Goal: Task Accomplishment & Management: Manage account settings

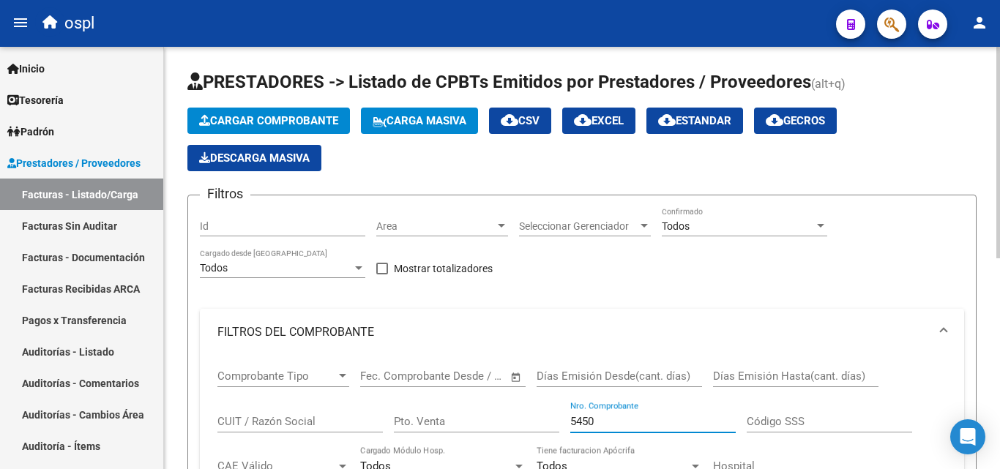
scroll to position [348, 0]
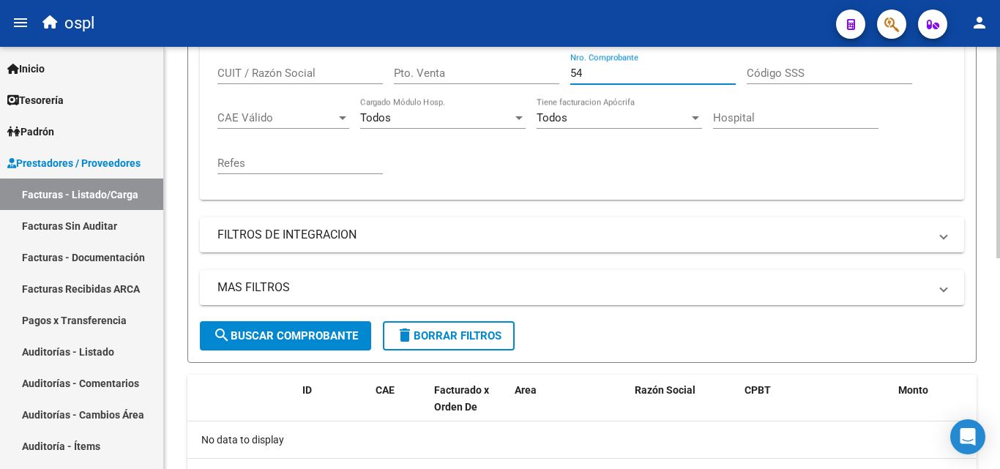
type input "5"
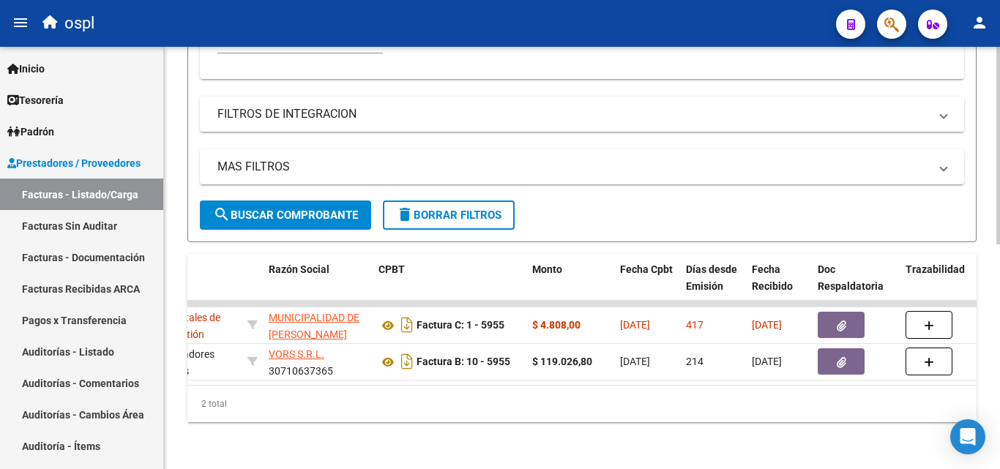
scroll to position [0, 416]
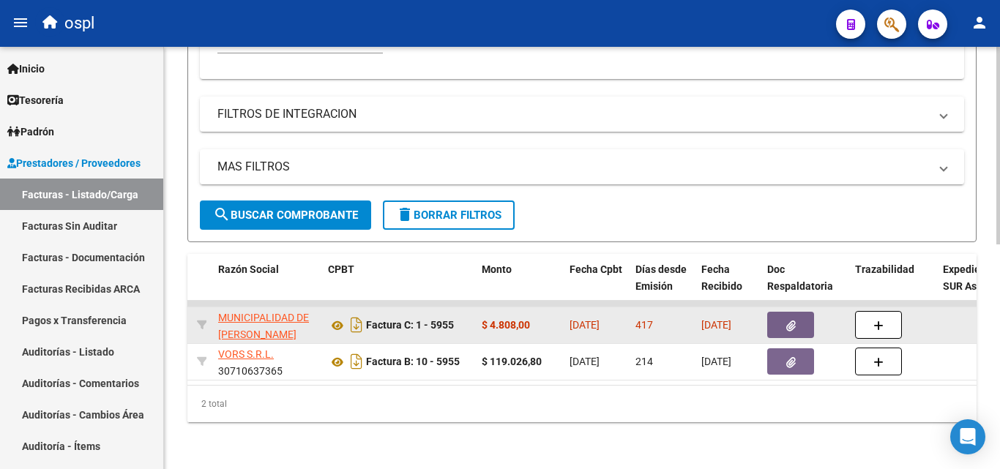
type input "5955"
click at [806, 317] on button "button" at bounding box center [790, 325] width 47 height 26
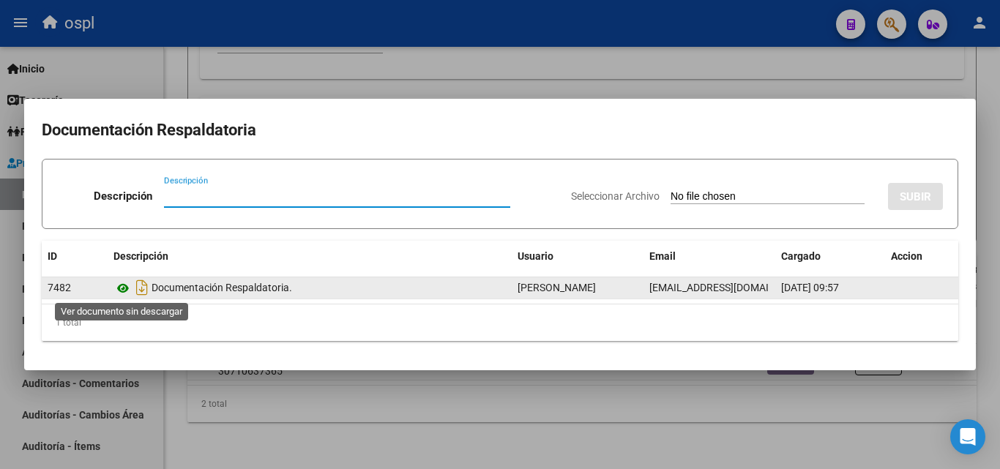
click at [124, 286] on icon at bounding box center [122, 289] width 19 height 18
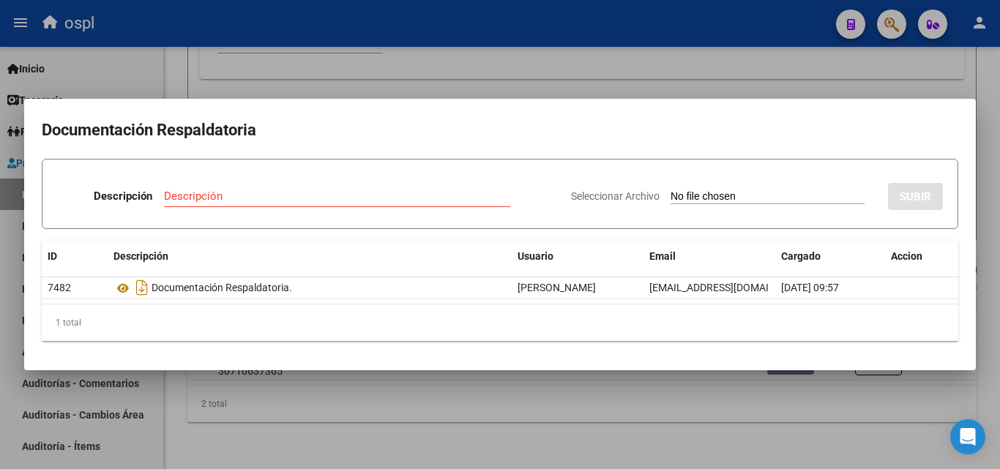
click at [698, 78] on div at bounding box center [500, 234] width 1000 height 469
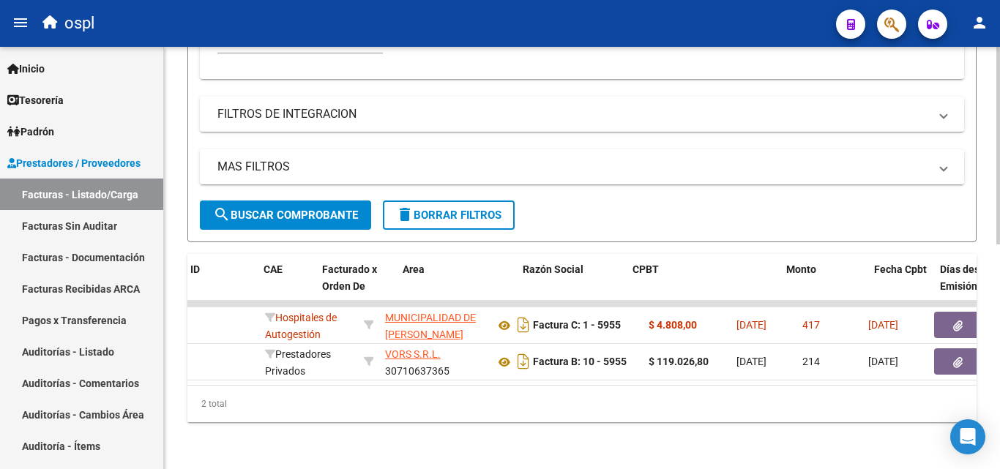
scroll to position [0, 0]
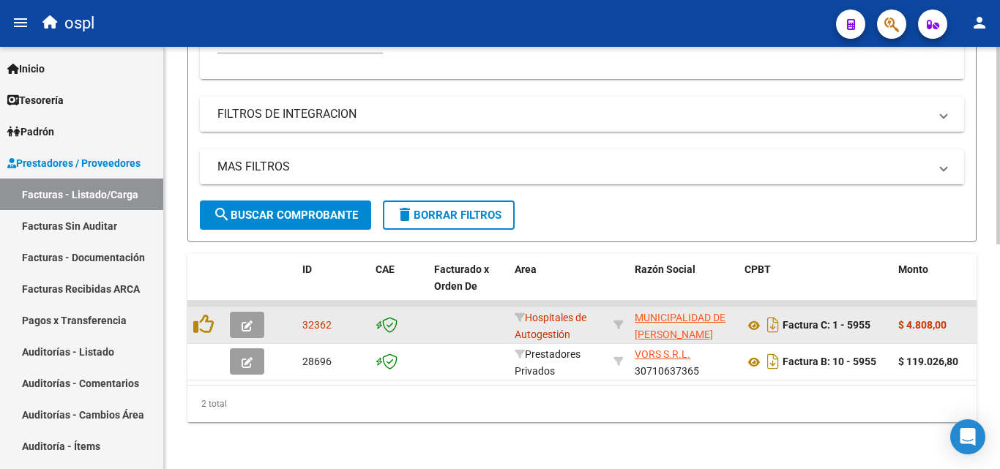
click at [255, 312] on button "button" at bounding box center [247, 325] width 34 height 26
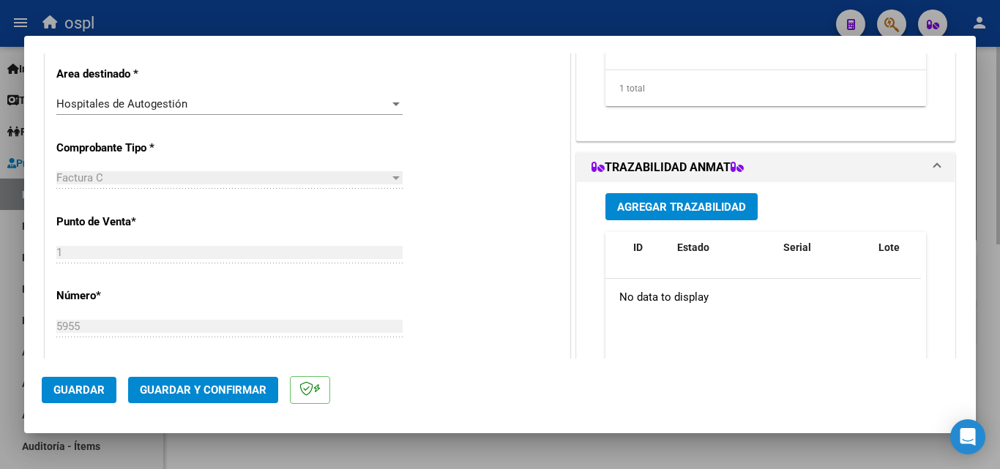
scroll to position [293, 0]
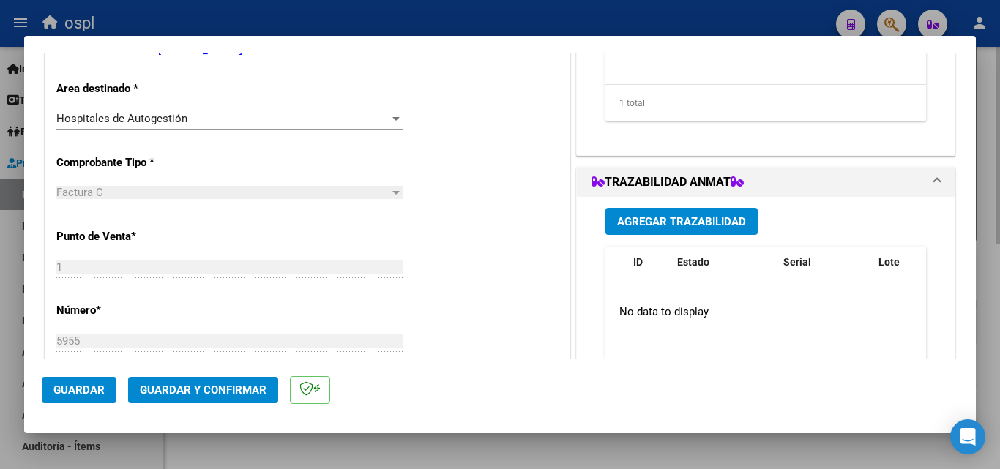
click at [343, 125] on div "Hospitales de Autogestión" at bounding box center [222, 118] width 333 height 13
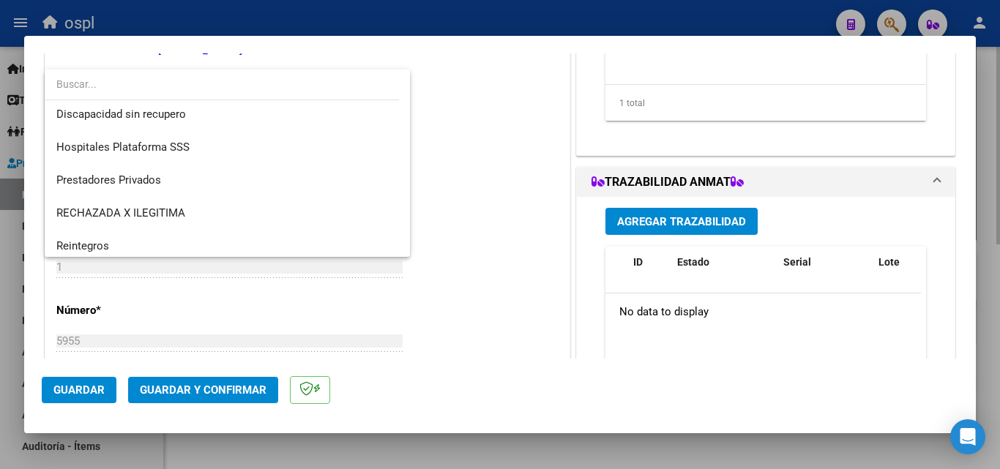
scroll to position [175, 0]
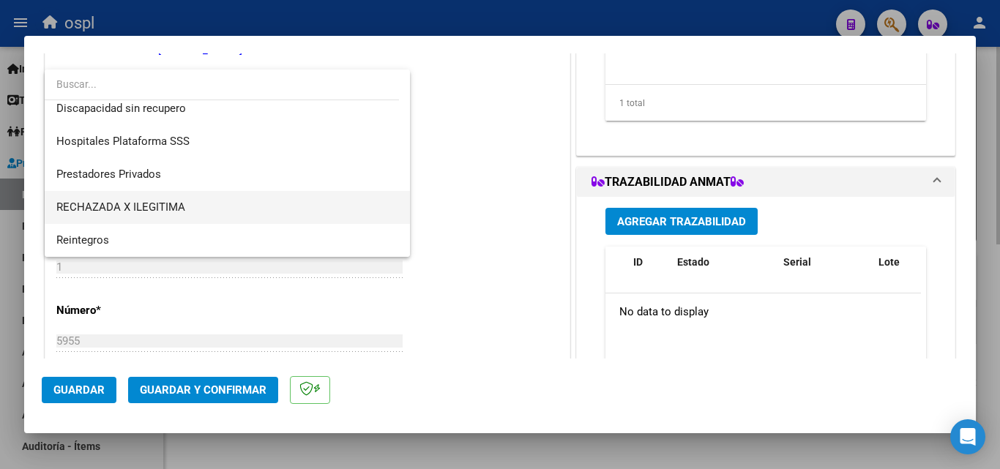
click at [231, 207] on span "RECHAZADA X ILEGITIMA" at bounding box center [227, 207] width 342 height 33
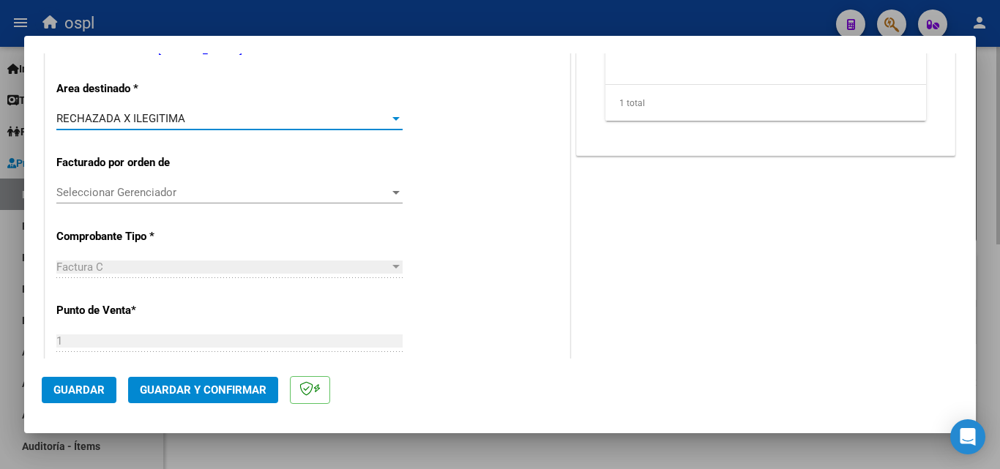
click at [439, 158] on div "CUIT * 30-99900155-2 Ingresar CUIT ANALISIS PRESTADOR MUNICIPALIDAD DE LOMAS DE…" at bounding box center [307, 474] width 524 height 1112
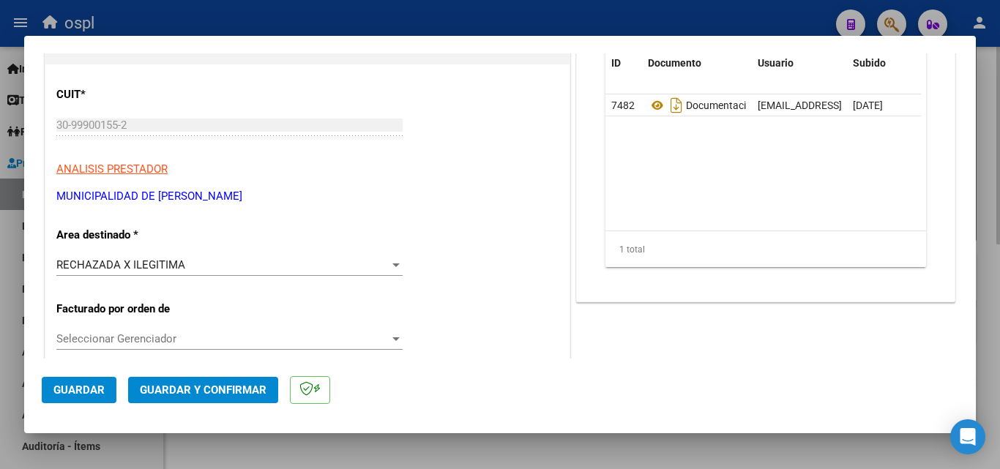
click at [239, 387] on span "Guardar y Confirmar" at bounding box center [203, 389] width 127 height 13
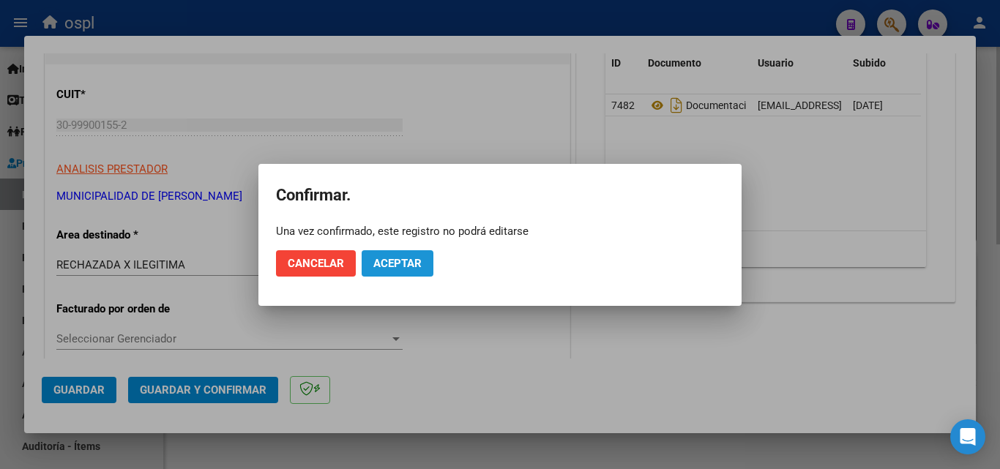
click at [428, 252] on button "Aceptar" at bounding box center [397, 263] width 72 height 26
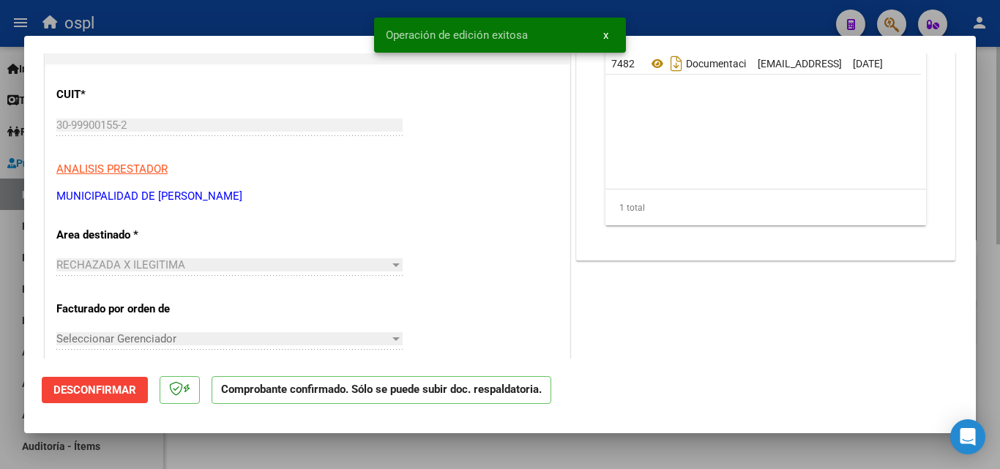
click at [323, 9] on div at bounding box center [500, 234] width 1000 height 469
type input "$ 0,00"
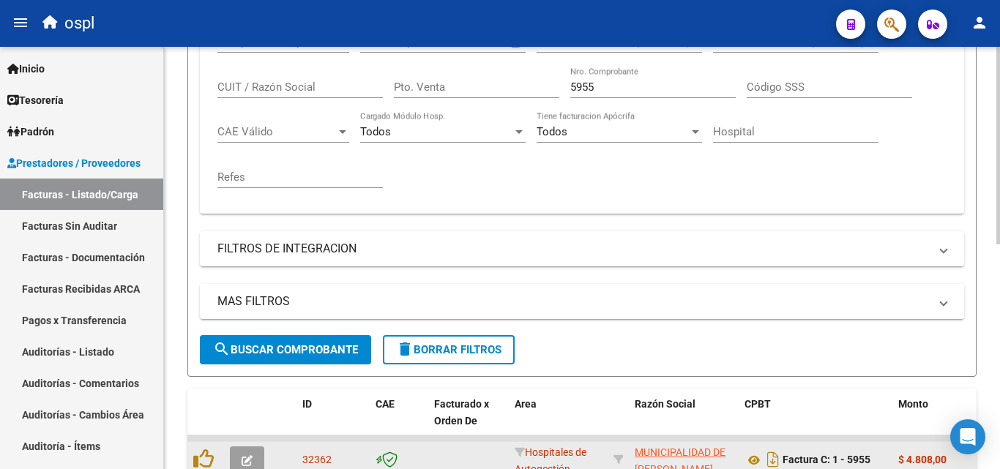
scroll to position [408, 0]
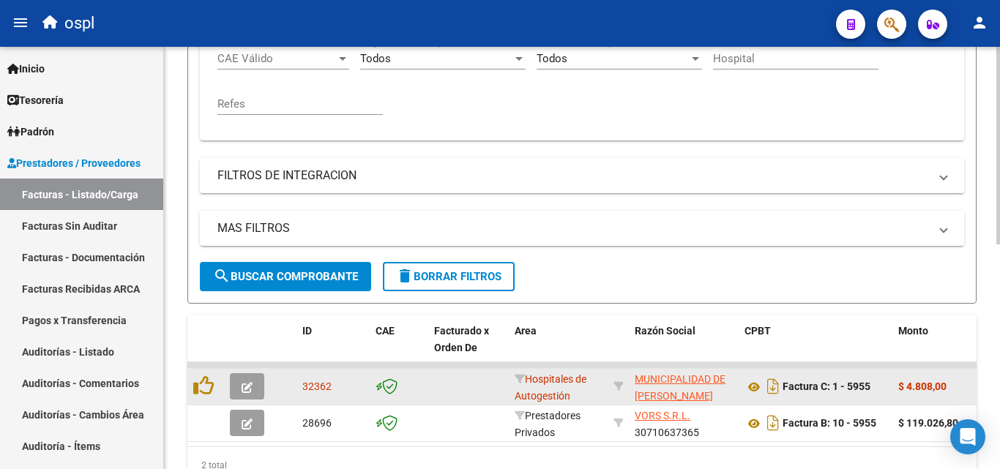
click at [282, 280] on span "search Buscar Comprobante" at bounding box center [285, 276] width 145 height 13
click at [996, 292] on div at bounding box center [998, 341] width 4 height 198
click at [996, 284] on div at bounding box center [998, 341] width 4 height 198
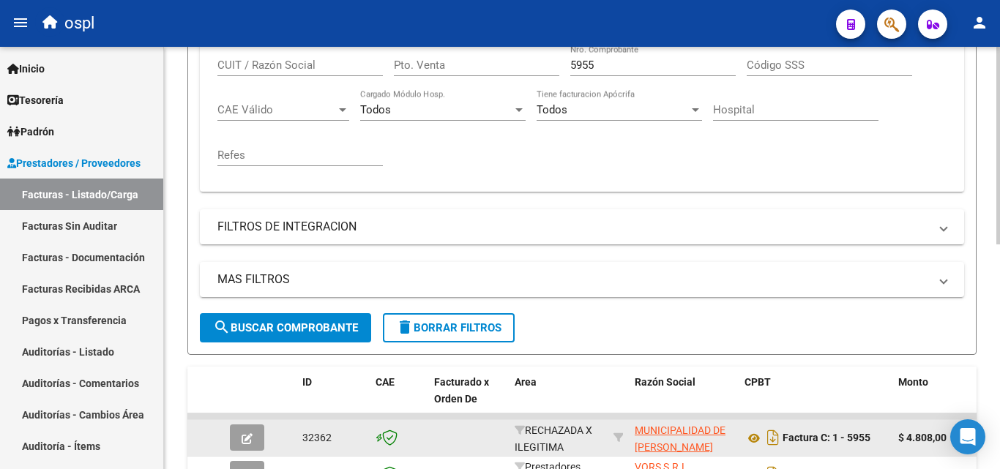
scroll to position [351, 0]
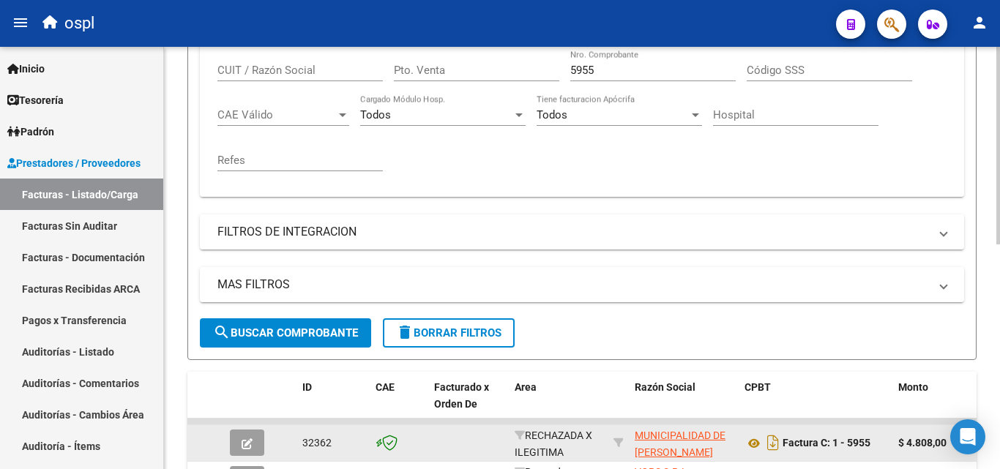
click at [992, 263] on div "Video tutorial PRESTADORES -> Listado de CPBTs Emitidos por Prestadores / Prove…" at bounding box center [583, 141] width 839 height 891
click at [612, 74] on input "5955" at bounding box center [652, 70] width 165 height 13
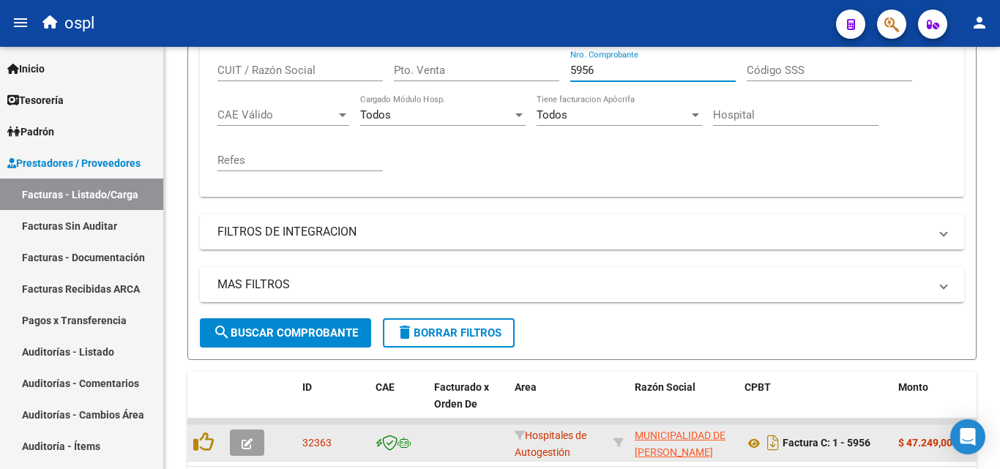
type input "5956"
click at [249, 433] on button "button" at bounding box center [247, 443] width 34 height 26
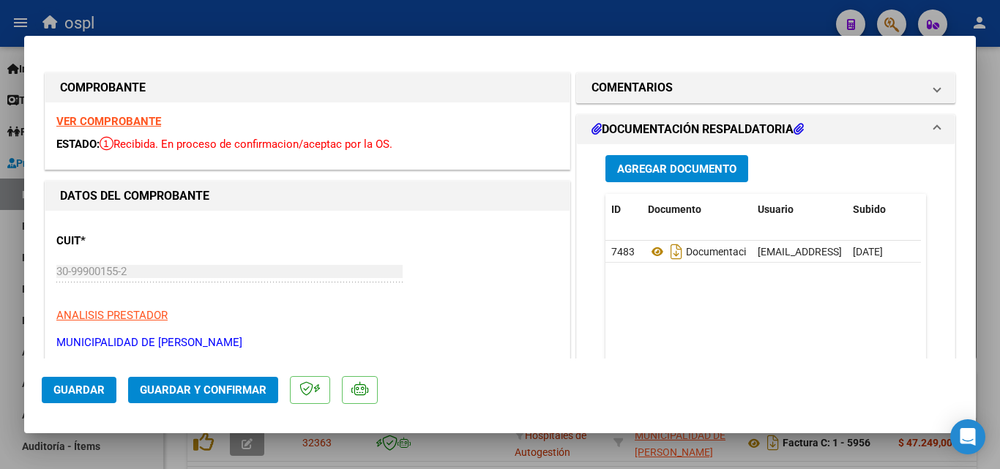
scroll to position [220, 0]
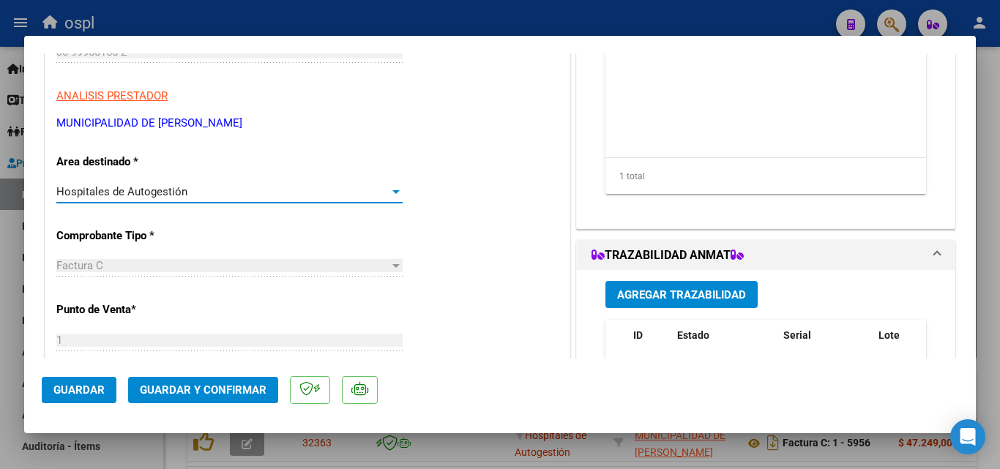
click at [339, 189] on div "Hospitales de Autogestión" at bounding box center [222, 191] width 333 height 13
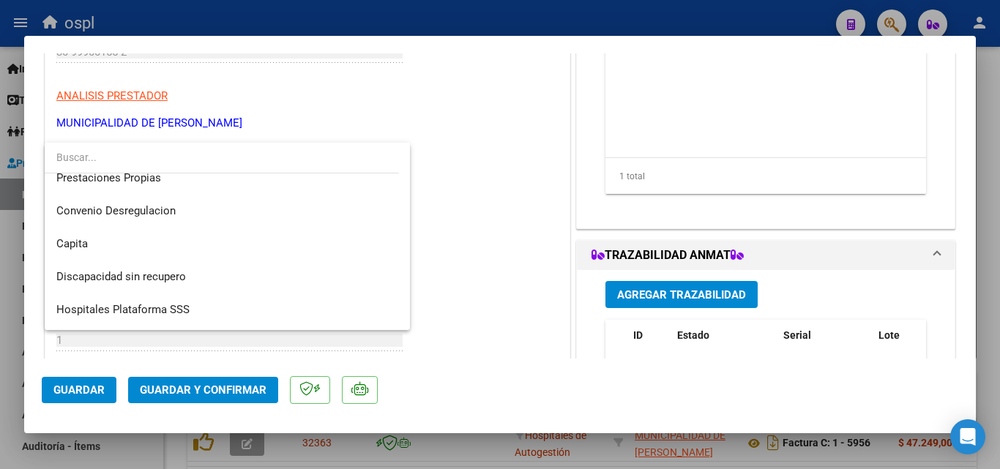
scroll to position [175, 0]
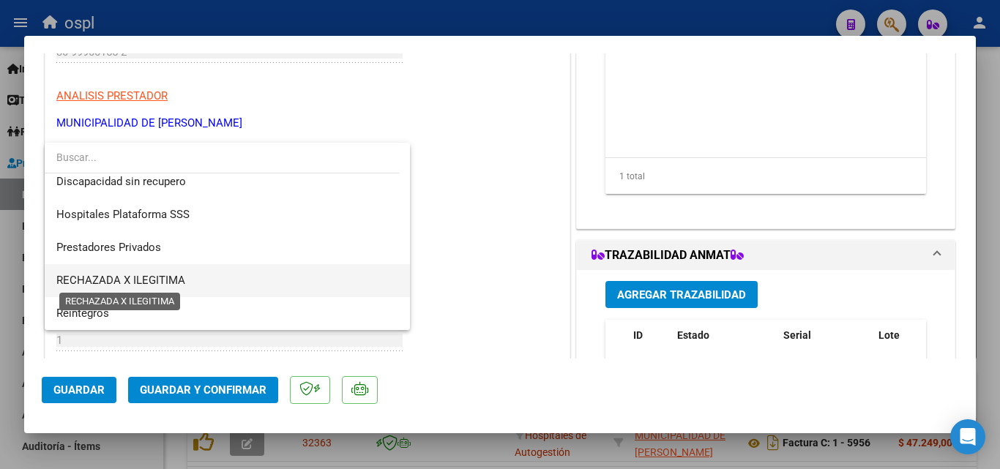
click at [180, 275] on span "RECHAZADA X ILEGITIMA" at bounding box center [120, 280] width 129 height 13
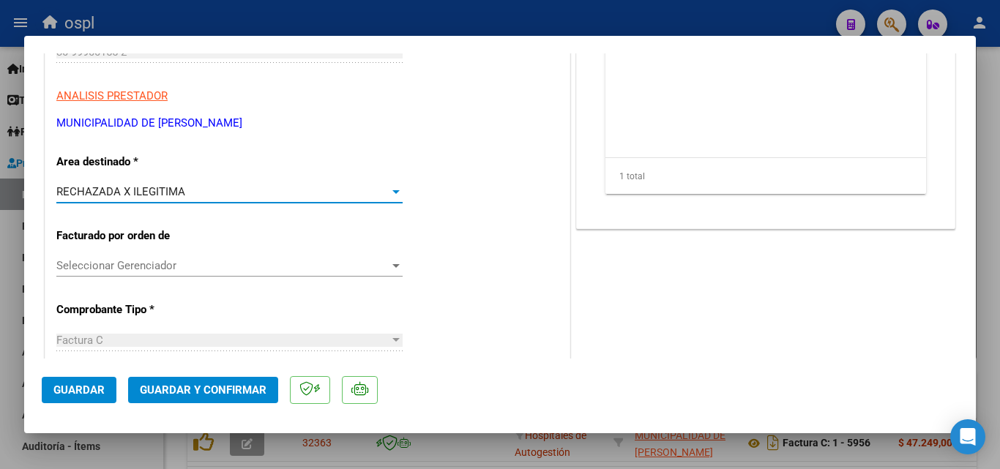
click at [181, 386] on span "Guardar y Confirmar" at bounding box center [203, 389] width 127 height 13
click at [243, 392] on span "Guardar y Confirmar" at bounding box center [203, 389] width 127 height 13
click at [192, 398] on button "Guardar y Confirmar" at bounding box center [203, 390] width 150 height 26
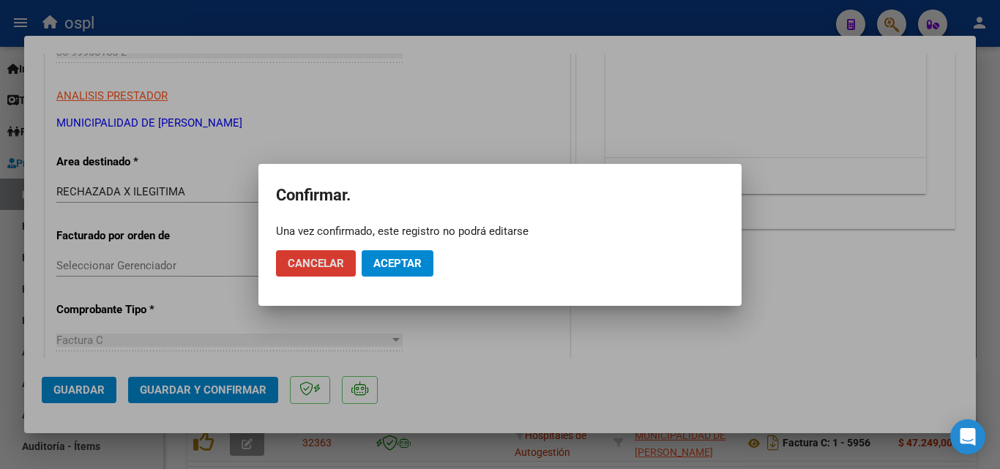
click at [412, 271] on button "Aceptar" at bounding box center [397, 263] width 72 height 26
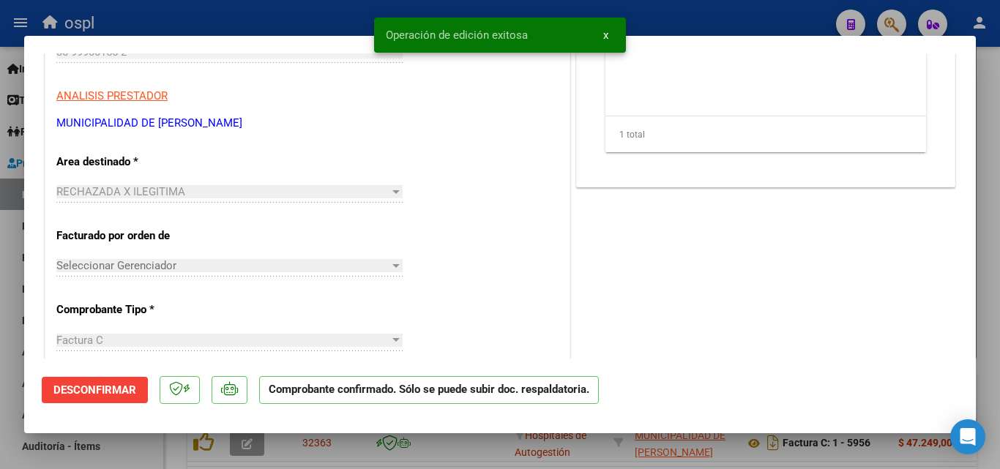
click at [329, 16] on div at bounding box center [500, 234] width 1000 height 469
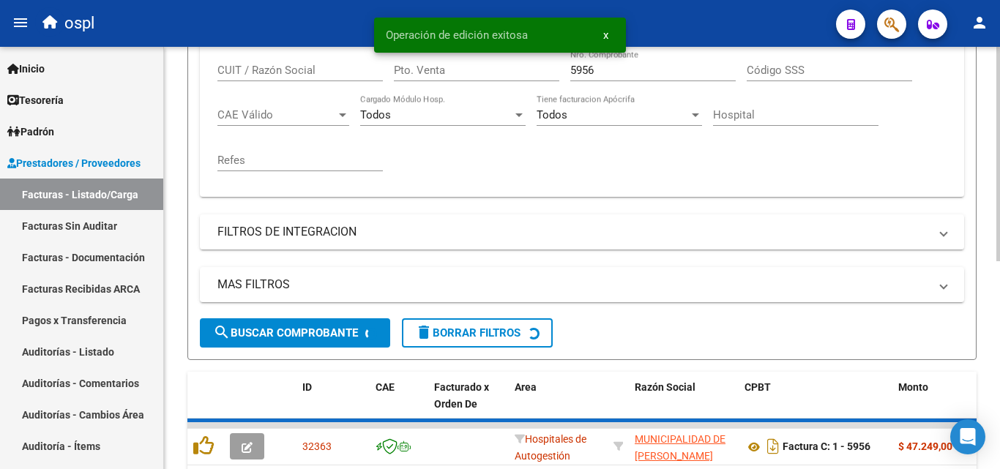
scroll to position [351, 0]
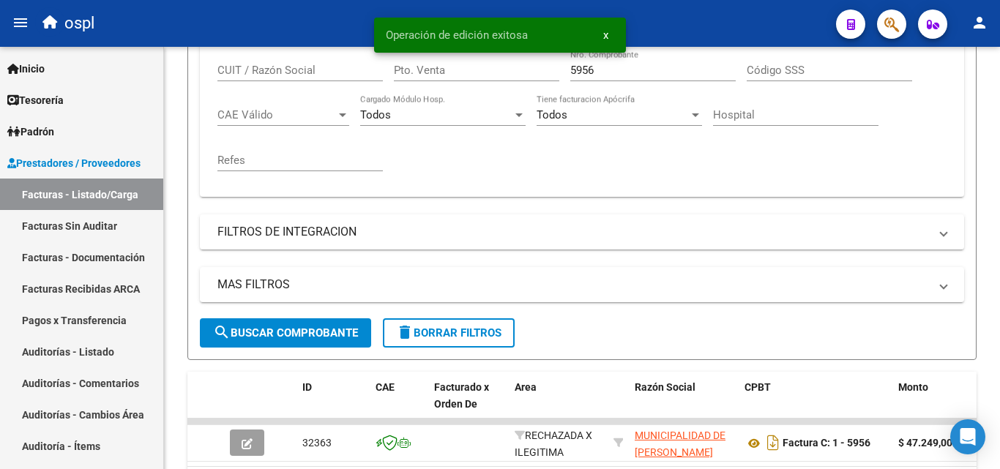
click at [617, 67] on div "Operación de edición exitosa x" at bounding box center [499, 35] width 287 height 70
click at [613, 75] on input "5956" at bounding box center [652, 70] width 165 height 13
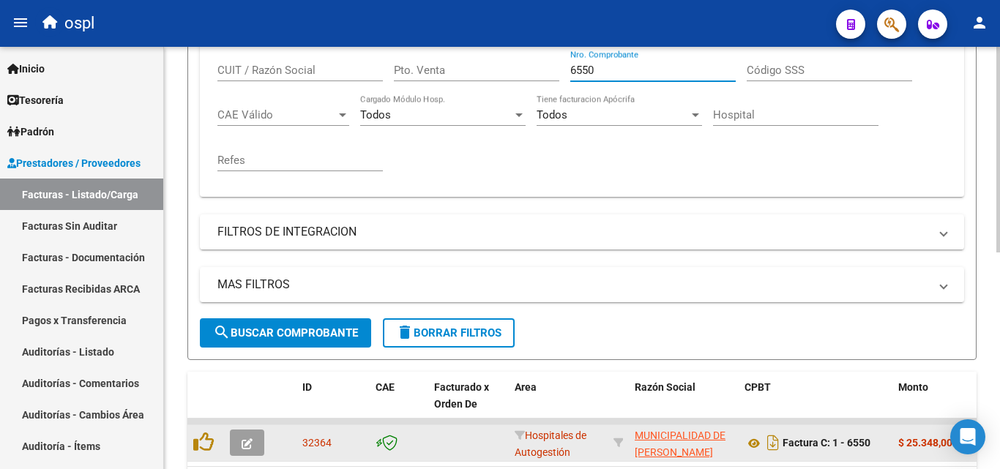
type input "6550"
click at [244, 443] on icon "button" at bounding box center [246, 443] width 11 height 11
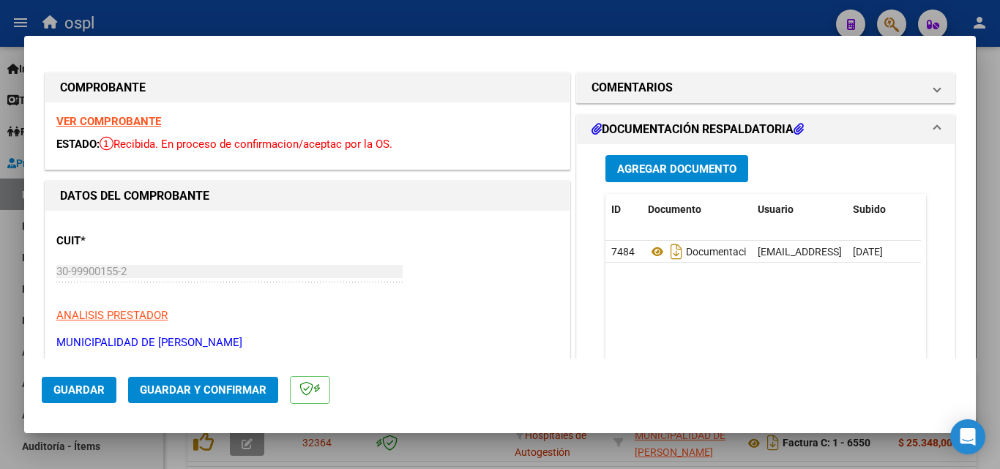
scroll to position [146, 0]
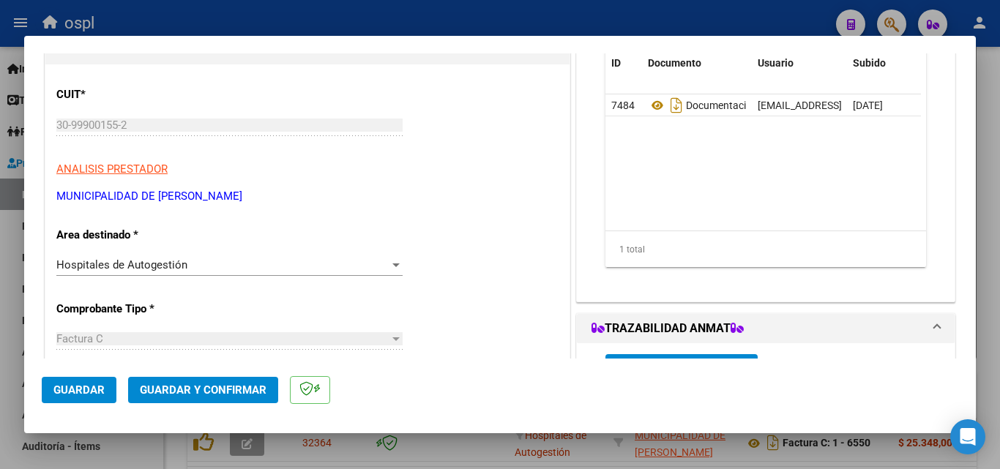
click at [330, 267] on div "Hospitales de Autogestión" at bounding box center [222, 264] width 333 height 13
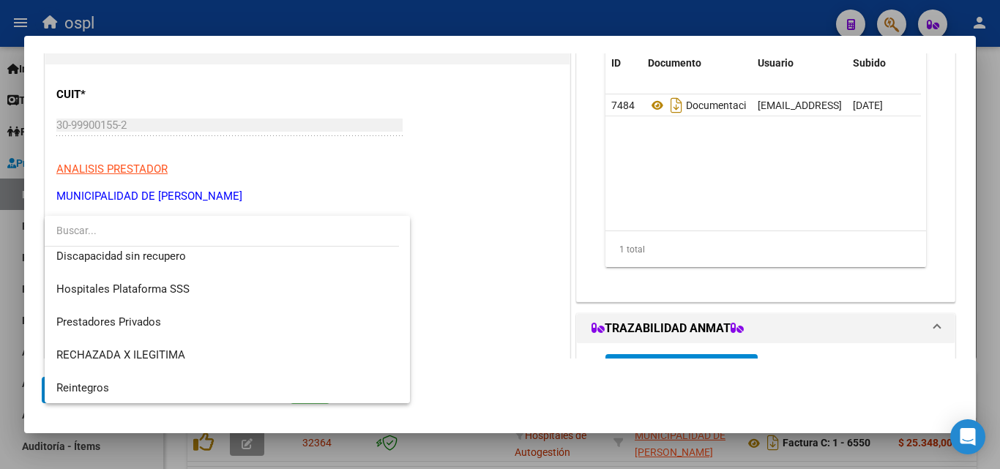
scroll to position [175, 0]
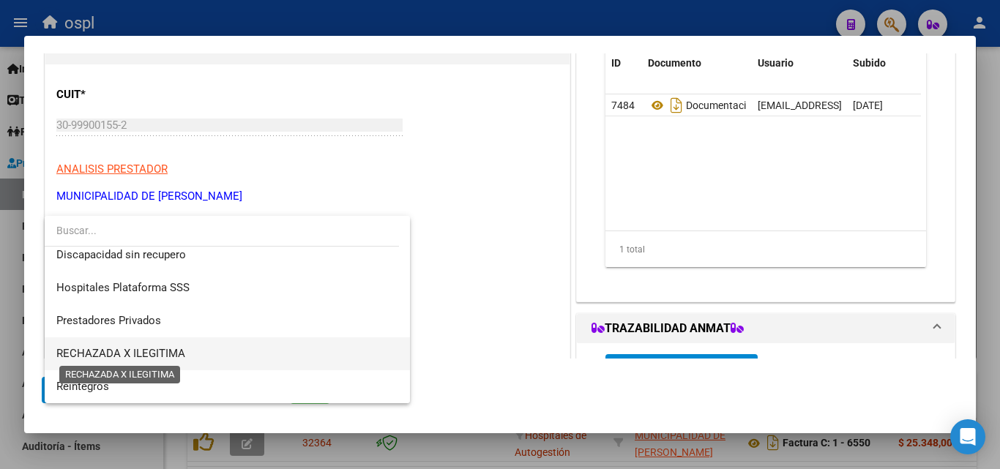
click at [151, 349] on span "RECHAZADA X ILEGITIMA" at bounding box center [120, 353] width 129 height 13
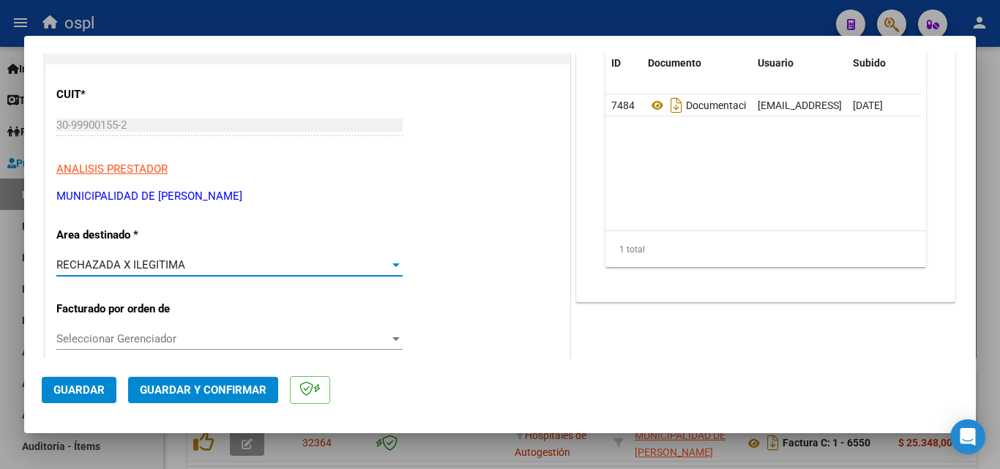
click at [190, 382] on button "Guardar y Confirmar" at bounding box center [203, 390] width 150 height 26
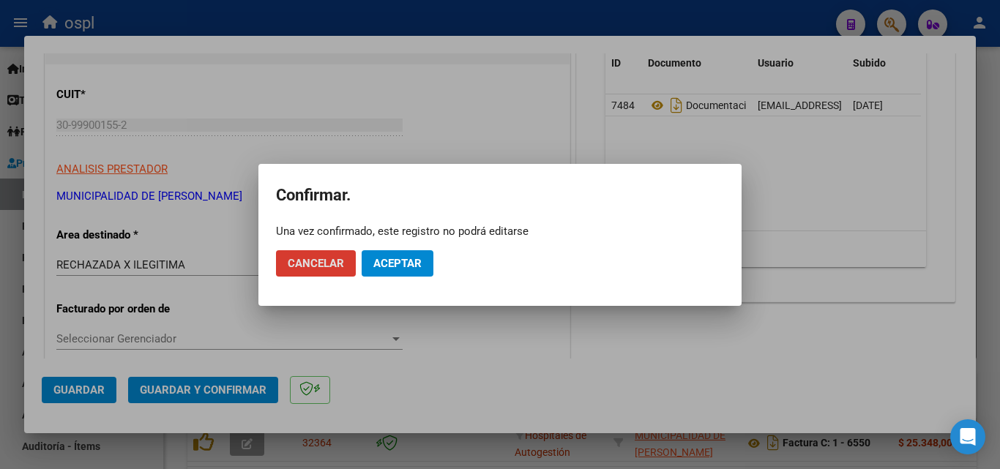
click at [400, 269] on span "Aceptar" at bounding box center [397, 263] width 48 height 13
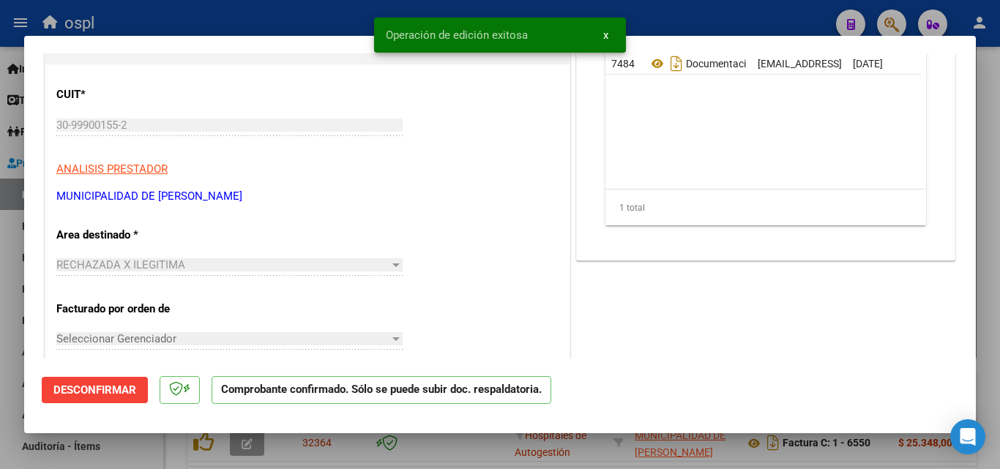
click at [291, 20] on div at bounding box center [500, 234] width 1000 height 469
type input "$ 0,00"
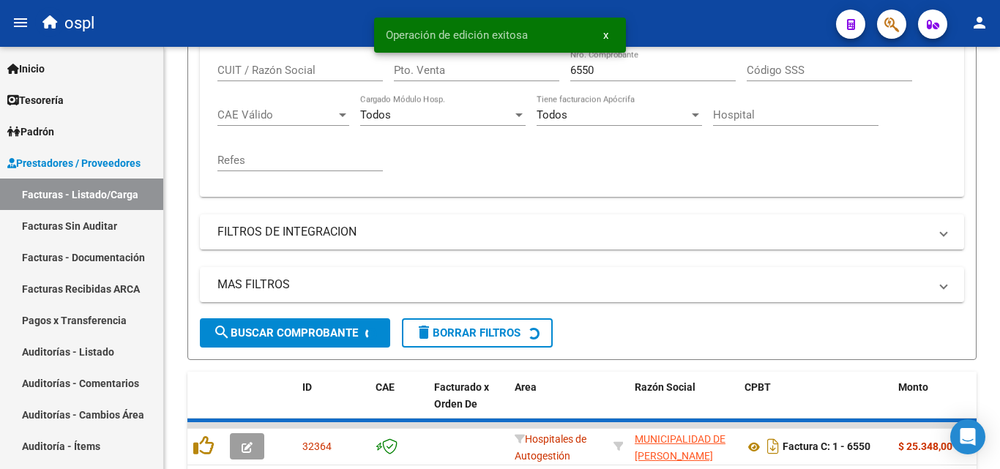
scroll to position [351, 0]
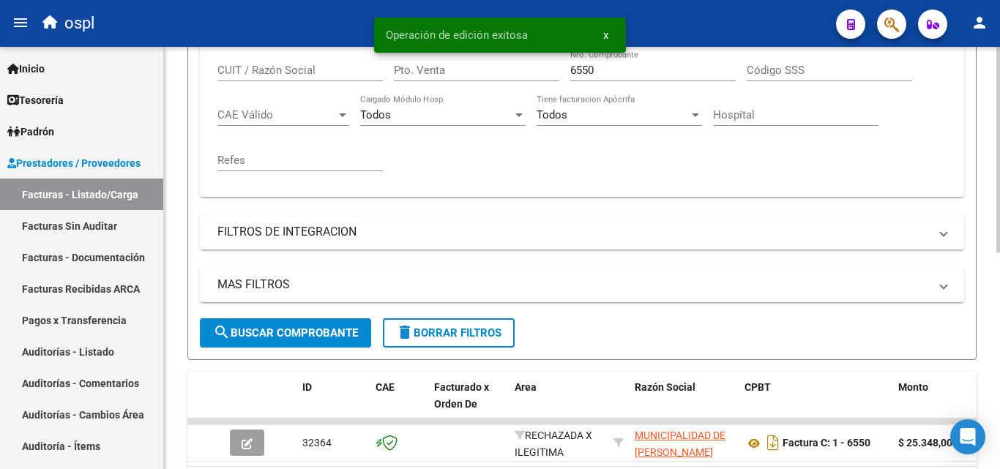
click at [607, 74] on input "6550" at bounding box center [652, 70] width 165 height 13
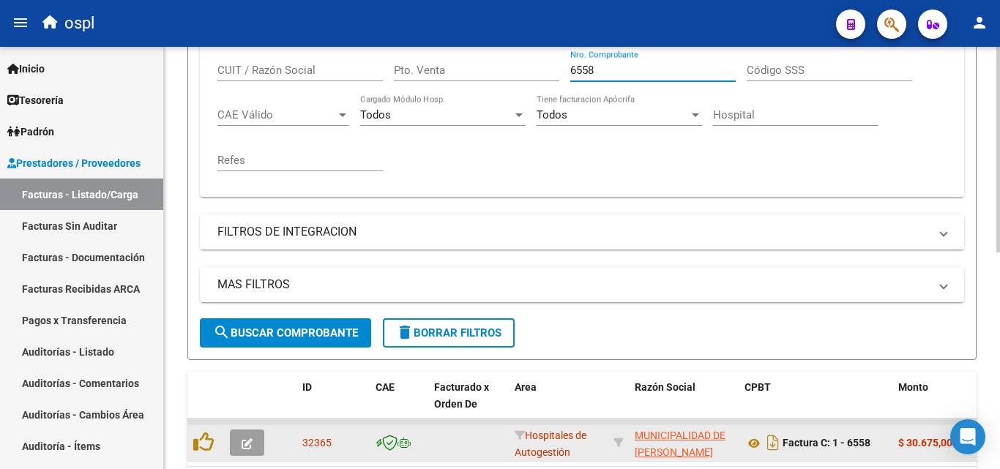
type input "6558"
click at [239, 444] on button "button" at bounding box center [247, 443] width 34 height 26
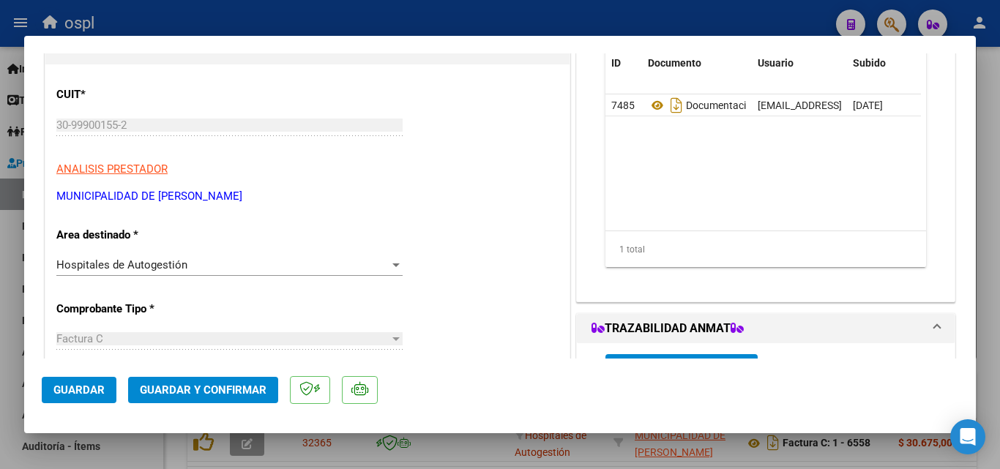
scroll to position [293, 0]
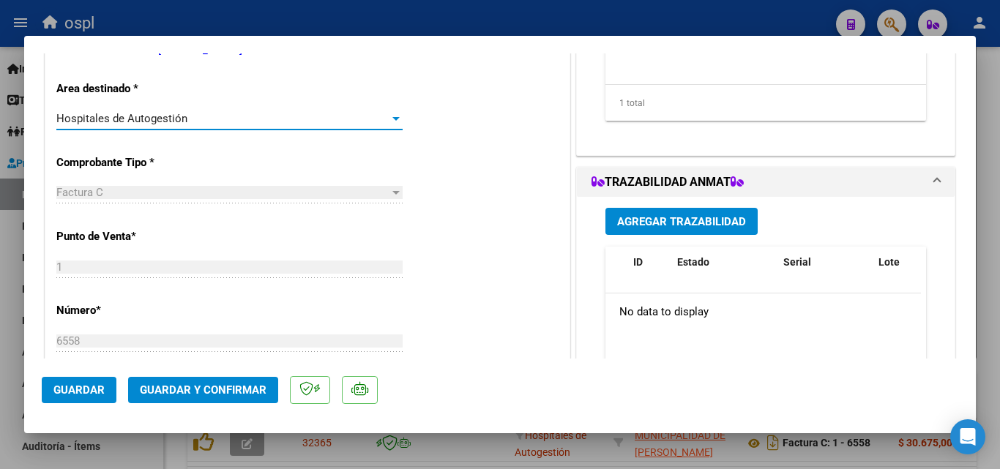
click at [336, 116] on div "Hospitales de Autogestión" at bounding box center [222, 118] width 333 height 13
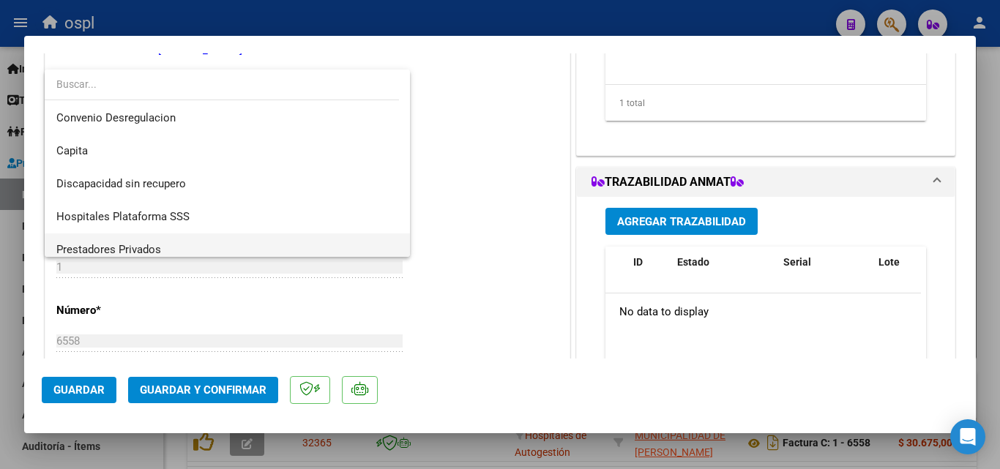
scroll to position [175, 0]
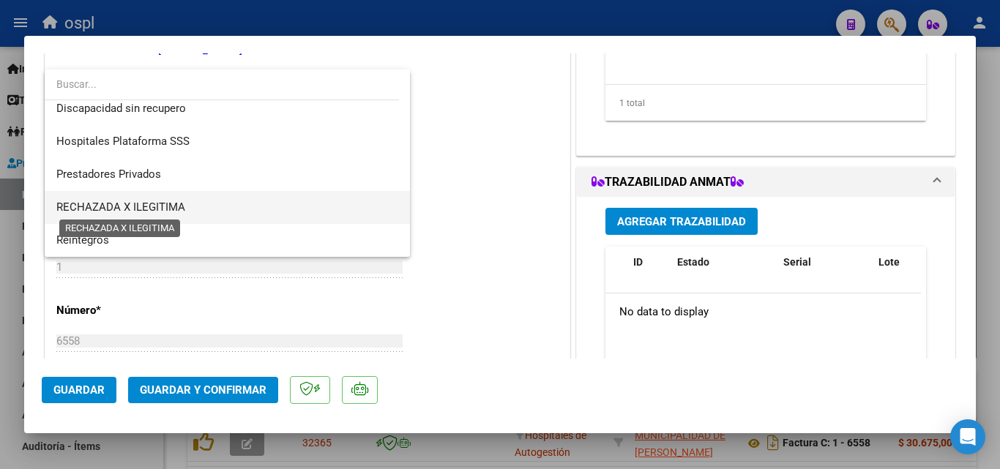
click at [173, 212] on span "RECHAZADA X ILEGITIMA" at bounding box center [120, 207] width 129 height 13
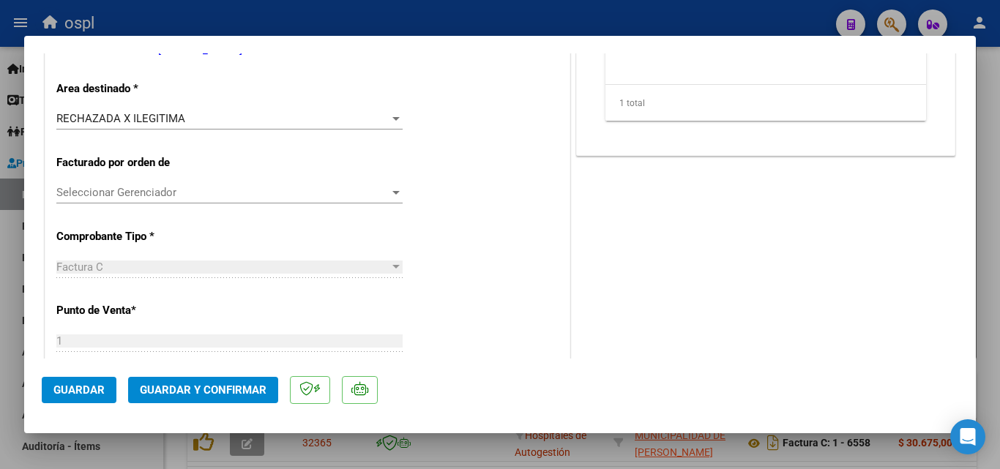
click at [242, 383] on span "Guardar y Confirmar" at bounding box center [203, 389] width 127 height 13
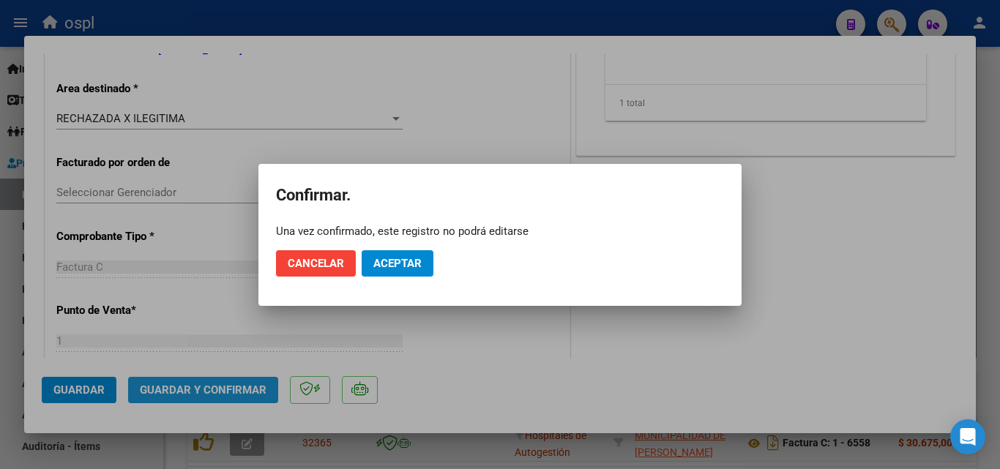
click at [242, 383] on div at bounding box center [500, 234] width 1000 height 469
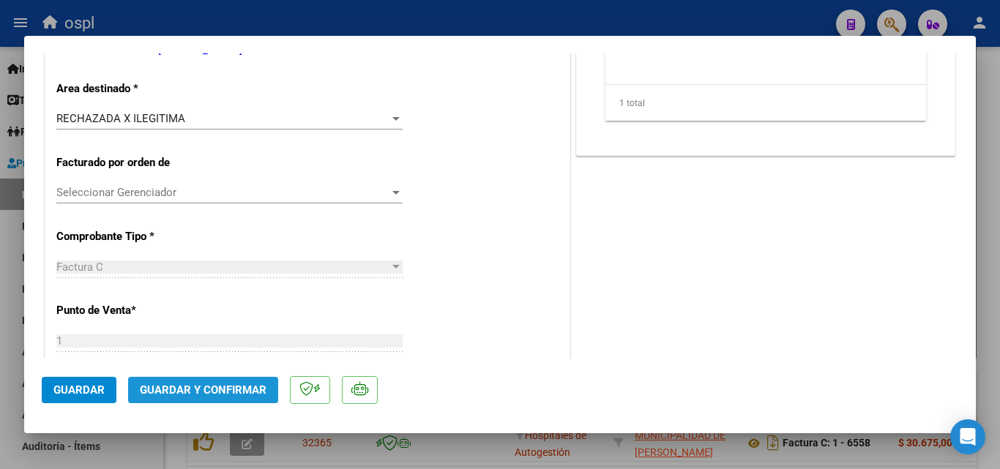
click at [241, 381] on button "Guardar y Confirmar" at bounding box center [203, 390] width 150 height 26
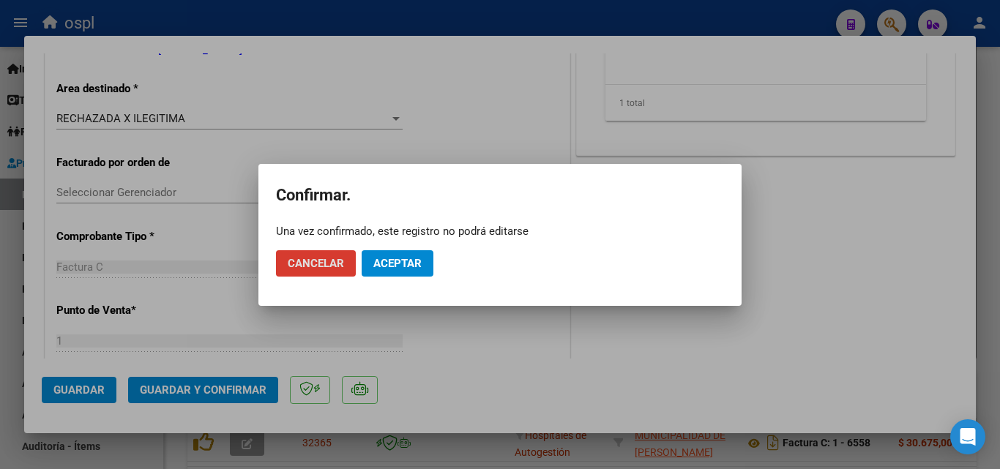
click at [419, 257] on span "Aceptar" at bounding box center [397, 263] width 48 height 13
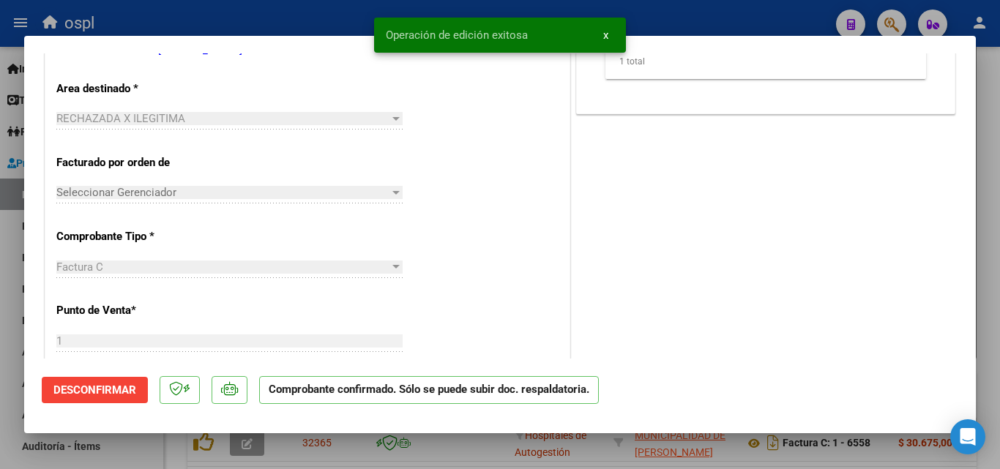
click at [271, 15] on div at bounding box center [500, 234] width 1000 height 469
type input "$ 0,00"
click at [271, 15] on div "ospl" at bounding box center [429, 23] width 789 height 32
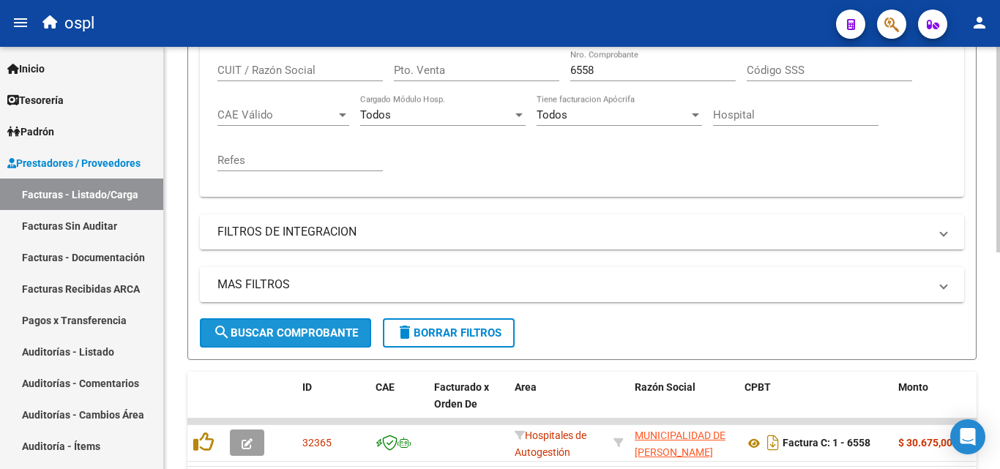
click at [304, 328] on span "search Buscar Comprobante" at bounding box center [285, 332] width 145 height 13
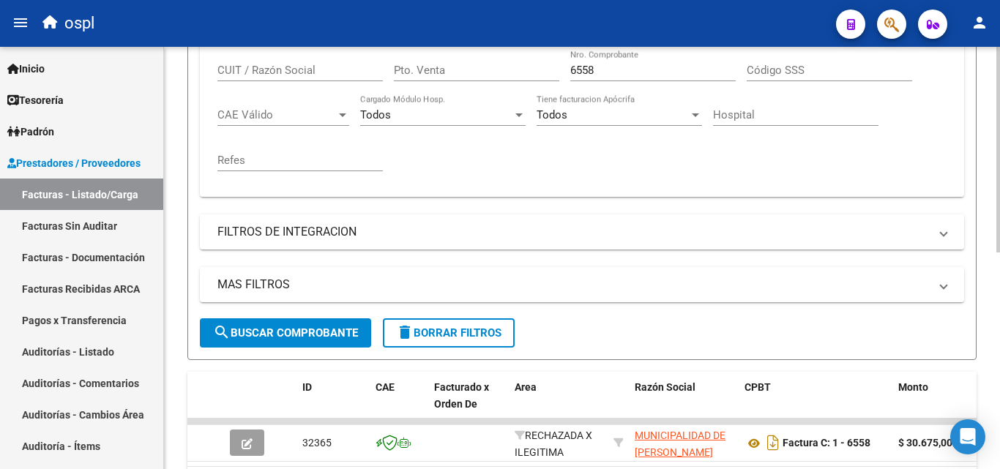
click at [600, 67] on input "6558" at bounding box center [652, 70] width 165 height 13
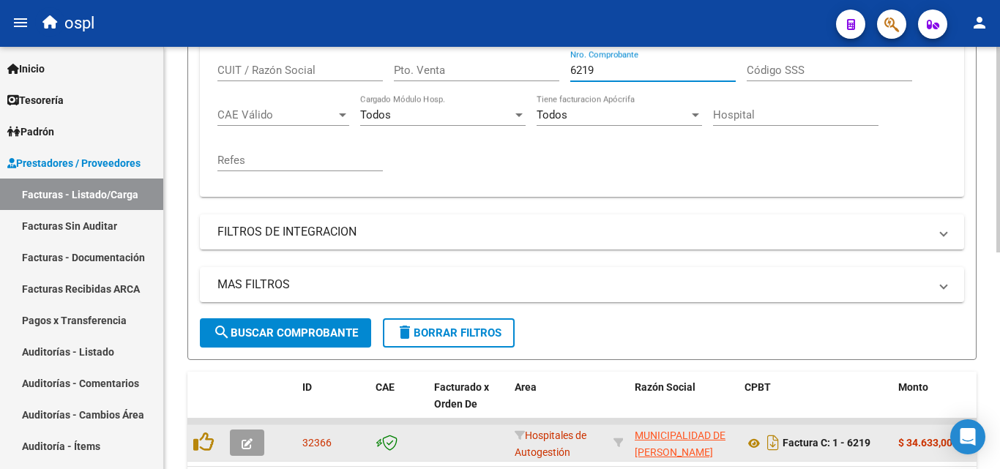
type input "6219"
click at [250, 430] on button "button" at bounding box center [247, 443] width 34 height 26
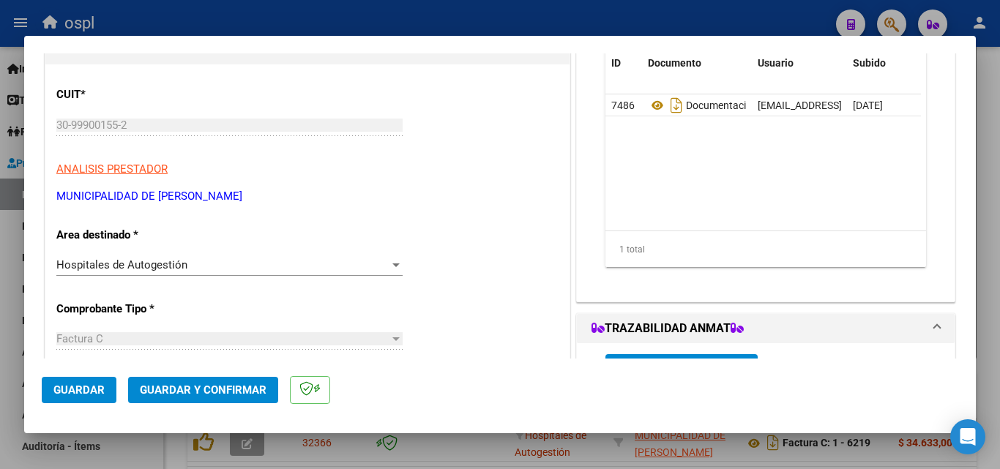
scroll to position [220, 0]
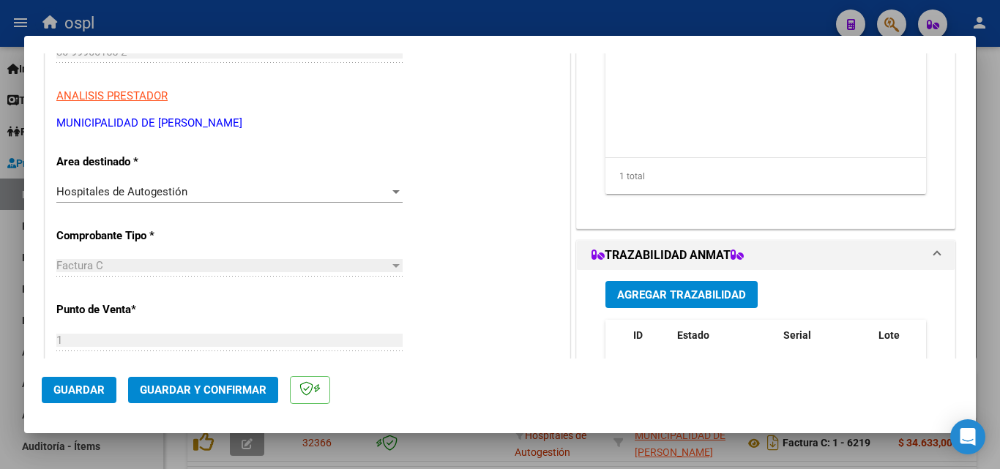
click at [312, 185] on div "Hospitales de Autogestión" at bounding box center [222, 191] width 333 height 13
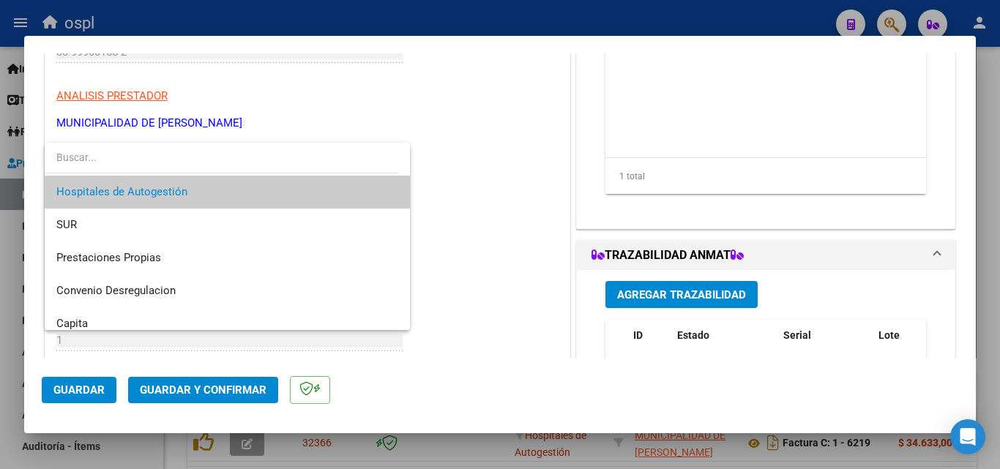
scroll to position [175, 0]
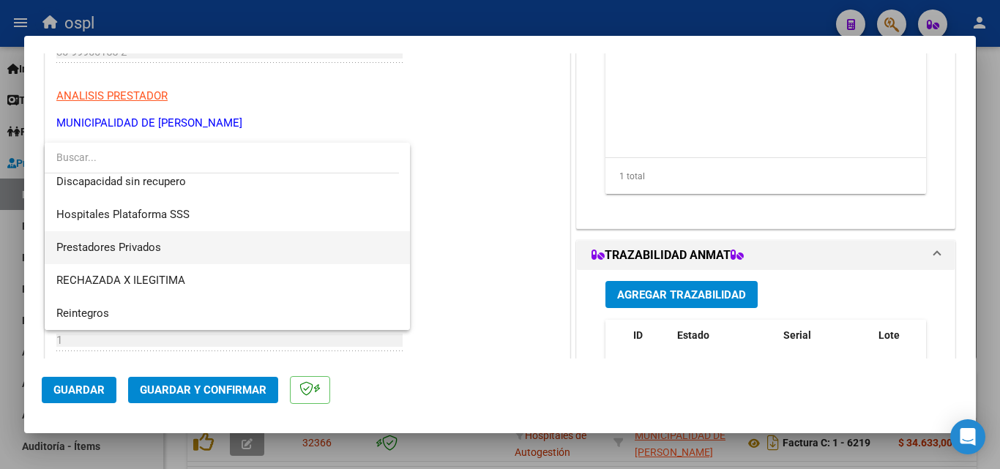
click at [224, 262] on span "Prestadores Privados" at bounding box center [227, 247] width 342 height 33
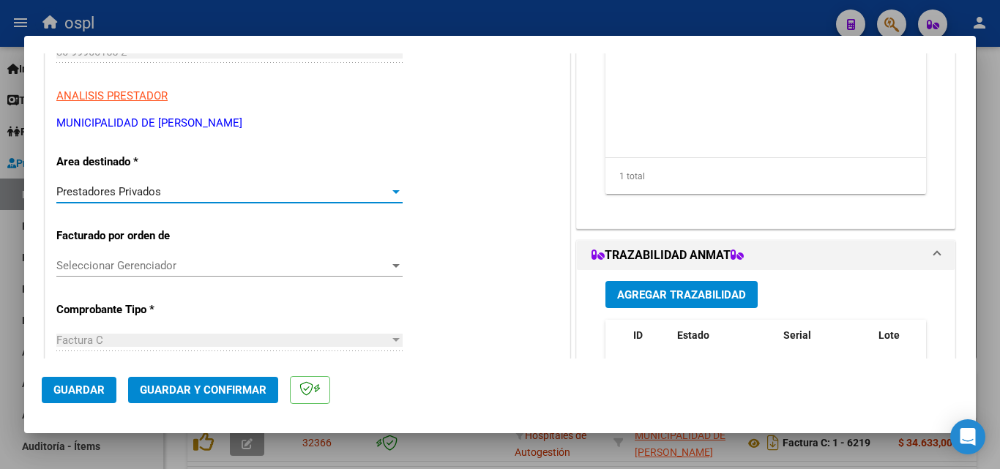
click at [237, 192] on div "Prestadores Privados" at bounding box center [222, 191] width 333 height 13
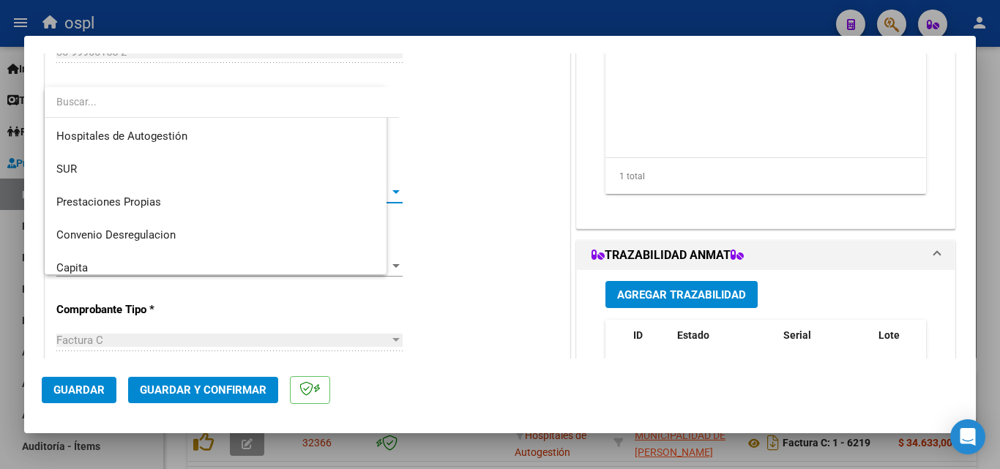
scroll to position [0, 0]
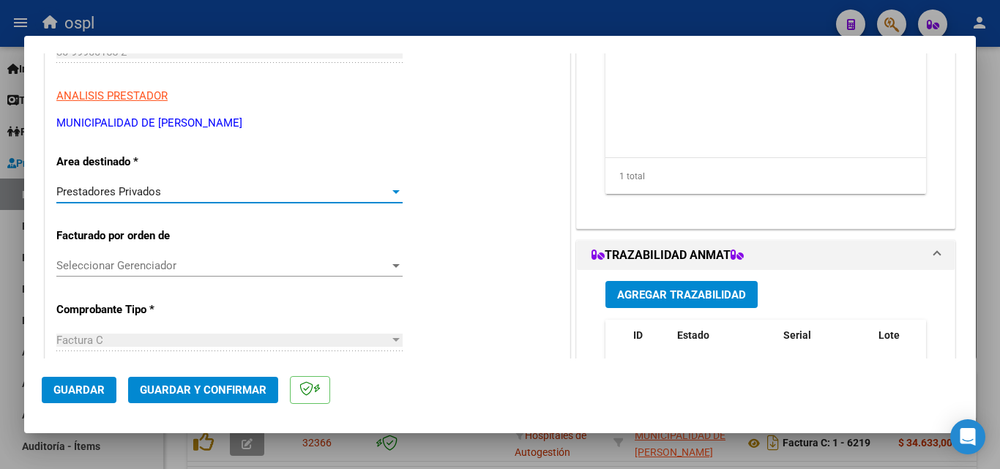
click at [222, 193] on div "Prestadores Privados" at bounding box center [222, 191] width 333 height 13
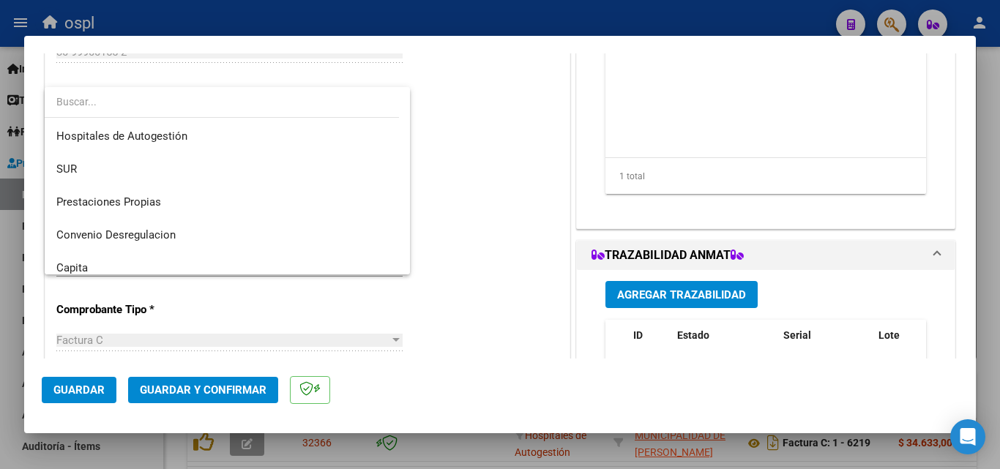
scroll to position [175, 0]
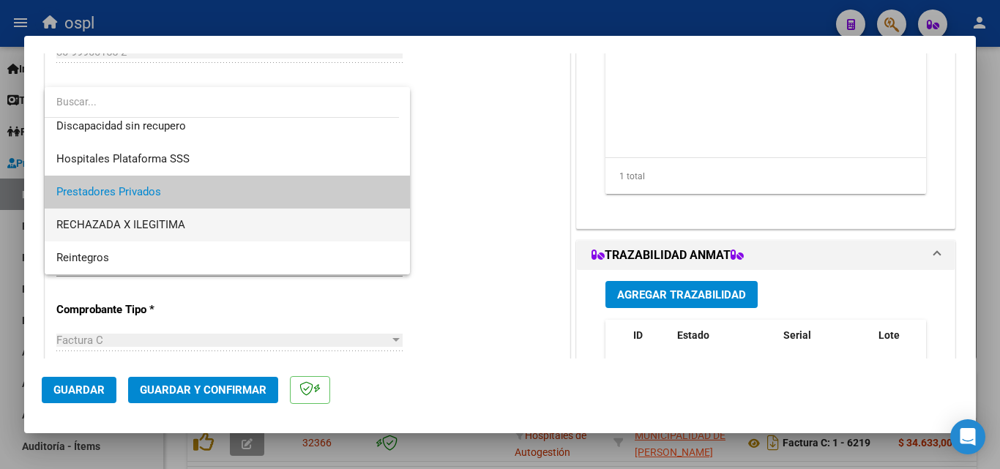
click at [219, 227] on span "RECHAZADA X ILEGITIMA" at bounding box center [227, 225] width 342 height 33
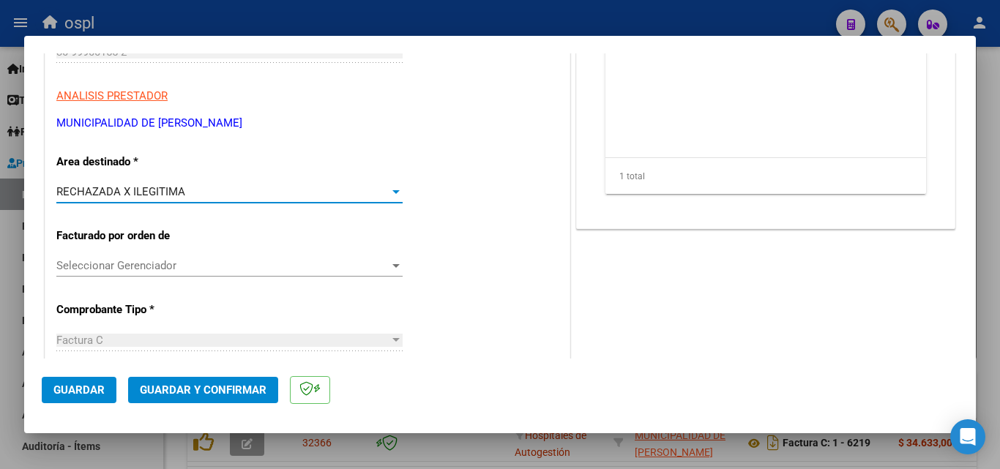
click at [241, 386] on span "Guardar y Confirmar" at bounding box center [203, 389] width 127 height 13
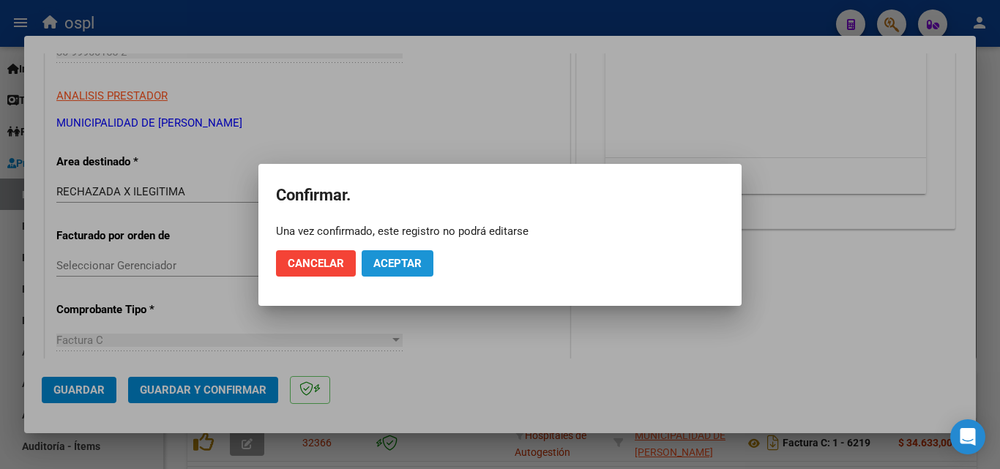
click at [400, 261] on span "Aceptar" at bounding box center [397, 263] width 48 height 13
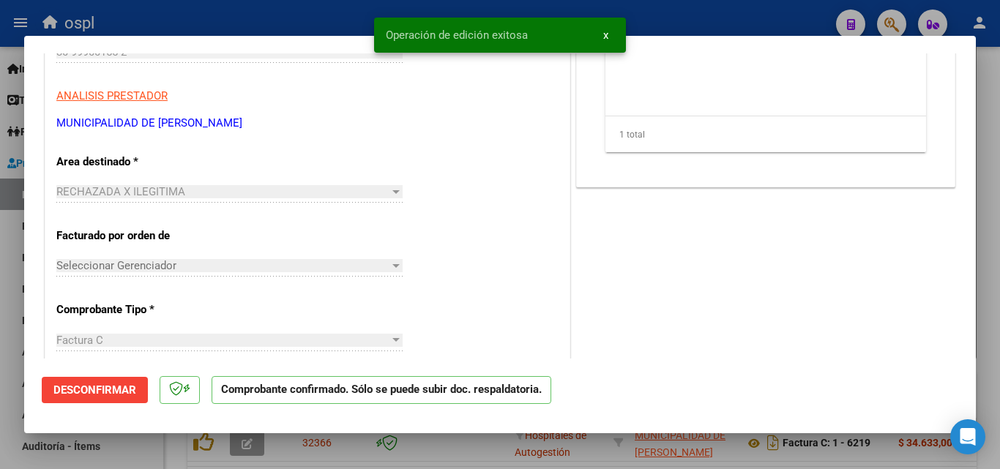
click at [254, 19] on div at bounding box center [500, 234] width 1000 height 469
type input "$ 0,00"
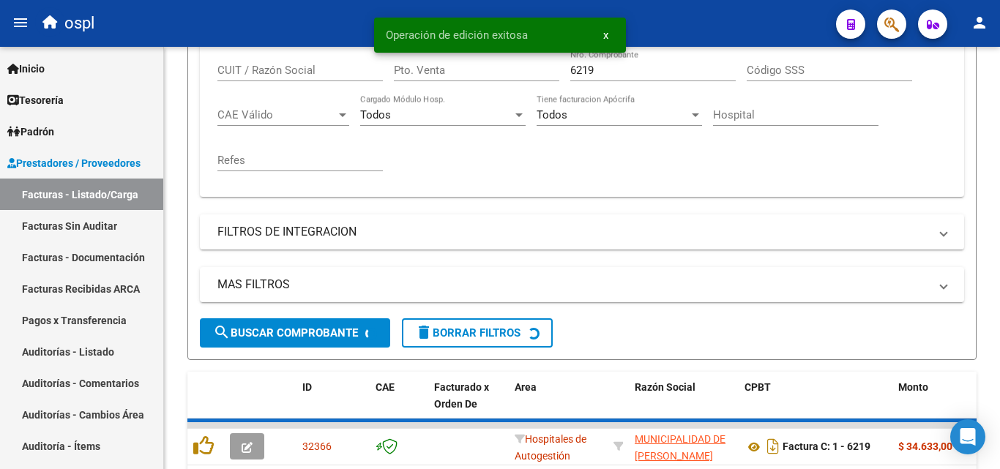
scroll to position [351, 0]
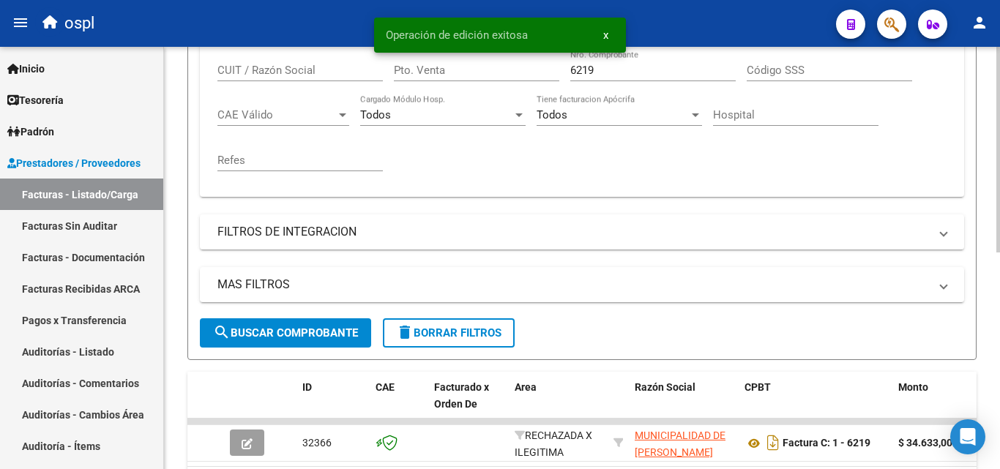
click at [593, 70] on input "6219" at bounding box center [652, 70] width 165 height 13
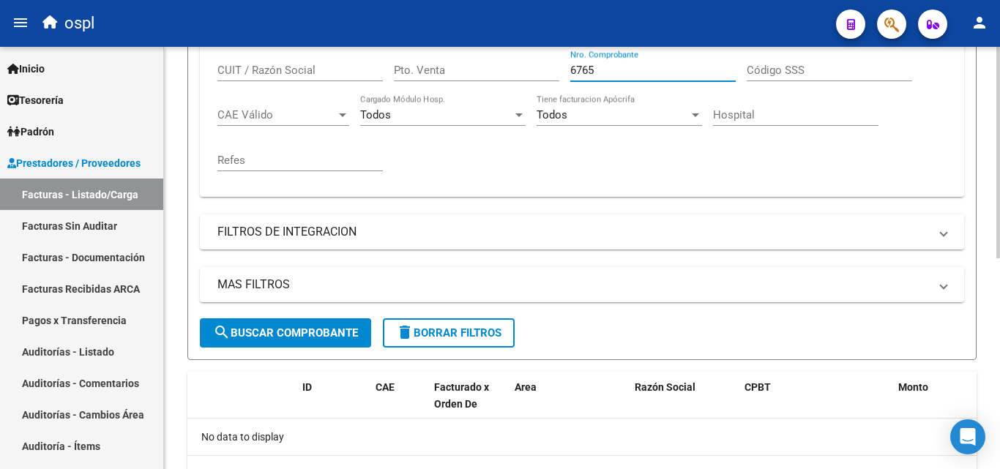
type input "6765"
click at [322, 334] on span "search Buscar Comprobante" at bounding box center [285, 332] width 145 height 13
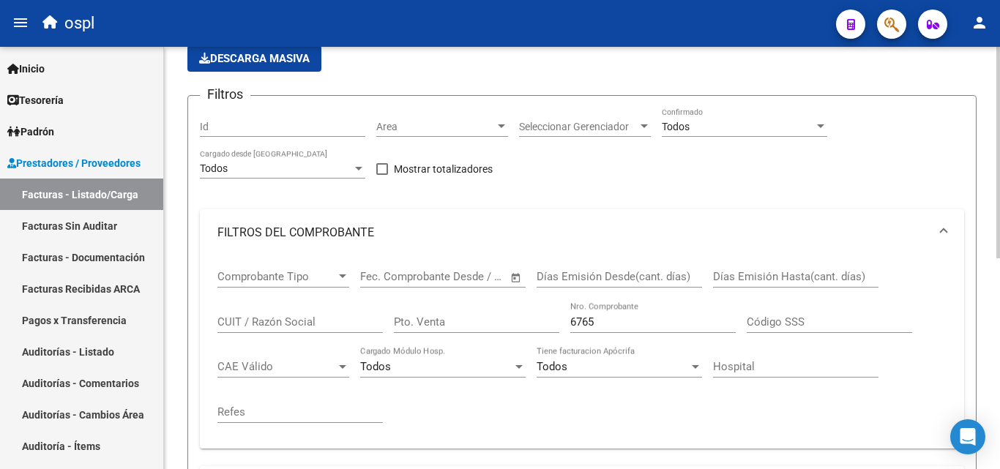
scroll to position [59, 0]
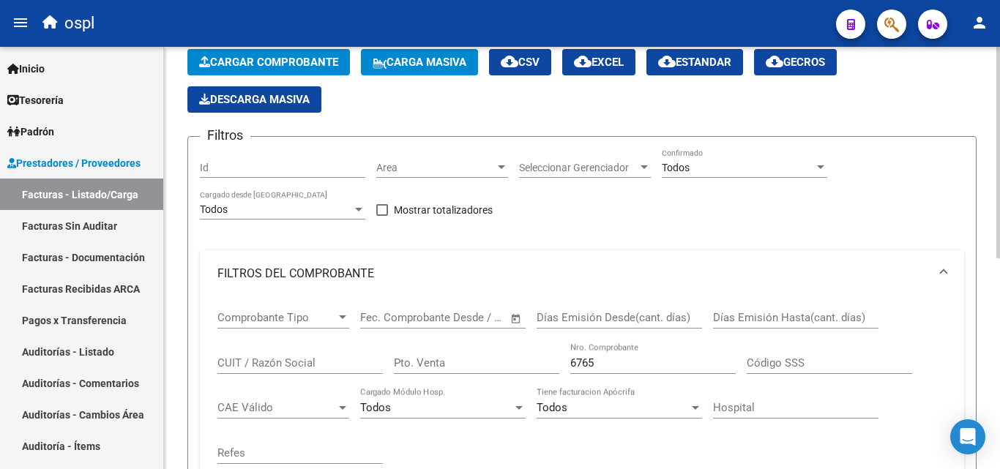
click at [678, 200] on div "Filtros Id Area Area Seleccionar Gerenciador Seleccionar Gerenciador Todos Conf…" at bounding box center [582, 380] width 764 height 462
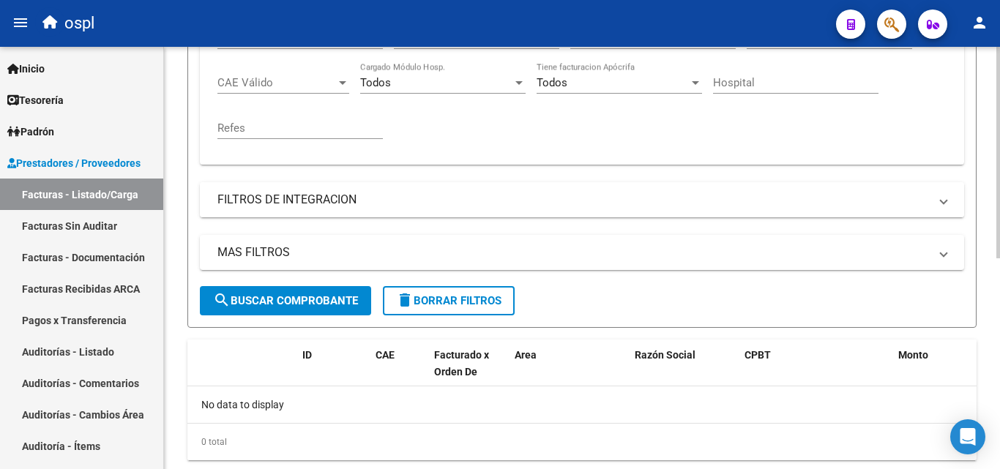
scroll to position [348, 0]
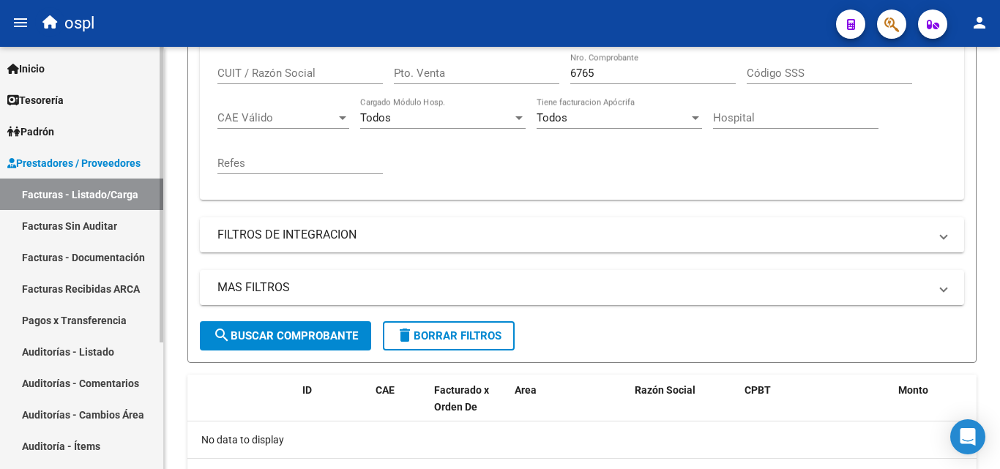
click at [101, 225] on link "Facturas Sin Auditar" at bounding box center [81, 225] width 163 height 31
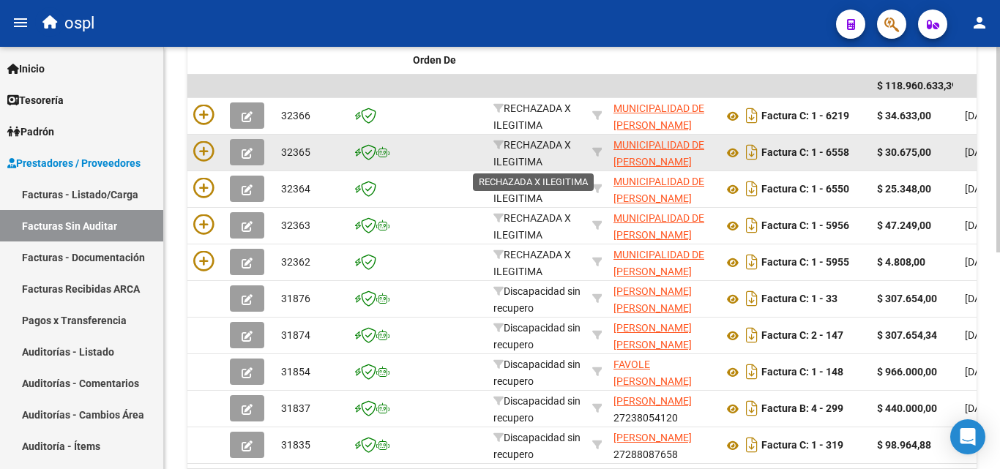
scroll to position [129, 0]
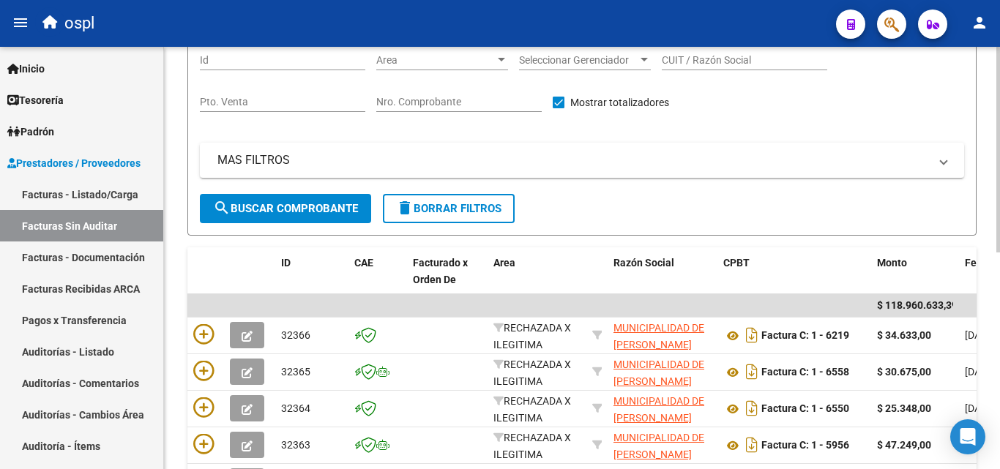
click at [463, 108] on input "Nro. Comprobante" at bounding box center [458, 102] width 165 height 12
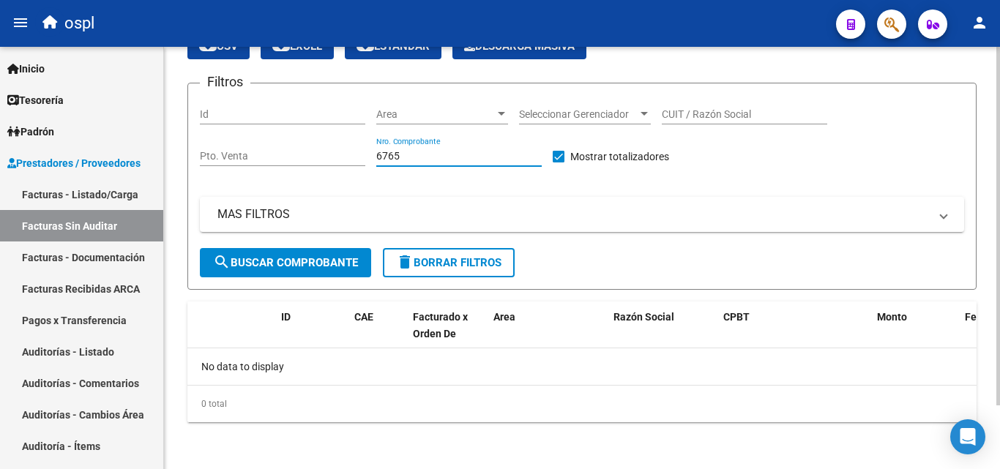
scroll to position [75, 0]
type input "6765"
click at [397, 212] on mat-panel-title "MAS FILTROS" at bounding box center [572, 214] width 711 height 16
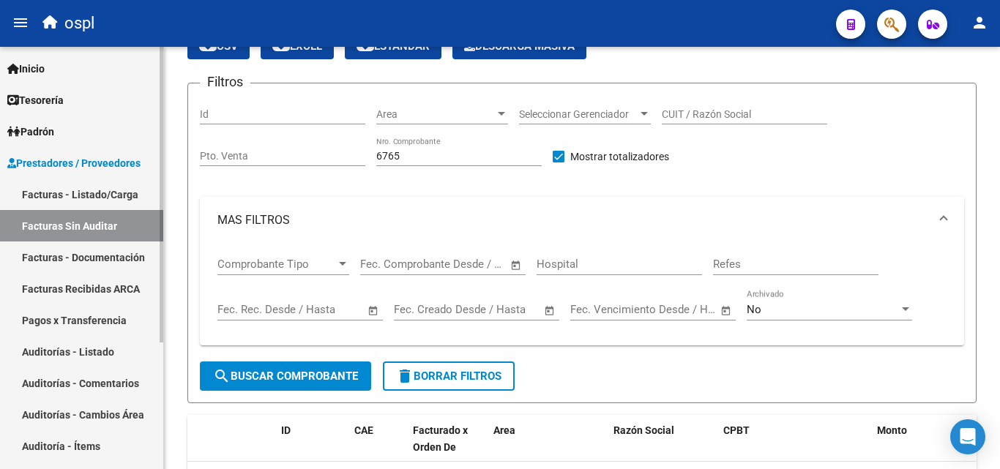
click at [127, 198] on link "Facturas - Listado/Carga" at bounding box center [81, 194] width 163 height 31
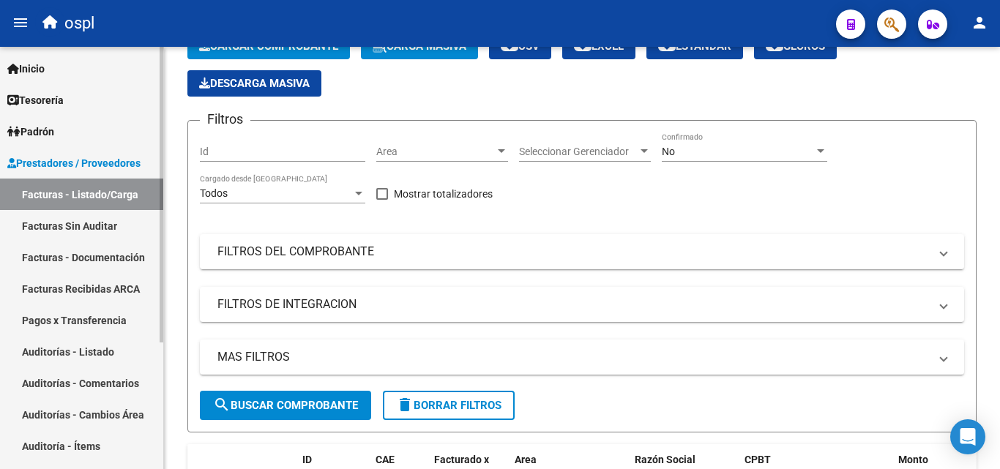
click at [119, 203] on link "Facturas - Listado/Carga" at bounding box center [81, 194] width 163 height 31
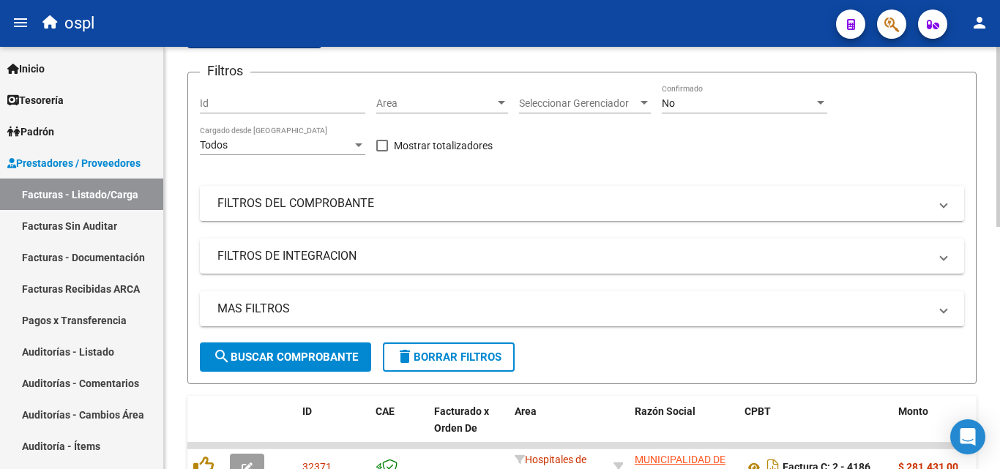
scroll to position [148, 0]
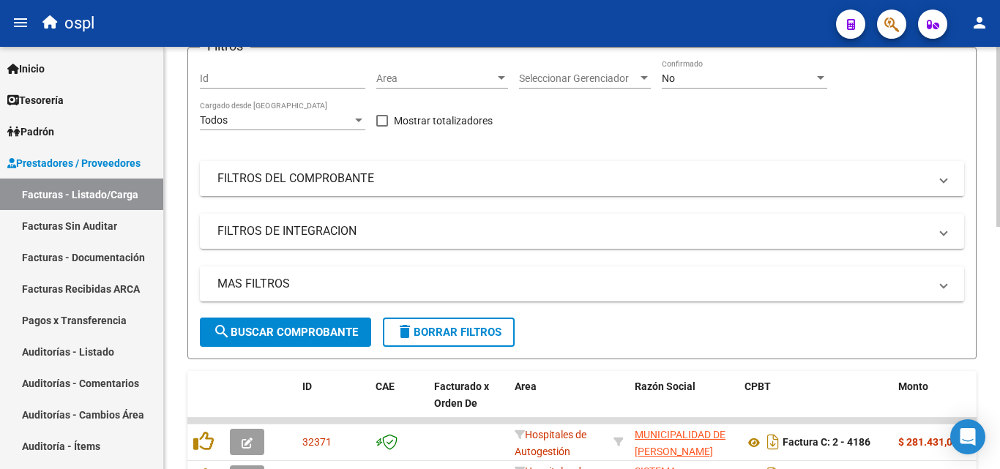
click at [629, 169] on mat-expansion-panel-header "FILTROS DEL COMPROBANTE" at bounding box center [582, 178] width 764 height 35
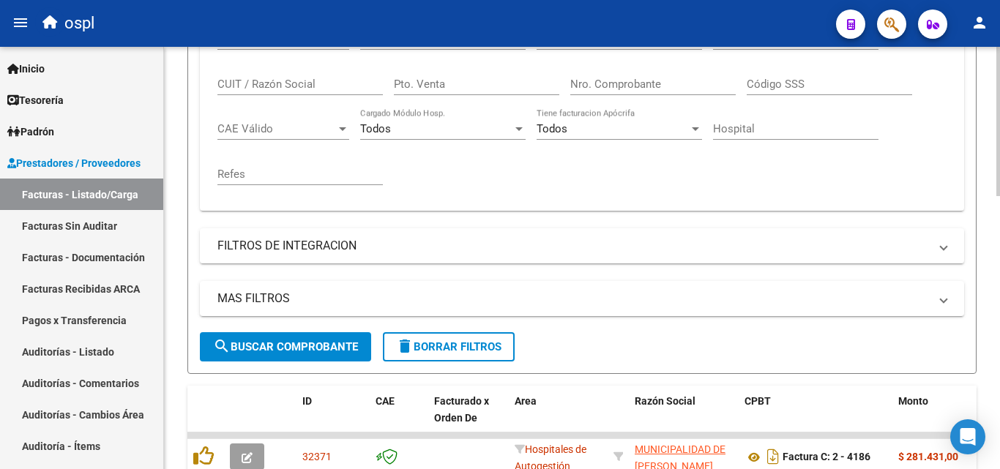
scroll to position [367, 0]
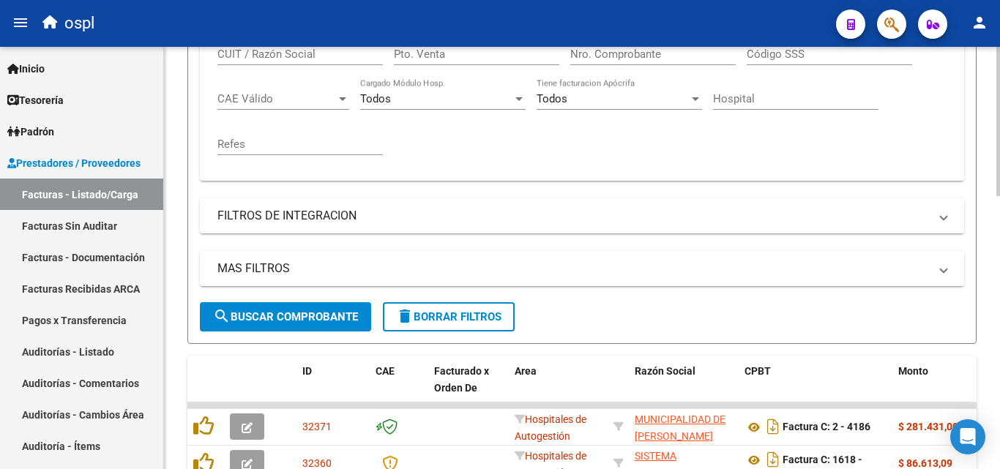
click at [607, 58] on input "Nro. Comprobante" at bounding box center [652, 54] width 165 height 13
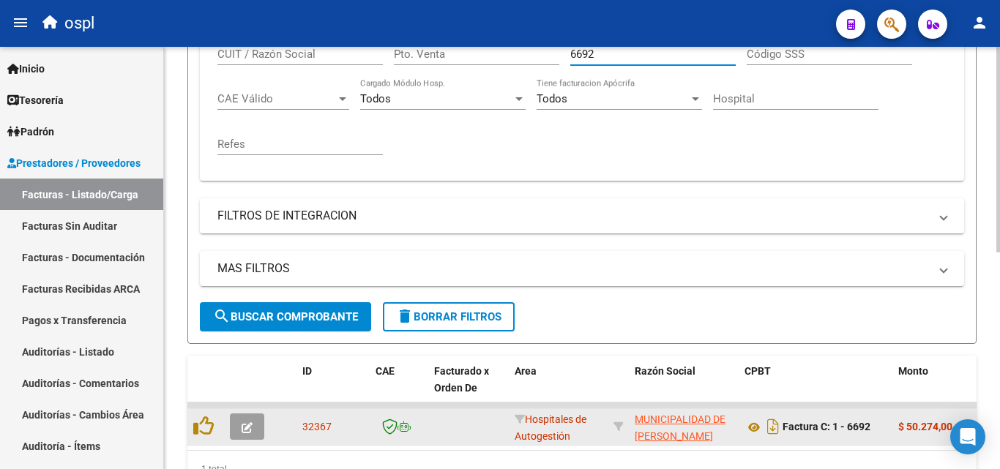
type input "6692"
click at [242, 422] on span "button" at bounding box center [246, 426] width 11 height 13
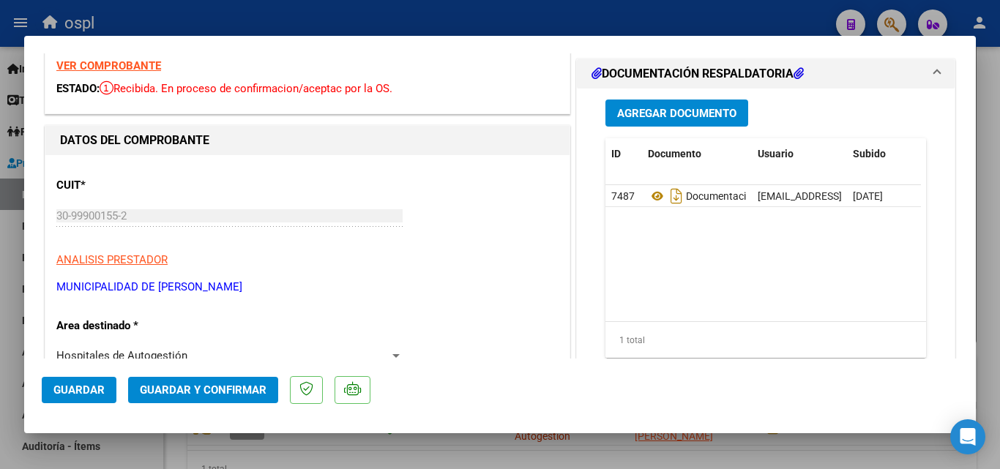
scroll to position [146, 0]
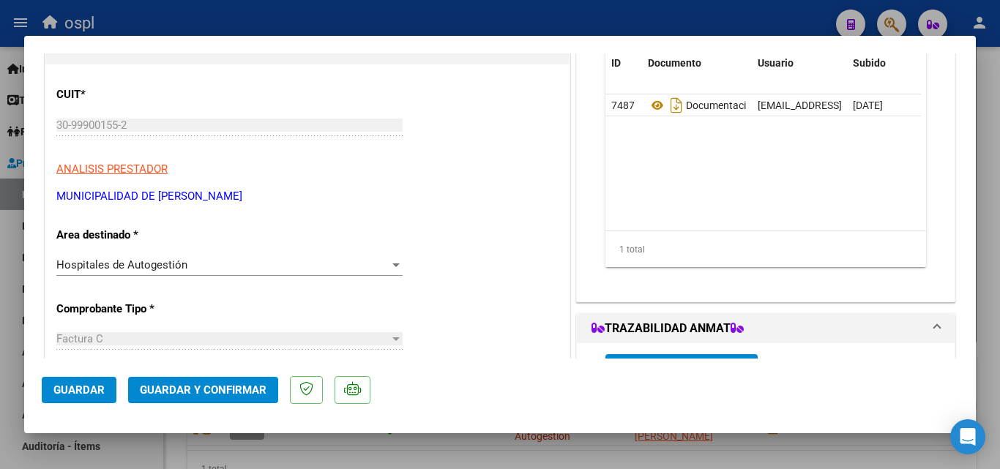
click at [273, 271] on div "Hospitales de Autogestión" at bounding box center [222, 264] width 333 height 13
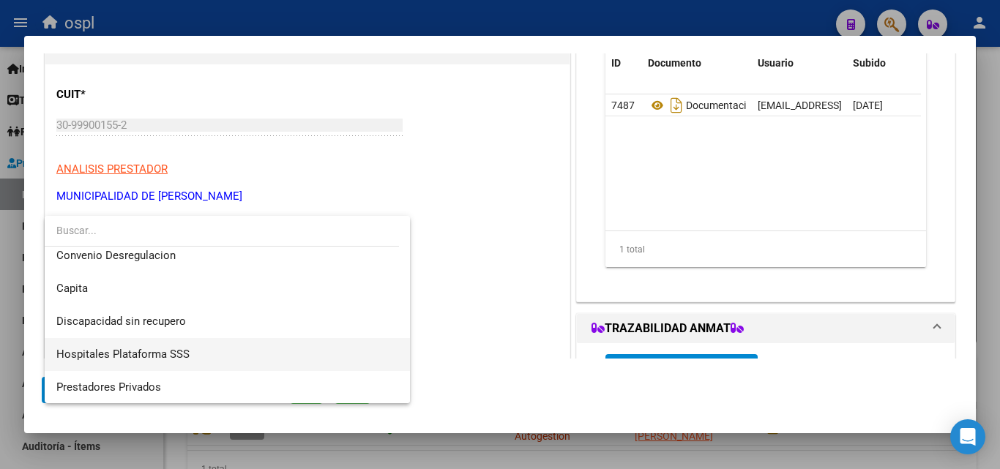
scroll to position [175, 0]
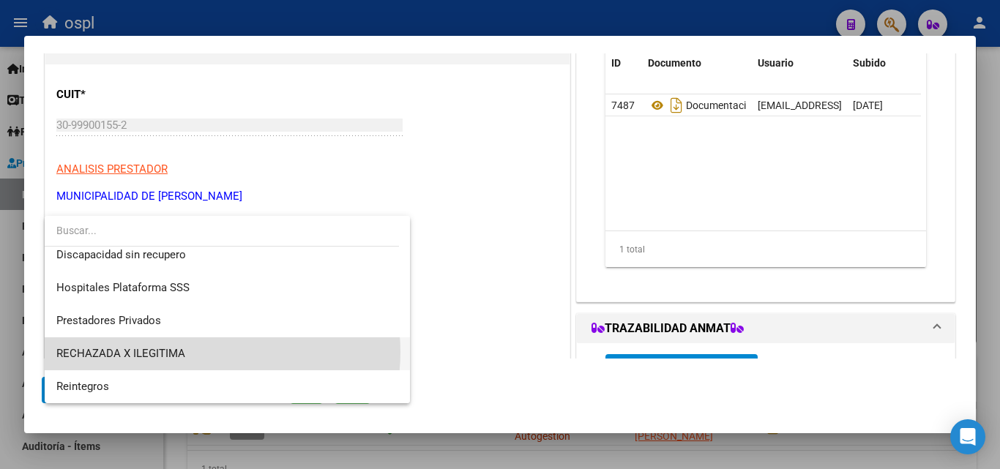
click at [214, 352] on span "RECHAZADA X ILEGITIMA" at bounding box center [227, 353] width 342 height 33
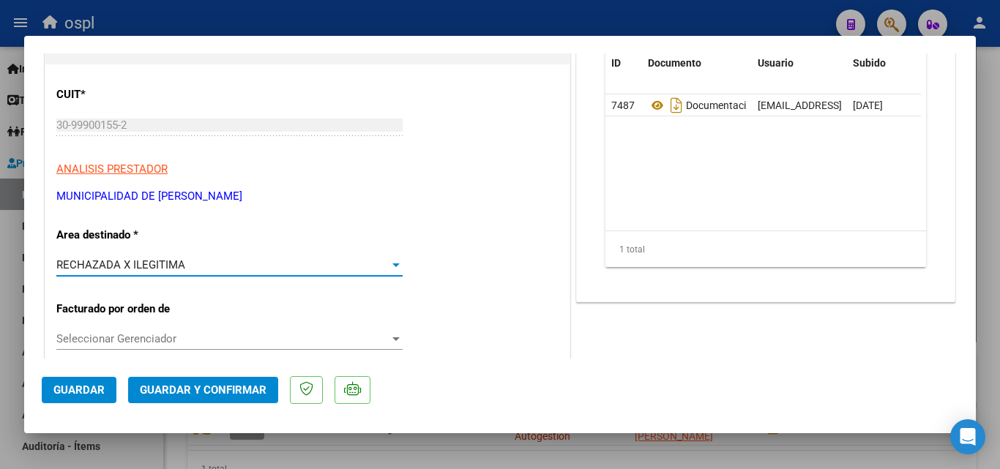
click at [238, 385] on span "Guardar y Confirmar" at bounding box center [203, 389] width 127 height 13
click at [248, 393] on span "Guardar y Confirmar" at bounding box center [203, 389] width 127 height 13
click at [256, 397] on button "Guardar y Confirmar" at bounding box center [203, 390] width 150 height 26
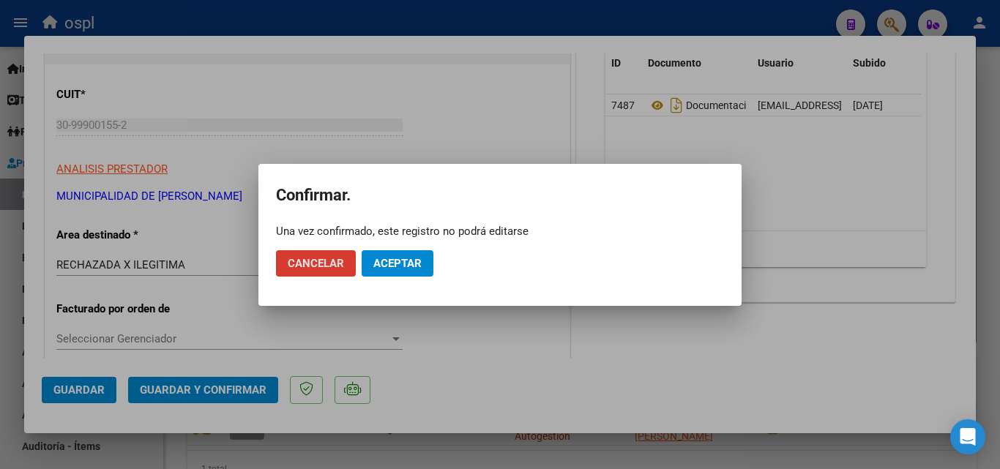
click at [430, 258] on button "Aceptar" at bounding box center [397, 263] width 72 height 26
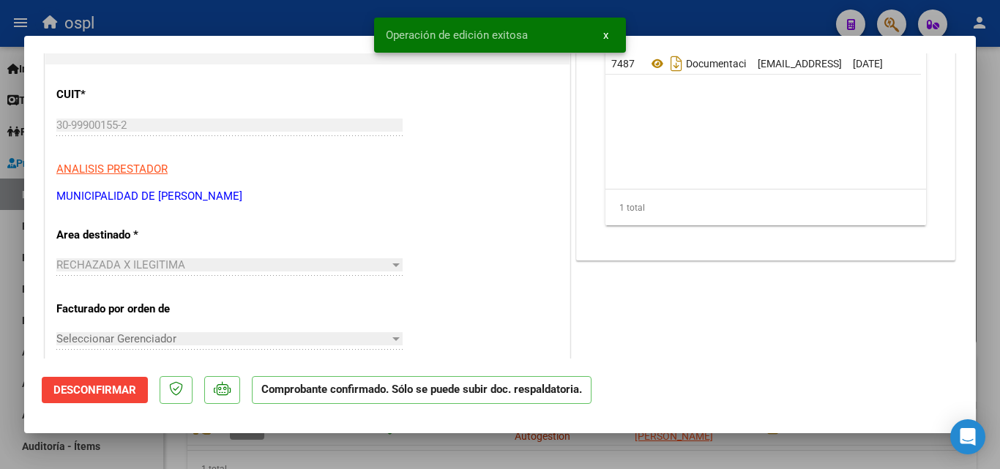
click at [344, 6] on div at bounding box center [500, 234] width 1000 height 469
type input "$ 0,00"
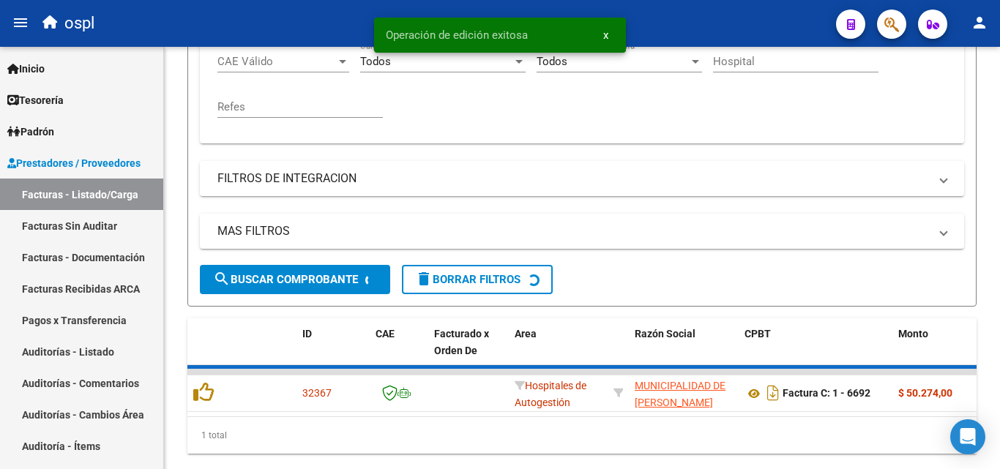
scroll to position [367, 0]
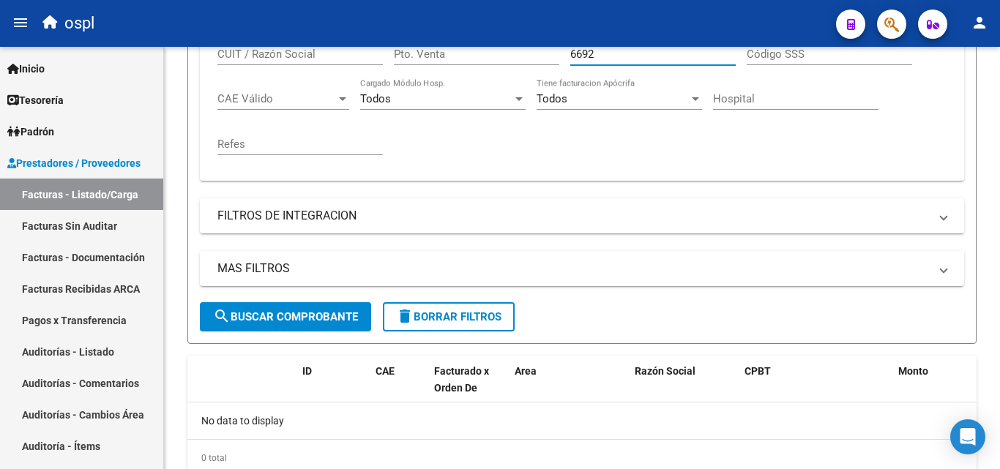
click at [627, 56] on input "6692" at bounding box center [652, 54] width 165 height 13
type input "6"
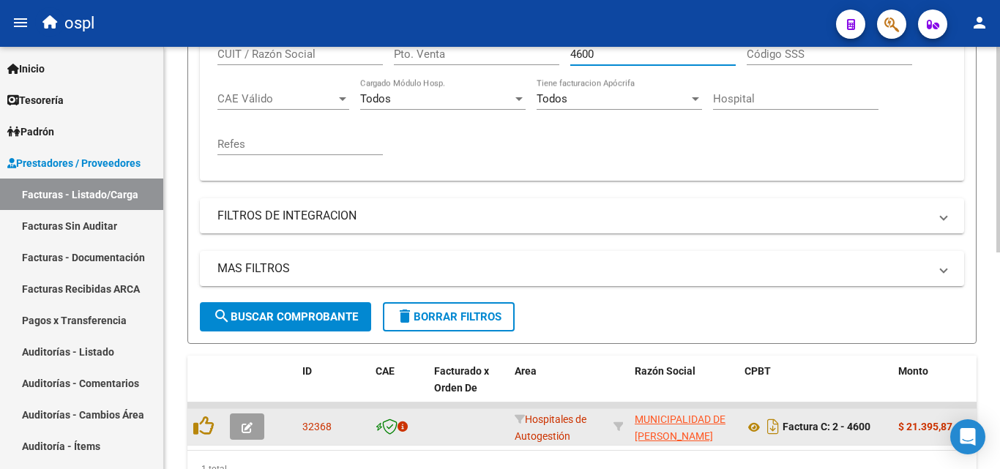
type input "4600"
click at [250, 427] on icon "button" at bounding box center [246, 427] width 11 height 11
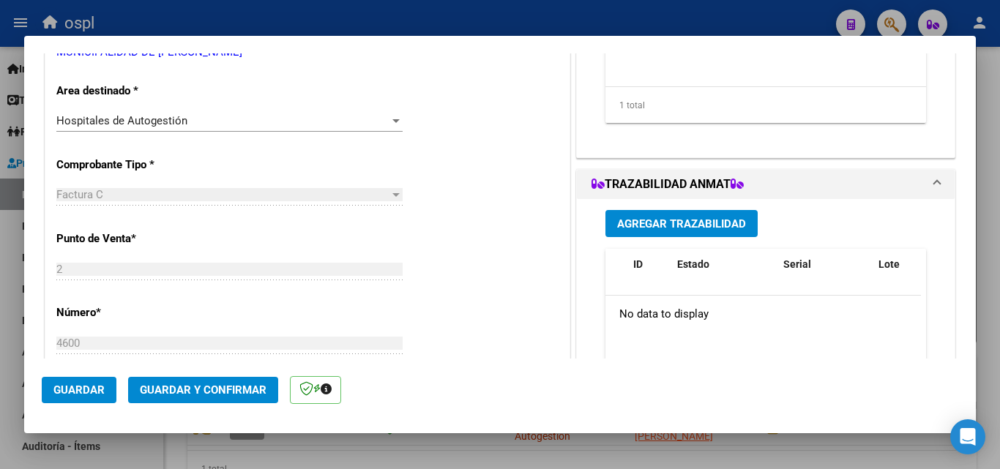
scroll to position [293, 0]
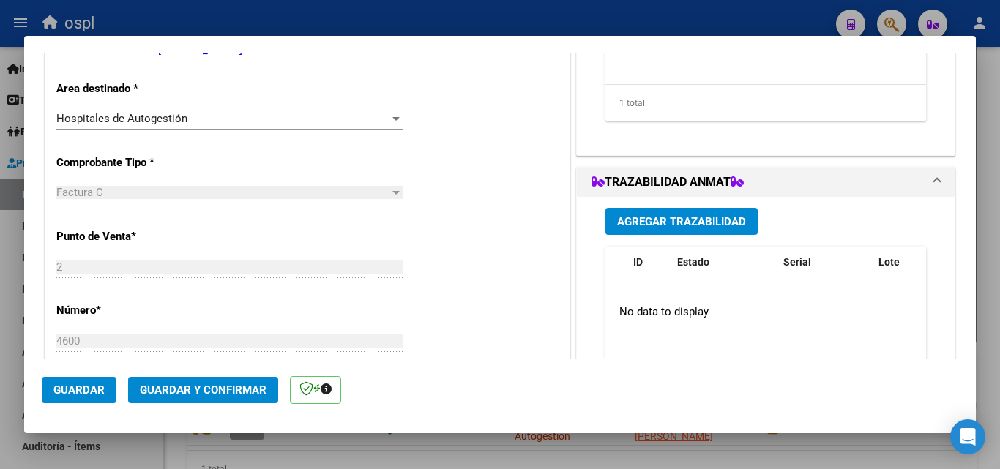
click at [387, 112] on div "Hospitales de Autogestión" at bounding box center [229, 118] width 346 height 13
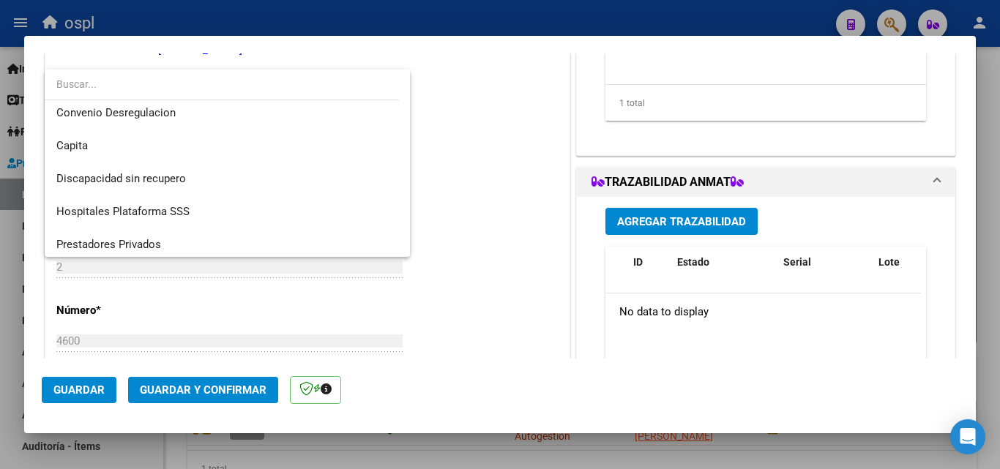
scroll to position [175, 0]
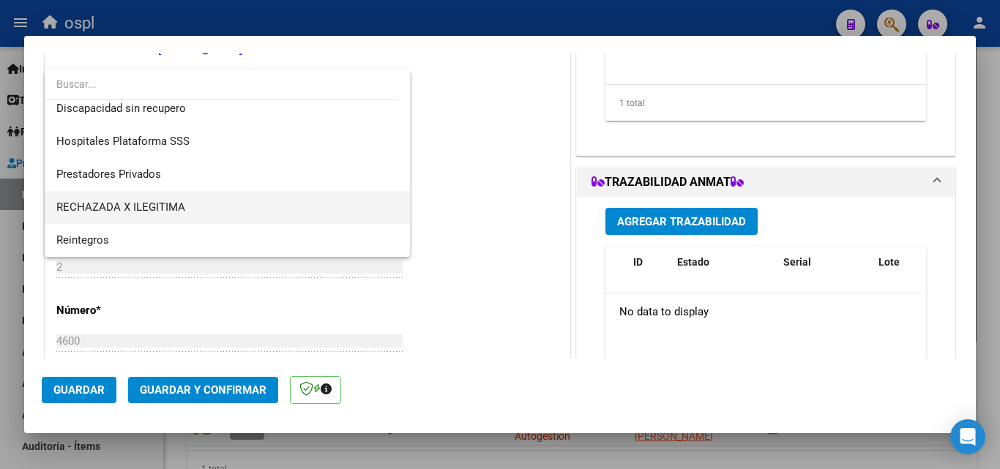
click at [249, 215] on span "RECHAZADA X ILEGITIMA" at bounding box center [227, 207] width 342 height 33
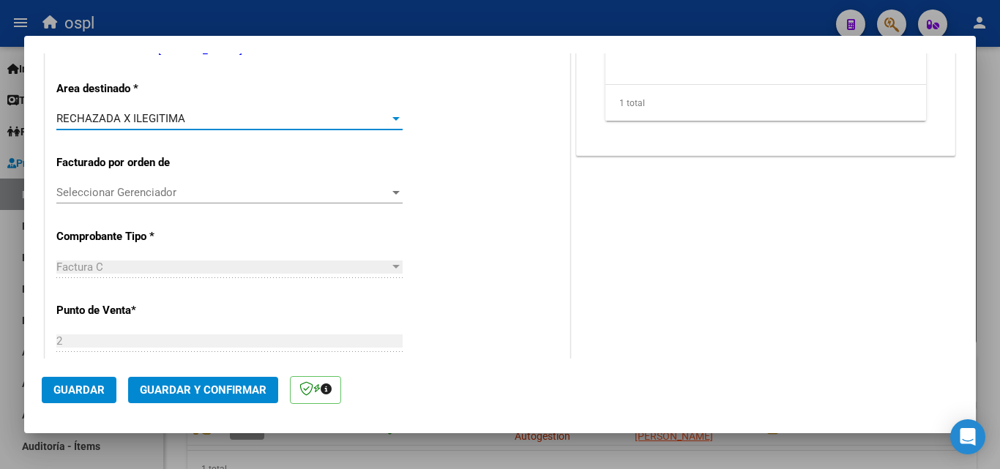
click at [233, 397] on button "Guardar y Confirmar" at bounding box center [203, 390] width 150 height 26
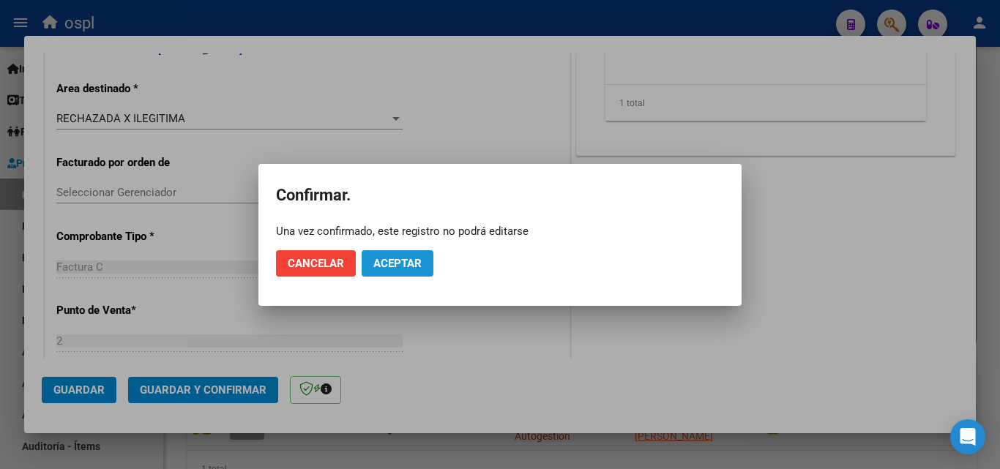
click at [405, 271] on button "Aceptar" at bounding box center [397, 263] width 72 height 26
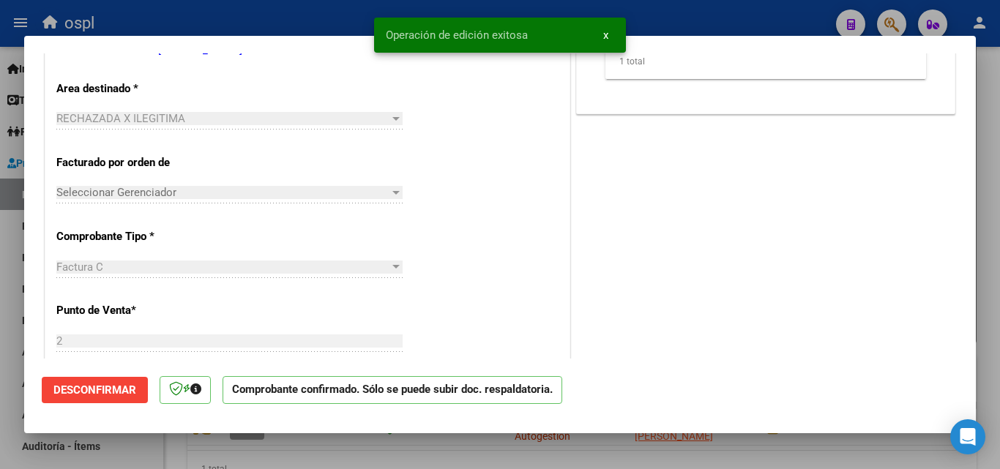
click at [332, 13] on div at bounding box center [500, 234] width 1000 height 469
type input "$ 0,00"
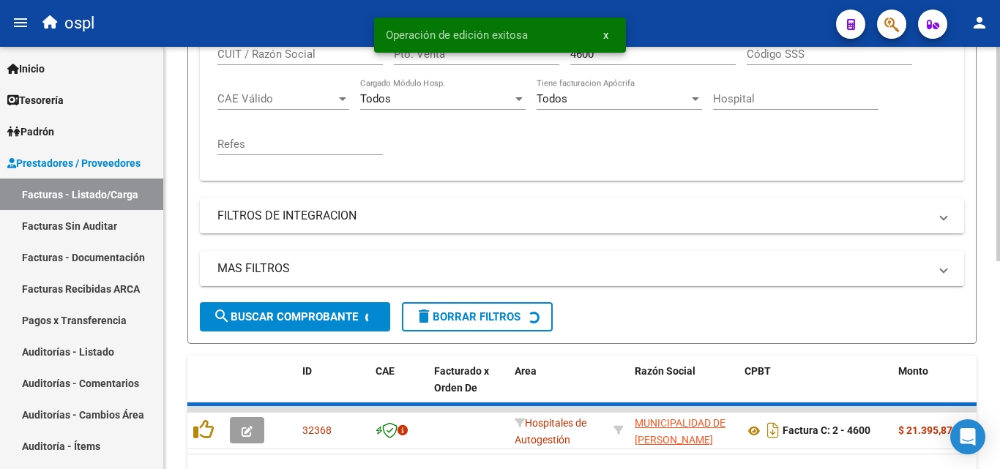
scroll to position [367, 0]
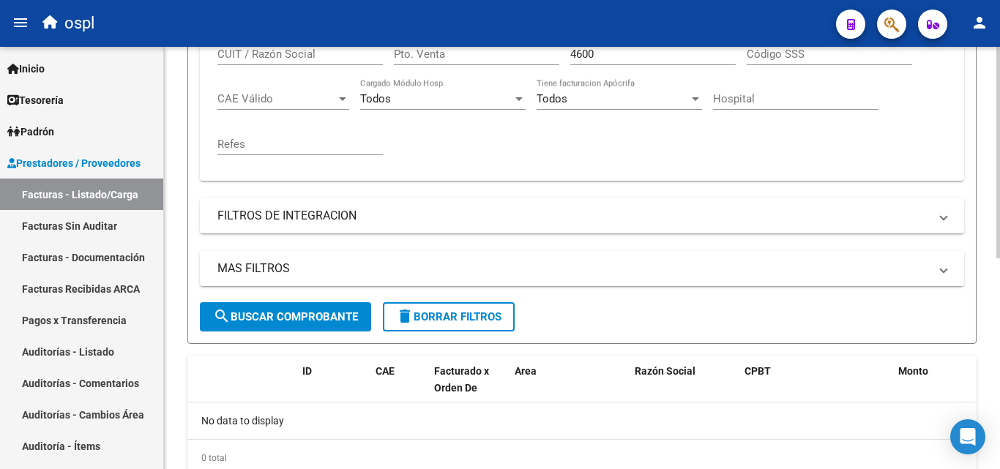
click at [595, 56] on input "4600" at bounding box center [652, 54] width 165 height 13
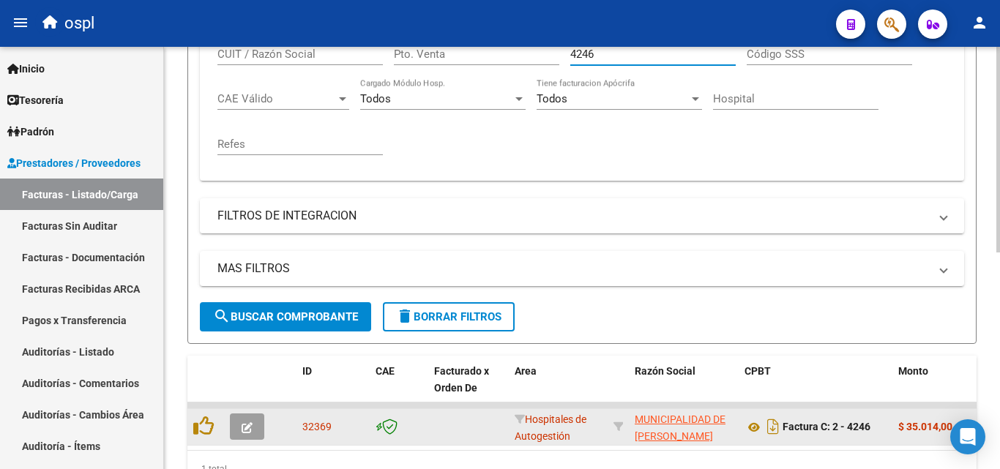
type input "4246"
click at [235, 433] on button "button" at bounding box center [247, 426] width 34 height 26
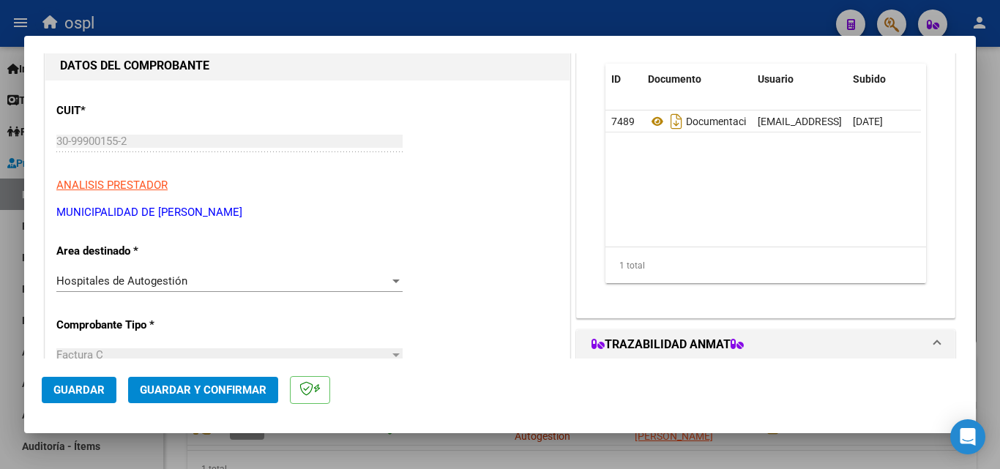
scroll to position [293, 0]
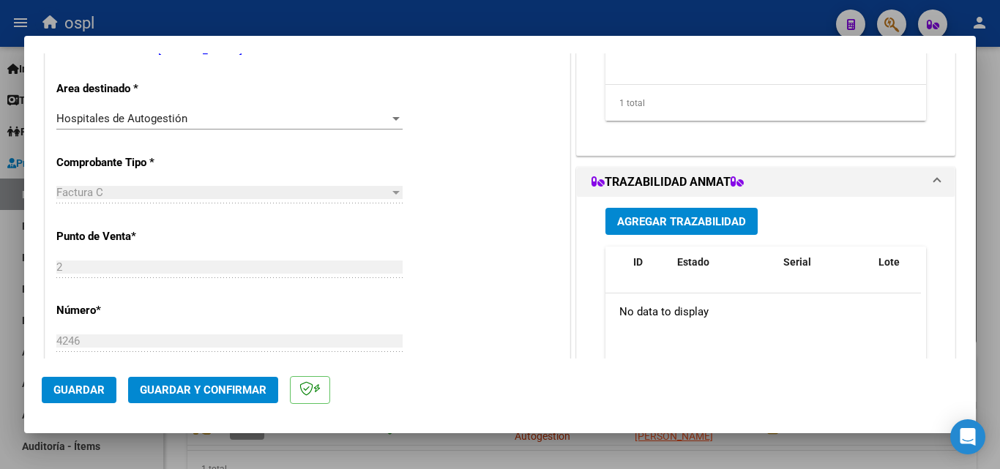
click at [336, 123] on div "Hospitales de Autogestión" at bounding box center [222, 118] width 333 height 13
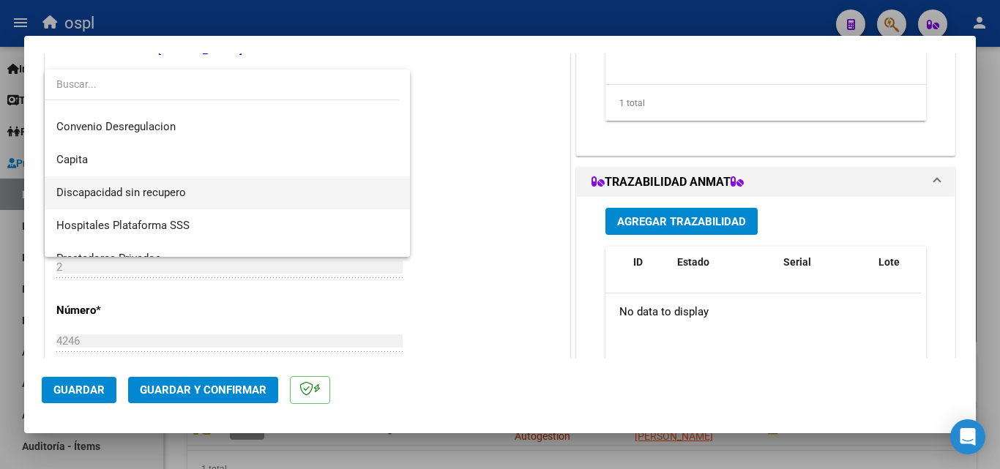
scroll to position [175, 0]
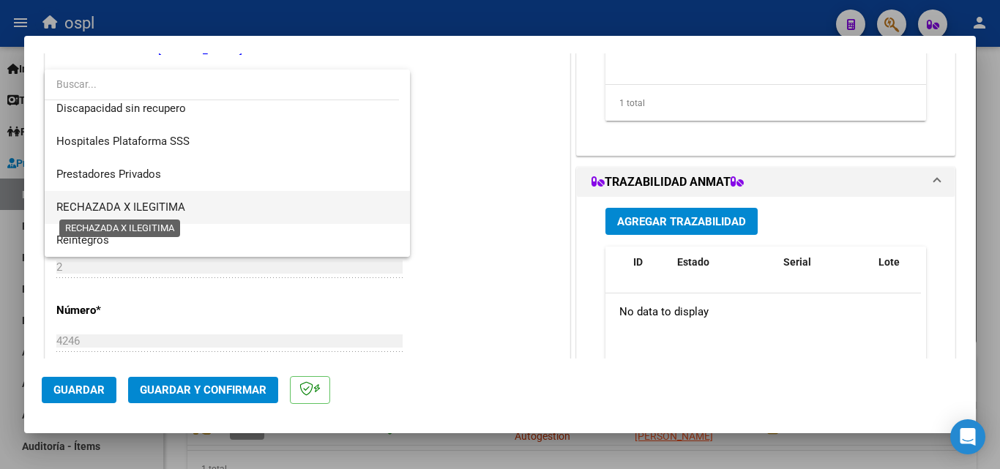
click at [176, 201] on span "RECHAZADA X ILEGITIMA" at bounding box center [120, 207] width 129 height 13
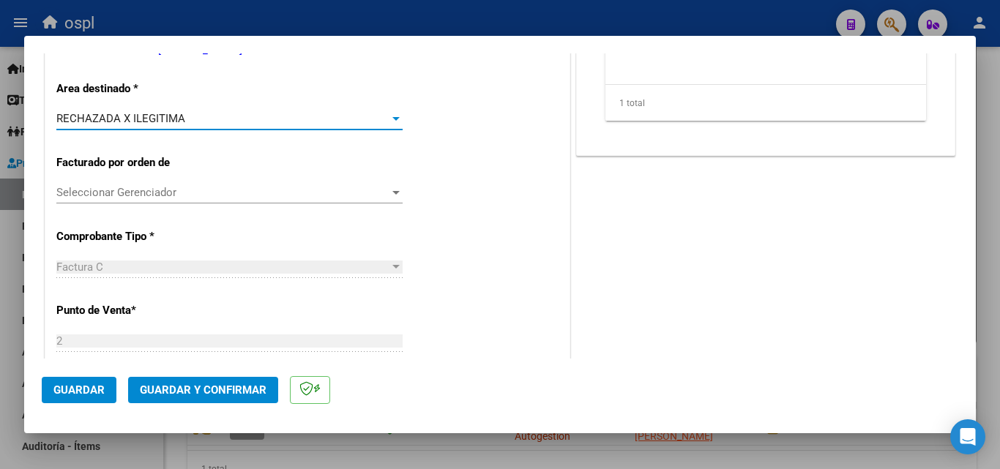
click at [196, 386] on span "Guardar y Confirmar" at bounding box center [203, 389] width 127 height 13
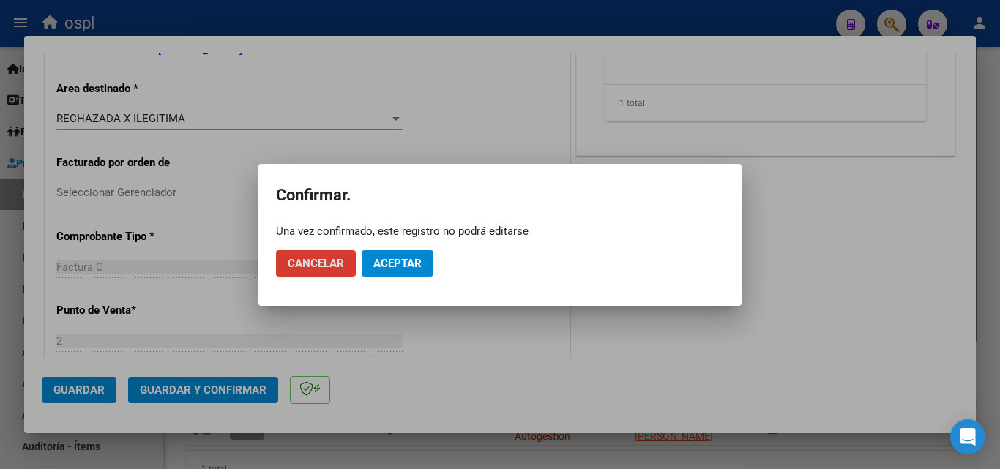
click at [394, 265] on span "Aceptar" at bounding box center [397, 263] width 48 height 13
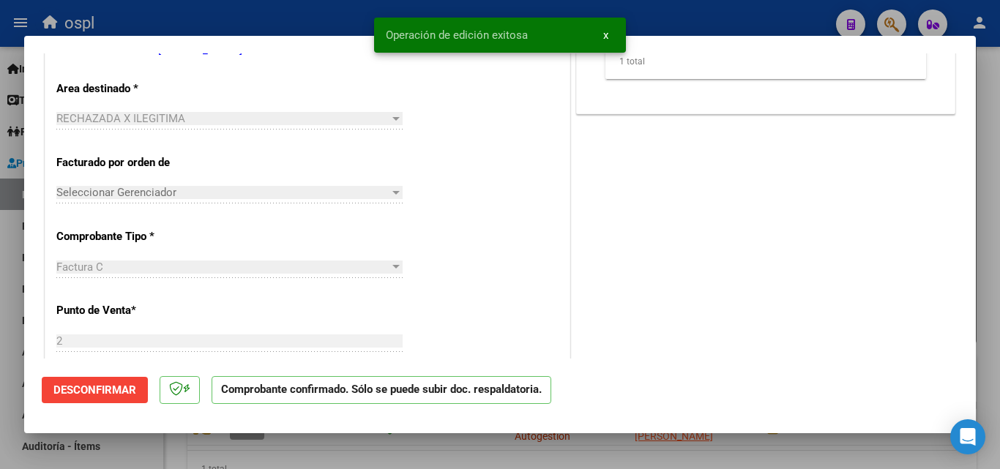
click at [247, 17] on div at bounding box center [500, 234] width 1000 height 469
type input "$ 0,00"
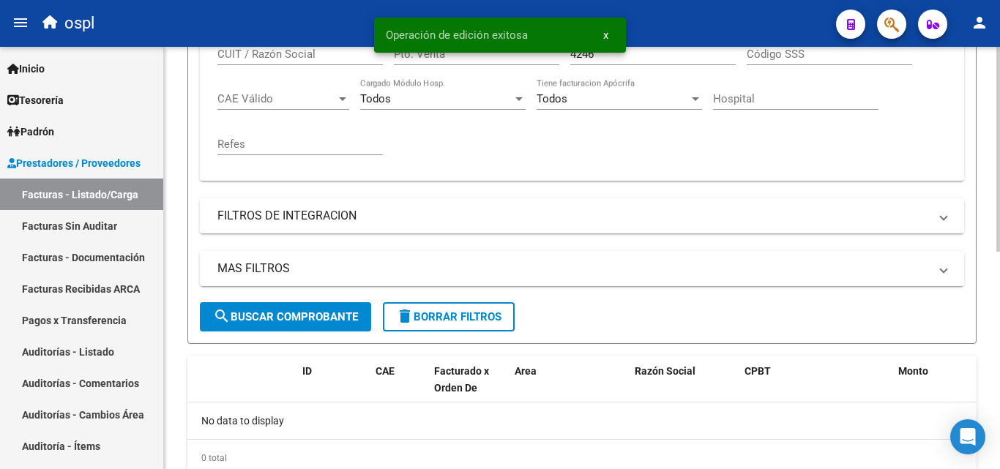
scroll to position [367, 0]
click at [622, 55] on div "Operación de edición exitosa x" at bounding box center [499, 35] width 287 height 70
click at [634, 56] on div "Operación de edición exitosa x" at bounding box center [499, 35] width 287 height 70
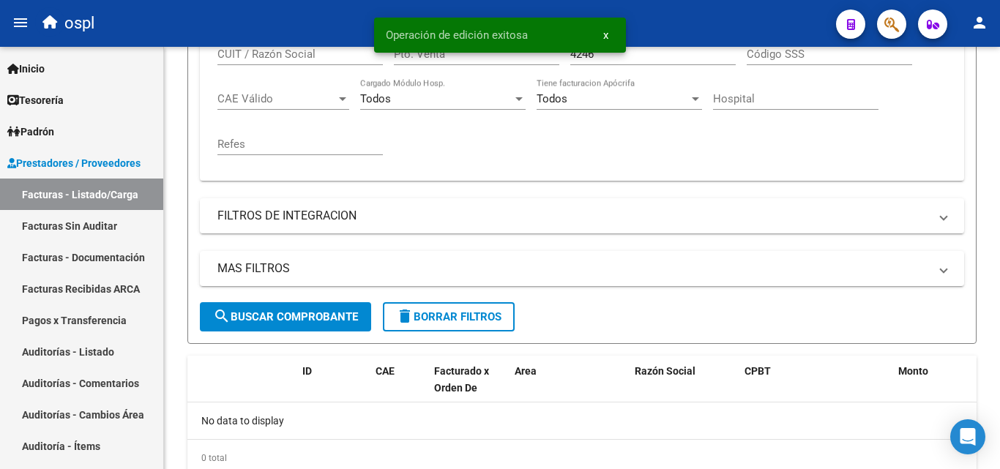
click at [637, 53] on div "Operación de edición exitosa x" at bounding box center [499, 35] width 287 height 70
click at [607, 38] on span "x" at bounding box center [605, 35] width 5 height 13
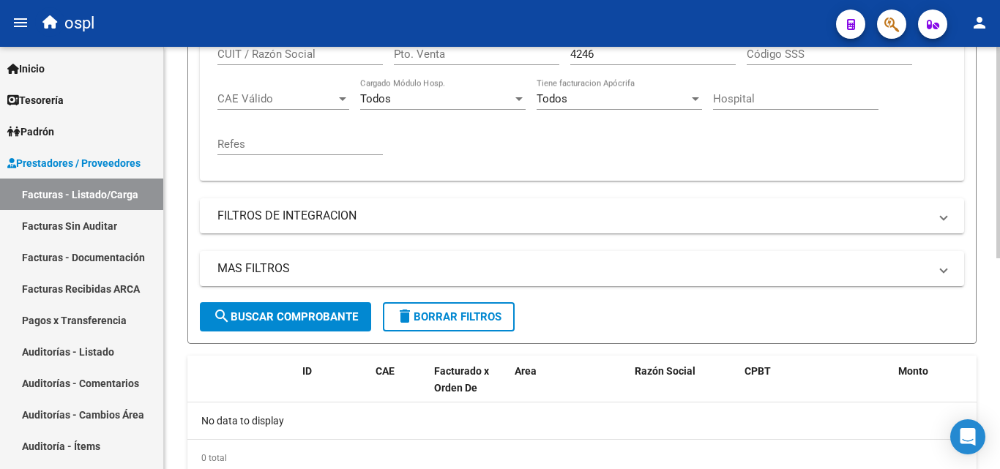
click at [599, 58] on input "4246" at bounding box center [652, 54] width 165 height 13
type input "4"
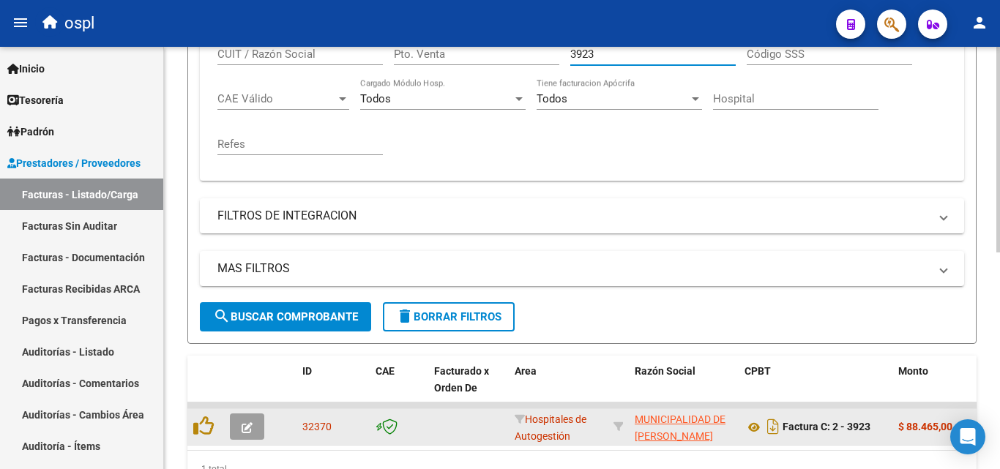
type input "3923"
click at [248, 433] on span "button" at bounding box center [246, 426] width 11 height 13
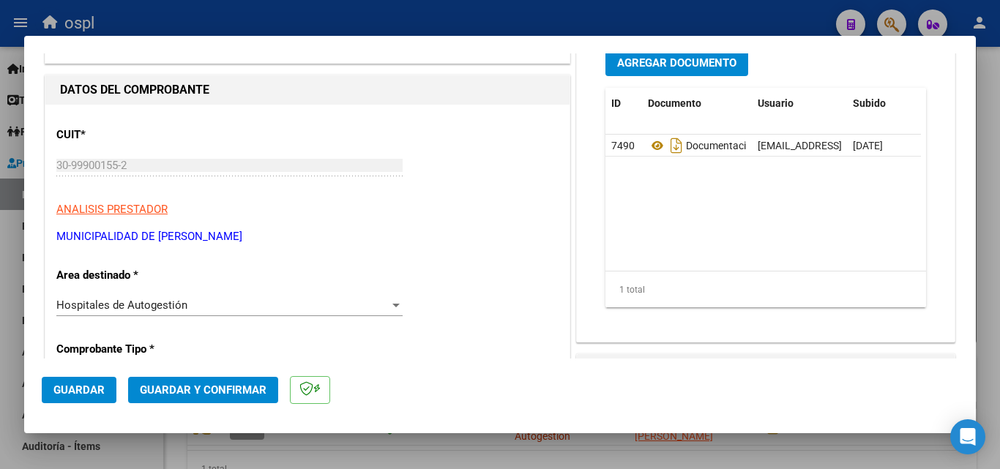
scroll to position [293, 0]
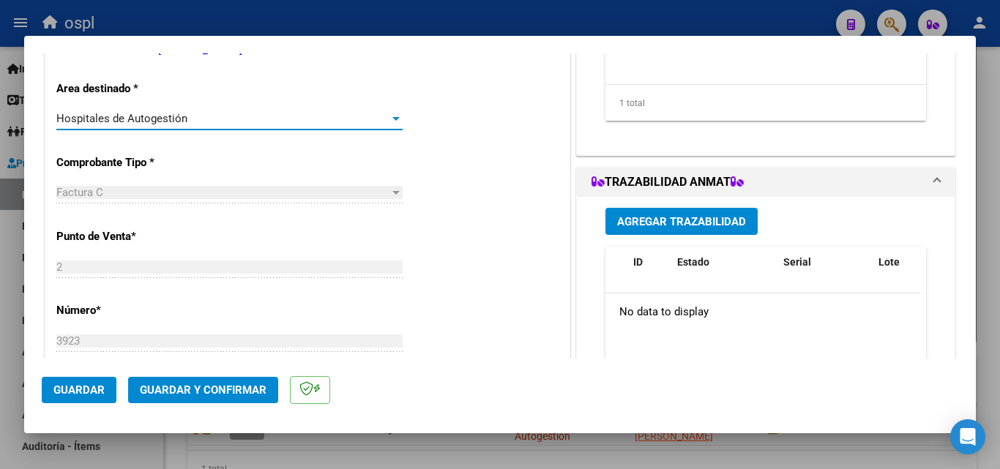
click at [363, 113] on div "Hospitales de Autogestión" at bounding box center [222, 118] width 333 height 13
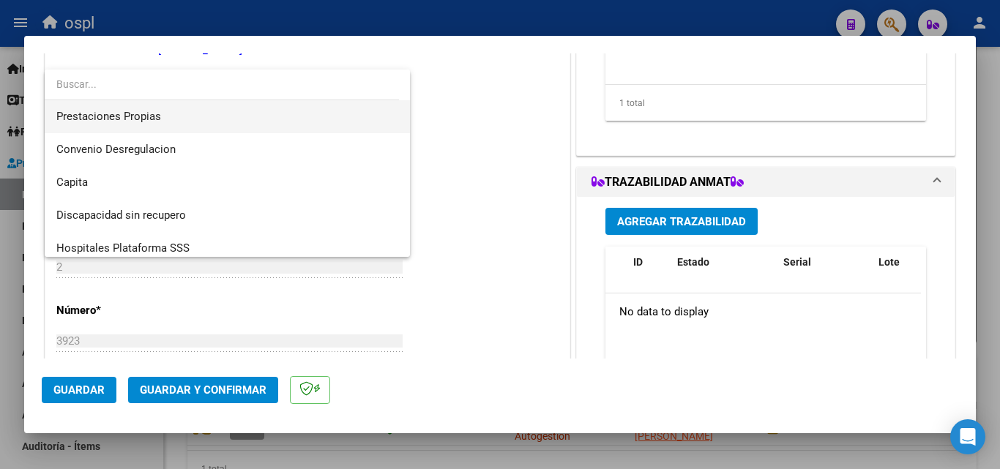
scroll to position [175, 0]
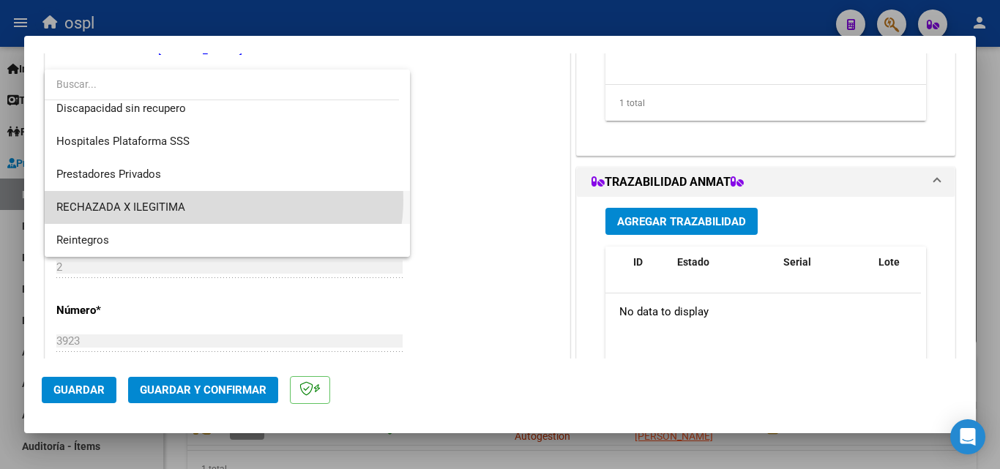
click at [223, 200] on span "RECHAZADA X ILEGITIMA" at bounding box center [227, 207] width 342 height 33
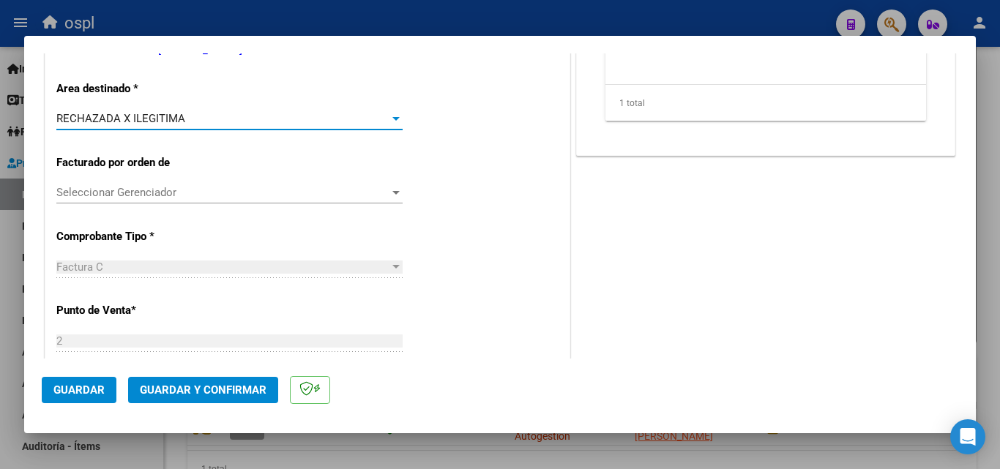
click at [220, 400] on button "Guardar y Confirmar" at bounding box center [203, 390] width 150 height 26
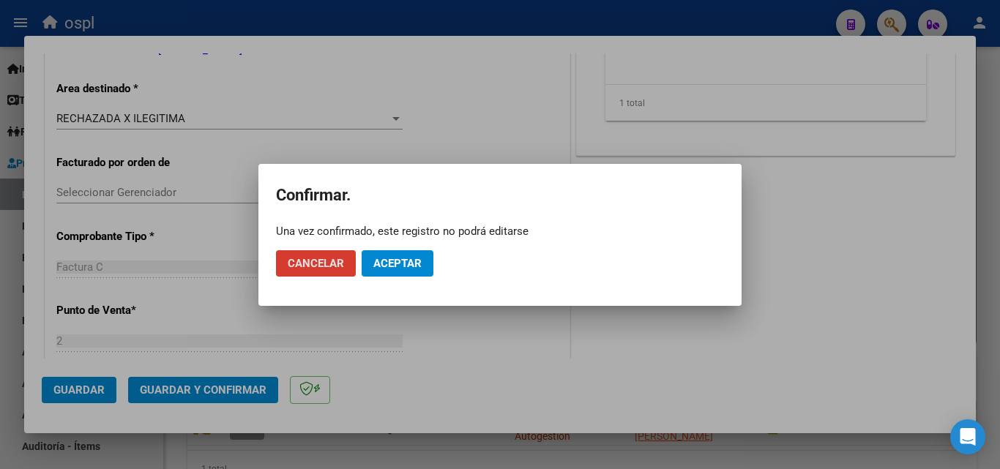
click at [393, 254] on button "Aceptar" at bounding box center [397, 263] width 72 height 26
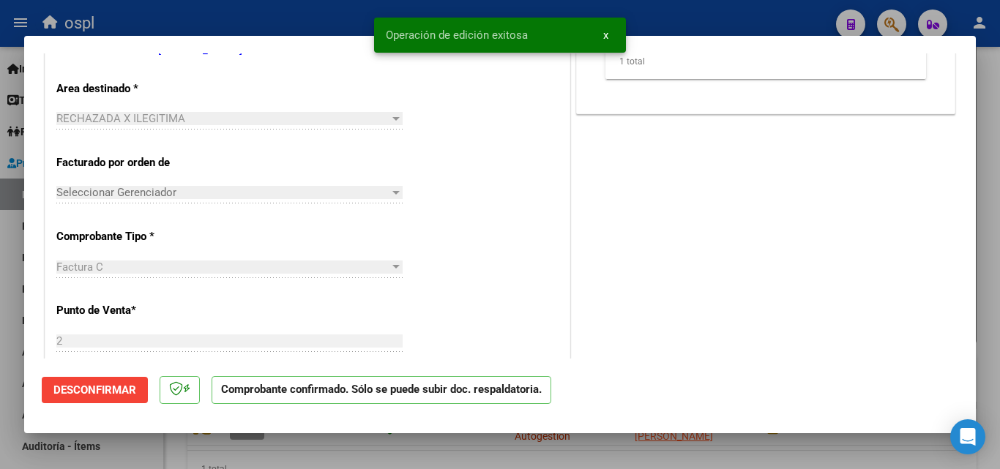
click at [244, 7] on div at bounding box center [500, 234] width 1000 height 469
type input "$ 0,00"
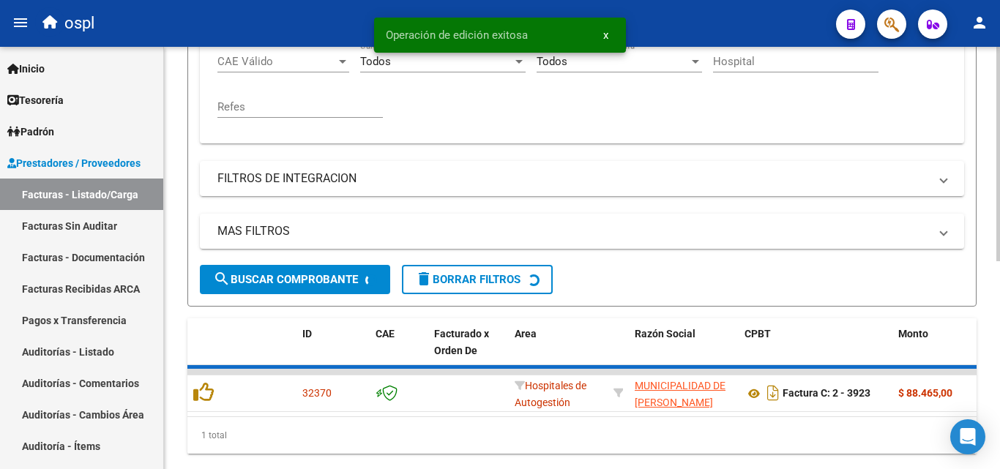
scroll to position [367, 0]
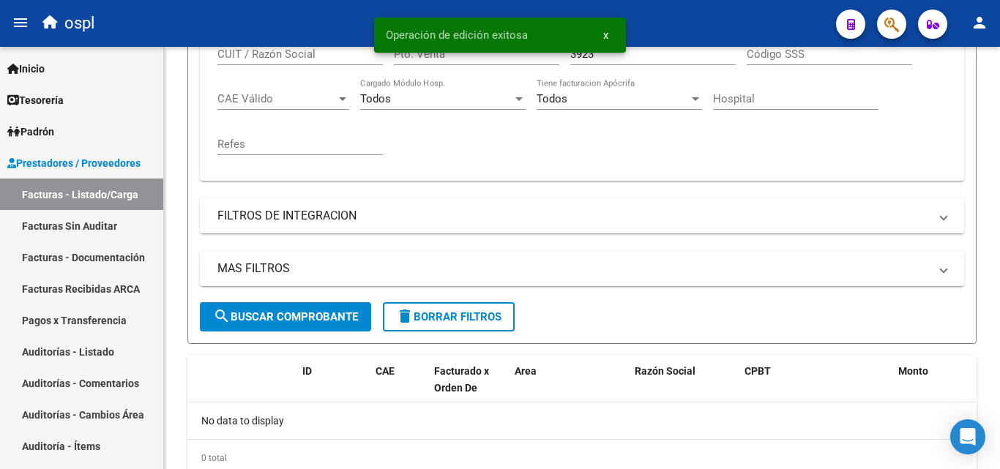
click at [604, 38] on span "x" at bounding box center [605, 35] width 5 height 13
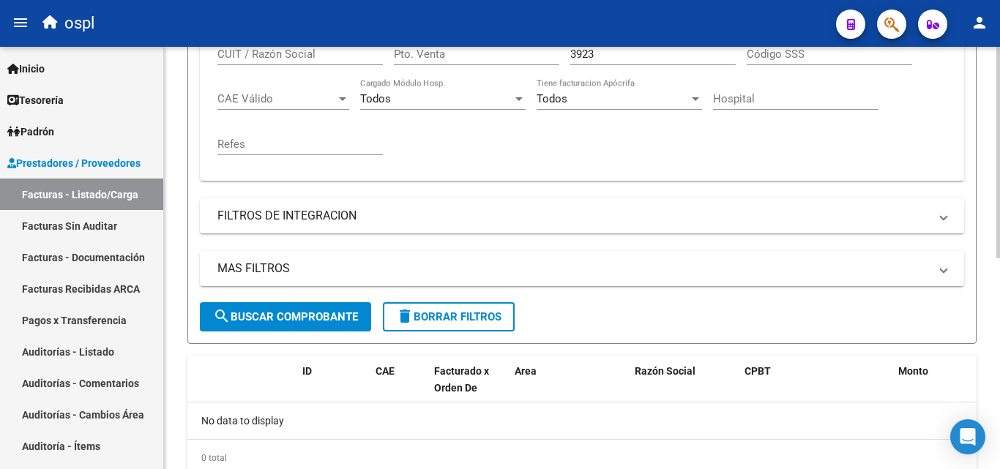
click at [604, 53] on input "3923" at bounding box center [652, 54] width 165 height 13
type input "3"
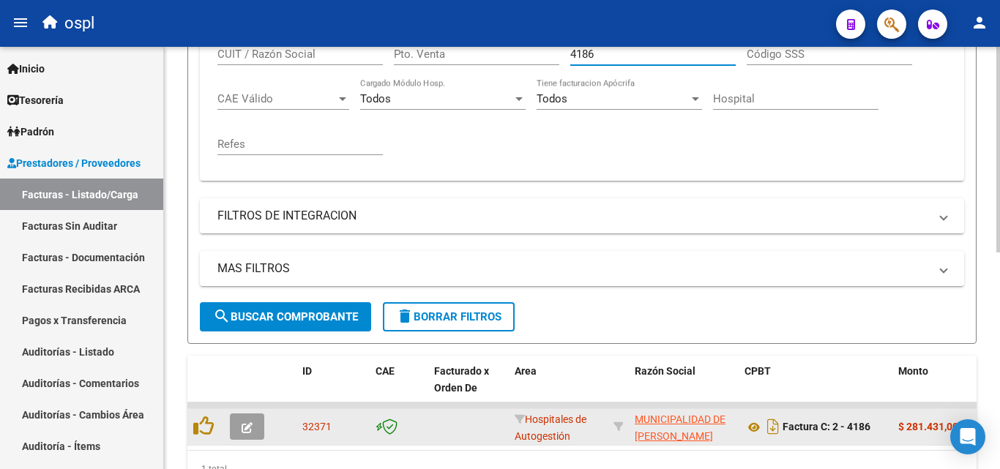
type input "4186"
click at [247, 423] on icon "button" at bounding box center [246, 427] width 11 height 11
click at [251, 428] on icon "button" at bounding box center [246, 427] width 11 height 11
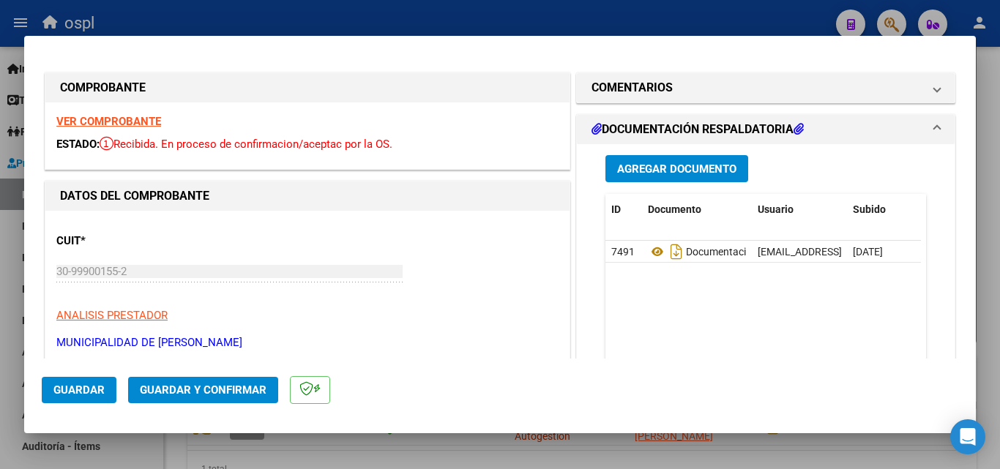
scroll to position [293, 0]
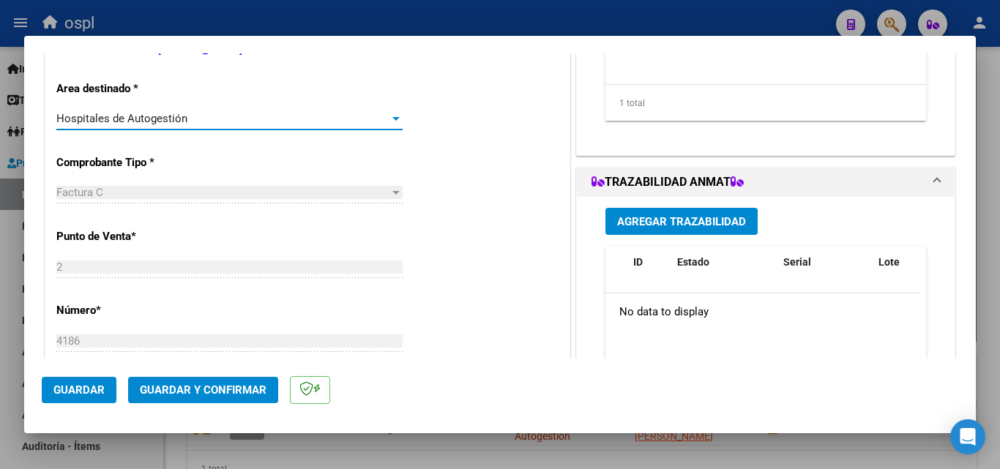
click at [329, 123] on div "Hospitales de Autogestión" at bounding box center [222, 118] width 333 height 13
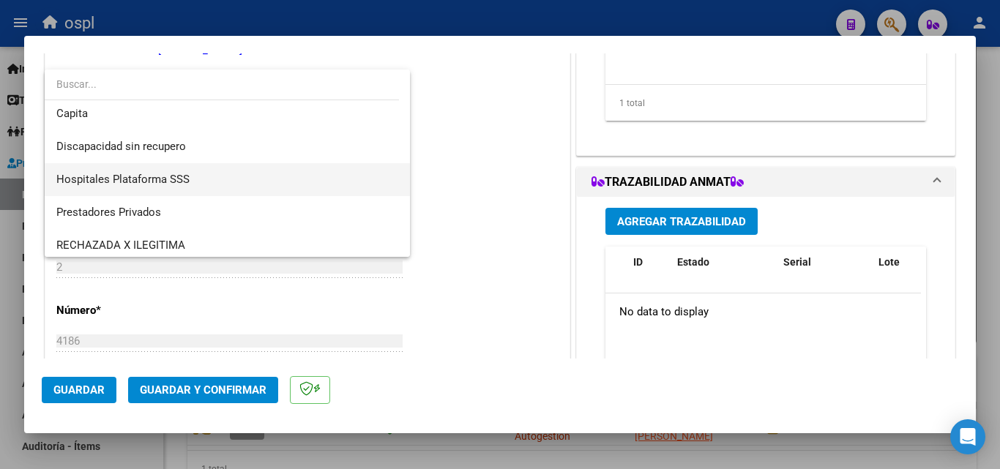
scroll to position [175, 0]
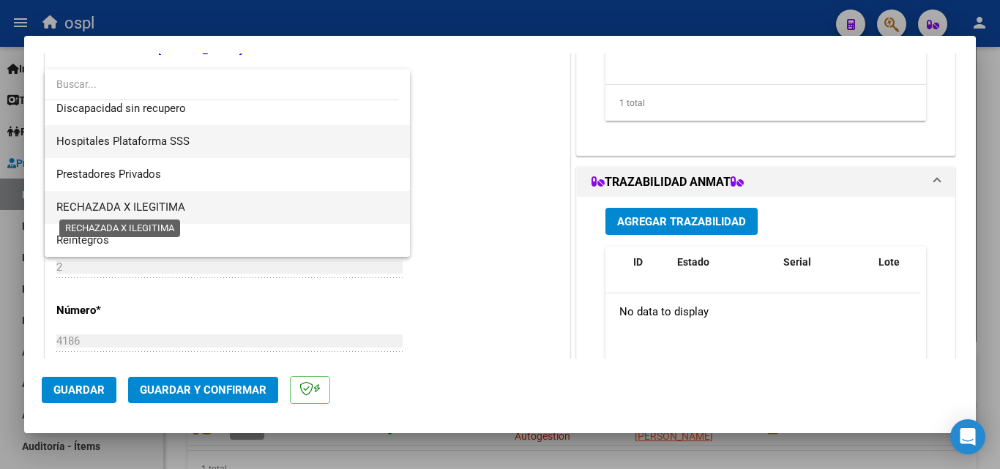
click at [121, 205] on span "RECHAZADA X ILEGITIMA" at bounding box center [120, 207] width 129 height 13
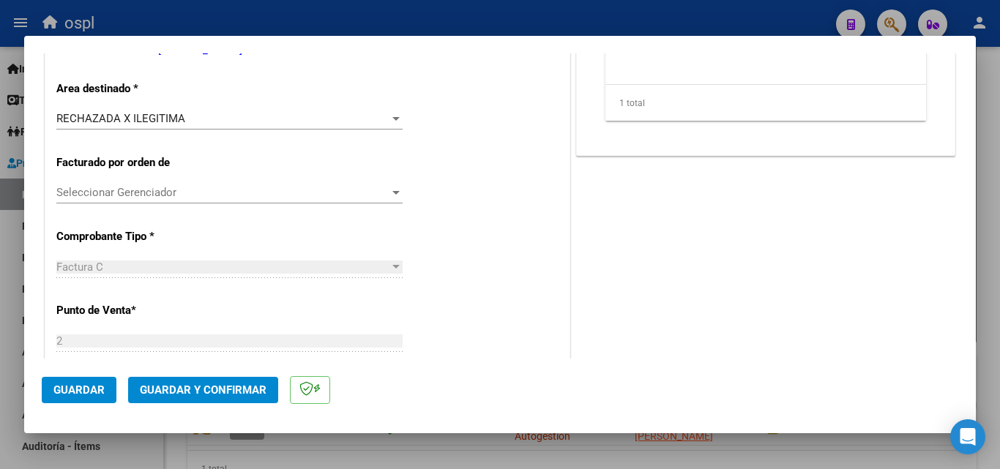
click at [435, 190] on div "CUIT * 30-99900155-2 Ingresar CUIT ANALISIS PRESTADOR MUNICIPALIDAD DE LOMAS DE…" at bounding box center [307, 474] width 524 height 1112
click at [252, 381] on button "Guardar y Confirmar" at bounding box center [203, 390] width 150 height 26
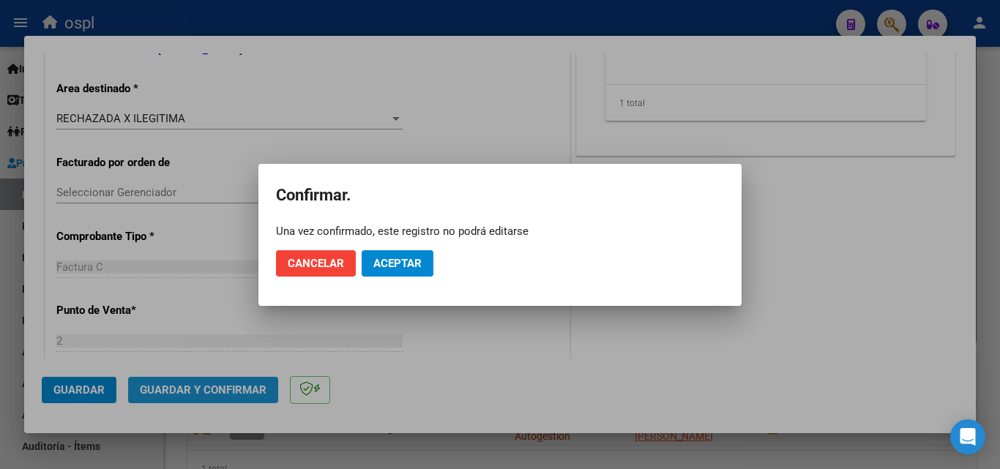
click at [252, 381] on div at bounding box center [500, 234] width 1000 height 469
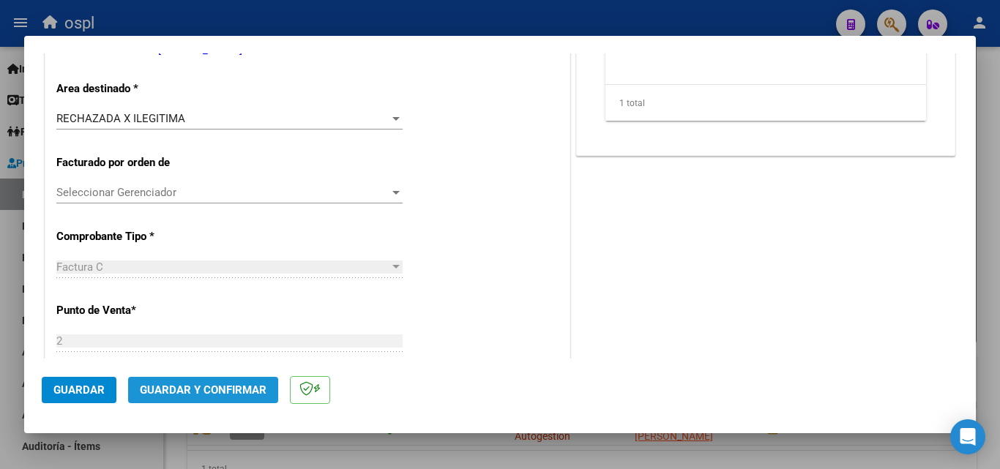
click at [221, 394] on span "Guardar y Confirmar" at bounding box center [203, 389] width 127 height 13
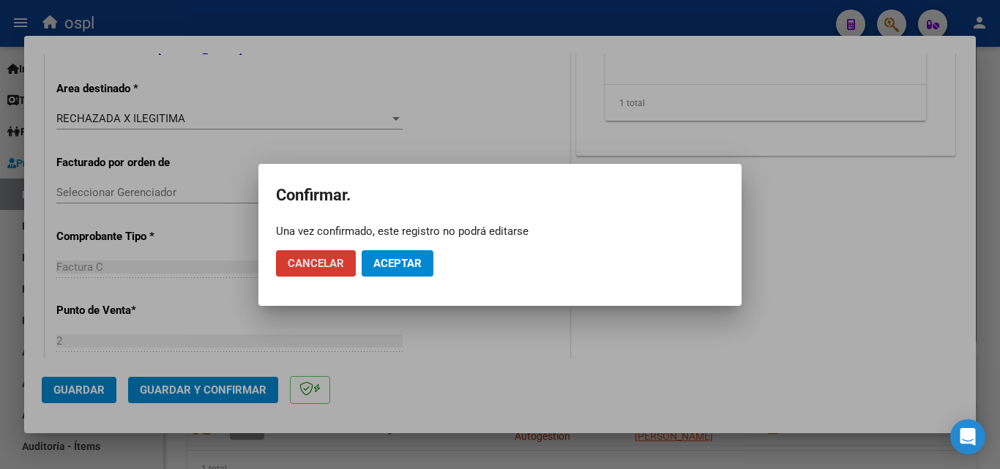
click at [396, 261] on span "Aceptar" at bounding box center [397, 263] width 48 height 13
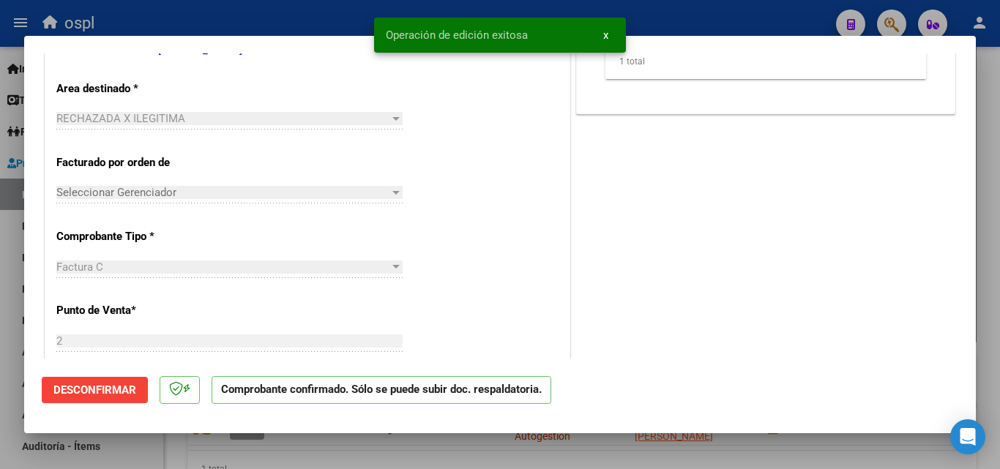
click at [283, 14] on div at bounding box center [500, 234] width 1000 height 469
click at [283, 14] on div "ospl" at bounding box center [429, 23] width 789 height 32
type input "$ 0,00"
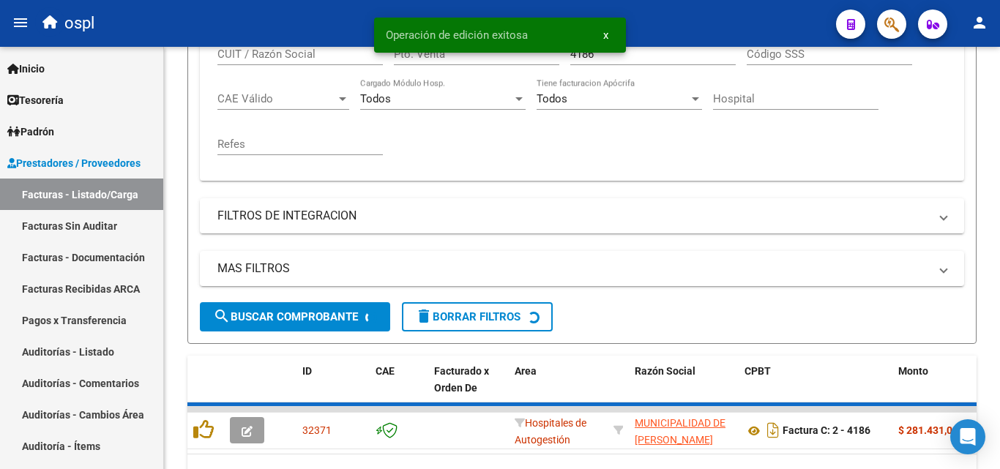
scroll to position [367, 0]
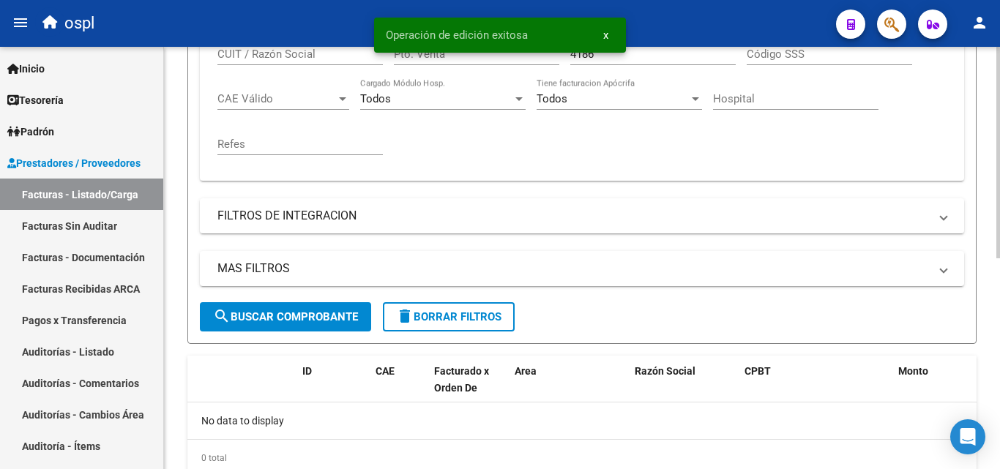
click at [581, 127] on div "Comprobante Tipo Comprobante Tipo Fecha inicio – Fecha fin Fec. Comprobante Des…" at bounding box center [581, 78] width 729 height 181
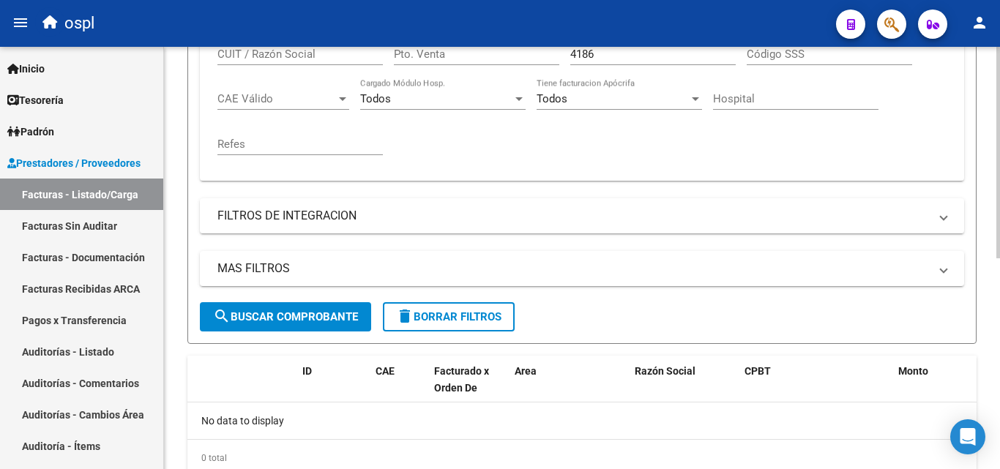
click at [610, 55] on input "4186" at bounding box center [652, 54] width 165 height 13
type input "4"
type input "6765"
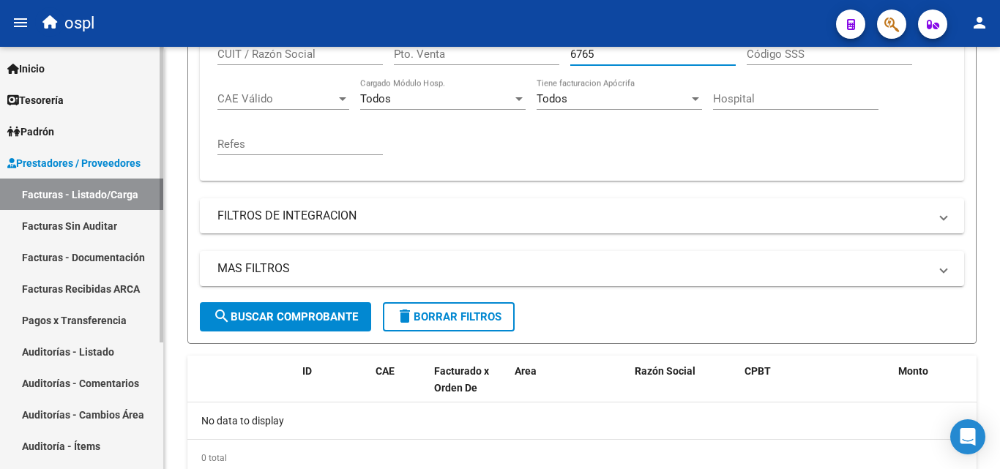
click at [116, 211] on link "Facturas Sin Auditar" at bounding box center [81, 225] width 163 height 31
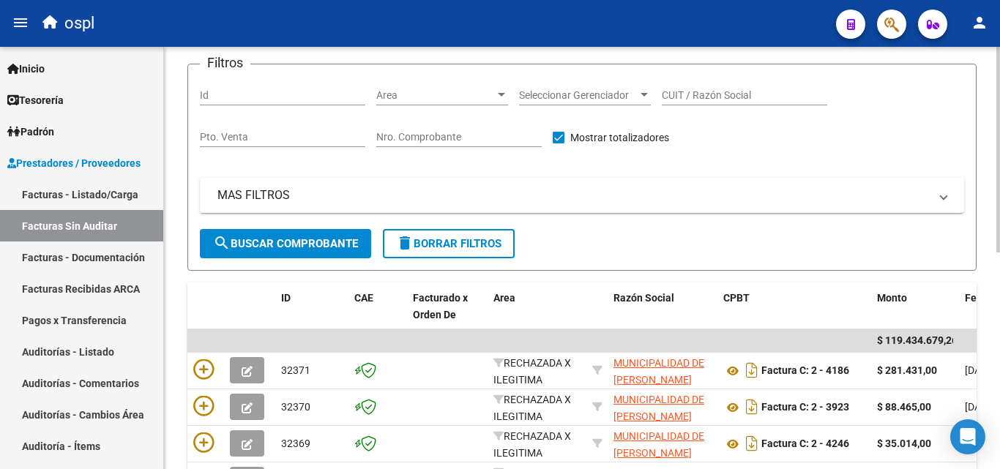
scroll to position [75, 0]
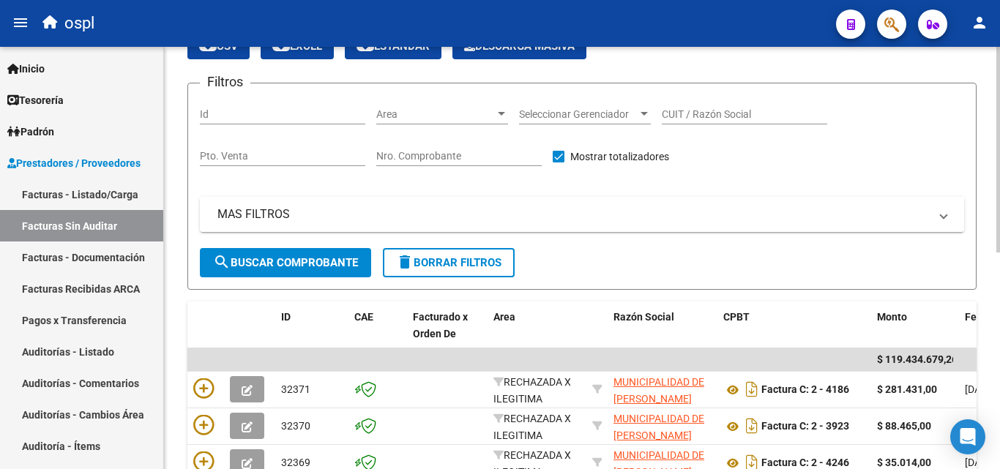
click at [509, 214] on mat-panel-title "MAS FILTROS" at bounding box center [572, 214] width 711 height 16
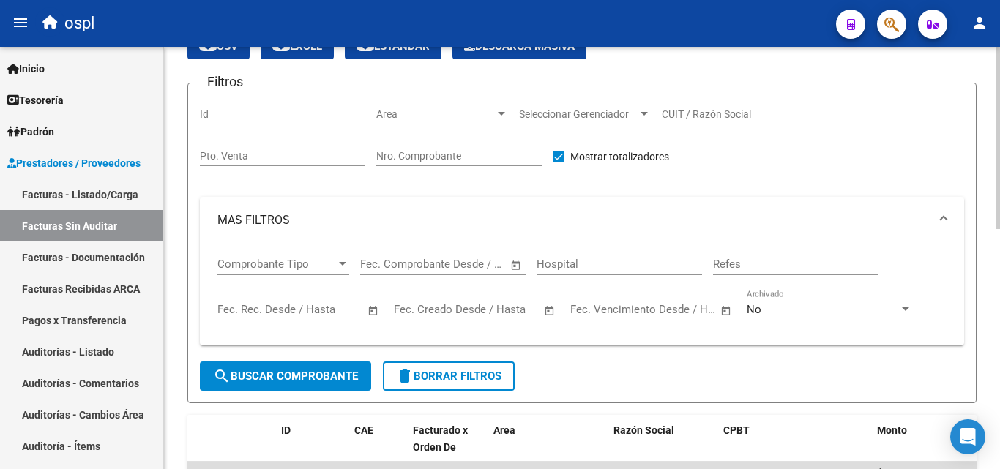
click at [438, 155] on input "Nro. Comprobante" at bounding box center [458, 156] width 165 height 12
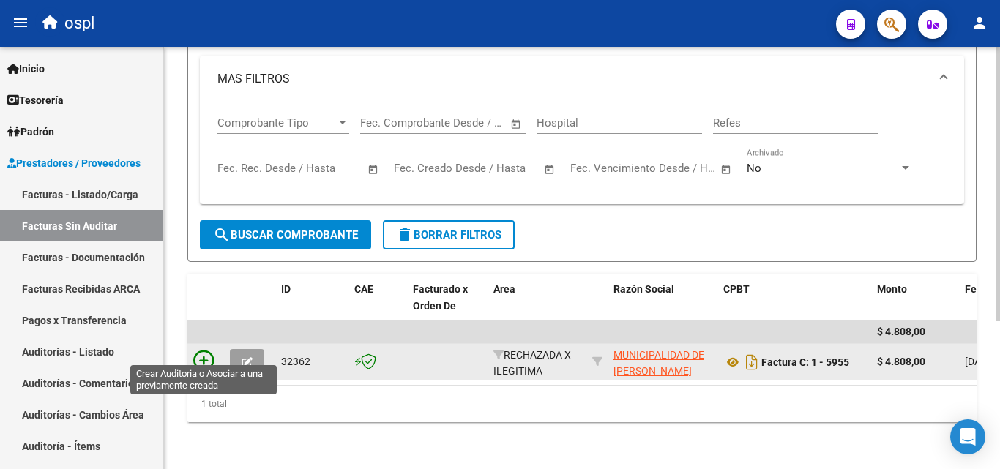
type input "5955"
click at [199, 351] on icon at bounding box center [203, 361] width 20 height 20
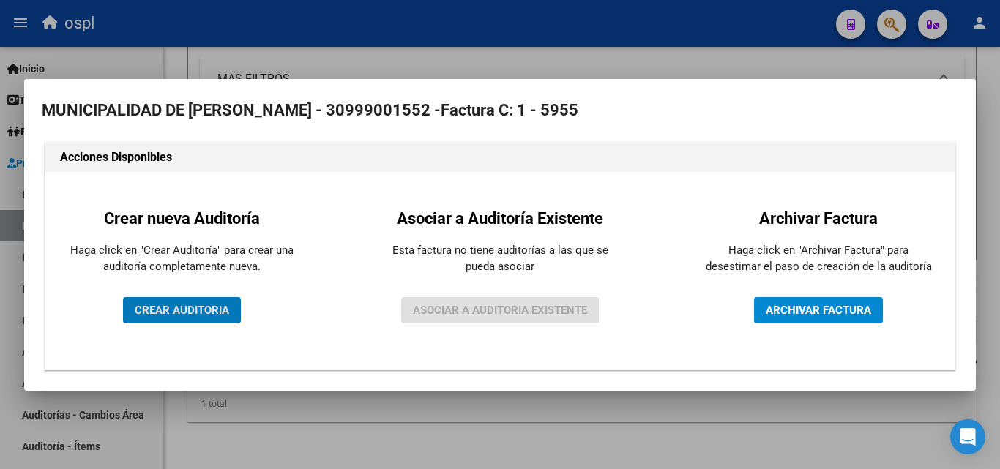
click at [231, 310] on button "CREAR AUDITORIA" at bounding box center [182, 310] width 118 height 26
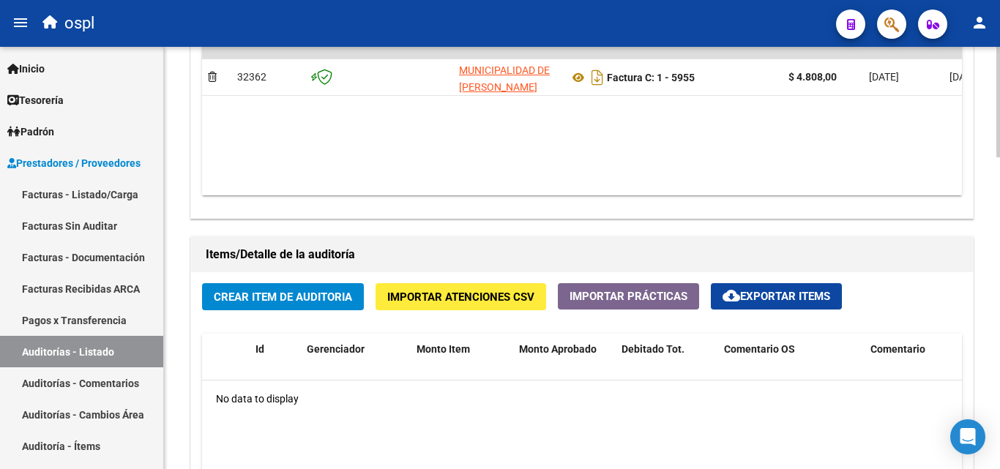
scroll to position [878, 0]
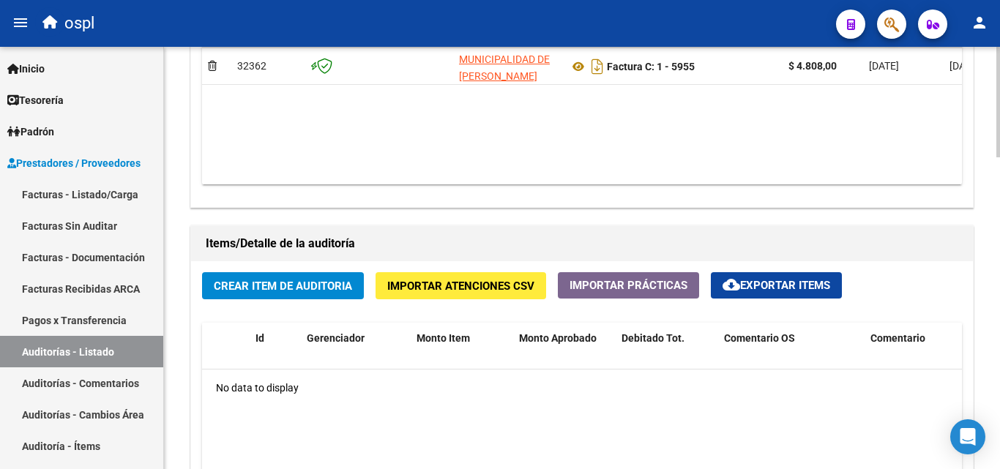
click at [322, 284] on span "Crear Item de Auditoria" at bounding box center [283, 286] width 138 height 13
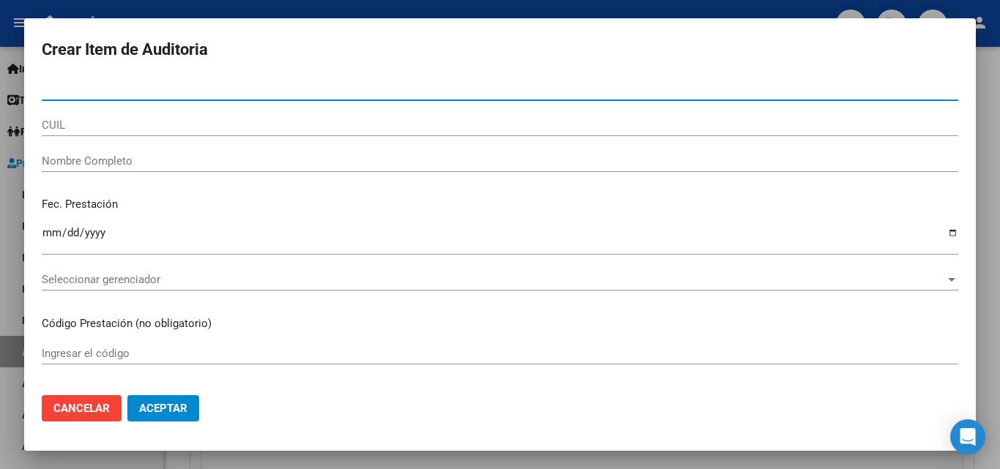
click at [204, 161] on input "Nombre Completo" at bounding box center [500, 160] width 916 height 13
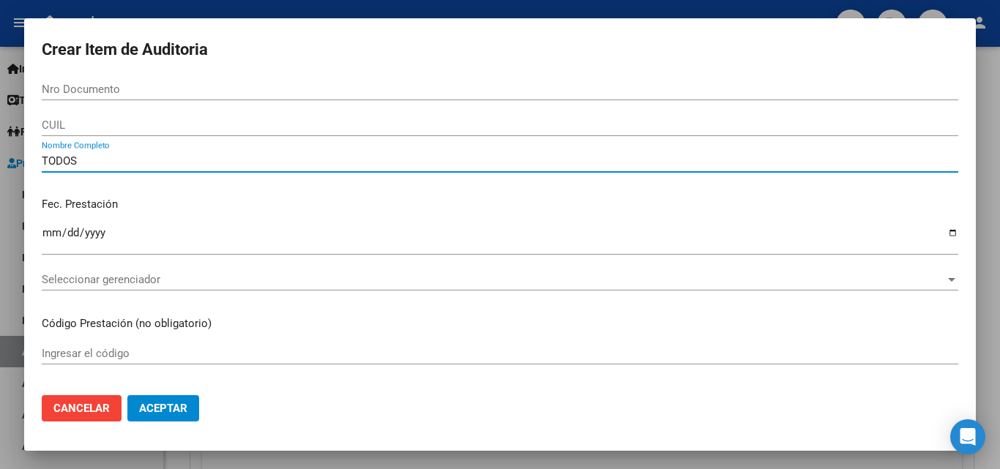
type input "TODOS"
click at [231, 184] on div "TODOS Nombre Completo" at bounding box center [500, 168] width 916 height 36
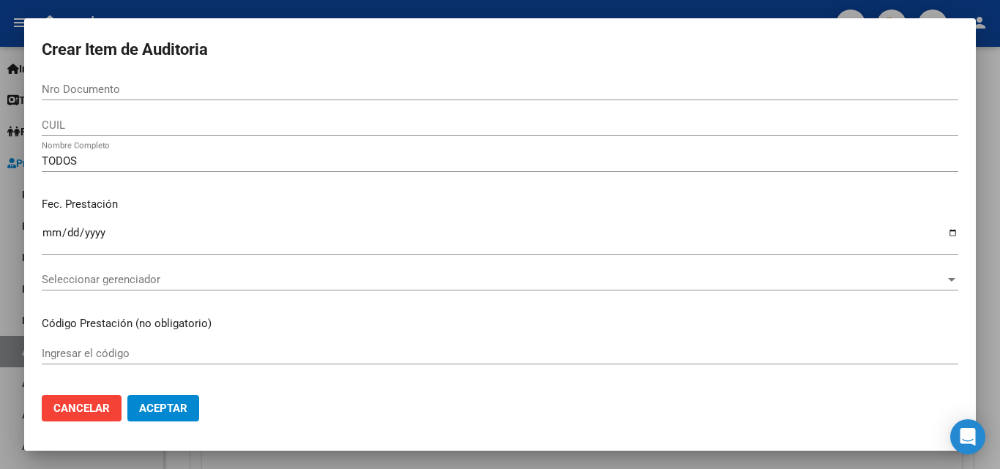
click at [231, 184] on div "TODOS Nombre Completo" at bounding box center [500, 168] width 916 height 36
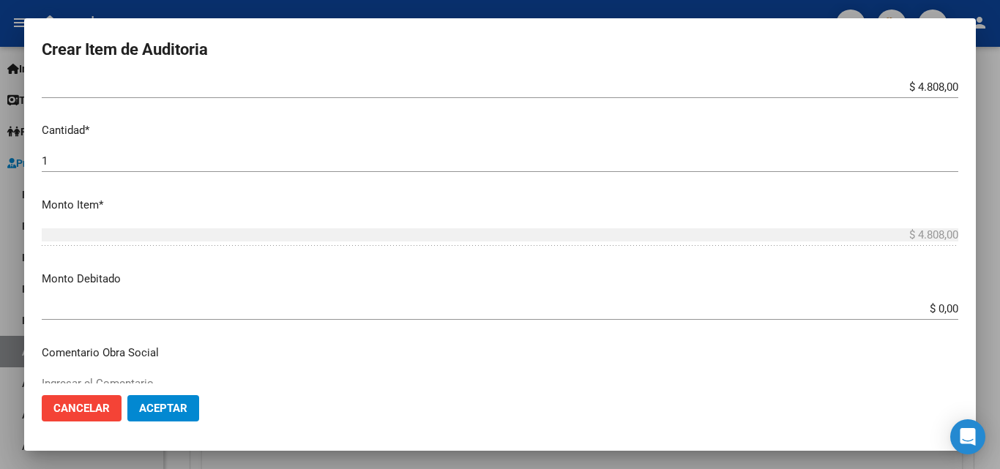
scroll to position [366, 0]
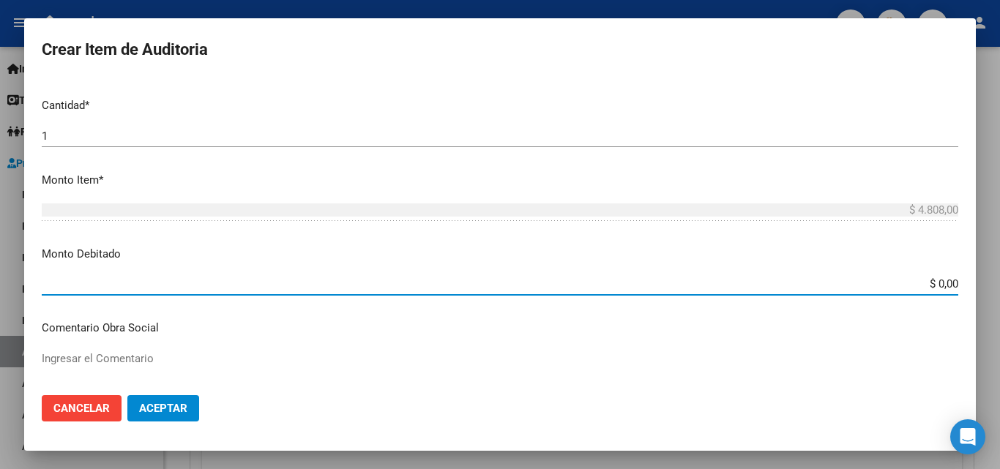
click at [945, 284] on input "$ 0,00" at bounding box center [500, 283] width 916 height 13
type input "$ 4.808,00"
click at [813, 257] on p "Monto Debitado" at bounding box center [500, 254] width 916 height 17
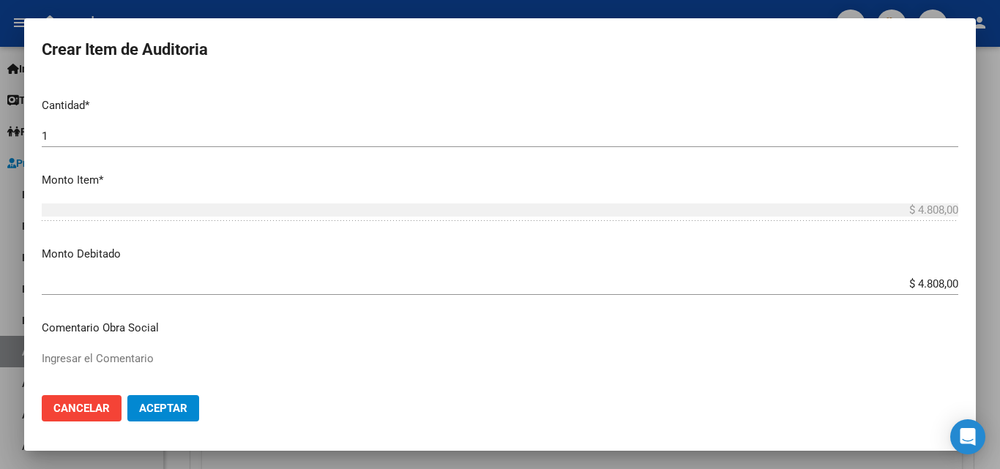
scroll to position [439, 0]
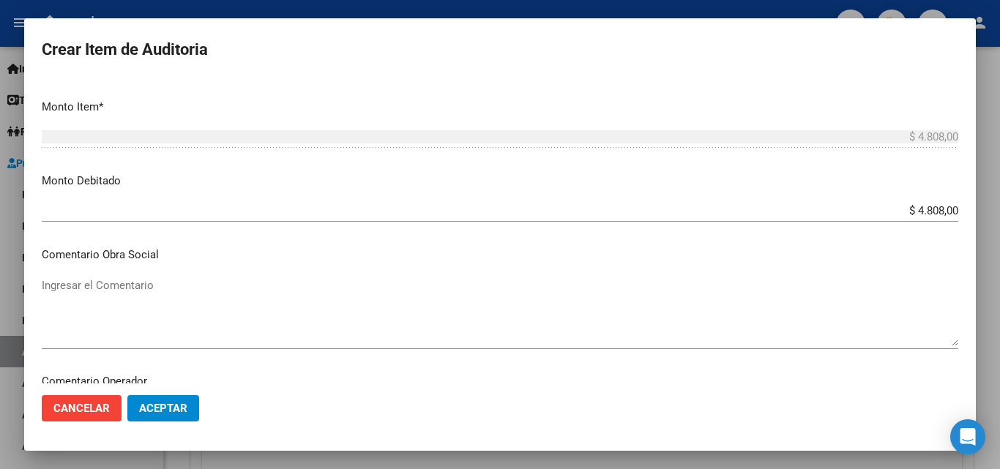
click at [296, 307] on textarea "Ingresar el Comentario" at bounding box center [500, 311] width 916 height 69
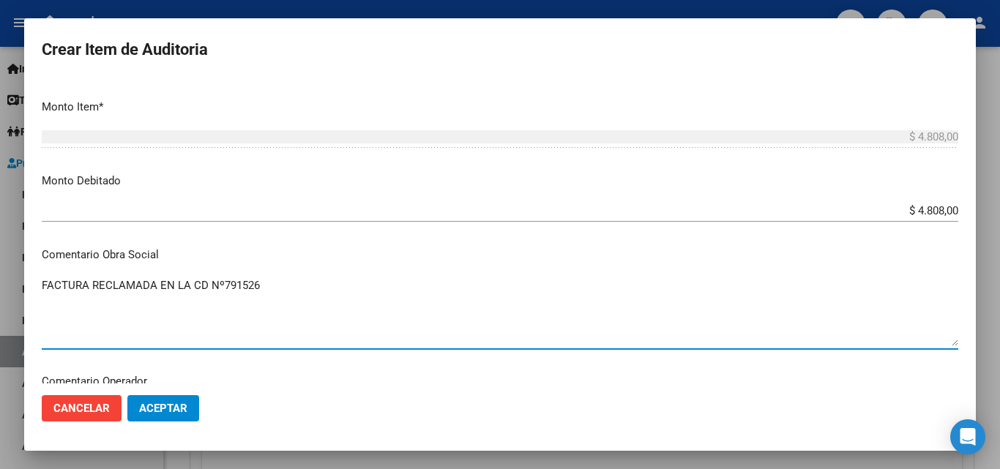
type textarea "FACTURA RECLAMADA EN LA CD Nº791526"
click at [314, 260] on p "Comentario Obra Social" at bounding box center [500, 255] width 916 height 17
drag, startPoint x: 263, startPoint y: 288, endPoint x: 37, endPoint y: 283, distance: 225.4
click at [37, 283] on mat-dialog-content "Nro Documento CUIL TODOS Nombre Completo Fec. Prestación Ingresar la fecha Sele…" at bounding box center [499, 230] width 951 height 305
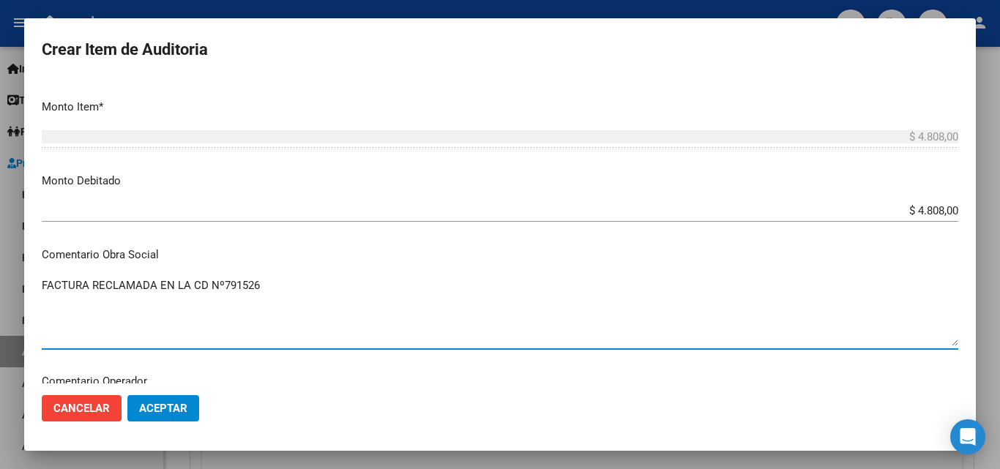
click at [37, 283] on mat-dialog-content "Nro Documento CUIL TODOS Nombre Completo Fec. Prestación Ingresar la fecha Sele…" at bounding box center [499, 230] width 951 height 305
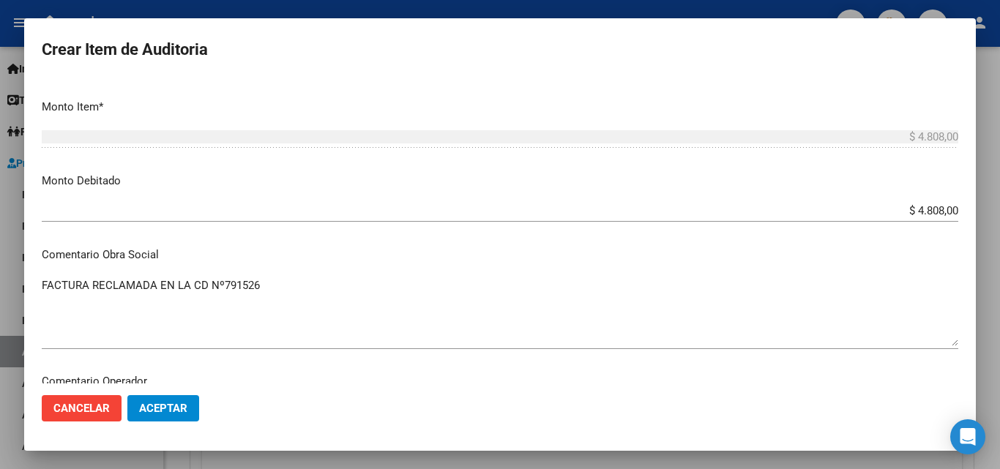
copy textarea
click at [201, 249] on p "Comentario Obra Social" at bounding box center [500, 255] width 916 height 17
click at [173, 403] on span "Aceptar" at bounding box center [163, 408] width 48 height 13
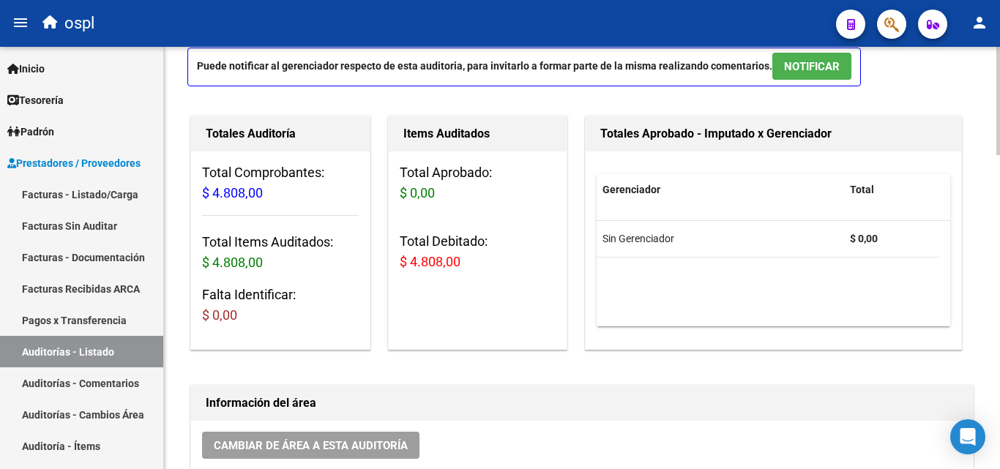
scroll to position [74, 0]
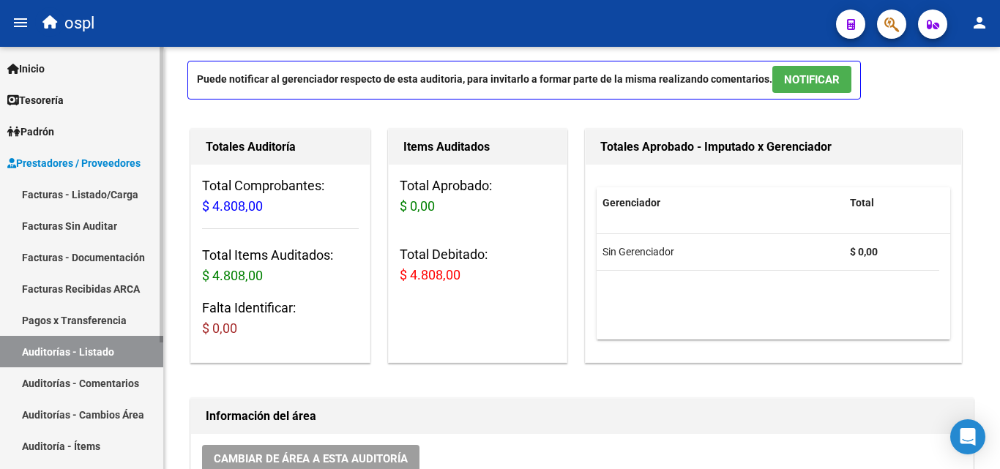
click at [87, 224] on link "Facturas Sin Auditar" at bounding box center [81, 225] width 163 height 31
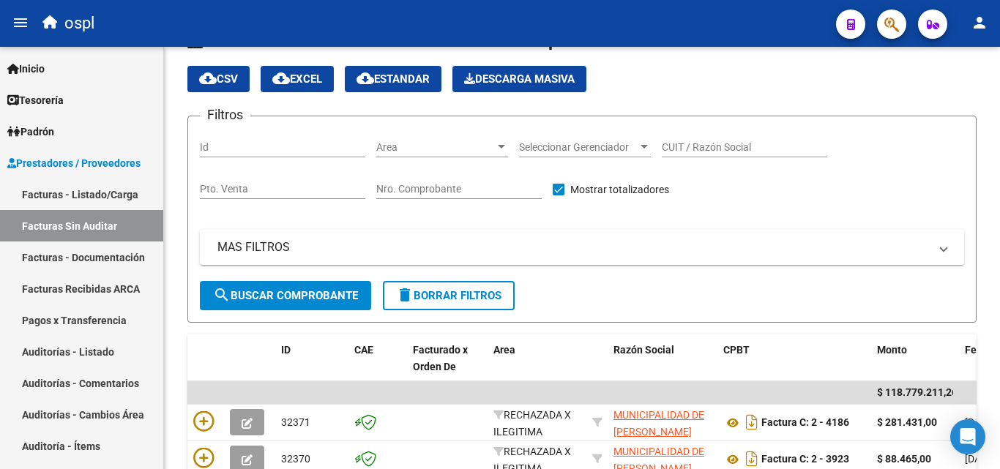
scroll to position [74, 0]
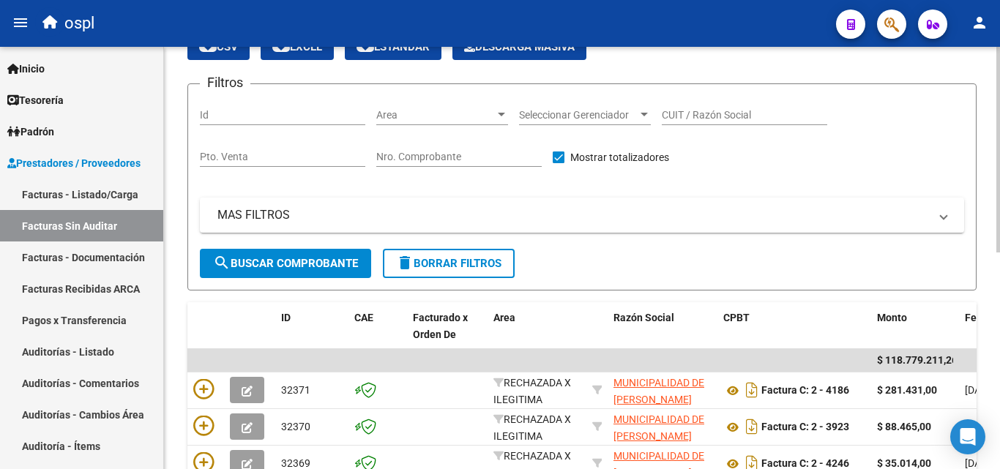
click at [425, 157] on input "Nro. Comprobante" at bounding box center [458, 157] width 165 height 12
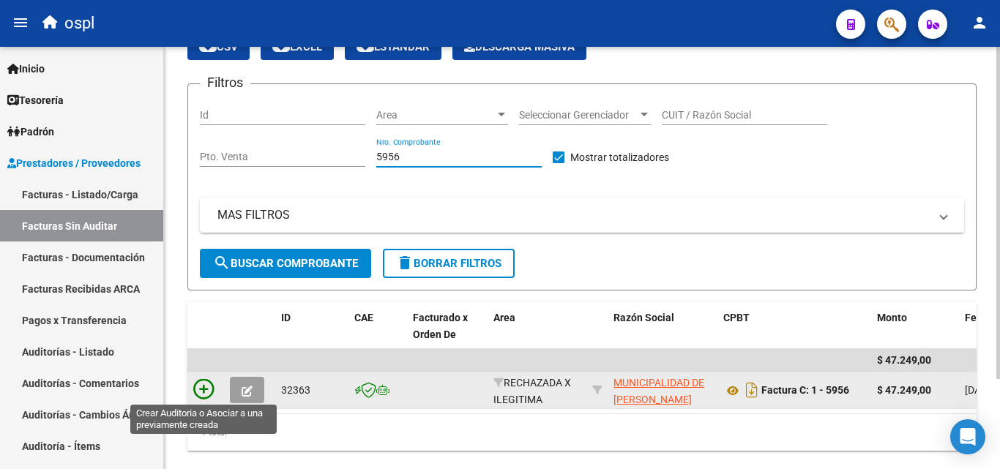
type input "5956"
click at [210, 383] on icon at bounding box center [203, 389] width 20 height 20
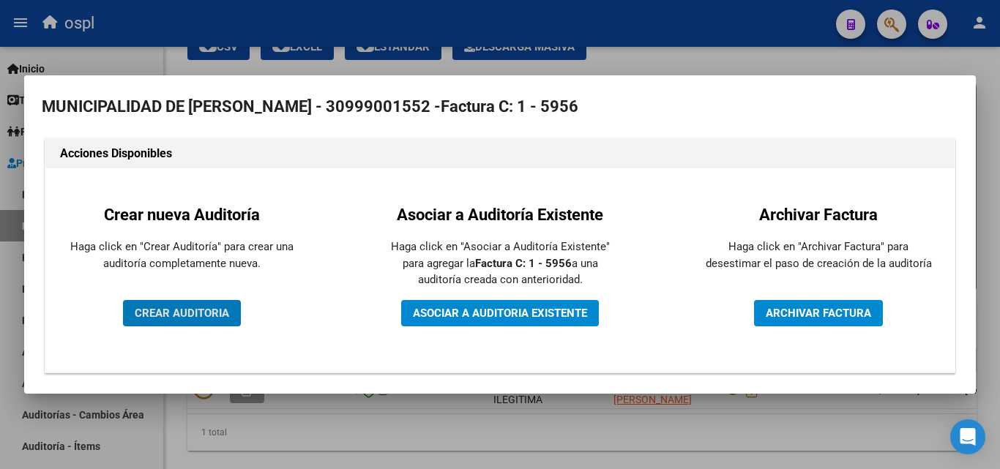
click at [238, 313] on button "CREAR AUDITORIA" at bounding box center [182, 313] width 118 height 26
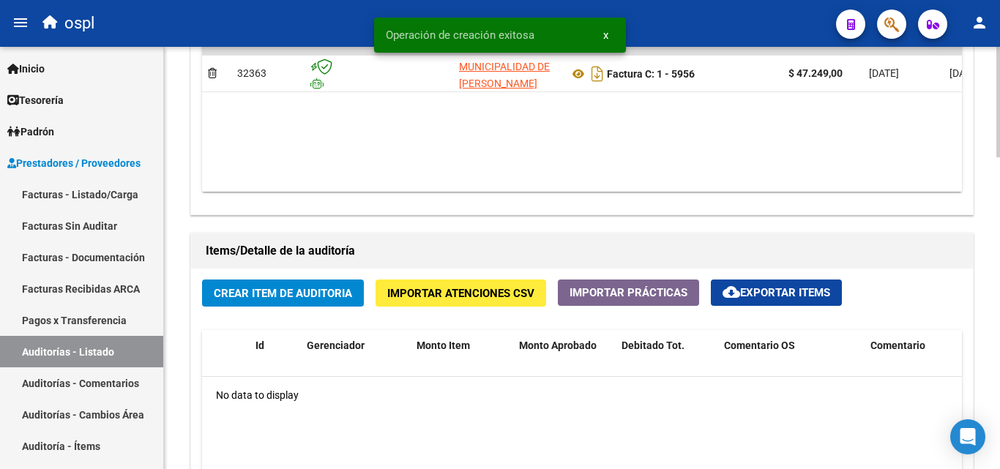
scroll to position [951, 0]
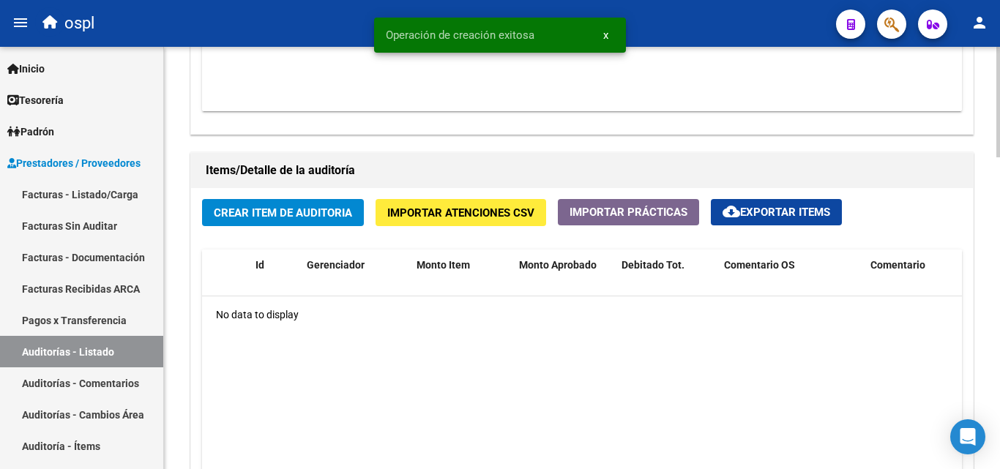
click at [325, 206] on span "Crear Item de Auditoria" at bounding box center [283, 212] width 138 height 13
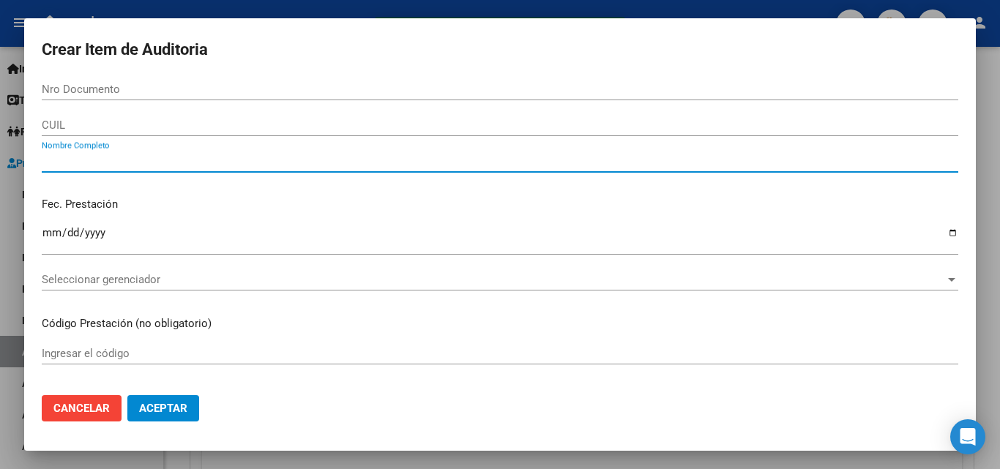
click at [151, 162] on input "Nombre Completo" at bounding box center [500, 160] width 916 height 13
type input "TODOS"
click at [197, 206] on p "Fec. Prestación" at bounding box center [500, 204] width 916 height 17
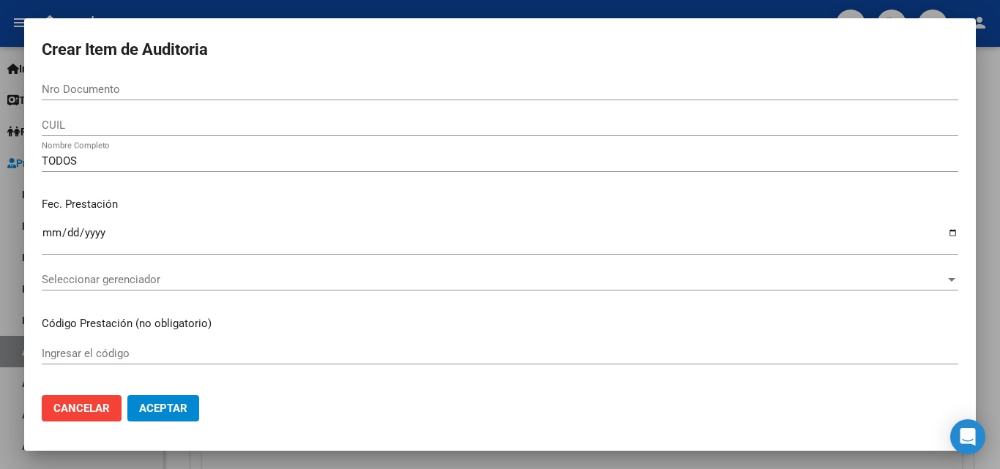
click at [197, 206] on p "Fec. Prestación" at bounding box center [500, 204] width 916 height 17
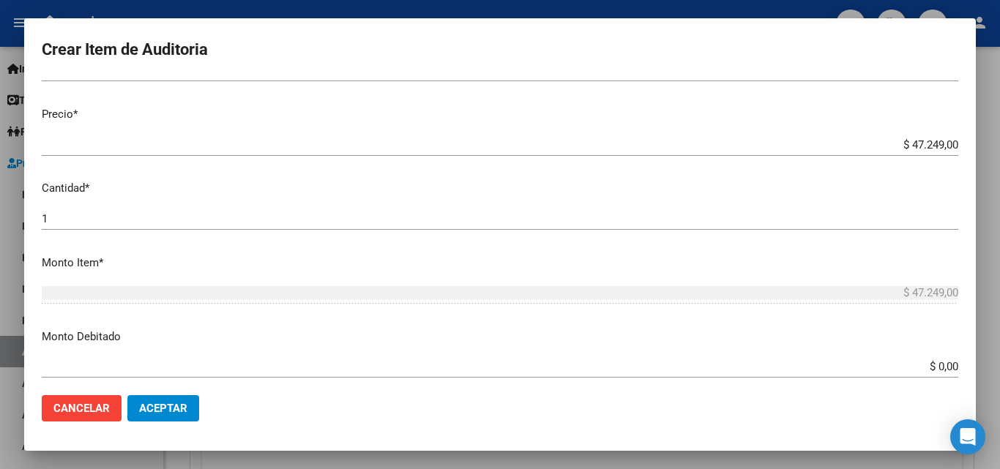
scroll to position [439, 0]
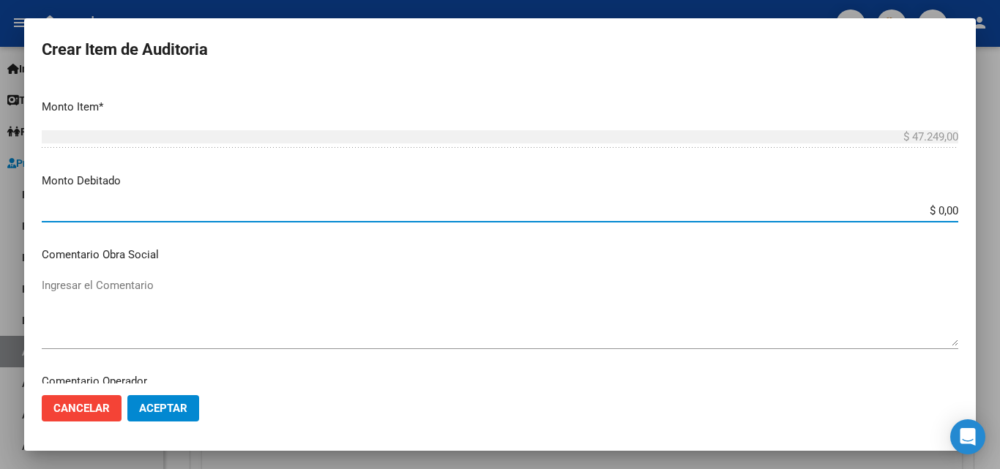
click at [945, 211] on input "$ 0,00" at bounding box center [500, 210] width 916 height 13
type input "$ 47.249,00"
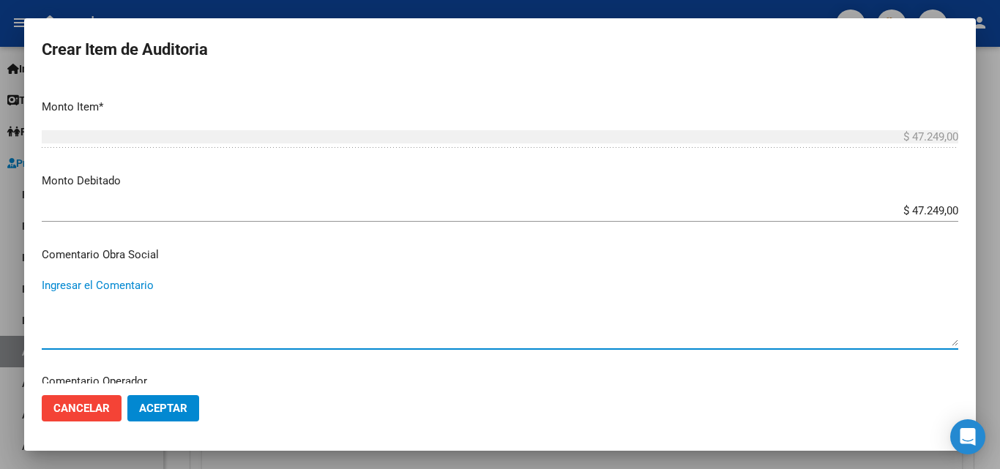
click at [139, 300] on textarea "Ingresar el Comentario" at bounding box center [500, 311] width 916 height 69
paste textarea "FACTURA RECLAMADA EN LA CD Nº791526"
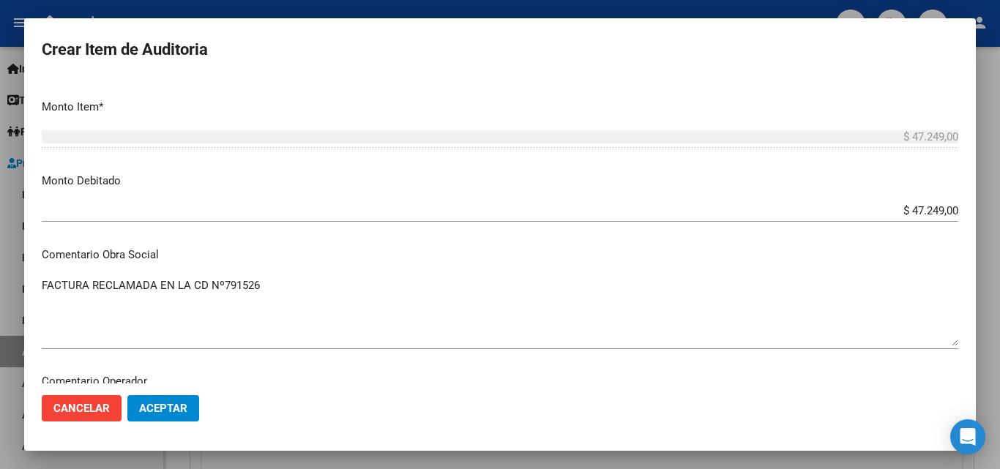
click at [40, 297] on mat-dialog-content "Nro Documento CUIL TODOS Nombre Completo Fec. Prestación Ingresar la fecha Sele…" at bounding box center [499, 230] width 951 height 305
click at [42, 297] on textarea "FACTURA RECLAMADA EN LA CD Nº791526" at bounding box center [500, 311] width 916 height 69
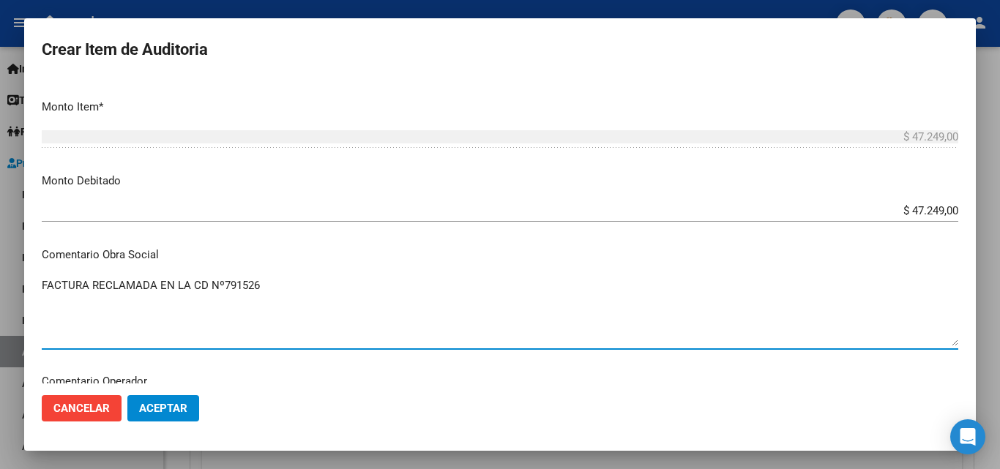
click at [42, 297] on textarea "FACTURA RECLAMADA EN LA CD Nº791526" at bounding box center [500, 311] width 916 height 69
click at [42, 284] on textarea "FACTURA RECLAMADA EN LA CD Nº791526" at bounding box center [500, 311] width 916 height 69
drag, startPoint x: 42, startPoint y: 284, endPoint x: 110, endPoint y: 286, distance: 68.1
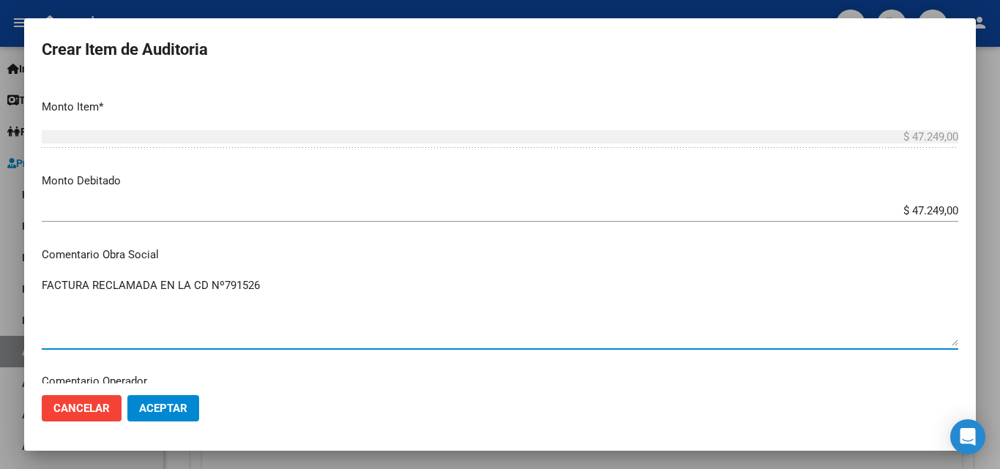
click at [98, 285] on textarea "FACTURA RECLAMADA EN LA CD Nº791526" at bounding box center [500, 311] width 916 height 69
type textarea "FACTURA RECLAMADA EN LA CD Nº791526"
click at [198, 263] on mat-dialog-content "Nro Documento CUIL TODOS Nombre Completo Fec. Prestación Ingresar la fecha Sele…" at bounding box center [499, 230] width 951 height 305
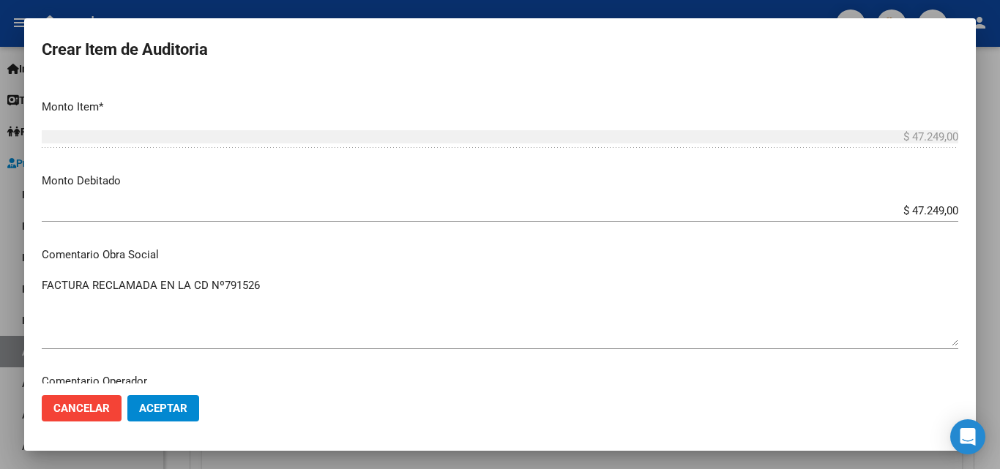
click at [176, 412] on span "Aceptar" at bounding box center [163, 408] width 48 height 13
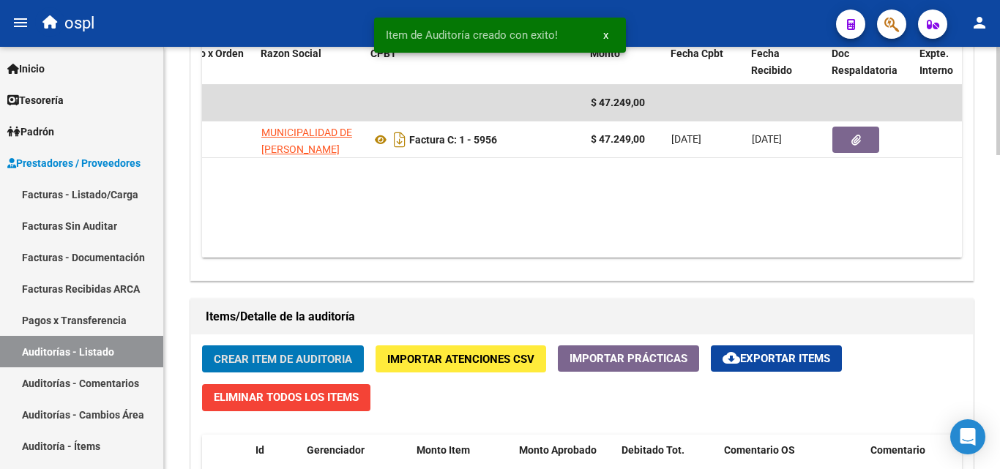
scroll to position [0, 198]
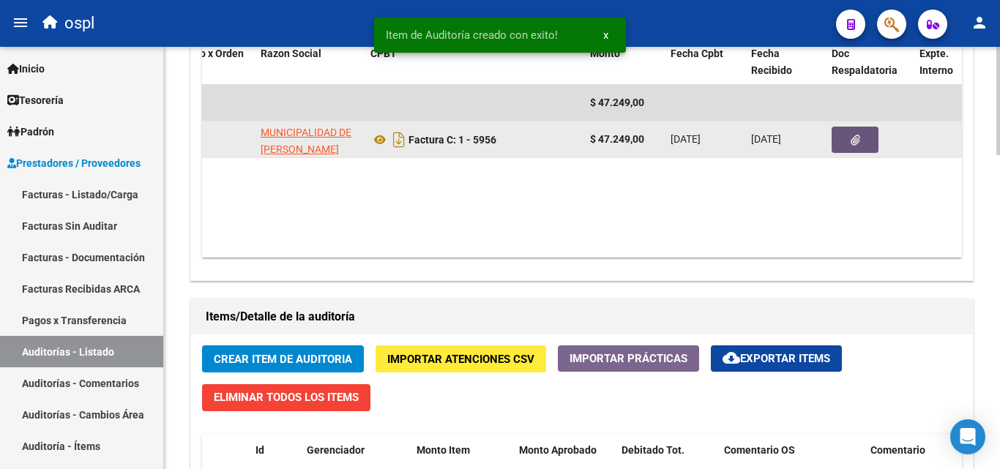
click at [847, 136] on button "button" at bounding box center [854, 140] width 47 height 26
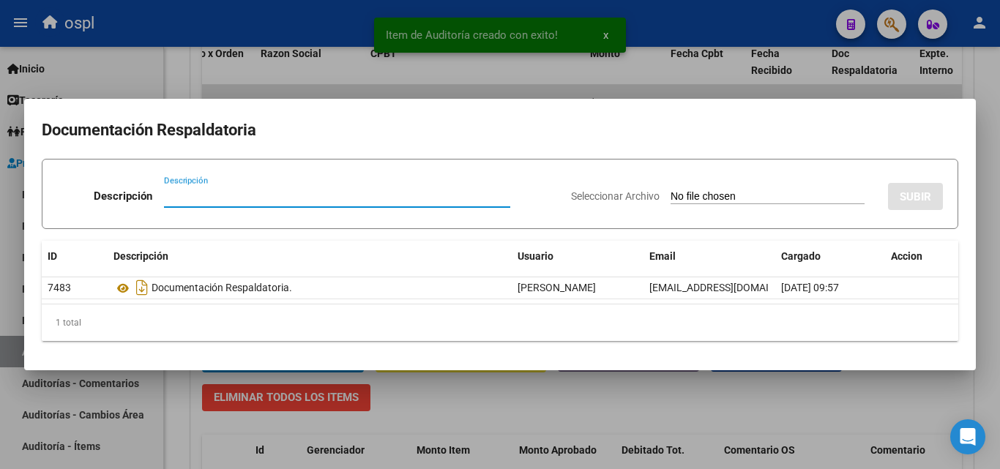
click at [705, 196] on input "Seleccionar Archivo" at bounding box center [767, 197] width 194 height 14
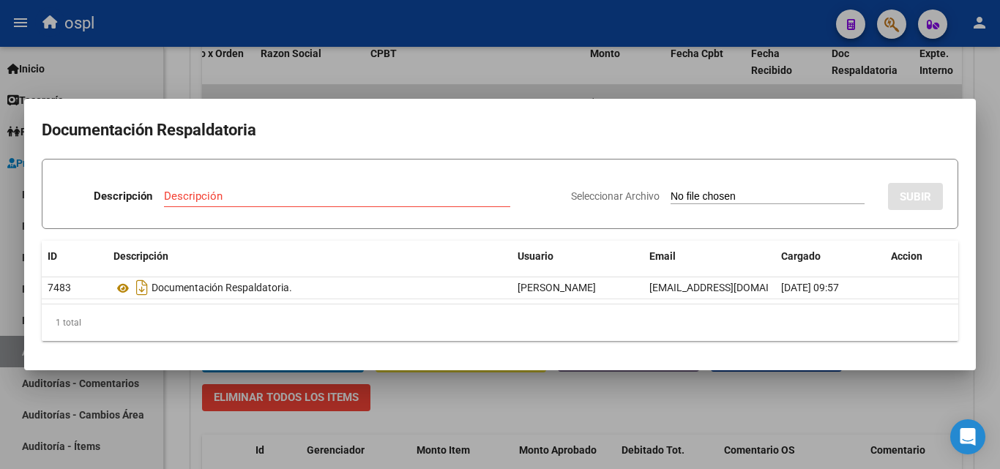
type input "C:\fakepath\FC Nº5956.pdf"
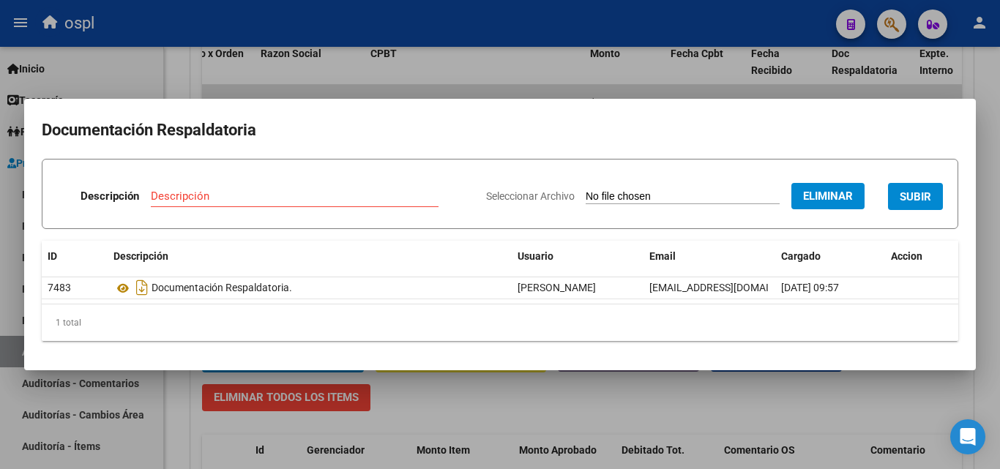
click at [297, 195] on input "Descripción" at bounding box center [295, 196] width 288 height 13
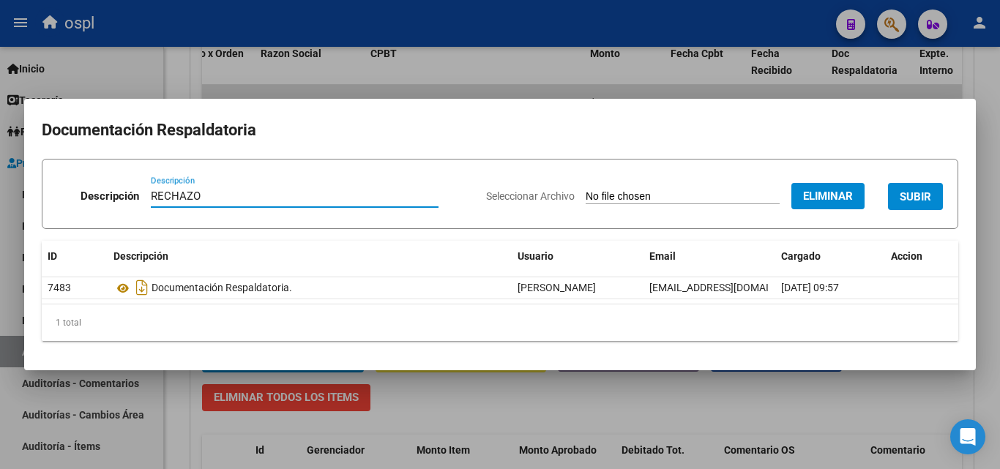
type input "RECHAZO"
click at [915, 184] on button "SUBIR" at bounding box center [915, 196] width 55 height 27
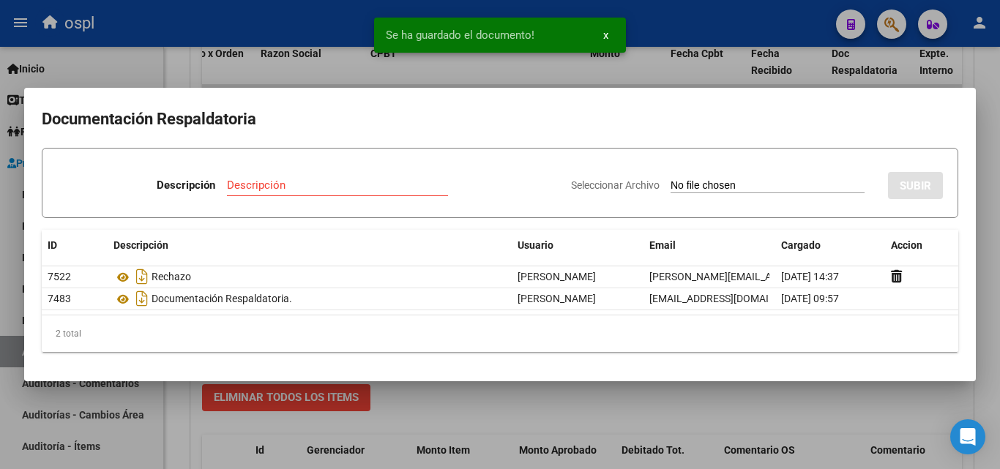
click at [195, 64] on div at bounding box center [500, 234] width 1000 height 469
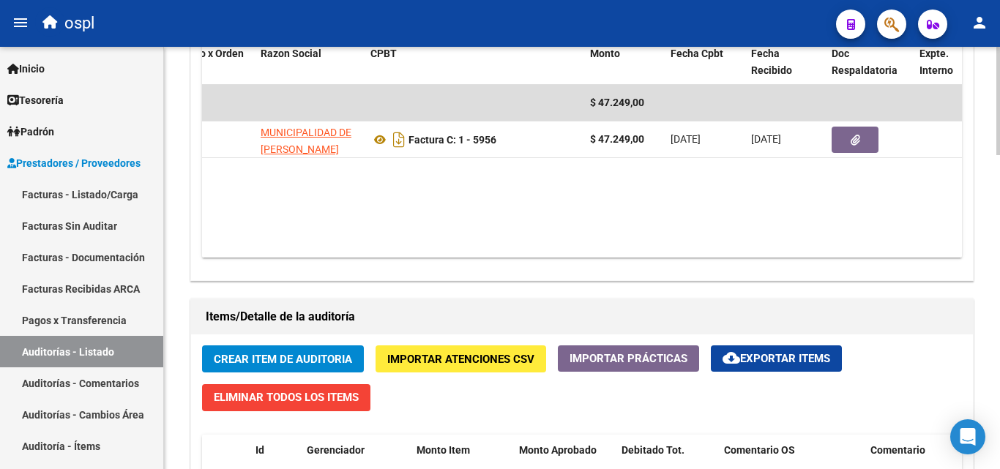
scroll to position [879, 0]
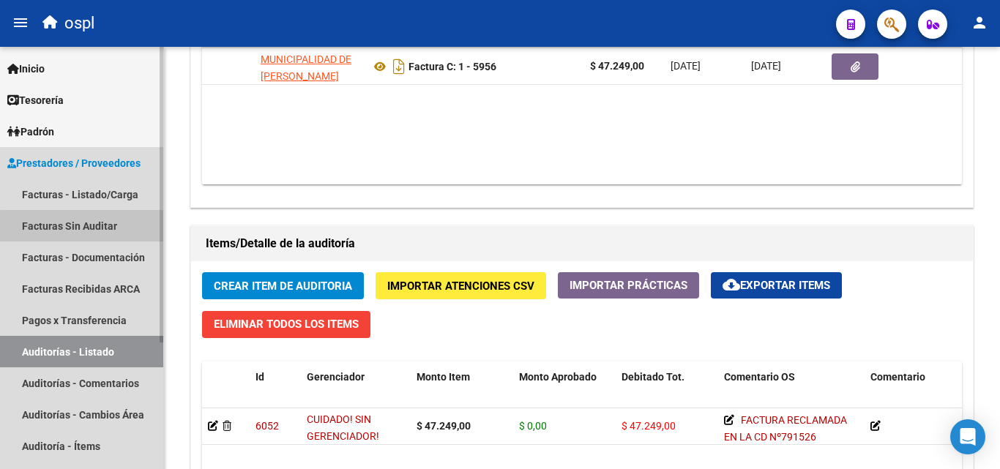
click at [86, 233] on link "Facturas Sin Auditar" at bounding box center [81, 225] width 163 height 31
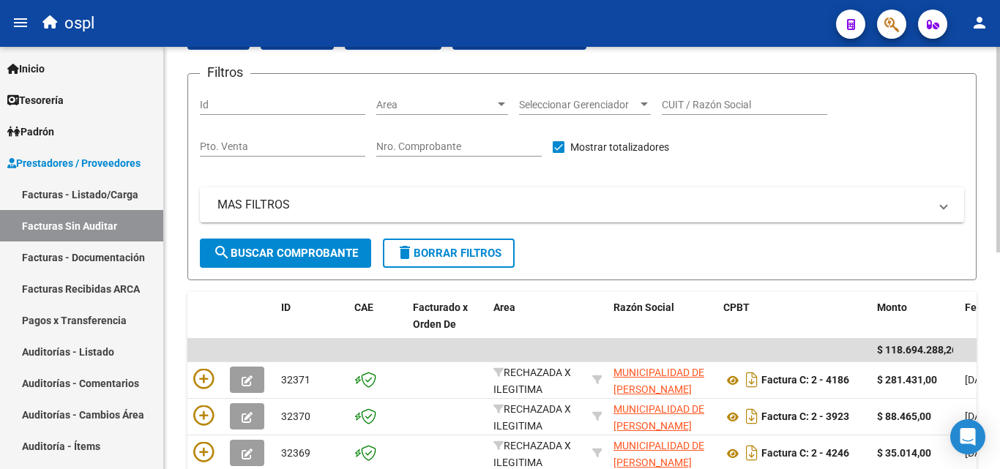
scroll to position [78, 0]
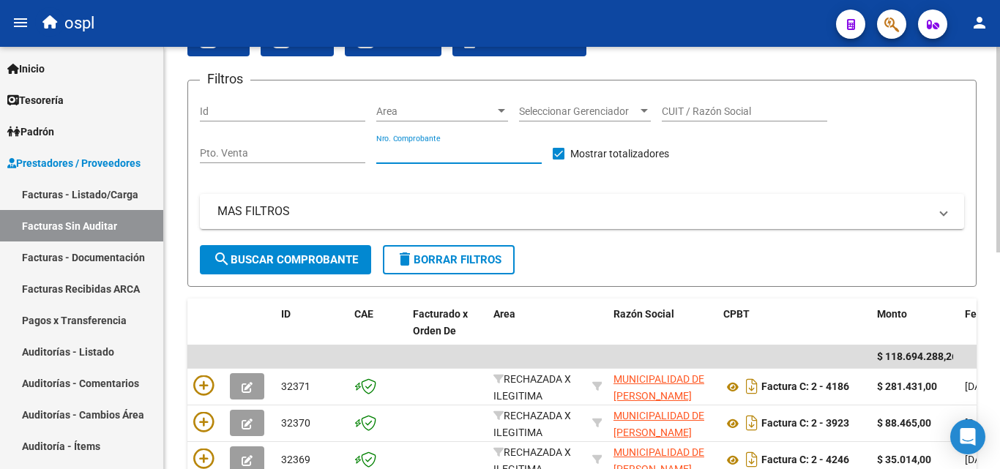
click at [443, 152] on input "Nro. Comprobante" at bounding box center [458, 153] width 165 height 12
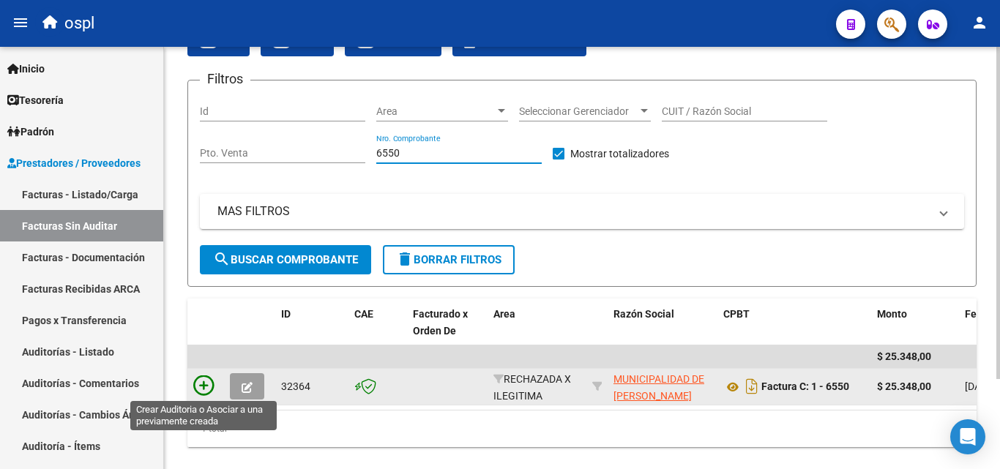
type input "6550"
click at [195, 376] on icon at bounding box center [203, 385] width 20 height 20
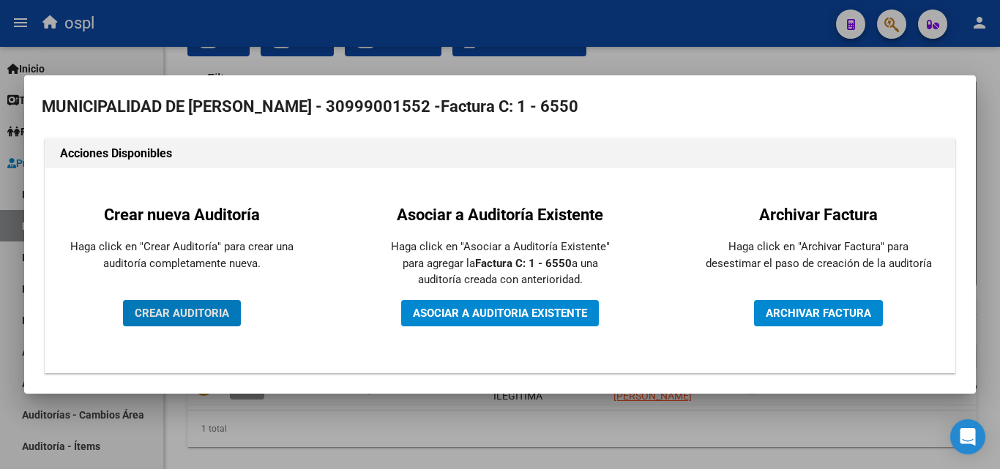
click at [176, 313] on span "CREAR AUDITORIA" at bounding box center [182, 313] width 94 height 13
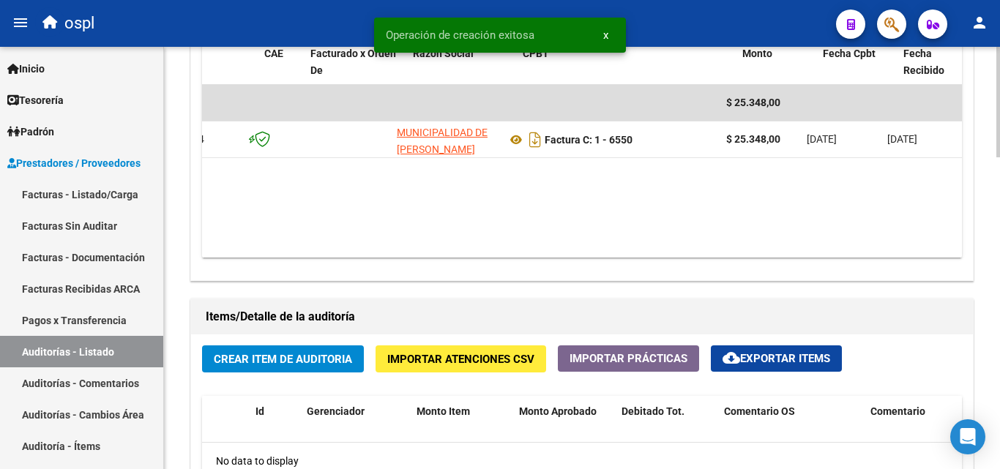
scroll to position [0, 100]
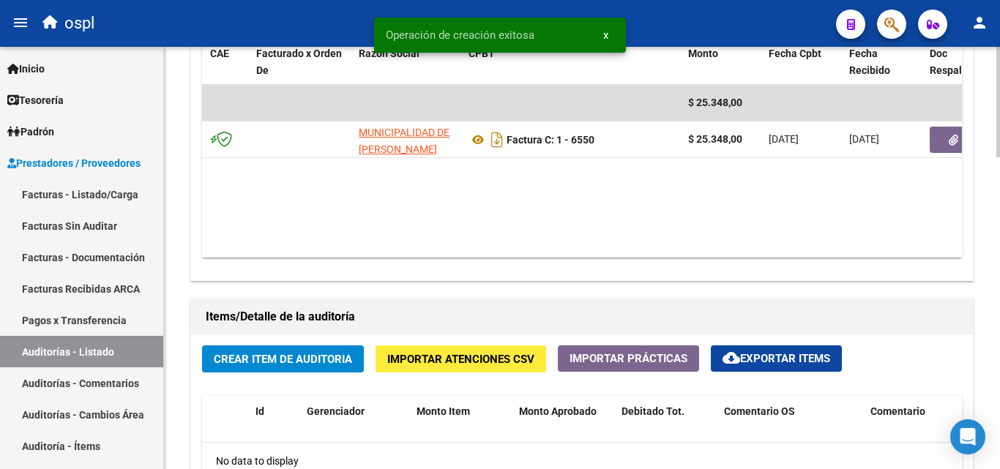
click at [329, 367] on button "Crear Item de Auditoria" at bounding box center [283, 358] width 162 height 27
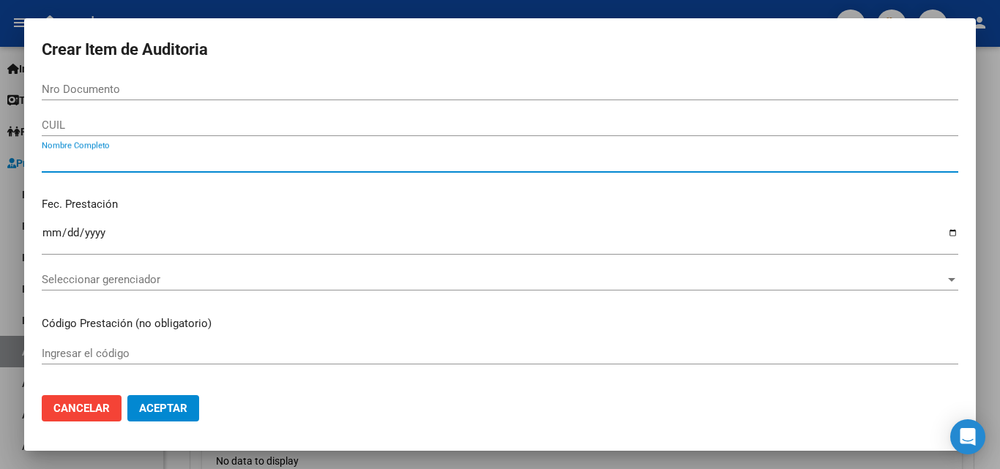
click at [205, 159] on input "Nombre Completo" at bounding box center [500, 160] width 916 height 13
type input "TODOS"
click at [318, 225] on div "Ingresar la fecha" at bounding box center [500, 239] width 916 height 31
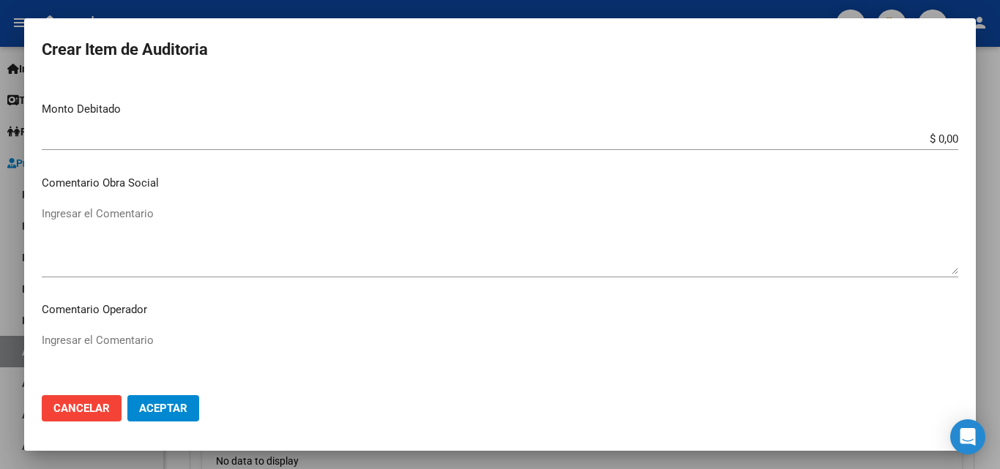
scroll to position [512, 0]
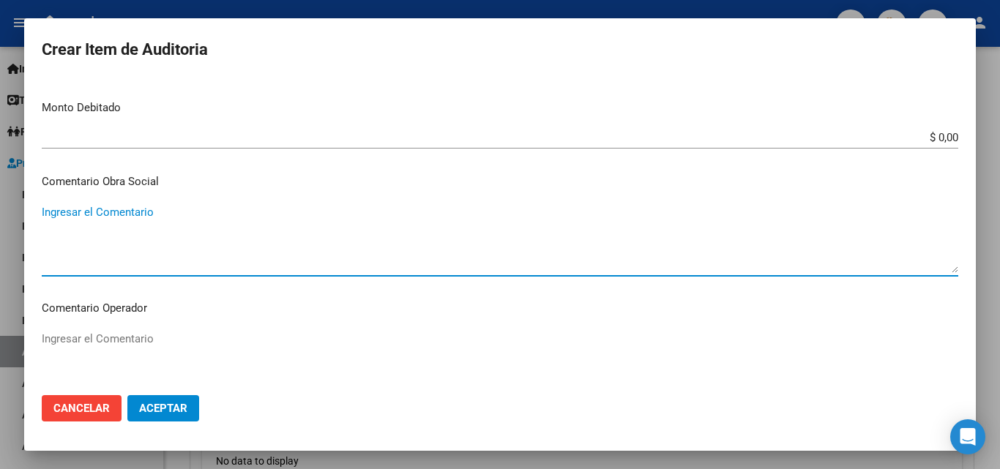
click at [287, 253] on textarea "Ingresar el Comentario" at bounding box center [500, 238] width 916 height 69
paste textarea "FACTURA RECLAMADA EN LA CD Nº791526"
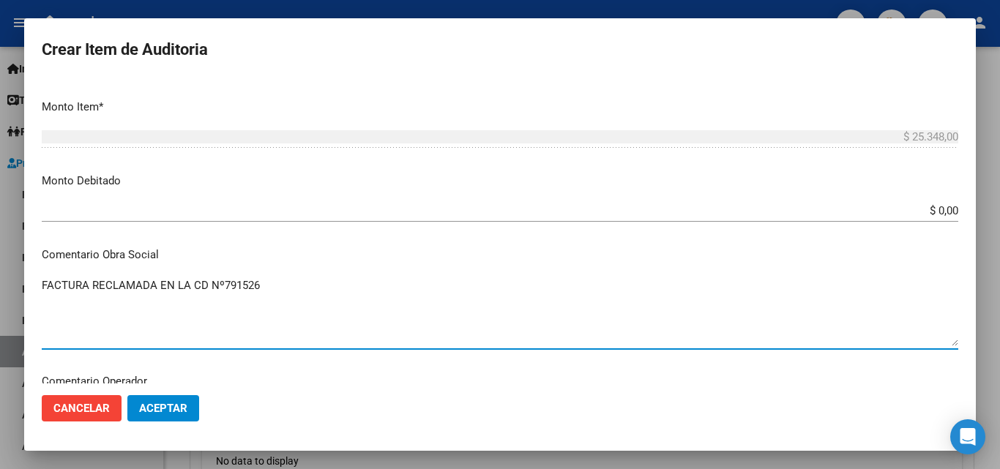
type textarea "FACTURA RECLAMADA EN LA CD Nº791526"
click at [946, 206] on input "$ 0,00" at bounding box center [500, 210] width 916 height 13
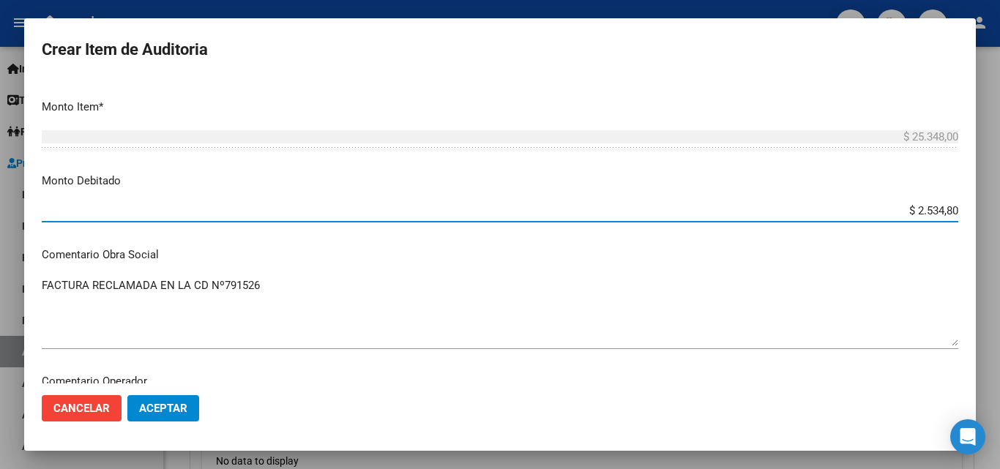
type input "$ 25.348,00"
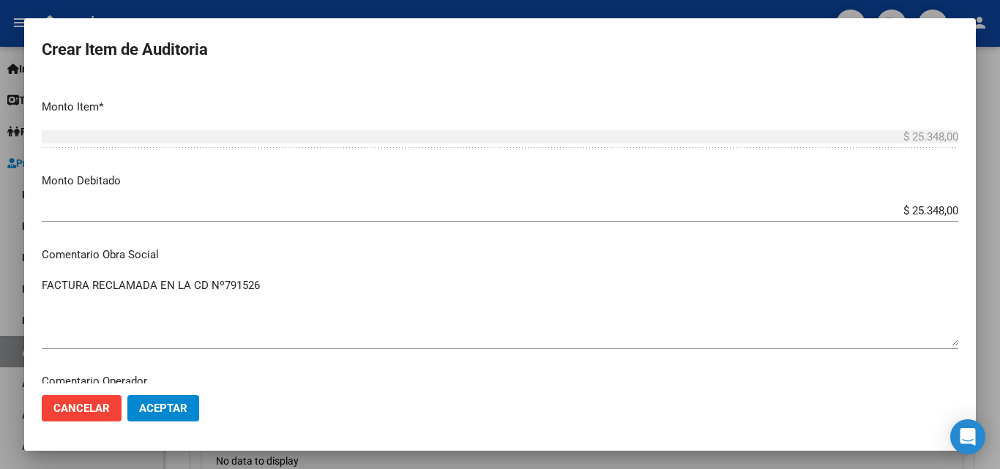
click at [822, 171] on mat-dialog-content "Nro Documento CUIL TODOS Nombre Completo Fec. Prestación Ingresar la fecha Sele…" at bounding box center [499, 230] width 951 height 305
click at [149, 405] on span "Aceptar" at bounding box center [163, 408] width 48 height 13
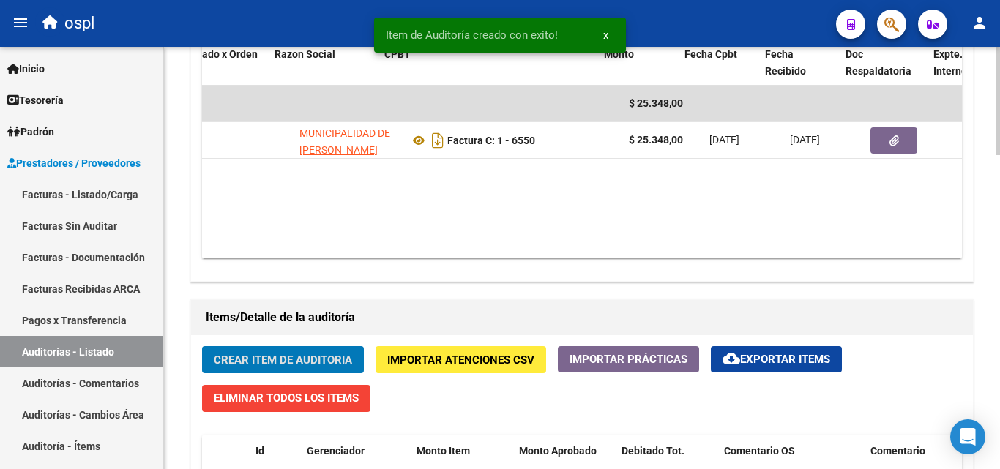
scroll to position [0, 202]
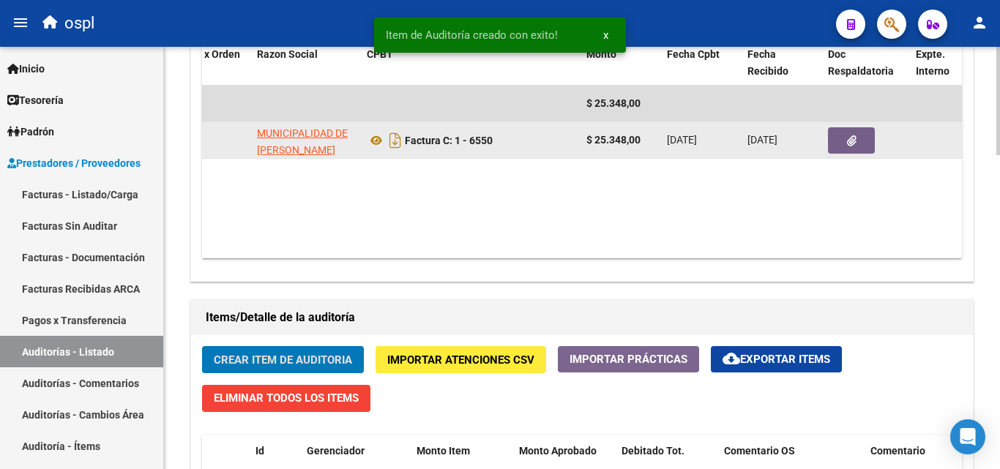
click at [844, 144] on button "button" at bounding box center [851, 140] width 47 height 26
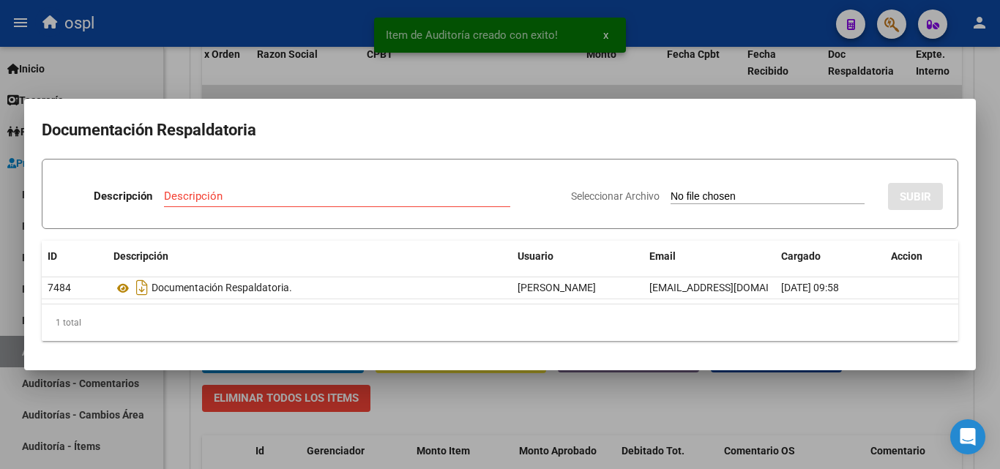
click at [733, 191] on input "Seleccionar Archivo" at bounding box center [767, 197] width 194 height 14
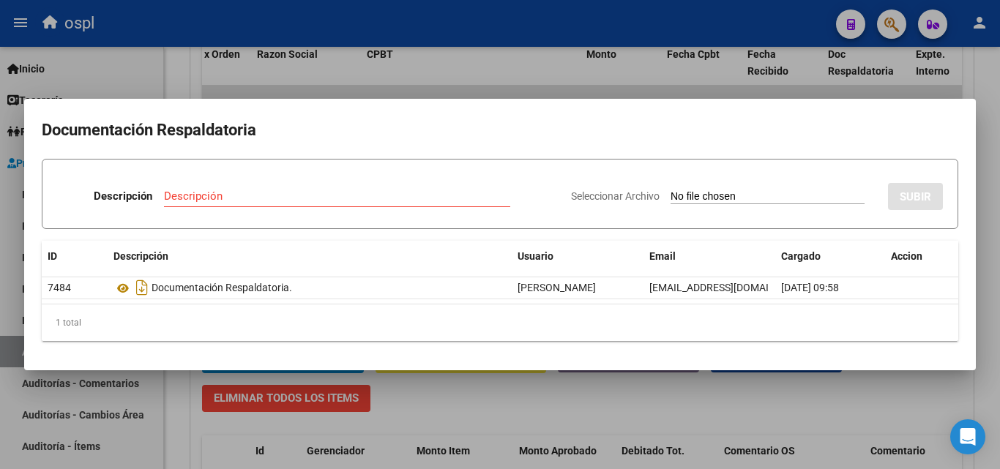
type input "C:\fakepath\FC Nº6550.pdf"
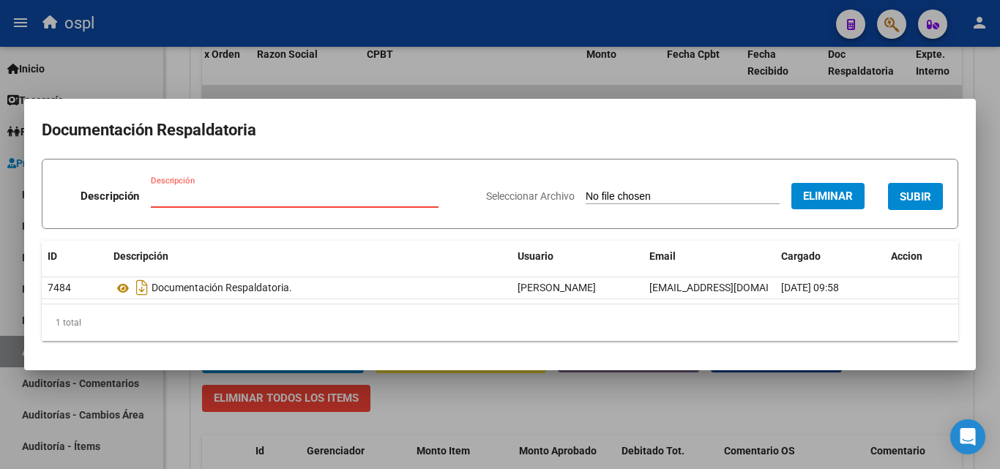
click at [336, 193] on input "Descripción" at bounding box center [295, 196] width 288 height 13
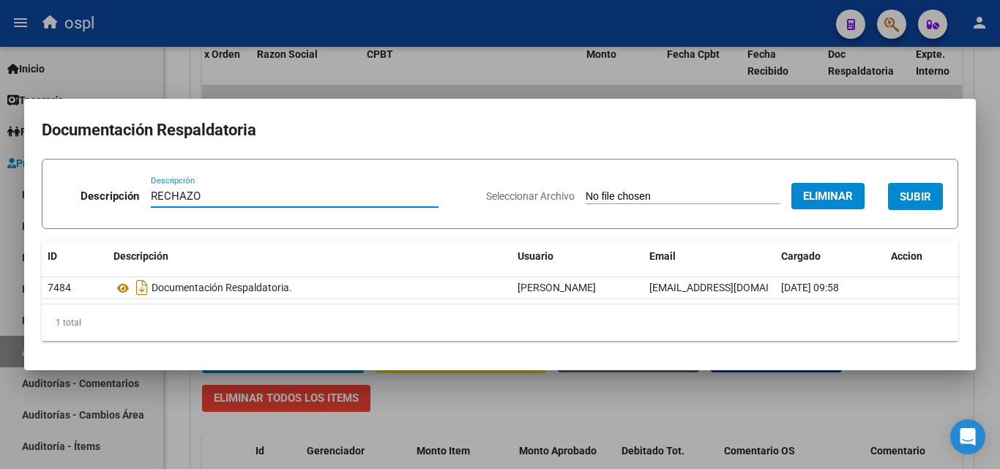
type input "RECHAZO"
click at [902, 200] on span "SUBIR" at bounding box center [914, 196] width 31 height 13
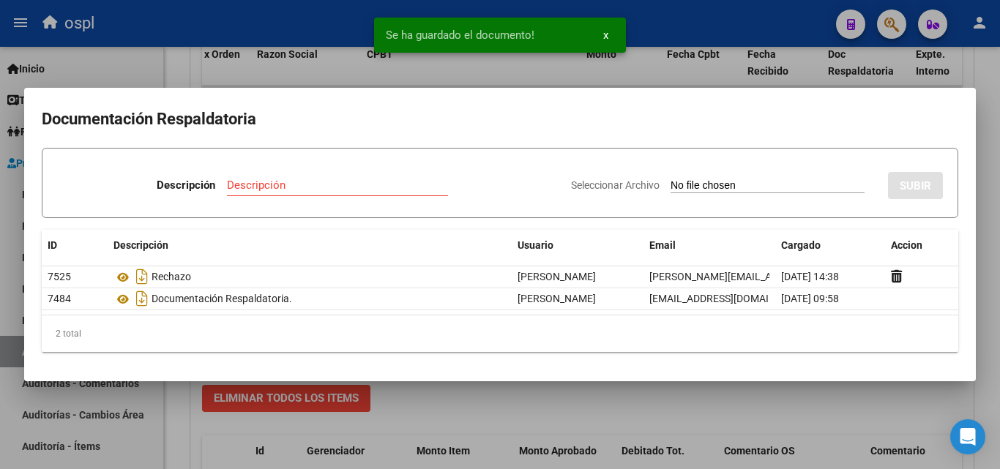
click at [180, 63] on div at bounding box center [500, 234] width 1000 height 469
click at [180, 63] on div "arrow_back Editar 1850 cloud_download Generar informe Puede notificar al gerenc…" at bounding box center [582, 66] width 836 height 1649
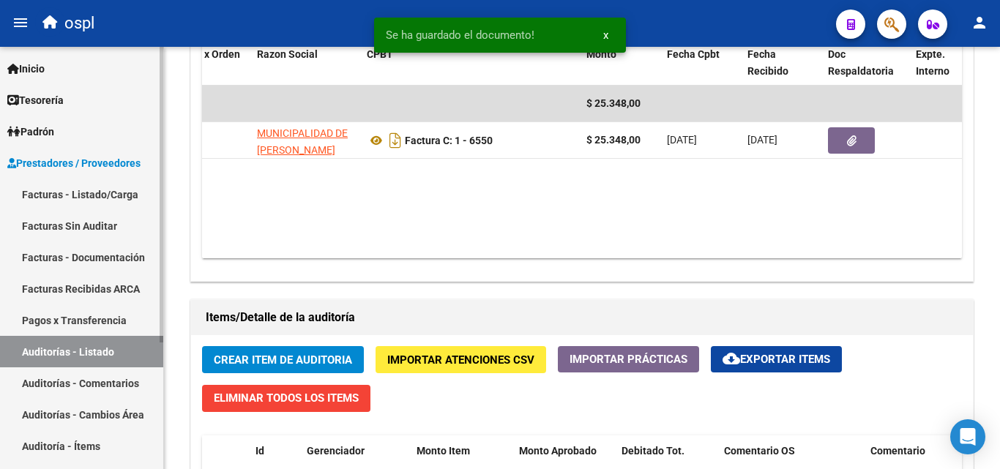
click at [64, 225] on link "Facturas Sin Auditar" at bounding box center [81, 225] width 163 height 31
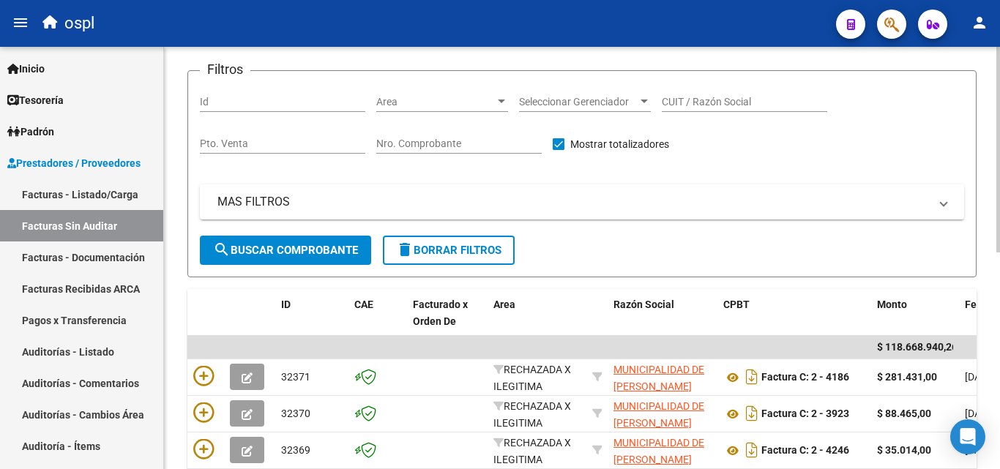
scroll to position [78, 0]
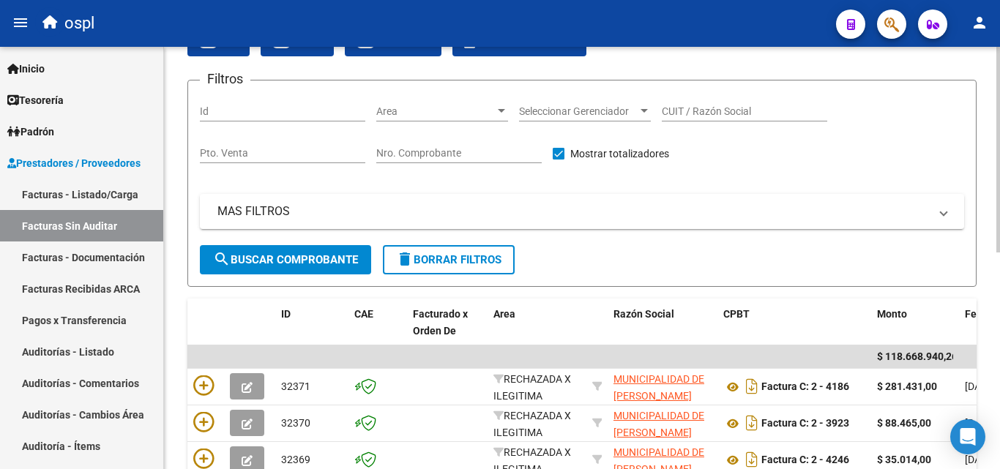
click at [509, 159] on input "Nro. Comprobante" at bounding box center [458, 153] width 165 height 12
type input "5"
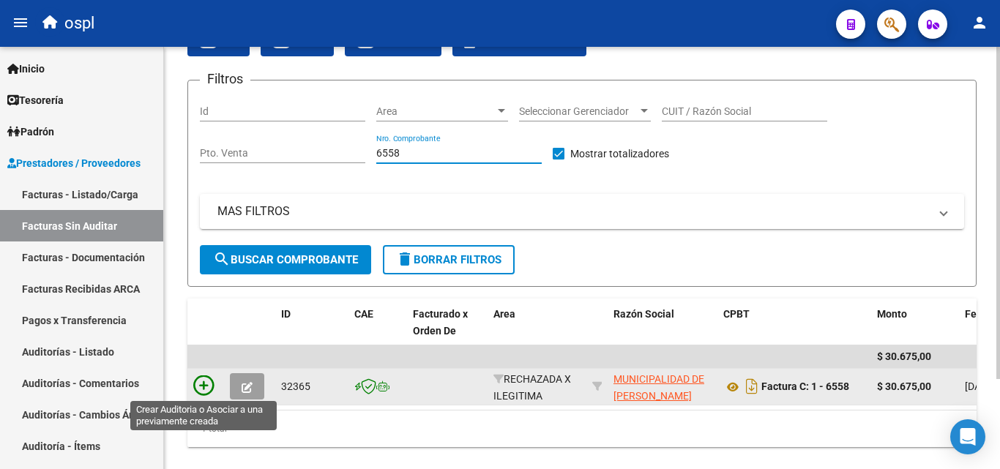
type input "6558"
click at [198, 380] on icon at bounding box center [203, 385] width 20 height 20
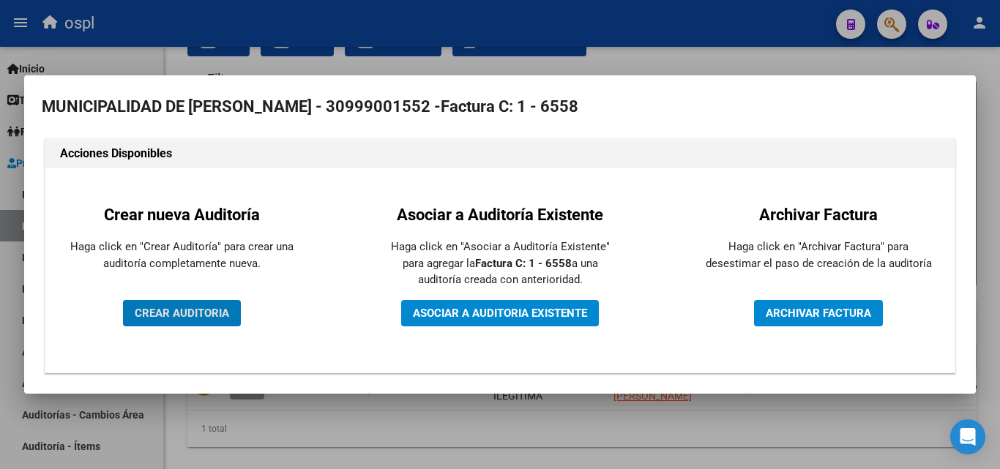
click at [220, 311] on span "CREAR AUDITORIA" at bounding box center [182, 313] width 94 height 13
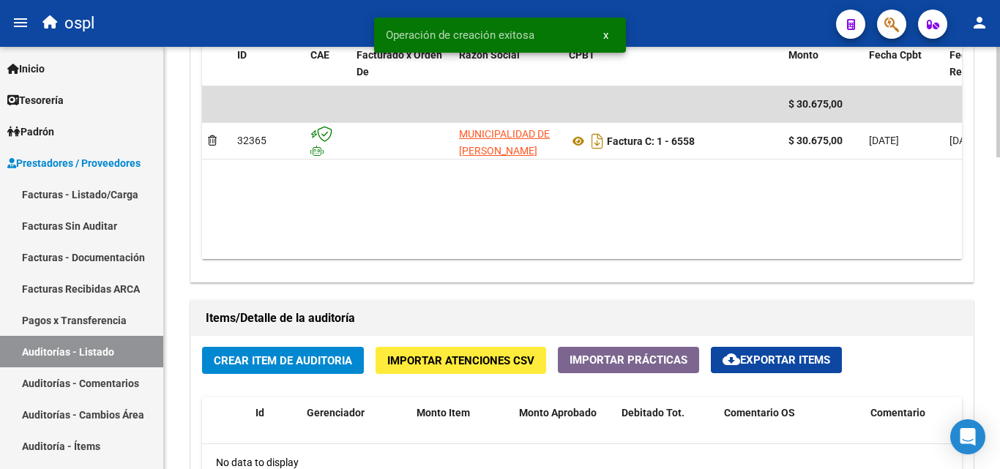
scroll to position [805, 0]
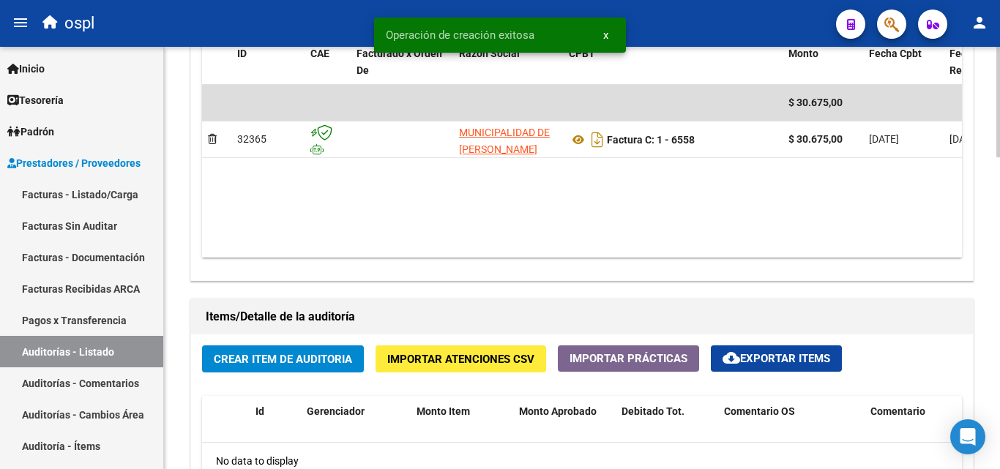
click at [304, 359] on span "Crear Item de Auditoria" at bounding box center [283, 359] width 138 height 13
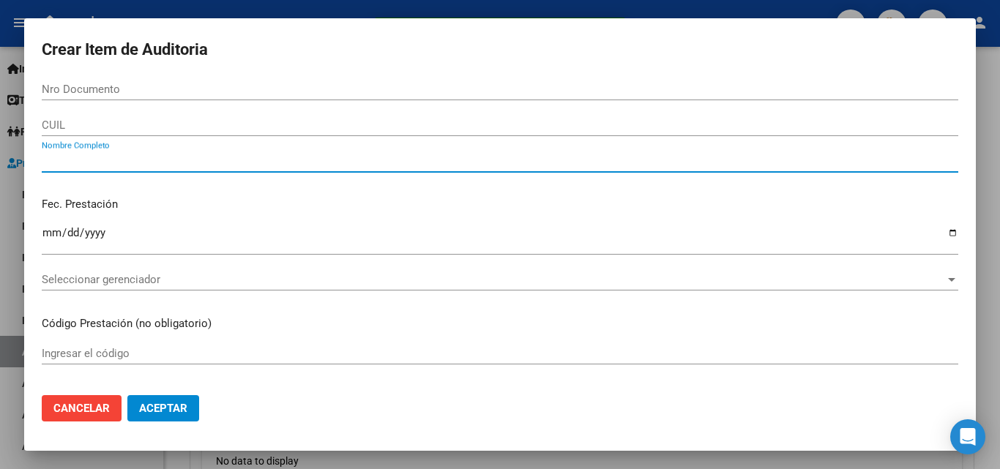
click at [188, 164] on input "Nombre Completo" at bounding box center [500, 160] width 916 height 13
type input "TODOS"
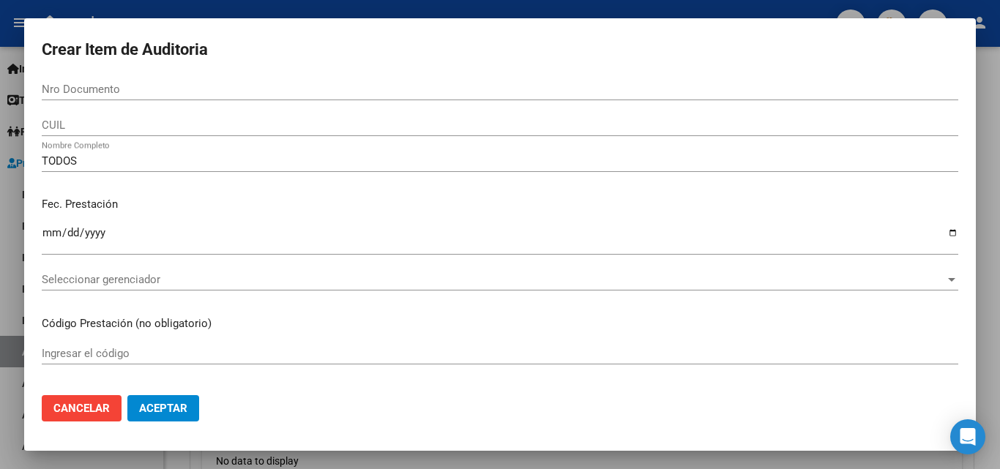
click at [206, 199] on p "Fec. Prestación" at bounding box center [500, 204] width 916 height 17
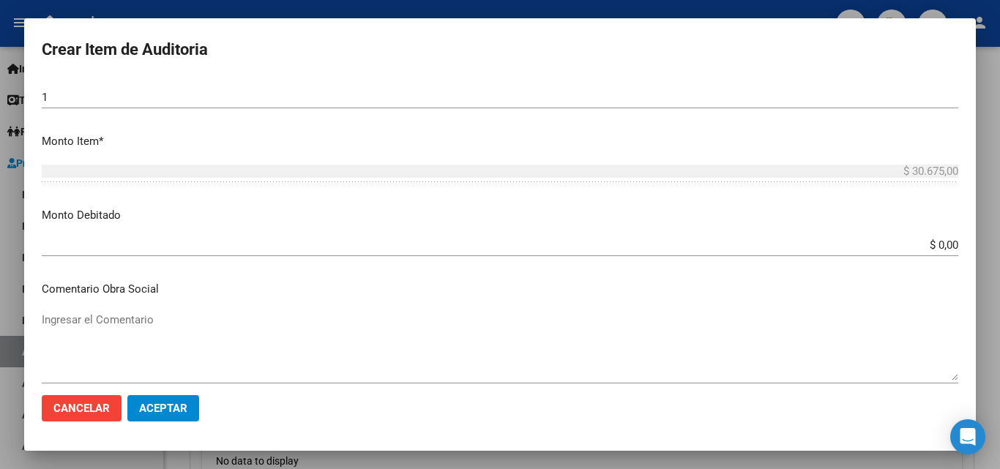
scroll to position [439, 0]
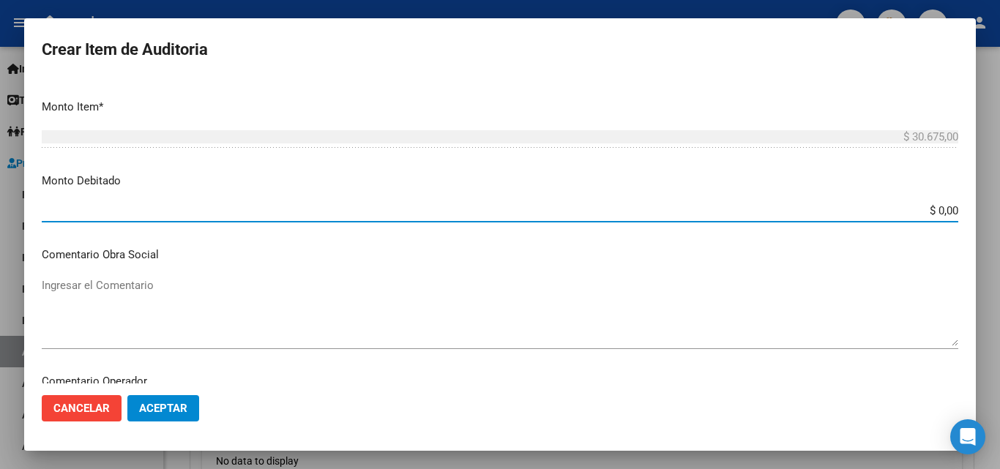
click at [945, 210] on input "$ 0,00" at bounding box center [500, 210] width 916 height 13
type input "$ 30.675,00"
click at [184, 301] on textarea "Ingresar el Comentario" at bounding box center [500, 311] width 916 height 69
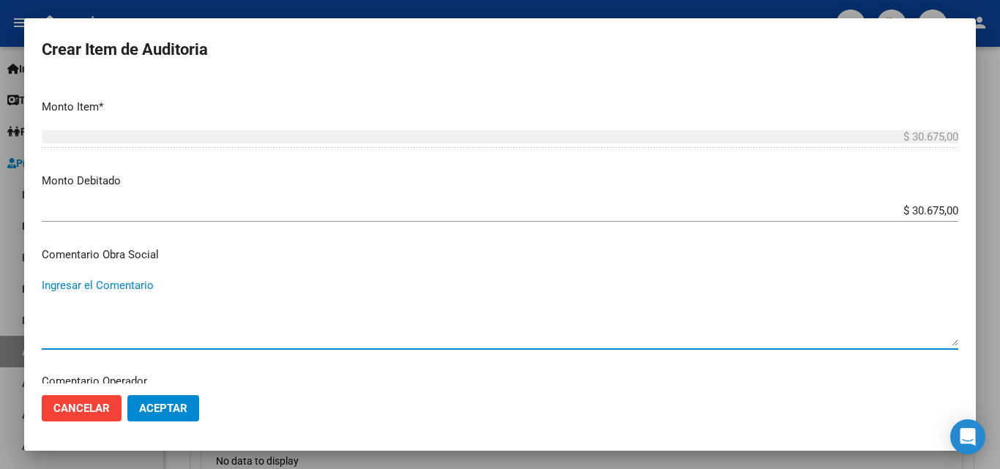
paste textarea "FACTURA RECLAMADA EN LA CD Nº791526"
type textarea "FACTURA RECLAMADA EN LA CD Nº791526"
click at [182, 399] on button "Aceptar" at bounding box center [163, 408] width 72 height 26
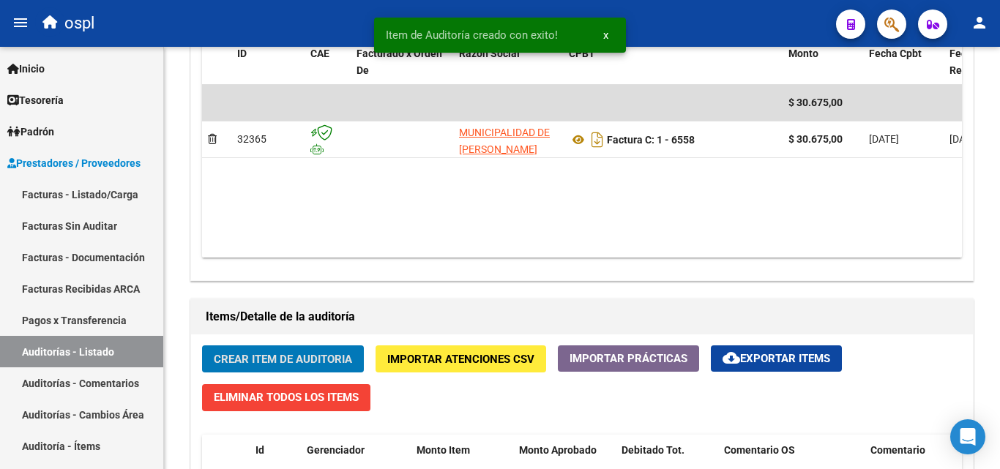
scroll to position [806, 0]
click at [552, 244] on datatable-body "$ 30.675,00 32365 MUNICIPALIDAD DE LOMAS DE ZAMORA Factura C: 1 - 6558 $ 30.675…" at bounding box center [582, 171] width 760 height 173
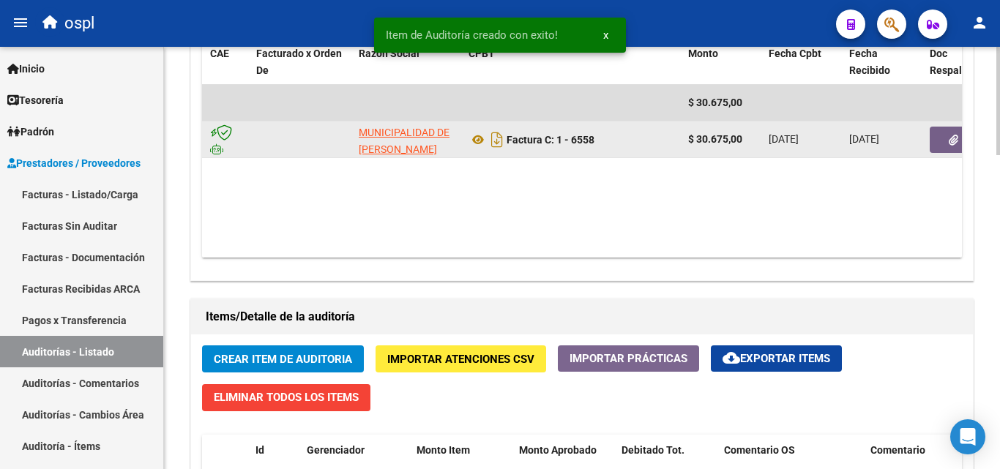
click at [937, 146] on button "button" at bounding box center [952, 140] width 47 height 26
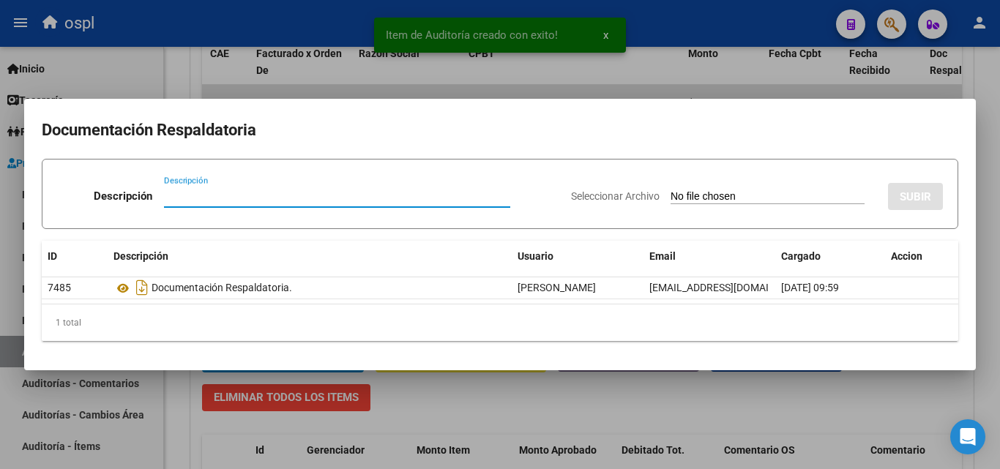
click at [772, 199] on input "Seleccionar Archivo" at bounding box center [767, 197] width 194 height 14
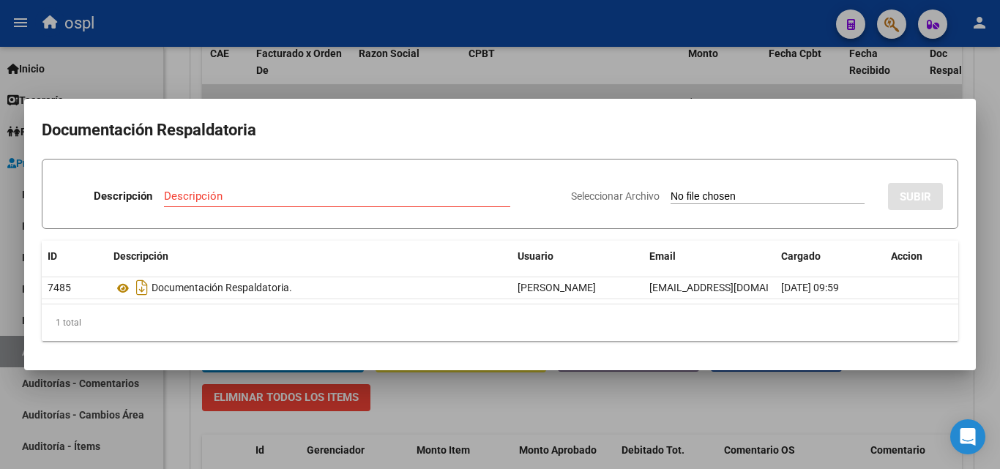
type input "C:\fakepath\FC Nº6558.pdf"
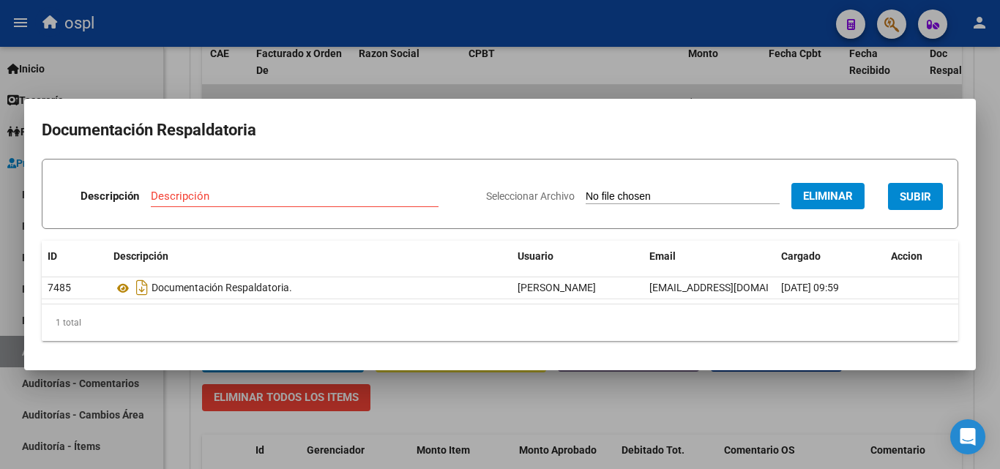
click at [190, 193] on input "Descripción" at bounding box center [295, 196] width 288 height 13
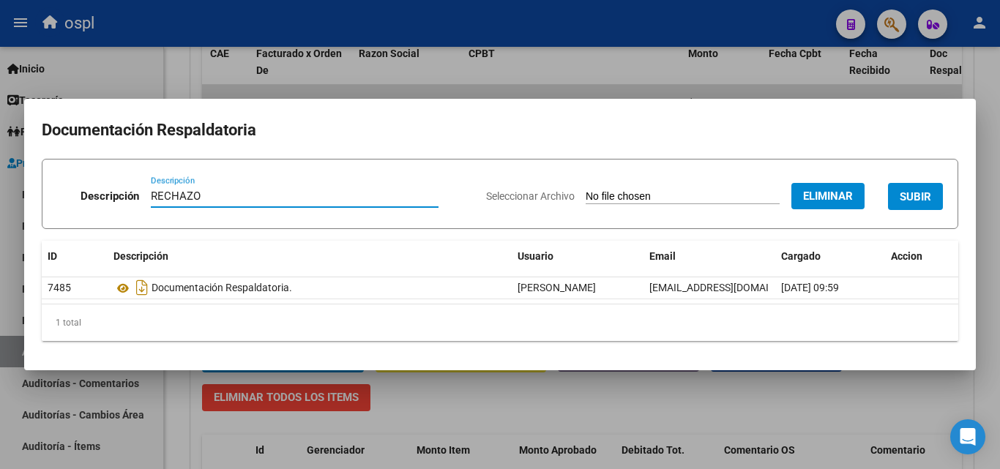
type input "RECHAZO"
click at [917, 200] on span "SUBIR" at bounding box center [914, 196] width 31 height 13
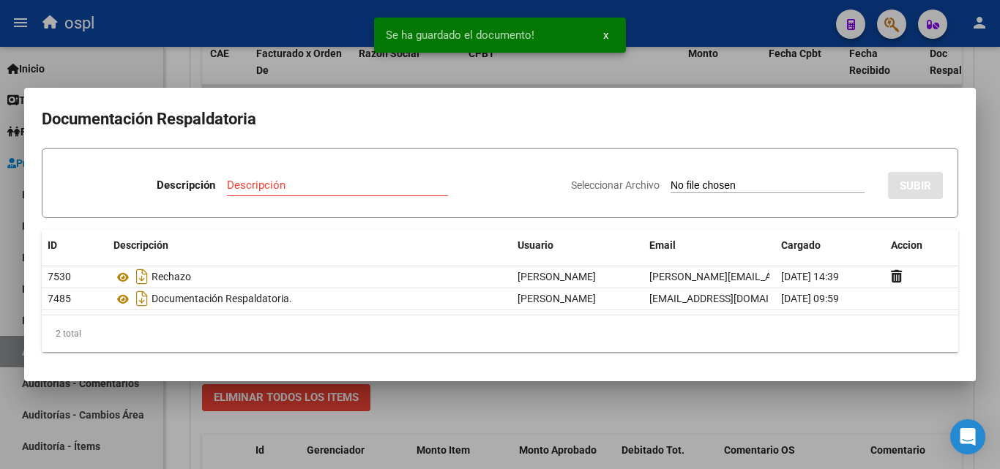
click at [194, 70] on div at bounding box center [500, 234] width 1000 height 469
click at [194, 70] on div "Agregar Comprobante cloud_download Exportar Comprobantes ID CAE Facturado x Ord…" at bounding box center [582, 129] width 782 height 304
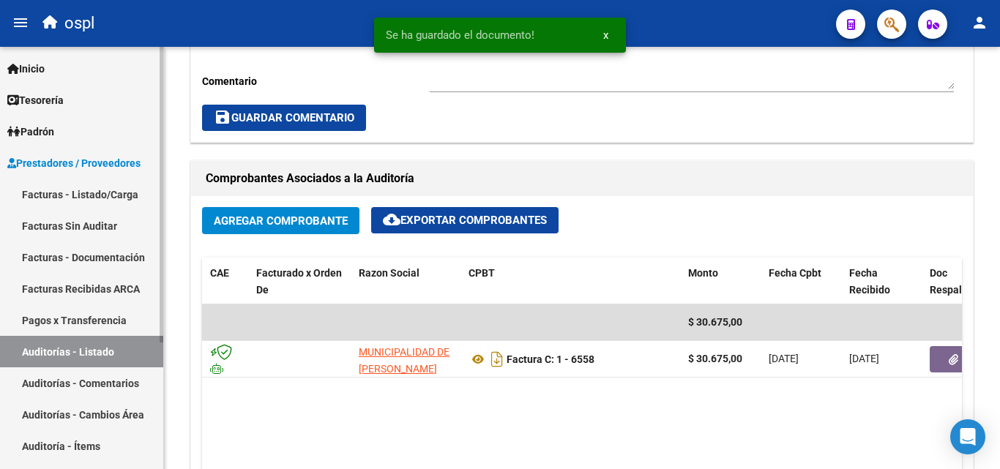
click at [134, 231] on link "Facturas Sin Auditar" at bounding box center [81, 225] width 163 height 31
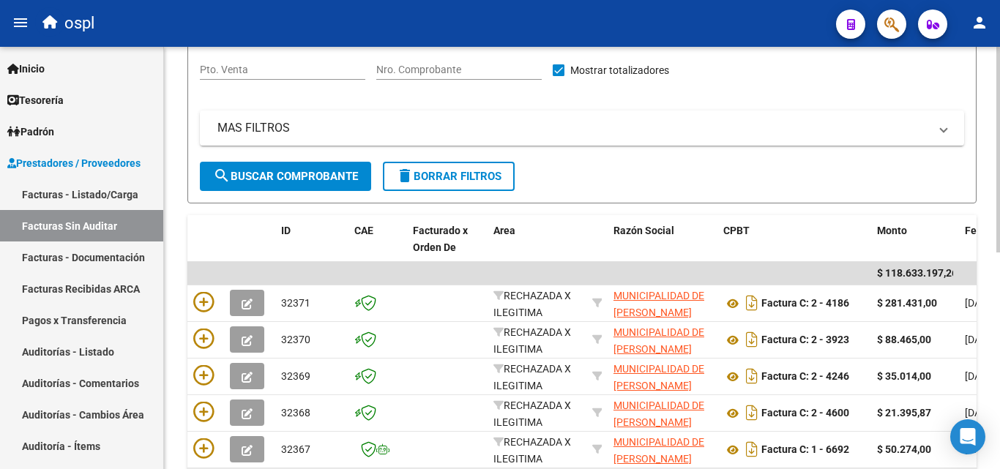
scroll to position [151, 0]
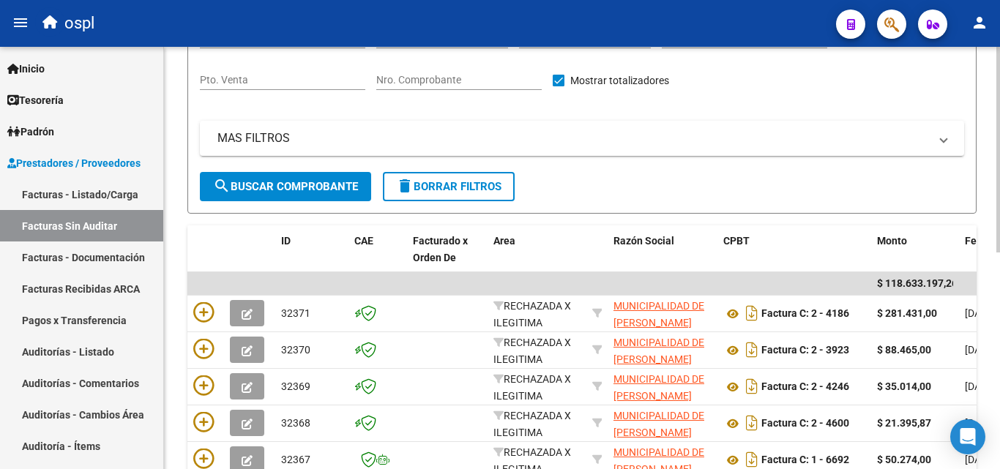
click at [416, 91] on div "Nro. Comprobante" at bounding box center [458, 82] width 165 height 42
click at [416, 84] on input "Nro. Comprobante" at bounding box center [458, 80] width 165 height 12
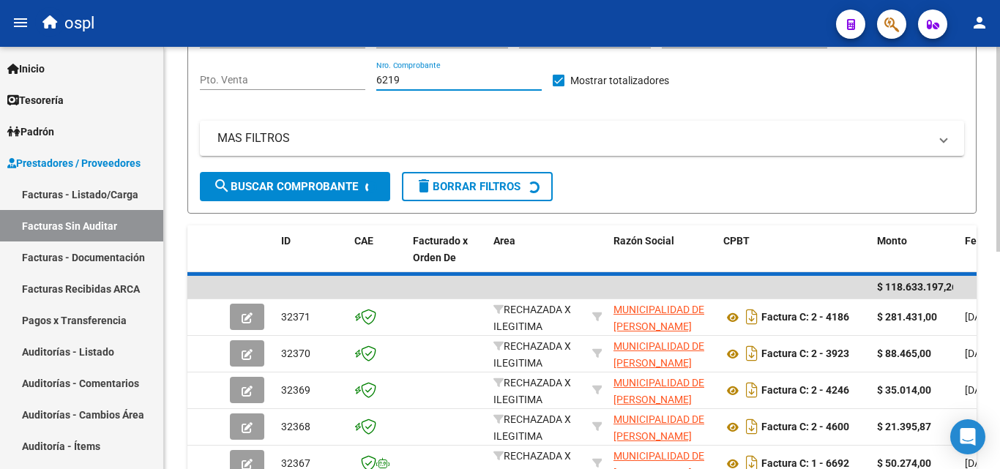
scroll to position [114, 0]
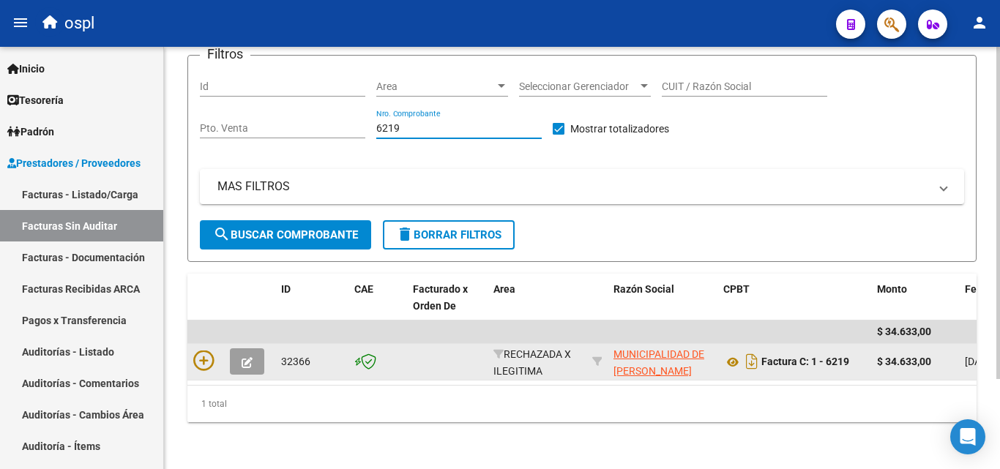
type input "6219"
click at [255, 348] on button "button" at bounding box center [247, 361] width 34 height 26
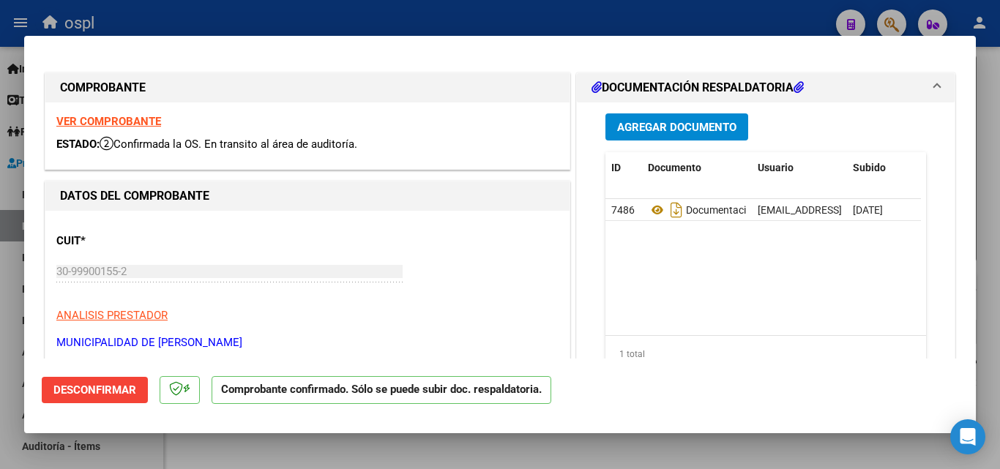
click at [249, 442] on div at bounding box center [500, 234] width 1000 height 469
type input "$ 0,00"
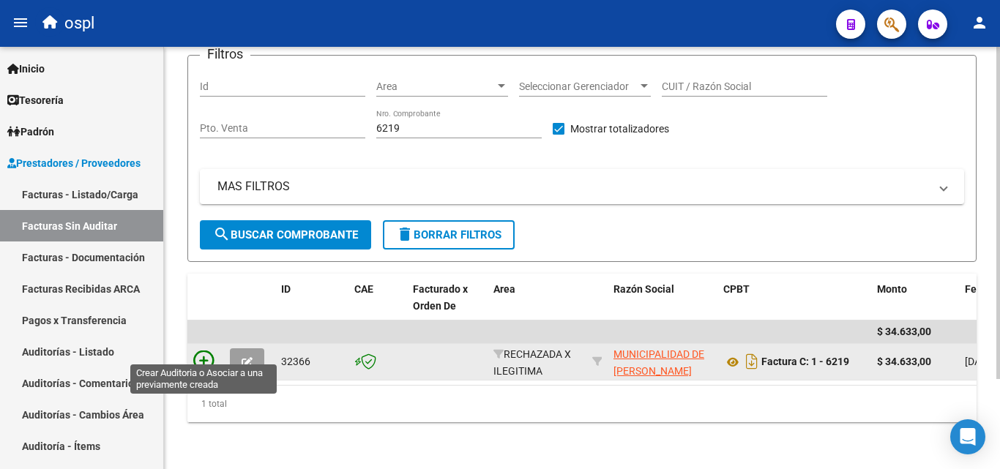
click at [209, 352] on icon at bounding box center [203, 361] width 20 height 20
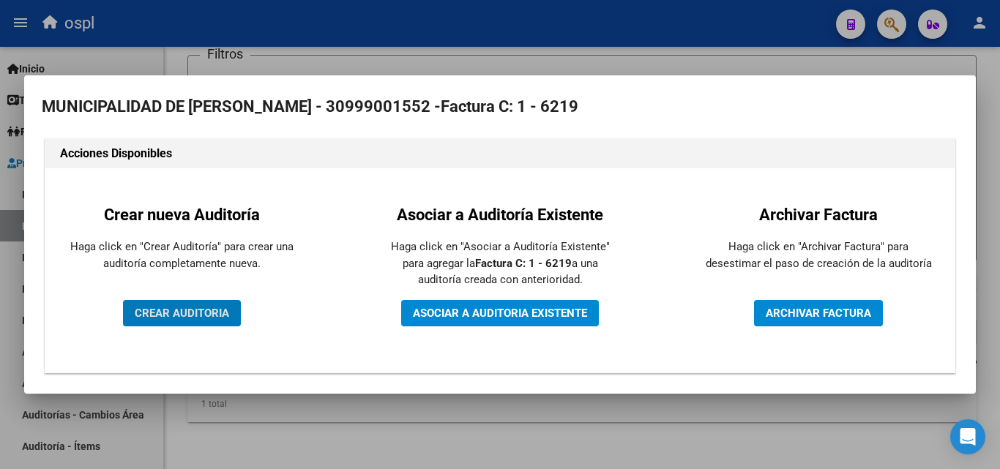
click at [193, 318] on span "CREAR AUDITORIA" at bounding box center [182, 313] width 94 height 13
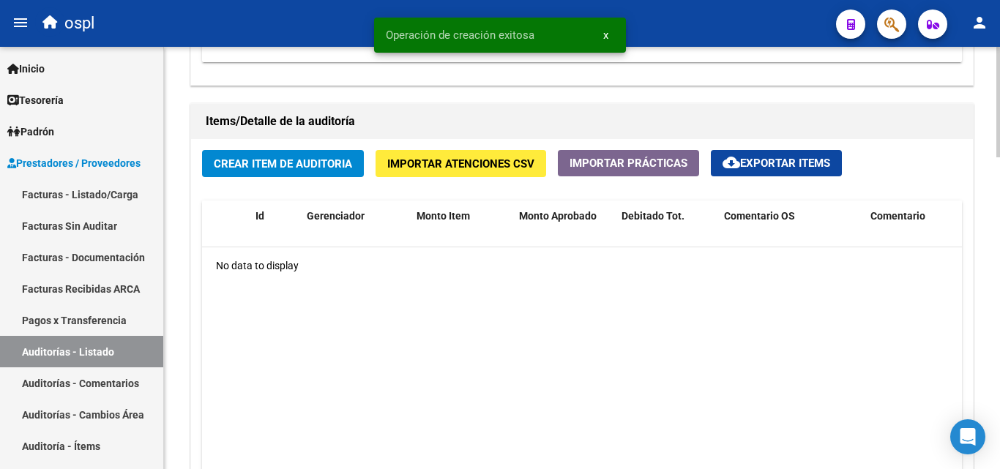
scroll to position [1024, 0]
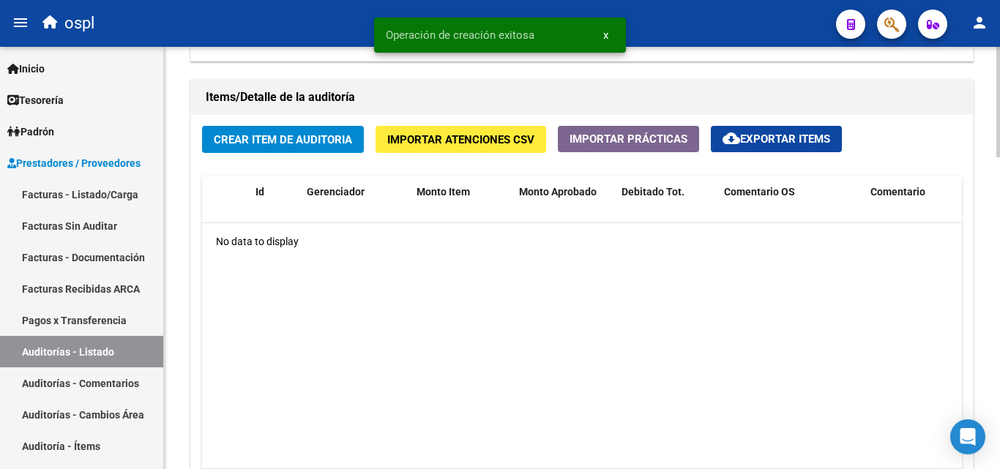
click at [287, 143] on span "Crear Item de Auditoria" at bounding box center [283, 139] width 138 height 13
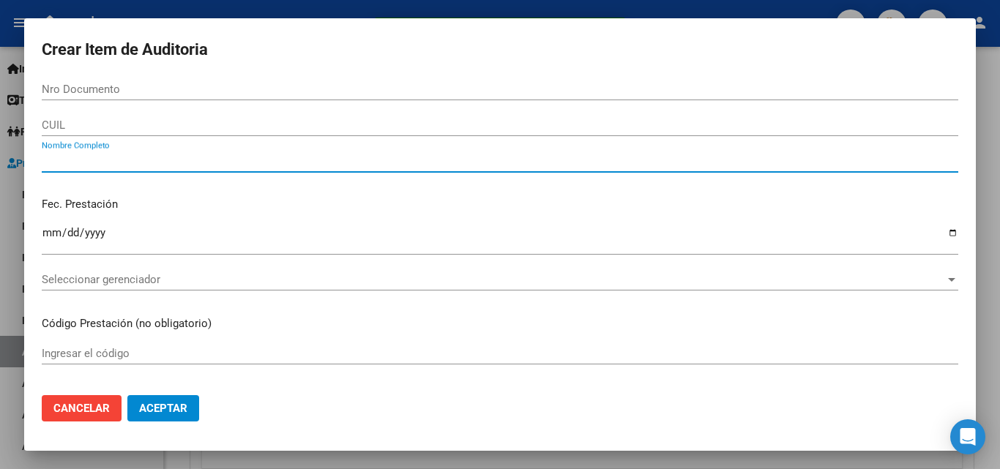
click at [179, 155] on input "Nombre Completo" at bounding box center [500, 160] width 916 height 13
type input "TODOS"
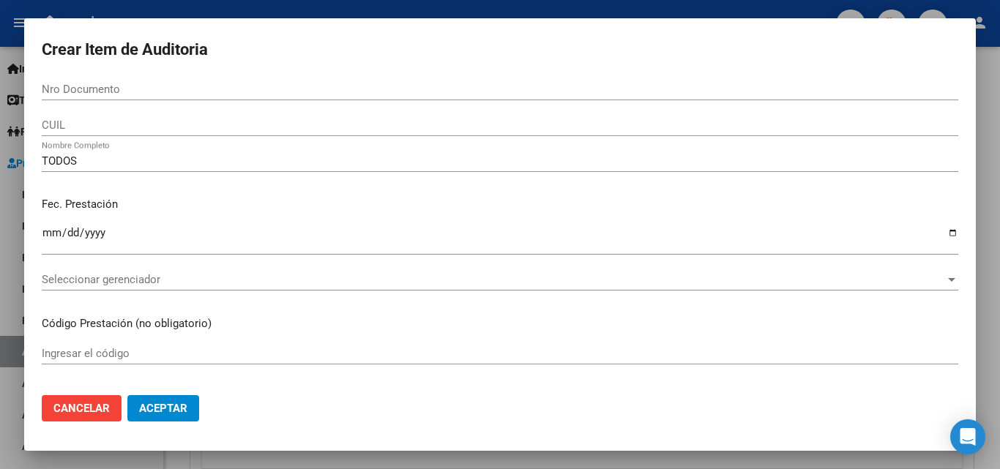
click at [208, 193] on div "Fec. Prestación Ingresar la fecha" at bounding box center [500, 226] width 916 height 83
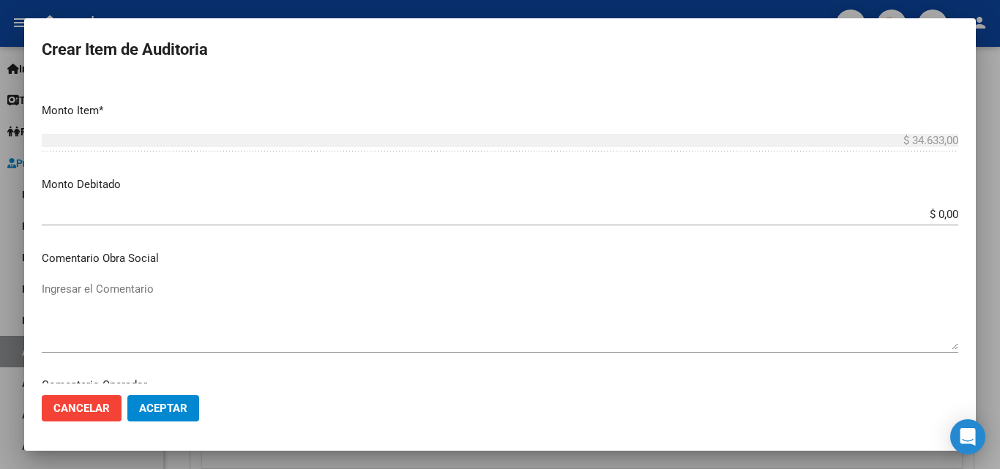
scroll to position [439, 0]
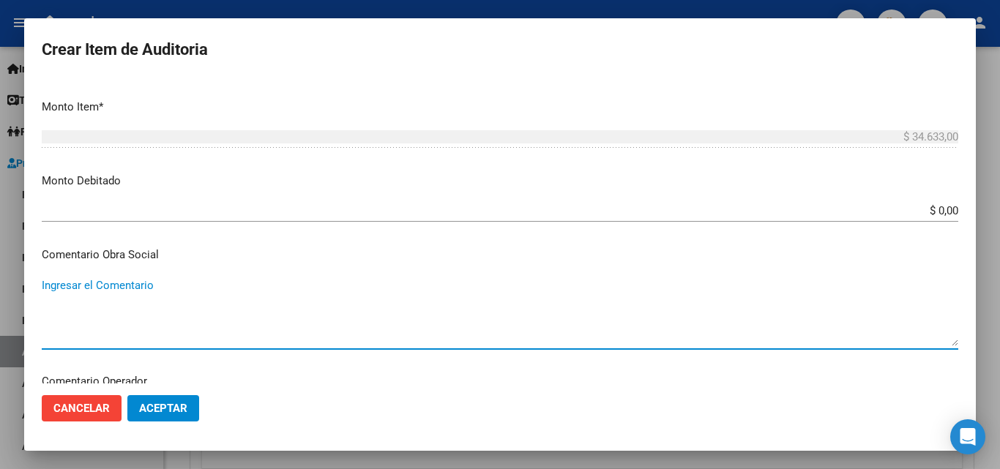
click at [494, 322] on textarea "Ingresar el Comentario" at bounding box center [500, 311] width 916 height 69
paste textarea "FACTURA RECLAMADA EN LA CD Nº791526"
type textarea "FACTURA RECLAMADA EN LA CD Nº791526"
click at [946, 207] on input "$ 0,00" at bounding box center [500, 210] width 916 height 13
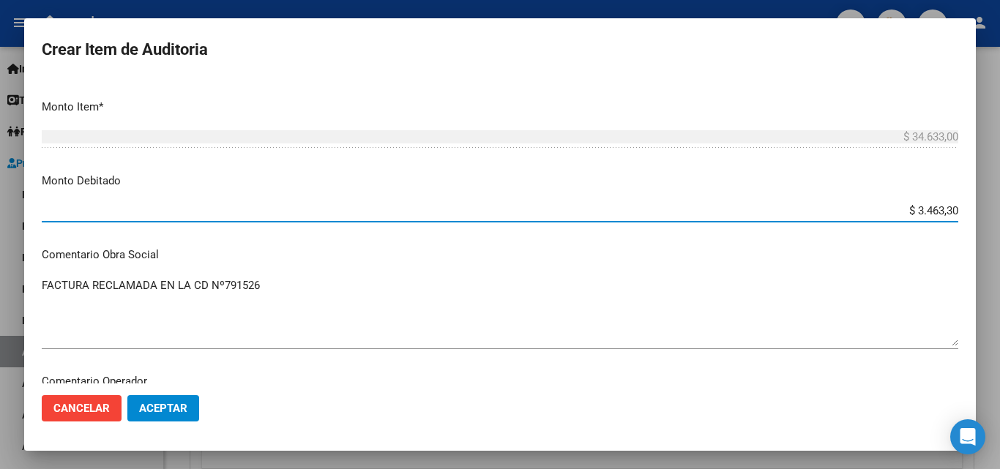
type input "$ 34.633,00"
click at [796, 280] on textarea "FACTURA RECLAMADA EN LA CD Nº791526" at bounding box center [500, 311] width 916 height 69
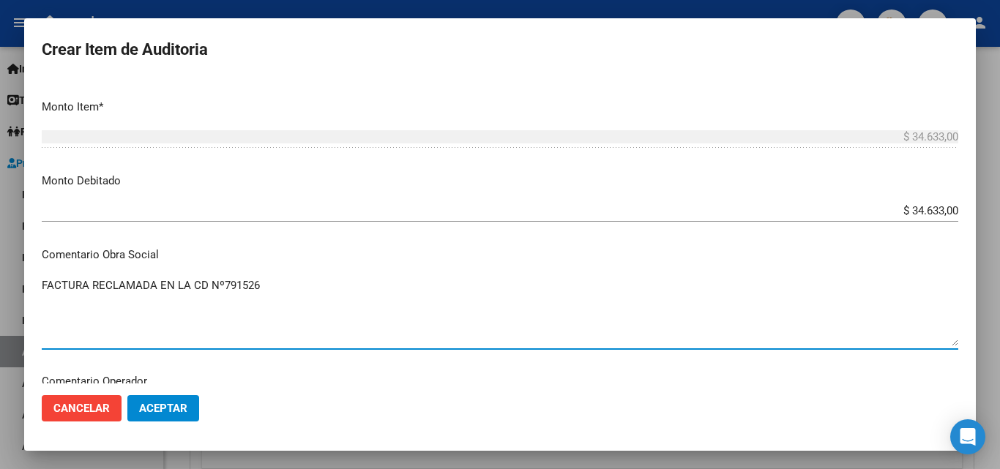
click at [796, 280] on textarea "FACTURA RECLAMADA EN LA CD Nº791526" at bounding box center [500, 311] width 916 height 69
click at [413, 190] on mat-dialog-content "Nro Documento CUIL TODOS Nombre Completo Fec. Prestación Ingresar la fecha Sele…" at bounding box center [499, 230] width 951 height 305
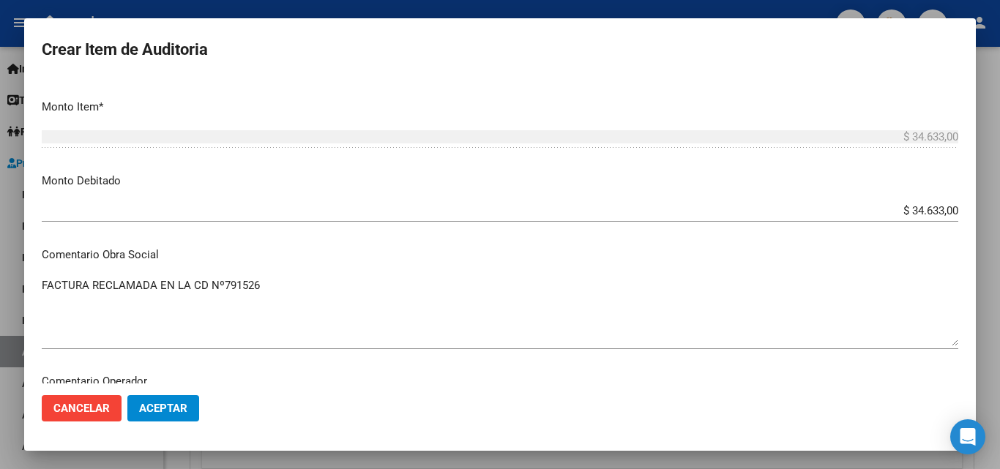
click at [430, 263] on p "Comentario Obra Social" at bounding box center [500, 255] width 916 height 17
click at [173, 412] on span "Aceptar" at bounding box center [163, 408] width 48 height 13
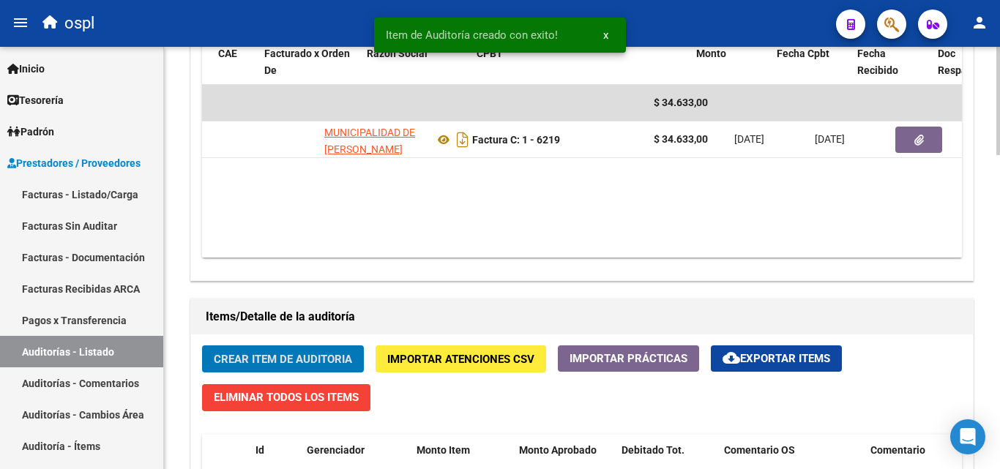
scroll to position [0, 137]
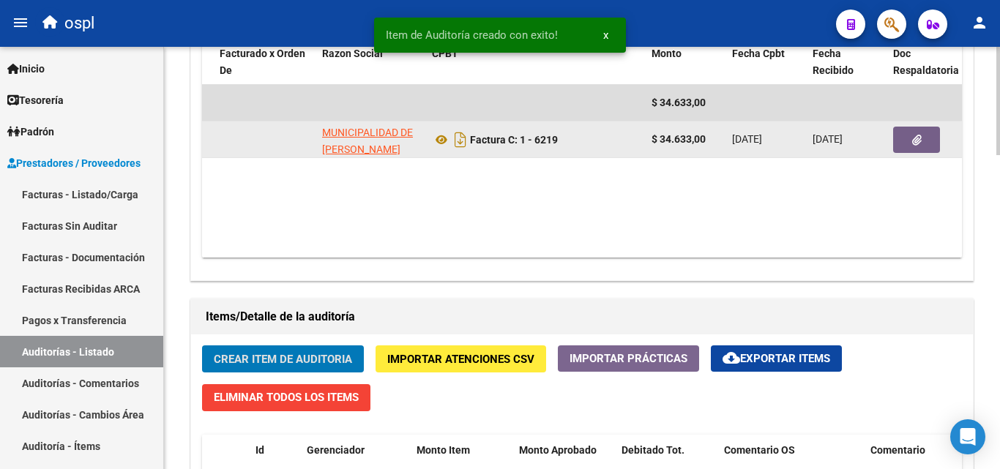
click at [913, 141] on icon "button" at bounding box center [917, 140] width 10 height 11
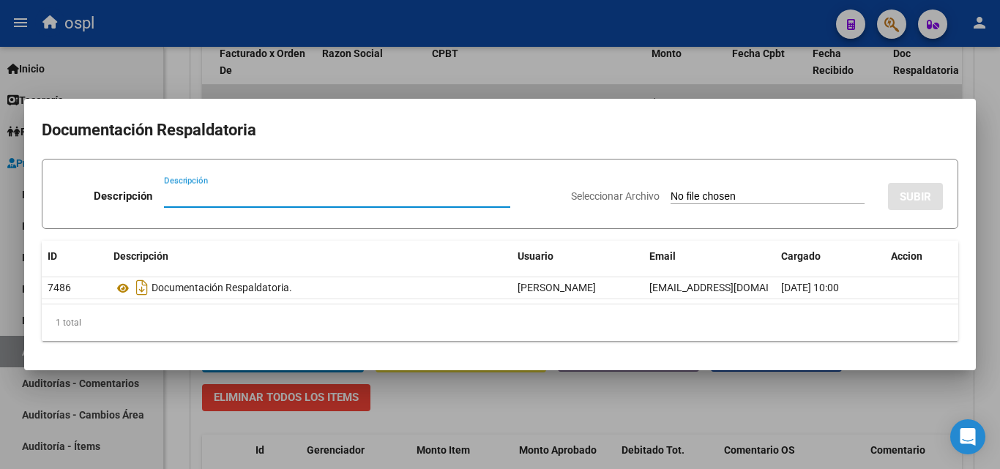
click at [688, 192] on input "Seleccionar Archivo" at bounding box center [767, 197] width 194 height 14
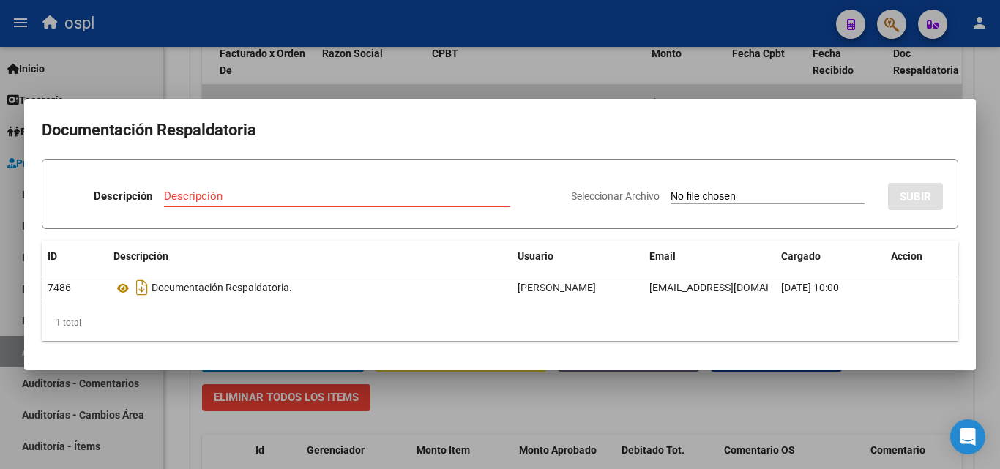
type input "C:\fakepath\FC Nº6219.pdf"
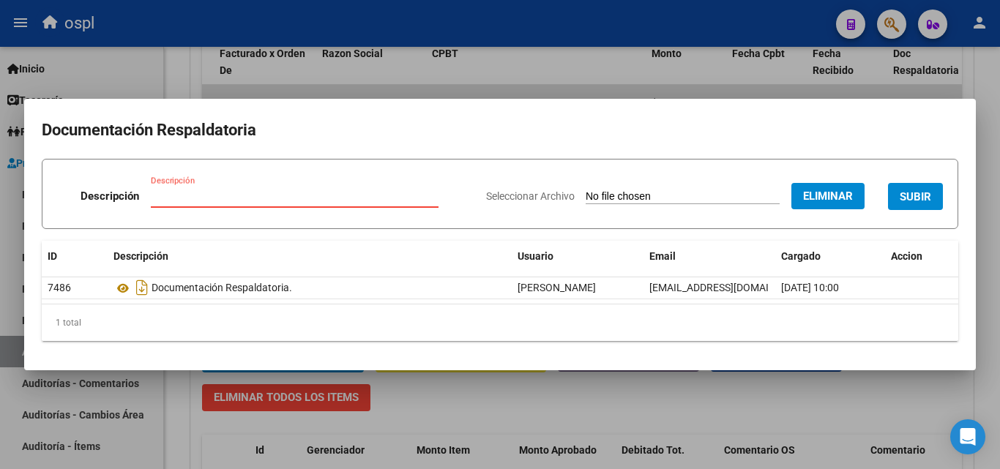
click at [261, 192] on input "Descripción" at bounding box center [295, 196] width 288 height 13
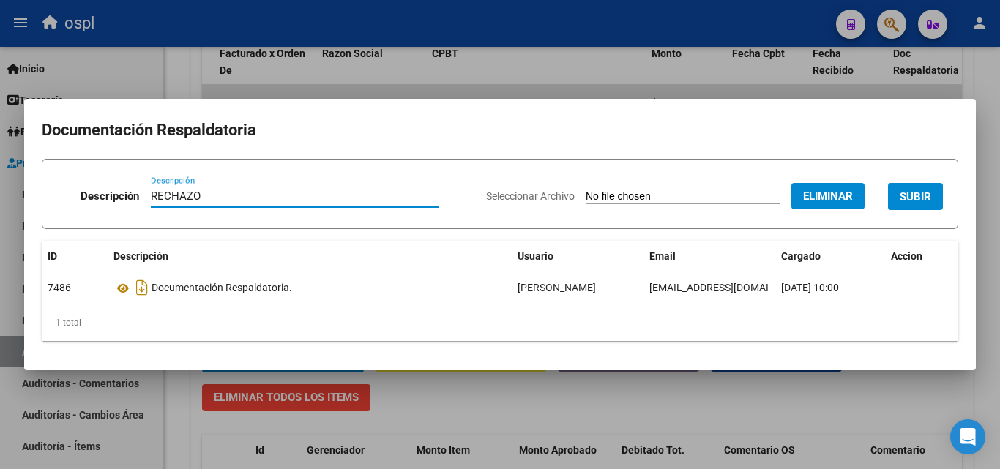
type input "RECHAZO"
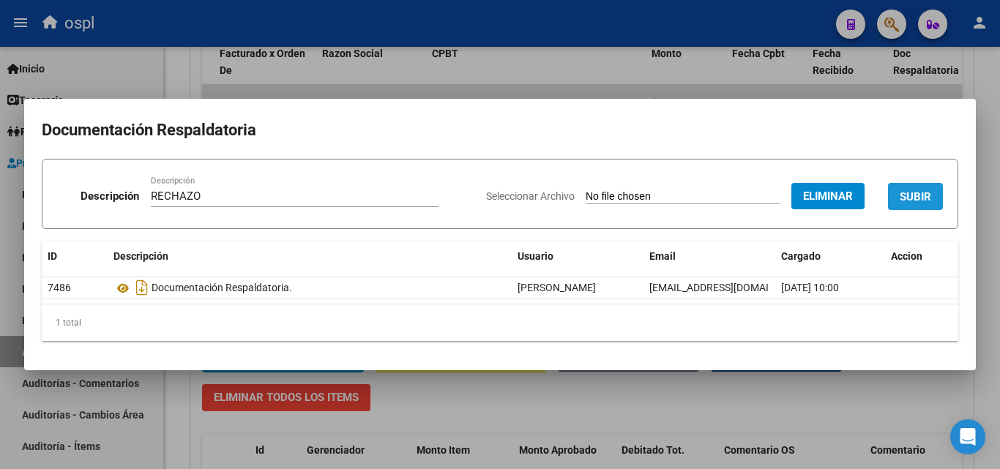
click at [941, 193] on button "SUBIR" at bounding box center [915, 196] width 55 height 27
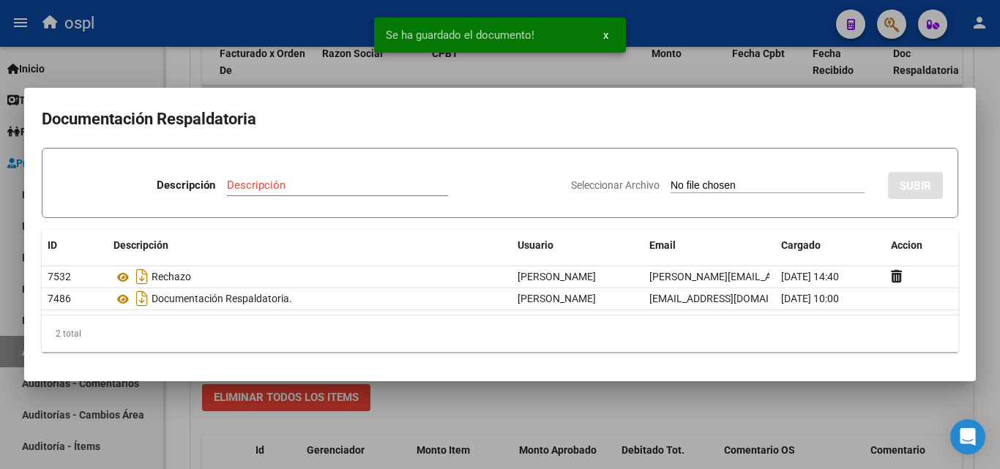
click at [193, 80] on div at bounding box center [500, 234] width 1000 height 469
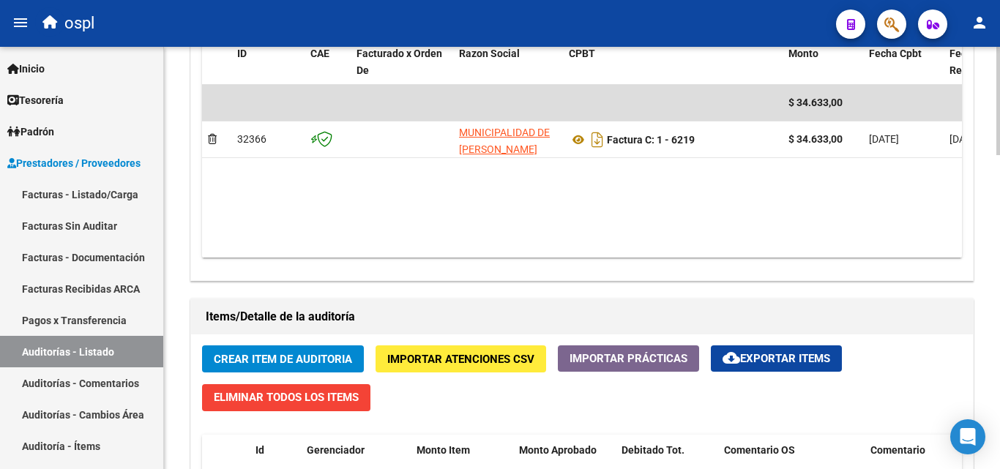
scroll to position [879, 0]
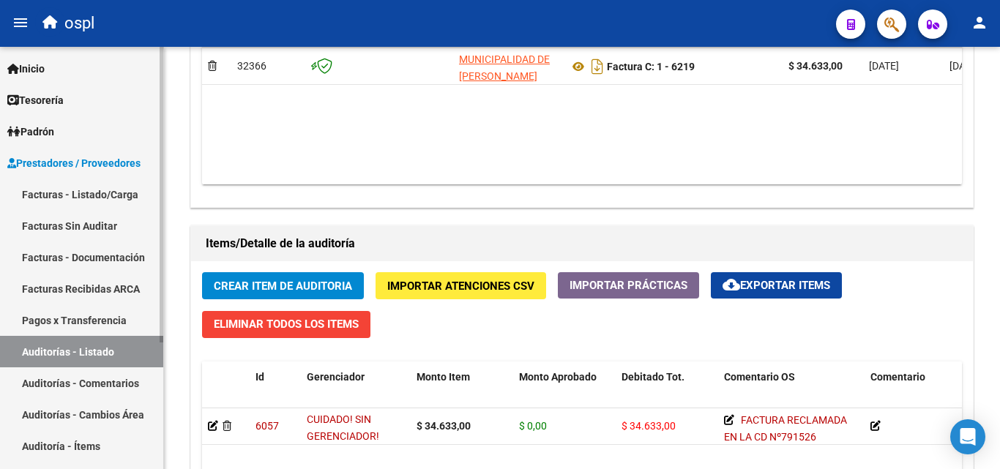
click at [105, 228] on link "Facturas Sin Auditar" at bounding box center [81, 225] width 163 height 31
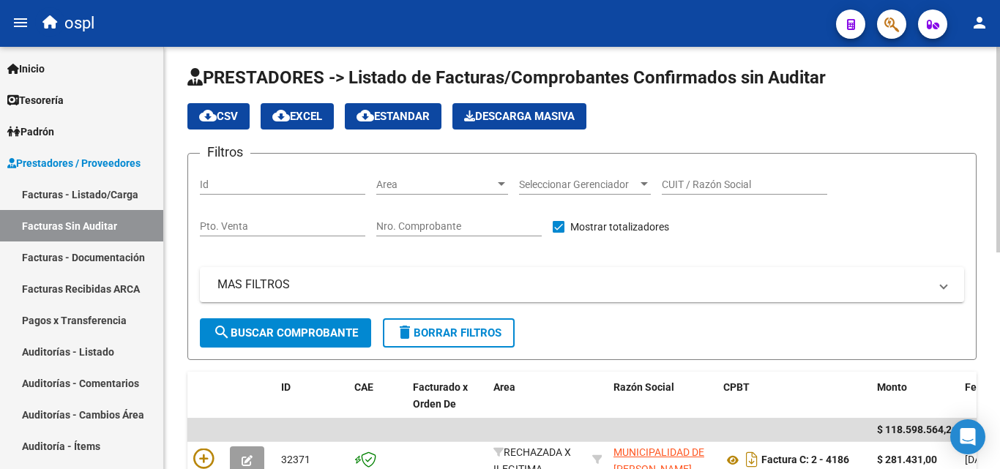
scroll to position [78, 0]
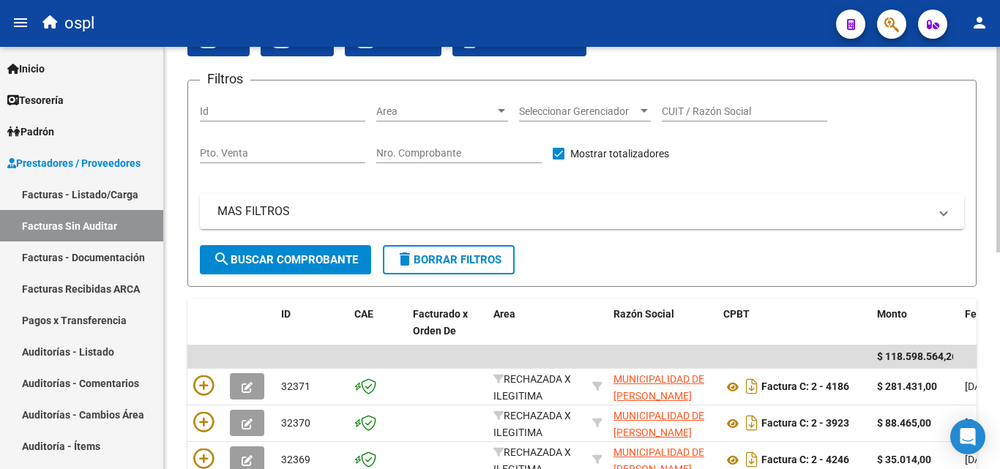
click at [436, 153] on input "Nro. Comprobante" at bounding box center [458, 153] width 165 height 12
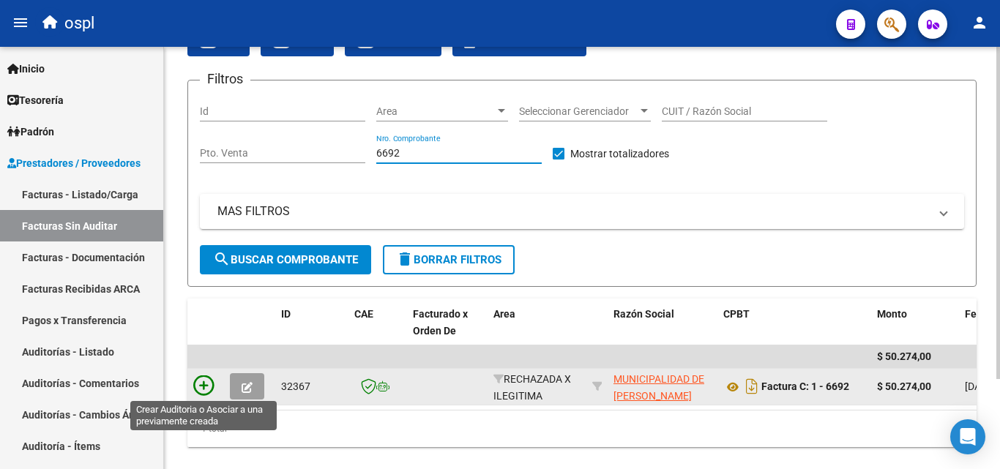
type input "6692"
click at [196, 385] on icon at bounding box center [203, 385] width 20 height 20
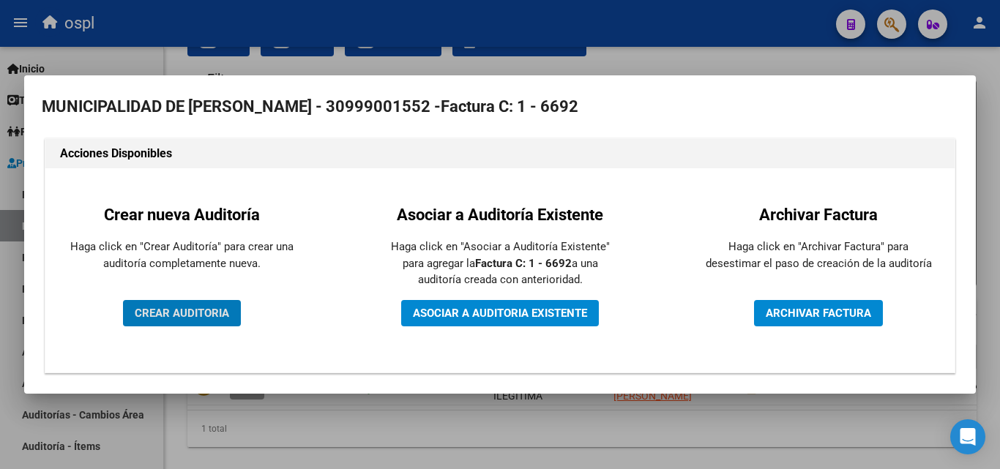
click at [198, 318] on span "CREAR AUDITORIA" at bounding box center [182, 313] width 94 height 13
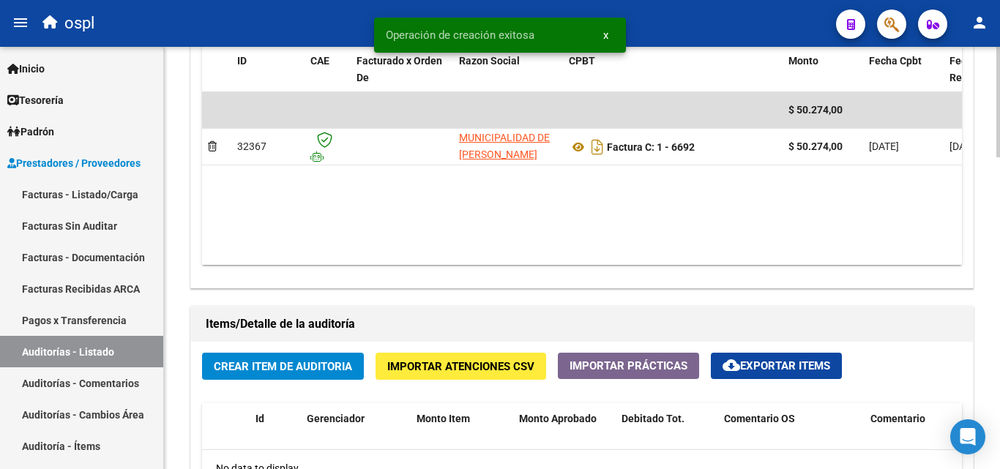
scroll to position [805, 0]
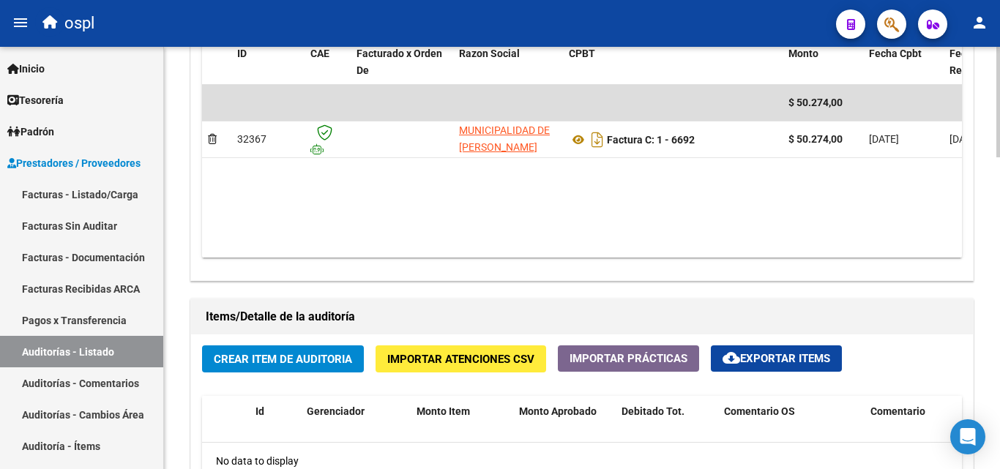
click at [332, 362] on span "Crear Item de Auditoria" at bounding box center [283, 359] width 138 height 13
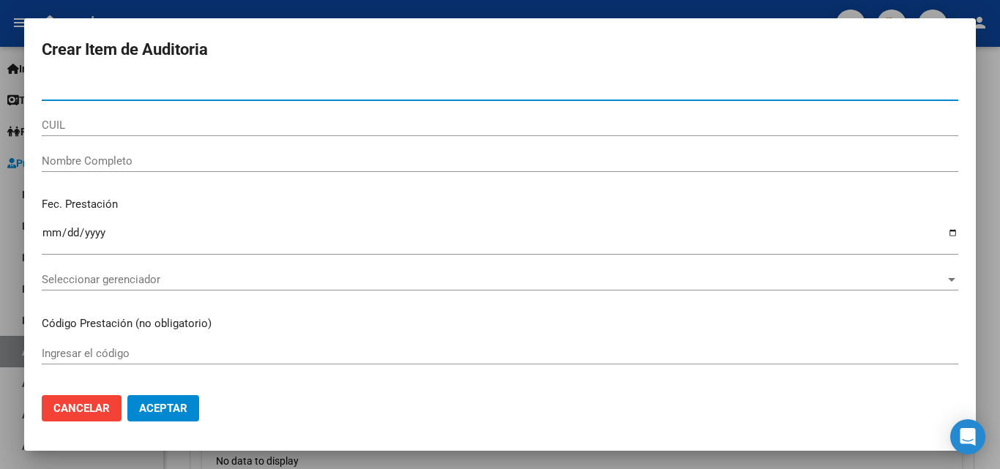
click at [179, 157] on input "Nombre Completo" at bounding box center [500, 160] width 916 height 13
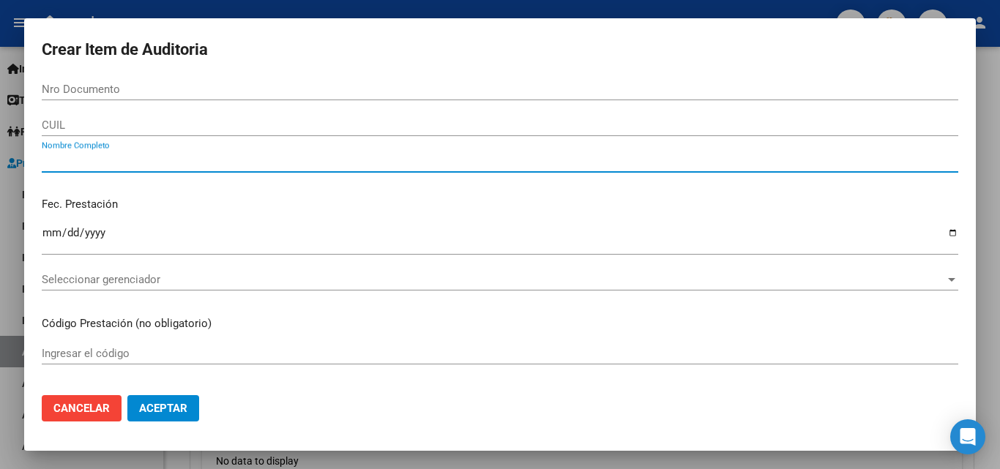
click at [179, 157] on input "Nombre Completo" at bounding box center [500, 160] width 916 height 13
type input "TODOS"
click at [231, 198] on p "Fec. Prestación" at bounding box center [500, 204] width 916 height 17
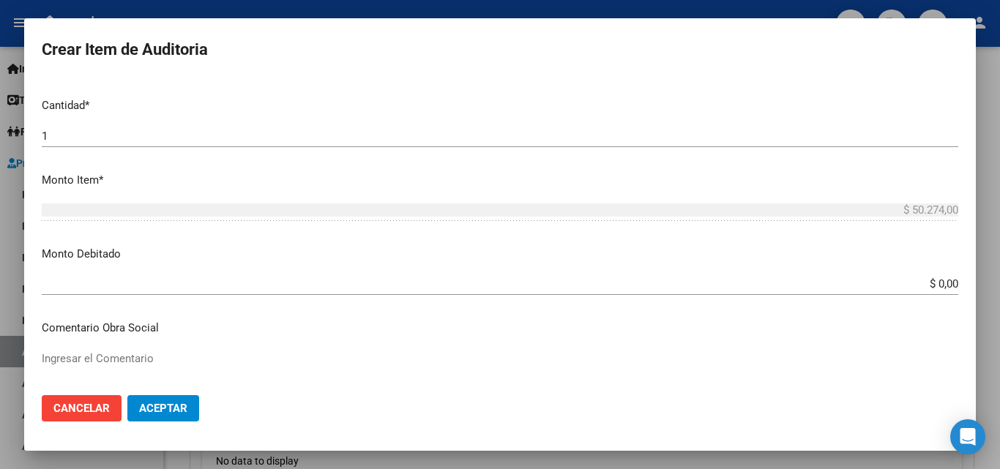
scroll to position [439, 0]
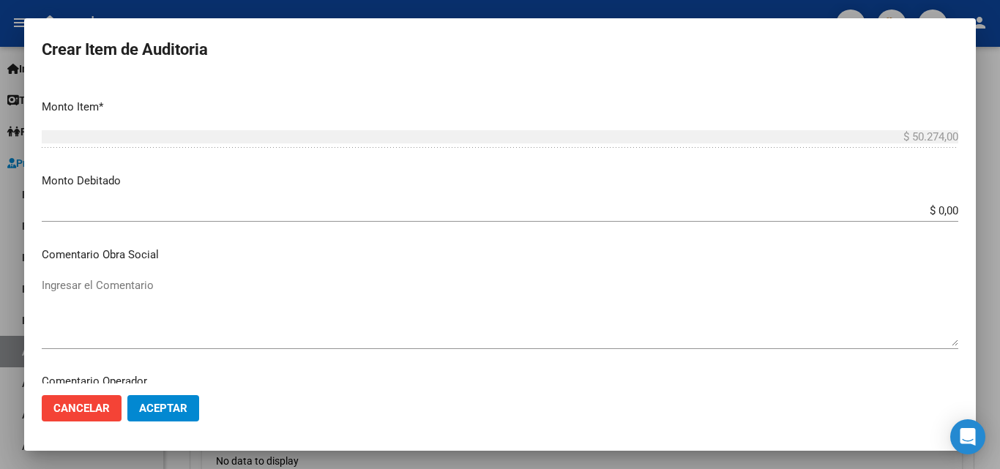
click at [552, 313] on textarea "Ingresar el Comentario" at bounding box center [500, 311] width 916 height 69
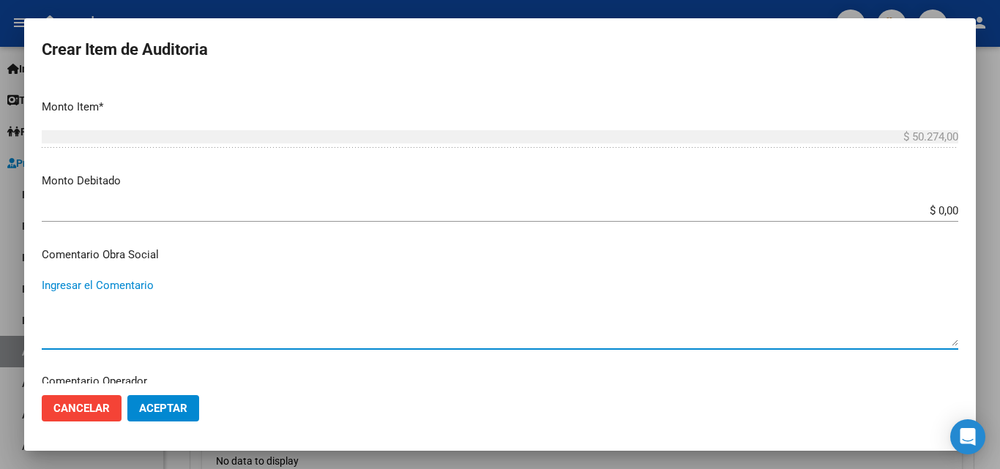
paste textarea "FACTURA RECLAMADA EN LA CD Nº791526"
type textarea "FACTURA RECLAMADA EN LA CD Nº791526"
click at [945, 211] on input "$ 0,00" at bounding box center [500, 210] width 916 height 13
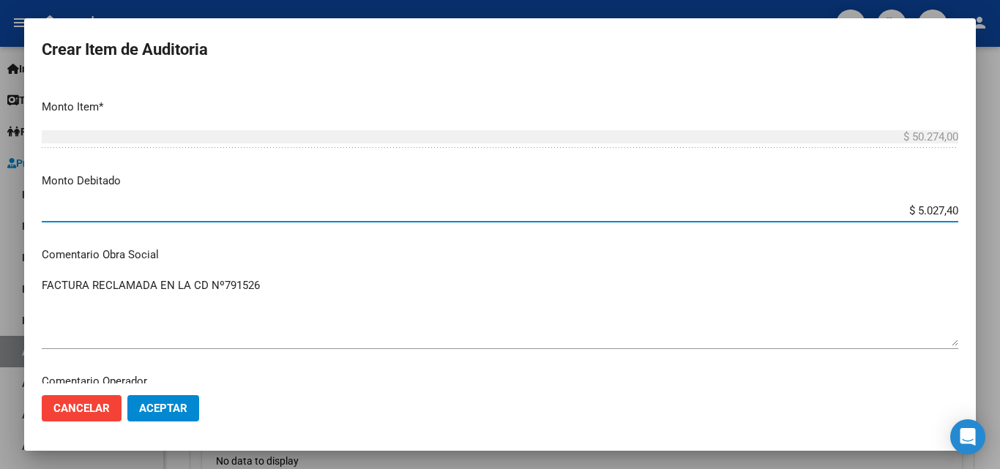
type input "$ 50.274,00"
click at [840, 180] on p "Monto Debitado" at bounding box center [500, 181] width 916 height 17
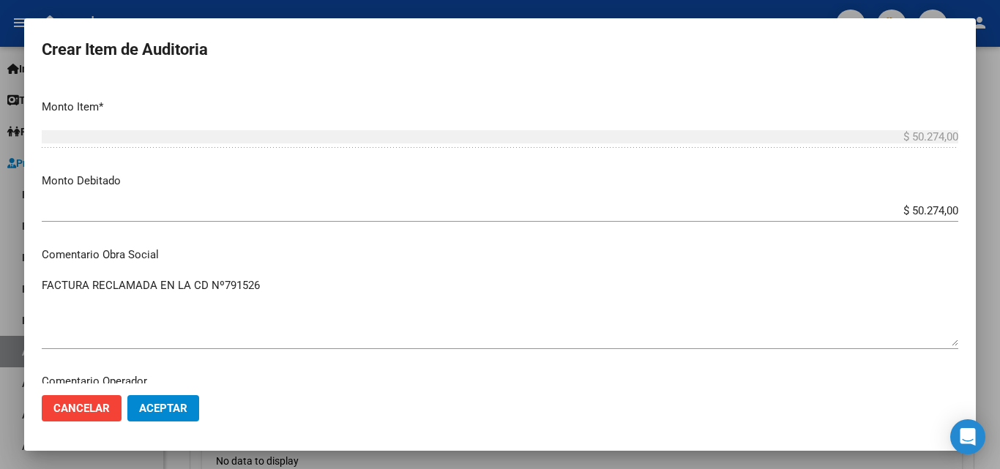
click at [746, 301] on textarea "FACTURA RECLAMADA EN LA CD Nº791526" at bounding box center [500, 311] width 916 height 69
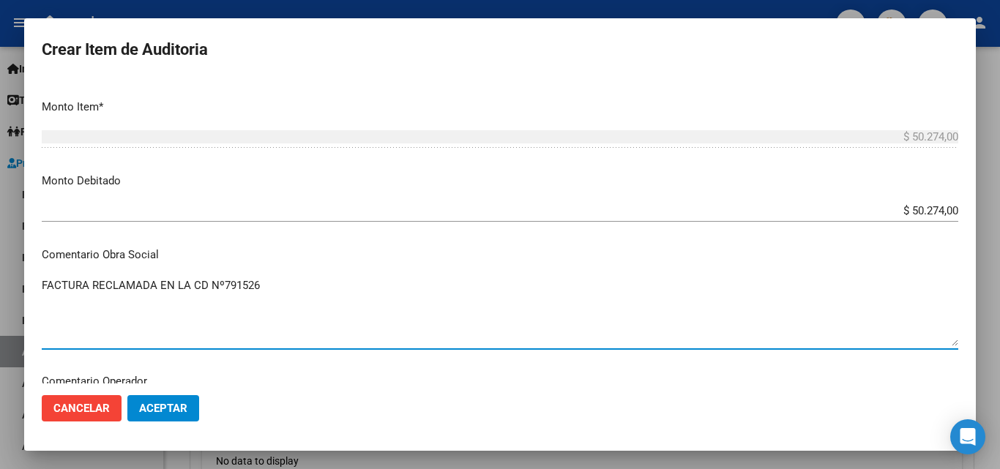
click at [165, 408] on span "Aceptar" at bounding box center [163, 408] width 48 height 13
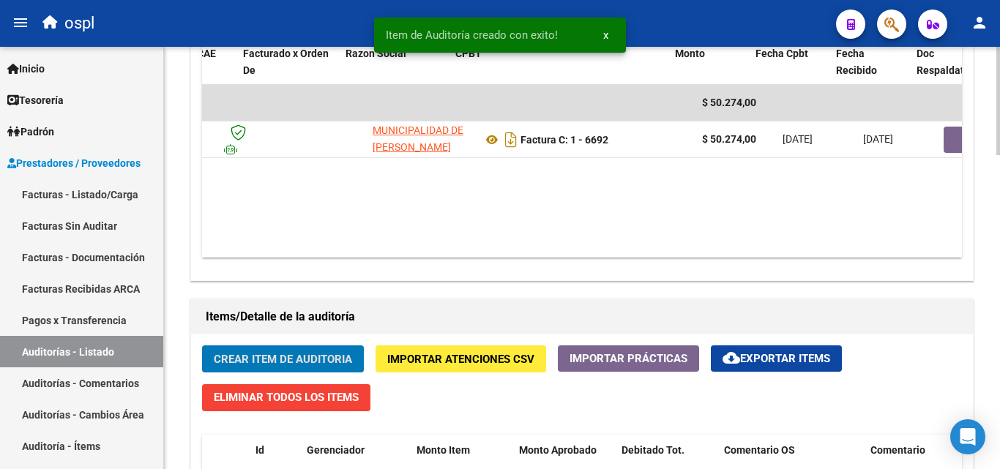
scroll to position [0, 124]
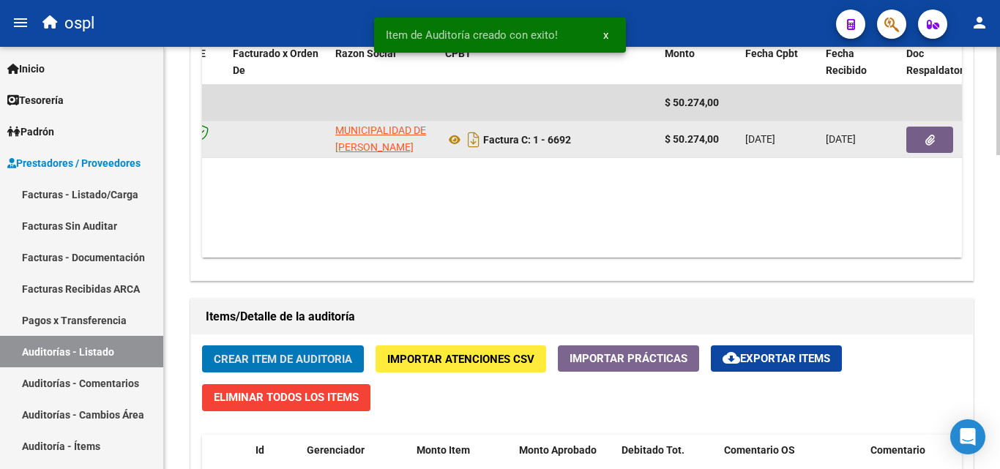
click at [934, 139] on icon "button" at bounding box center [930, 140] width 10 height 11
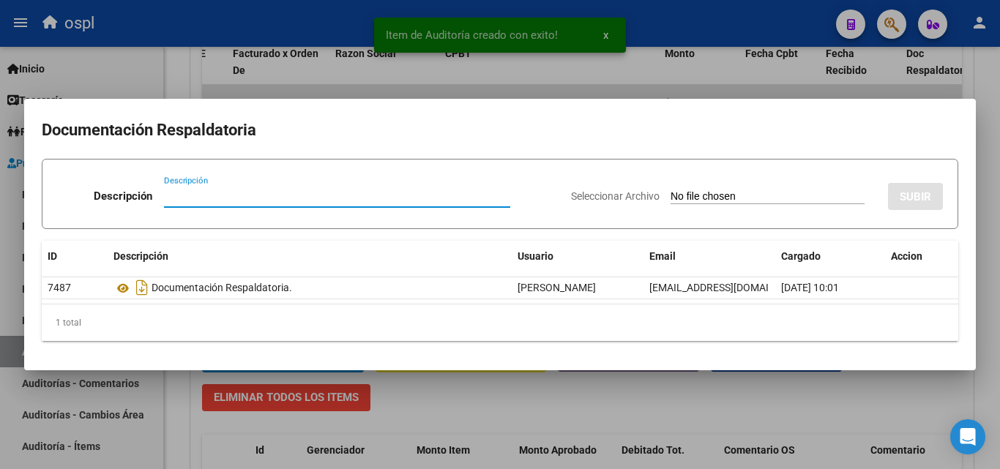
click at [678, 198] on input "Seleccionar Archivo" at bounding box center [767, 197] width 194 height 14
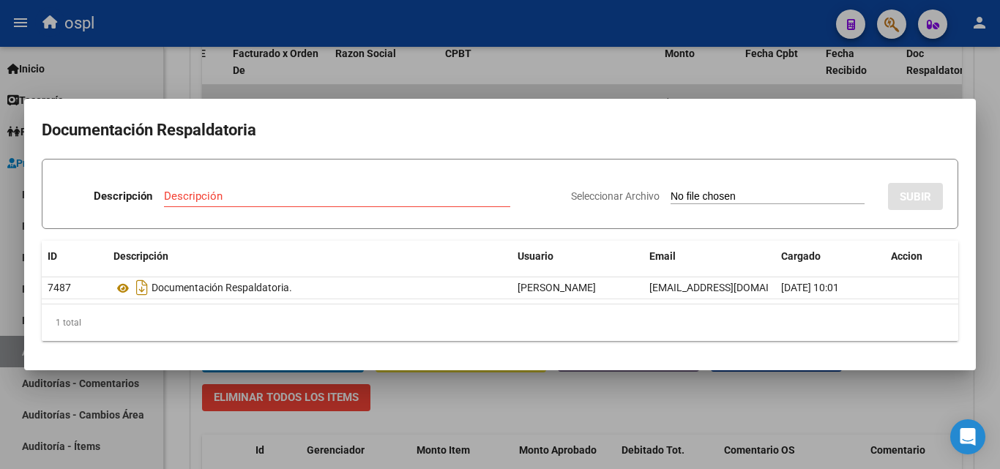
type input "C:\fakepath\FC Nº6692.pdf"
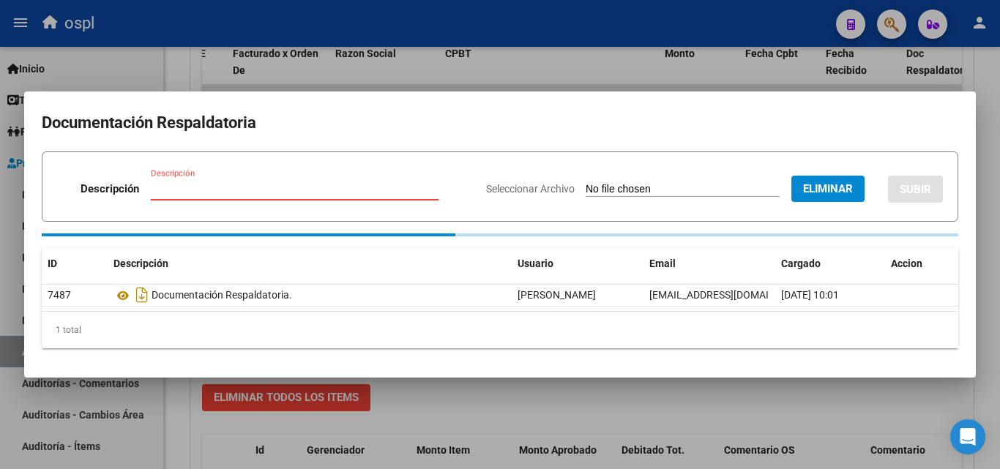
click at [206, 188] on input "Descripción" at bounding box center [295, 188] width 288 height 13
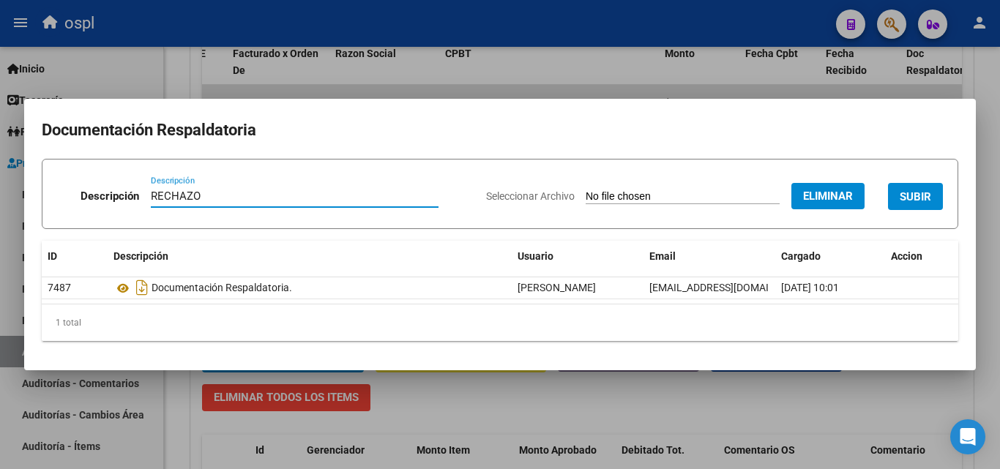
type input "RECHAZO"
click at [430, 151] on mat-dialog-content "Documentación Respaldatoria Descripción RECHAZO Descripción Seleccionar Archivo…" at bounding box center [499, 234] width 951 height 236
click at [900, 193] on span "SUBIR" at bounding box center [914, 196] width 31 height 13
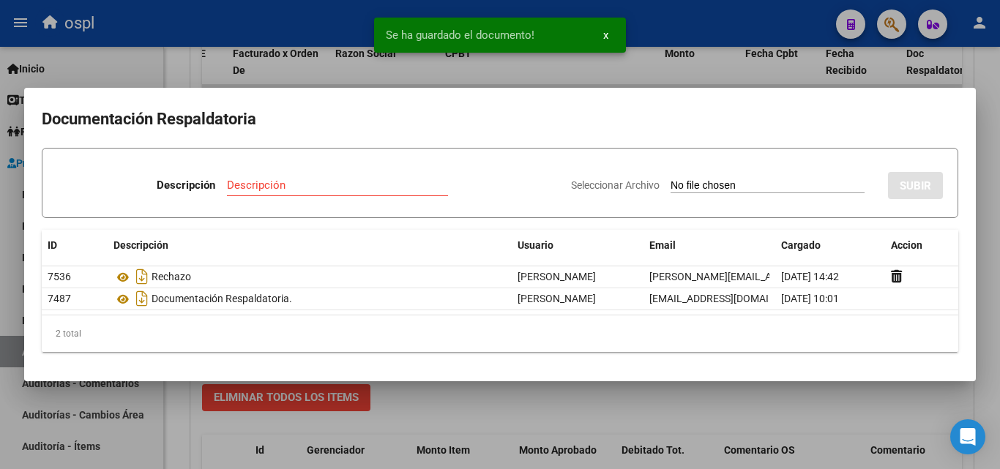
click at [189, 71] on div at bounding box center [500, 234] width 1000 height 469
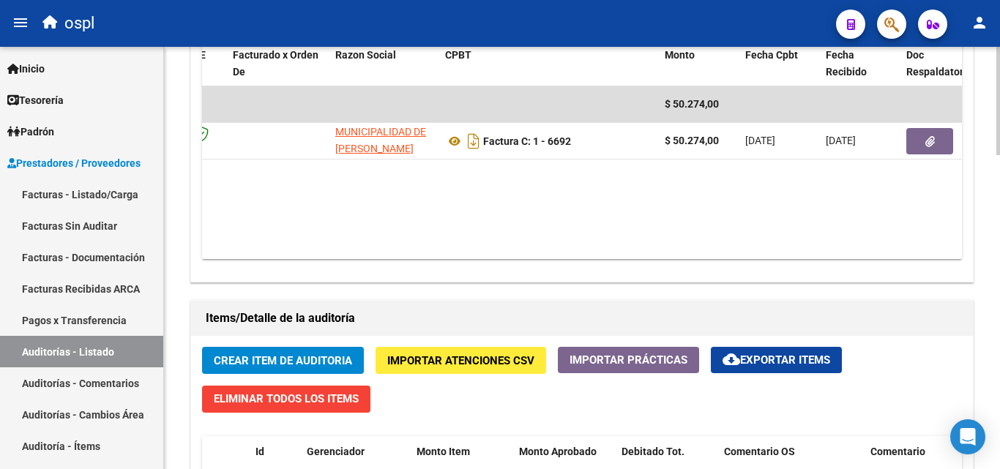
scroll to position [806, 0]
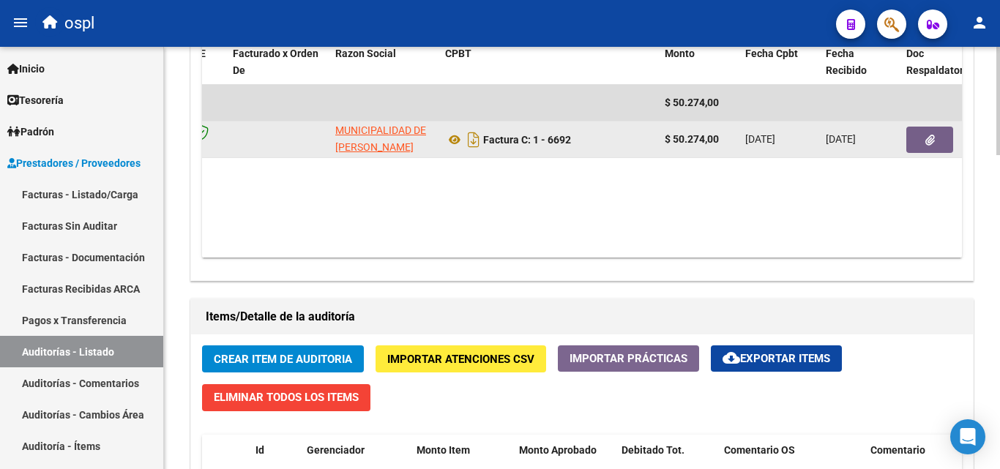
click at [945, 149] on button "button" at bounding box center [929, 140] width 47 height 26
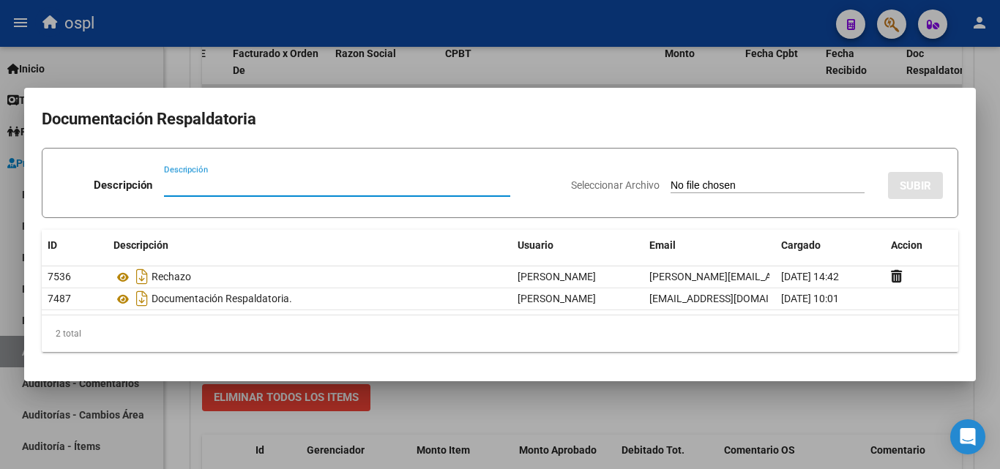
click at [880, 395] on div at bounding box center [500, 234] width 1000 height 469
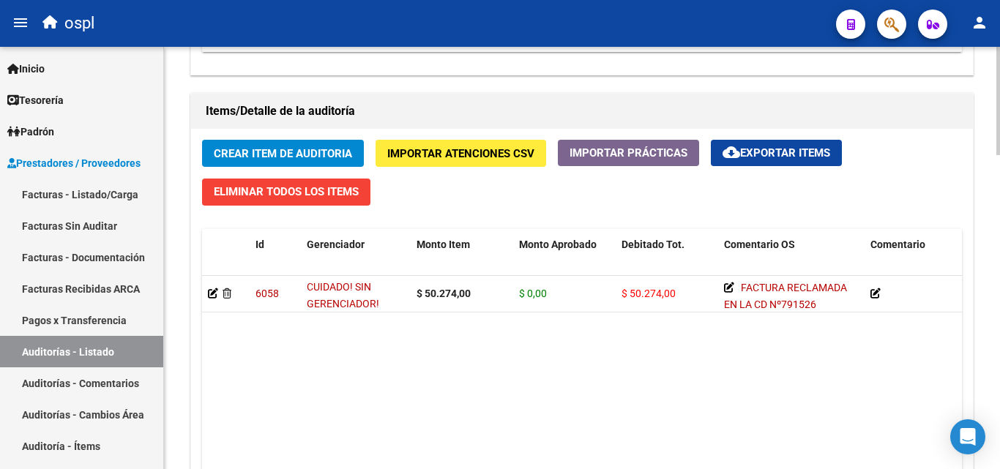
scroll to position [1025, 0]
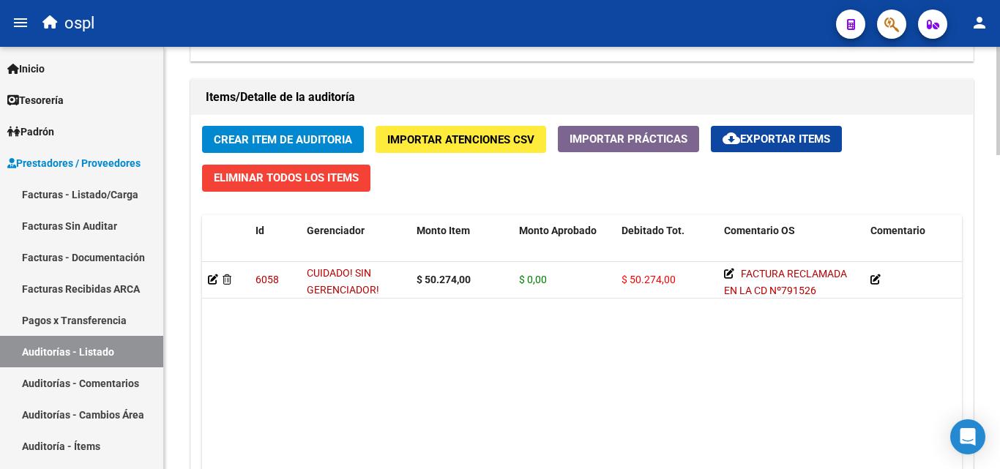
click at [445, 180] on div "Crear Item de Auditoria Importar Atenciones CSV Importar Prácticas cloud_downlo…" at bounding box center [582, 341] width 782 height 452
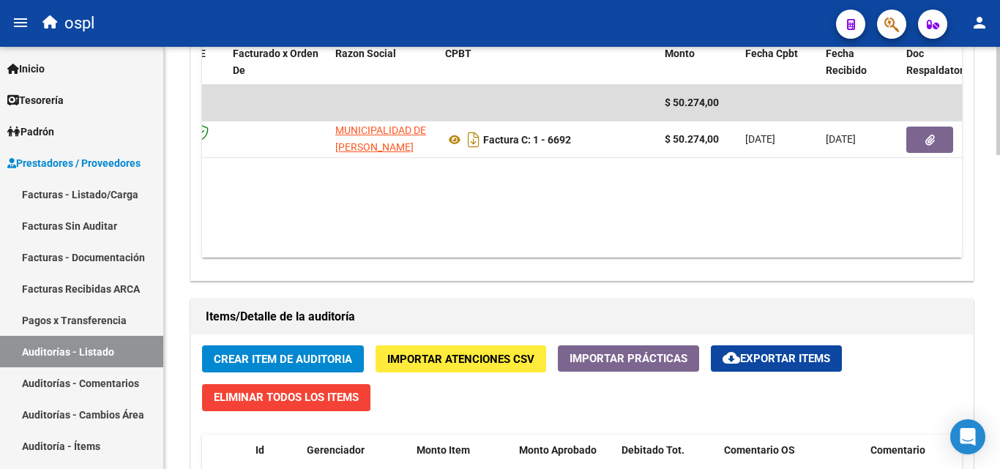
scroll to position [879, 0]
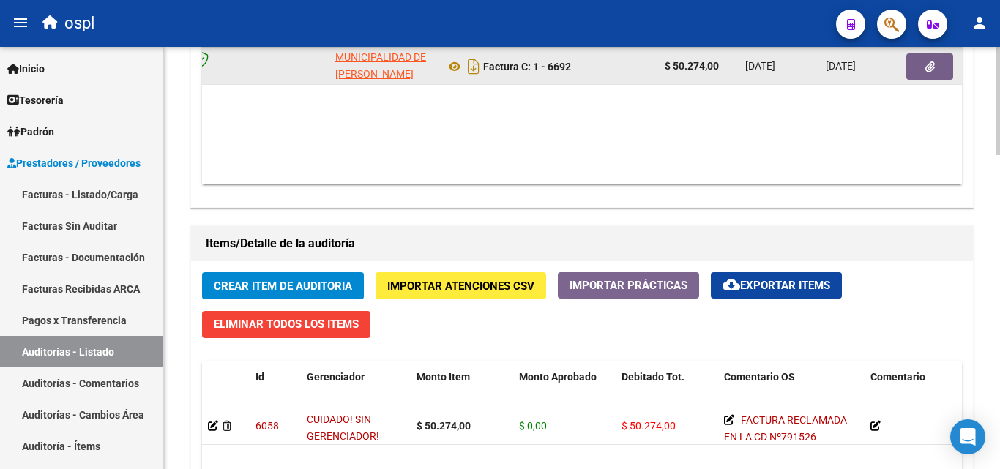
click at [945, 64] on button "button" at bounding box center [929, 66] width 47 height 26
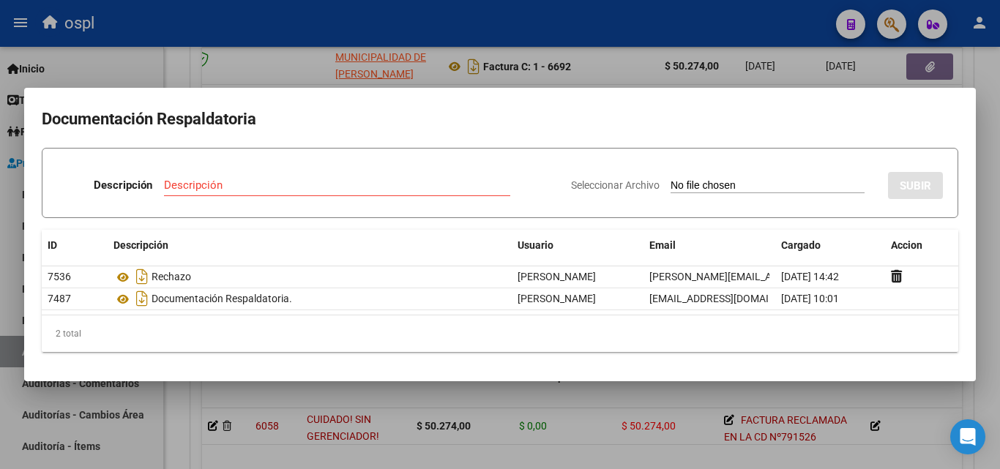
click at [986, 104] on div at bounding box center [500, 234] width 1000 height 469
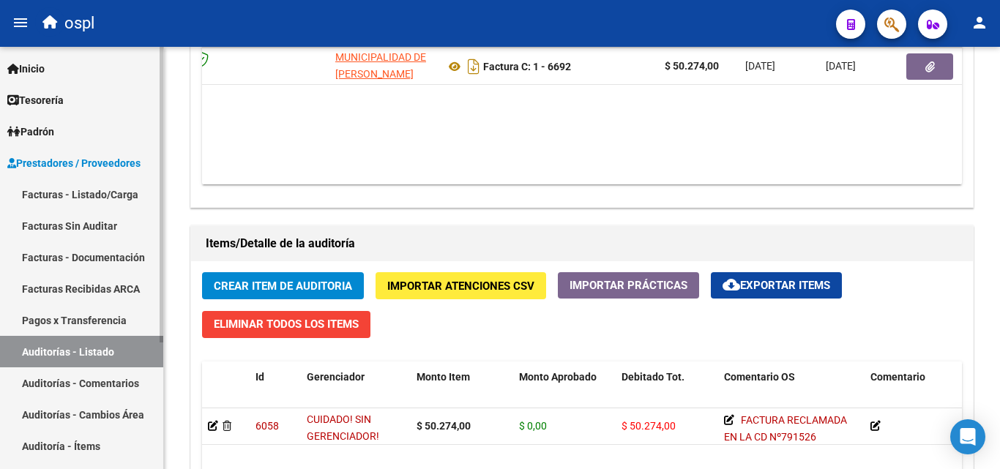
click at [125, 233] on link "Facturas Sin Auditar" at bounding box center [81, 225] width 163 height 31
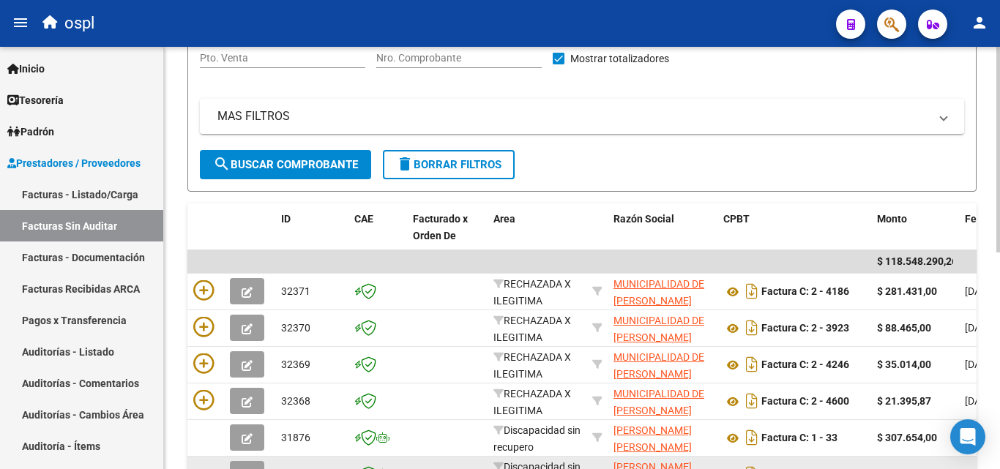
scroll to position [151, 0]
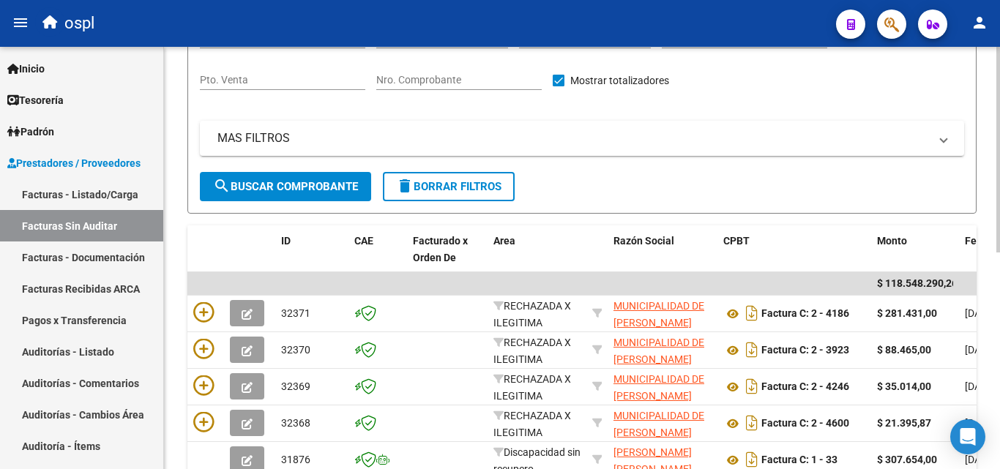
click at [432, 74] on input "Nro. Comprobante" at bounding box center [458, 80] width 165 height 12
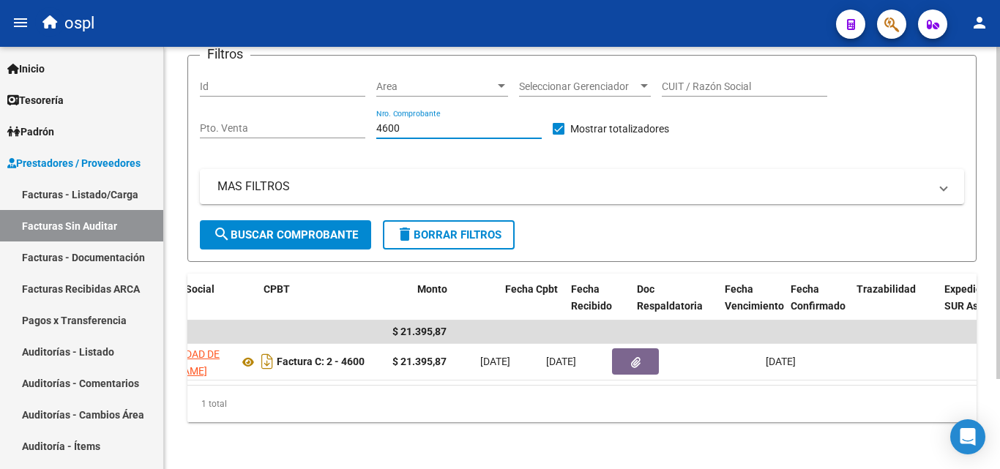
scroll to position [0, 0]
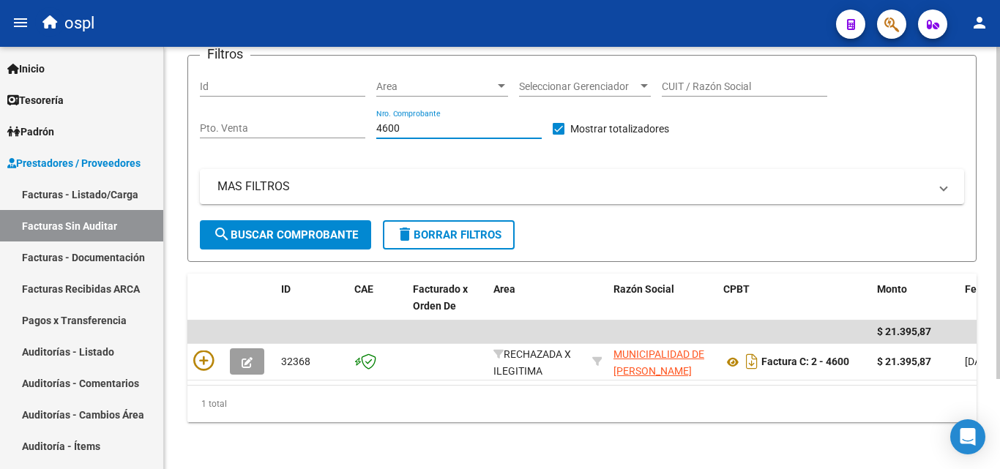
type input "4600"
drag, startPoint x: 345, startPoint y: 378, endPoint x: 310, endPoint y: 399, distance: 41.0
click at [310, 399] on div "1 total" at bounding box center [581, 404] width 789 height 37
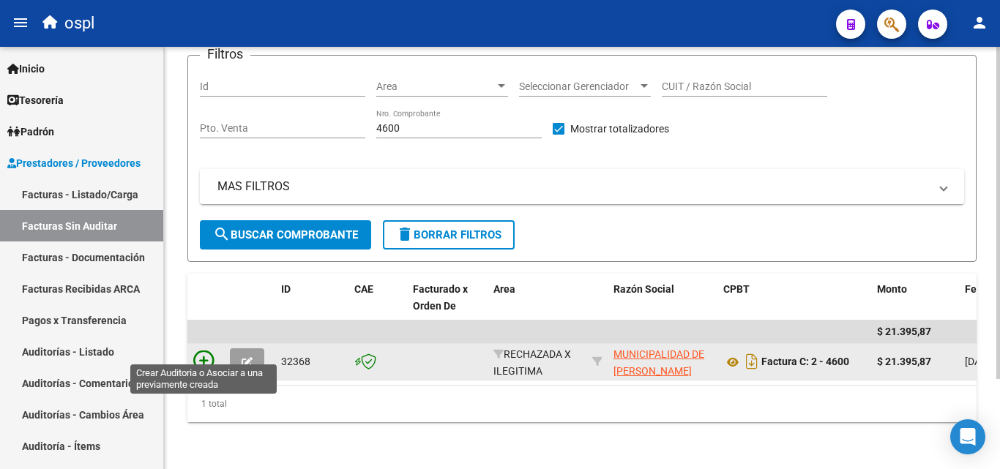
click at [207, 351] on icon at bounding box center [203, 361] width 20 height 20
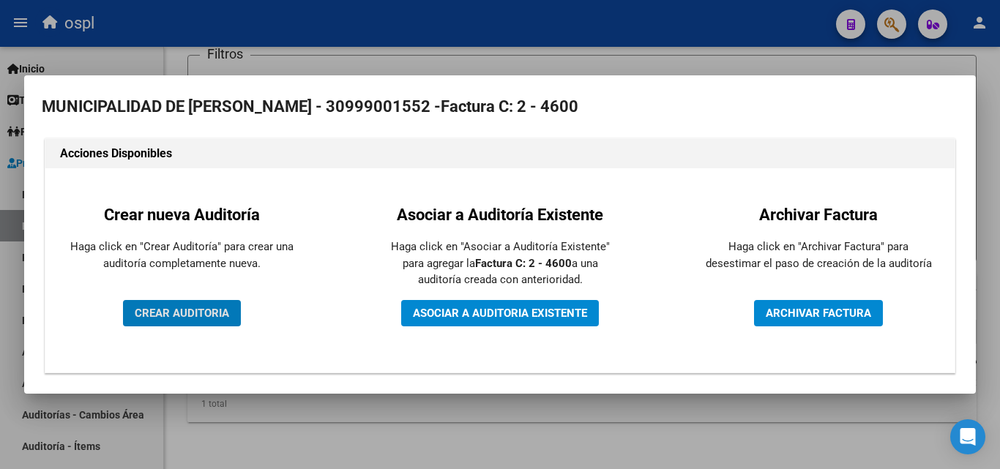
click at [224, 309] on span "CREAR AUDITORIA" at bounding box center [182, 313] width 94 height 13
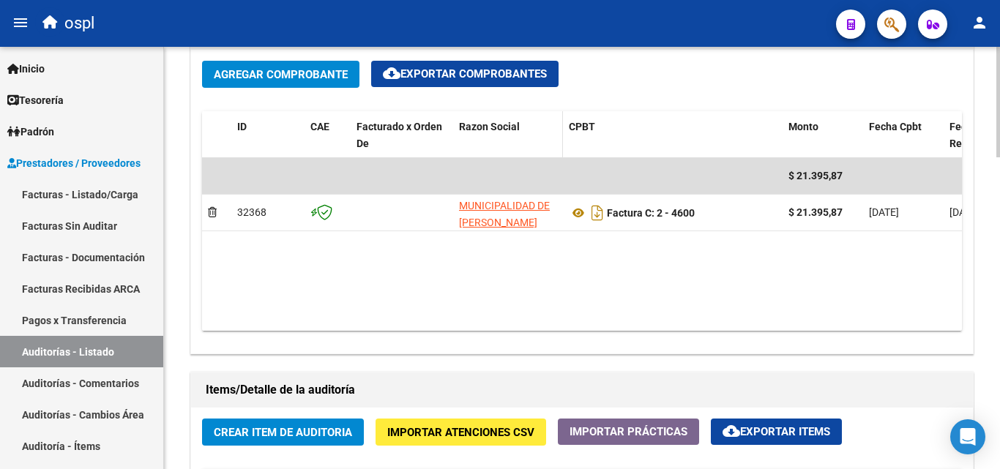
scroll to position [805, 0]
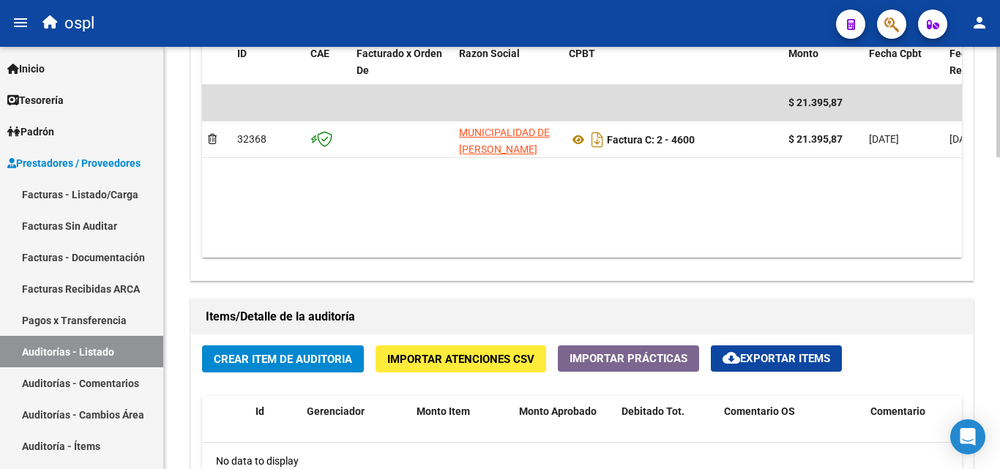
click at [271, 356] on span "Crear Item de Auditoria" at bounding box center [283, 359] width 138 height 13
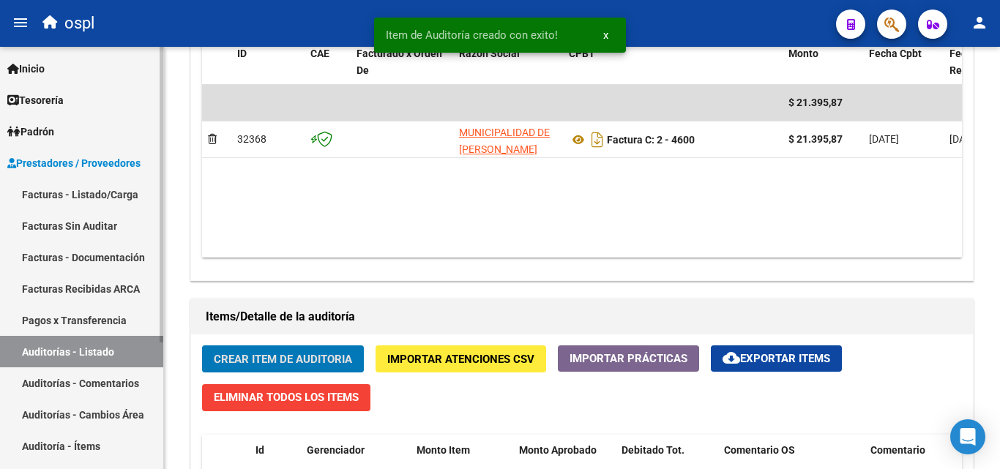
scroll to position [806, 0]
click at [301, 348] on button "Crear Item de Auditoria" at bounding box center [283, 358] width 162 height 27
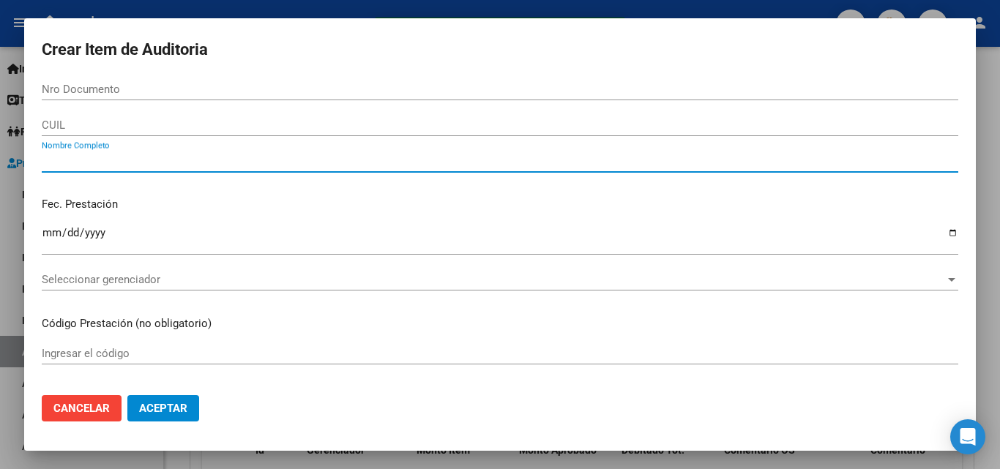
click at [147, 164] on input "Nombre Completo" at bounding box center [500, 160] width 916 height 13
type input "TODOS"
click at [247, 200] on p "Fec. Prestación" at bounding box center [500, 204] width 916 height 17
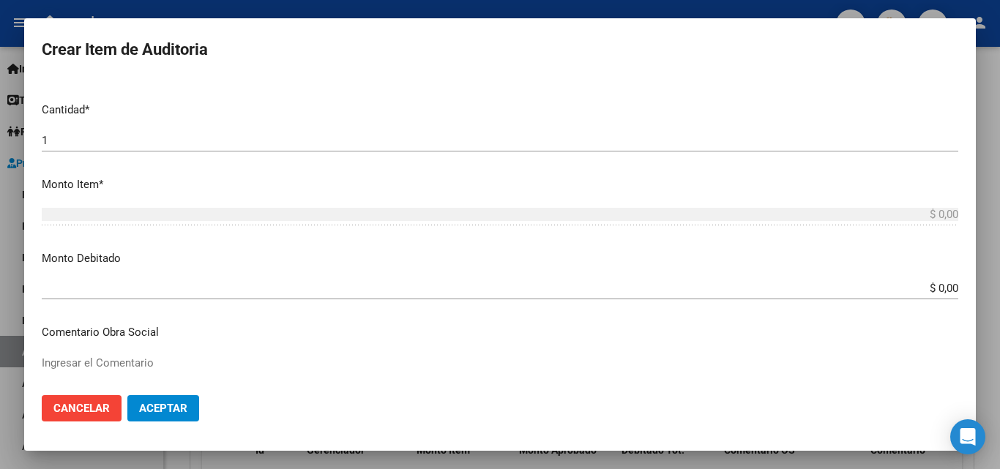
scroll to position [439, 0]
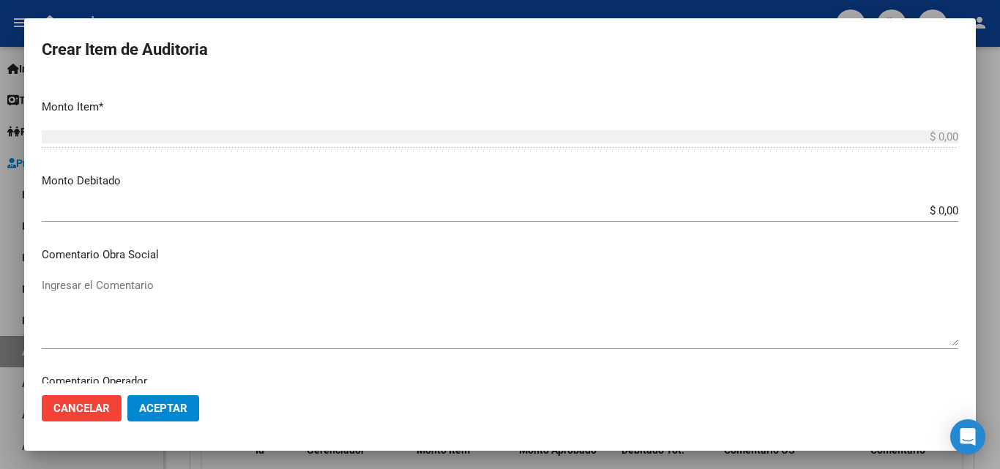
click at [76, 402] on span "Cancelar" at bounding box center [81, 408] width 56 height 13
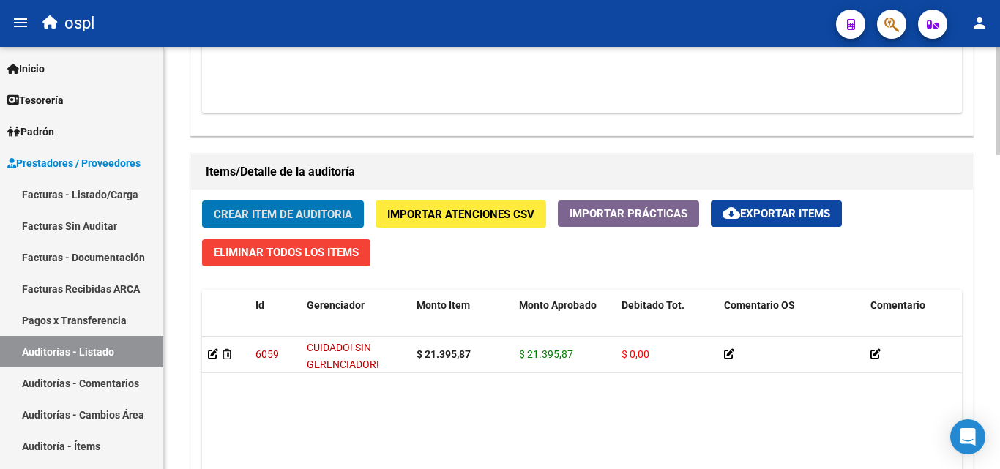
scroll to position [952, 0]
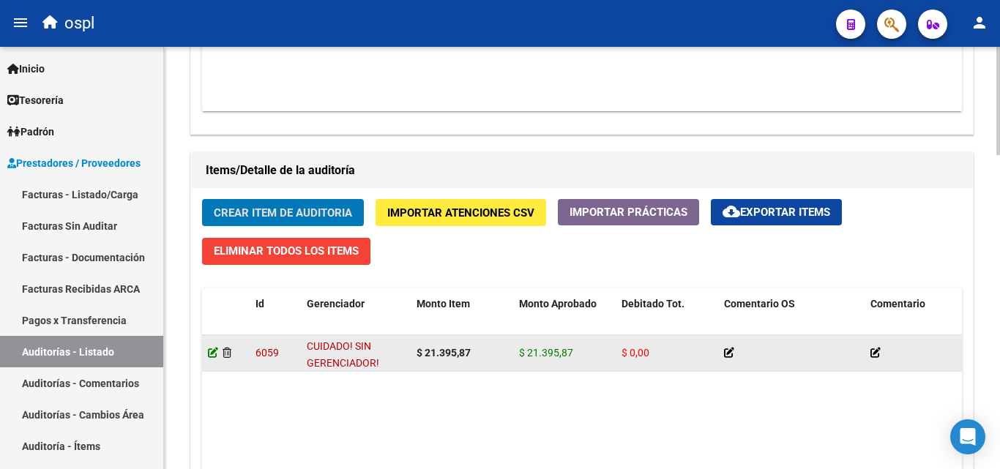
click at [212, 354] on icon at bounding box center [213, 353] width 10 height 10
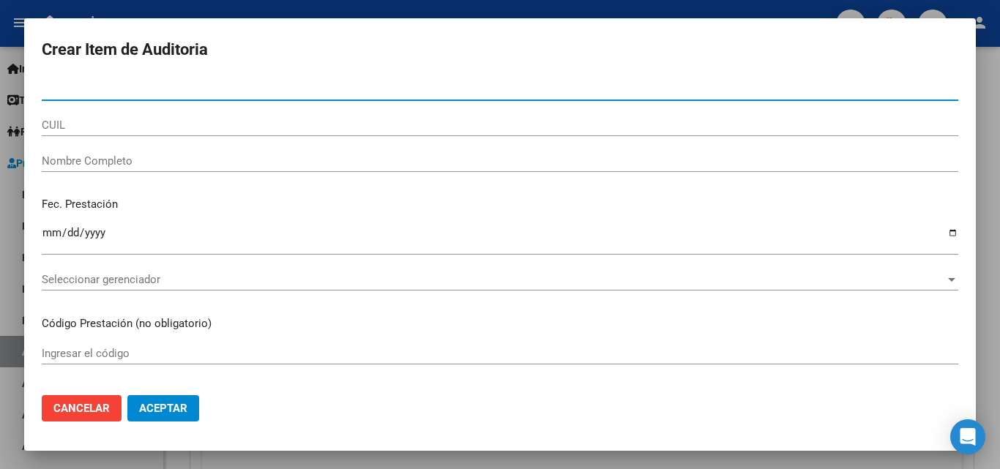
click at [119, 172] on div "Nombre Completo" at bounding box center [500, 168] width 916 height 36
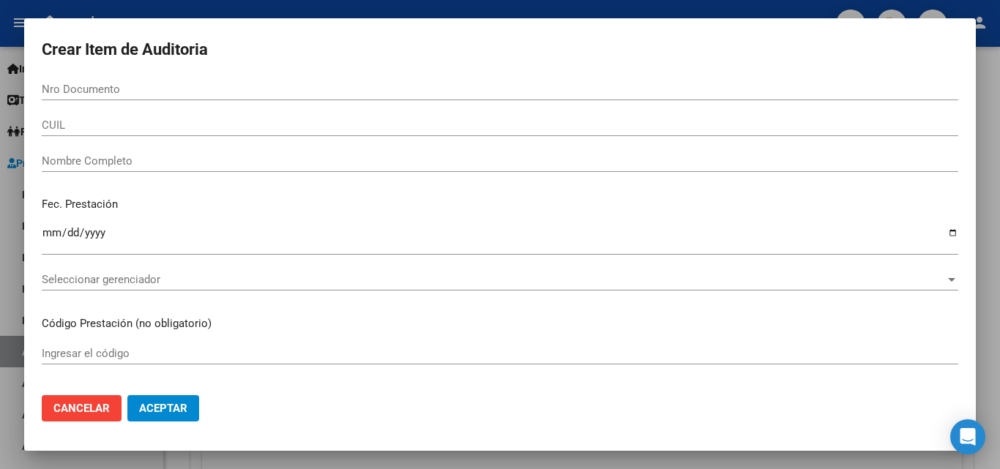
click at [119, 162] on input "Nombre Completo" at bounding box center [500, 160] width 916 height 13
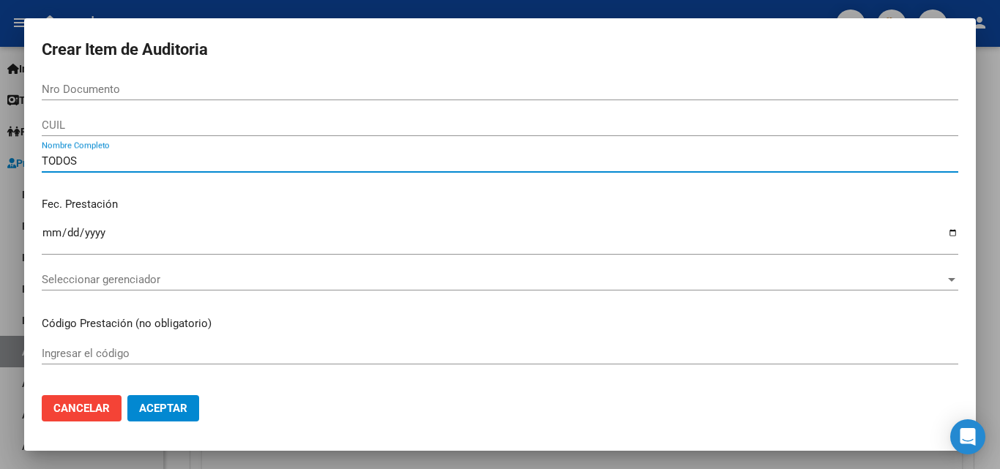
type input "TODOS"
click at [181, 198] on p "Fec. Prestación" at bounding box center [500, 204] width 916 height 17
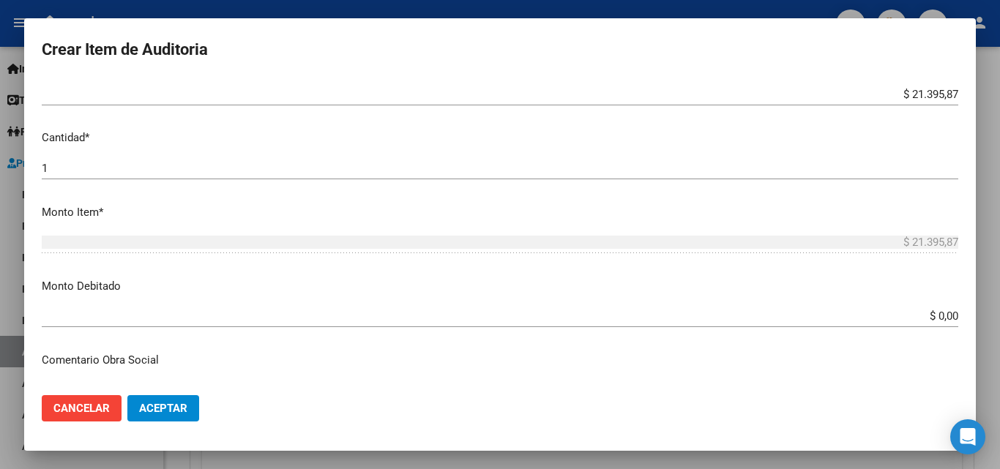
scroll to position [366, 0]
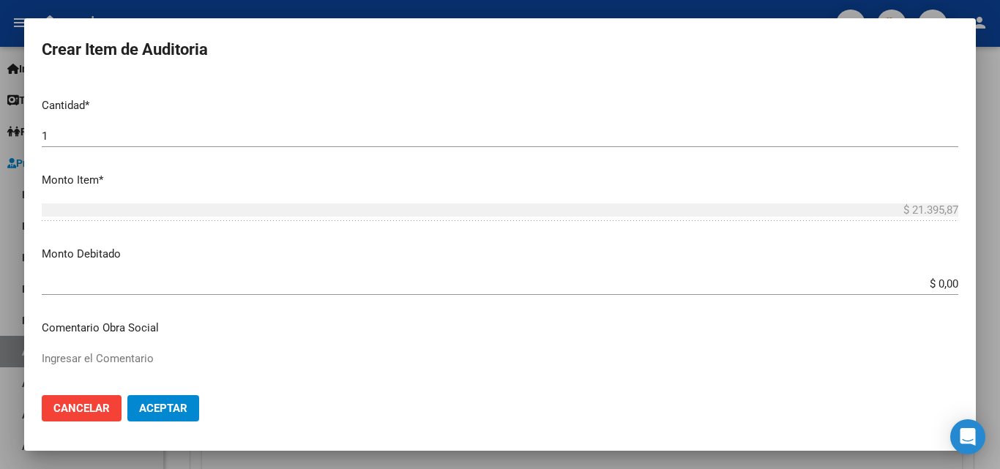
click at [947, 282] on app-form-text-field "Monto Debitado $ 0,00 Ingresar el monto" at bounding box center [506, 268] width 928 height 45
click at [944, 282] on input "$ 0,00" at bounding box center [500, 283] width 916 height 13
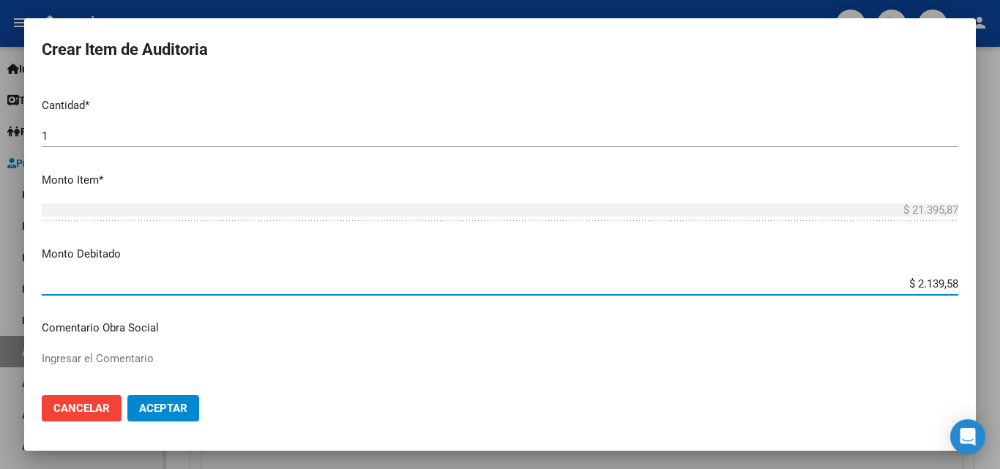
type input "$ 21.395,87"
click at [926, 243] on mat-dialog-content "Nro Documento CUIL TODOS Nombre Completo Fec. Prestación Ingresar la fecha Sele…" at bounding box center [499, 230] width 951 height 305
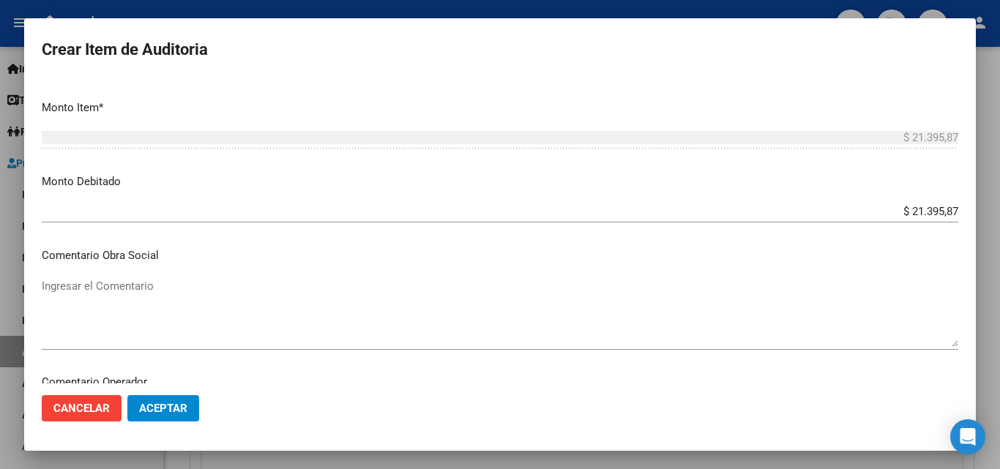
scroll to position [439, 0]
click at [510, 258] on p "Comentario Obra Social" at bounding box center [500, 255] width 916 height 17
click at [392, 295] on textarea "Ingresar el Comentario" at bounding box center [500, 311] width 916 height 69
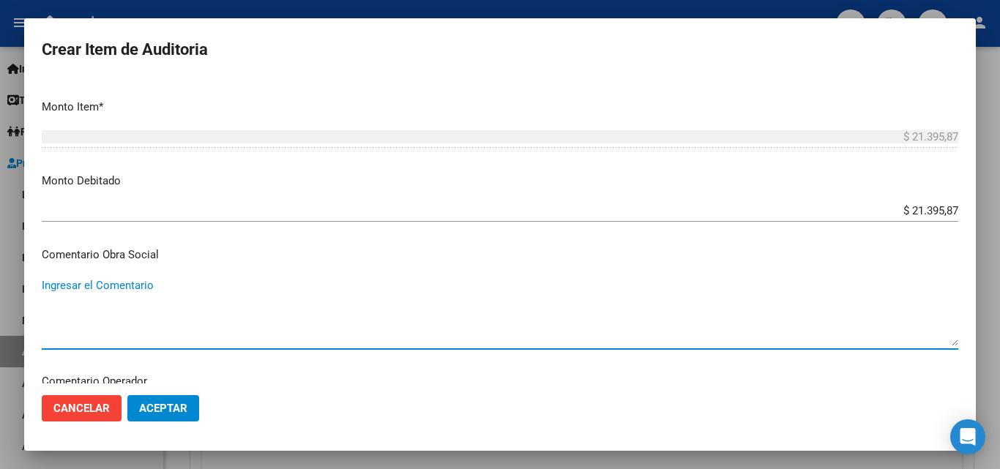
paste textarea "FACTURA RECLAMADA EN LA CD Nº791526"
type textarea "FACTURA RECLAMADA EN LA CD Nº791526"
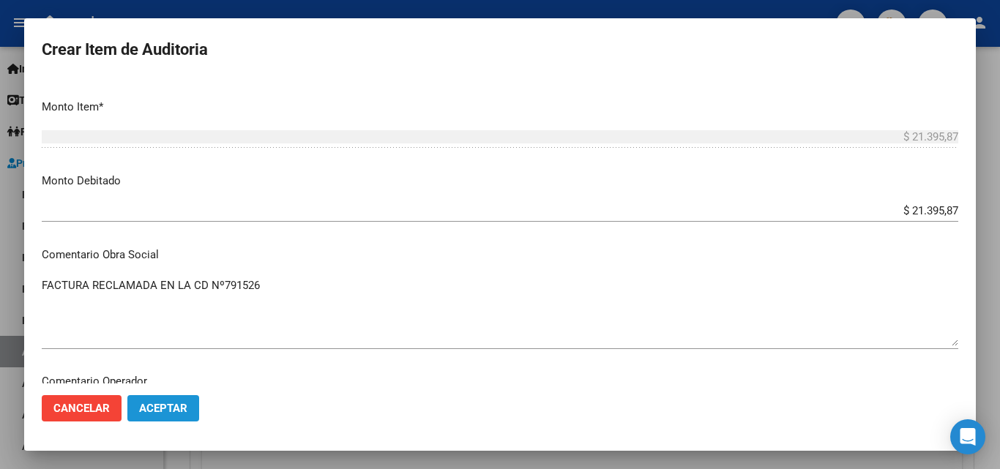
click at [187, 406] on button "Aceptar" at bounding box center [163, 408] width 72 height 26
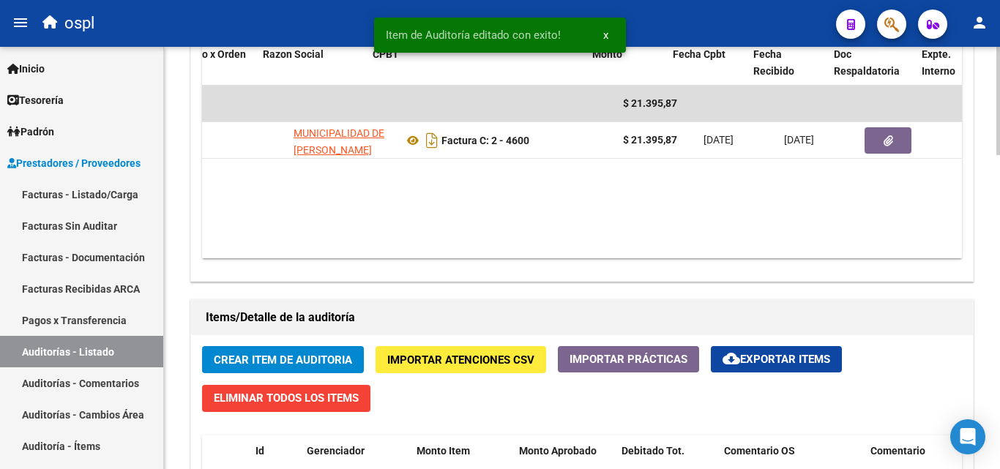
scroll to position [0, 196]
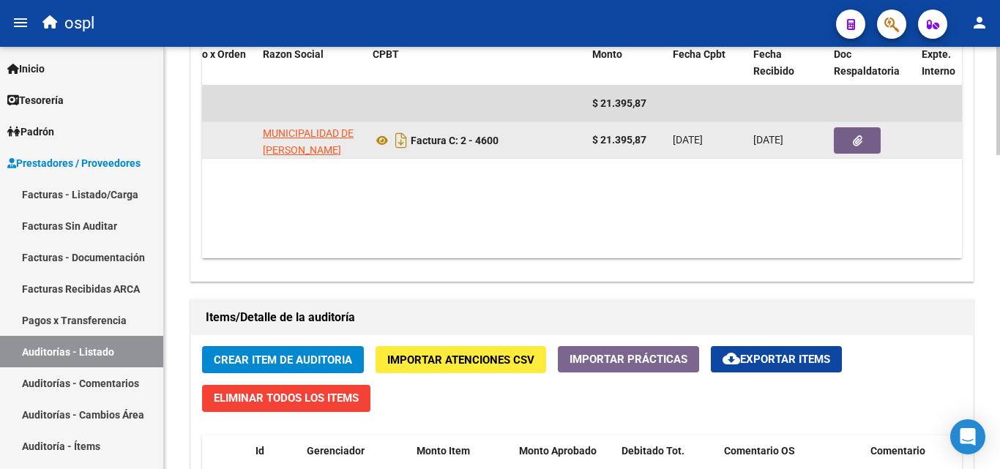
click at [846, 143] on button "button" at bounding box center [856, 140] width 47 height 26
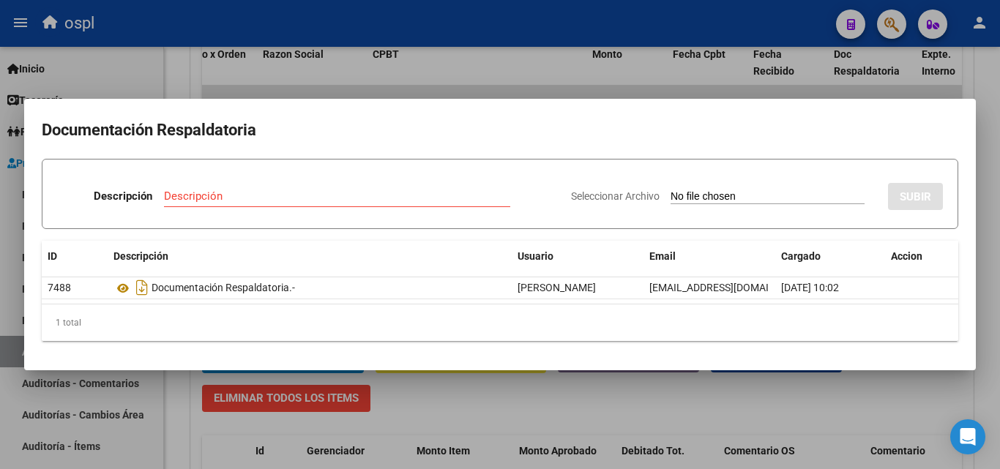
click at [744, 195] on input "Seleccionar Archivo" at bounding box center [767, 197] width 194 height 14
type input "C:\fakepath\FC Nº4600.pdf"
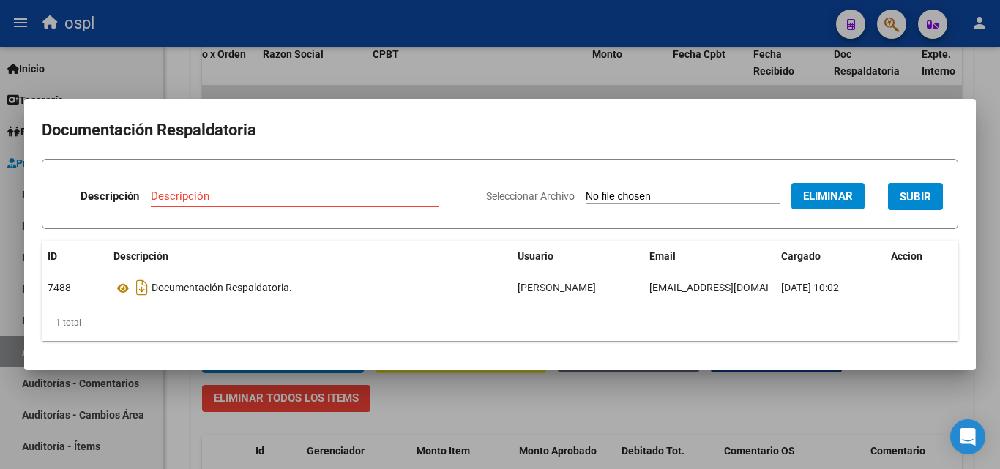
click at [288, 192] on input "Descripción" at bounding box center [295, 196] width 288 height 13
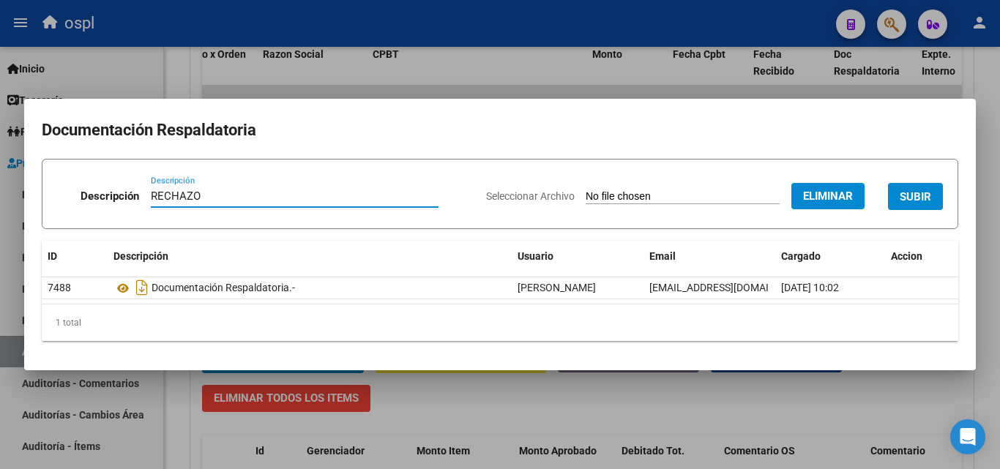
type input "RECHAZO"
click at [921, 203] on span "SUBIR" at bounding box center [914, 196] width 31 height 13
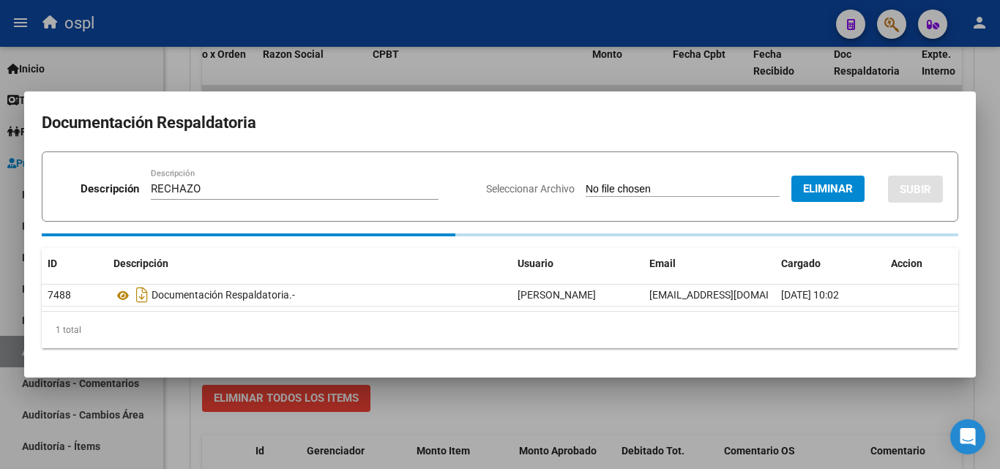
click at [921, 203] on div "Seleccionar Archivo Eliminar SUBIR" at bounding box center [714, 186] width 457 height 45
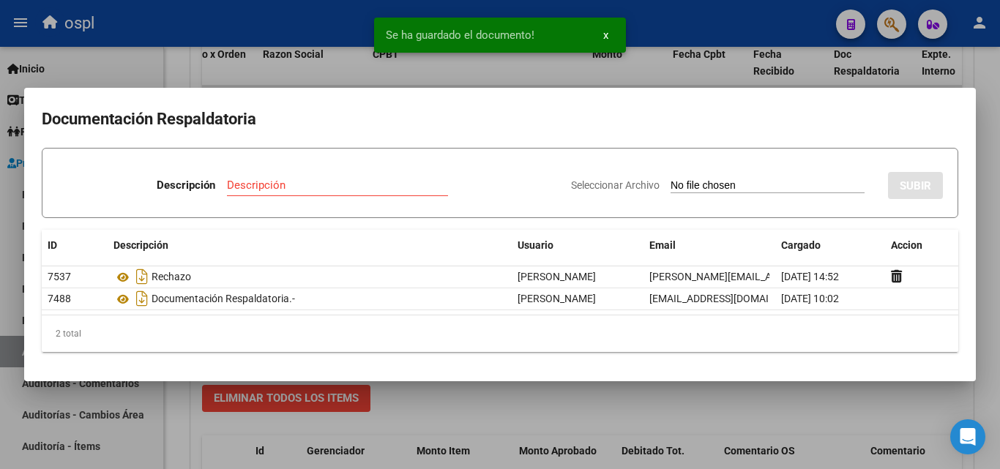
click at [973, 70] on div at bounding box center [500, 234] width 1000 height 469
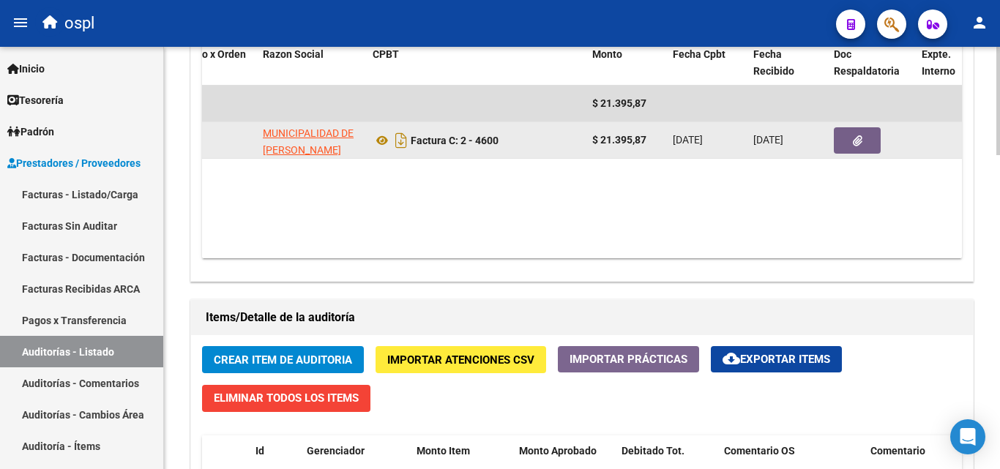
click at [847, 143] on button "button" at bounding box center [856, 140] width 47 height 26
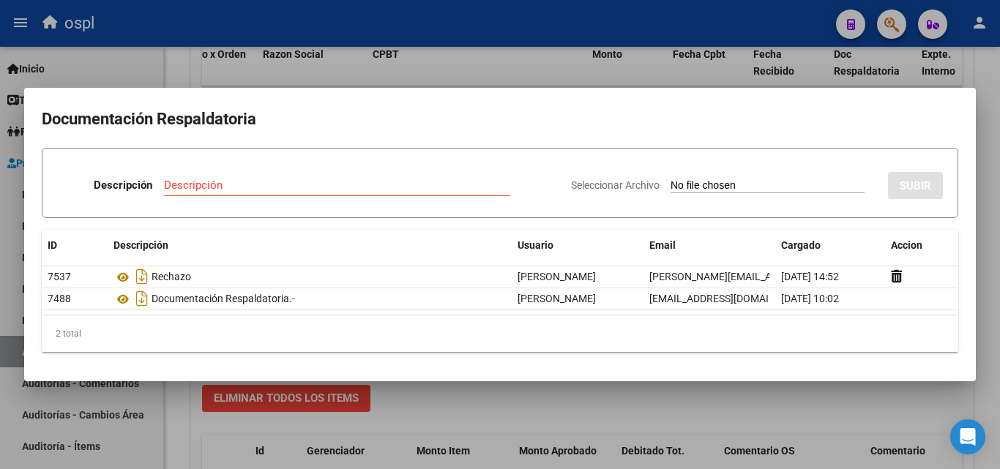
click at [986, 247] on div at bounding box center [500, 234] width 1000 height 469
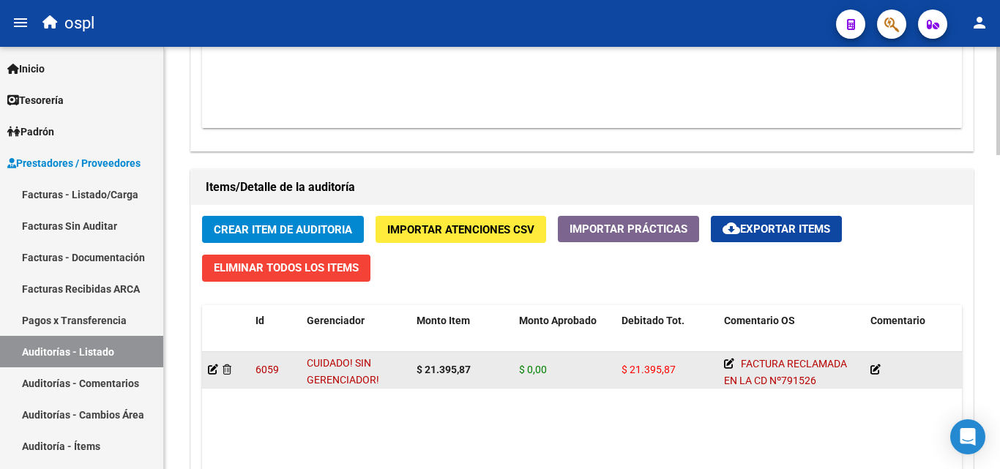
scroll to position [951, 0]
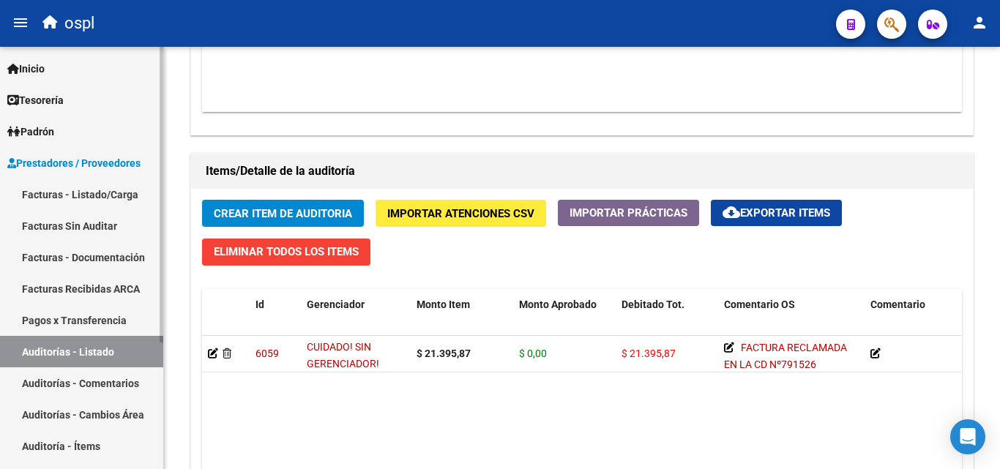
click at [85, 231] on link "Facturas Sin Auditar" at bounding box center [81, 225] width 163 height 31
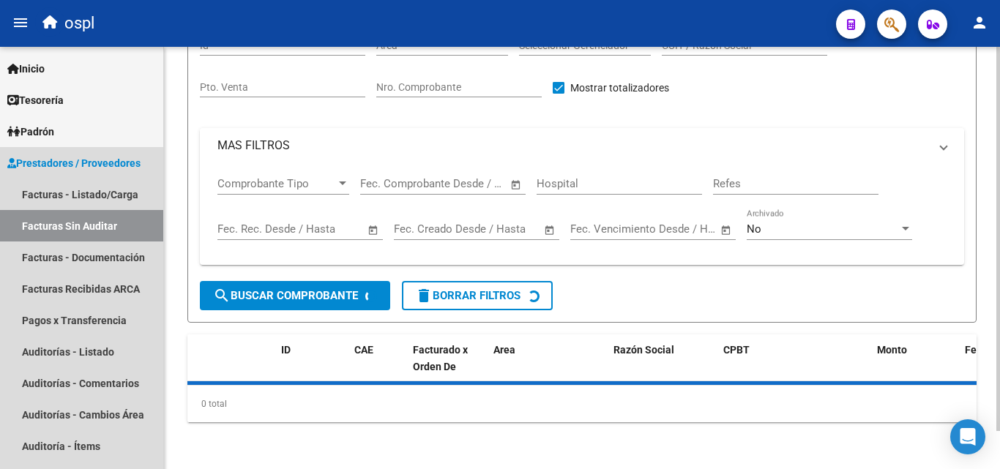
scroll to position [42, 0]
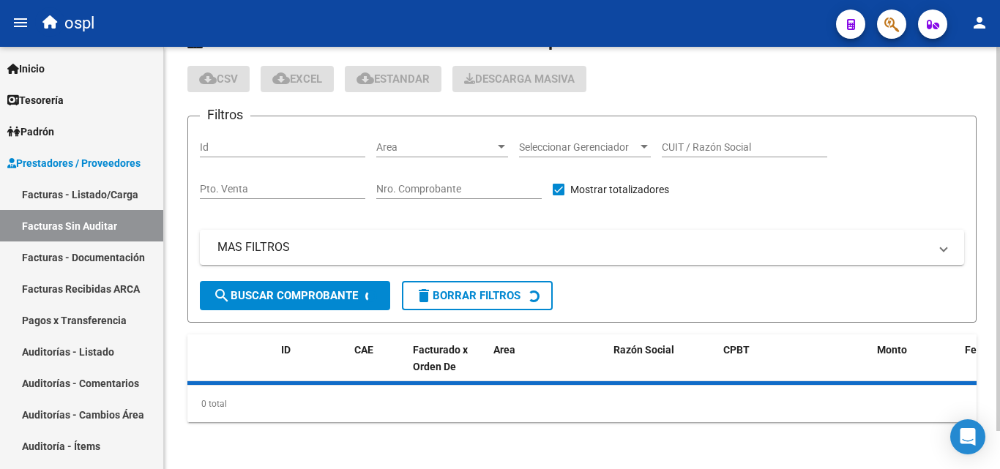
click at [454, 187] on input "Nro. Comprobante" at bounding box center [458, 189] width 165 height 12
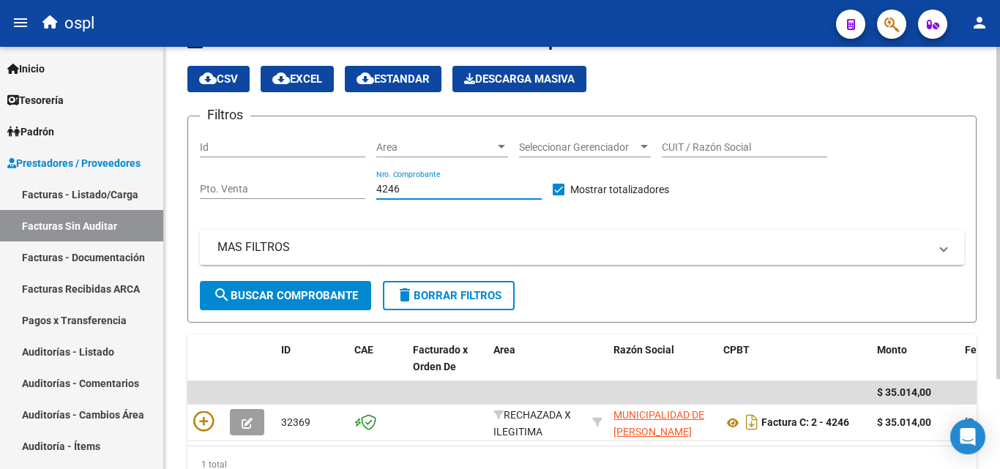
scroll to position [114, 0]
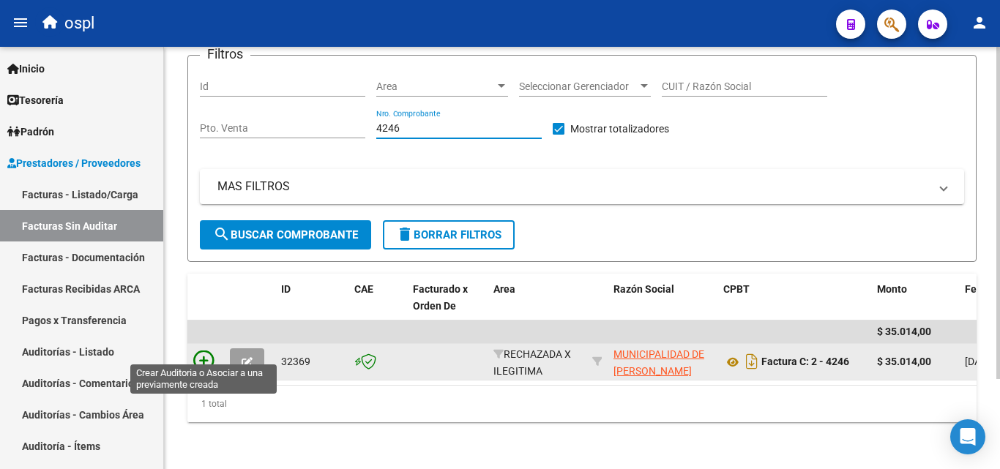
type input "4246"
click at [212, 351] on icon at bounding box center [203, 361] width 20 height 20
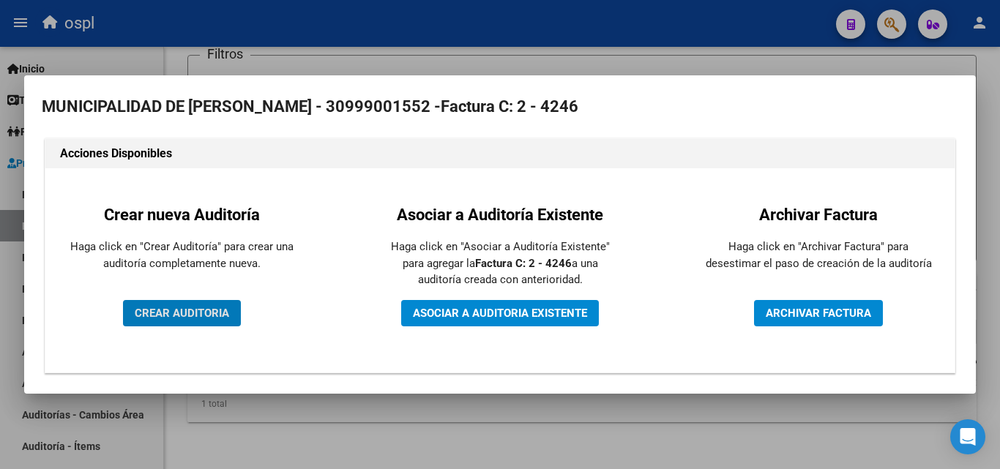
click at [217, 309] on span "CREAR AUDITORIA" at bounding box center [182, 313] width 94 height 13
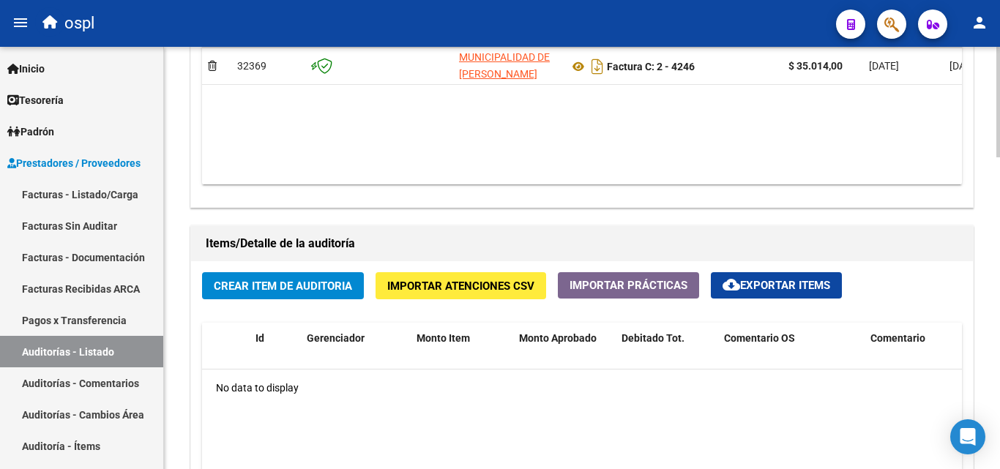
scroll to position [805, 0]
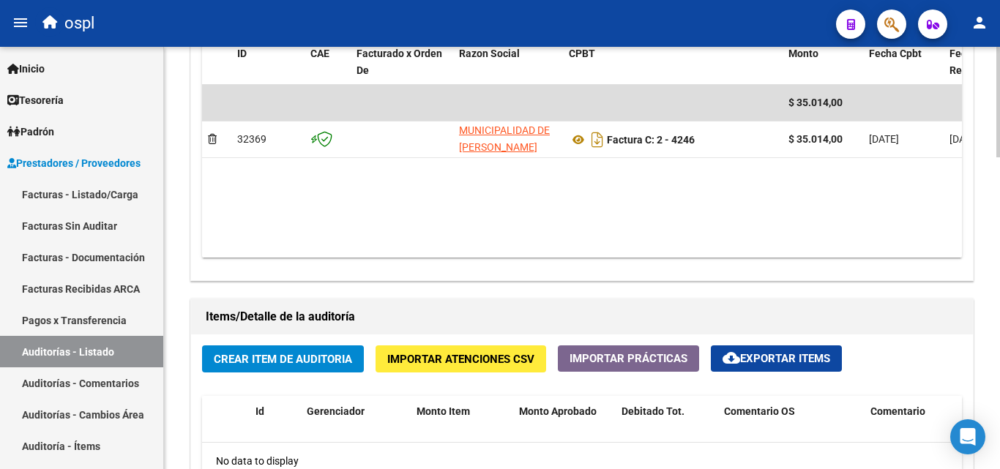
click at [323, 356] on span "Crear Item de Auditoria" at bounding box center [283, 359] width 138 height 13
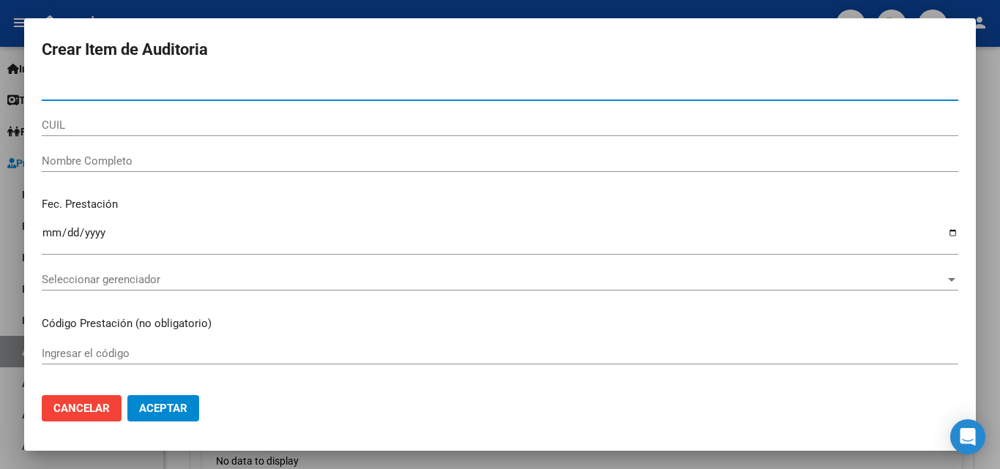
click at [132, 167] on input "Nombre Completo" at bounding box center [500, 160] width 916 height 13
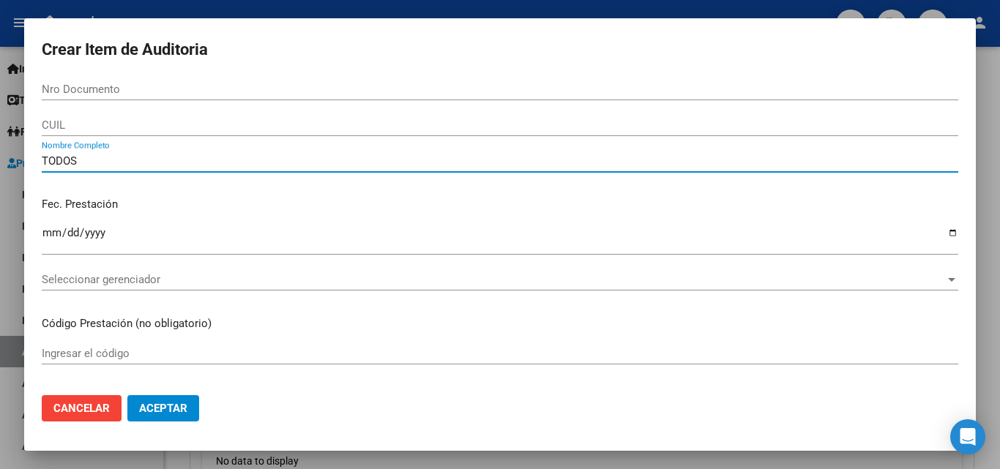
type input "TODOS"
click at [166, 181] on div "TODOS Nombre Completo" at bounding box center [500, 168] width 916 height 36
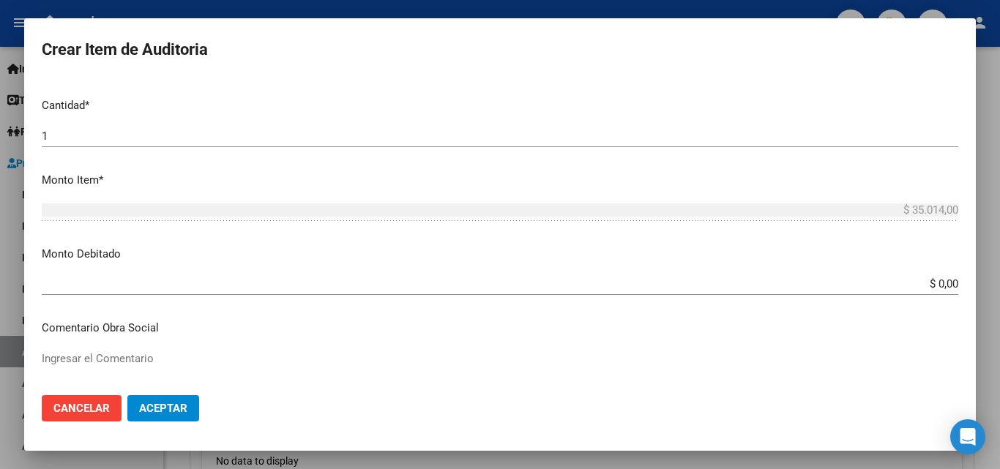
scroll to position [439, 0]
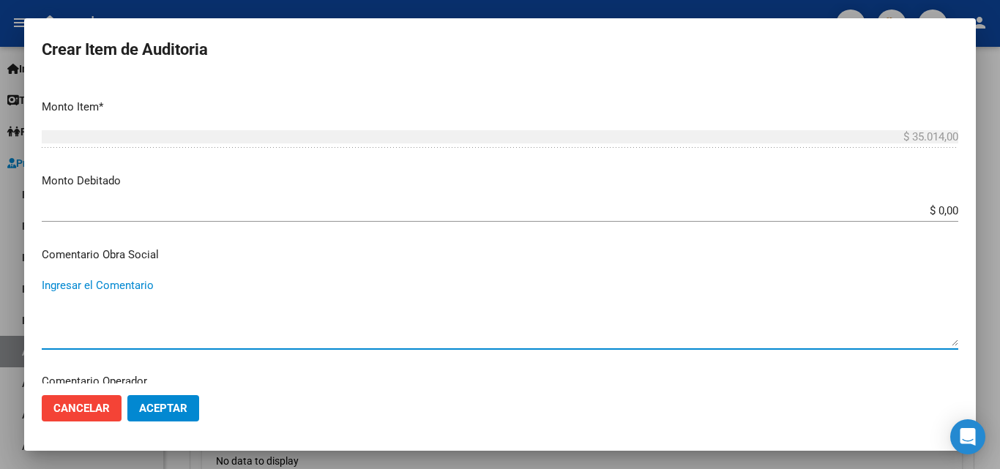
click at [505, 312] on textarea "Ingresar el Comentario" at bounding box center [500, 311] width 916 height 69
paste textarea "FACTURA RECLAMADA EN LA CD Nº791526"
type textarea "FACTURA RECLAMADA EN LA CD Nº791526"
click at [945, 210] on input "$ 0,00" at bounding box center [500, 210] width 916 height 13
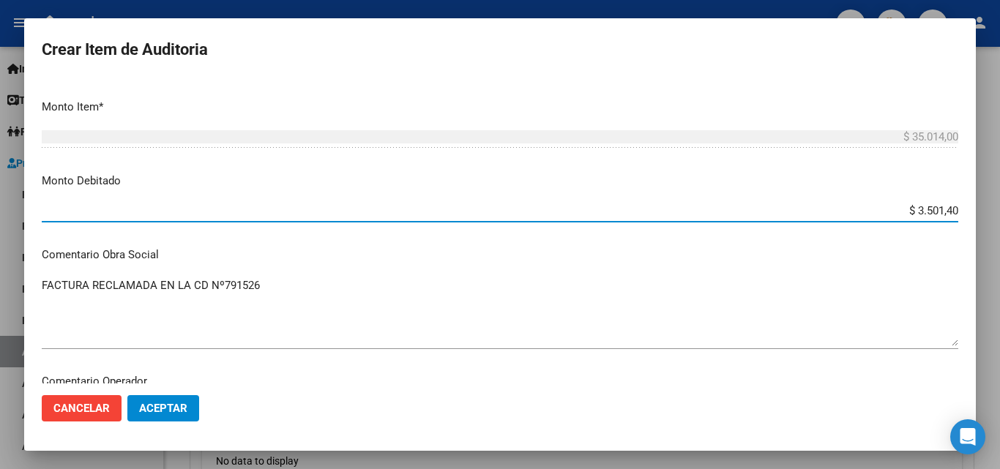
type input "$ 35.014,00"
click at [723, 273] on mat-dialog-content "Nro Documento CUIL TODOS Nombre Completo Fec. Prestación Ingresar la fecha Sele…" at bounding box center [499, 230] width 951 height 305
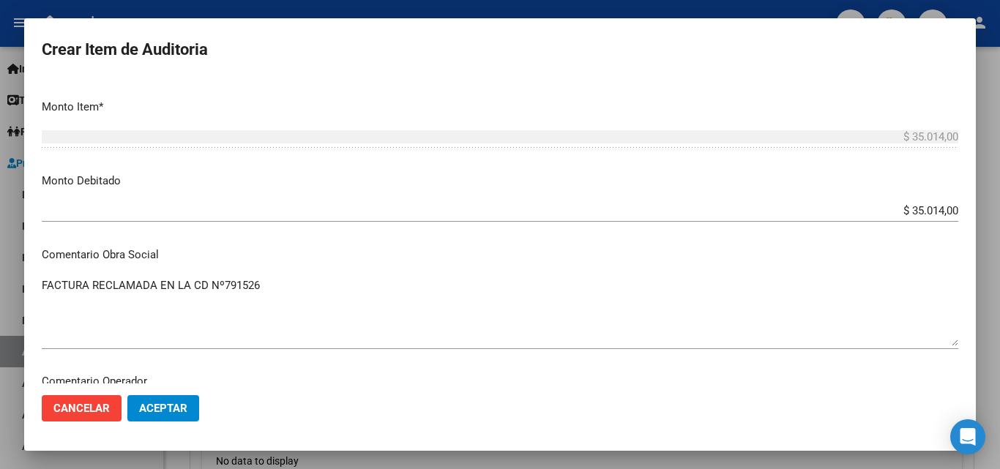
click at [198, 312] on textarea "FACTURA RECLAMADA EN LA CD Nº791526" at bounding box center [500, 311] width 916 height 69
drag, startPoint x: 181, startPoint y: 407, endPoint x: 185, endPoint y: 391, distance: 16.0
click at [181, 408] on span "Aceptar" at bounding box center [163, 408] width 48 height 13
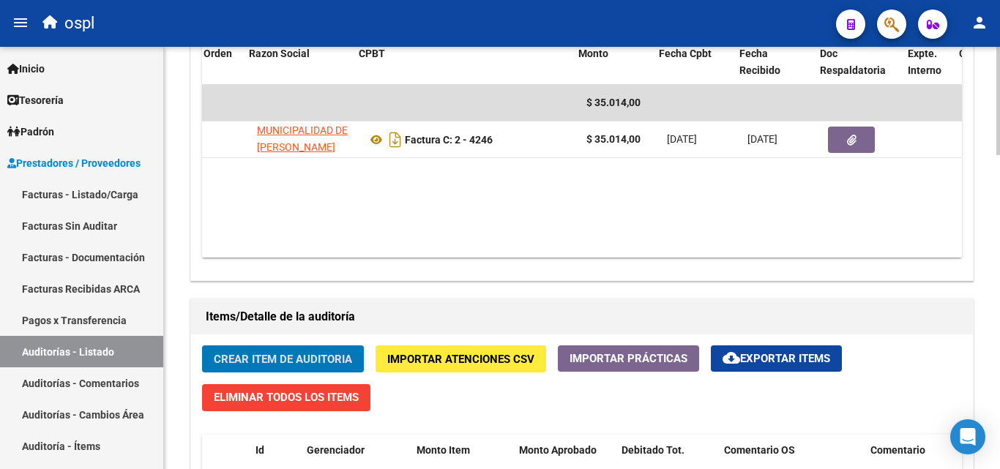
scroll to position [0, 210]
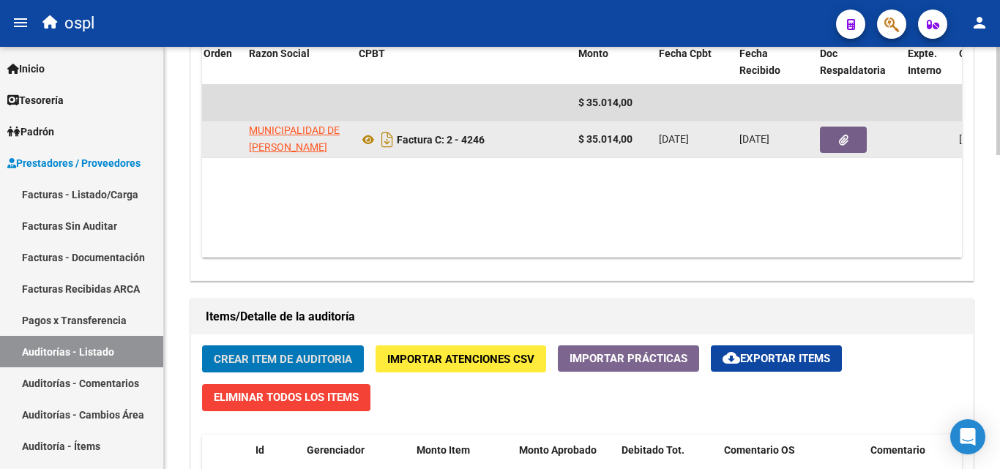
click at [828, 136] on button "button" at bounding box center [843, 140] width 47 height 26
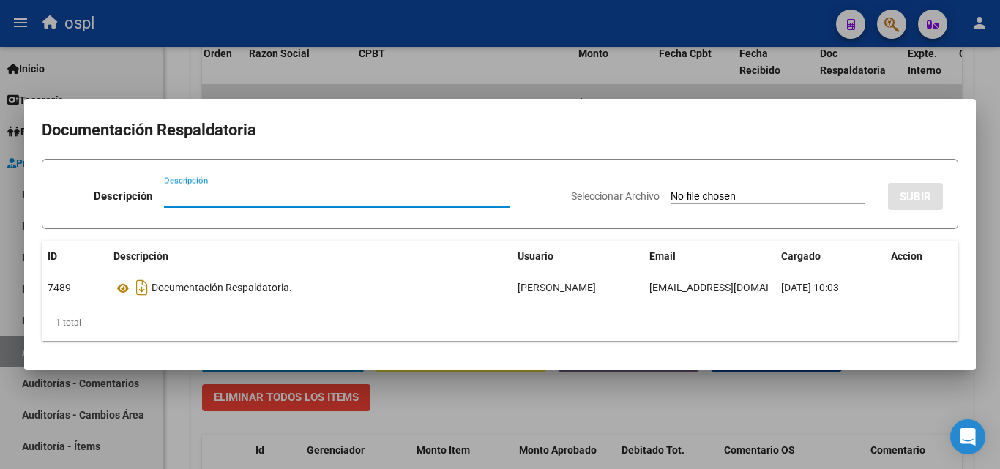
click at [675, 200] on input "Seleccionar Archivo" at bounding box center [767, 197] width 194 height 14
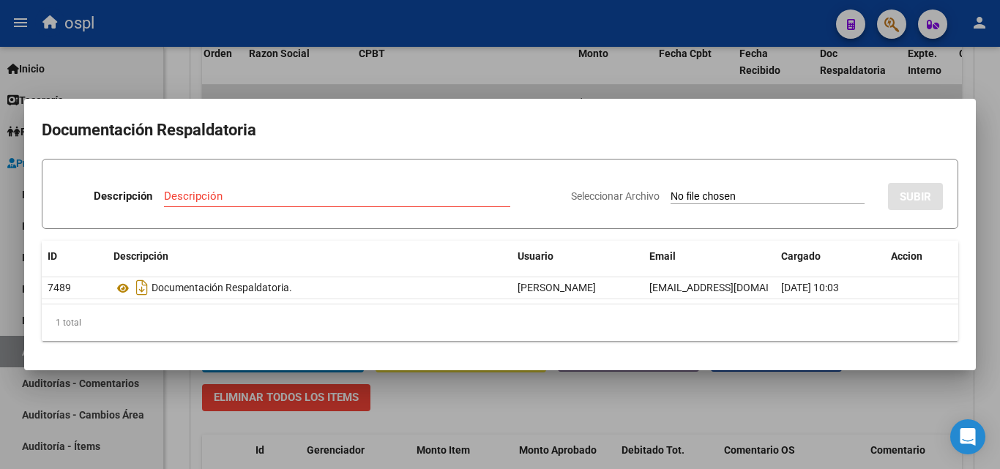
type input "C:\fakepath\FC Nº4246.pdf"
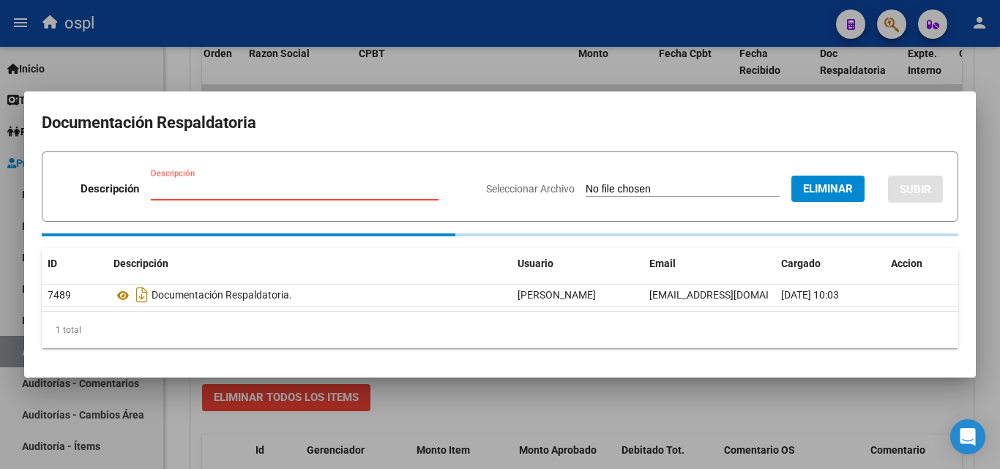
click at [211, 187] on input "Descripción" at bounding box center [295, 188] width 288 height 13
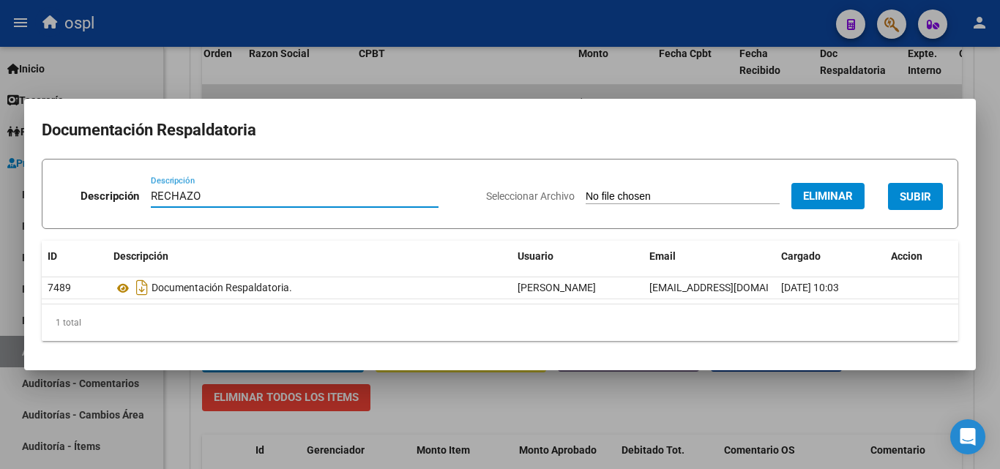
type input "RECHAZO"
click at [323, 168] on form "Descripción RECHAZO Descripción Seleccionar Archivo Eliminar SUBIR" at bounding box center [500, 194] width 916 height 70
click at [924, 212] on div "Seleccionar Archivo Eliminar SUBIR" at bounding box center [714, 193] width 457 height 45
click at [932, 201] on button "SUBIR" at bounding box center [915, 196] width 55 height 27
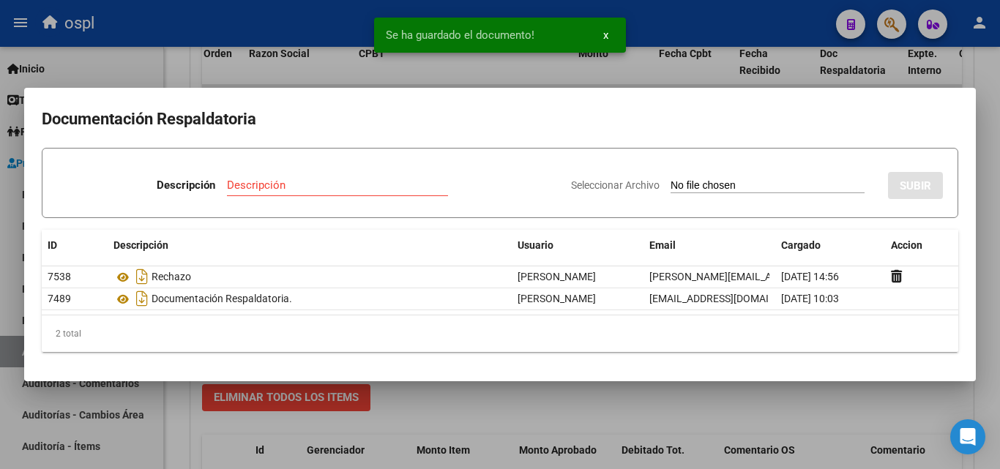
click at [194, 63] on div at bounding box center [500, 234] width 1000 height 469
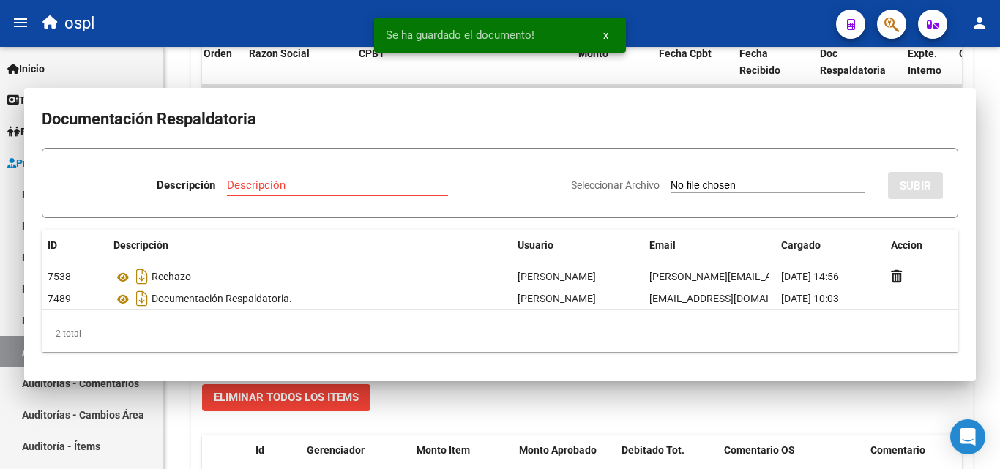
click at [194, 63] on div "Agregar Comprobante cloud_download Exportar Comprobantes ID CAE Facturado x Ord…" at bounding box center [582, 129] width 782 height 304
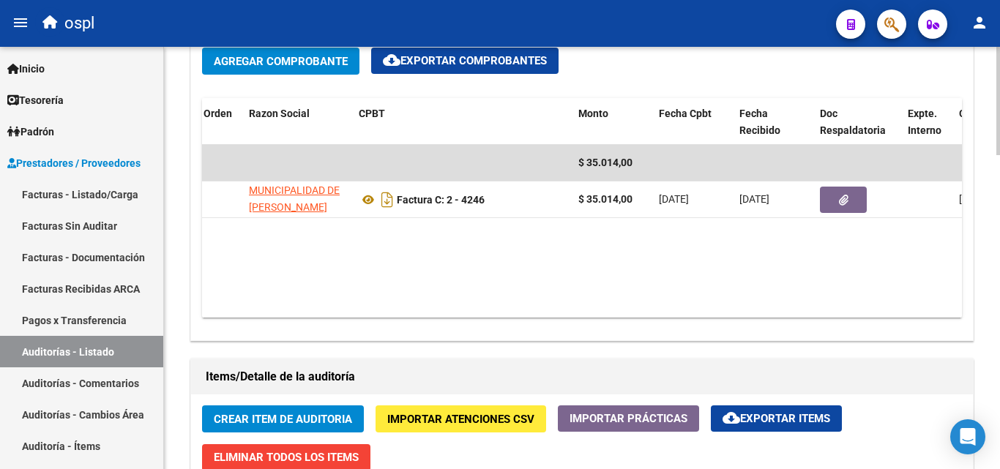
scroll to position [733, 0]
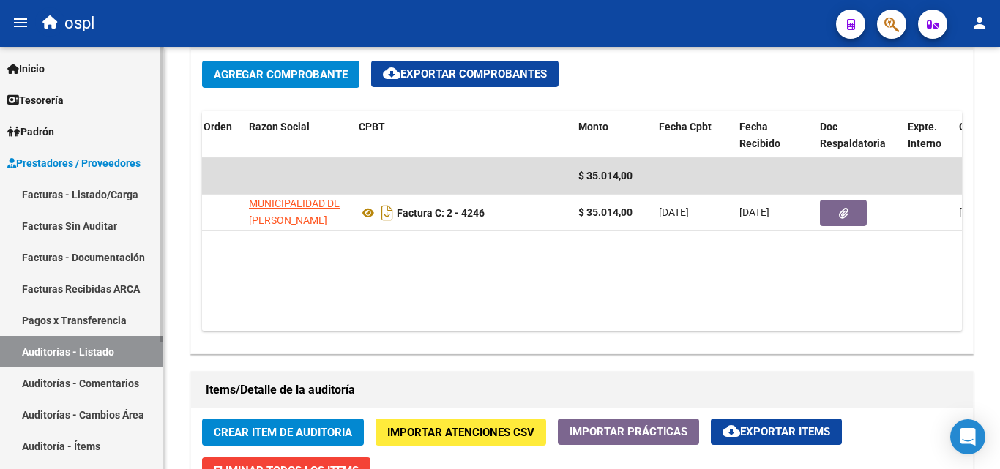
click at [75, 227] on link "Facturas Sin Auditar" at bounding box center [81, 225] width 163 height 31
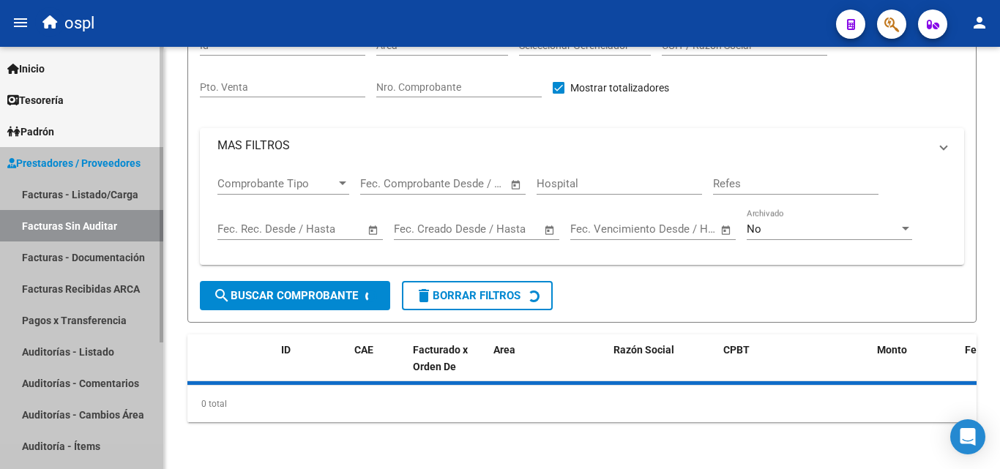
scroll to position [42, 0]
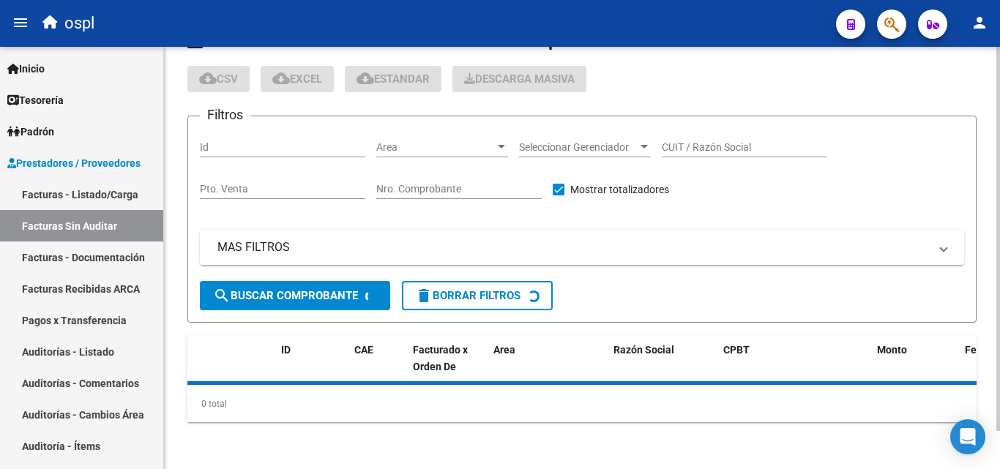
click at [464, 184] on input "Nro. Comprobante" at bounding box center [458, 189] width 165 height 12
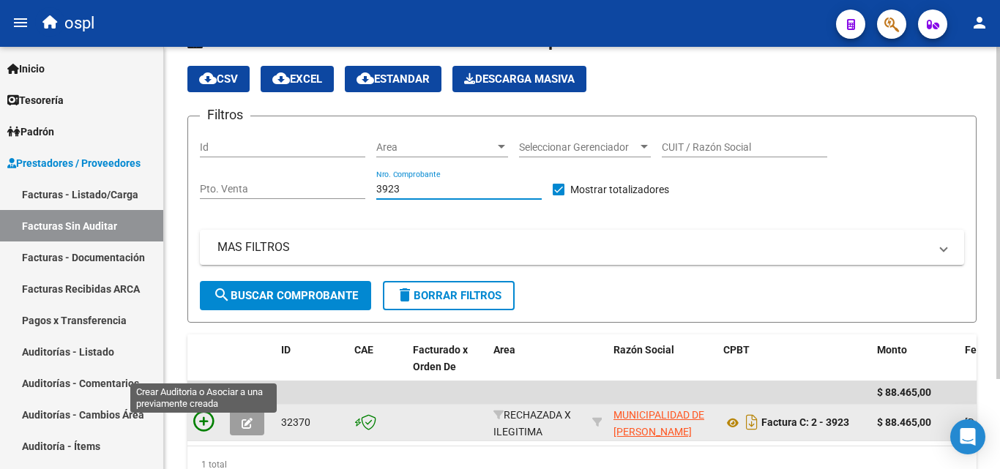
type input "3923"
click at [201, 427] on icon at bounding box center [203, 421] width 20 height 20
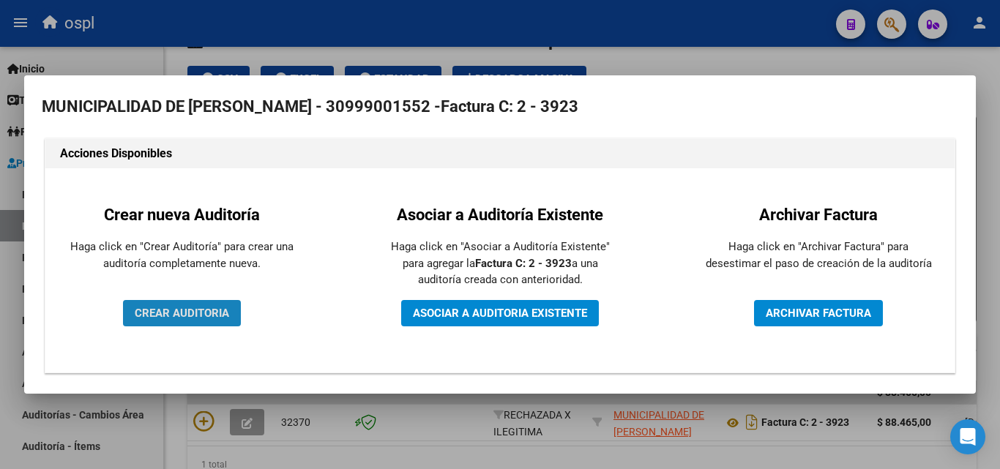
click at [219, 320] on button "CREAR AUDITORIA" at bounding box center [182, 313] width 118 height 26
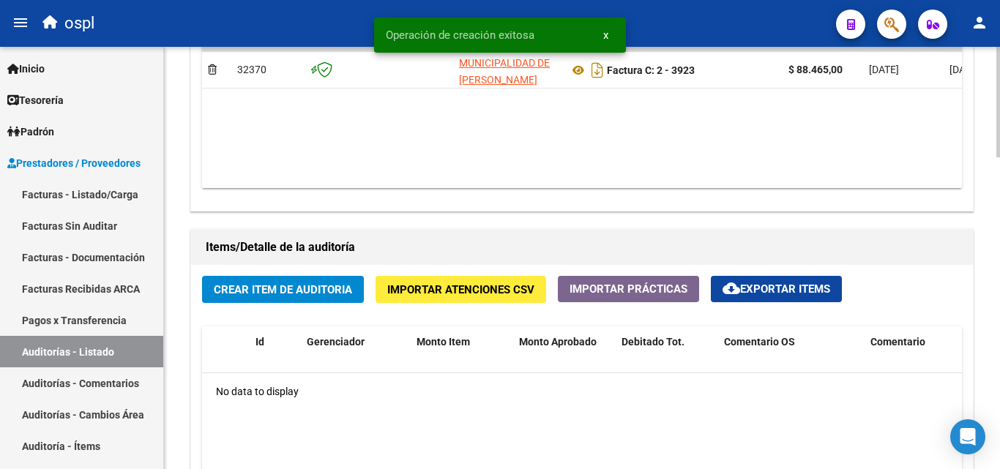
scroll to position [878, 0]
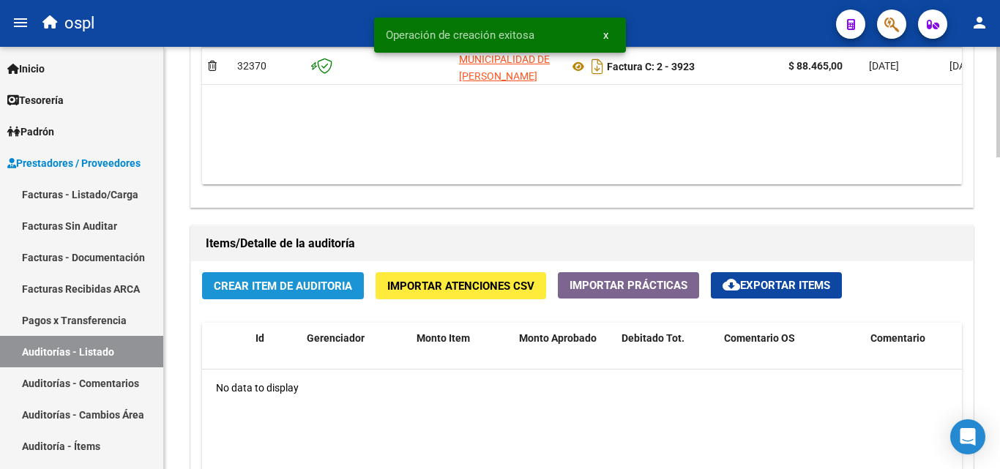
click at [321, 296] on button "Crear Item de Auditoria" at bounding box center [283, 285] width 162 height 27
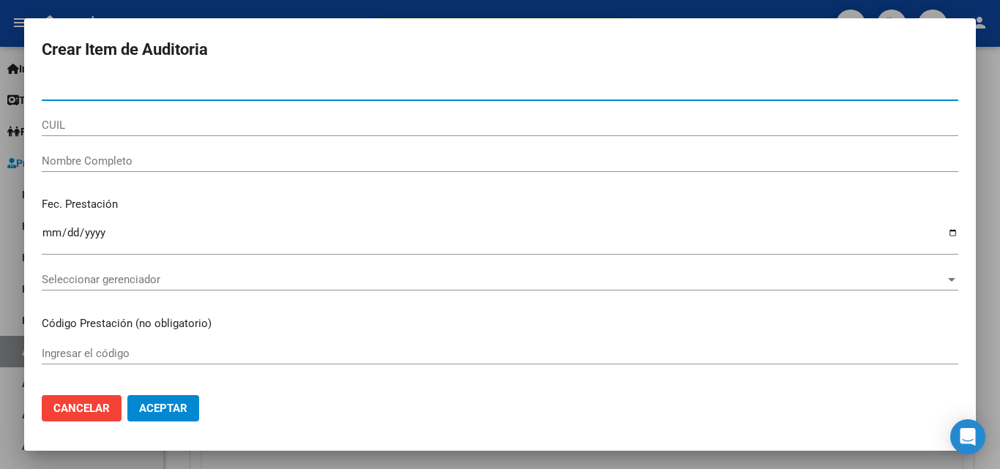
click at [141, 166] on input "Nombre Completo" at bounding box center [500, 160] width 916 height 13
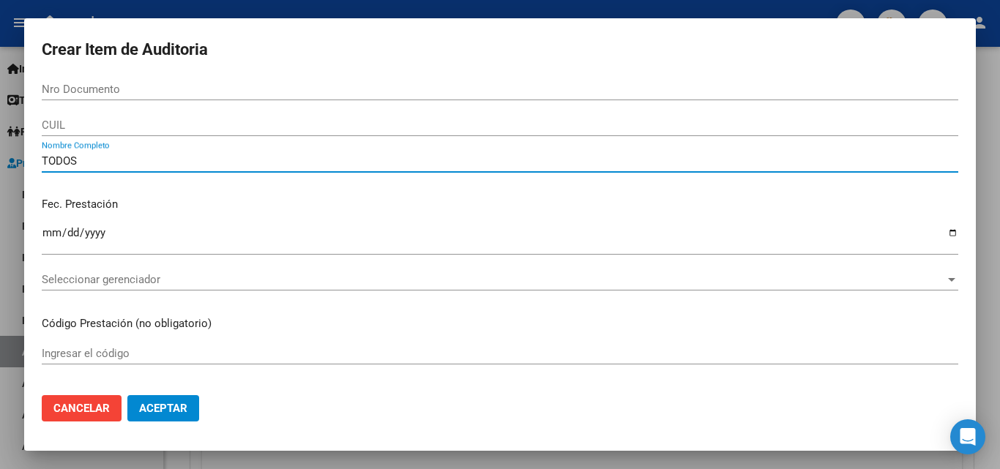
type input "TODOS"
click at [286, 225] on div "Ingresar la fecha" at bounding box center [500, 239] width 916 height 31
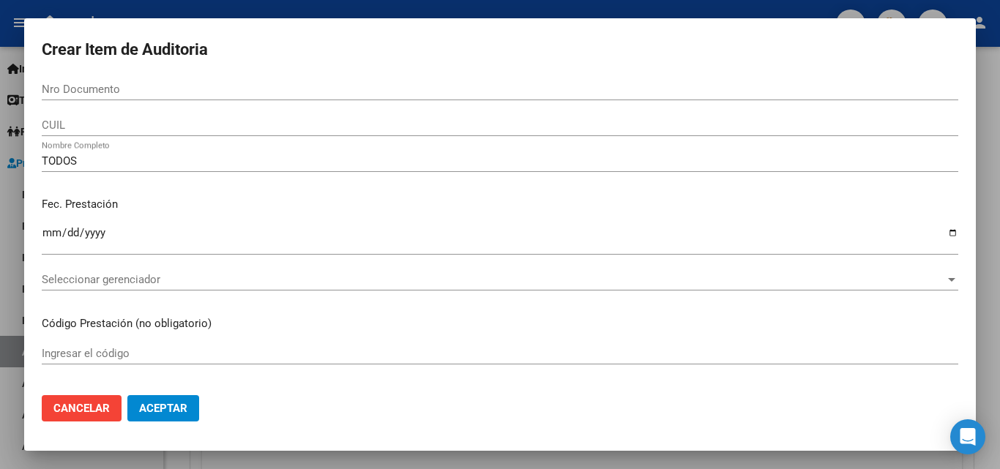
scroll to position [146, 0]
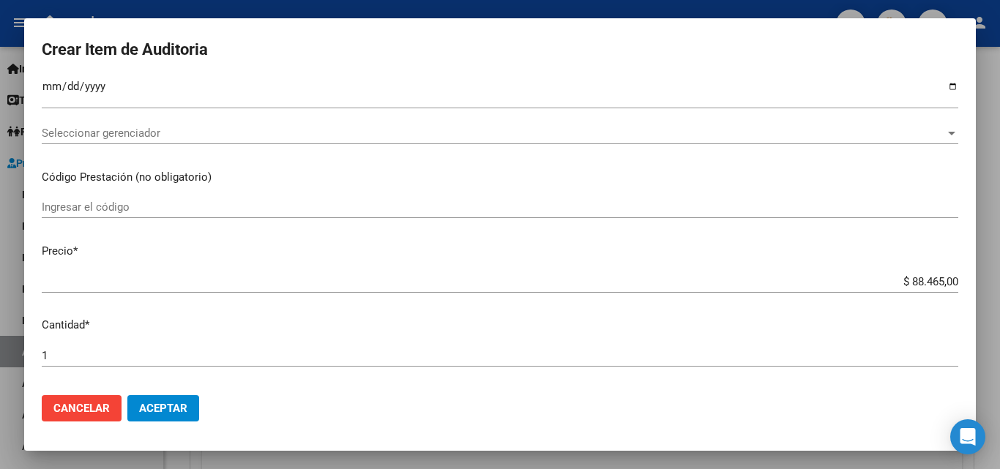
click at [656, 244] on p "Precio *" at bounding box center [500, 251] width 916 height 17
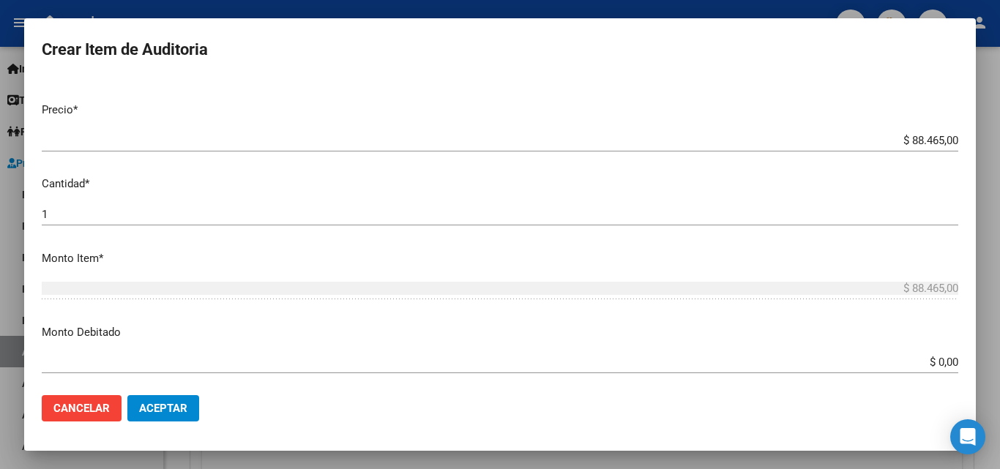
scroll to position [293, 0]
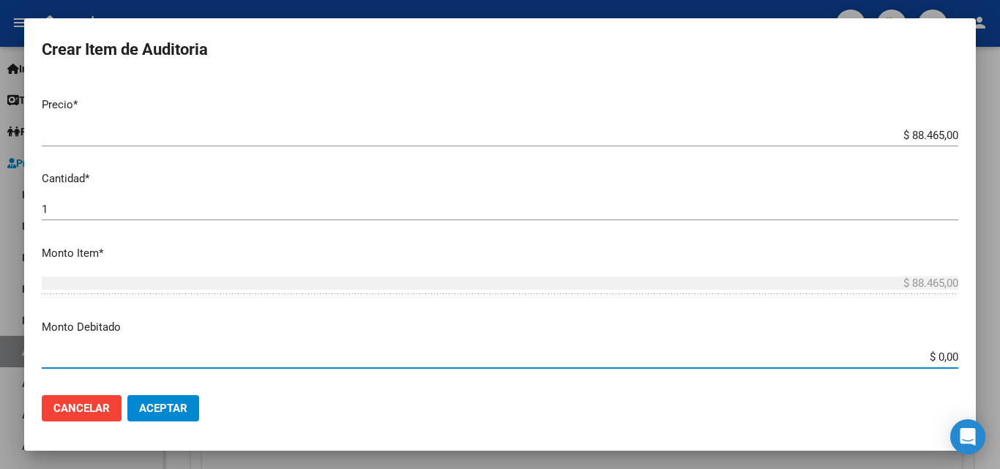
click at [946, 356] on input "$ 0,00" at bounding box center [500, 357] width 916 height 13
type input "$ 88.465,00"
click at [936, 317] on mat-dialog-content "Nro Documento CUIL TODOS Nombre Completo Fec. Prestación Ingresar la fecha Sele…" at bounding box center [499, 230] width 951 height 305
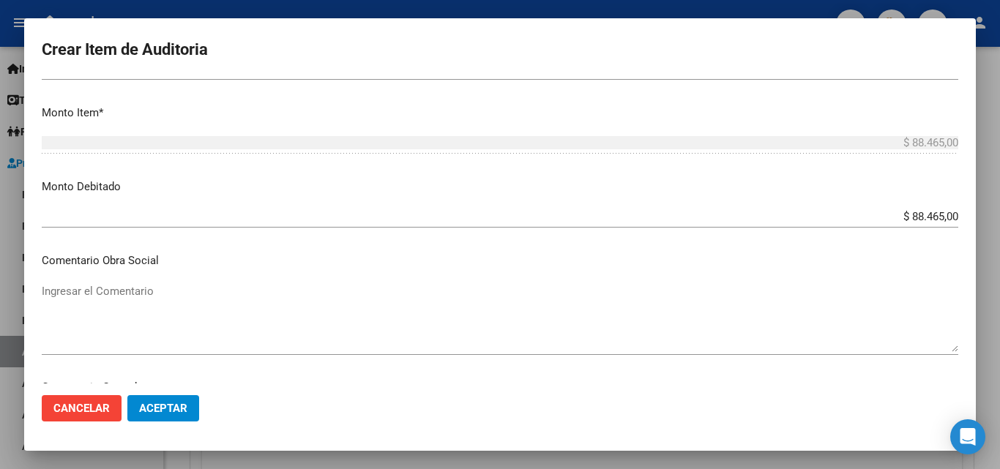
scroll to position [439, 0]
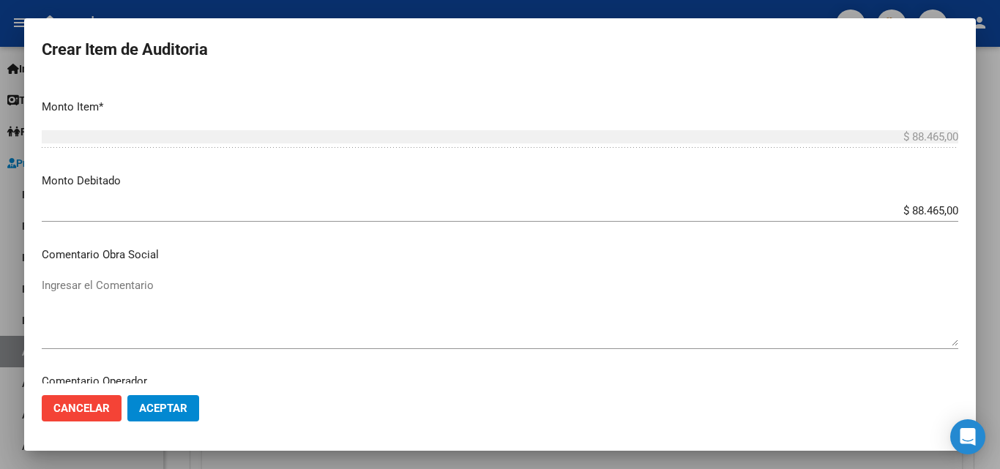
click at [163, 302] on textarea "Ingresar el Comentario" at bounding box center [500, 311] width 916 height 69
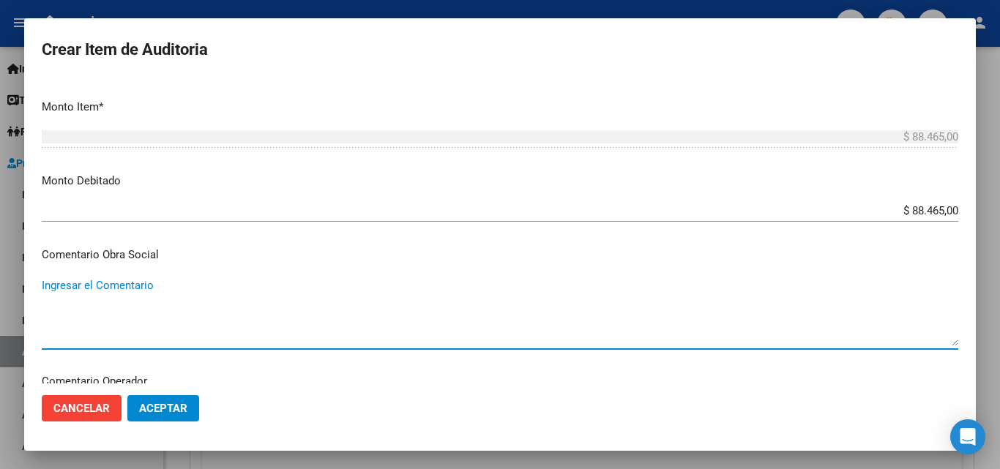
paste textarea "FACTURA RECLAMADA EN LA CD Nº791526"
type textarea "FACTURA RECLAMADA EN LA CD Nº791526"
click at [237, 264] on mat-dialog-content "Nro Documento CUIL TODOS Nombre Completo Fec. Prestación Ingresar la fecha Sele…" at bounding box center [499, 230] width 951 height 305
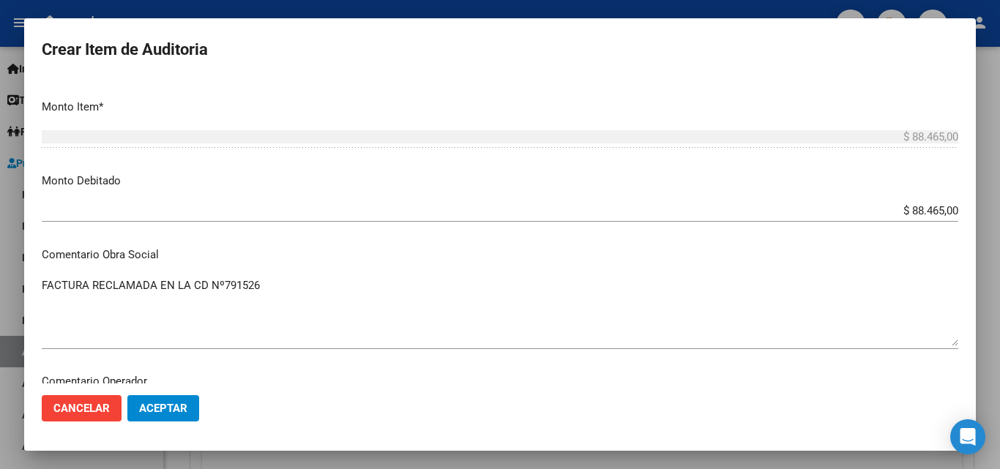
click at [226, 253] on p "Comentario Obra Social" at bounding box center [500, 255] width 916 height 17
click at [252, 241] on mat-dialog-content "Nro Documento CUIL TODOS Nombre Completo Fec. Prestación Ingresar la fecha Sele…" at bounding box center [499, 230] width 951 height 305
click at [364, 269] on mat-dialog-content "Nro Documento CUIL TODOS Nombre Completo Fec. Prestación Ingresar la fecha Sele…" at bounding box center [499, 230] width 951 height 305
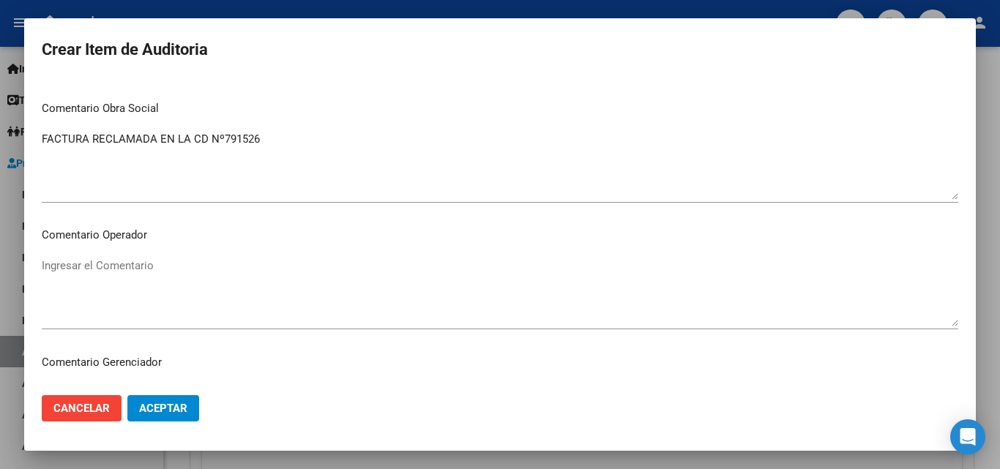
scroll to position [512, 0]
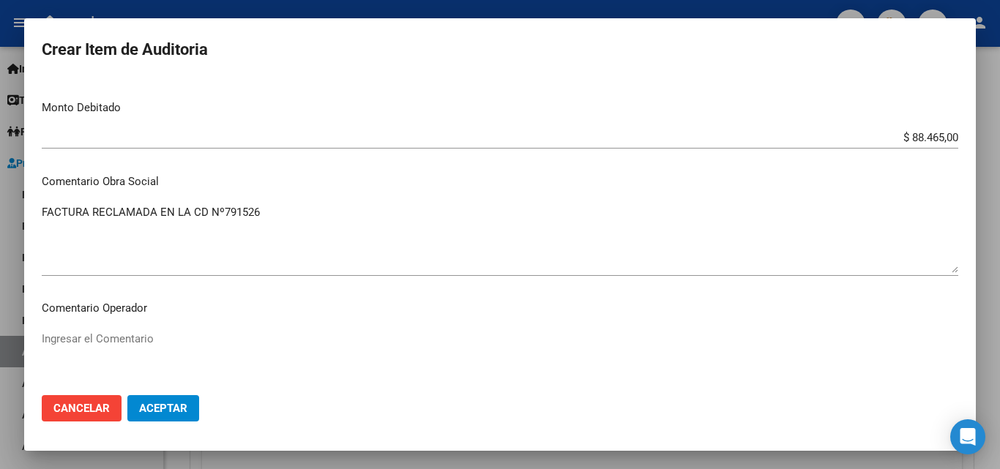
click at [162, 412] on span "Aceptar" at bounding box center [163, 408] width 48 height 13
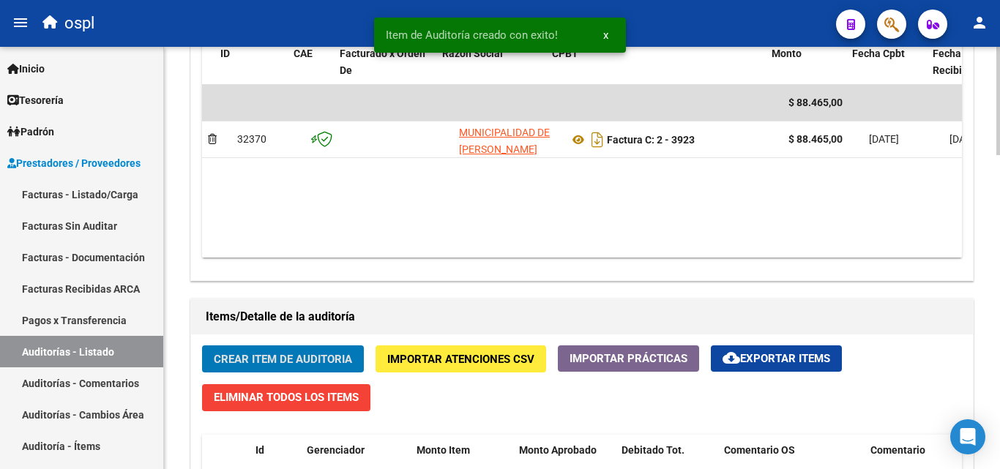
scroll to position [0, 93]
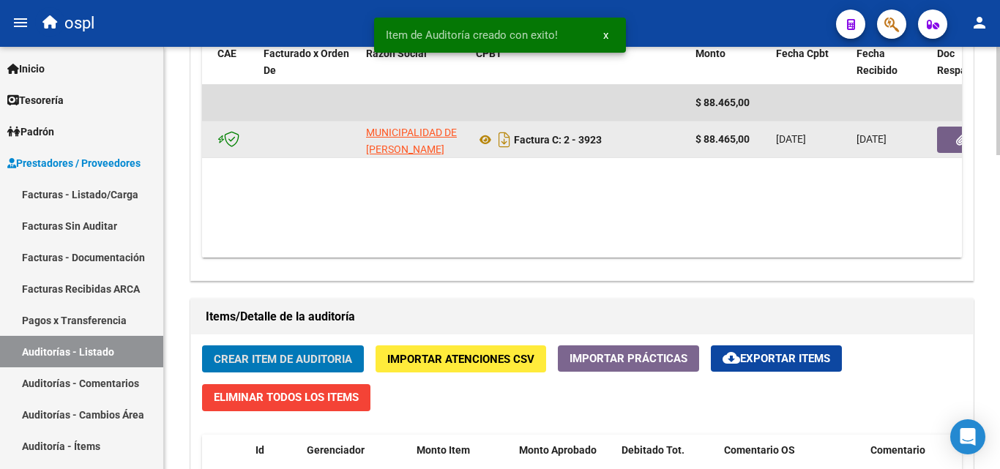
click at [954, 127] on button "button" at bounding box center [960, 140] width 47 height 26
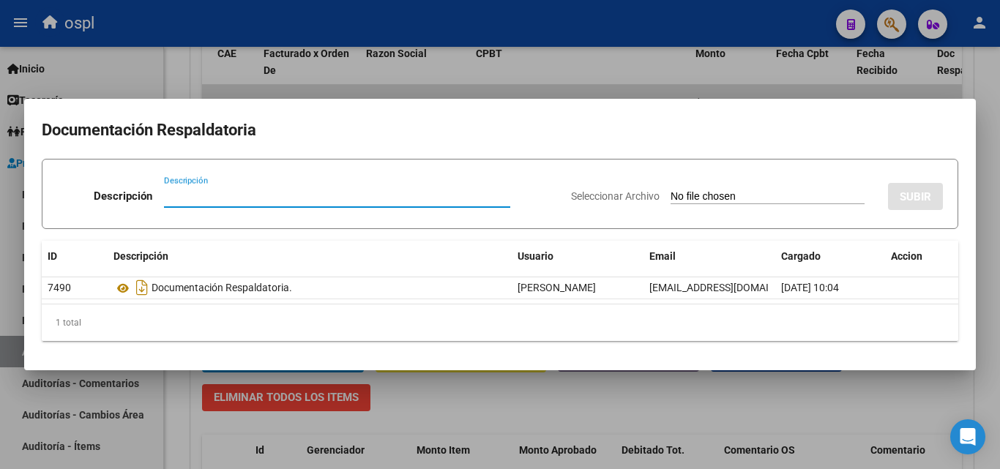
click at [675, 198] on input "Seleccionar Archivo" at bounding box center [767, 197] width 194 height 14
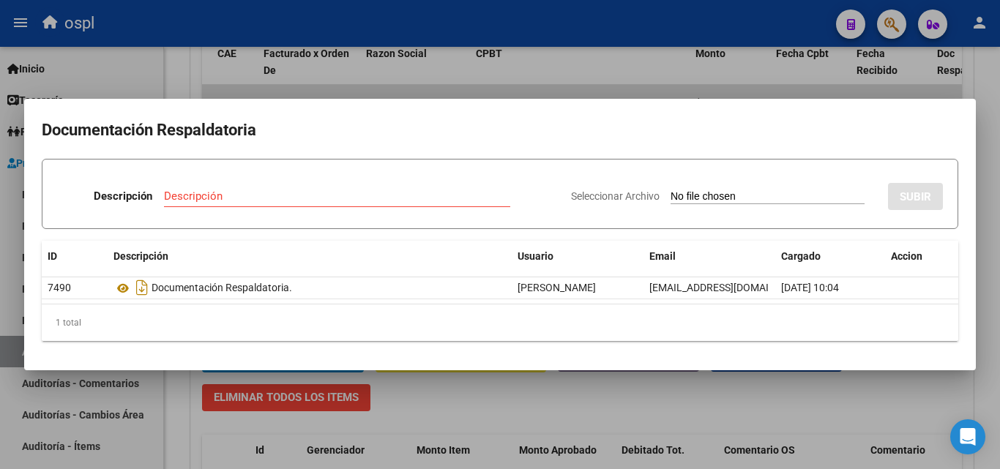
type input "C:\fakepath\FC Nº3923.pdf"
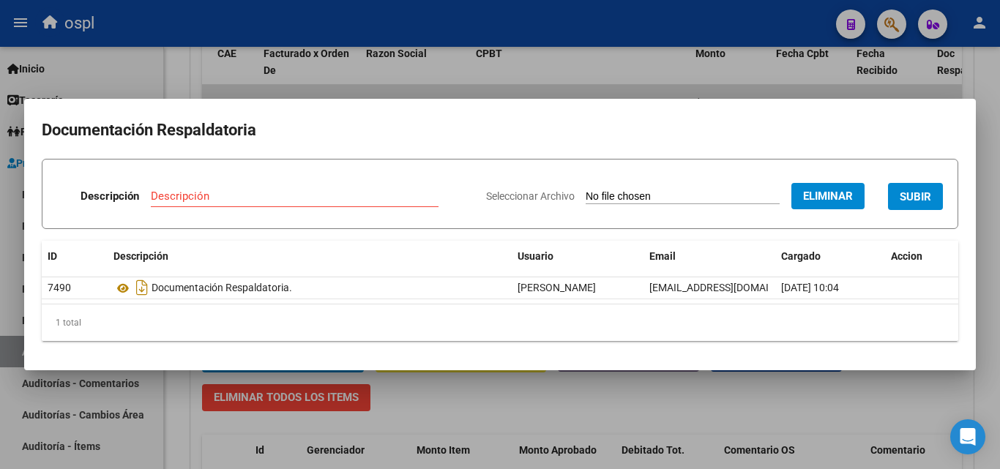
click at [286, 191] on input "Descripción" at bounding box center [295, 196] width 288 height 13
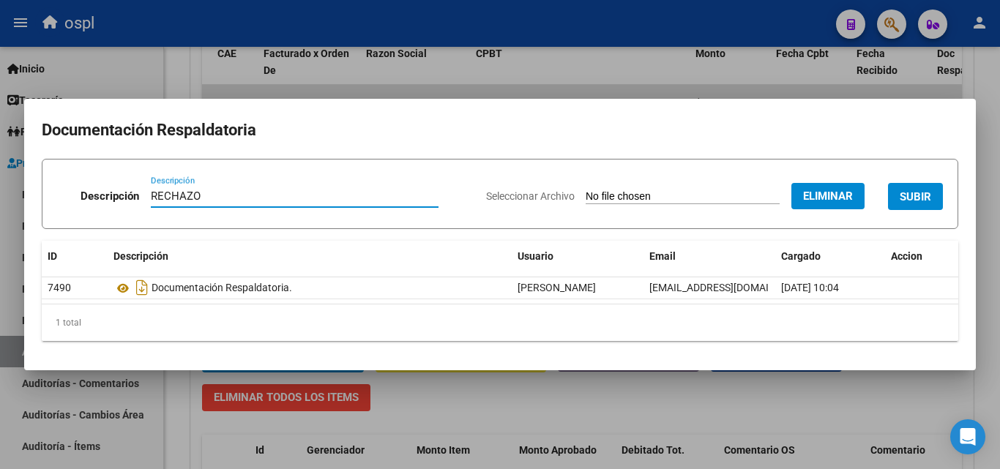
type input "RECHAZO"
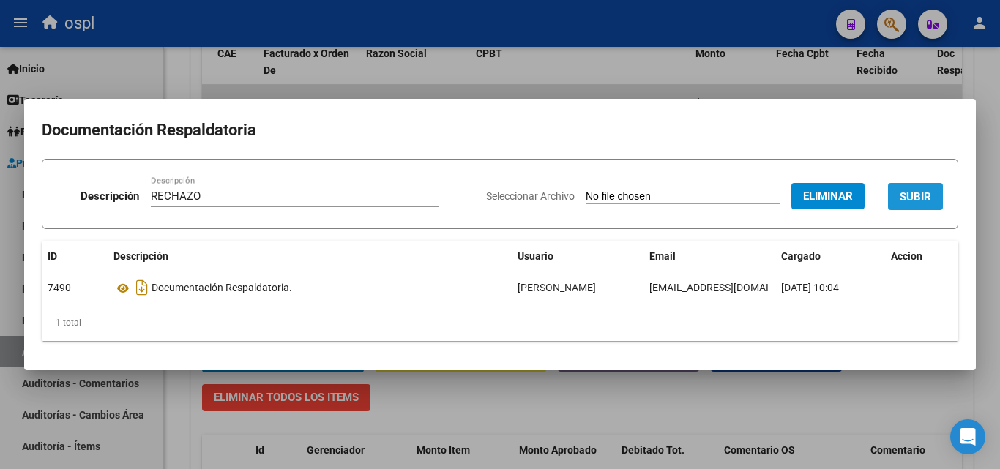
click at [911, 199] on span "SUBIR" at bounding box center [914, 196] width 31 height 13
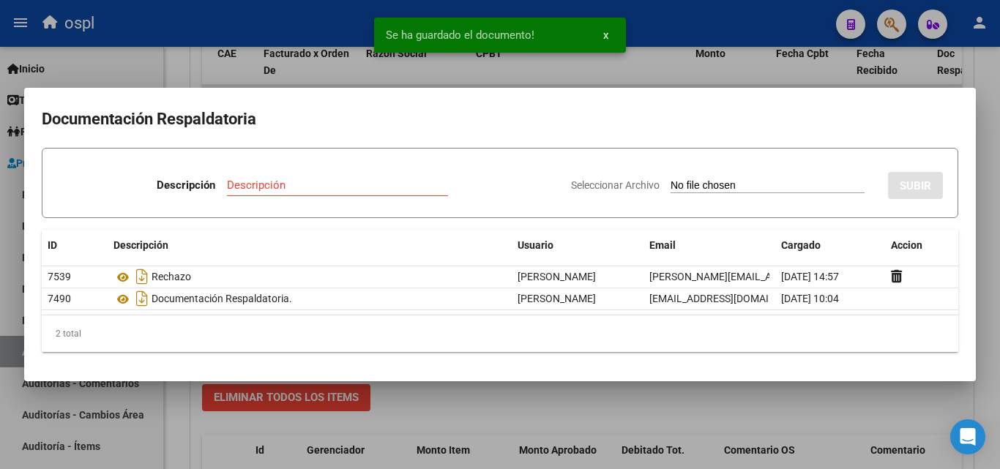
click at [191, 72] on div at bounding box center [500, 234] width 1000 height 469
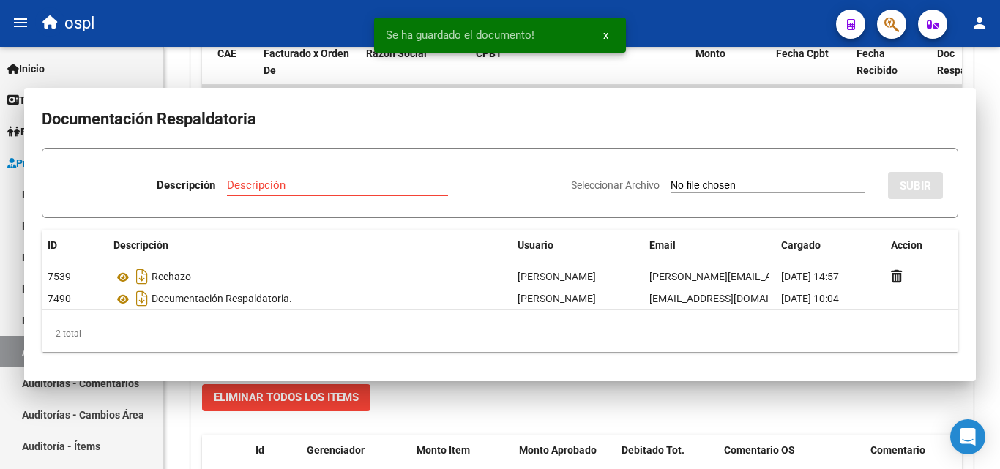
click at [191, 72] on div "Agregar Comprobante cloud_download Exportar Comprobantes ID CAE Facturado x Ord…" at bounding box center [582, 129] width 782 height 304
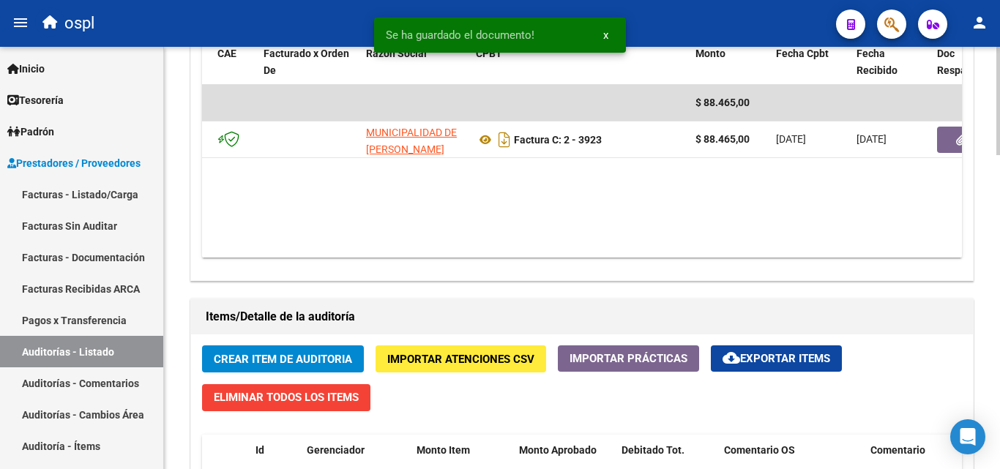
scroll to position [733, 0]
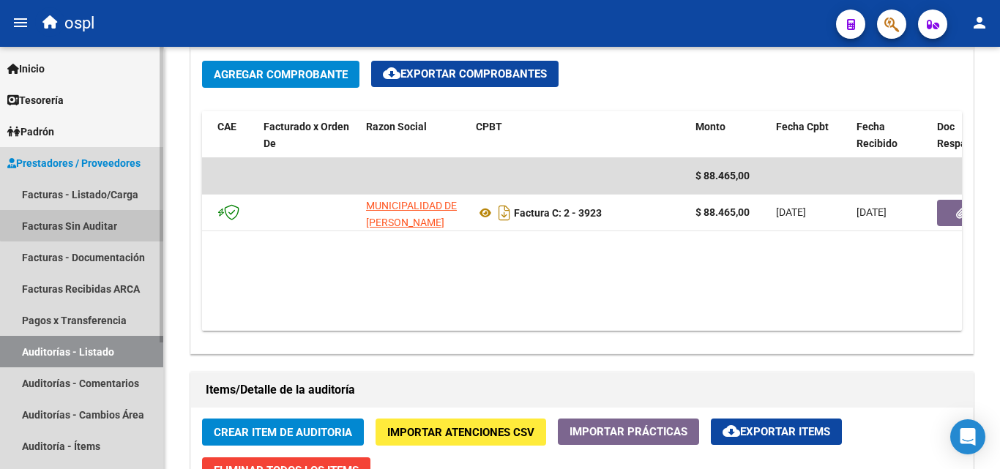
click at [86, 218] on link "Facturas Sin Auditar" at bounding box center [81, 225] width 163 height 31
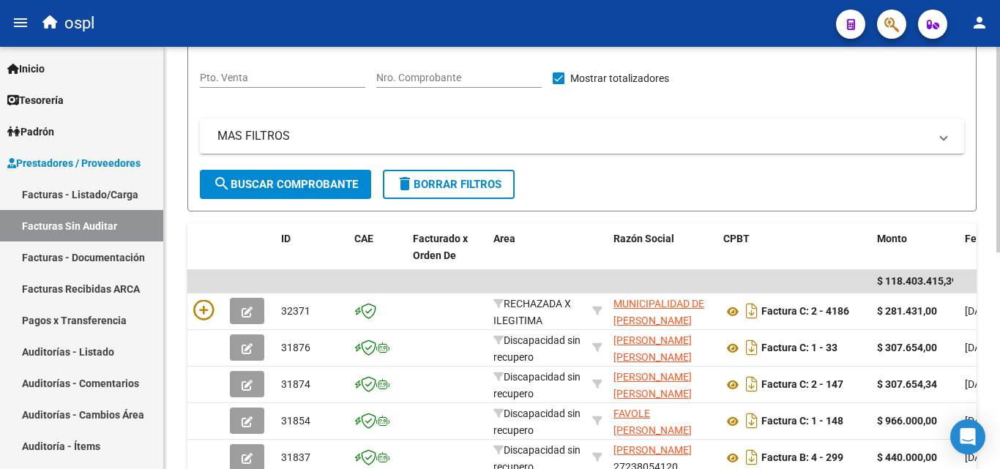
scroll to position [151, 0]
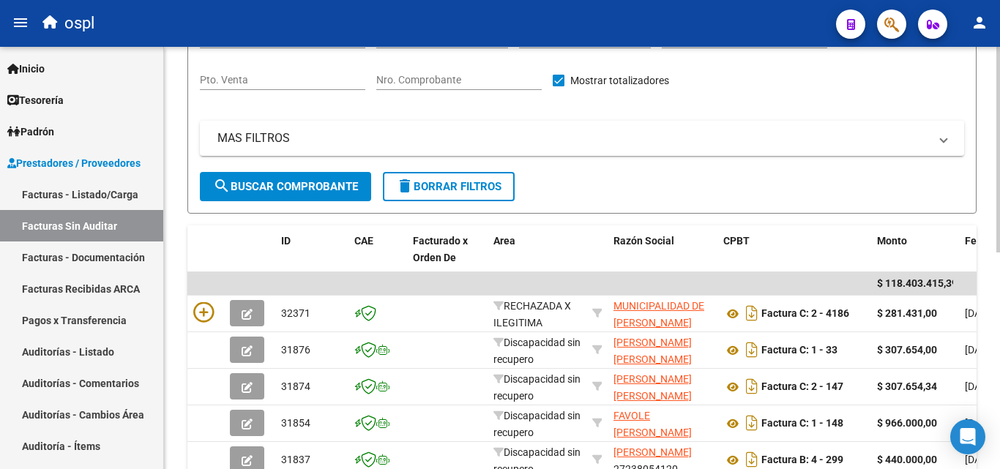
click at [445, 80] on input "Nro. Comprobante" at bounding box center [458, 80] width 165 height 12
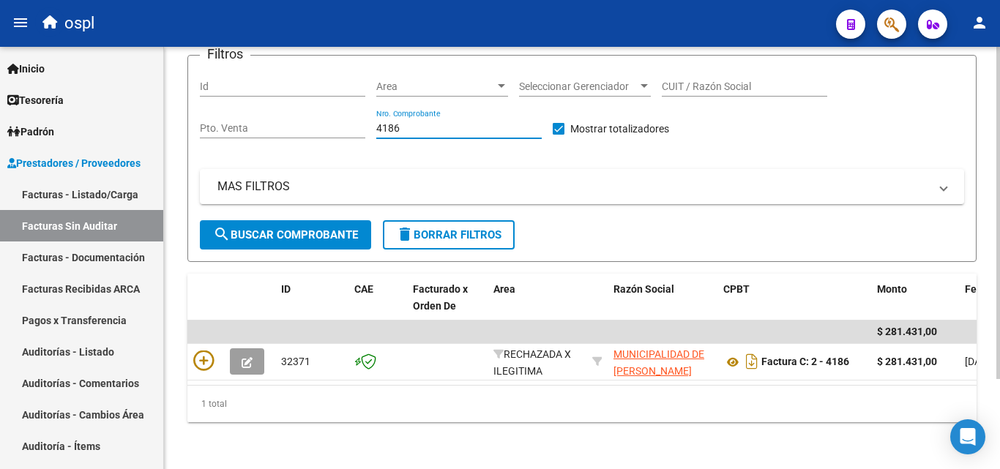
scroll to position [114, 0]
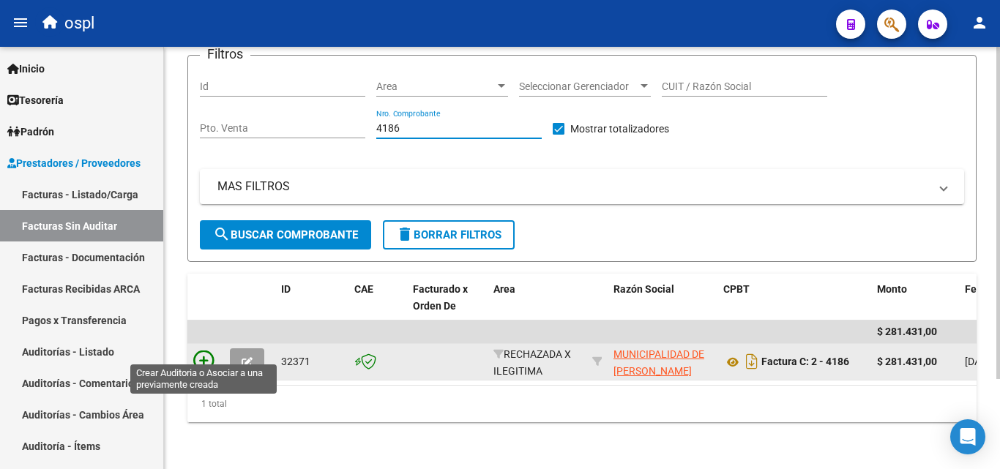
type input "4186"
click at [209, 351] on icon at bounding box center [203, 361] width 20 height 20
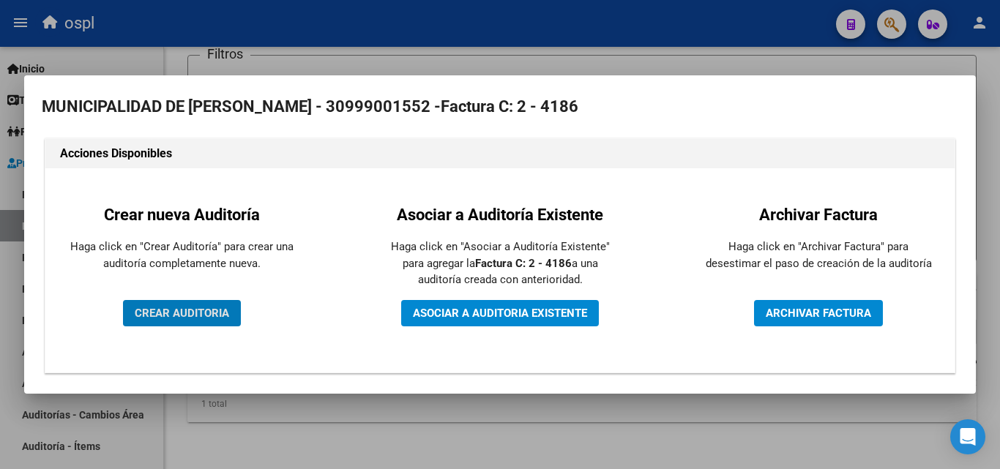
click at [223, 307] on span "CREAR AUDITORIA" at bounding box center [182, 313] width 94 height 13
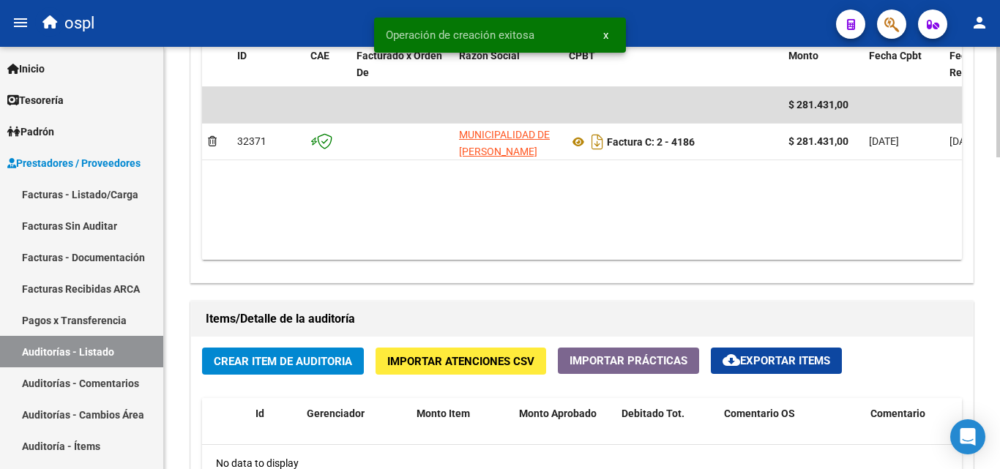
scroll to position [805, 0]
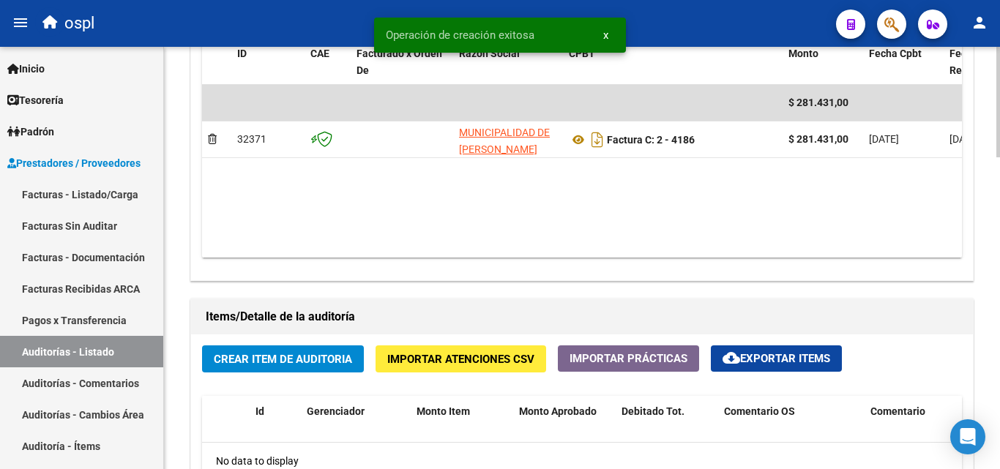
click at [338, 364] on span "Crear Item de Auditoria" at bounding box center [283, 359] width 138 height 13
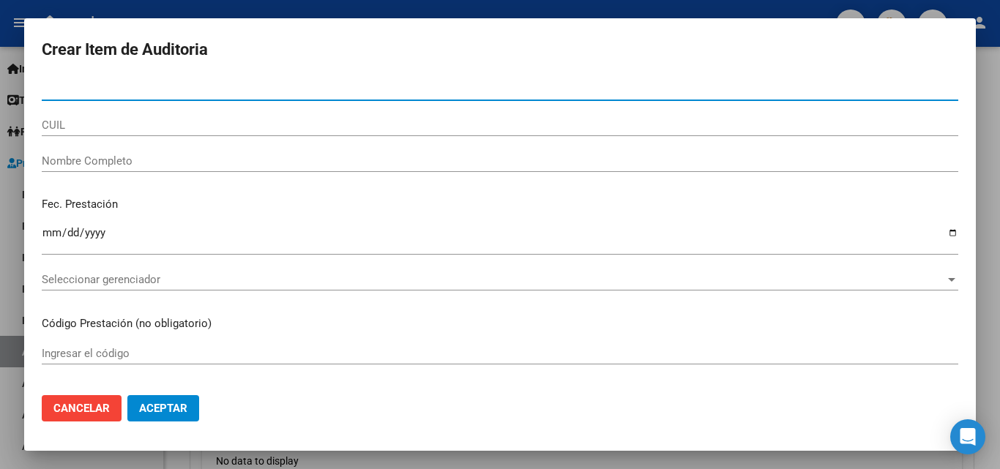
click at [166, 160] on input "Nombre Completo" at bounding box center [500, 160] width 916 height 13
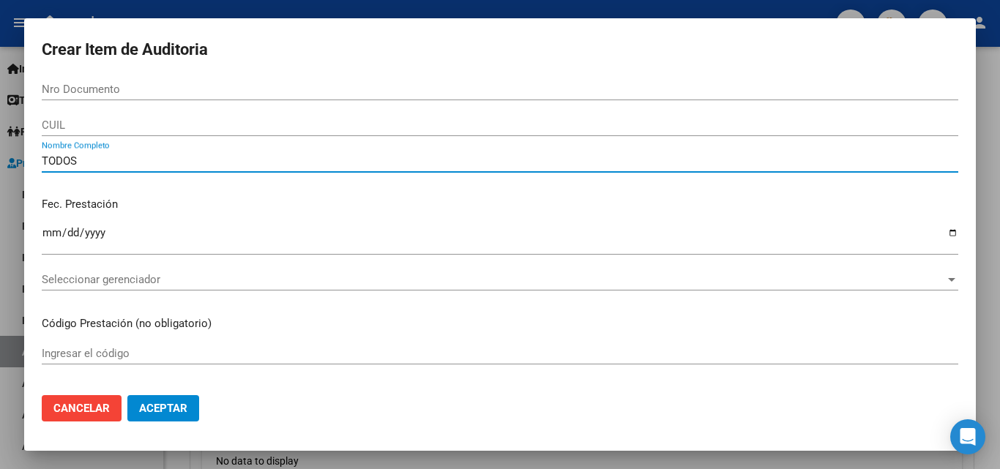
type input "TODOS"
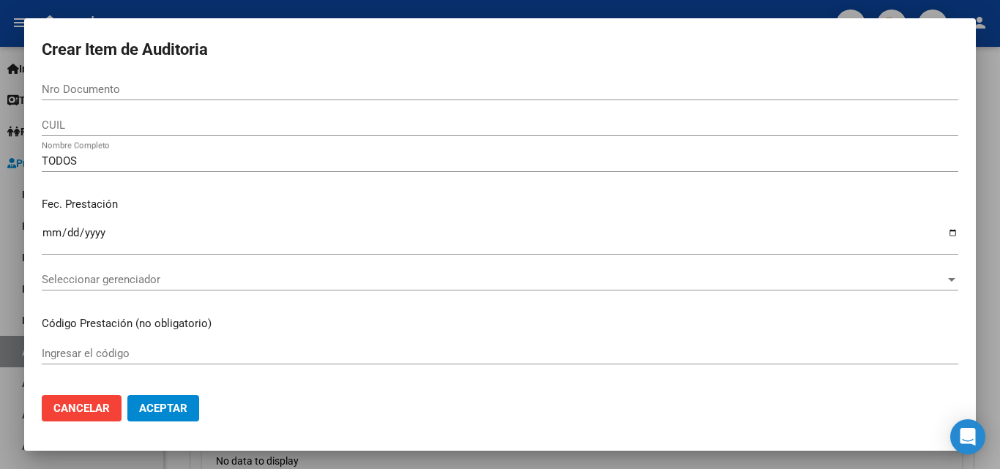
click at [209, 211] on p "Fec. Prestación" at bounding box center [500, 204] width 916 height 17
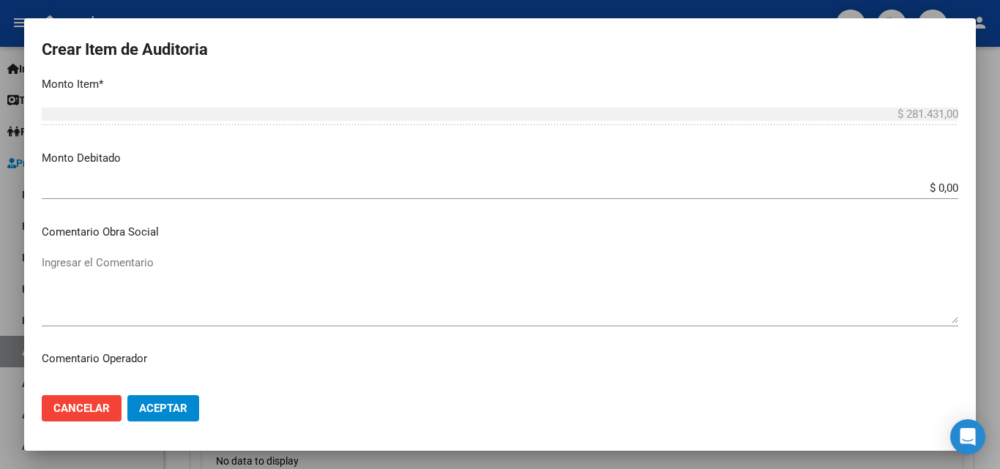
scroll to position [439, 0]
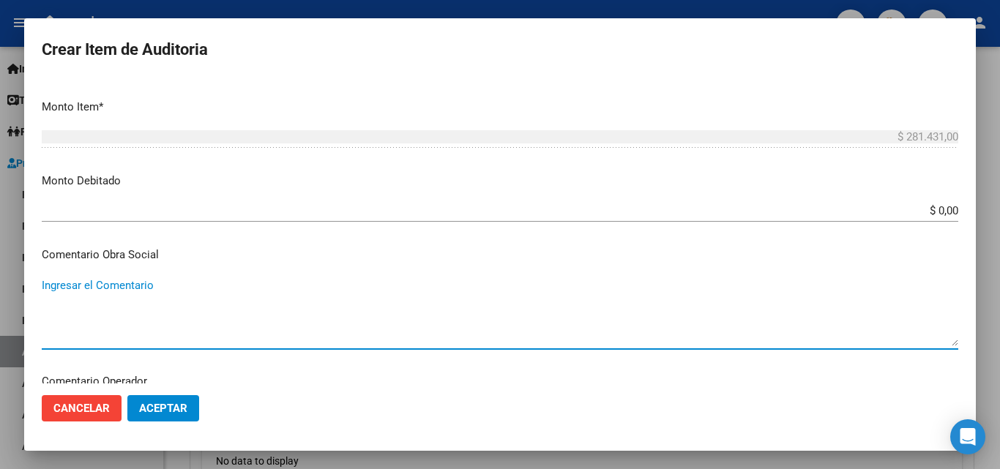
click at [557, 295] on textarea "Ingresar el Comentario" at bounding box center [500, 311] width 916 height 69
paste textarea "FACTURA RECLAMADA EN LA CD Nº791526"
type textarea "FACTURA RECLAMADA EN LA CD Nº791526"
click at [947, 205] on app-form-text-field "Monto Debitado $ 0,00 Ingresar el monto" at bounding box center [506, 195] width 928 height 45
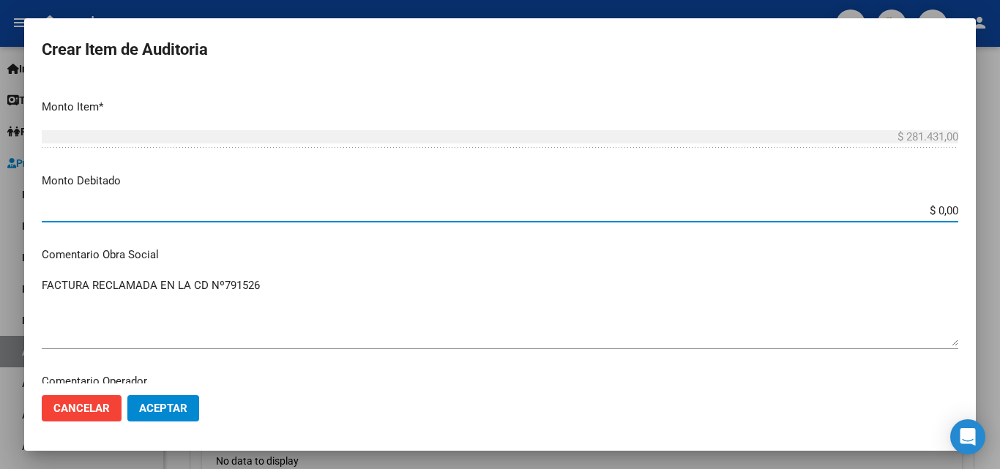
click at [946, 210] on input "$ 0,00" at bounding box center [500, 210] width 916 height 13
type input "$ 281.431,00"
click at [910, 251] on p "Comentario Obra Social" at bounding box center [500, 255] width 916 height 17
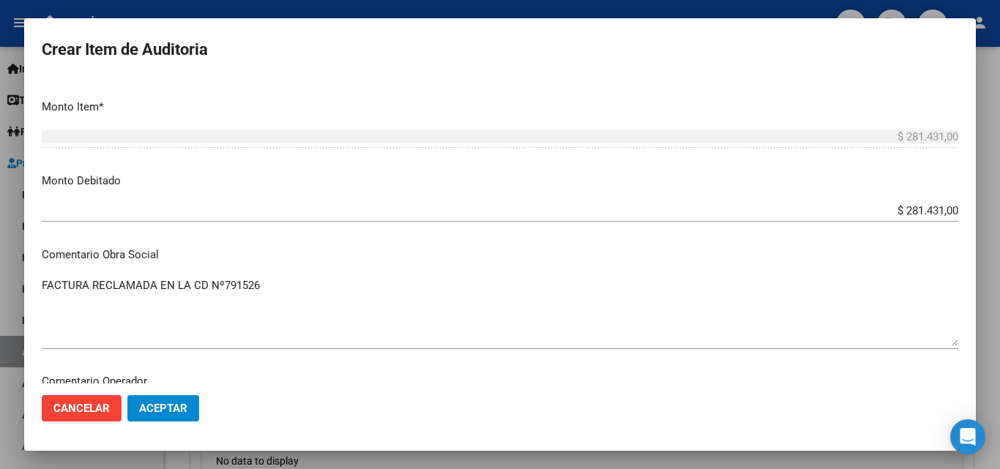
click at [185, 399] on button "Aceptar" at bounding box center [163, 408] width 72 height 26
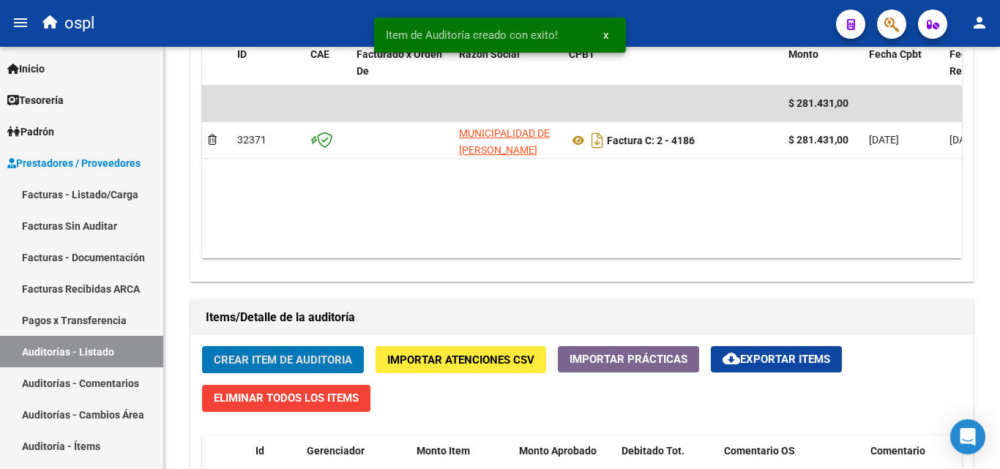
scroll to position [806, 0]
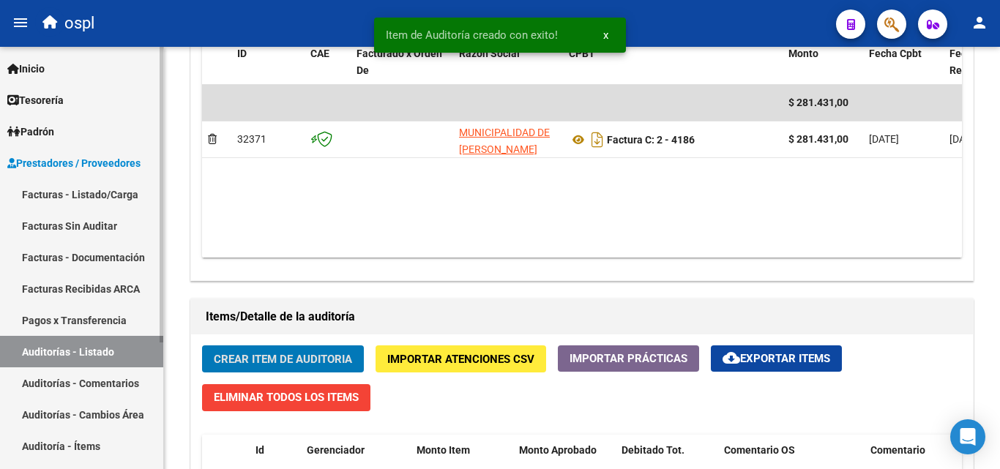
click at [121, 192] on link "Facturas - Listado/Carga" at bounding box center [81, 194] width 163 height 31
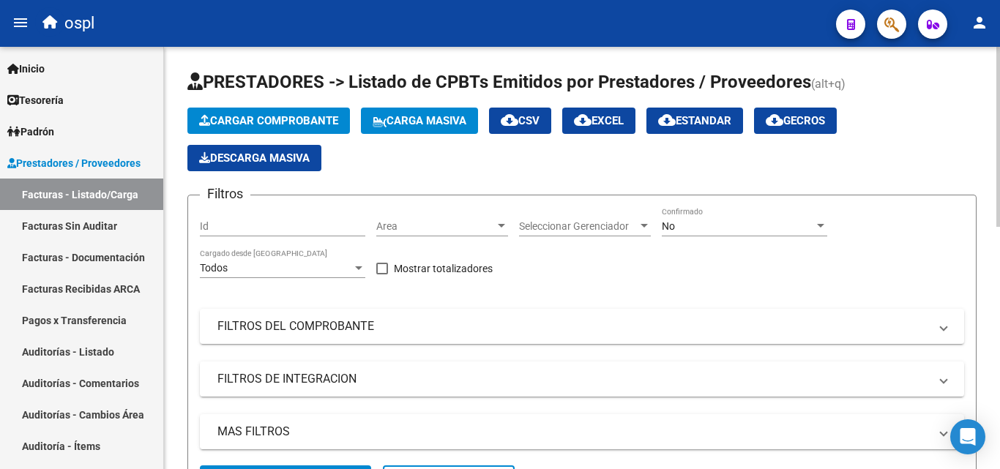
click at [602, 165] on div "Cargar Comprobante Carga Masiva cloud_download CSV cloud_download EXCEL cloud_d…" at bounding box center [581, 140] width 789 height 64
click at [453, 179] on app-list-header "PRESTADORES -> Listado de CPBTs Emitidos por Prestadores / Proveedores (alt+q) …" at bounding box center [581, 288] width 789 height 437
click at [667, 75] on span "PRESTADORES -> Listado de CPBTs Emitidos por Prestadores / Proveedores" at bounding box center [498, 82] width 623 height 20
click at [616, 168] on div "Cargar Comprobante Carga Masiva cloud_download CSV cloud_download EXCEL cloud_d…" at bounding box center [581, 140] width 789 height 64
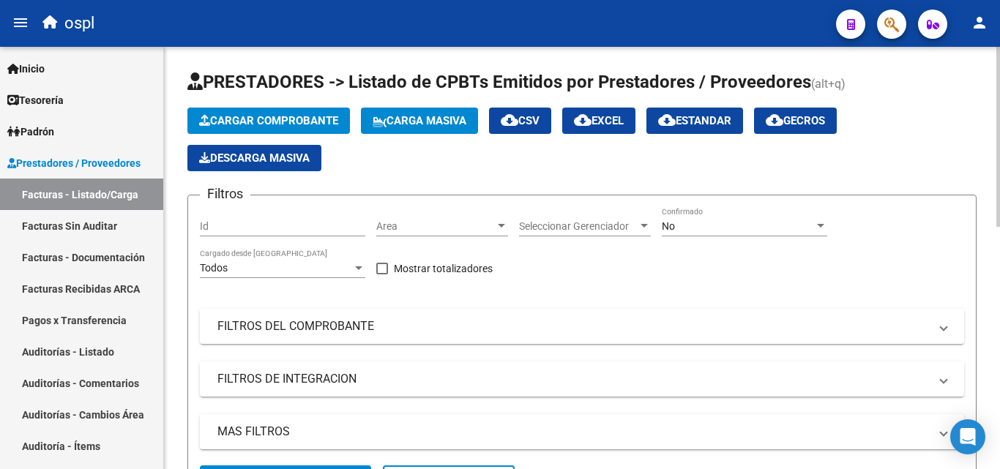
click at [463, 72] on span "PRESTADORES -> Listado de CPBTs Emitidos por Prestadores / Proveedores" at bounding box center [498, 82] width 623 height 20
click at [692, 168] on div "Cargar Comprobante Carga Masiva cloud_download CSV cloud_download EXCEL cloud_d…" at bounding box center [581, 140] width 789 height 64
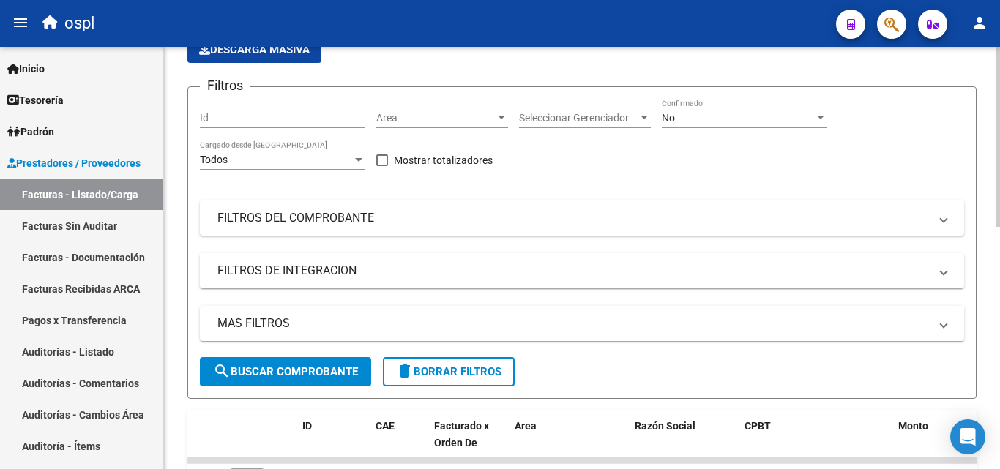
scroll to position [73, 0]
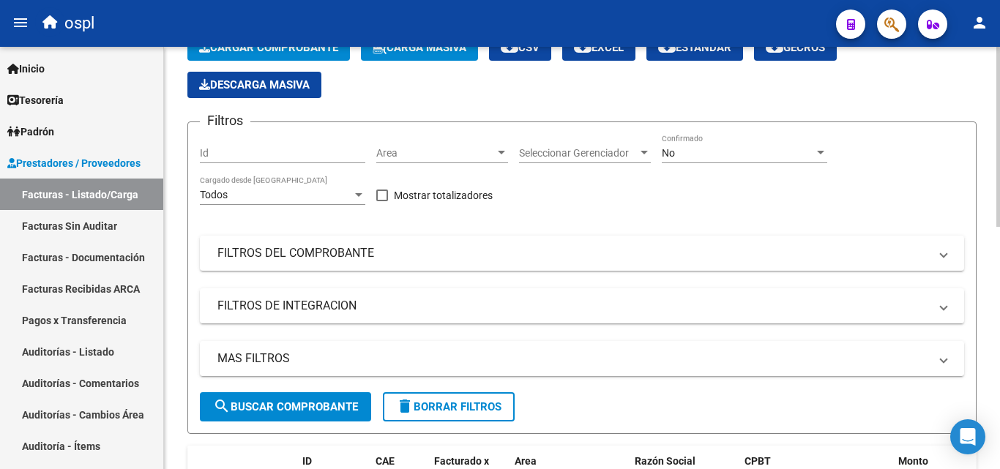
click at [871, 158] on div "Filtros Id Area Area Seleccionar Gerenciador Seleccionar Gerenciador No Confirm…" at bounding box center [582, 263] width 764 height 258
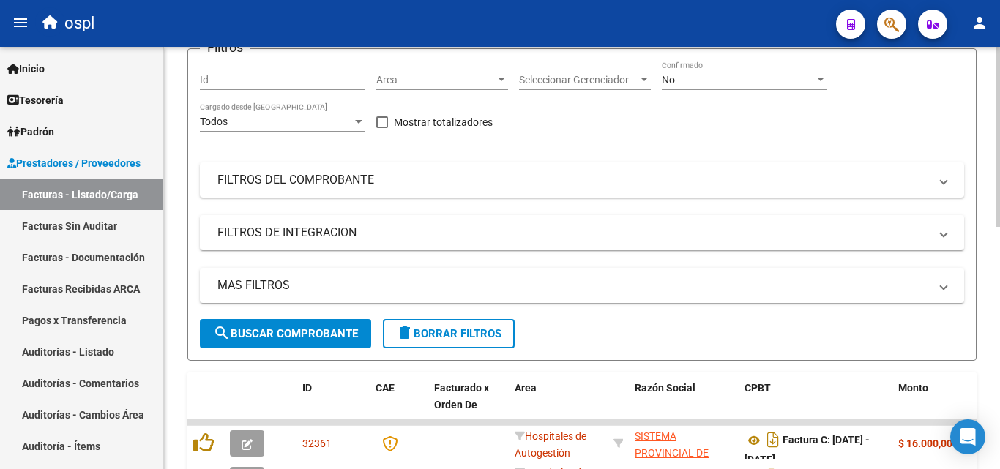
click at [713, 143] on div "Filtros Id Area Area Seleccionar Gerenciador Seleccionar Gerenciador No Confirm…" at bounding box center [582, 190] width 764 height 258
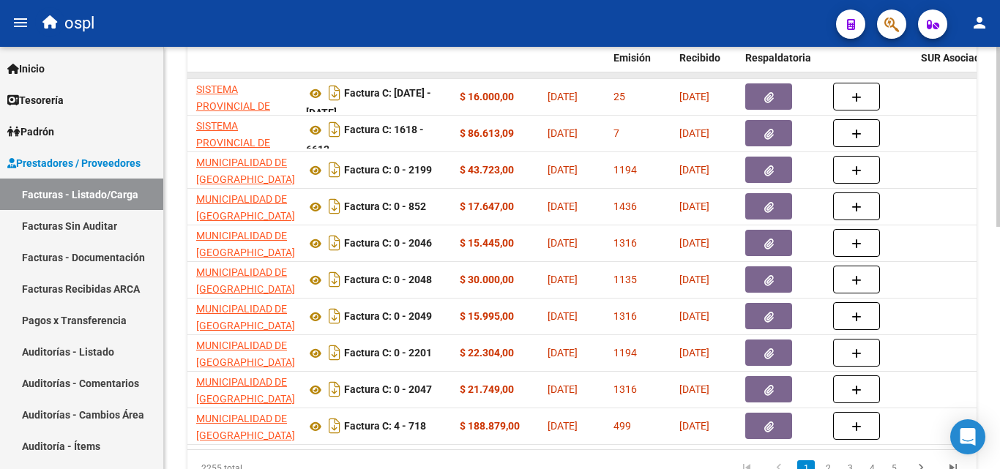
scroll to position [496, 0]
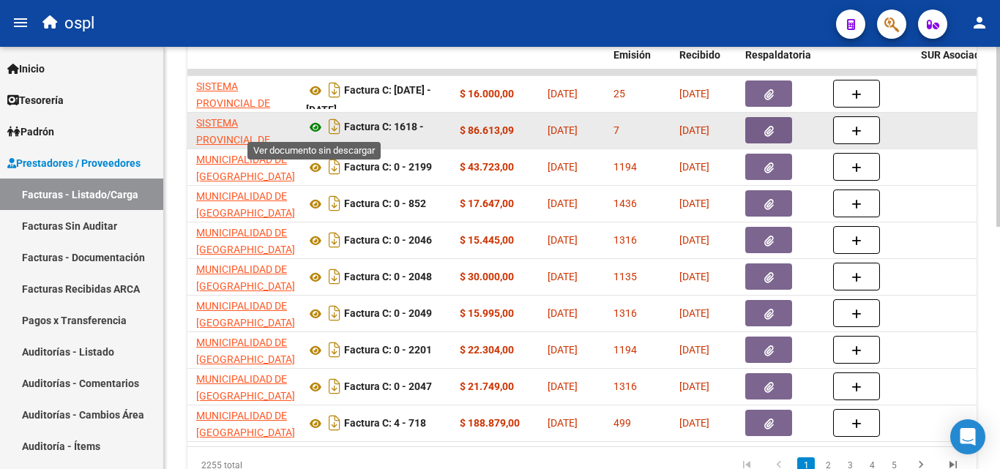
click at [318, 124] on icon at bounding box center [315, 128] width 19 height 18
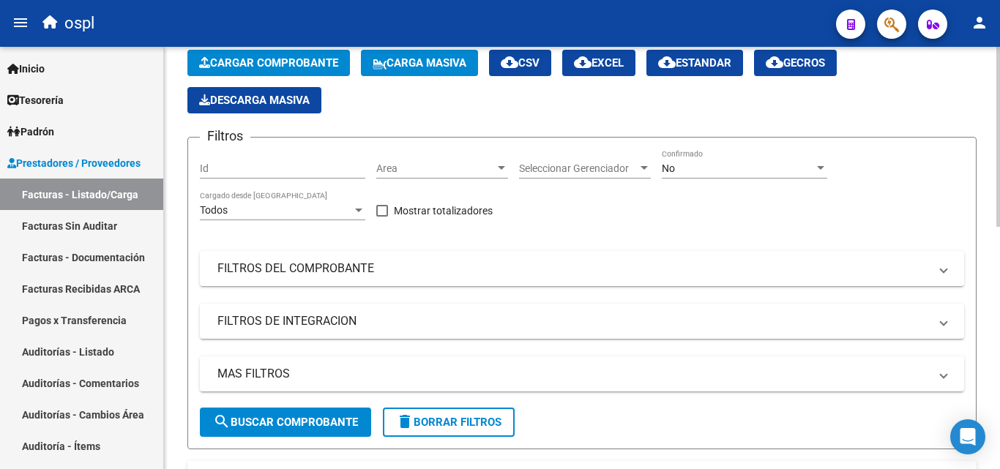
scroll to position [57, 0]
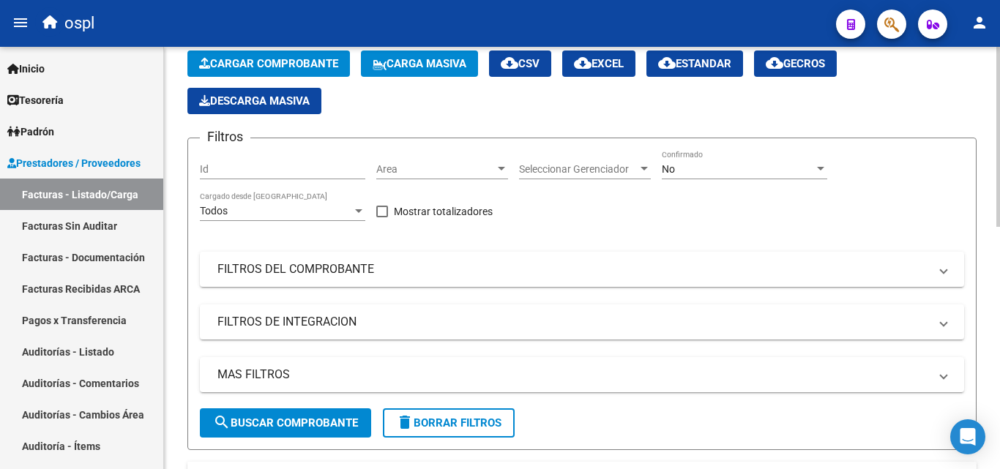
click at [648, 200] on div "Filtros Id Area Area Seleccionar Gerenciador Seleccionar Gerenciador No Confirm…" at bounding box center [582, 279] width 764 height 258
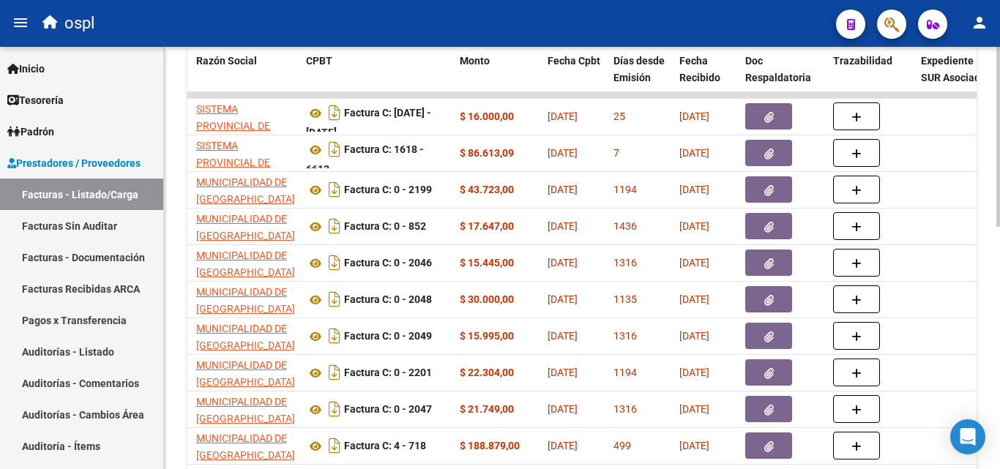
scroll to position [496, 0]
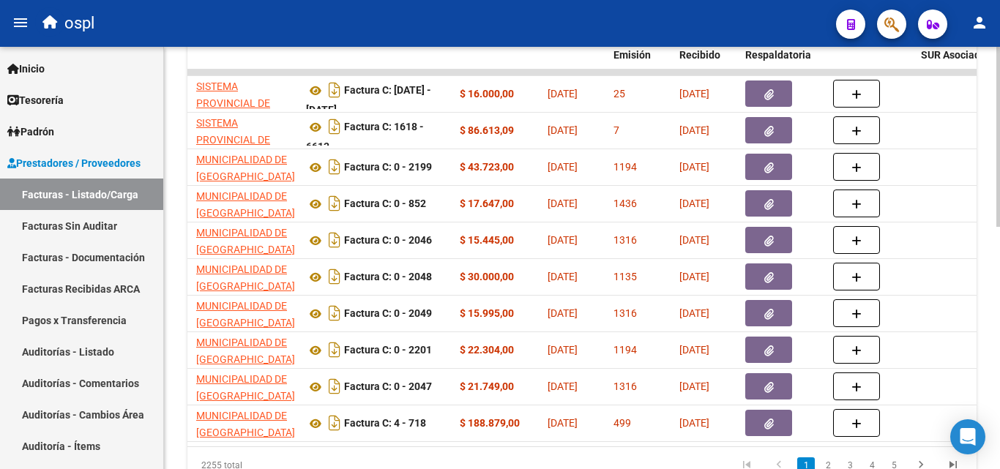
click at [179, 56] on div "Video tutorial PRESTADORES -> Listado de CPBTs Emitidos por Prestadores / Prove…" at bounding box center [582, 41] width 836 height 980
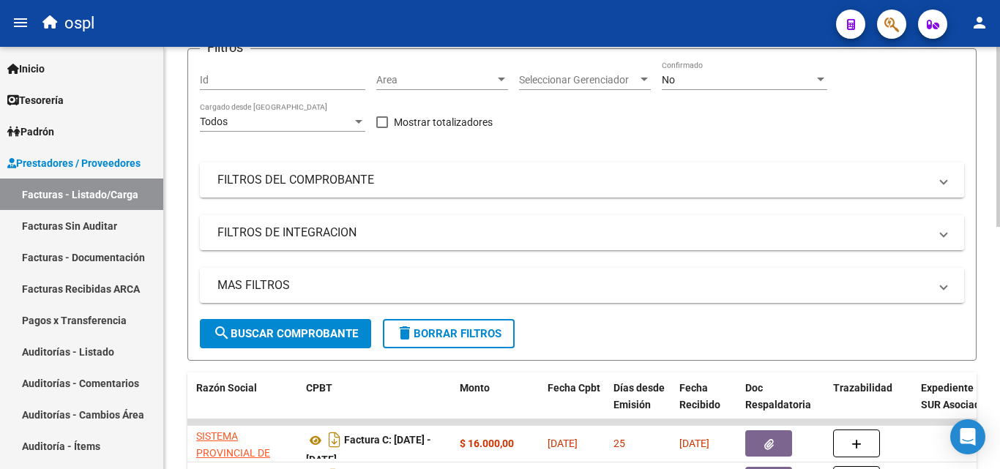
scroll to position [57, 0]
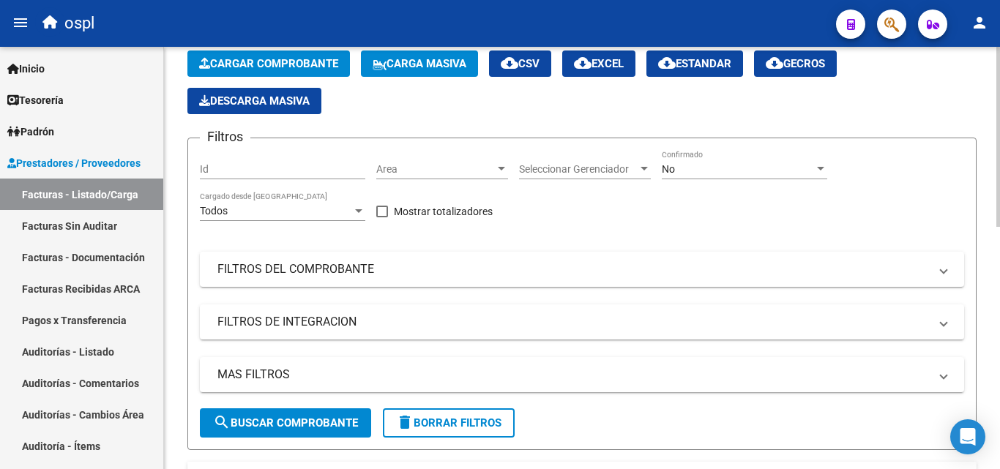
click at [703, 196] on div "Filtros Id Area Area Seleccionar Gerenciador Seleccionar Gerenciador No Confirm…" at bounding box center [582, 279] width 764 height 258
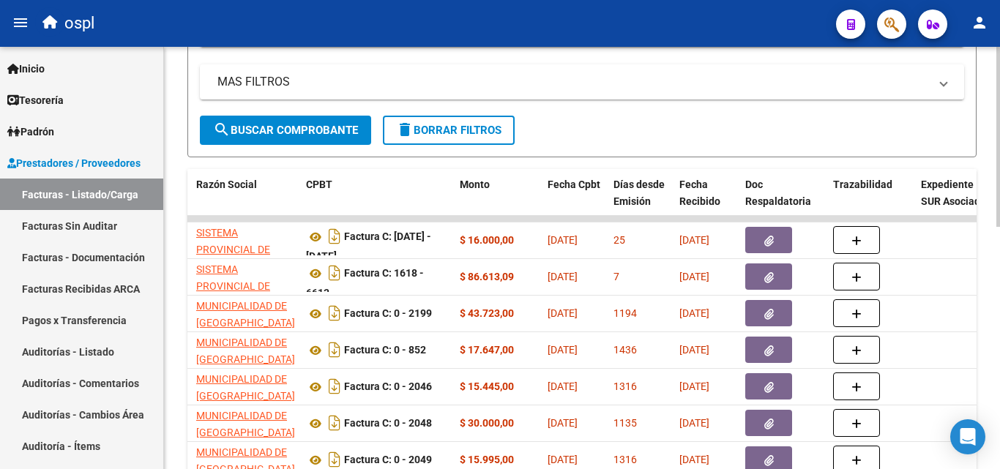
scroll to position [277, 0]
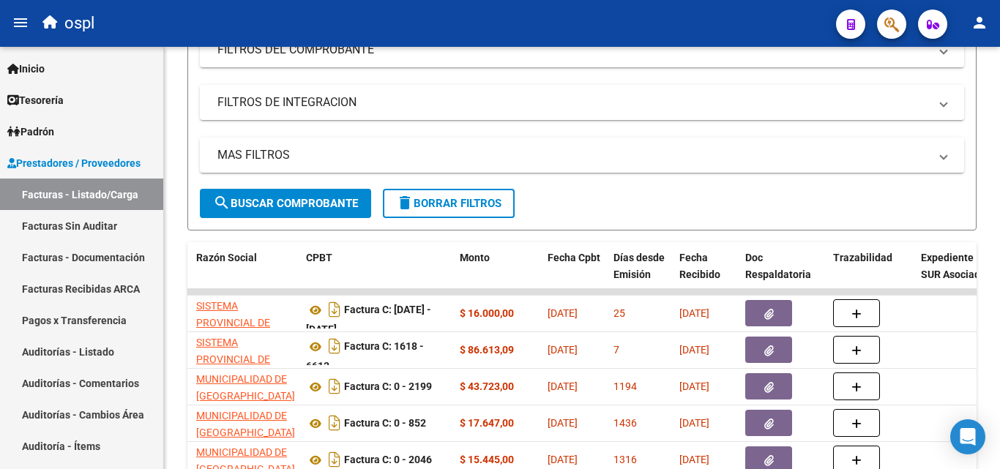
click at [984, 26] on mat-icon "person" at bounding box center [979, 23] width 18 height 18
click at [966, 27] on button "person" at bounding box center [978, 23] width 29 height 29
click at [976, 52] on button "person Mi Perfil" at bounding box center [948, 61] width 89 height 35
click at [976, 52] on div "Video tutorial PRESTADORES -> Listado de CPBTs Emitidos por Prestadores / Prove…" at bounding box center [582, 260] width 836 height 980
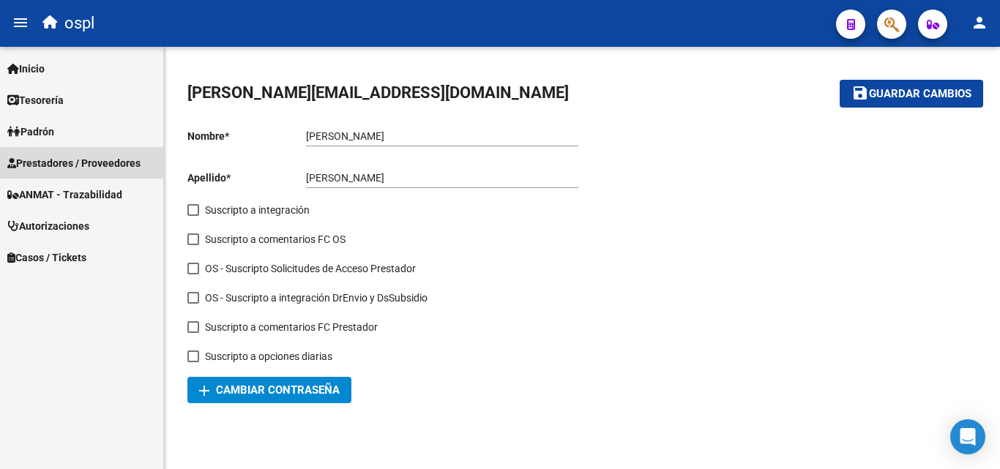
click at [125, 156] on span "Prestadores / Proveedores" at bounding box center [73, 163] width 133 height 16
click at [85, 161] on span "Prestadores / Proveedores" at bounding box center [73, 163] width 133 height 16
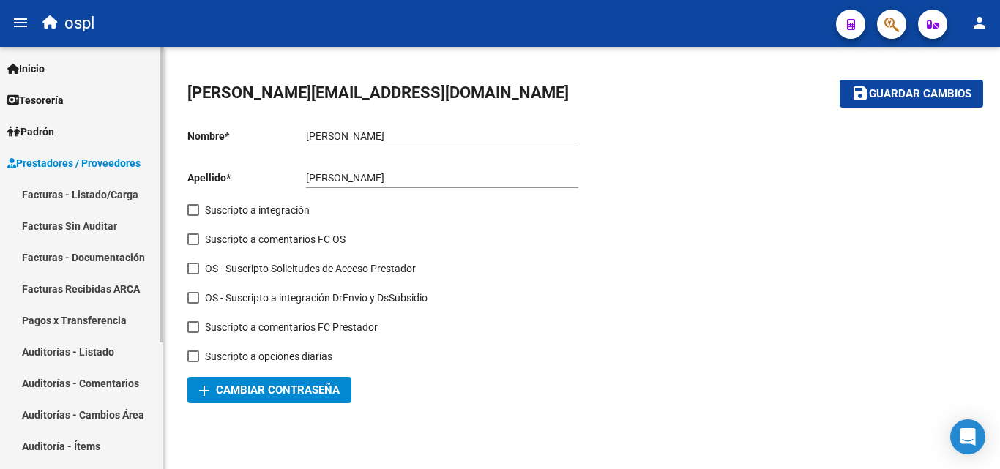
click at [89, 194] on link "Facturas - Listado/Carga" at bounding box center [81, 194] width 163 height 31
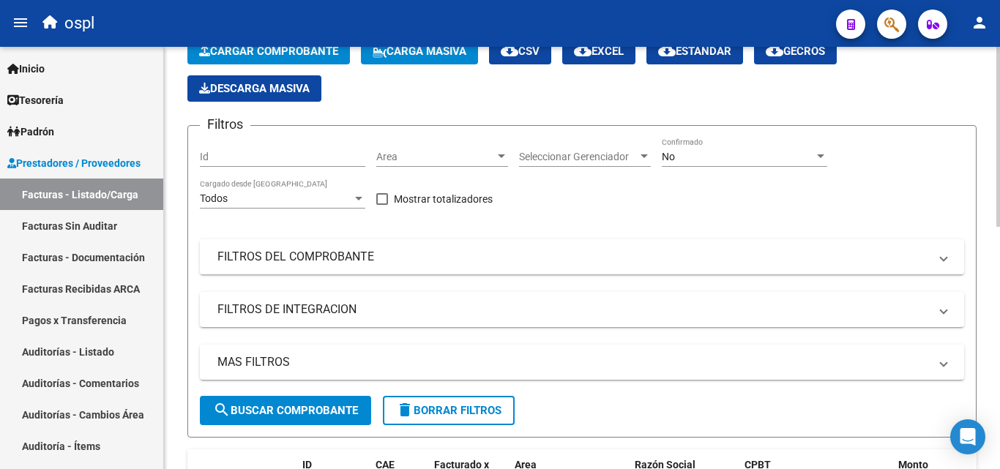
scroll to position [146, 0]
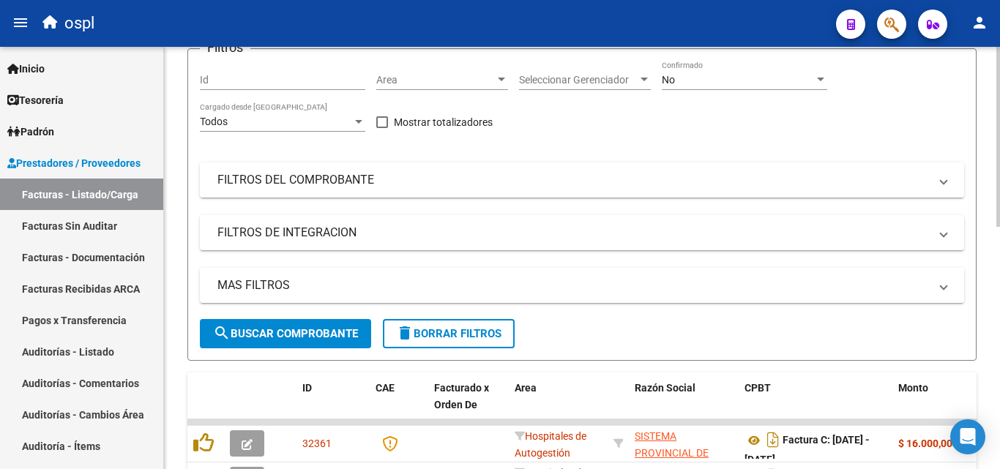
click at [454, 175] on mat-panel-title "FILTROS DEL COMPROBANTE" at bounding box center [572, 180] width 711 height 16
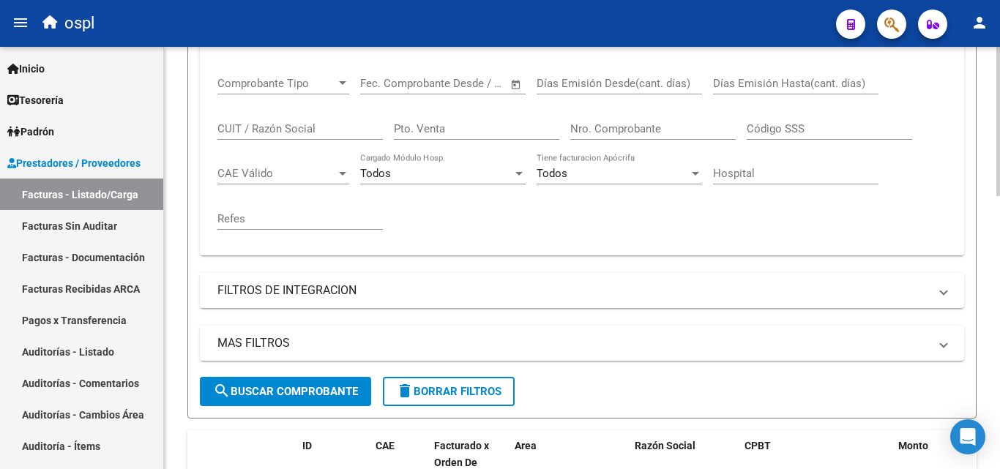
scroll to position [366, 0]
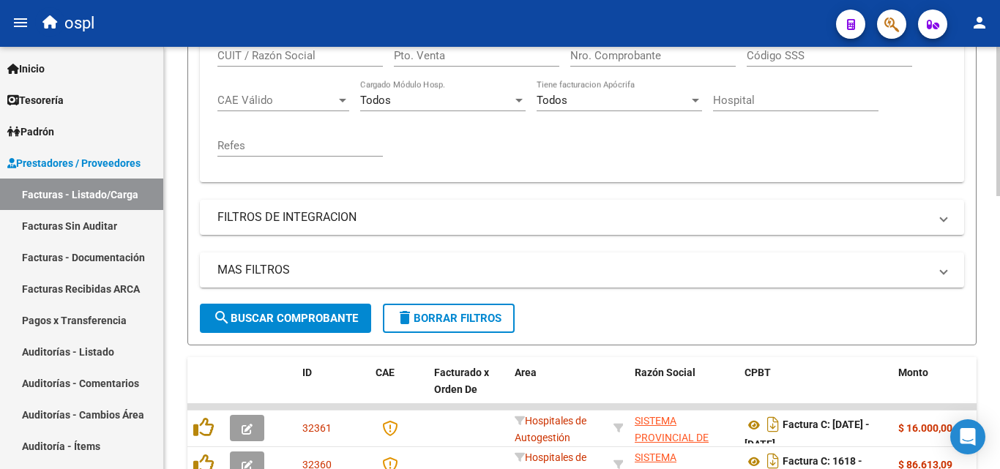
click at [616, 56] on input "Nro. Comprobante" at bounding box center [652, 55] width 165 height 13
type input "28225"
click at [361, 313] on button "search Buscar Comprobante" at bounding box center [285, 318] width 171 height 29
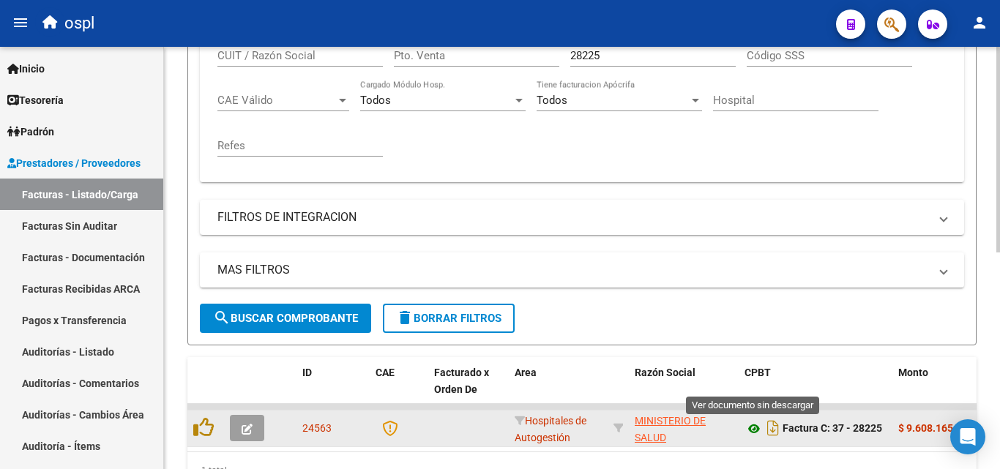
click at [754, 432] on icon at bounding box center [753, 429] width 19 height 18
click at [243, 427] on icon "button" at bounding box center [246, 429] width 11 height 11
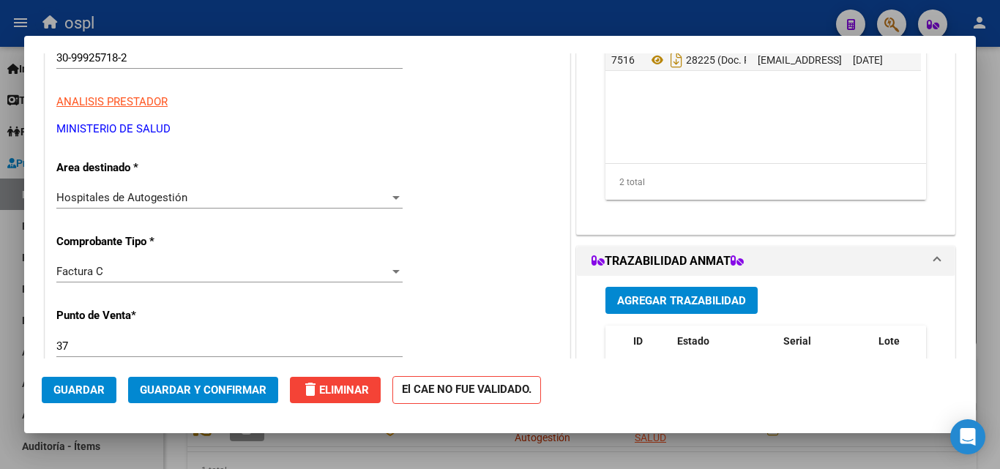
scroll to position [220, 0]
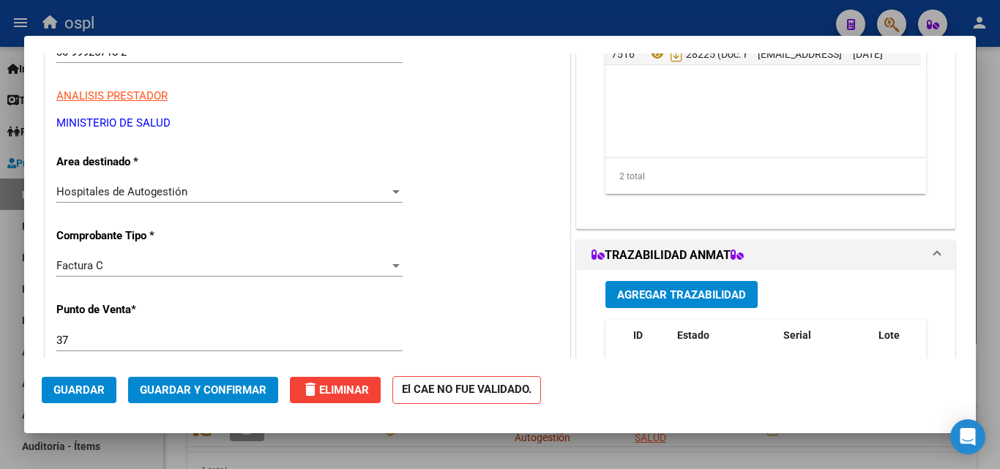
click at [327, 197] on div "Hospitales de Autogestión" at bounding box center [222, 191] width 333 height 13
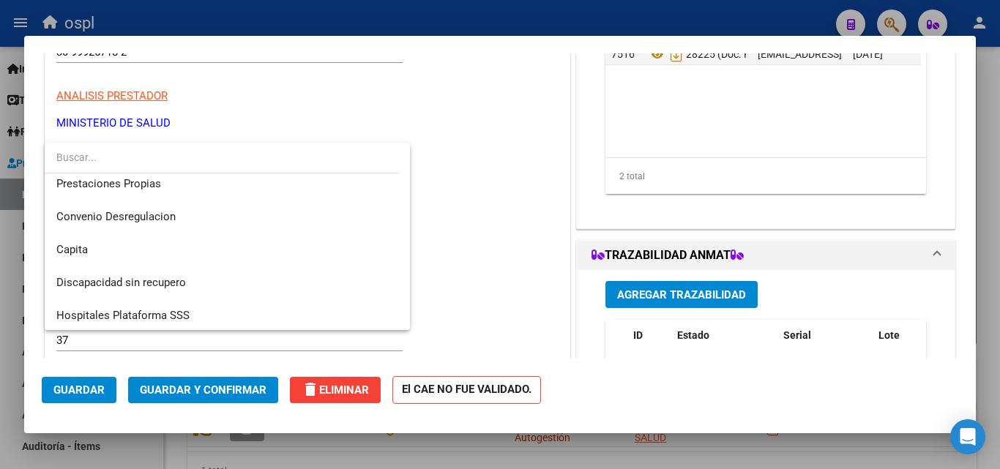
scroll to position [175, 0]
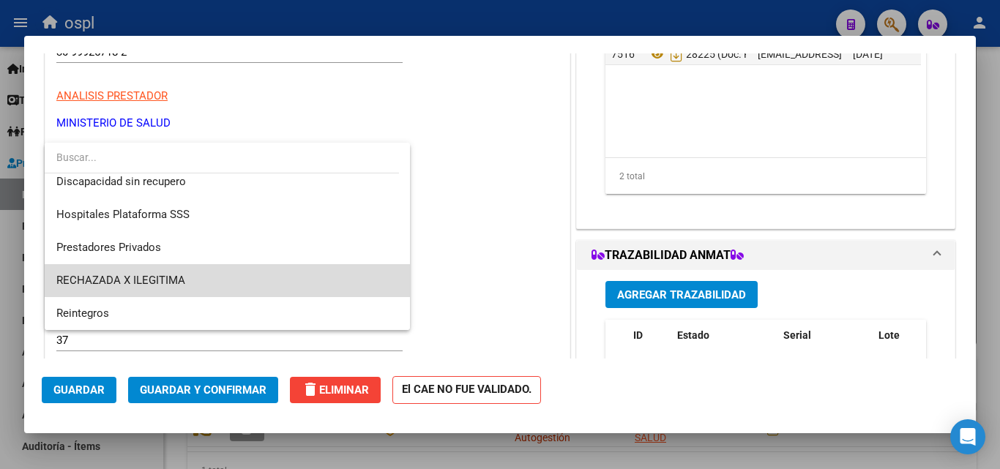
click at [239, 280] on span "RECHAZADA X ILEGITIMA" at bounding box center [227, 280] width 342 height 33
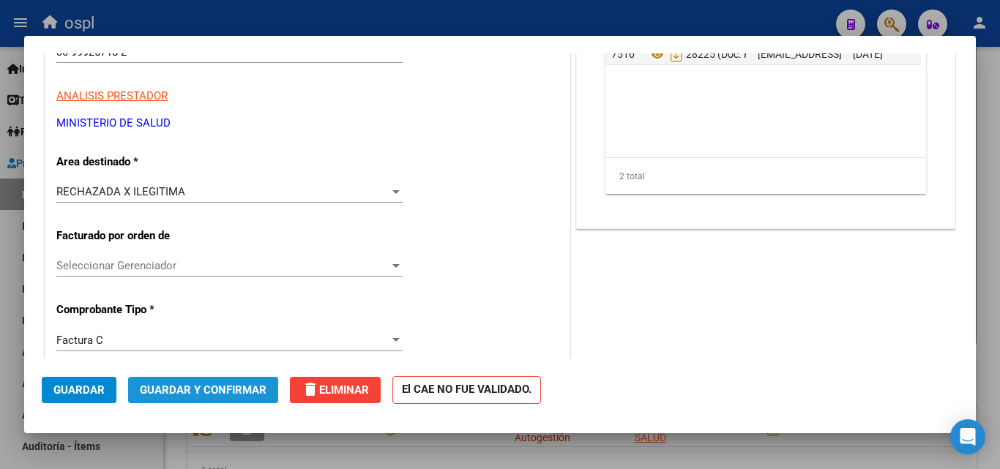
click at [228, 391] on span "Guardar y Confirmar" at bounding box center [203, 389] width 127 height 13
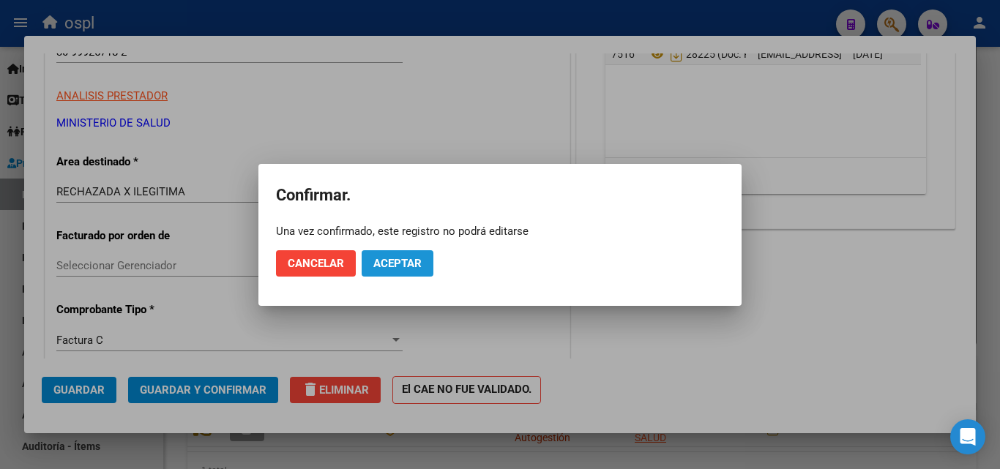
click at [402, 255] on button "Aceptar" at bounding box center [397, 263] width 72 height 26
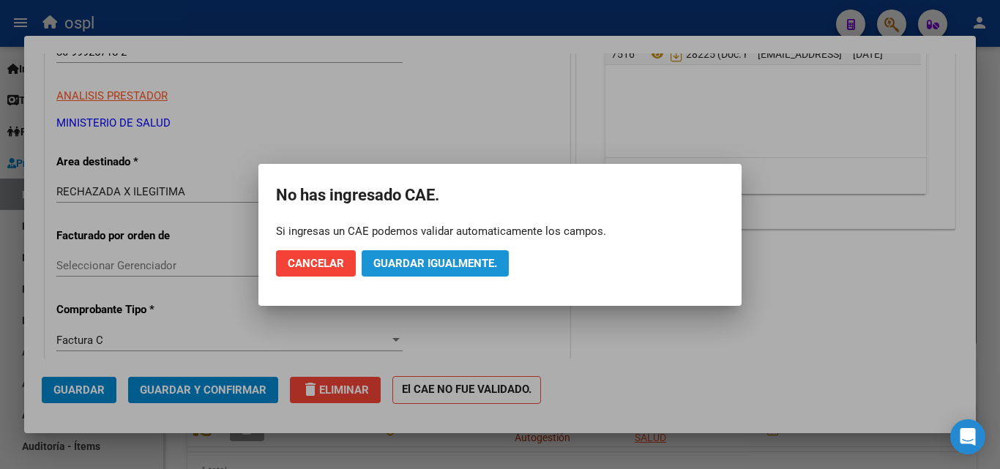
click at [456, 264] on span "Guardar igualmente." at bounding box center [435, 263] width 124 height 13
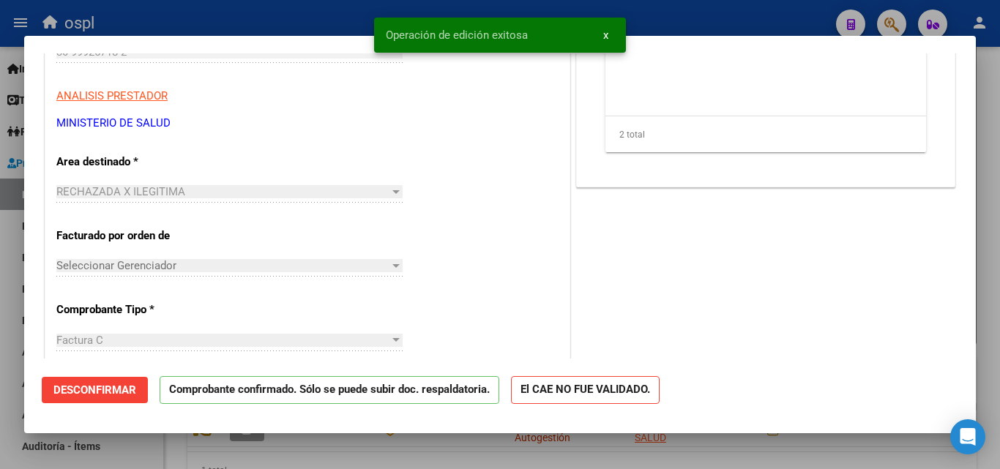
click at [703, 15] on div at bounding box center [500, 234] width 1000 height 469
click at [703, 15] on div "ospl" at bounding box center [429, 23] width 789 height 32
type input "$ 0,00"
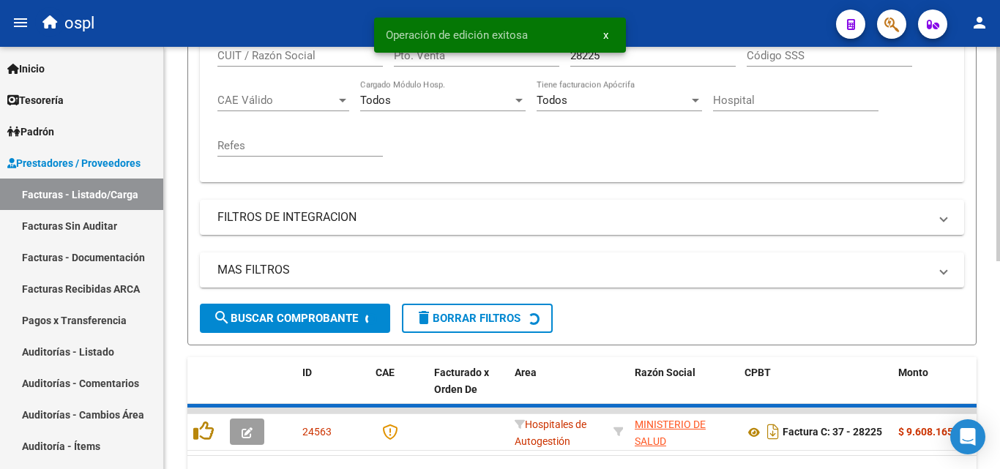
scroll to position [366, 0]
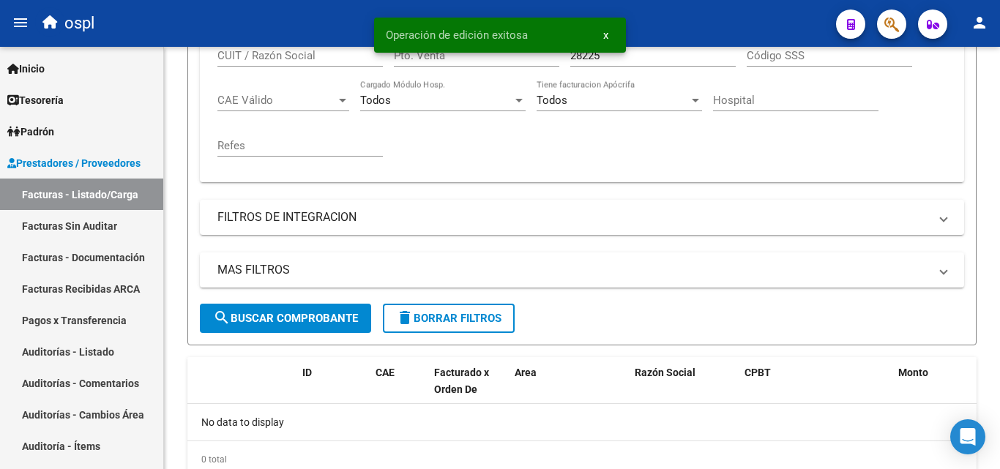
click at [629, 59] on div "Operación de edición exitosa x" at bounding box center [499, 35] width 287 height 70
click at [626, 54] on div "Operación de edición exitosa x" at bounding box center [499, 35] width 287 height 70
click at [605, 35] on span "x" at bounding box center [605, 35] width 5 height 13
drag, startPoint x: 605, startPoint y: 35, endPoint x: 604, endPoint y: 48, distance: 13.3
click at [605, 35] on span "x" at bounding box center [605, 35] width 5 height 13
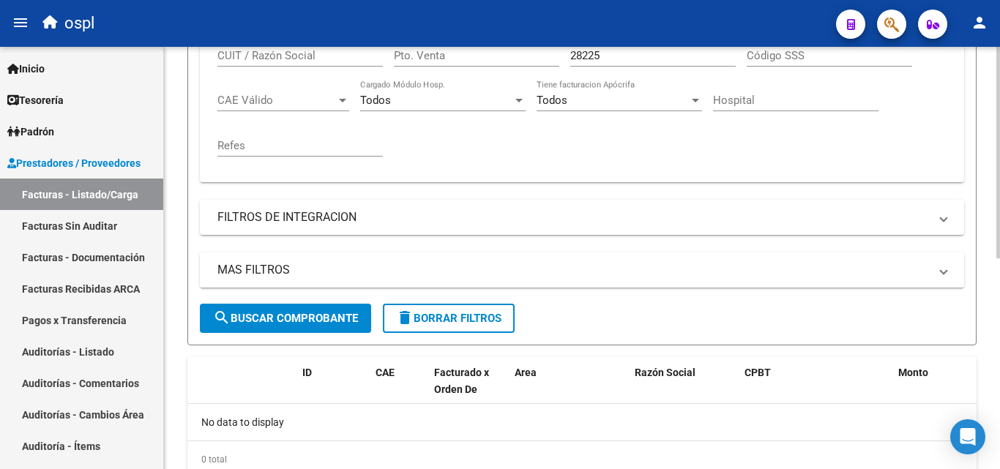
click at [602, 61] on input "28225" at bounding box center [652, 55] width 165 height 13
type input "2"
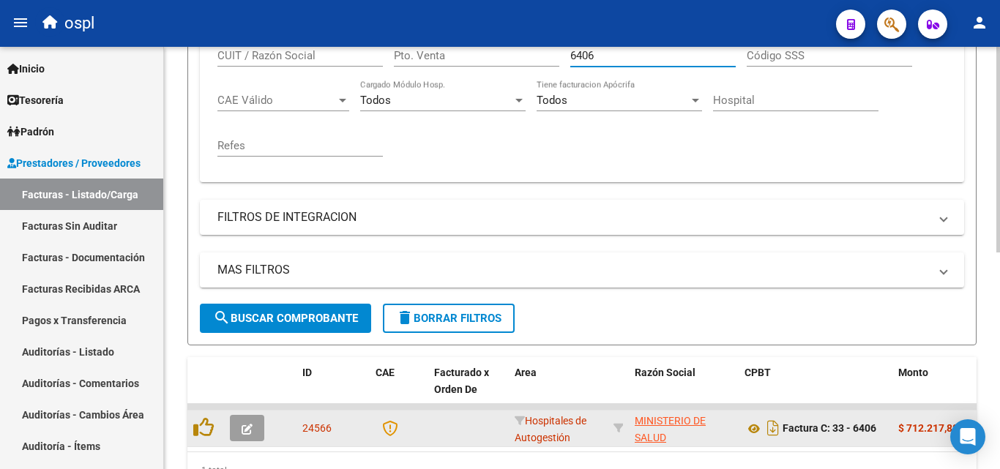
type input "6406"
click at [248, 427] on icon "button" at bounding box center [246, 429] width 11 height 11
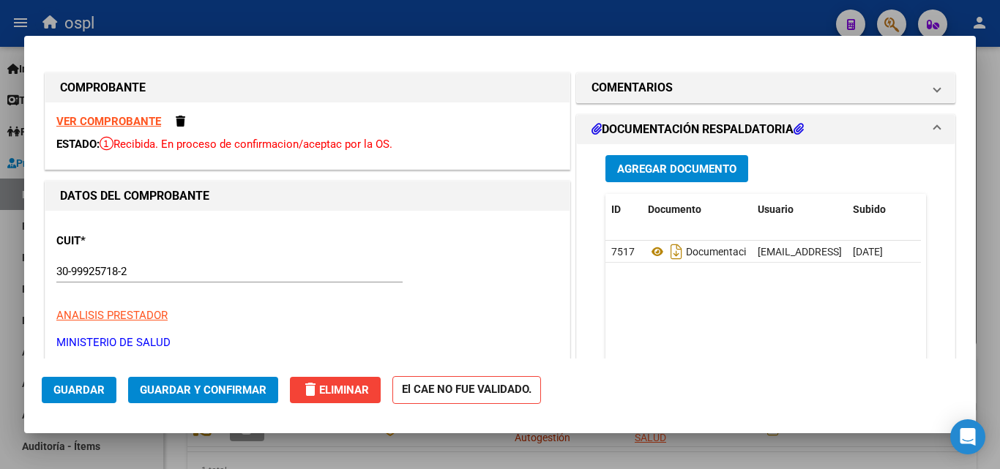
scroll to position [220, 0]
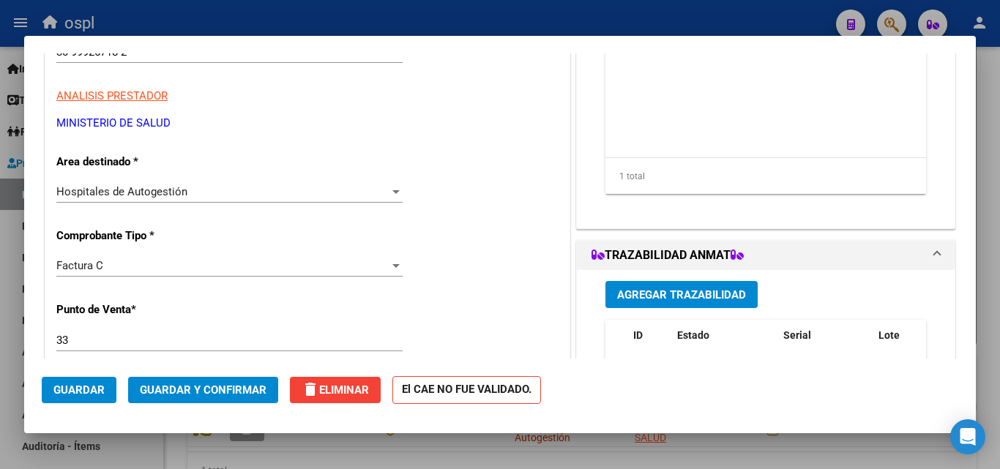
click at [296, 192] on div "Hospitales de Autogestión" at bounding box center [222, 191] width 333 height 13
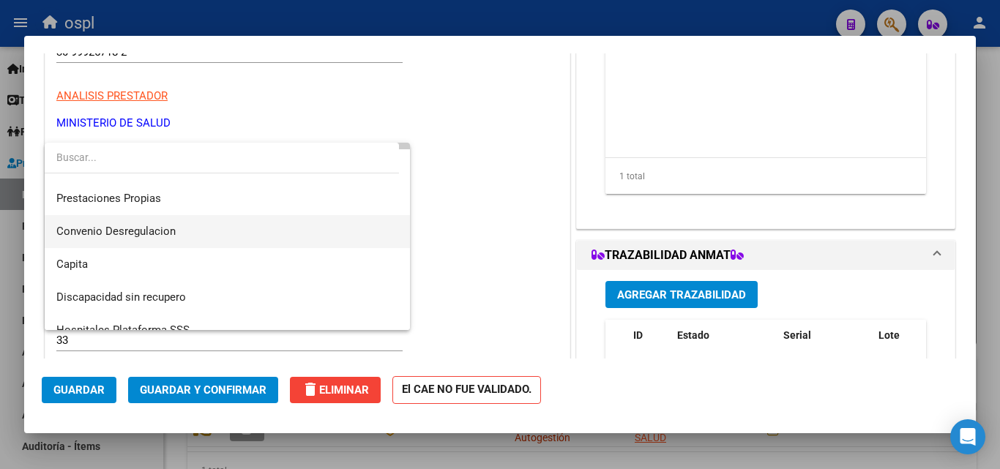
scroll to position [175, 0]
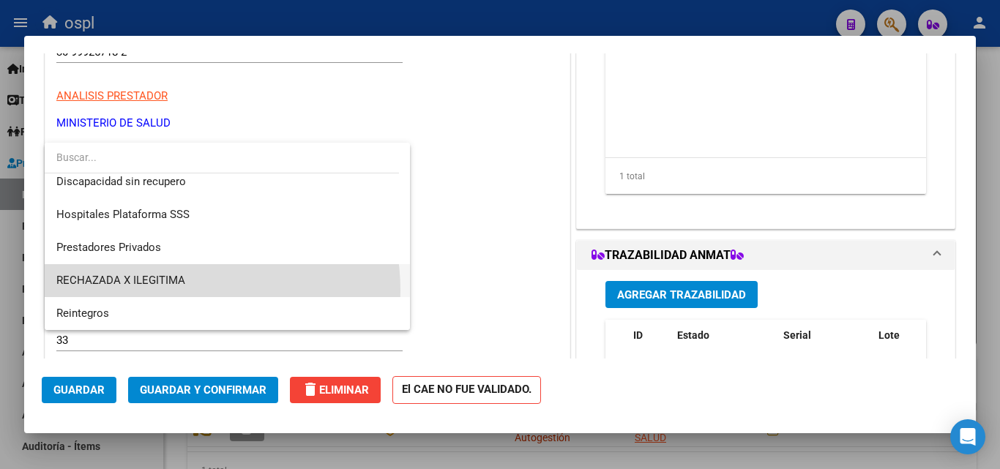
click at [165, 291] on span "RECHAZADA X ILEGITIMA" at bounding box center [227, 280] width 342 height 33
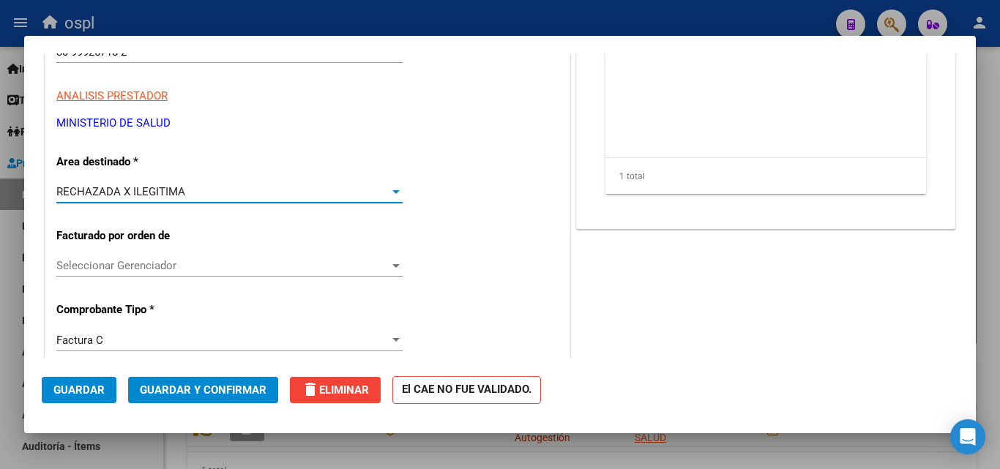
click at [181, 396] on span "Guardar y Confirmar" at bounding box center [203, 389] width 127 height 13
click at [247, 383] on span "Guardar y Confirmar" at bounding box center [203, 389] width 127 height 13
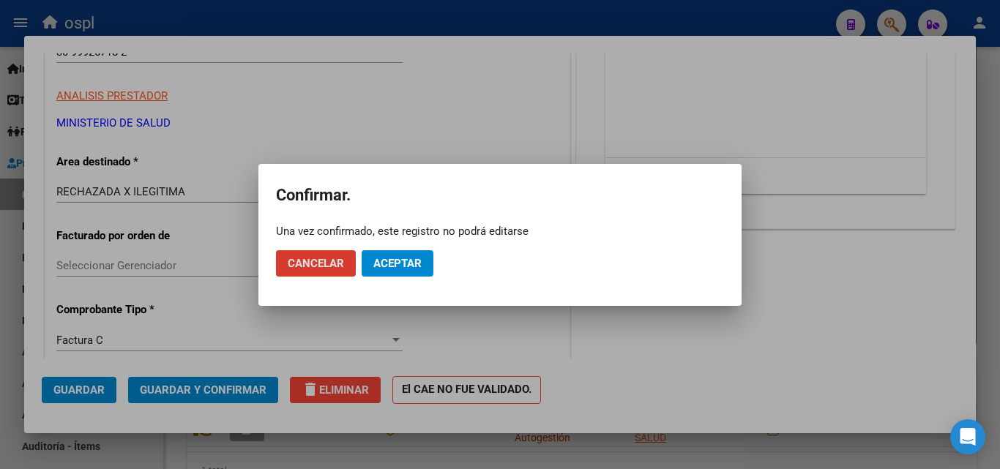
click at [409, 259] on span "Aceptar" at bounding box center [397, 263] width 48 height 13
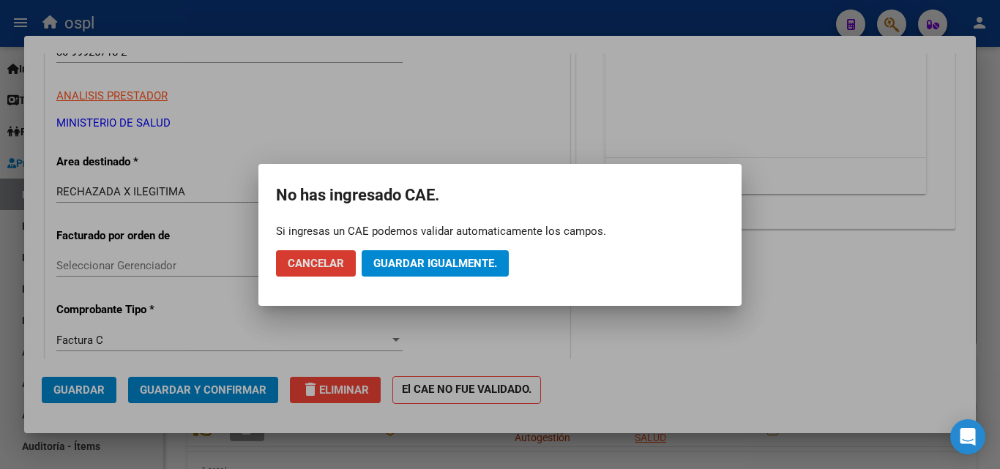
click at [471, 262] on span "Guardar igualmente." at bounding box center [435, 263] width 124 height 13
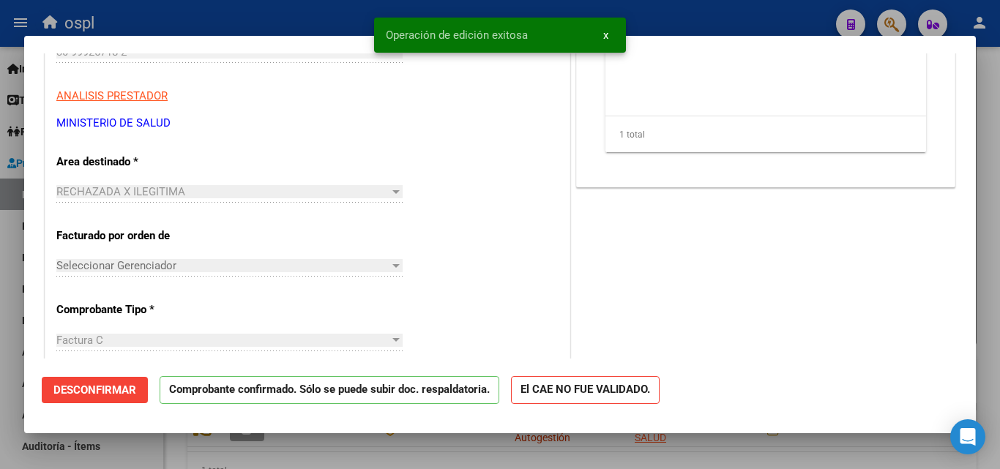
click at [249, 16] on div at bounding box center [500, 234] width 1000 height 469
type input "$ 0,00"
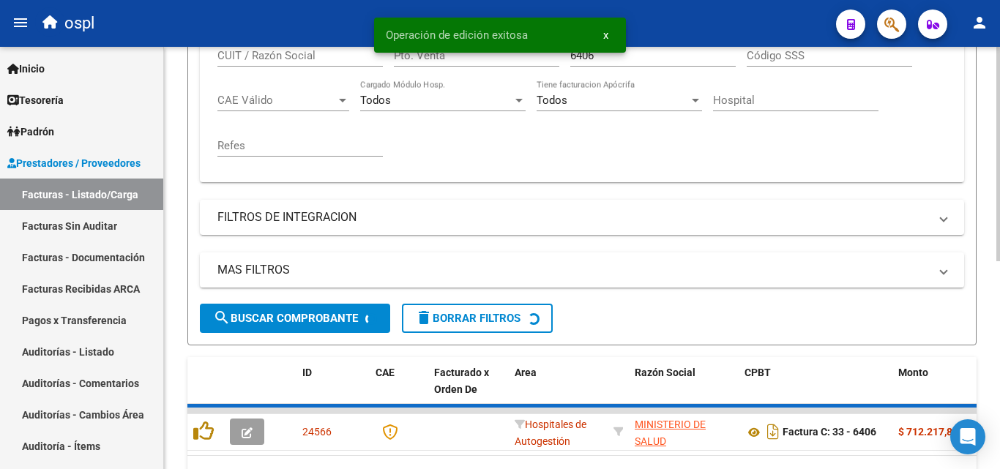
scroll to position [366, 0]
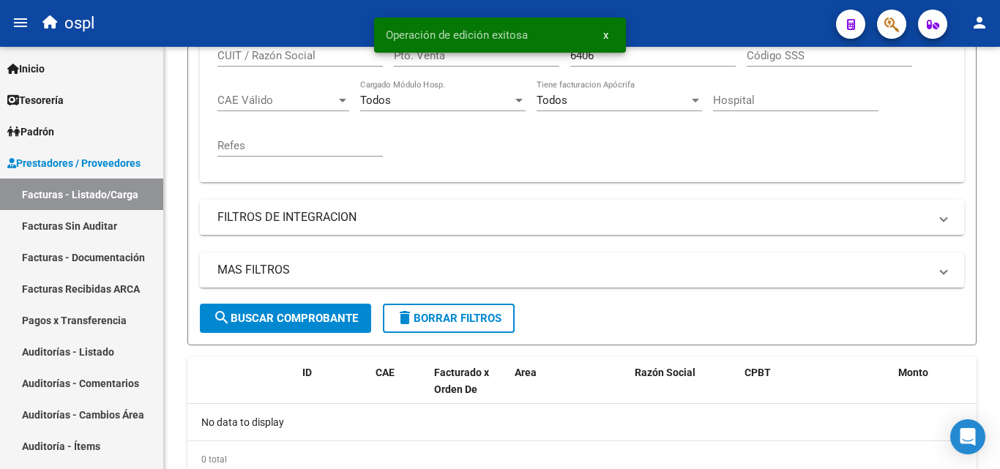
click at [603, 39] on span "x" at bounding box center [605, 35] width 5 height 13
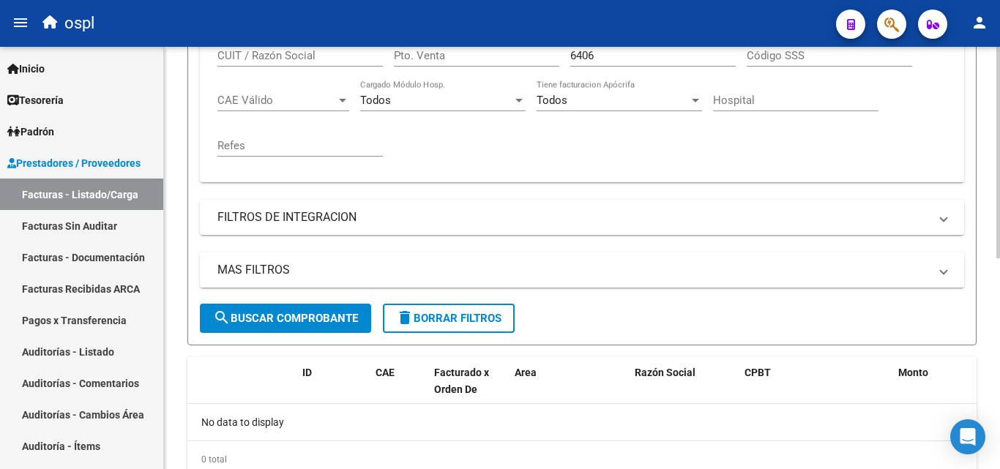
click at [599, 58] on input "6406" at bounding box center [652, 55] width 165 height 13
type input "6"
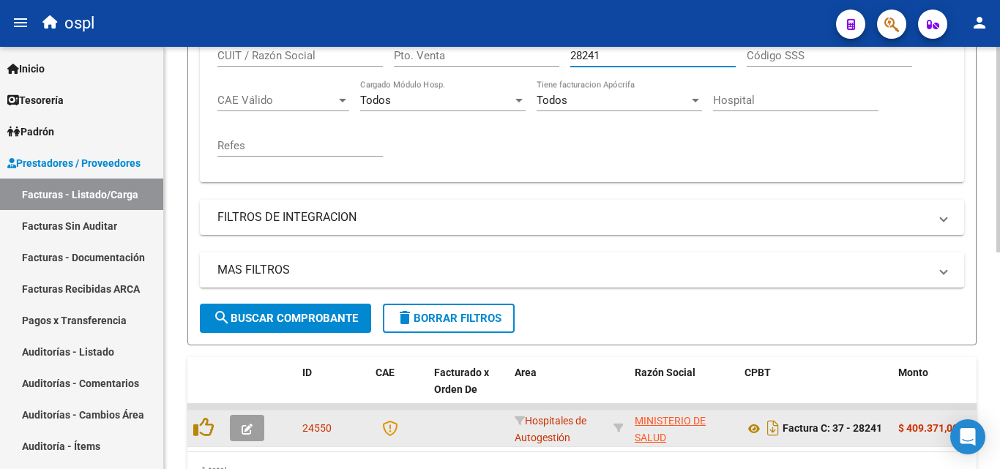
type input "28241"
click at [243, 427] on icon "button" at bounding box center [246, 429] width 11 height 11
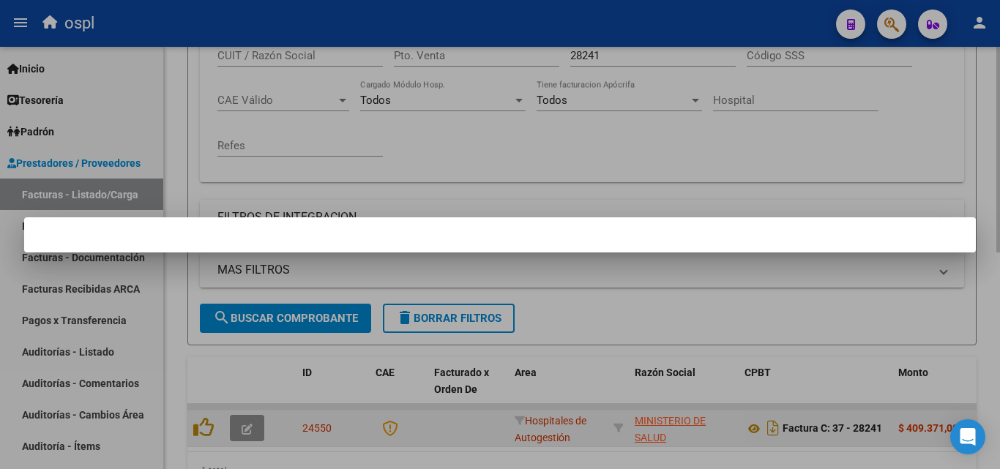
click at [243, 427] on div at bounding box center [500, 234] width 1000 height 469
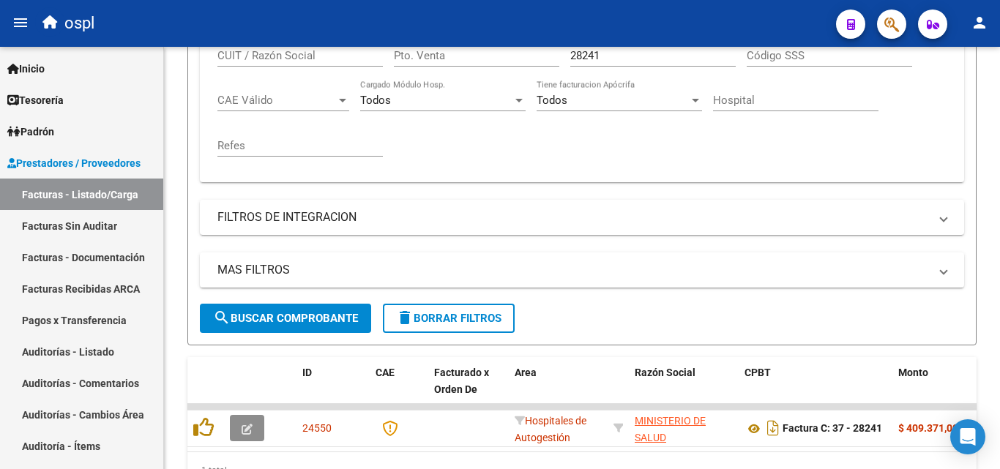
click at [251, 427] on icon "button" at bounding box center [246, 429] width 11 height 11
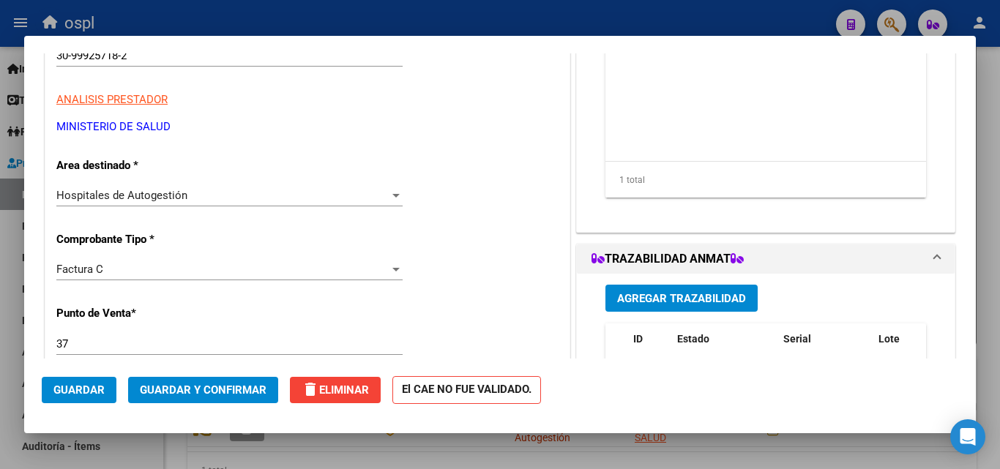
scroll to position [220, 0]
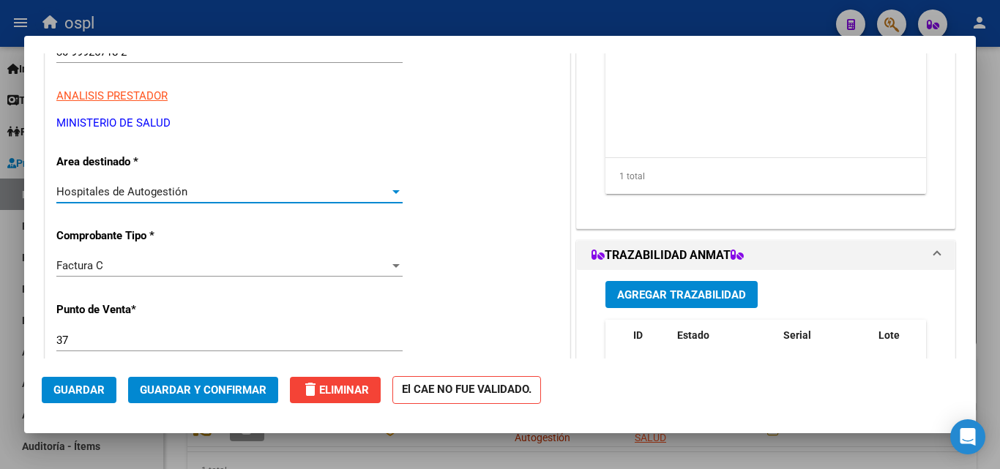
click at [339, 190] on div "Hospitales de Autogestión" at bounding box center [222, 191] width 333 height 13
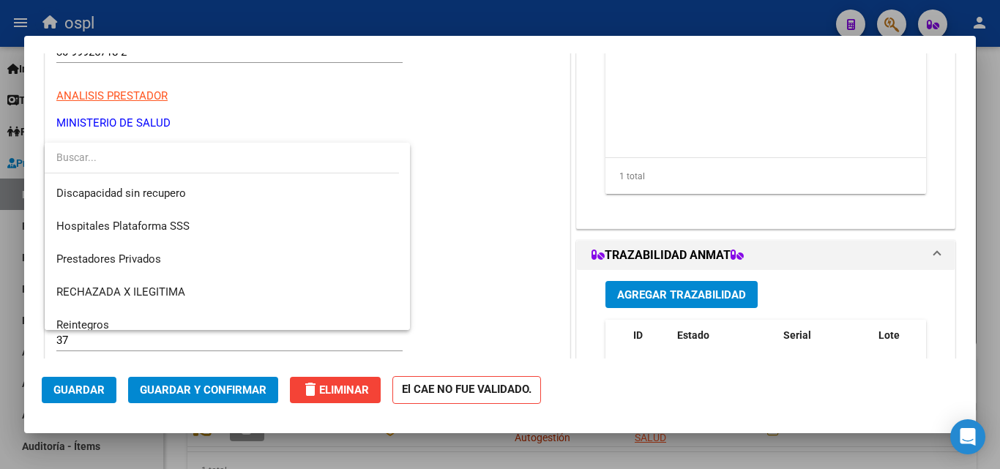
scroll to position [175, 0]
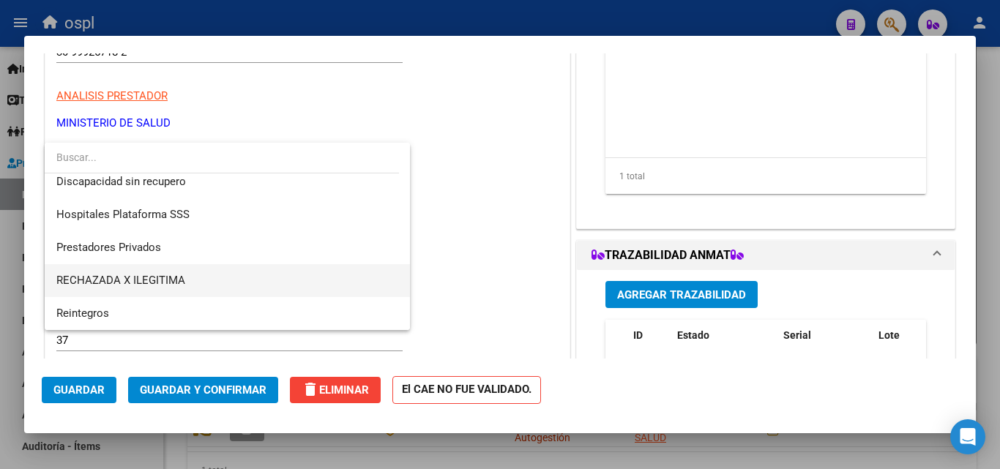
click at [220, 282] on span "RECHAZADA X ILEGITIMA" at bounding box center [227, 280] width 342 height 33
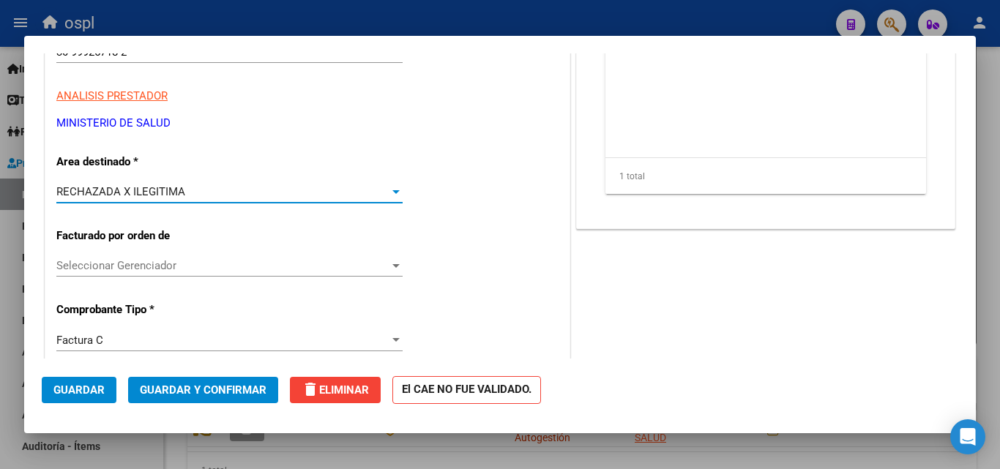
click at [224, 386] on span "Guardar y Confirmar" at bounding box center [203, 389] width 127 height 13
click at [246, 397] on button "Guardar y Confirmar" at bounding box center [203, 390] width 150 height 26
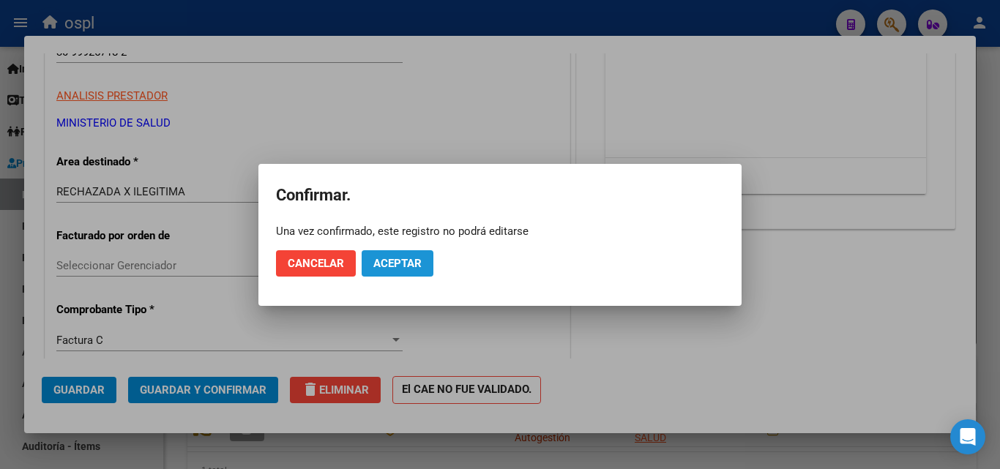
click at [384, 268] on span "Aceptar" at bounding box center [397, 263] width 48 height 13
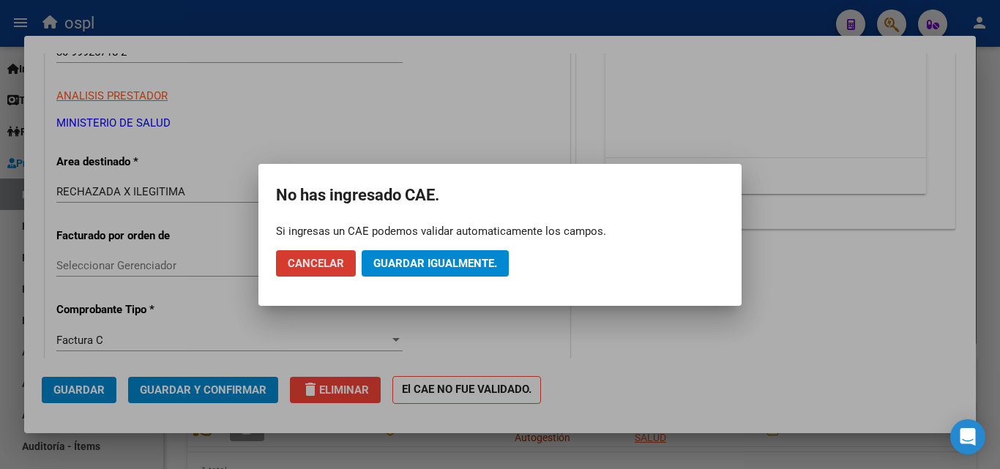
click at [411, 260] on span "Guardar igualmente." at bounding box center [435, 263] width 124 height 13
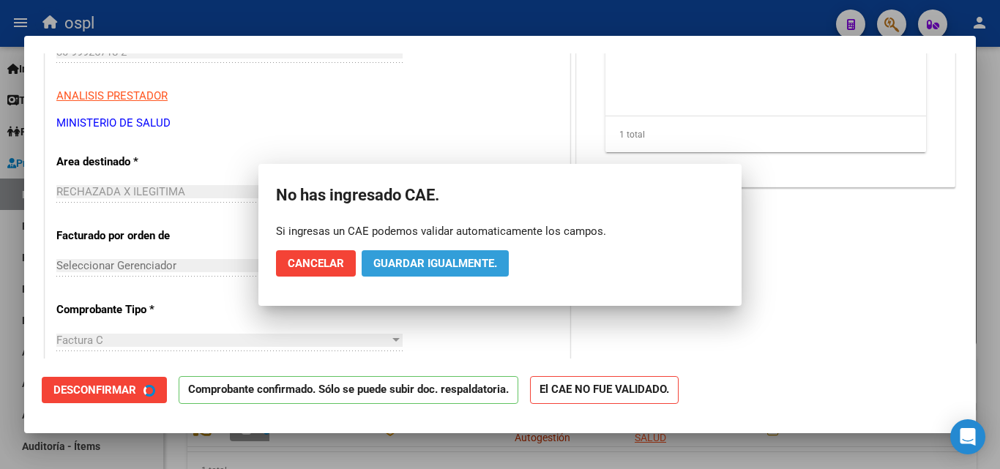
click at [411, 260] on span "Guardar igualmente." at bounding box center [435, 263] width 124 height 13
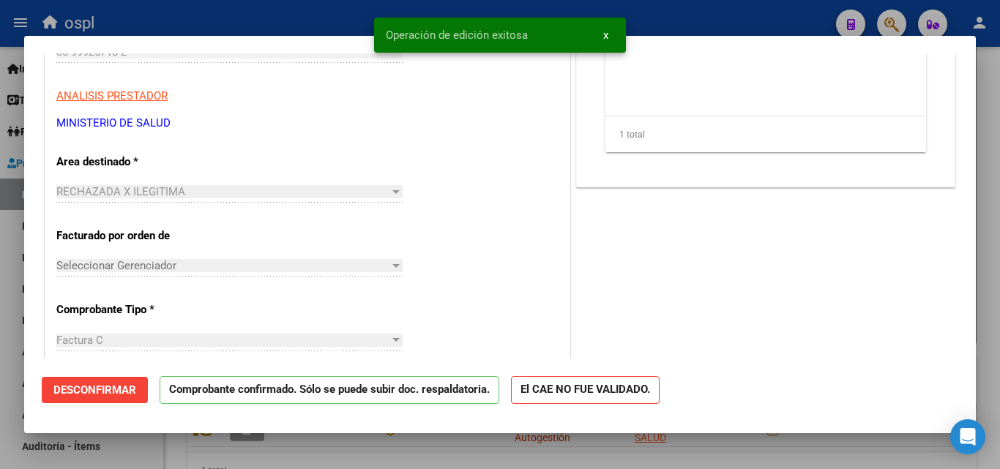
click at [286, 14] on div at bounding box center [500, 234] width 1000 height 469
type input "$ 0,00"
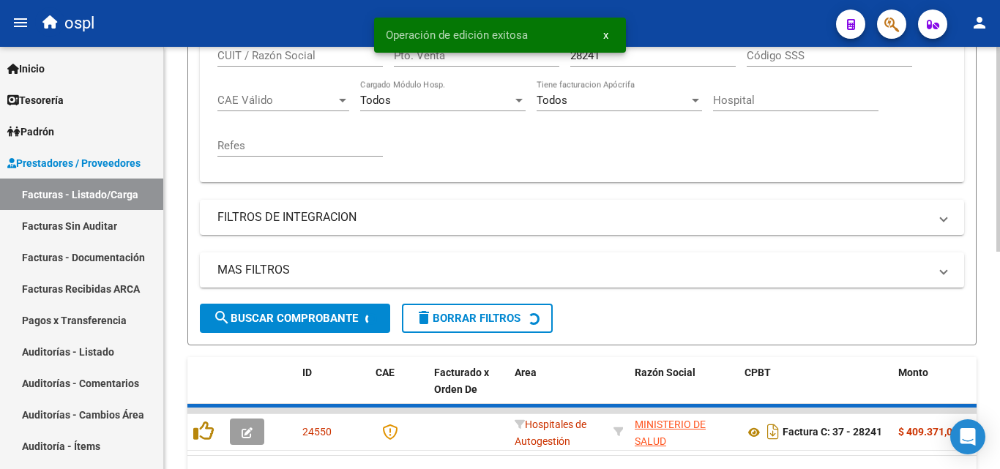
scroll to position [366, 0]
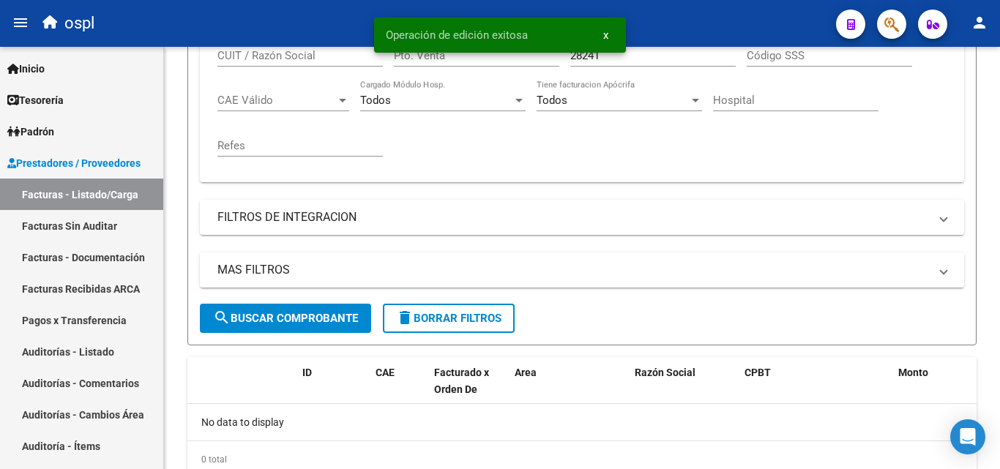
click at [605, 33] on span "x" at bounding box center [605, 35] width 5 height 13
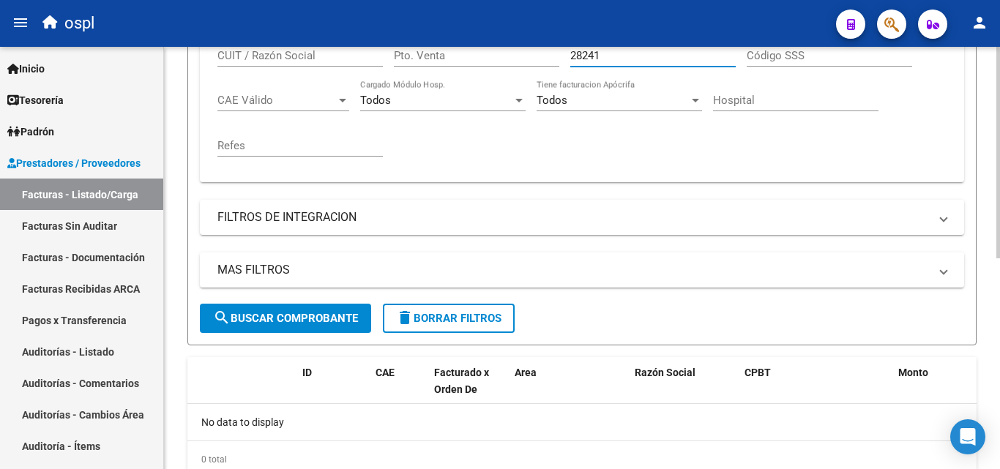
click at [606, 54] on input "28241" at bounding box center [652, 55] width 165 height 13
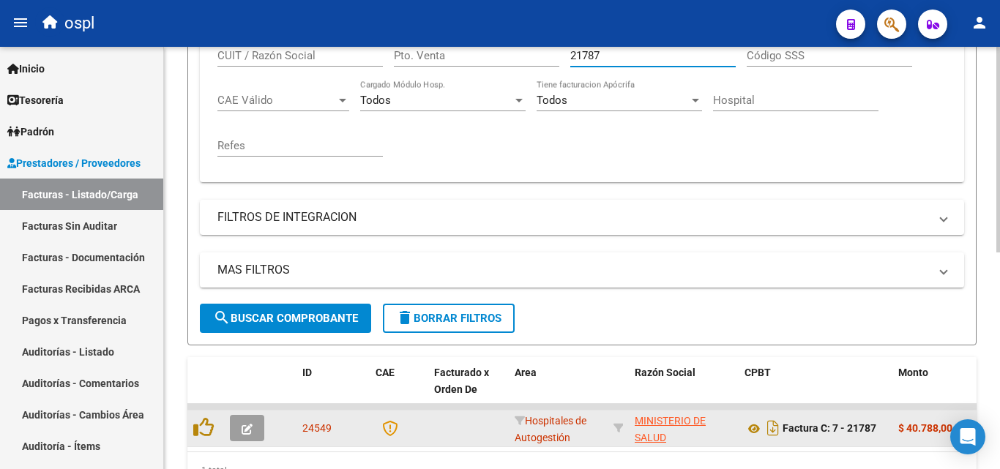
type input "21787"
click at [255, 430] on button "button" at bounding box center [247, 428] width 34 height 26
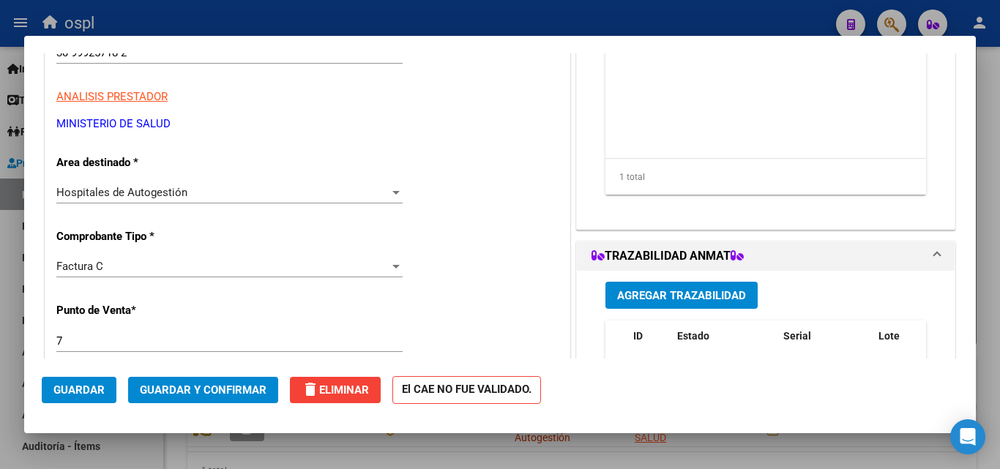
scroll to position [220, 0]
click at [353, 197] on div "Hospitales de Autogestión" at bounding box center [222, 191] width 333 height 13
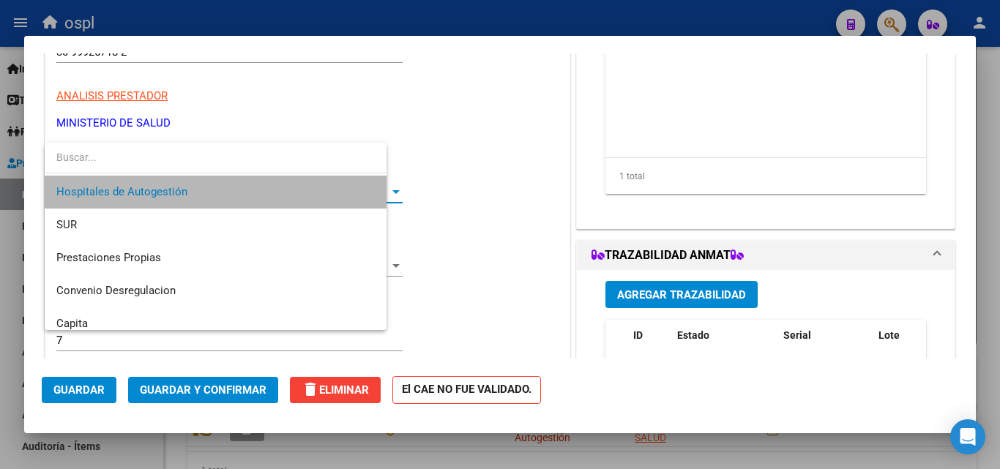
click at [353, 197] on span "Hospitales de Autogestión" at bounding box center [215, 192] width 318 height 33
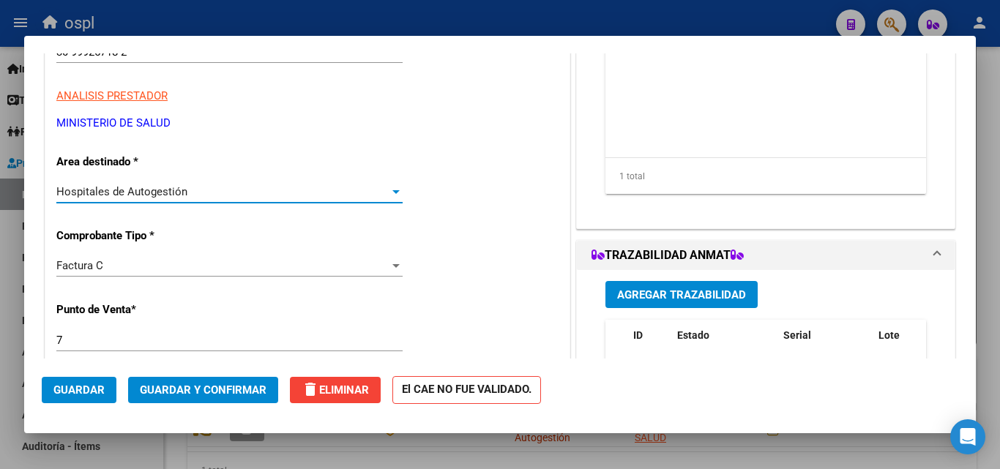
click at [283, 187] on div "Hospitales de Autogestión" at bounding box center [222, 191] width 333 height 13
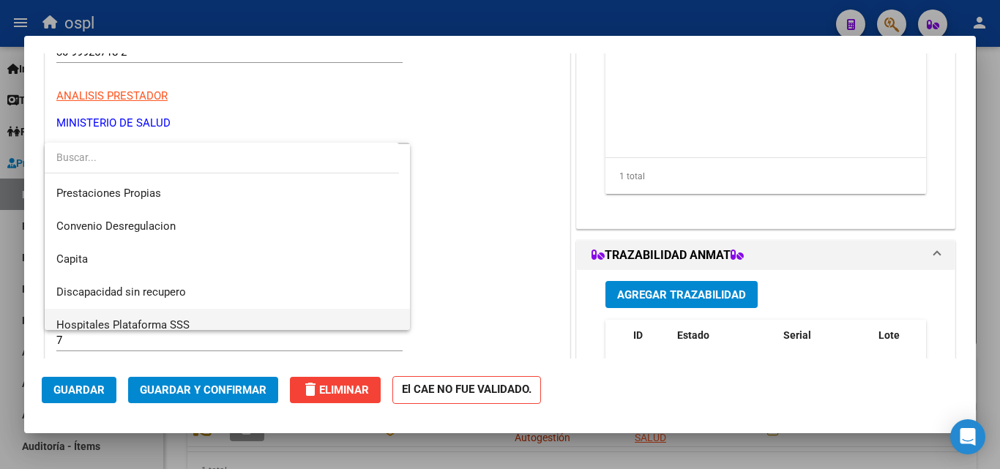
scroll to position [175, 0]
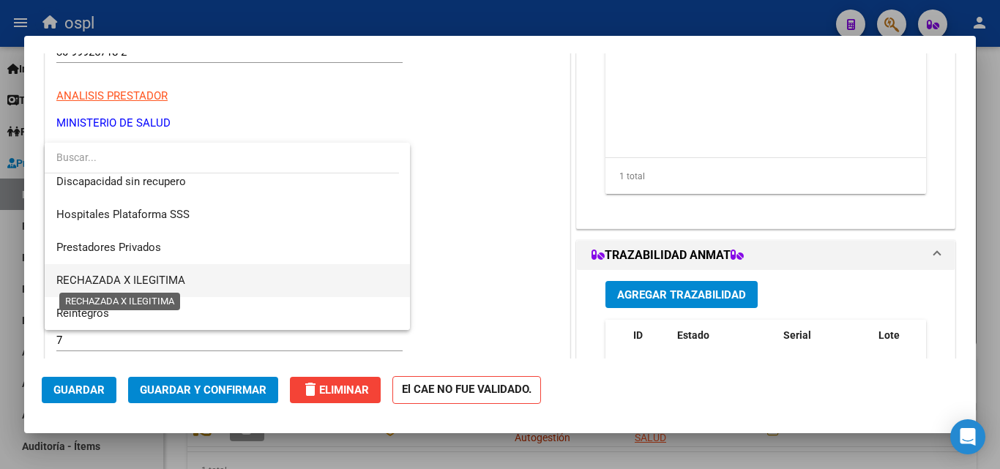
click at [160, 274] on span "RECHAZADA X ILEGITIMA" at bounding box center [120, 280] width 129 height 13
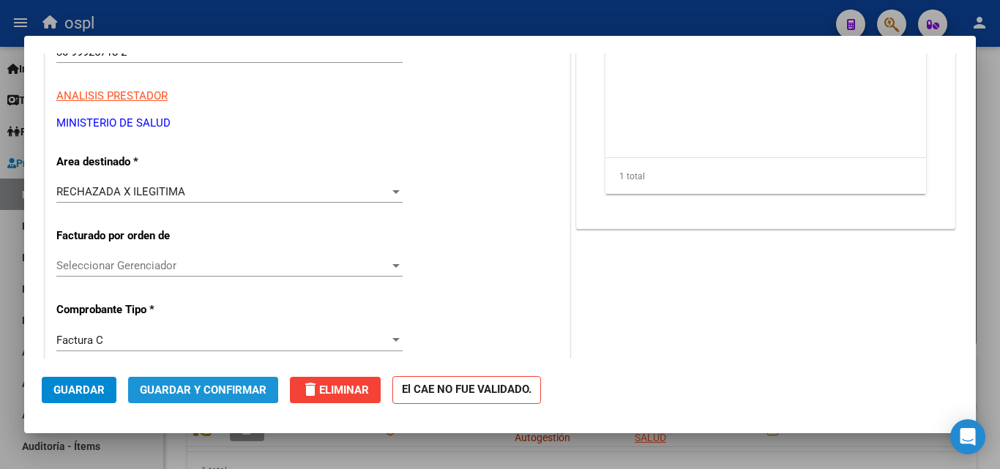
click at [193, 385] on span "Guardar y Confirmar" at bounding box center [203, 389] width 127 height 13
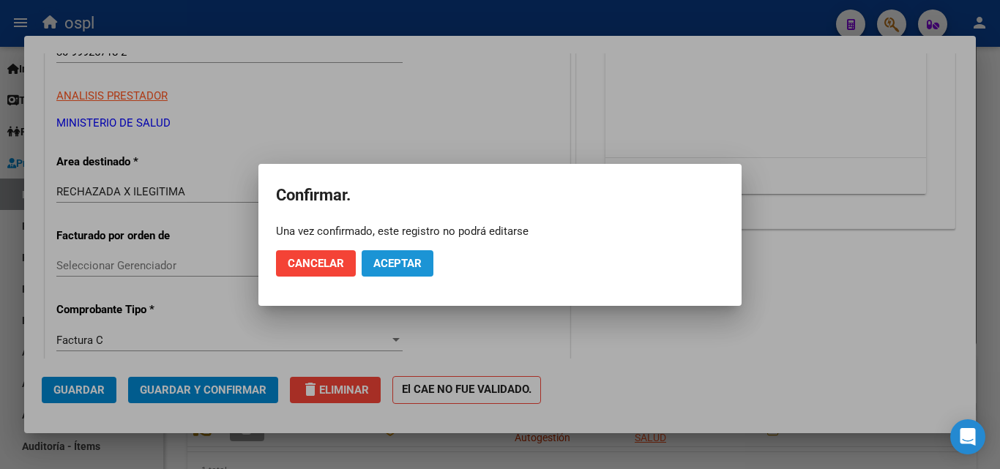
click at [383, 257] on span "Aceptar" at bounding box center [397, 263] width 48 height 13
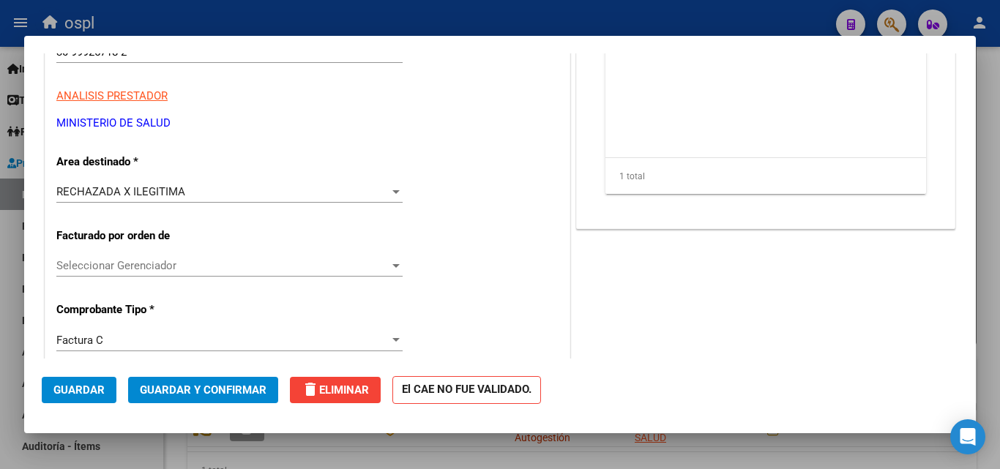
click at [239, 395] on span "Guardar y Confirmar" at bounding box center [203, 389] width 127 height 13
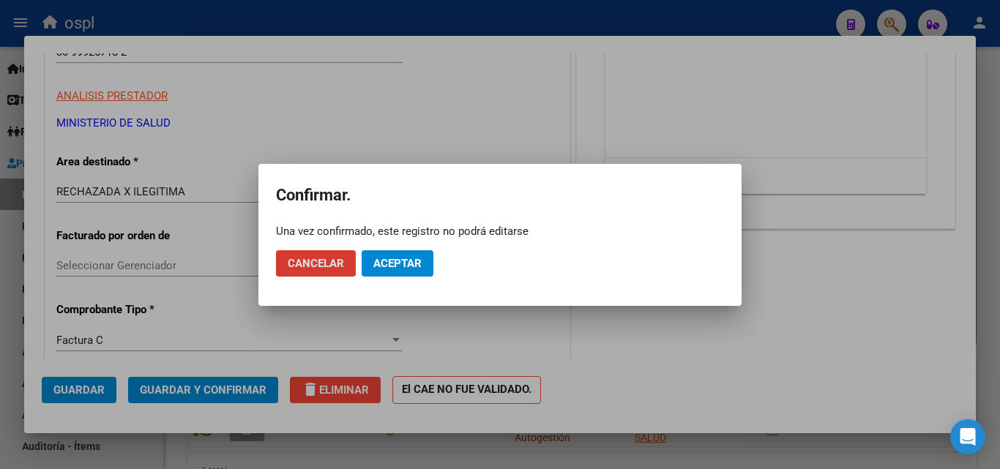
click at [417, 267] on span "Aceptar" at bounding box center [397, 263] width 48 height 13
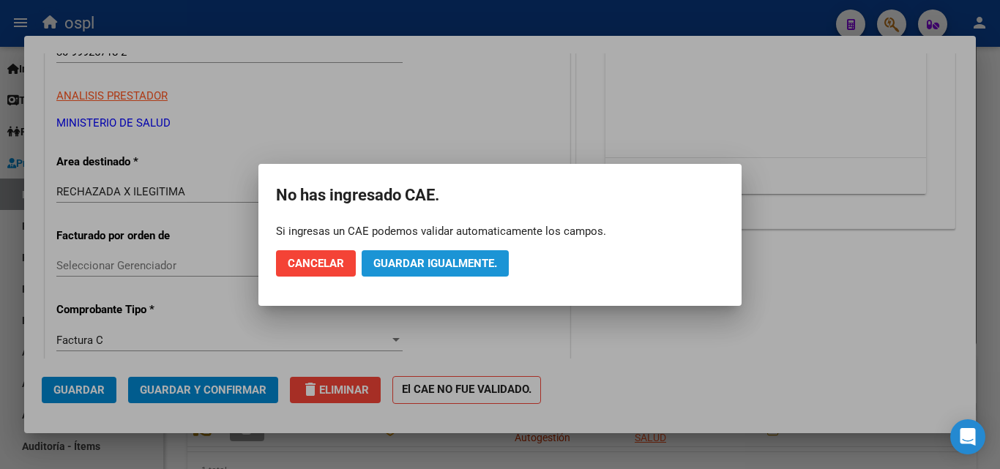
click at [476, 264] on span "Guardar igualmente." at bounding box center [435, 263] width 124 height 13
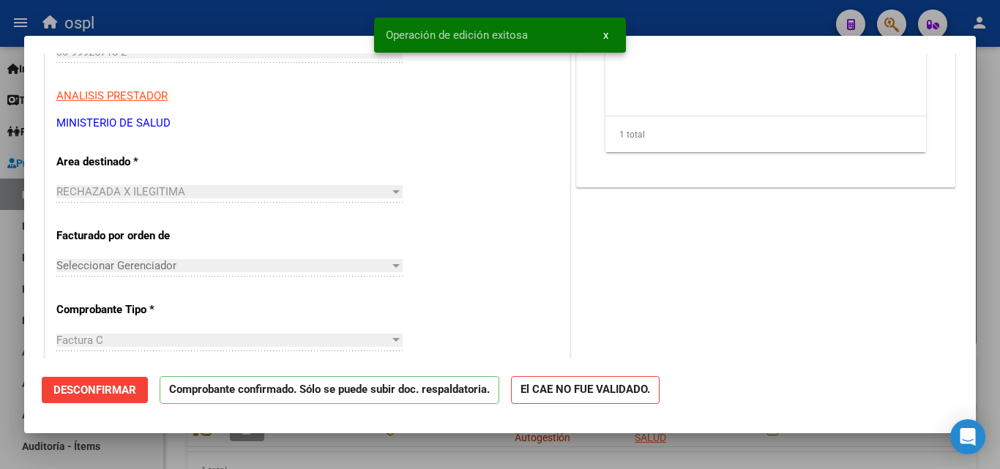
click at [326, 17] on div at bounding box center [500, 234] width 1000 height 469
type input "$ 0,00"
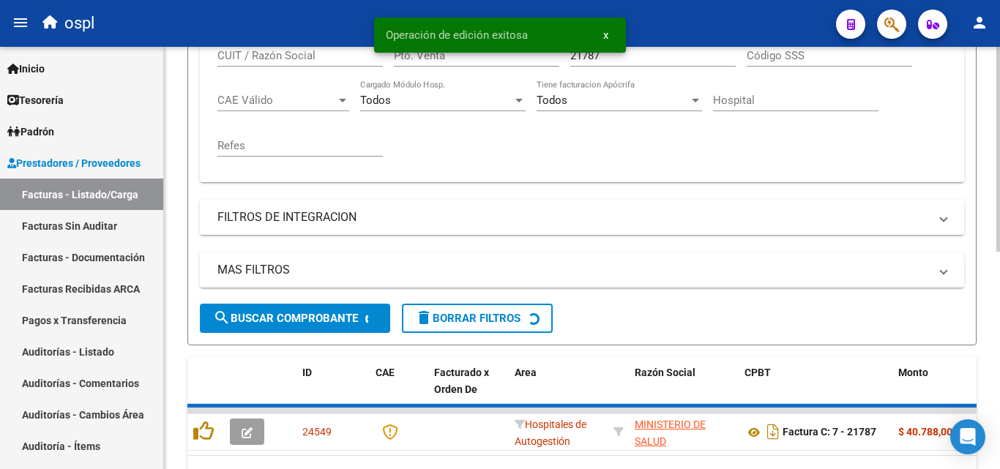
scroll to position [366, 0]
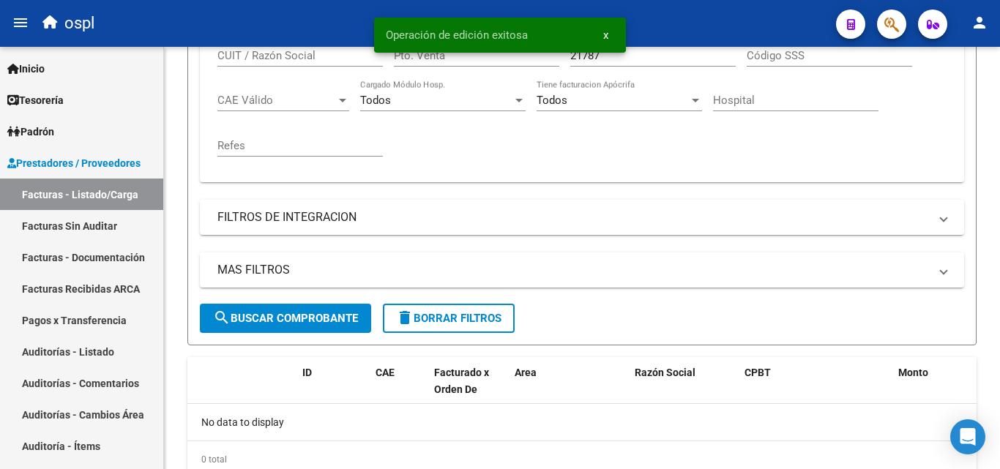
click at [605, 32] on span "x" at bounding box center [605, 35] width 5 height 13
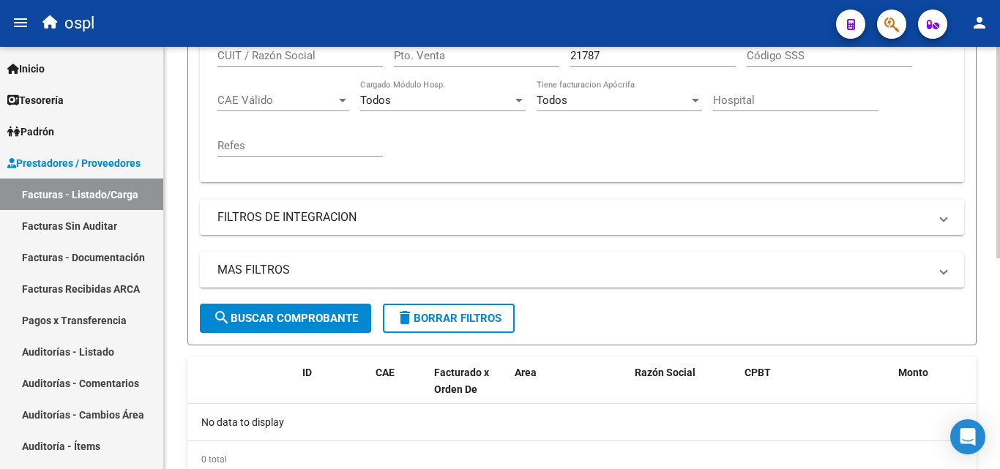
click at [604, 54] on input "21787" at bounding box center [652, 55] width 165 height 13
type input "2"
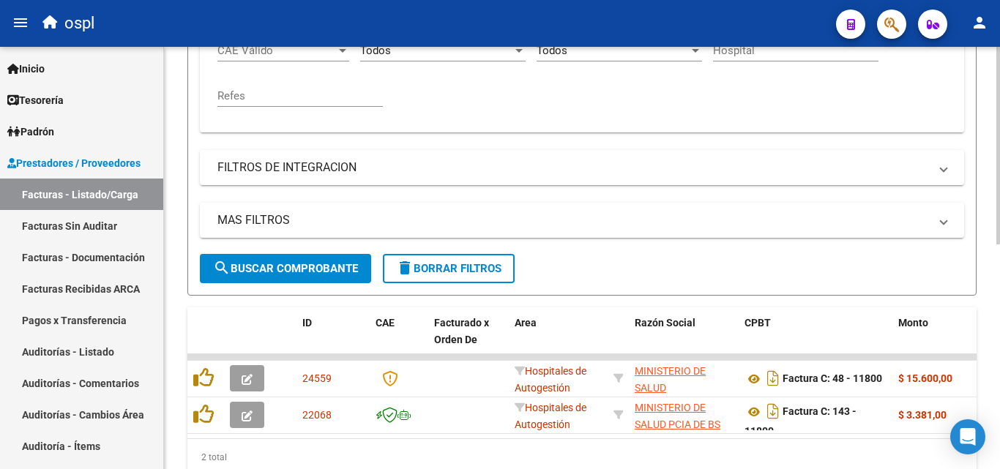
scroll to position [439, 0]
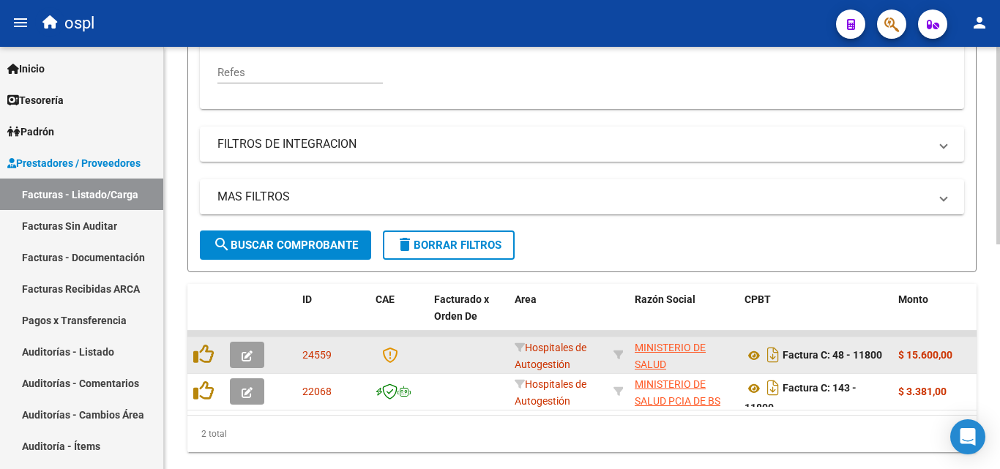
type input "11800"
click at [239, 359] on button "button" at bounding box center [247, 355] width 34 height 26
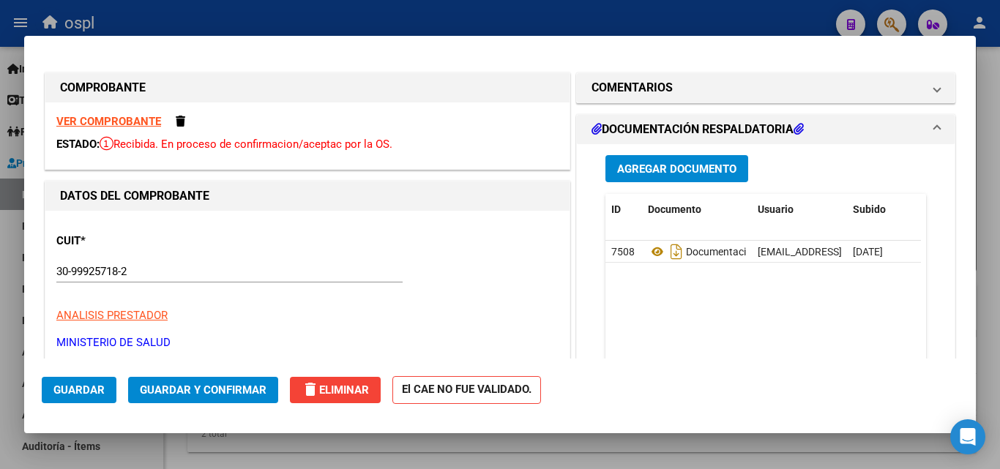
scroll to position [293, 0]
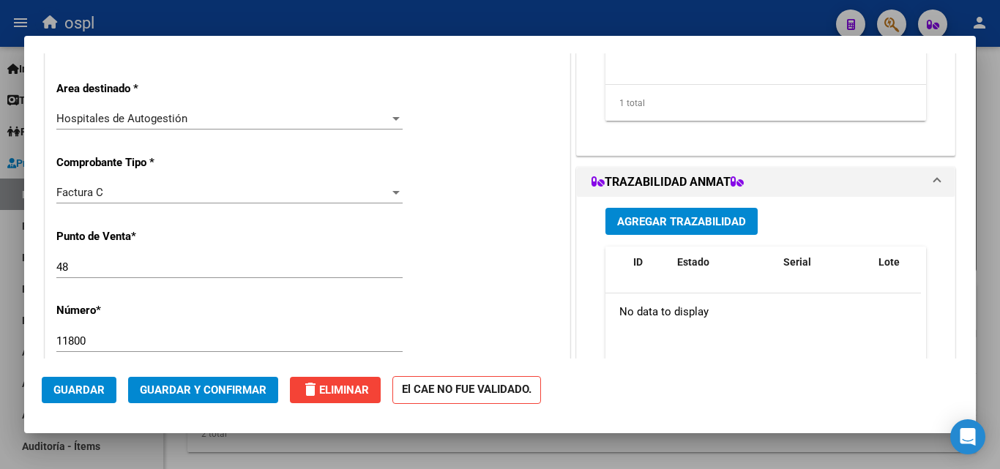
click at [252, 118] on div "Hospitales de Autogestión" at bounding box center [222, 118] width 333 height 13
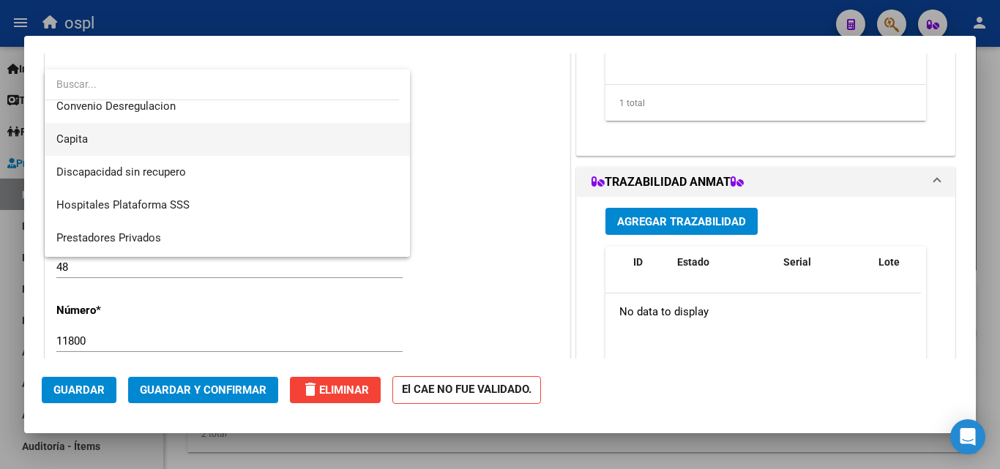
scroll to position [175, 0]
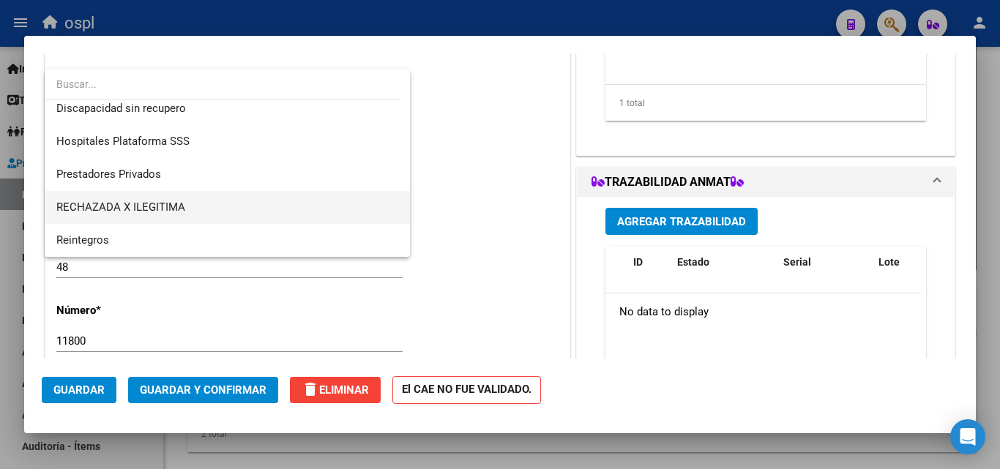
click at [187, 217] on span "RECHAZADA X ILEGITIMA" at bounding box center [227, 207] width 342 height 33
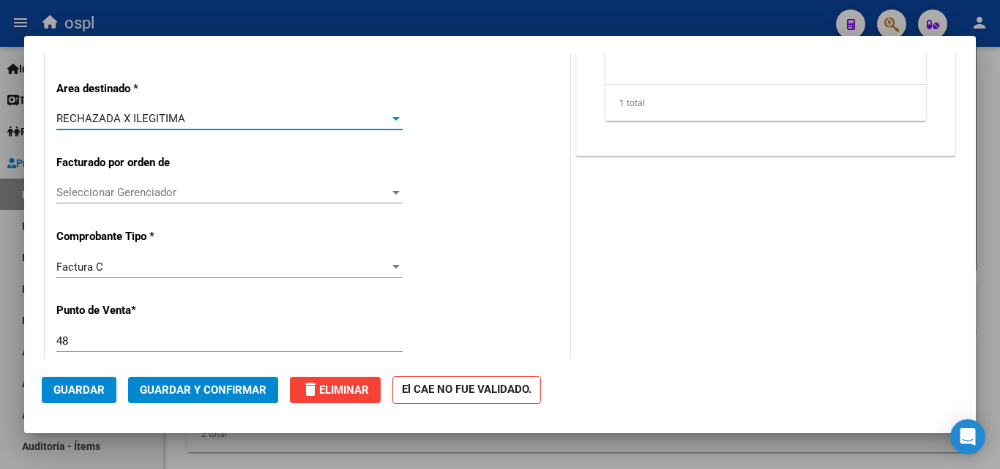
click at [263, 396] on span "Guardar y Confirmar" at bounding box center [203, 389] width 127 height 13
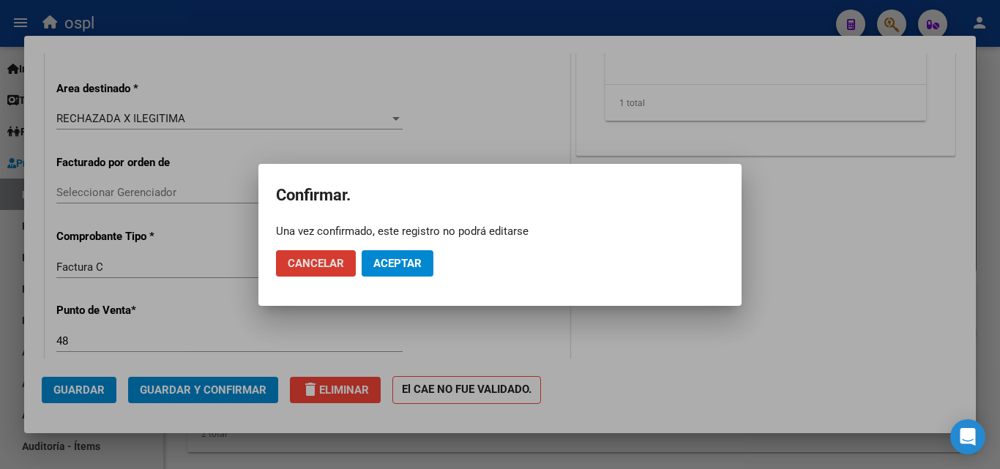
click at [388, 262] on span "Aceptar" at bounding box center [397, 263] width 48 height 13
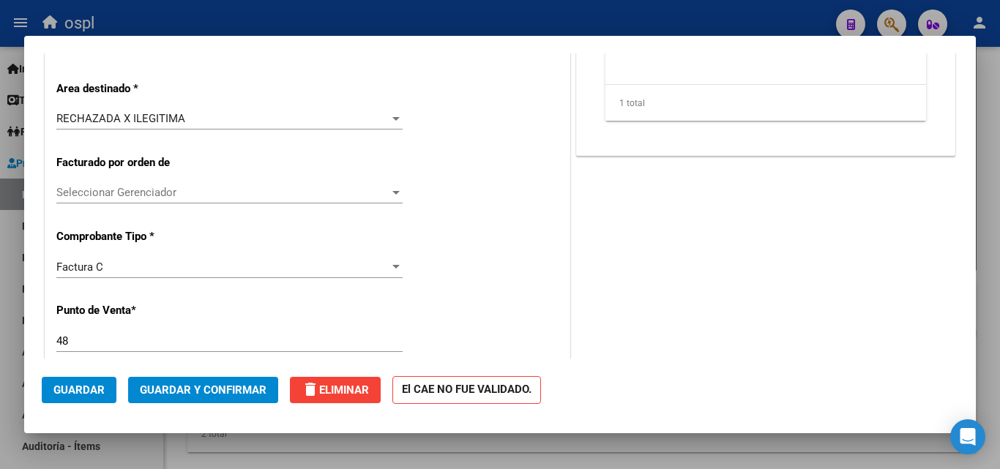
click at [383, 15] on div at bounding box center [500, 234] width 1000 height 469
type input "$ 0,00"
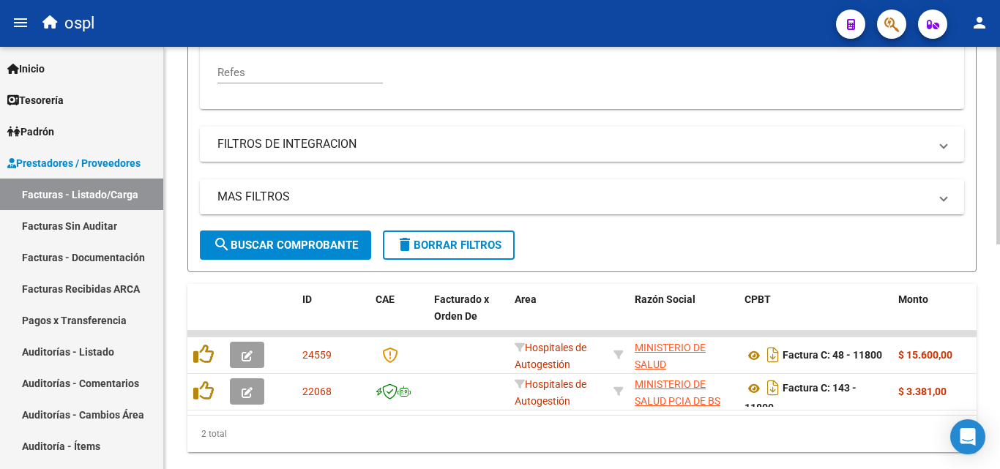
scroll to position [439, 0]
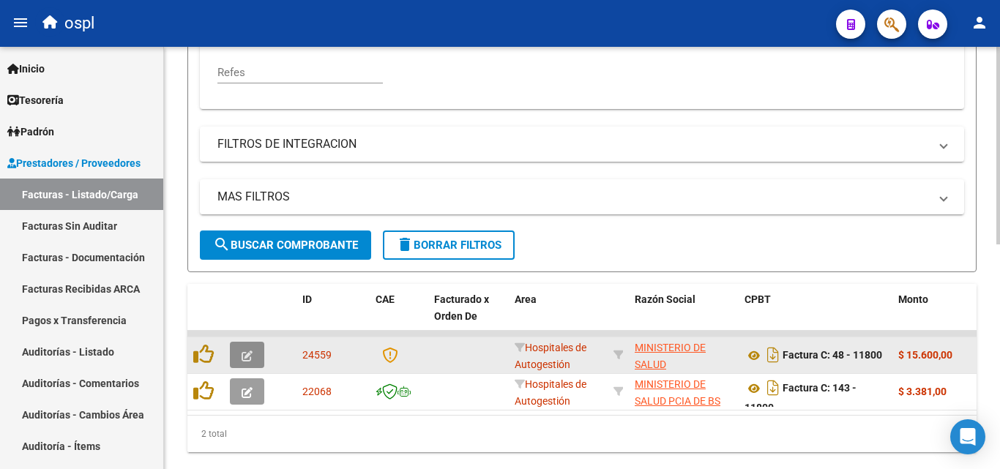
click at [258, 353] on button "button" at bounding box center [247, 355] width 34 height 26
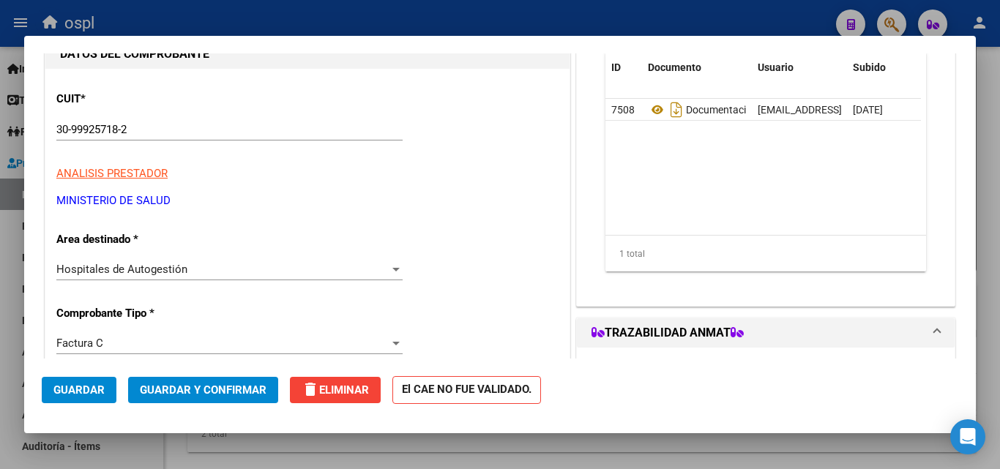
scroll to position [146, 0]
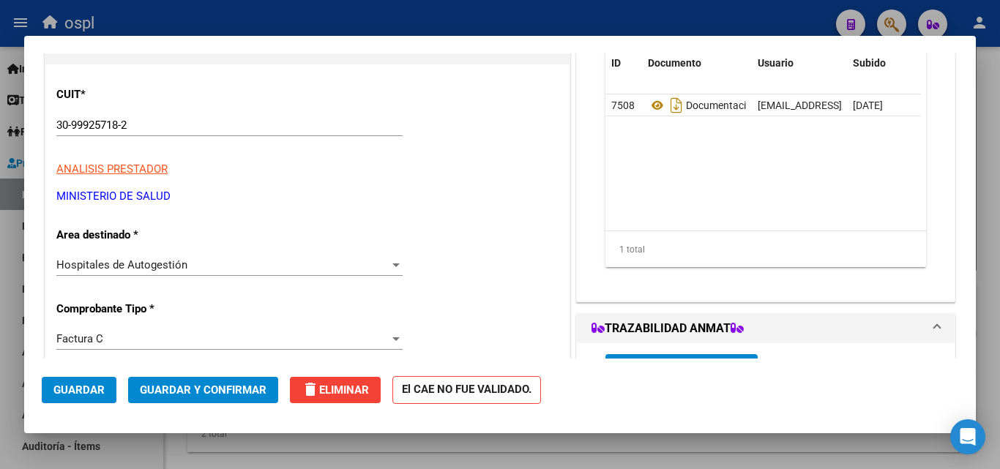
click at [267, 264] on div "Hospitales de Autogestión" at bounding box center [222, 264] width 333 height 13
click at [267, 260] on div "Hospitales de Autogestión" at bounding box center [222, 264] width 333 height 13
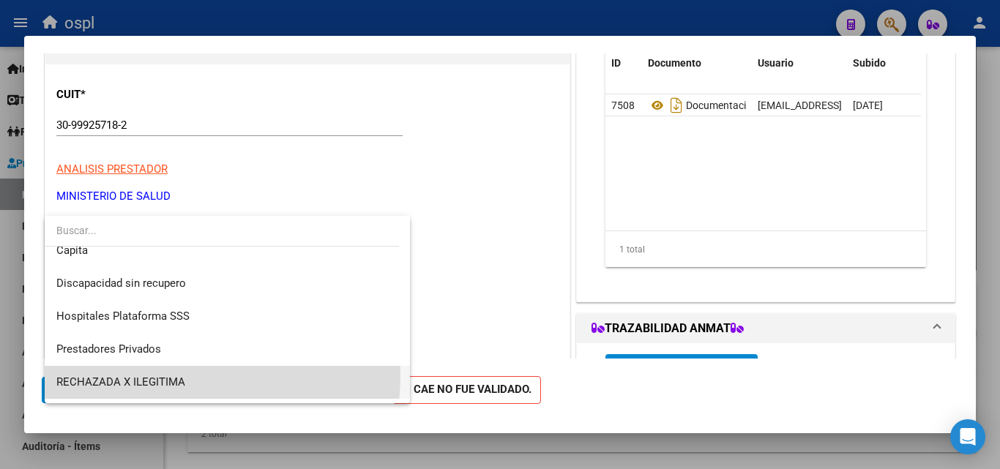
click at [190, 378] on span "RECHAZADA X ILEGITIMA" at bounding box center [227, 382] width 342 height 33
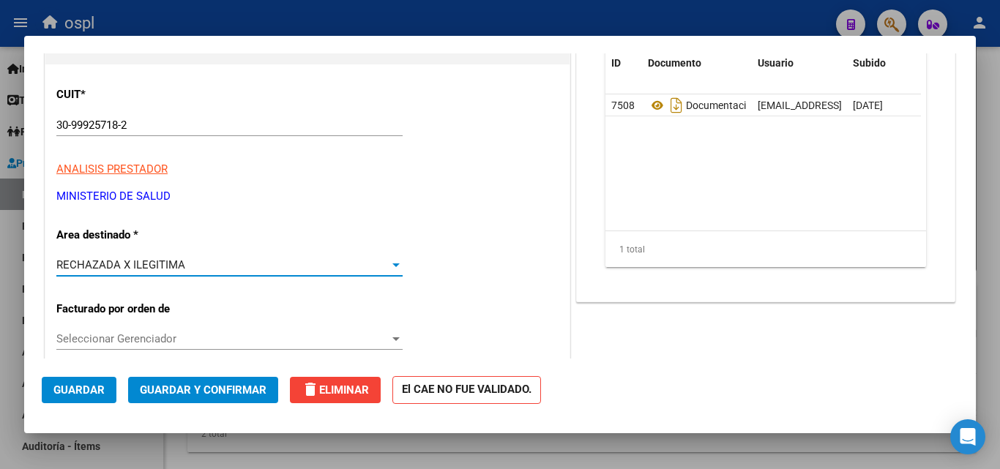
click at [232, 389] on span "Guardar y Confirmar" at bounding box center [203, 389] width 127 height 13
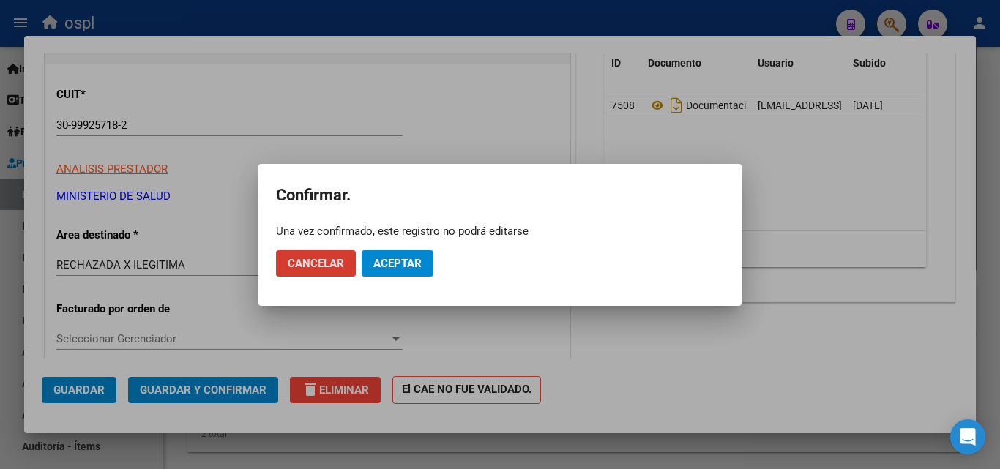
click at [416, 255] on button "Aceptar" at bounding box center [397, 263] width 72 height 26
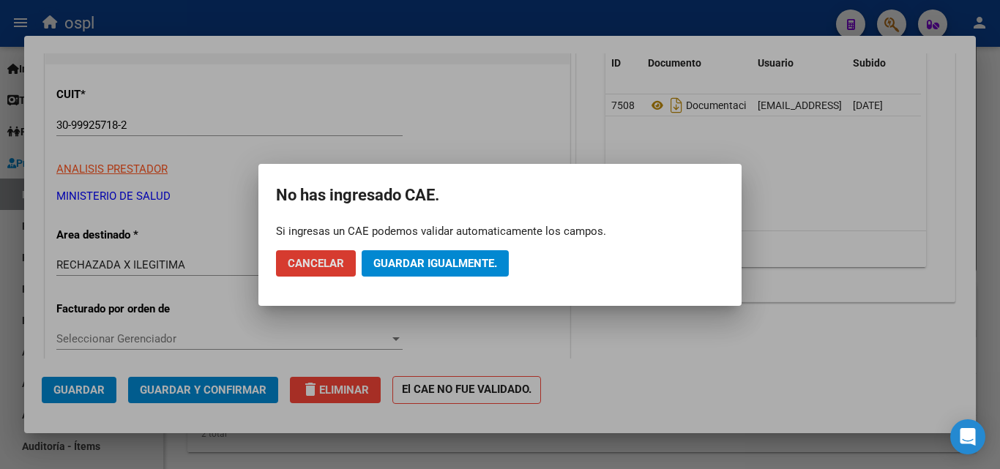
click at [437, 255] on button "Guardar igualmente." at bounding box center [434, 263] width 147 height 26
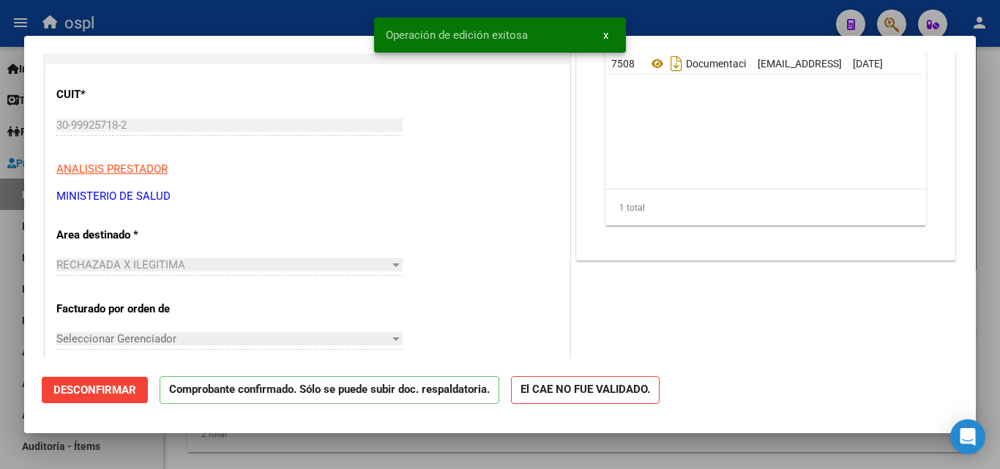
click at [315, 18] on div at bounding box center [500, 234] width 1000 height 469
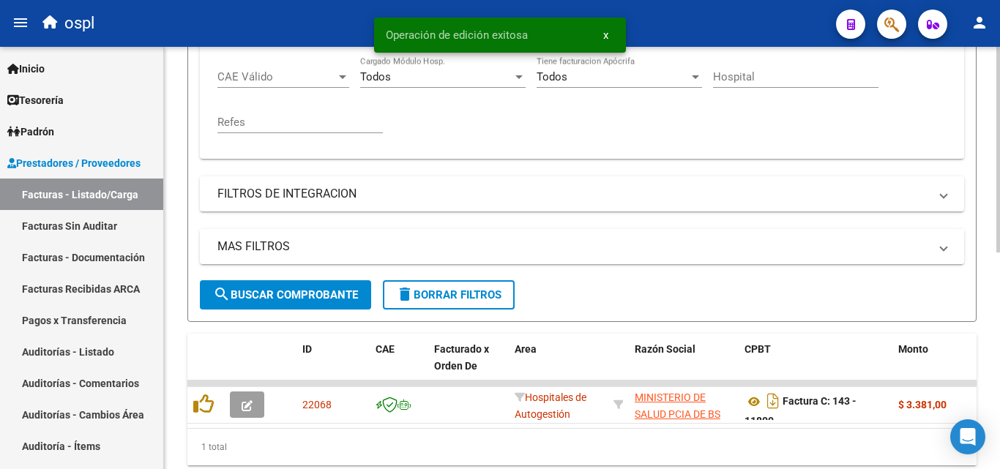
scroll to position [366, 0]
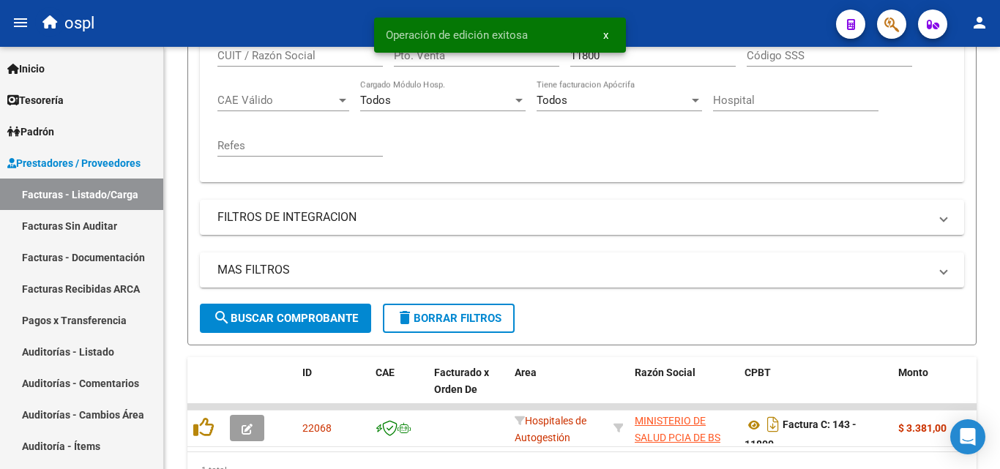
click at [607, 31] on span "x" at bounding box center [605, 35] width 5 height 13
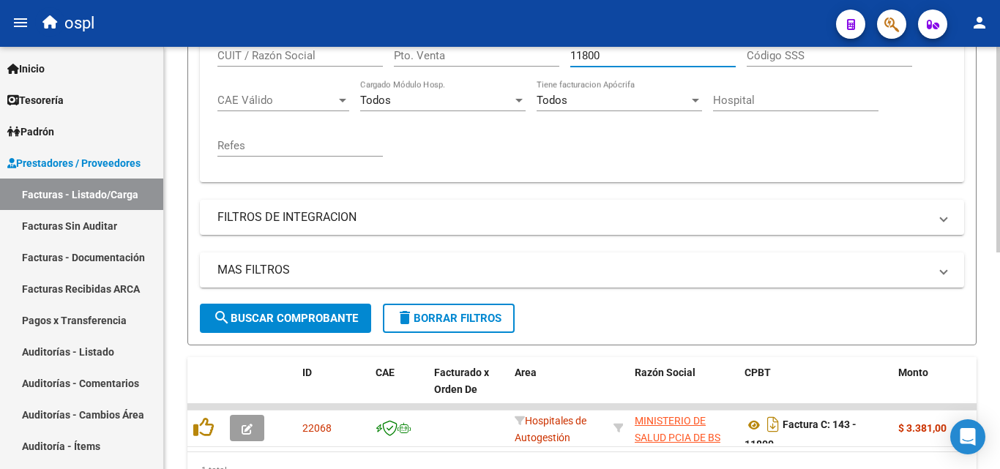
click at [623, 53] on input "11800" at bounding box center [652, 55] width 165 height 13
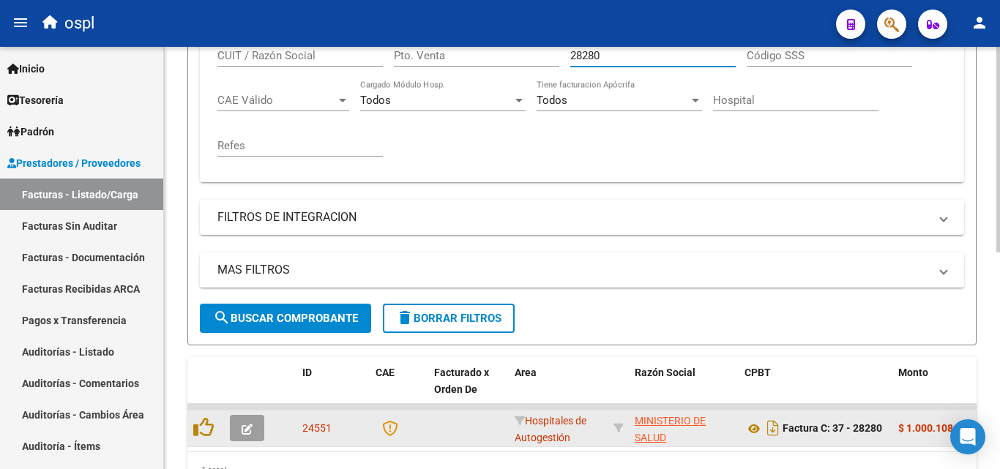
click at [251, 433] on icon "button" at bounding box center [246, 429] width 11 height 11
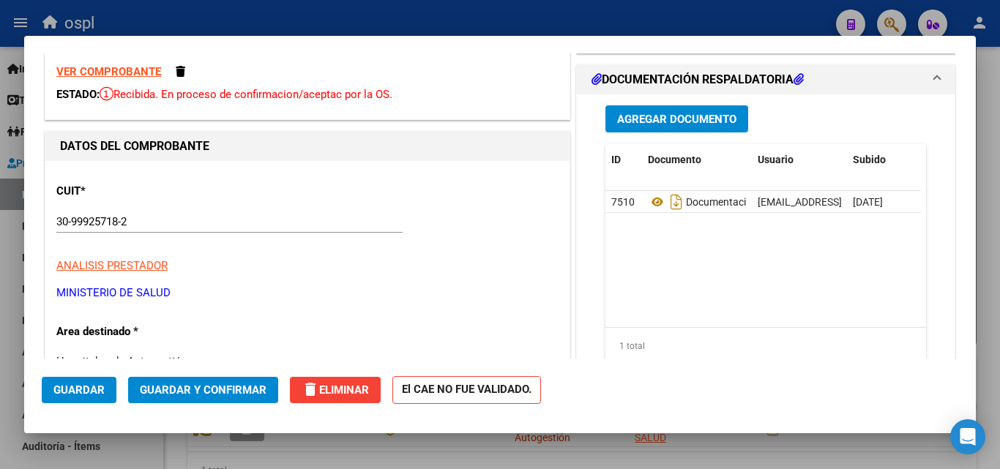
scroll to position [146, 0]
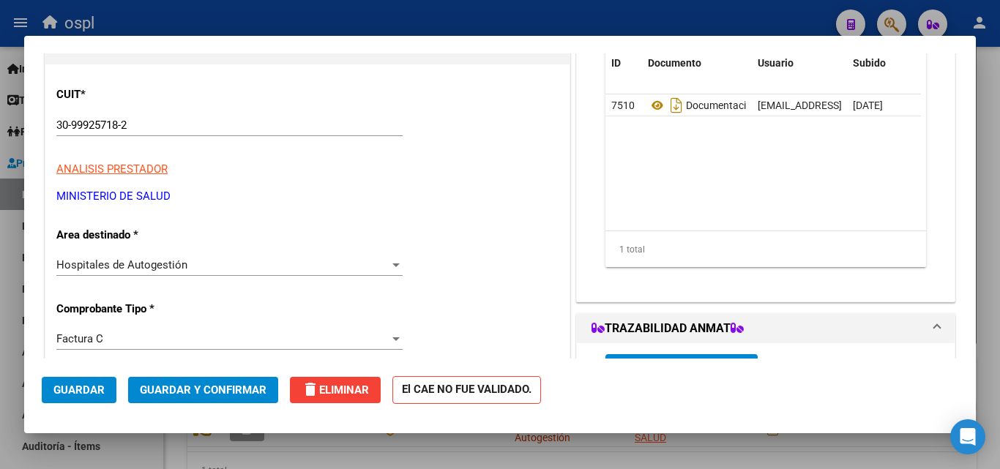
click at [304, 258] on div "Hospitales de Autogestión Seleccionar Area" at bounding box center [229, 265] width 346 height 22
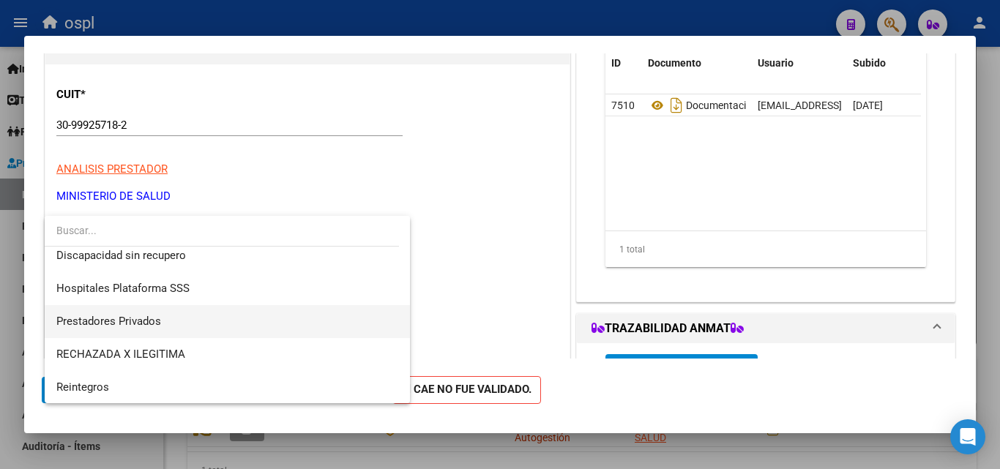
scroll to position [175, 0]
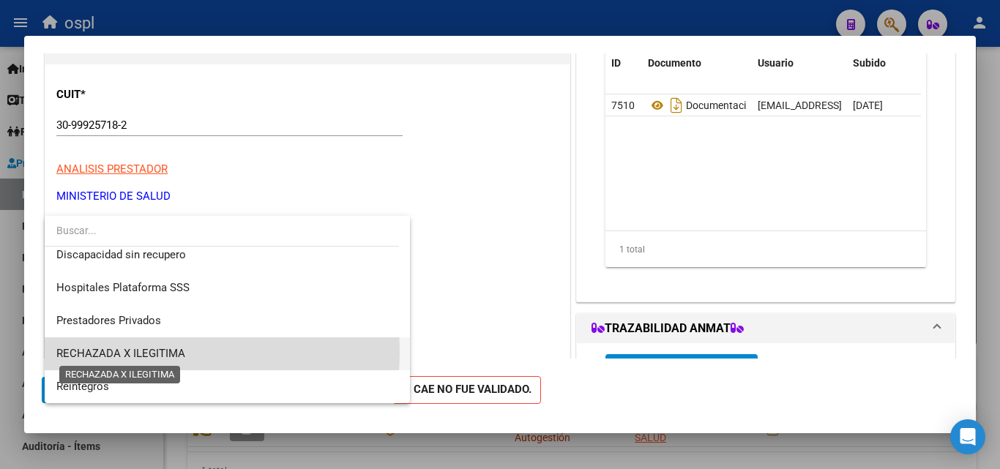
click at [138, 351] on span "RECHAZADA X ILEGITIMA" at bounding box center [120, 353] width 129 height 13
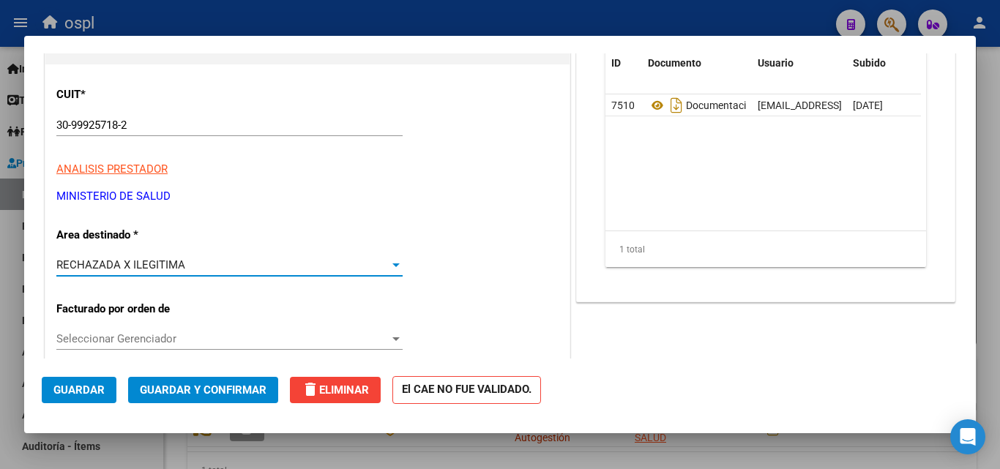
click at [158, 384] on span "Guardar y Confirmar" at bounding box center [203, 389] width 127 height 13
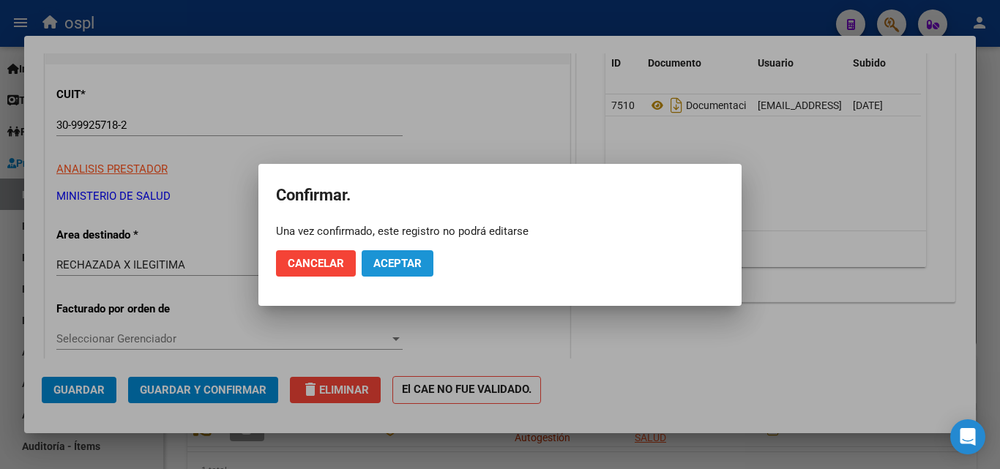
click at [416, 268] on span "Aceptar" at bounding box center [397, 263] width 48 height 13
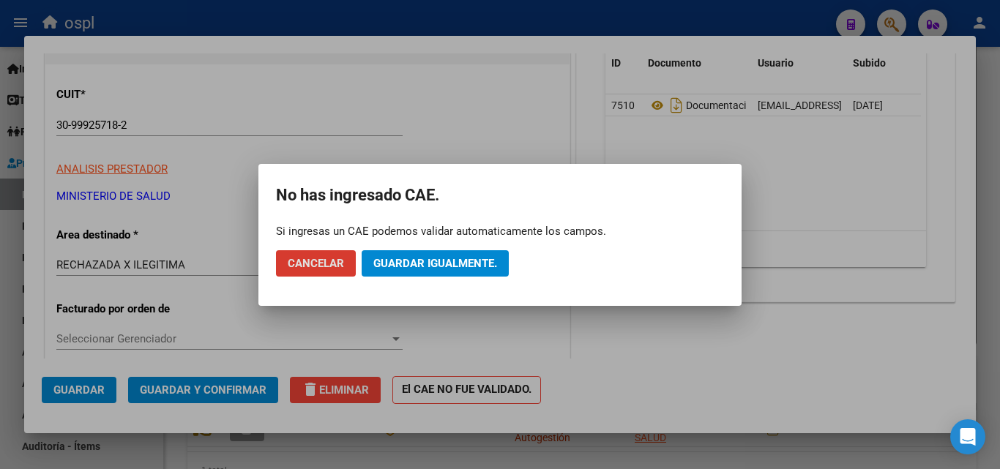
click at [436, 259] on span "Guardar igualmente." at bounding box center [435, 263] width 124 height 13
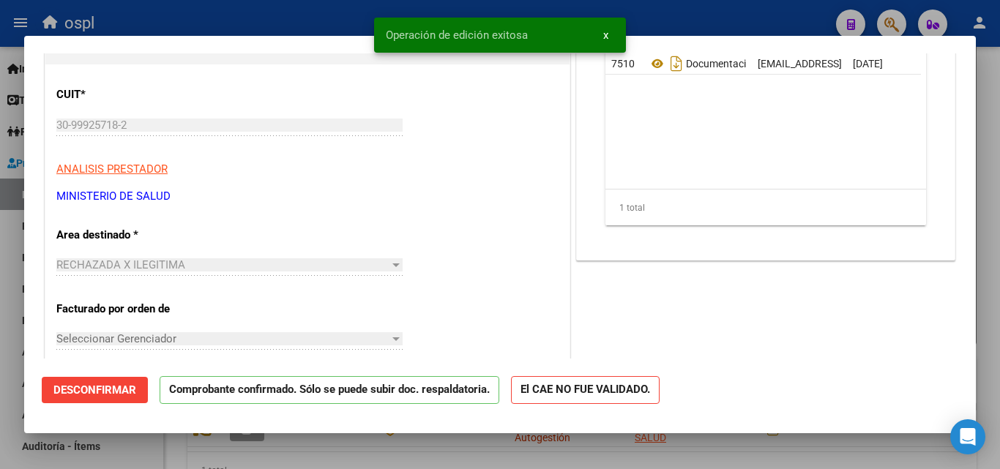
click at [342, 23] on div at bounding box center [500, 234] width 1000 height 469
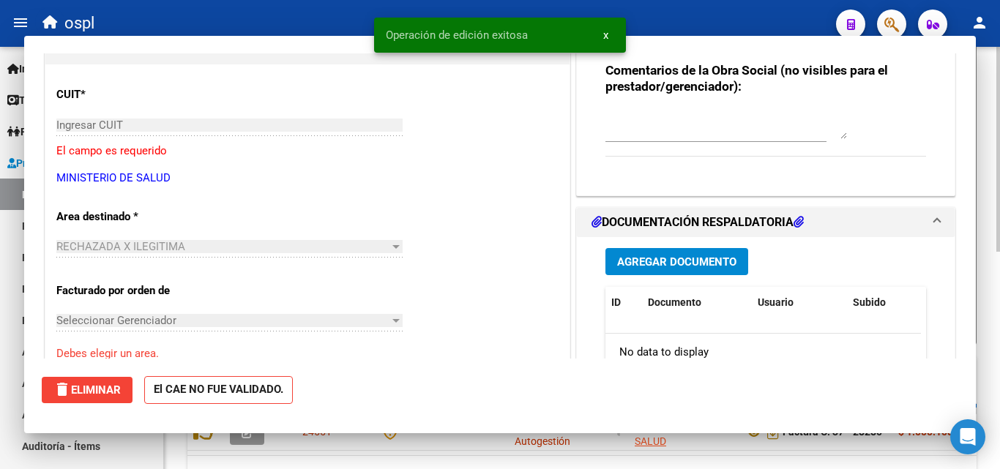
scroll to position [366, 0]
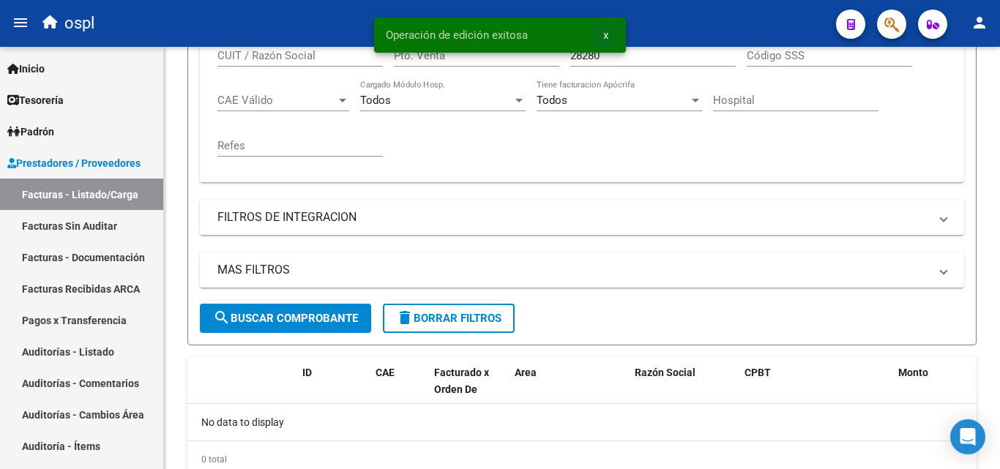
click at [607, 40] on span "x" at bounding box center [605, 35] width 5 height 13
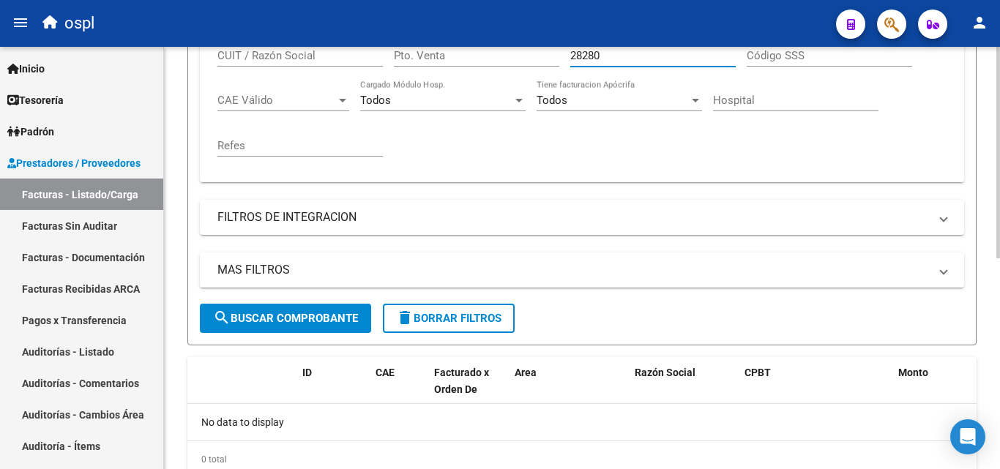
click at [610, 50] on input "28280" at bounding box center [652, 55] width 165 height 13
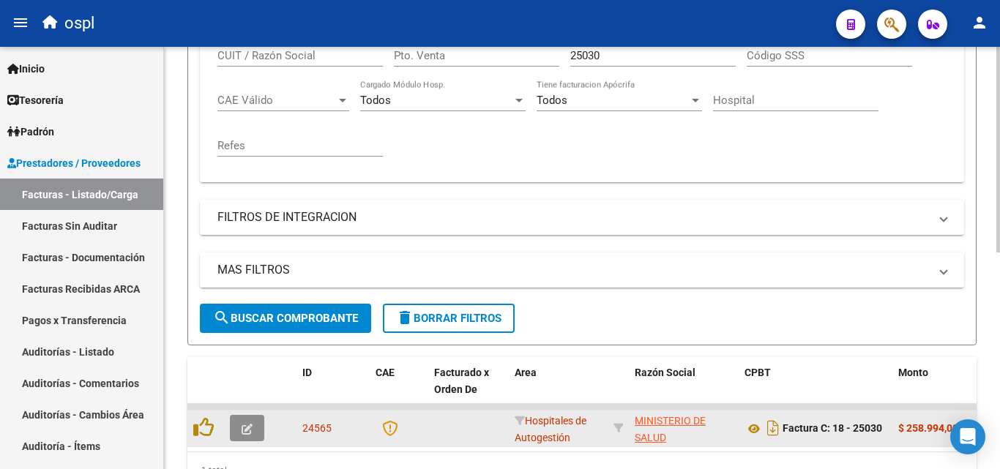
click at [250, 426] on icon "button" at bounding box center [246, 429] width 11 height 11
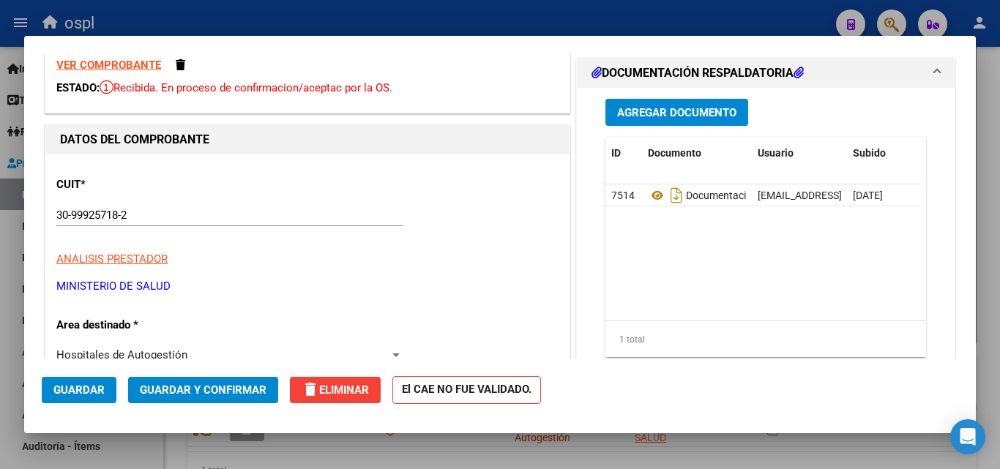
scroll to position [146, 0]
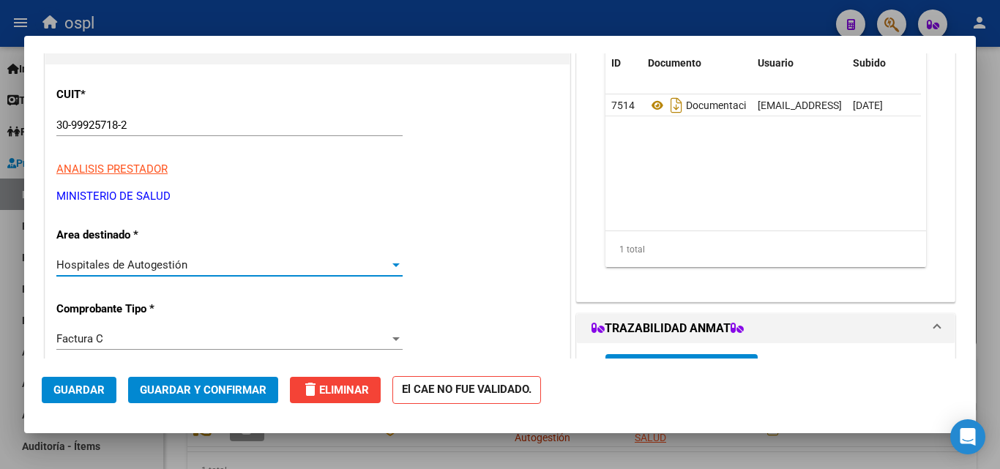
click at [304, 269] on div "Hospitales de Autogestión" at bounding box center [222, 264] width 333 height 13
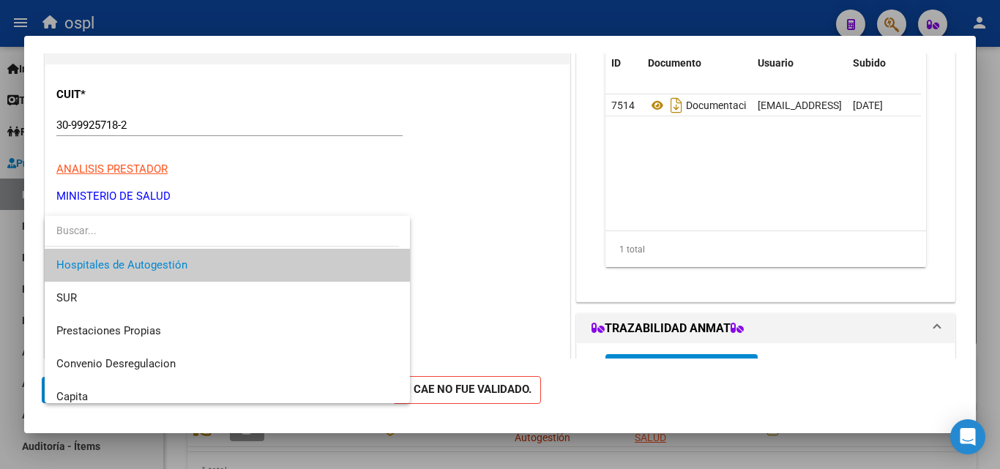
scroll to position [175, 0]
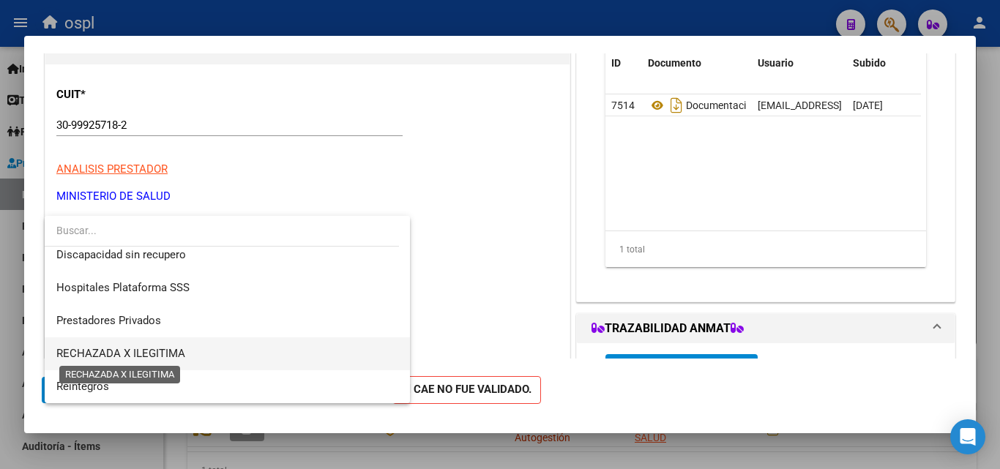
click at [168, 353] on span "RECHAZADA X ILEGITIMA" at bounding box center [120, 353] width 129 height 13
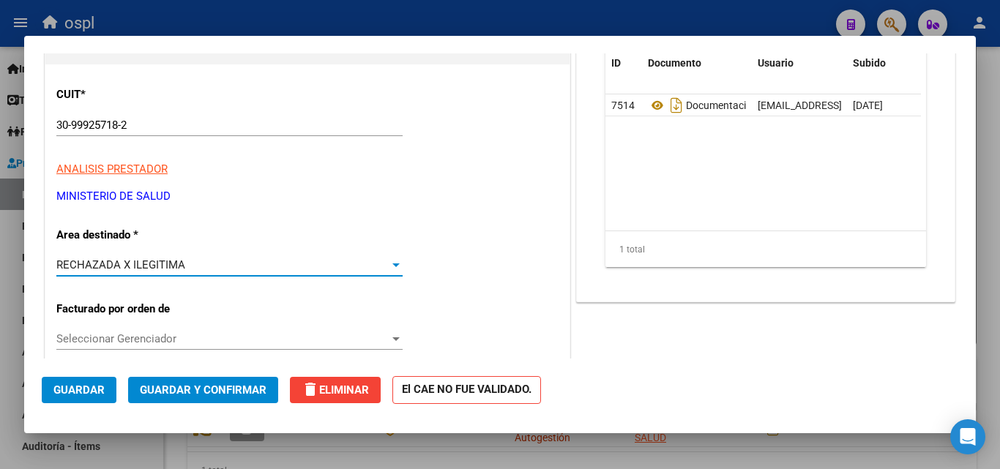
click at [239, 379] on button "Guardar y Confirmar" at bounding box center [203, 390] width 150 height 26
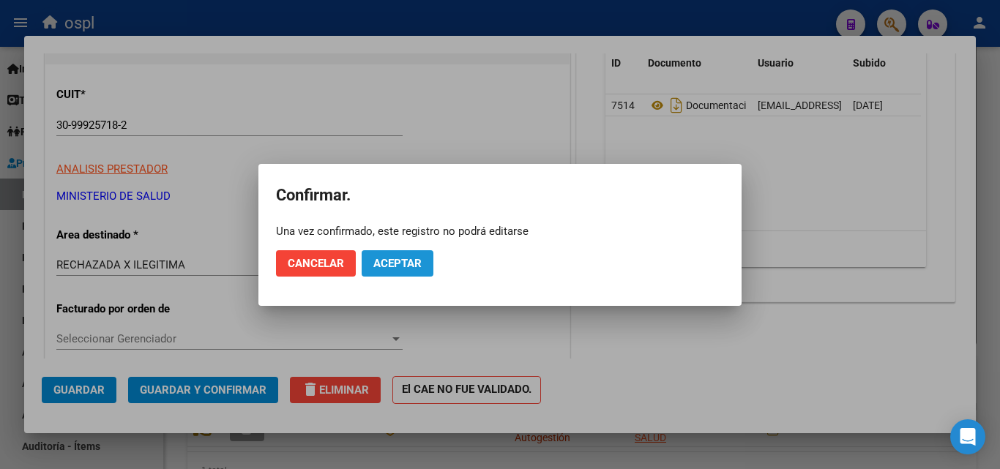
click at [383, 263] on span "Aceptar" at bounding box center [397, 263] width 48 height 13
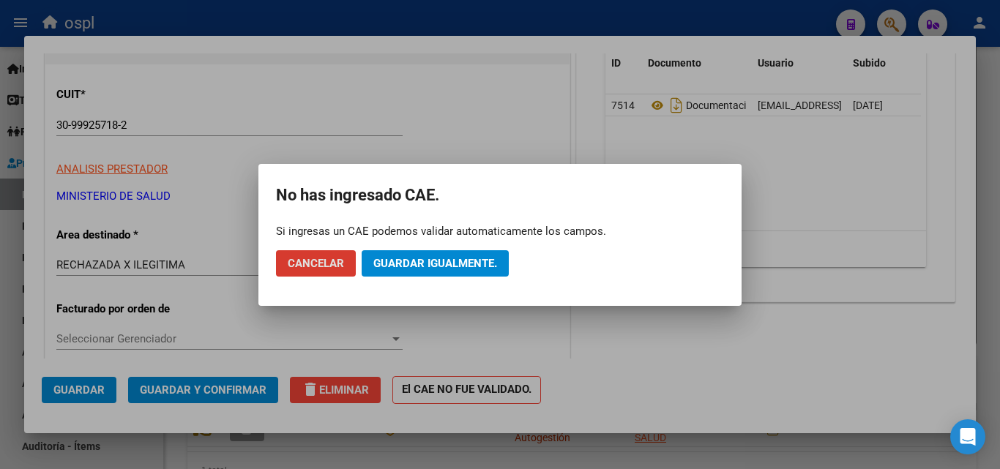
click at [428, 257] on span "Guardar igualmente." at bounding box center [435, 263] width 124 height 13
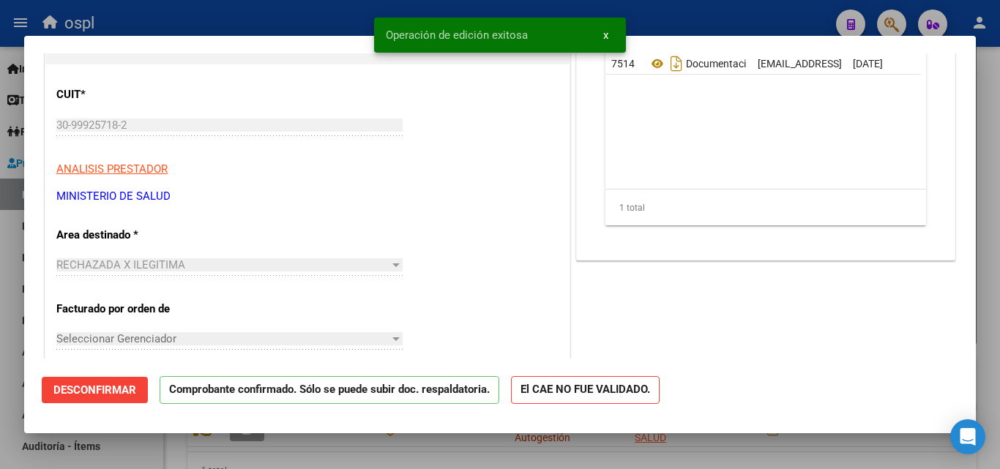
click at [309, 12] on div at bounding box center [500, 234] width 1000 height 469
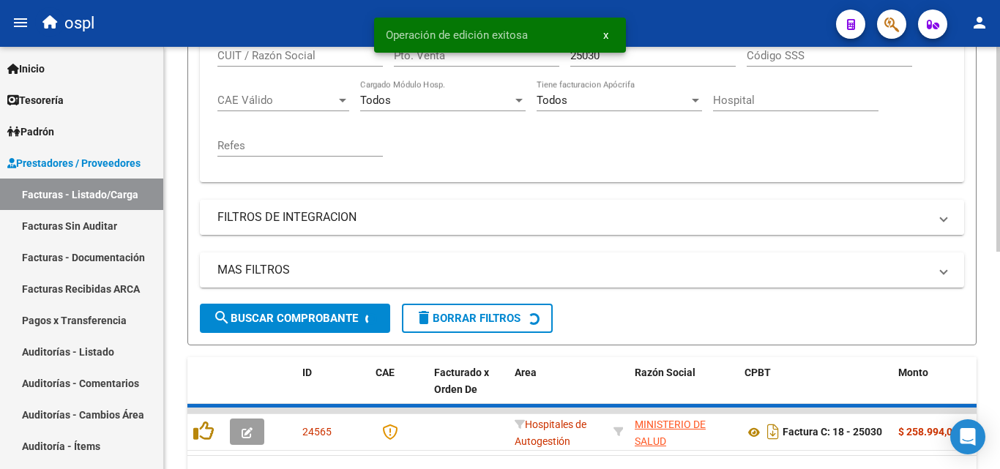
scroll to position [366, 0]
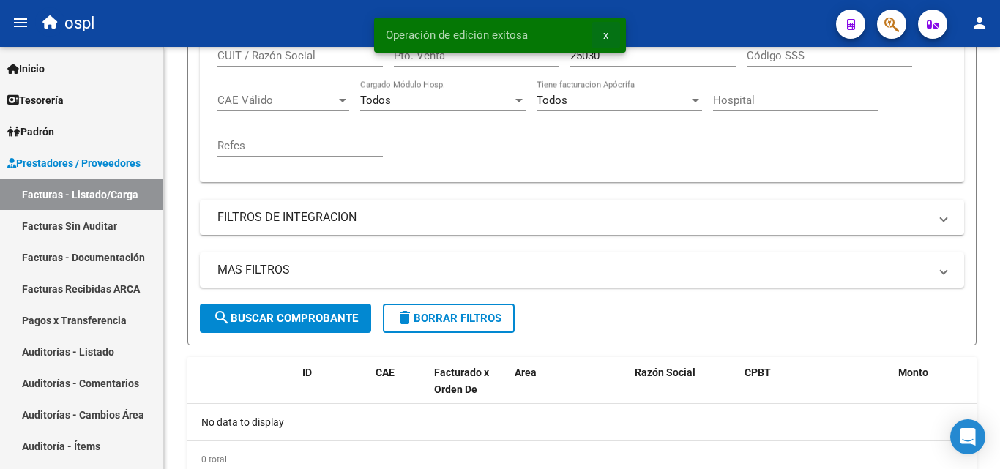
click at [611, 34] on button "x" at bounding box center [605, 35] width 29 height 26
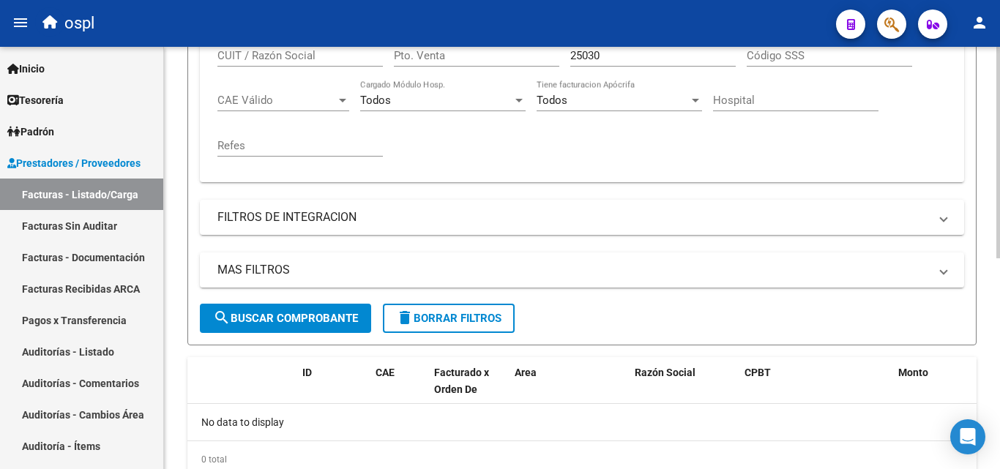
click at [607, 61] on input "25030" at bounding box center [652, 55] width 165 height 13
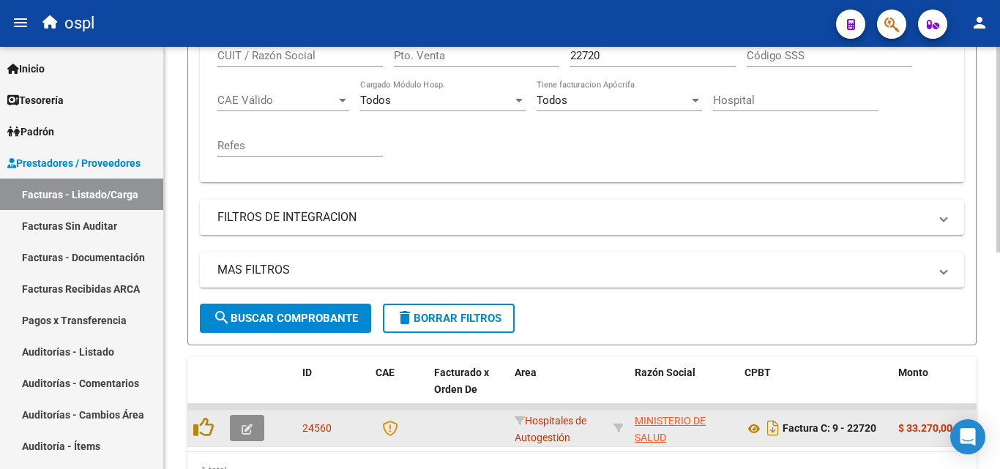
click at [239, 430] on button "button" at bounding box center [247, 428] width 34 height 26
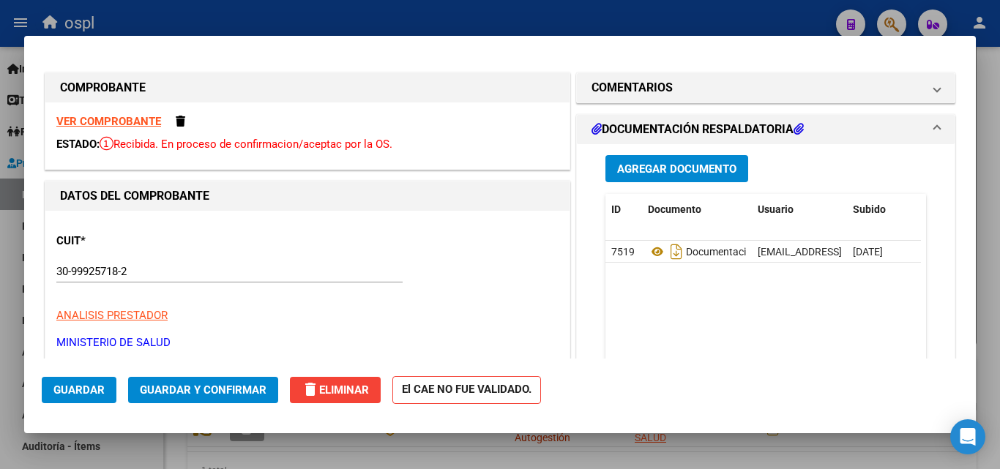
scroll to position [220, 0]
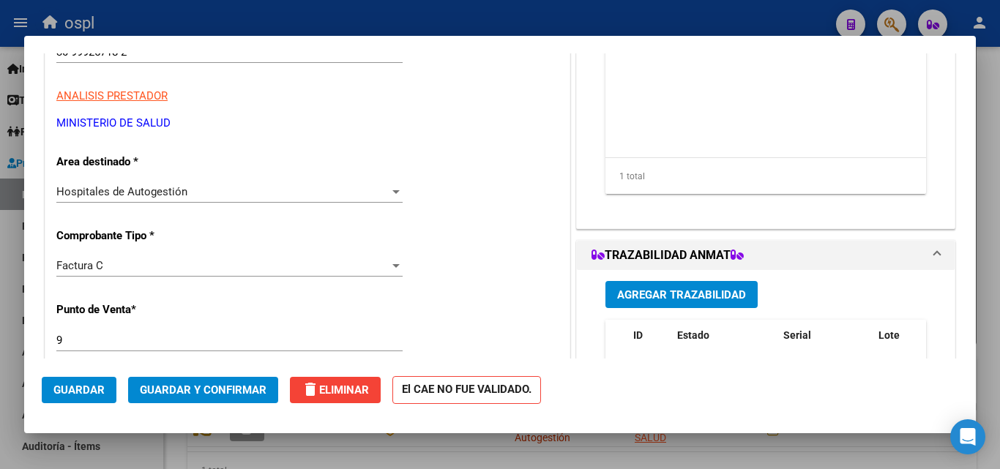
click at [370, 190] on div "Hospitales de Autogestión" at bounding box center [222, 191] width 333 height 13
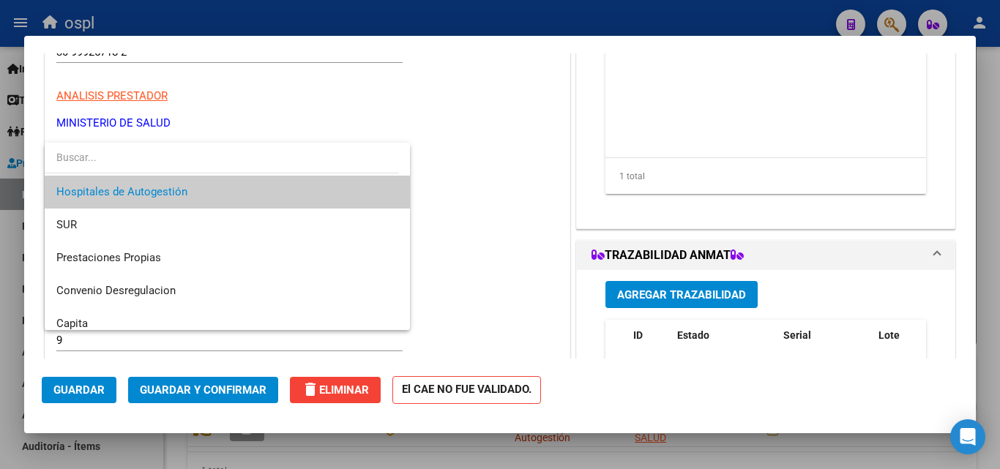
scroll to position [175, 0]
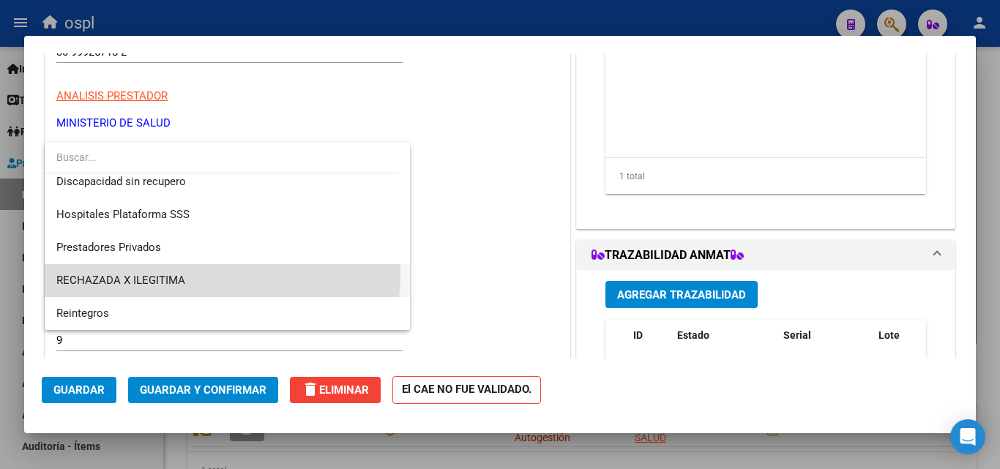
click at [204, 274] on span "RECHAZADA X ILEGITIMA" at bounding box center [227, 280] width 342 height 33
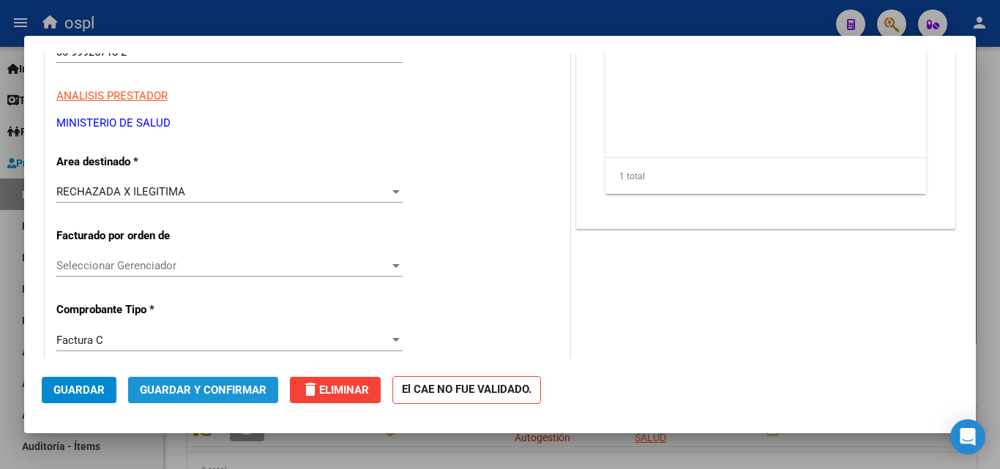
click at [216, 394] on span "Guardar y Confirmar" at bounding box center [203, 389] width 127 height 13
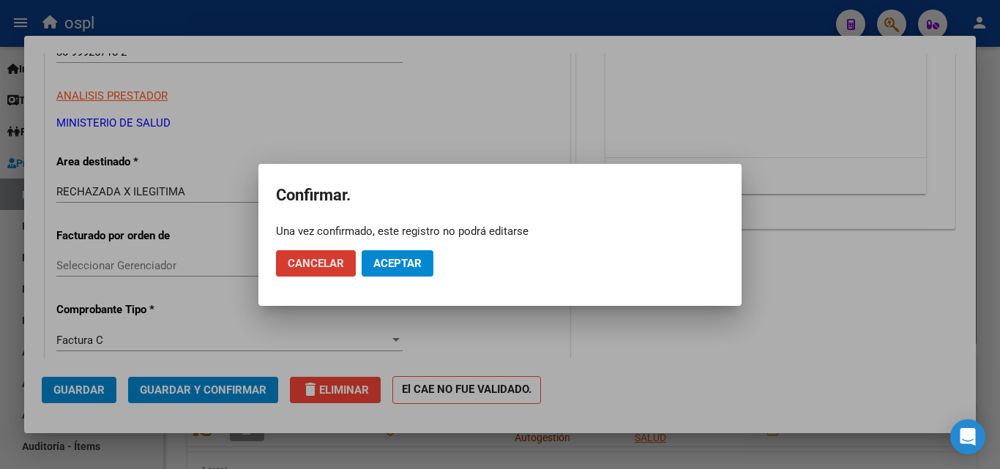
click at [408, 257] on span "Aceptar" at bounding box center [397, 263] width 48 height 13
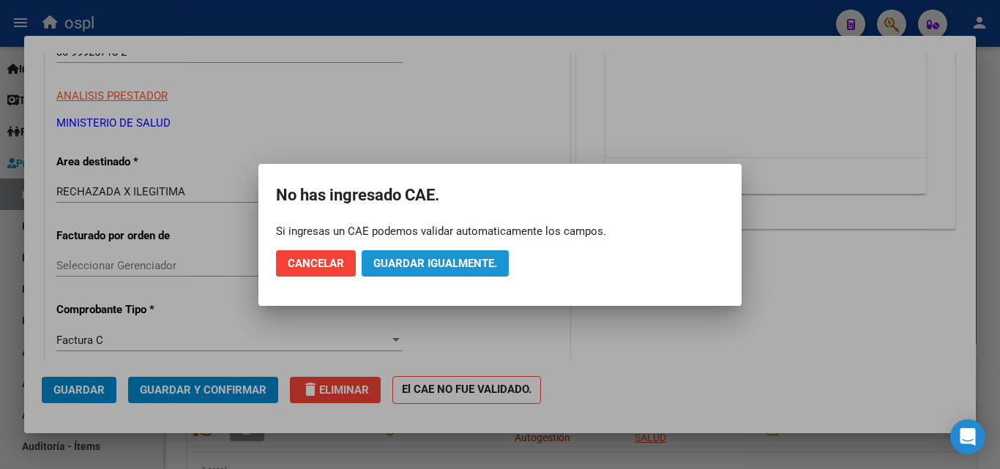
click at [401, 257] on span "Guardar igualmente." at bounding box center [435, 263] width 124 height 13
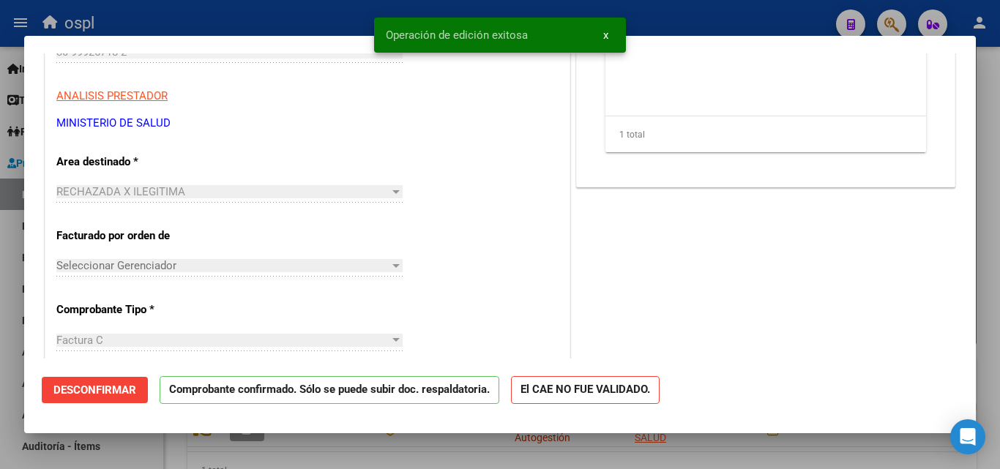
click at [301, 15] on div at bounding box center [500, 234] width 1000 height 469
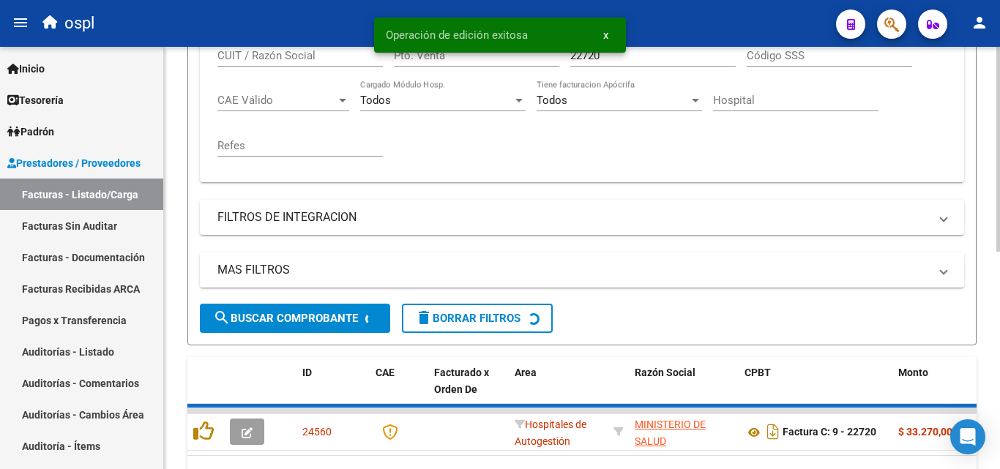
scroll to position [366, 0]
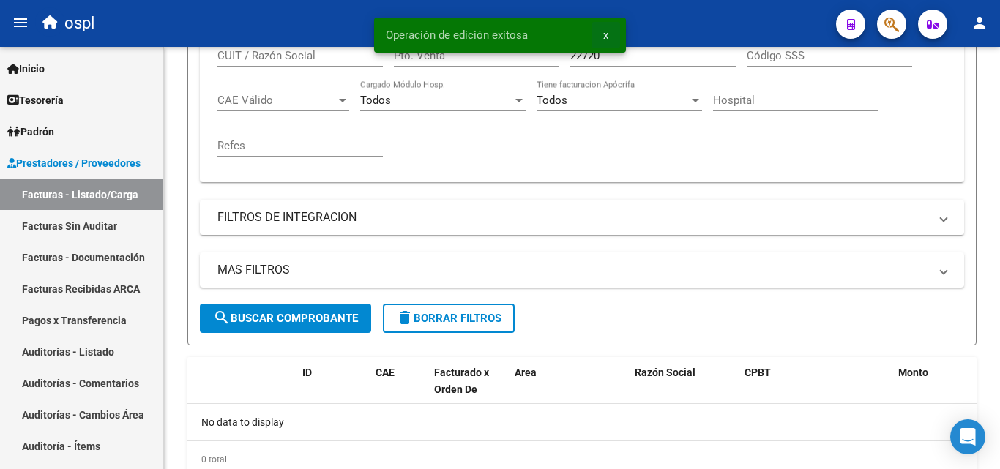
click at [607, 38] on span "x" at bounding box center [605, 35] width 5 height 13
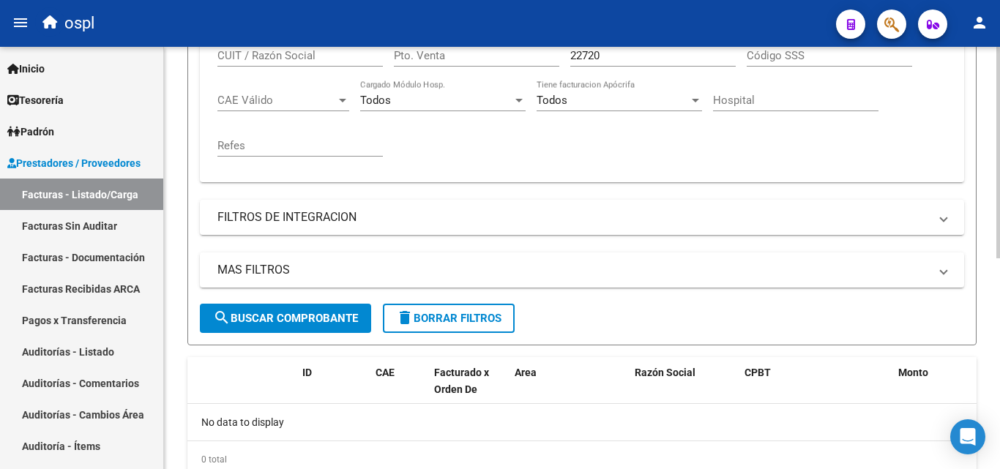
click at [607, 49] on input "22720" at bounding box center [652, 55] width 165 height 13
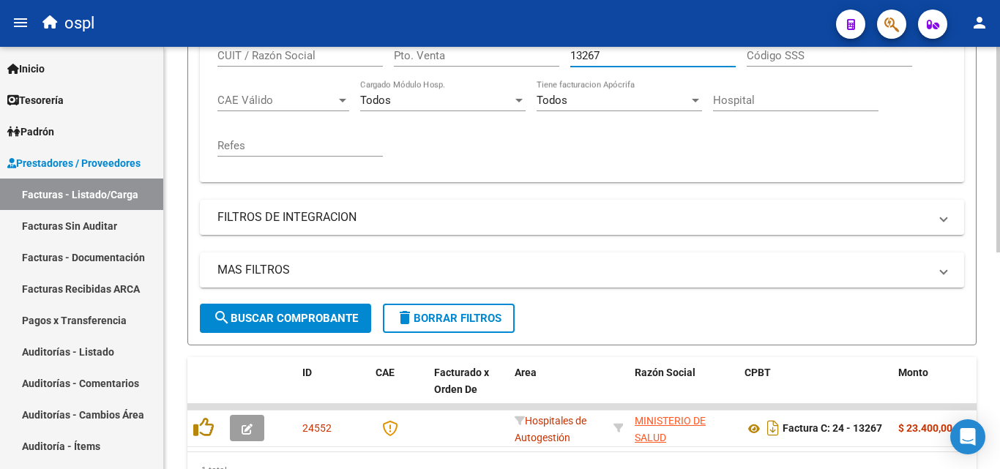
scroll to position [439, 0]
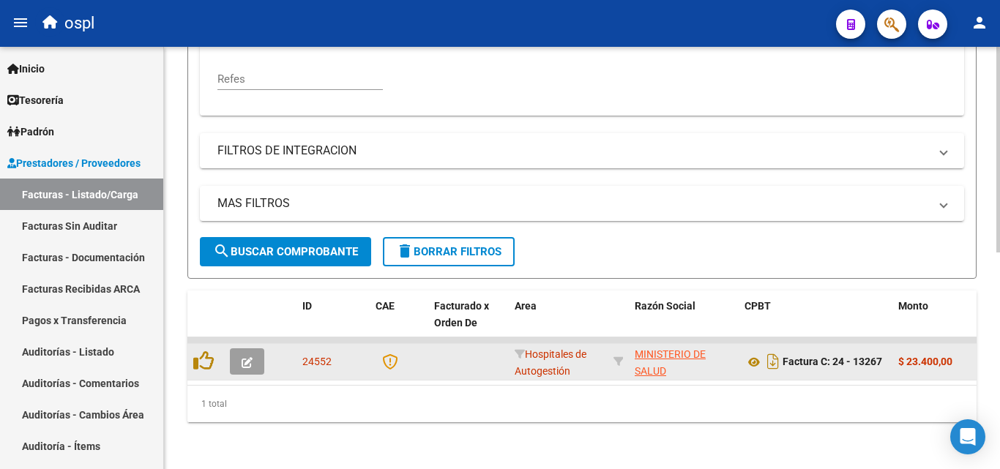
click at [244, 355] on span "button" at bounding box center [246, 361] width 11 height 13
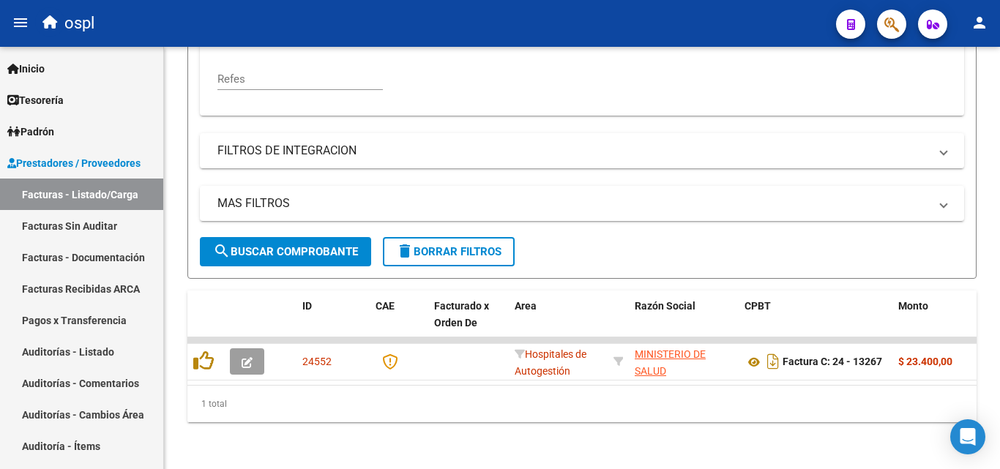
click at [242, 357] on icon "button" at bounding box center [246, 362] width 11 height 11
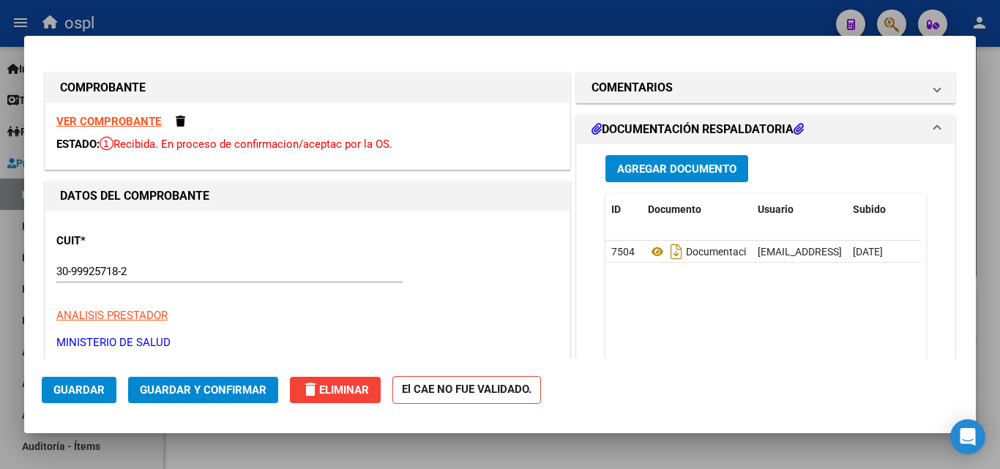
scroll to position [146, 0]
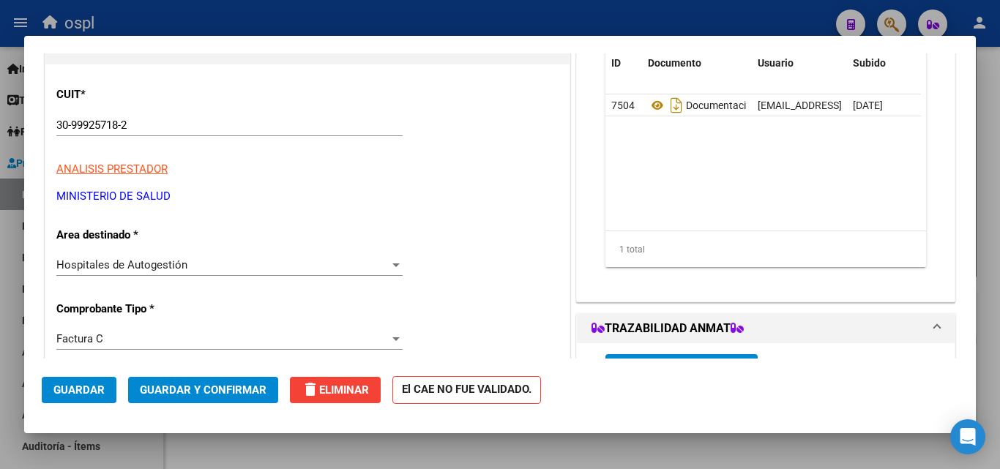
click at [250, 263] on div "Hospitales de Autogestión" at bounding box center [222, 264] width 333 height 13
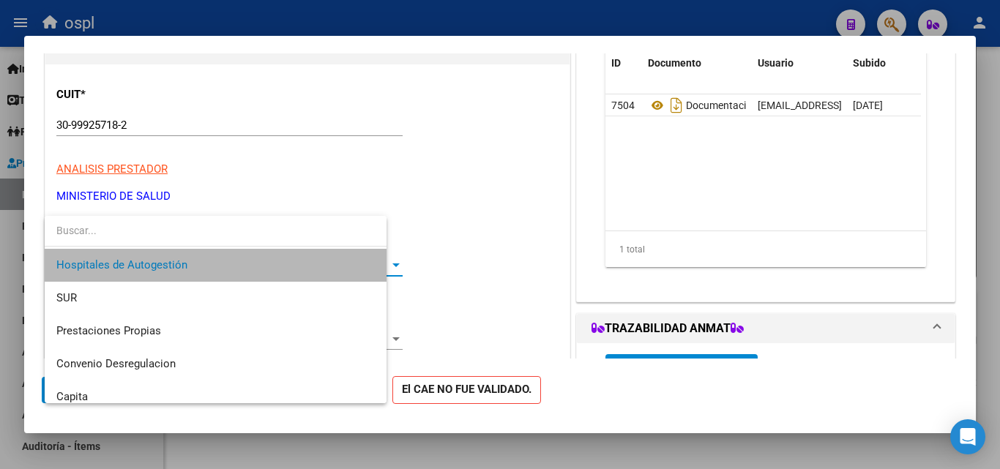
click at [250, 263] on span "Hospitales de Autogestión" at bounding box center [215, 265] width 318 height 33
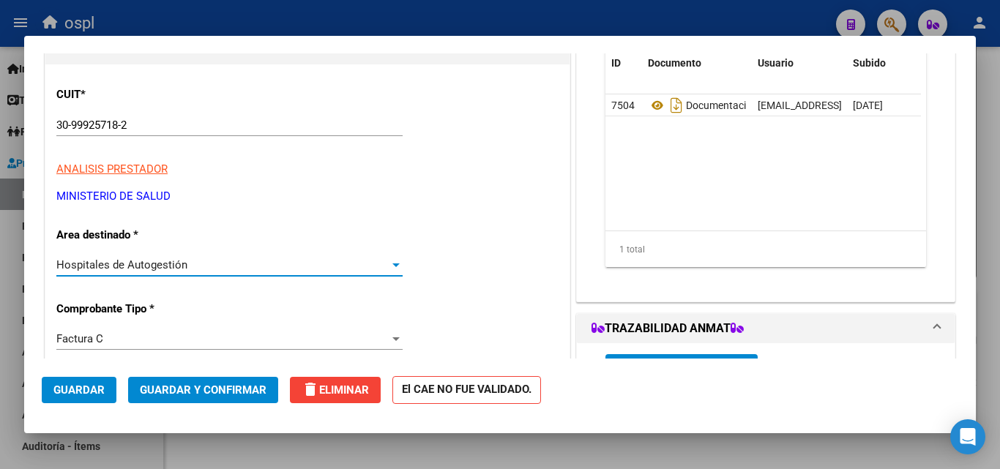
click at [250, 263] on div "Hospitales de Autogestión" at bounding box center [222, 264] width 333 height 13
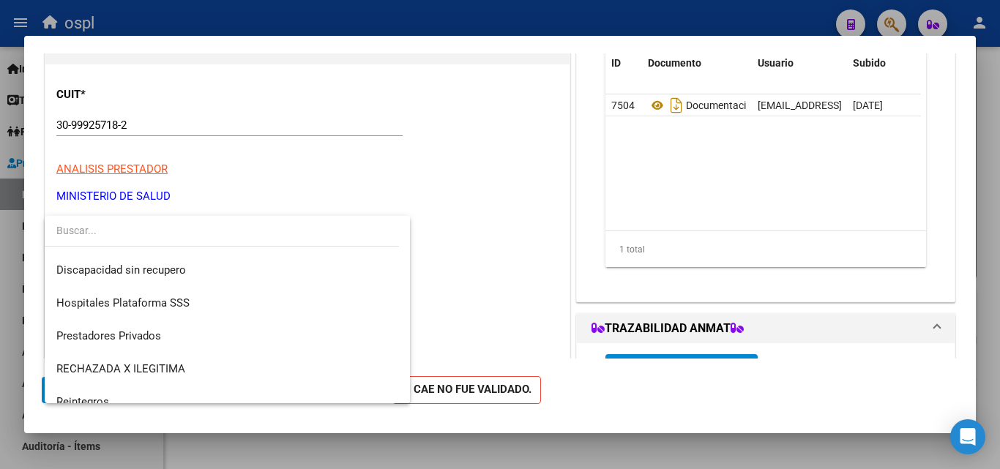
scroll to position [175, 0]
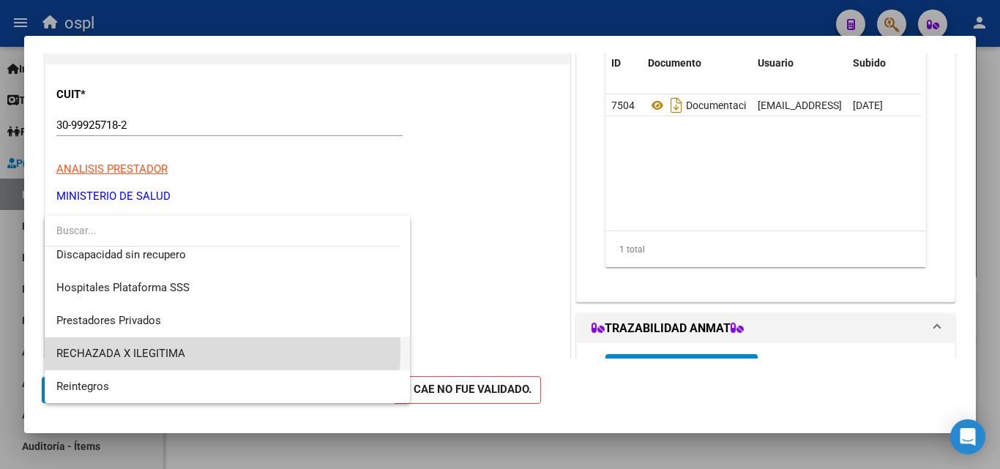
click at [193, 350] on span "RECHAZADA X ILEGITIMA" at bounding box center [227, 353] width 342 height 33
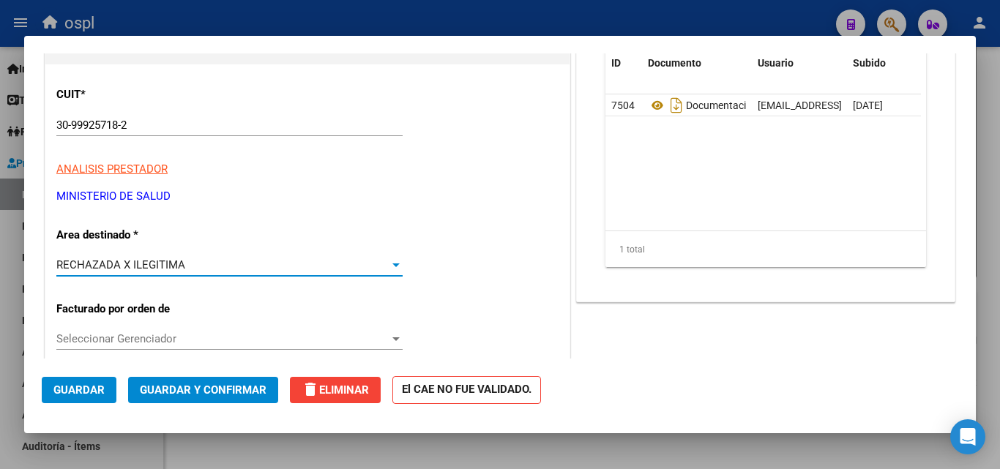
click at [202, 386] on span "Guardar y Confirmar" at bounding box center [203, 389] width 127 height 13
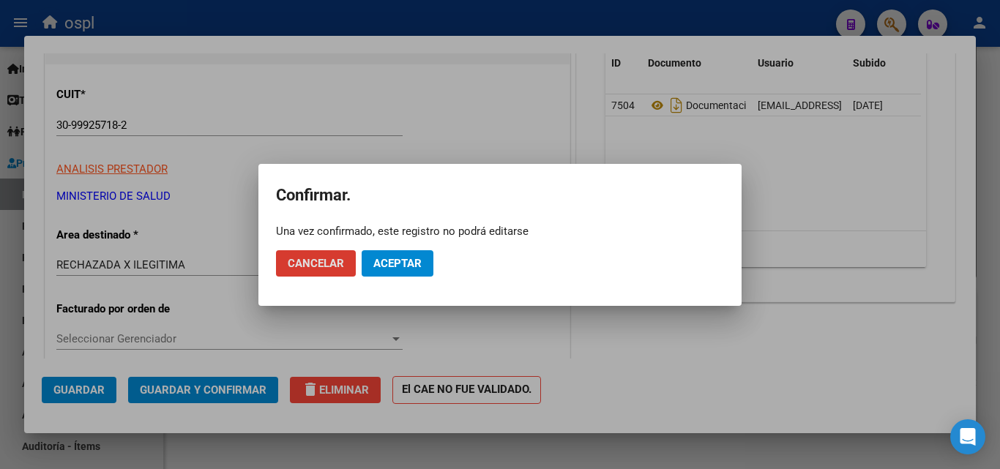
click at [370, 261] on button "Aceptar" at bounding box center [397, 263] width 72 height 26
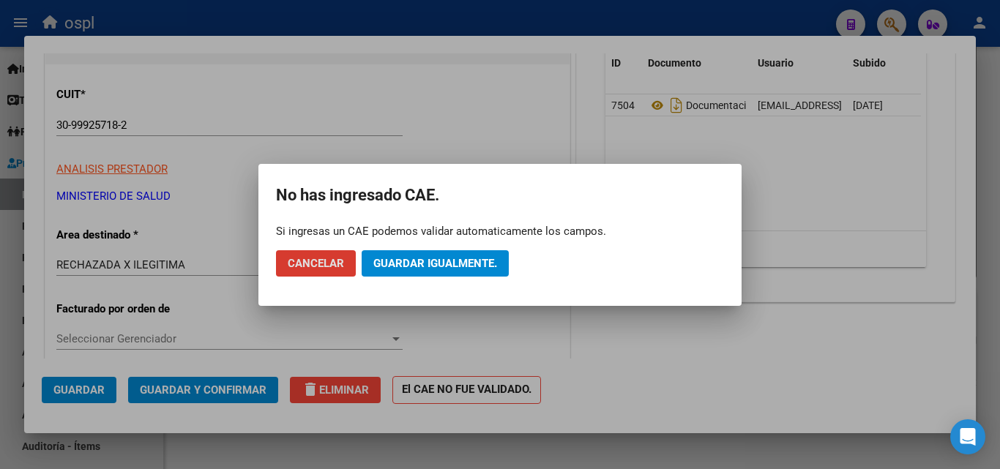
click at [477, 257] on span "Guardar igualmente." at bounding box center [435, 263] width 124 height 13
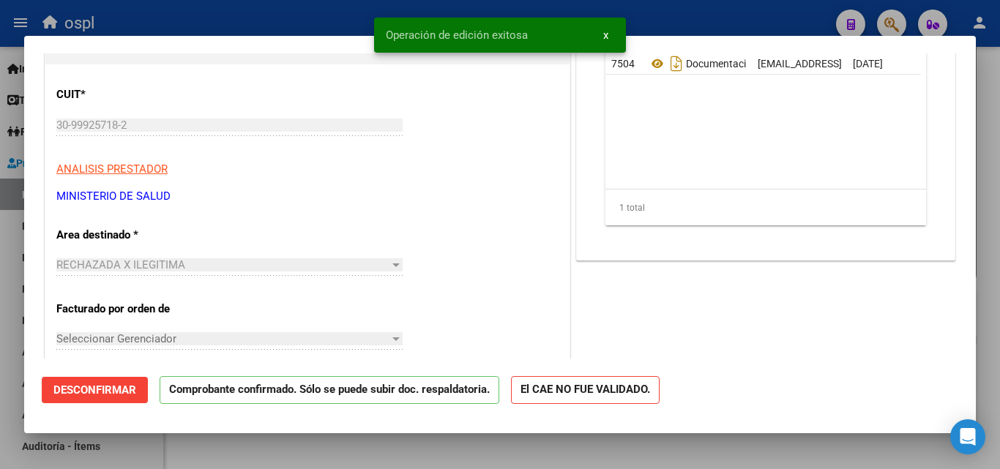
click at [254, 22] on div at bounding box center [500, 234] width 1000 height 469
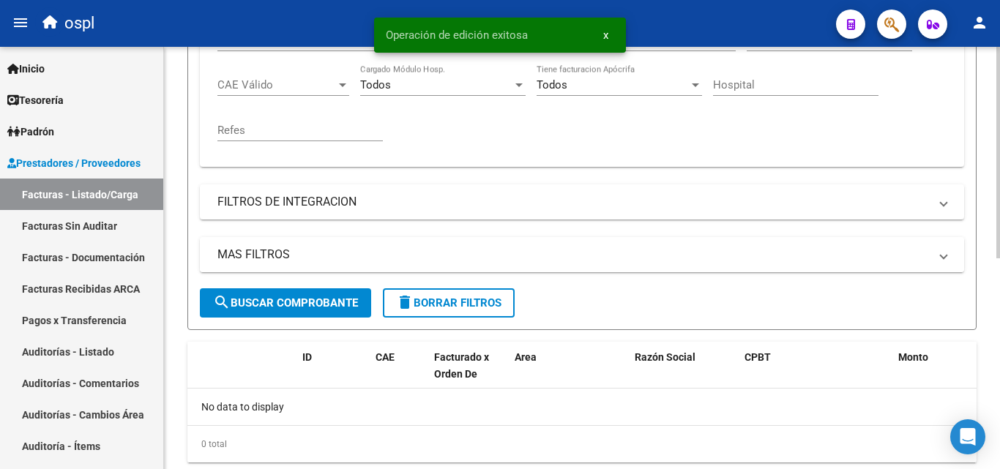
scroll to position [348, 0]
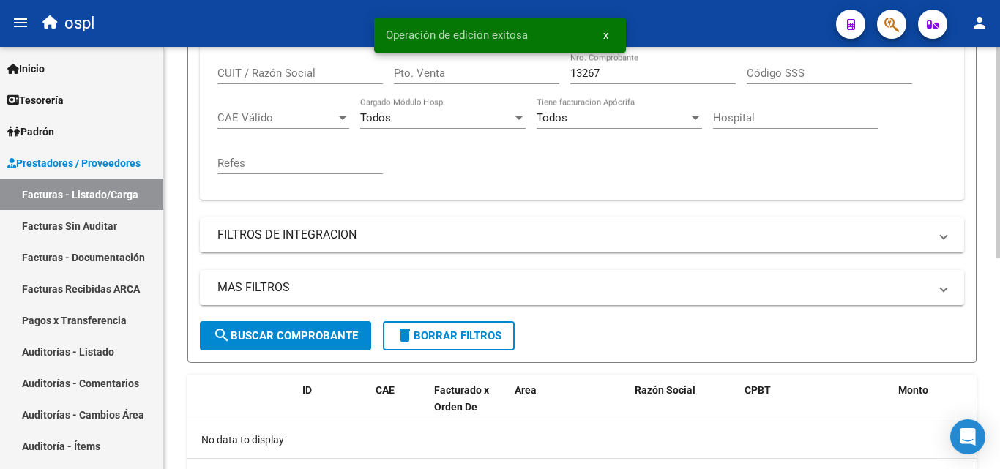
click at [605, 73] on input "13267" at bounding box center [652, 73] width 165 height 13
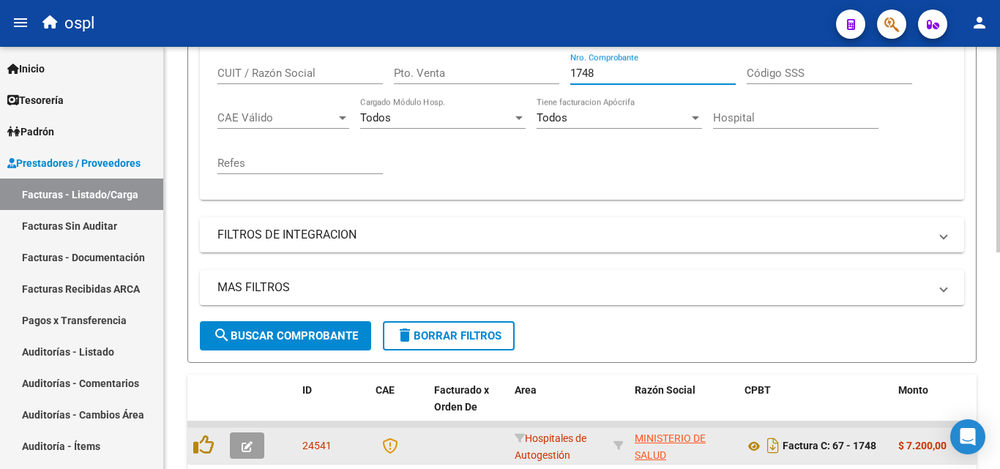
click at [262, 442] on button "button" at bounding box center [247, 445] width 34 height 26
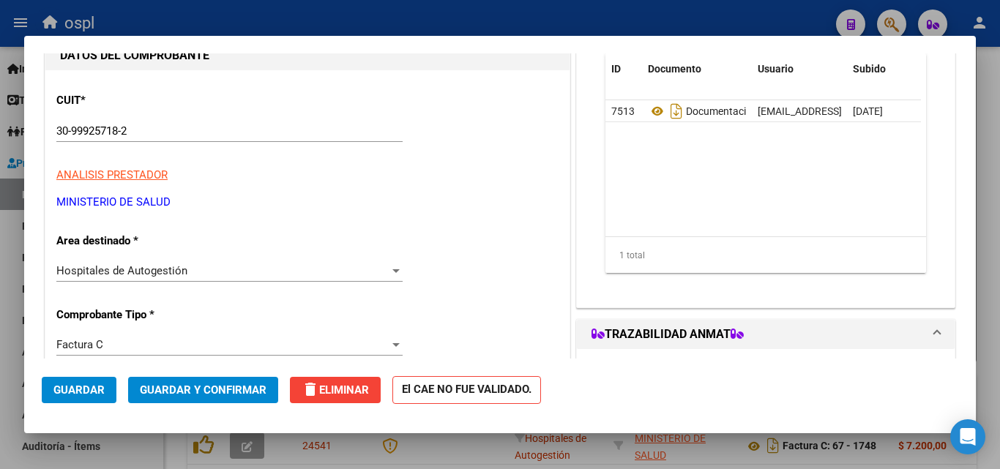
scroll to position [220, 0]
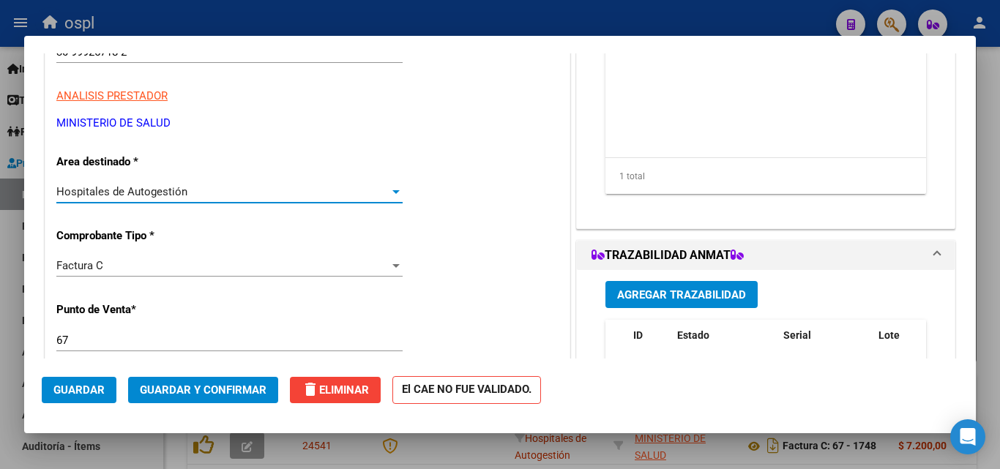
click at [299, 197] on div "Hospitales de Autogestión" at bounding box center [222, 191] width 333 height 13
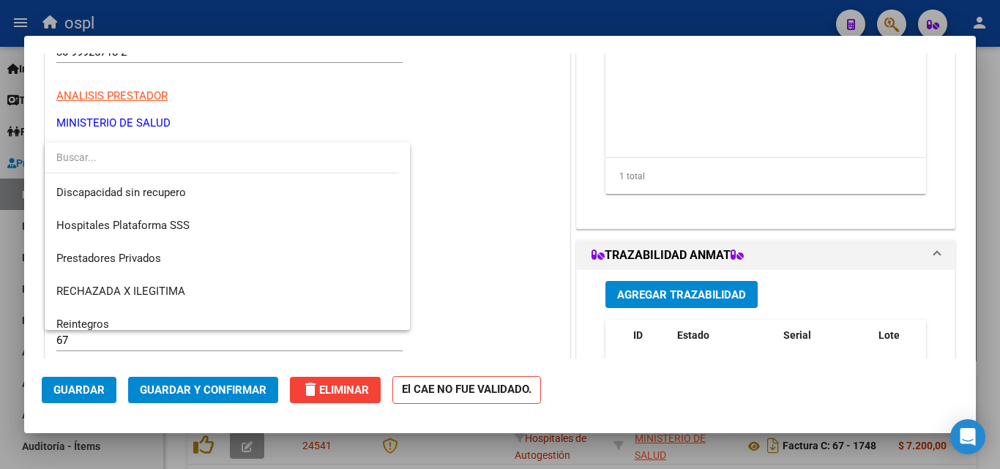
scroll to position [175, 0]
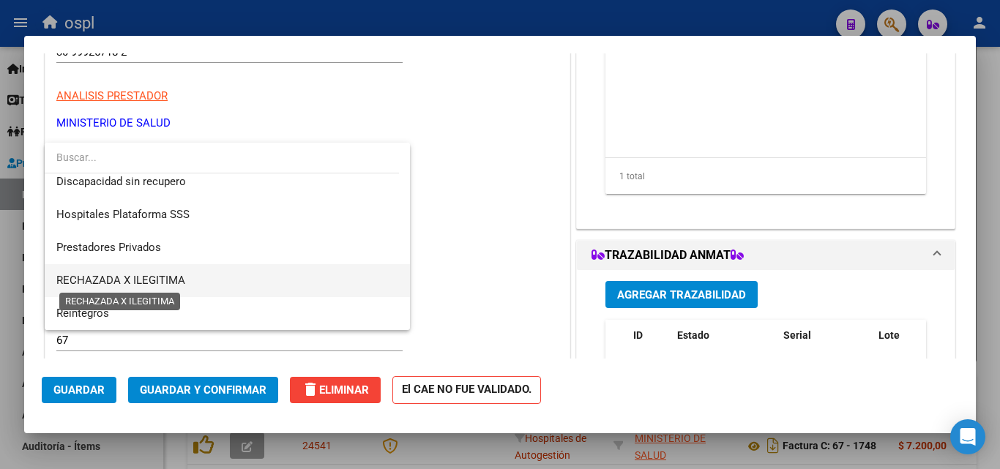
click at [160, 277] on span "RECHAZADA X ILEGITIMA" at bounding box center [120, 280] width 129 height 13
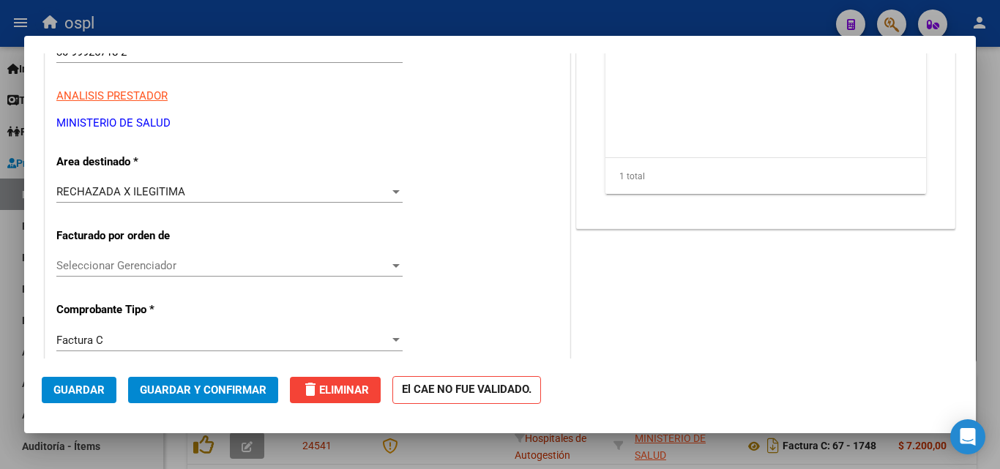
click at [228, 396] on span "Guardar y Confirmar" at bounding box center [203, 389] width 127 height 13
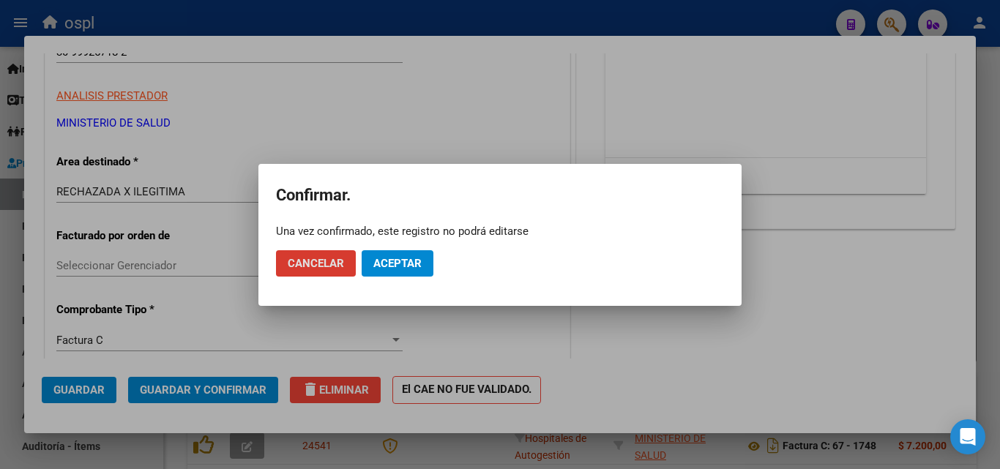
click at [392, 266] on span "Aceptar" at bounding box center [397, 263] width 48 height 13
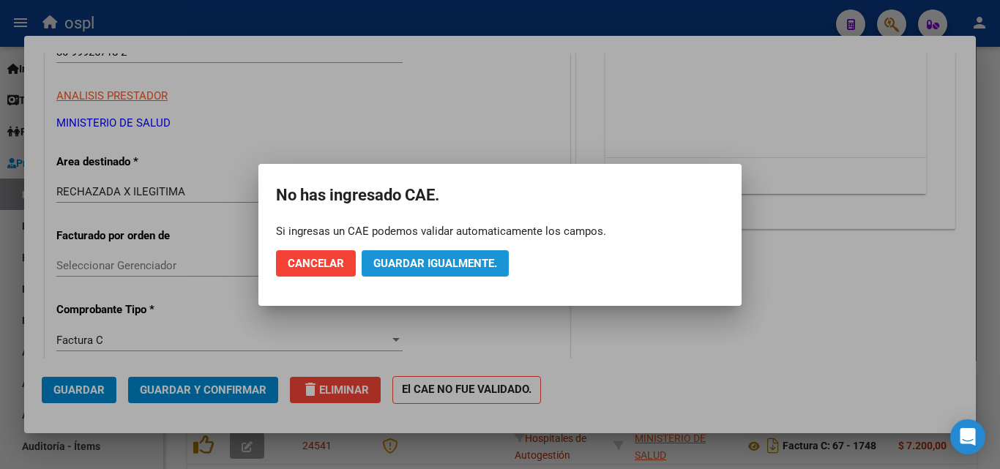
click at [413, 272] on button "Guardar igualmente." at bounding box center [434, 263] width 147 height 26
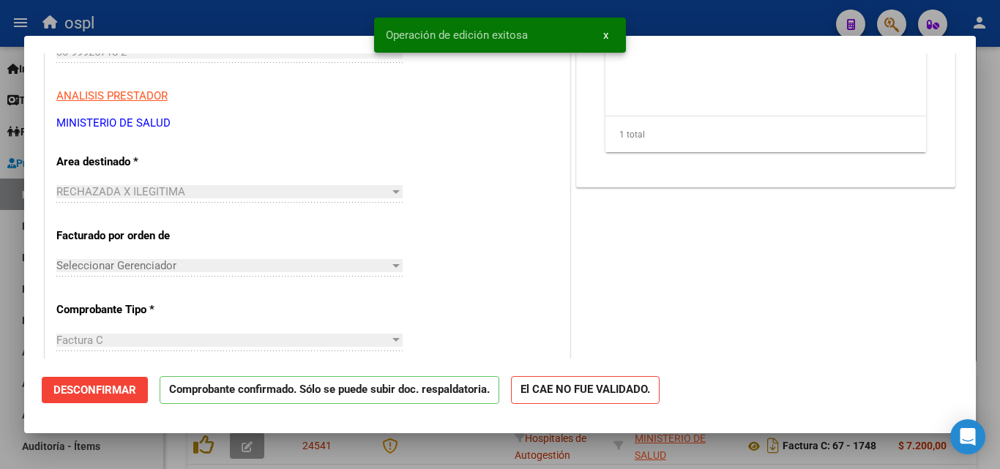
click at [326, 18] on div at bounding box center [500, 234] width 1000 height 469
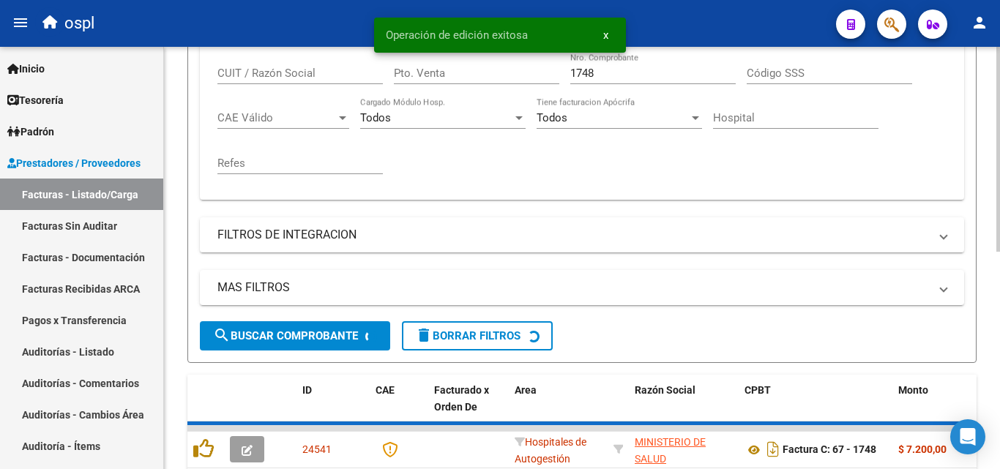
scroll to position [348, 0]
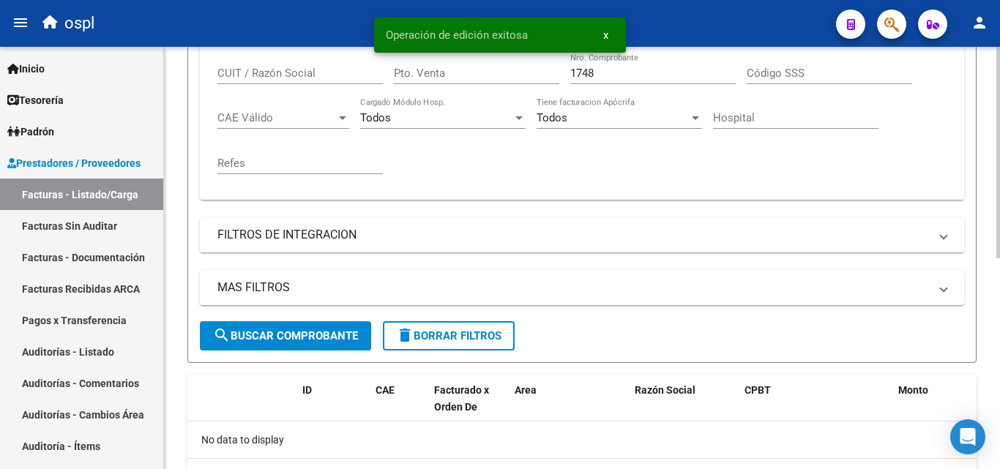
click at [602, 73] on input "1748" at bounding box center [652, 73] width 165 height 13
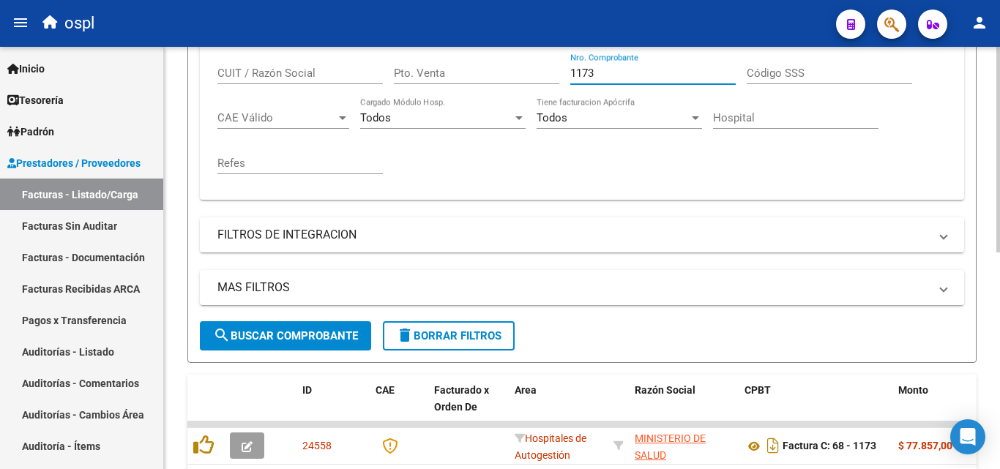
scroll to position [364, 0]
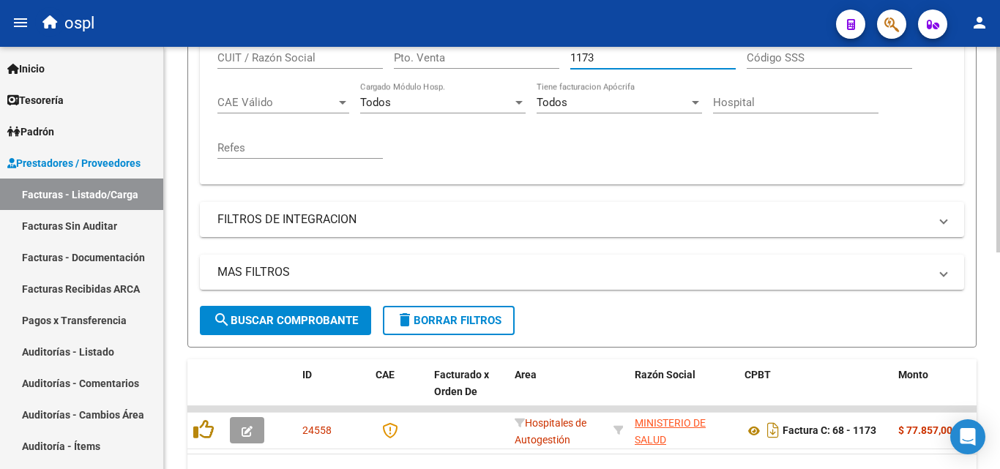
click at [997, 237] on div at bounding box center [998, 332] width 4 height 206
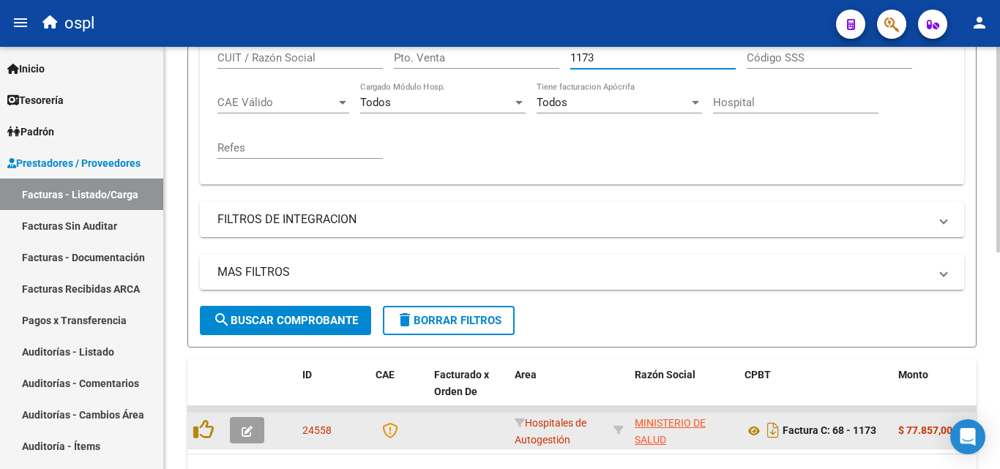
click at [255, 430] on button "button" at bounding box center [247, 430] width 34 height 26
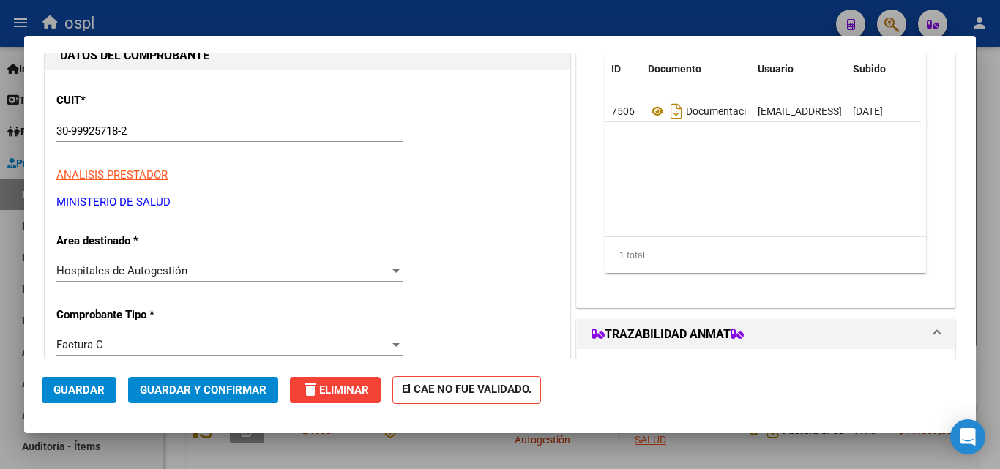
scroll to position [146, 0]
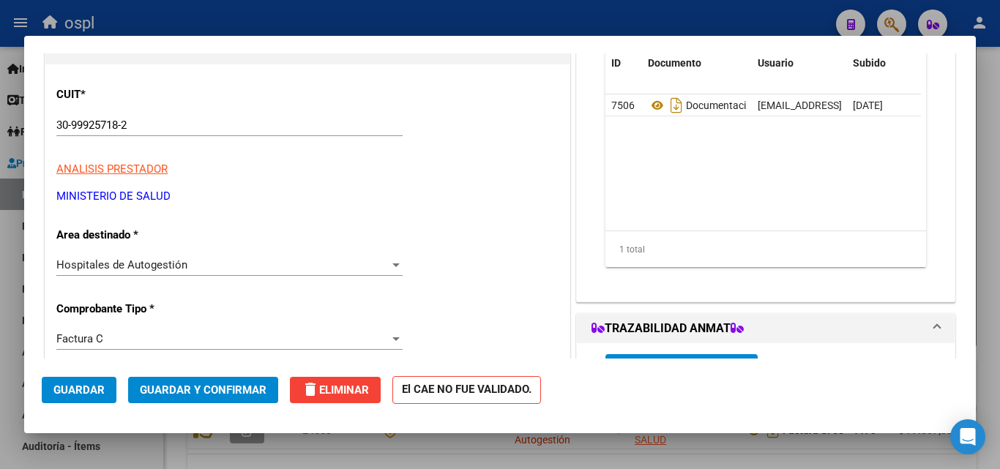
click at [236, 255] on div "Hospitales de Autogestión Seleccionar Area" at bounding box center [229, 265] width 346 height 22
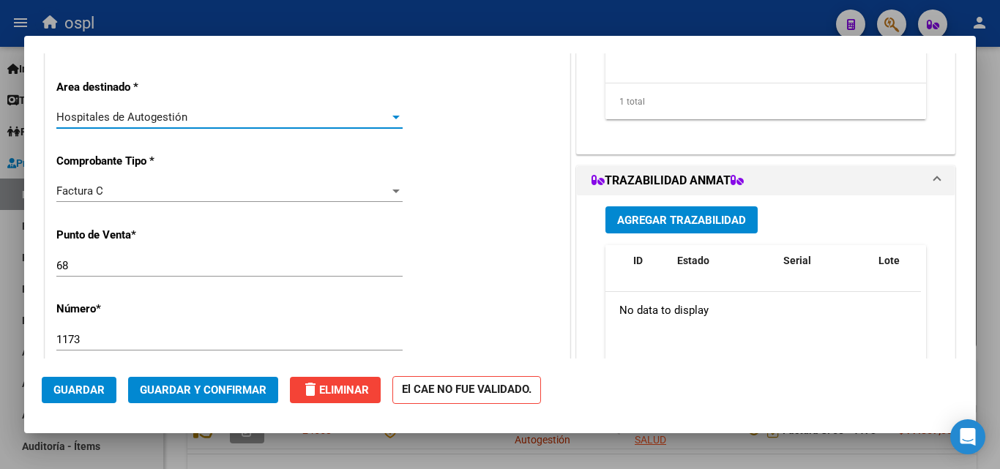
scroll to position [293, 0]
click at [239, 119] on div "Hospitales de Autogestión" at bounding box center [222, 118] width 333 height 13
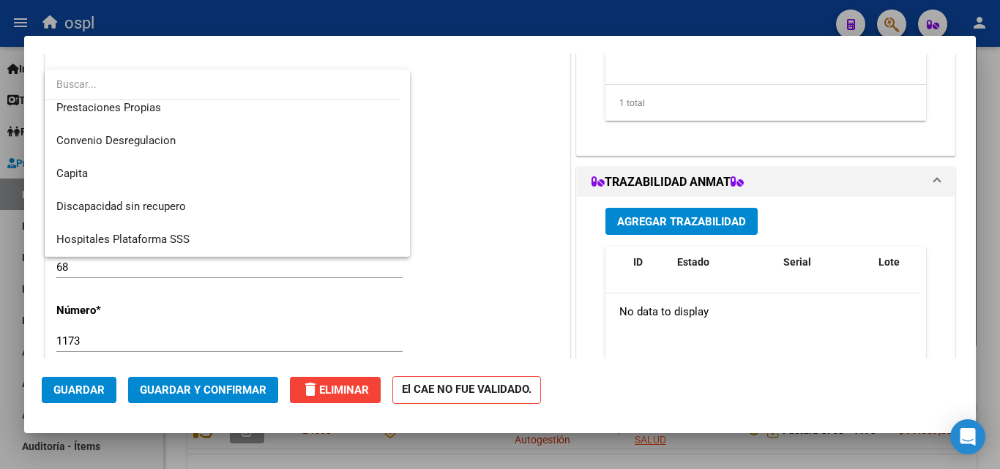
scroll to position [146, 0]
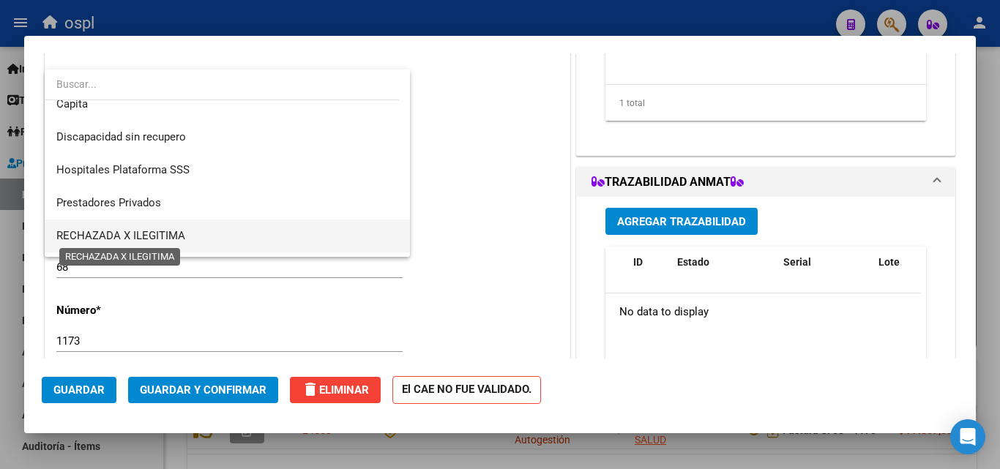
click at [179, 231] on span "RECHAZADA X ILEGITIMA" at bounding box center [120, 235] width 129 height 13
click at [179, 171] on p "Comprobante Tipo *" at bounding box center [131, 162] width 151 height 17
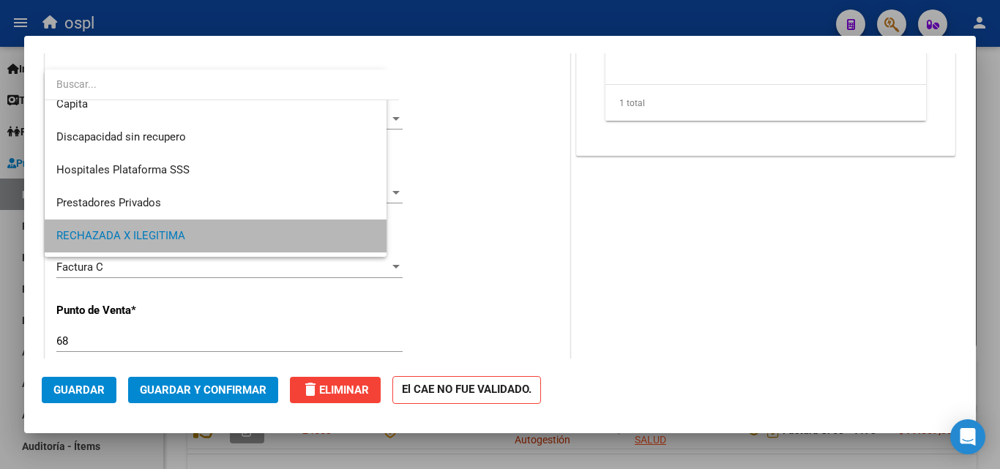
scroll to position [140, 0]
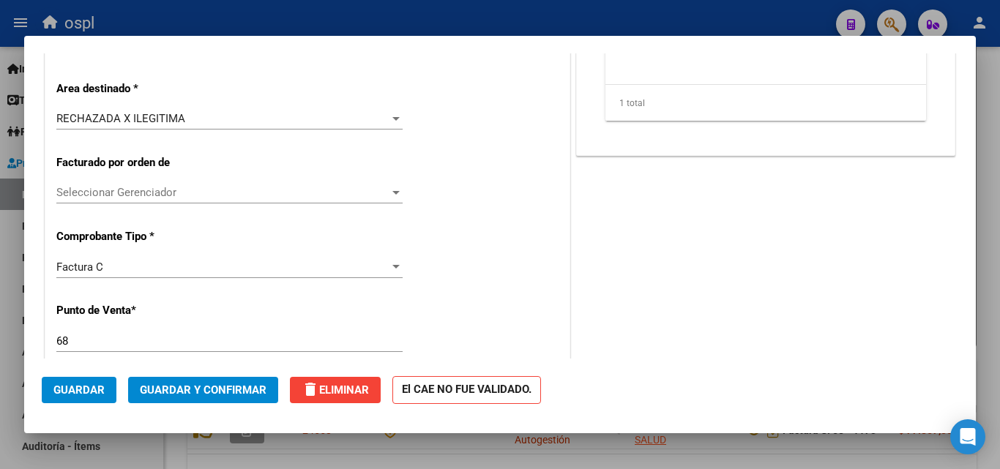
click at [188, 397] on button "Guardar y Confirmar" at bounding box center [203, 390] width 150 height 26
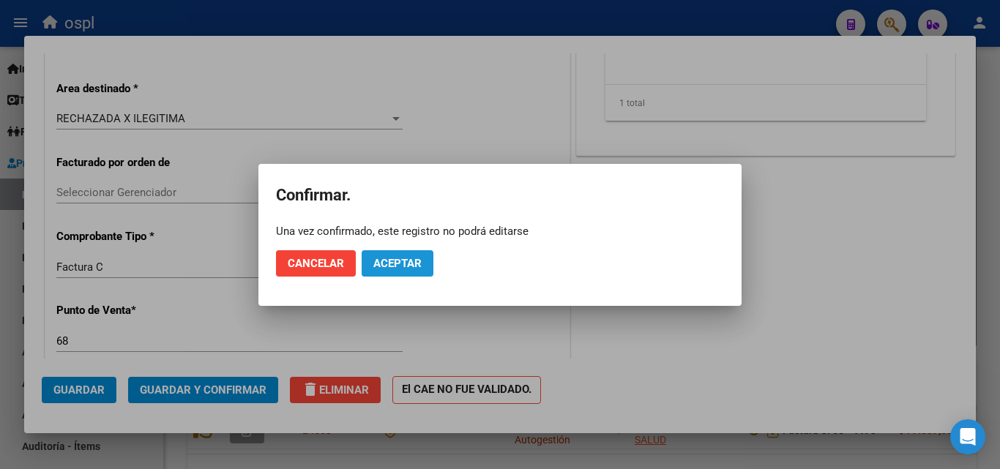
click at [389, 262] on span "Aceptar" at bounding box center [397, 263] width 48 height 13
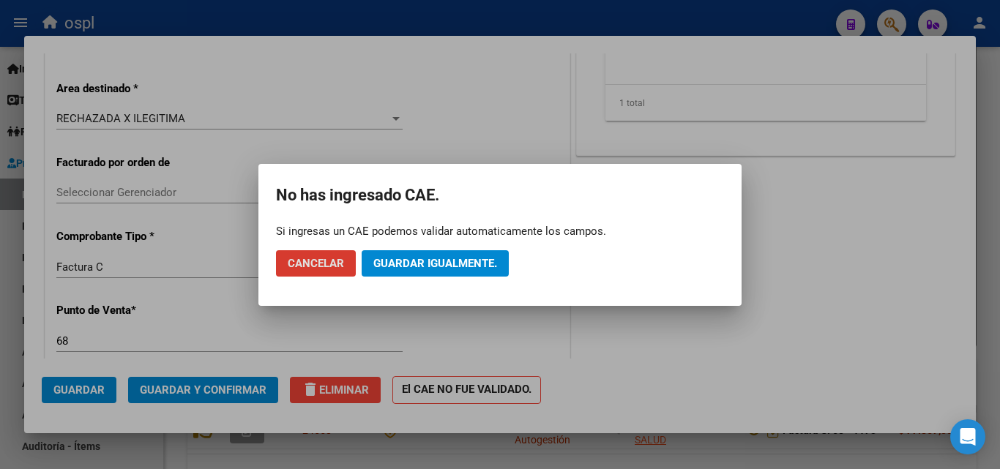
click at [406, 269] on span "Guardar igualmente." at bounding box center [435, 263] width 124 height 13
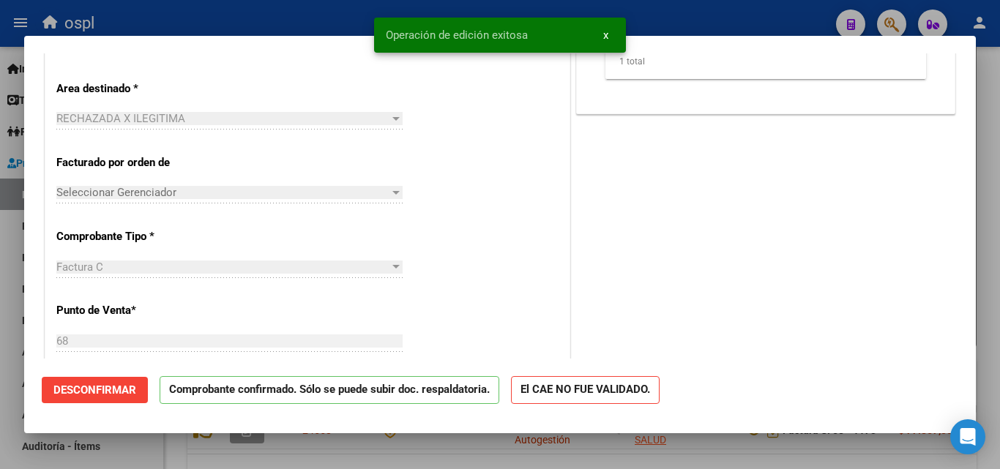
click at [318, 8] on div at bounding box center [500, 234] width 1000 height 469
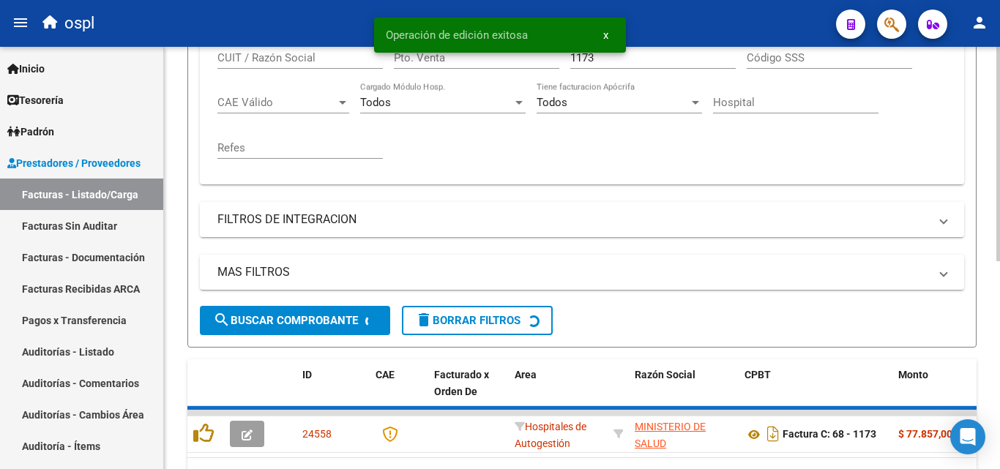
scroll to position [364, 0]
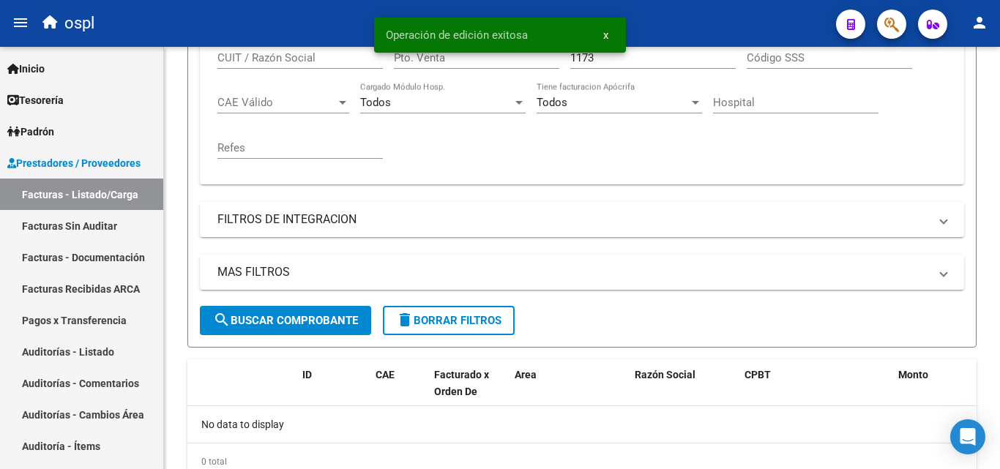
click at [604, 60] on div "Operación de edición exitosa x" at bounding box center [499, 35] width 287 height 70
click at [607, 40] on span "x" at bounding box center [605, 35] width 5 height 13
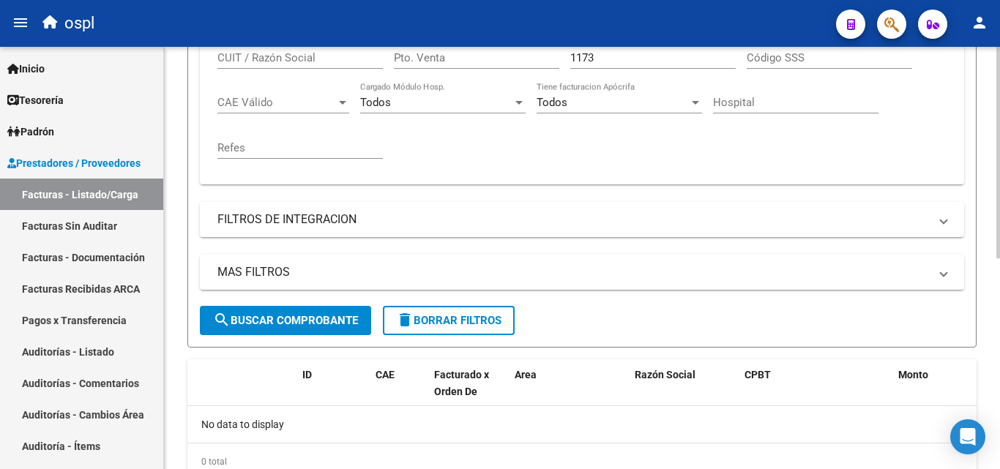
click at [604, 59] on input "1173" at bounding box center [652, 57] width 165 height 13
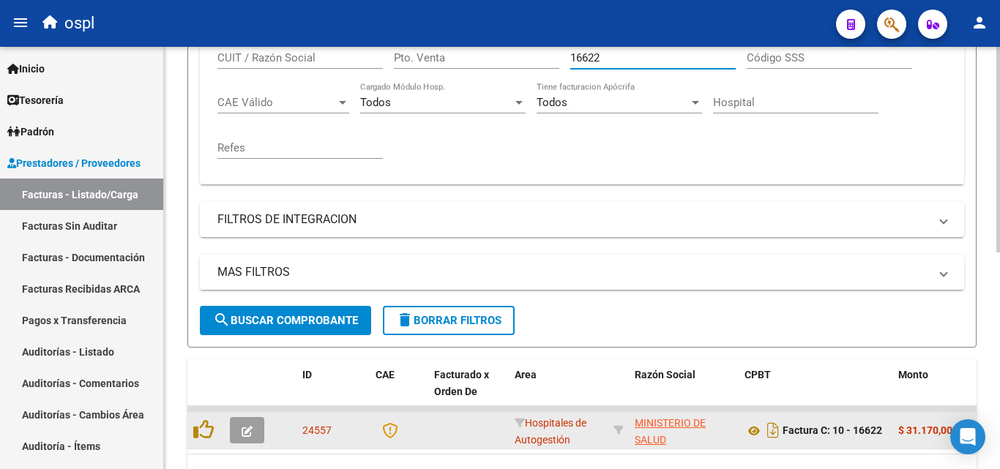
click at [250, 423] on button "button" at bounding box center [247, 430] width 34 height 26
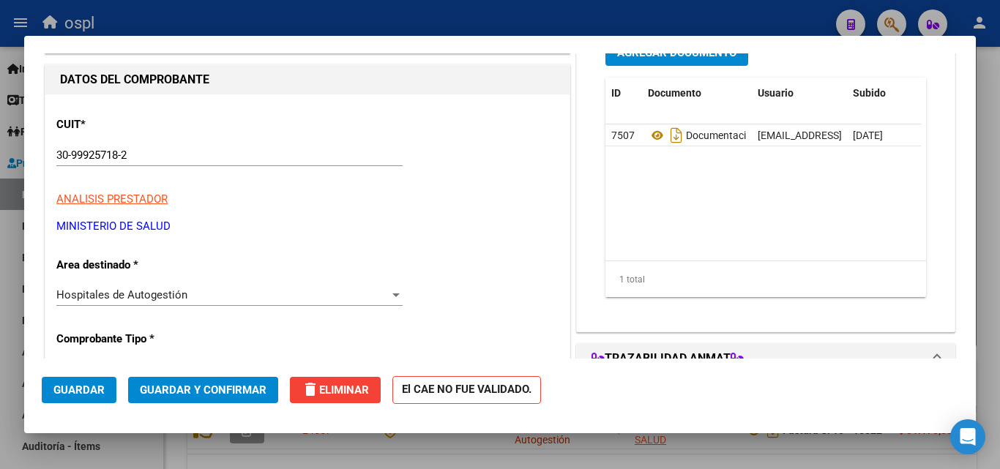
scroll to position [220, 0]
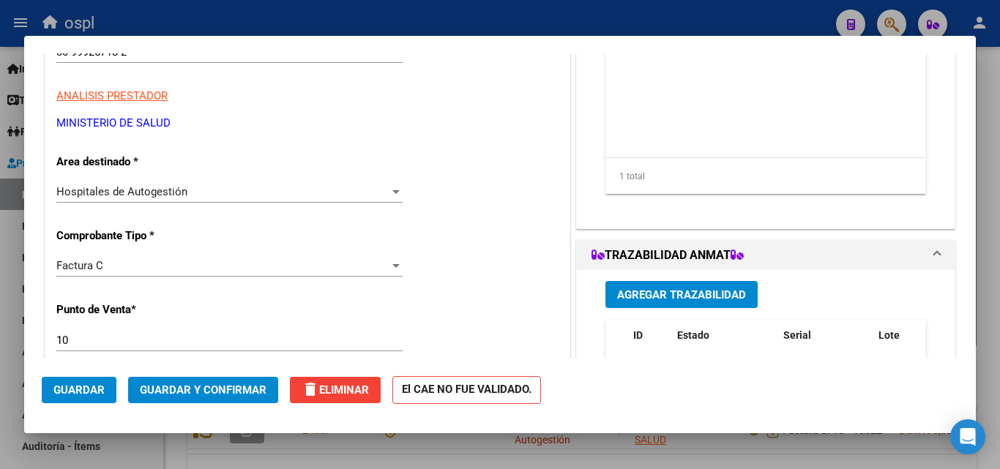
click at [363, 184] on div "Hospitales de Autogestión Seleccionar Area" at bounding box center [229, 192] width 346 height 22
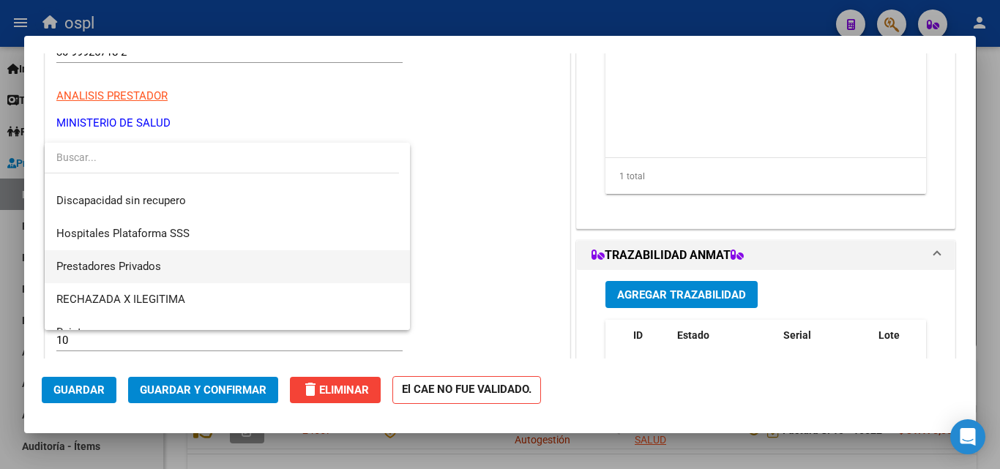
scroll to position [175, 0]
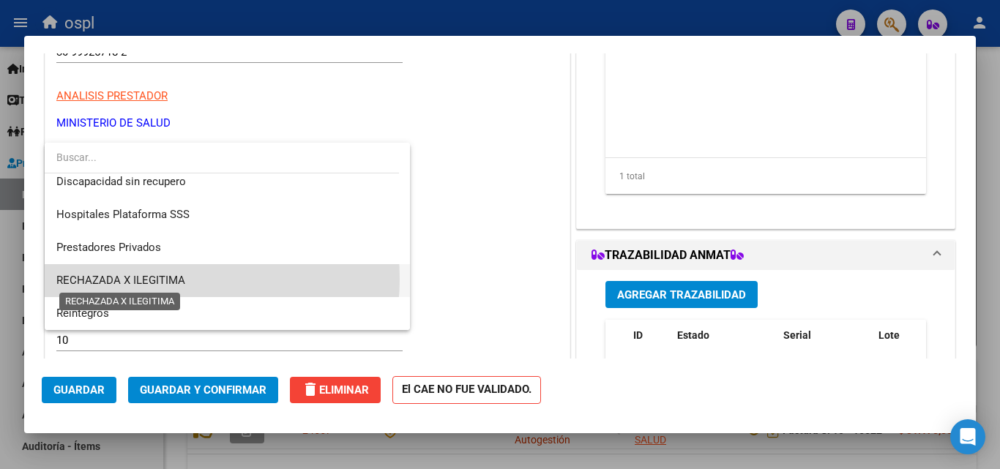
click at [158, 279] on span "RECHAZADA X ILEGITIMA" at bounding box center [120, 280] width 129 height 13
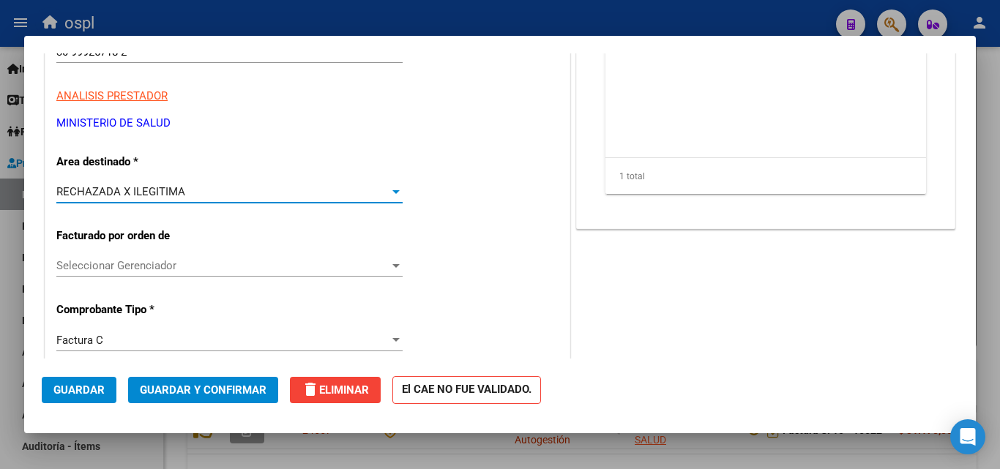
click at [231, 394] on span "Guardar y Confirmar" at bounding box center [203, 389] width 127 height 13
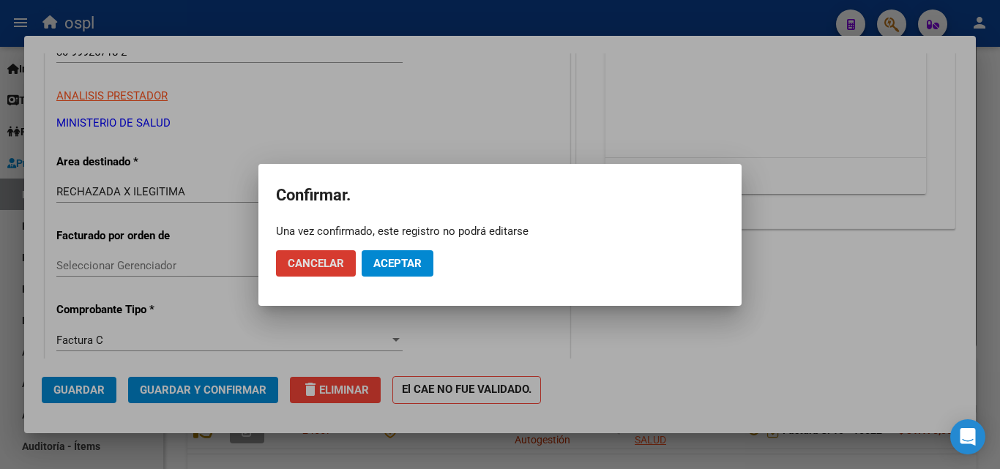
click at [426, 257] on button "Aceptar" at bounding box center [397, 263] width 72 height 26
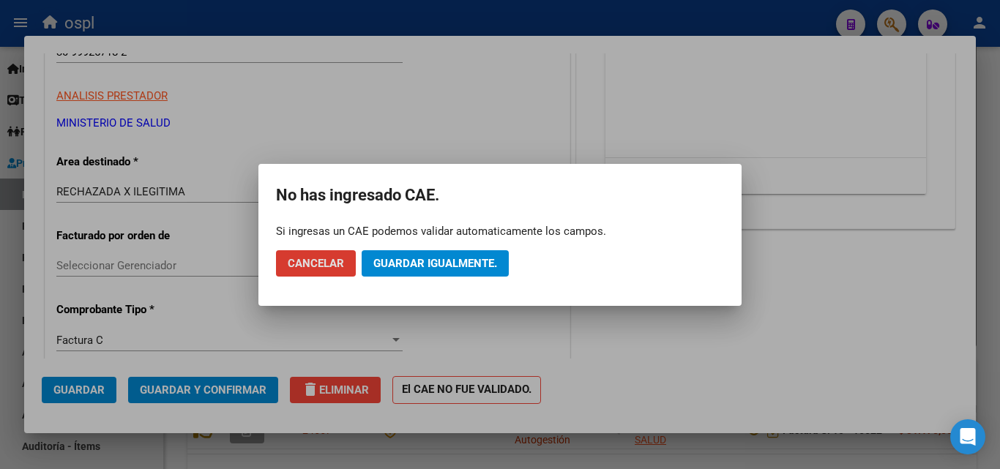
click at [426, 257] on span "Guardar igualmente." at bounding box center [435, 263] width 124 height 13
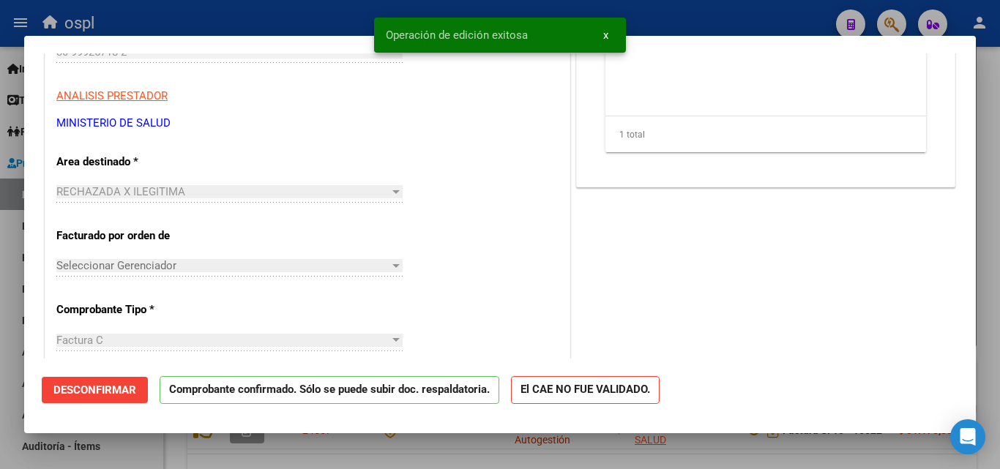
click at [273, 12] on div at bounding box center [500, 234] width 1000 height 469
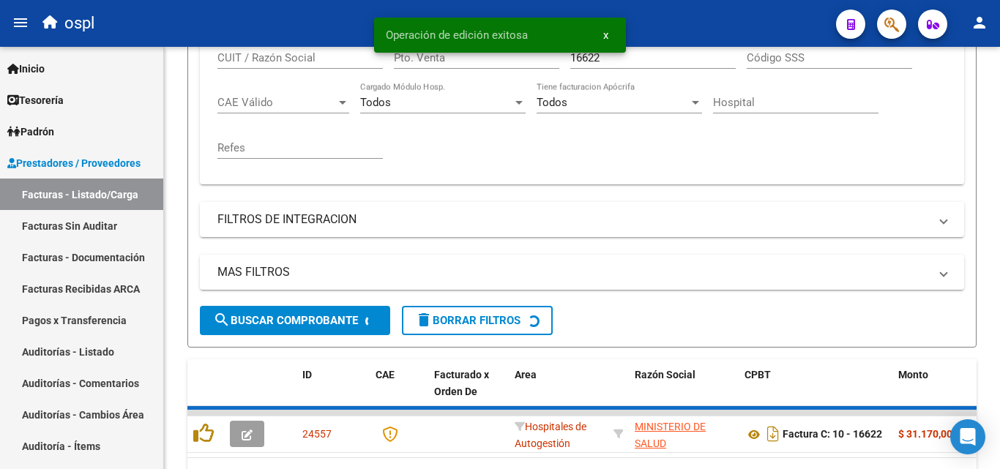
scroll to position [364, 0]
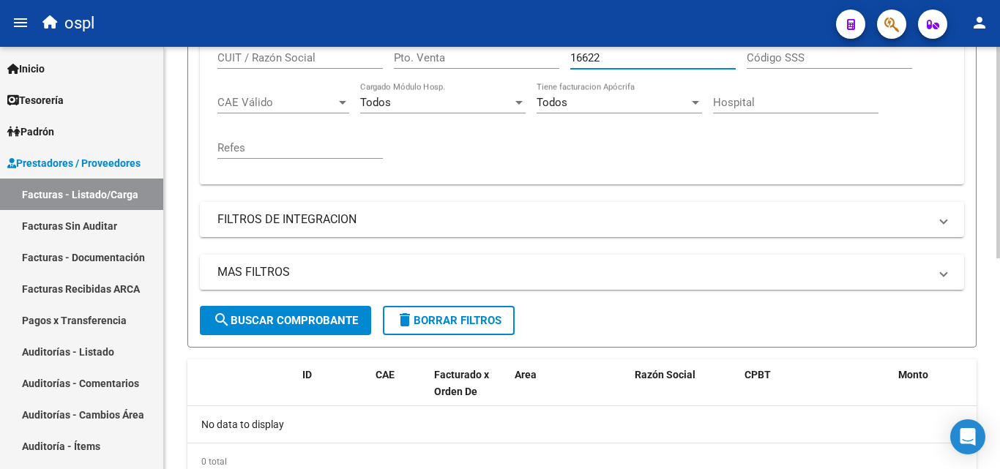
click at [601, 59] on input "16622" at bounding box center [652, 57] width 165 height 13
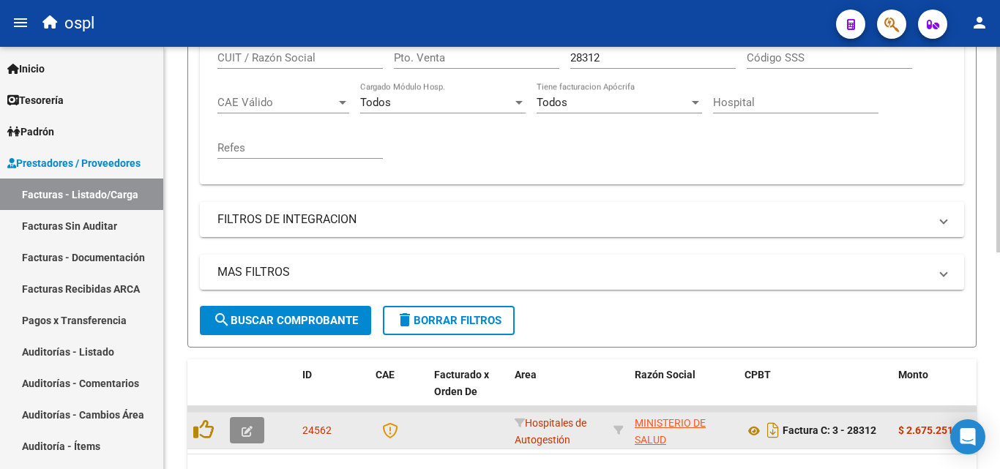
click at [251, 427] on icon "button" at bounding box center [246, 431] width 11 height 11
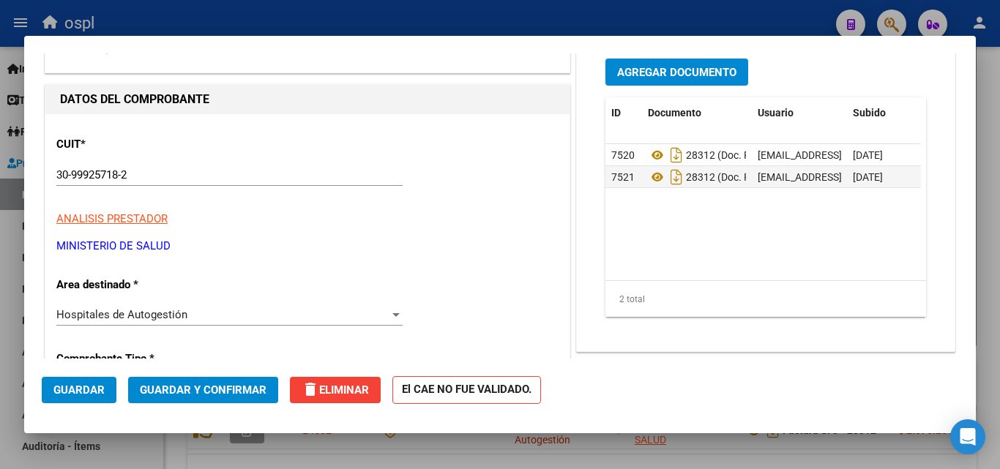
scroll to position [220, 0]
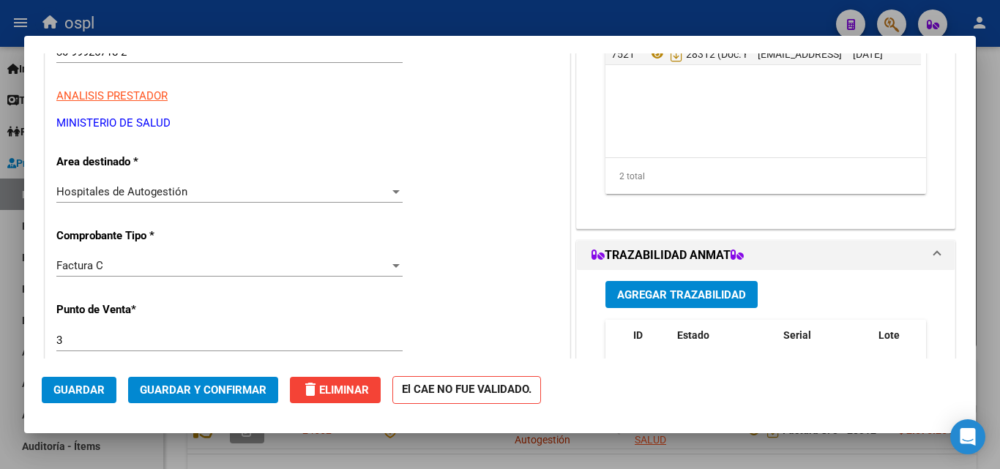
click at [262, 192] on div "Hospitales de Autogestión" at bounding box center [222, 191] width 333 height 13
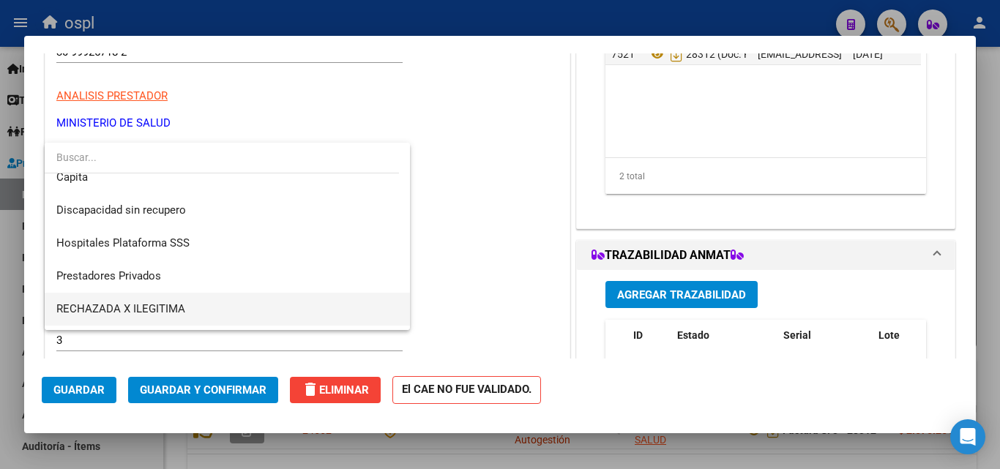
click at [171, 296] on span "RECHAZADA X ILEGITIMA" at bounding box center [227, 309] width 342 height 33
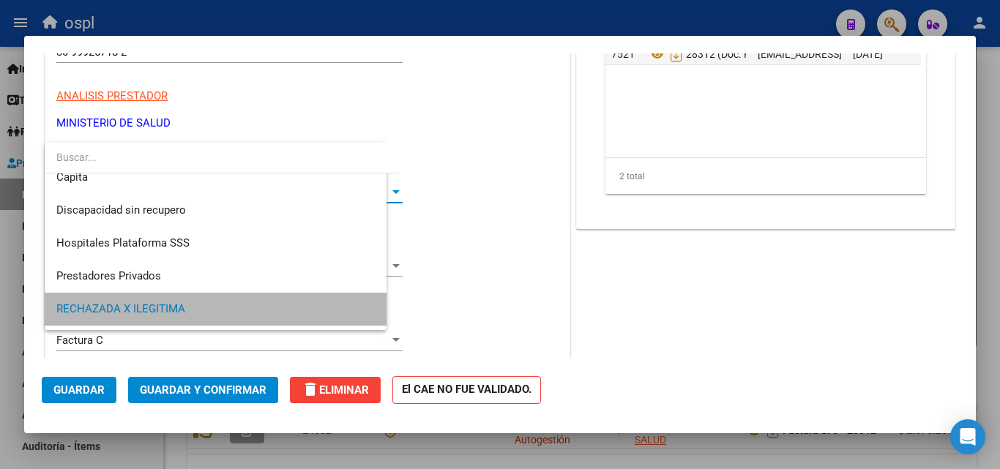
scroll to position [140, 0]
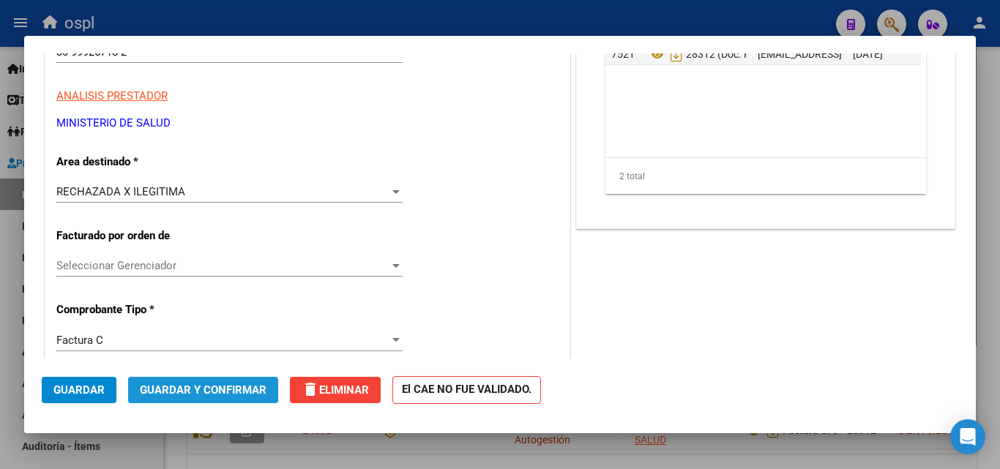
click at [203, 390] on span "Guardar y Confirmar" at bounding box center [203, 389] width 127 height 13
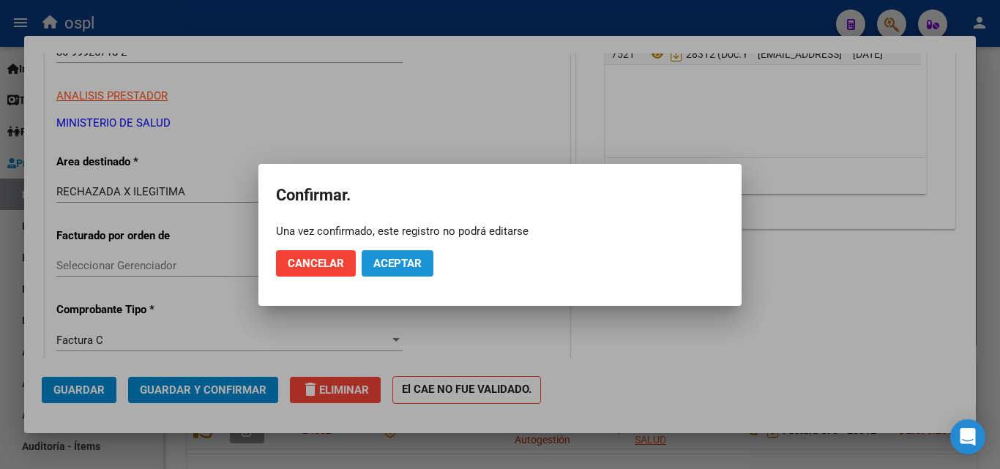
click at [389, 254] on button "Aceptar" at bounding box center [397, 263] width 72 height 26
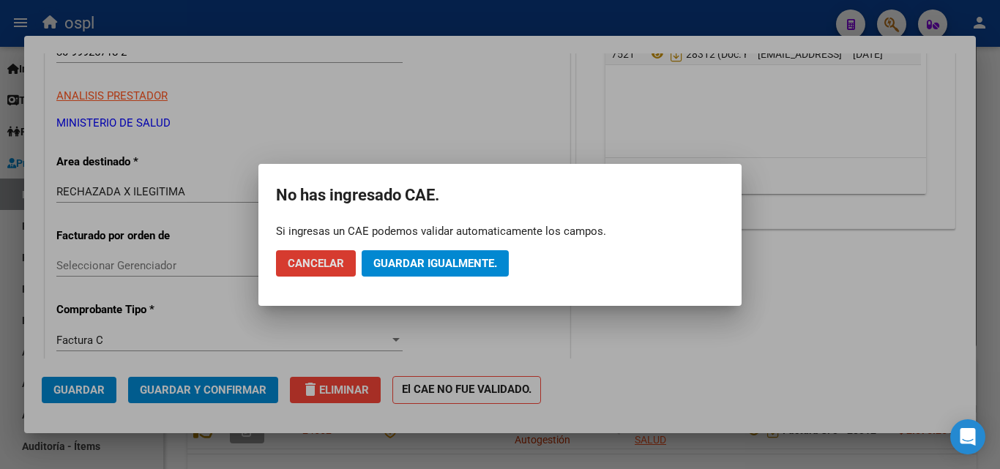
click at [442, 266] on span "Guardar igualmente." at bounding box center [435, 263] width 124 height 13
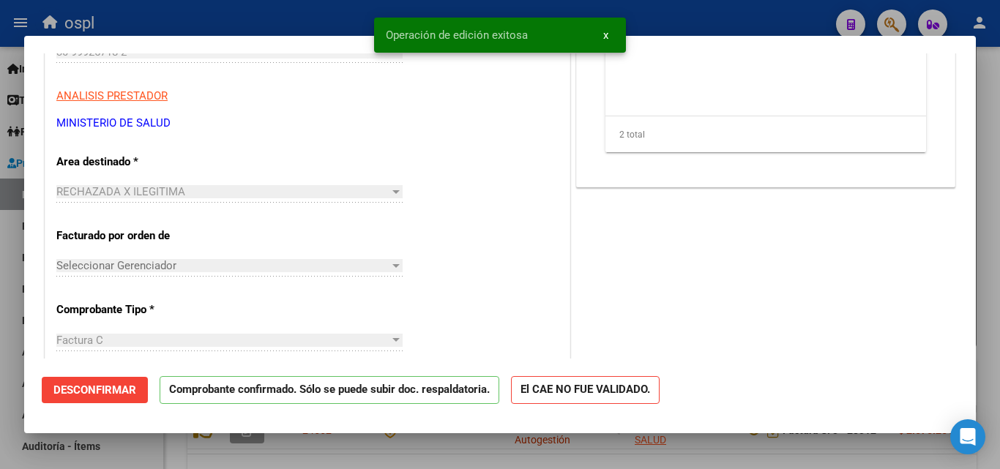
click at [340, 16] on div at bounding box center [500, 234] width 1000 height 469
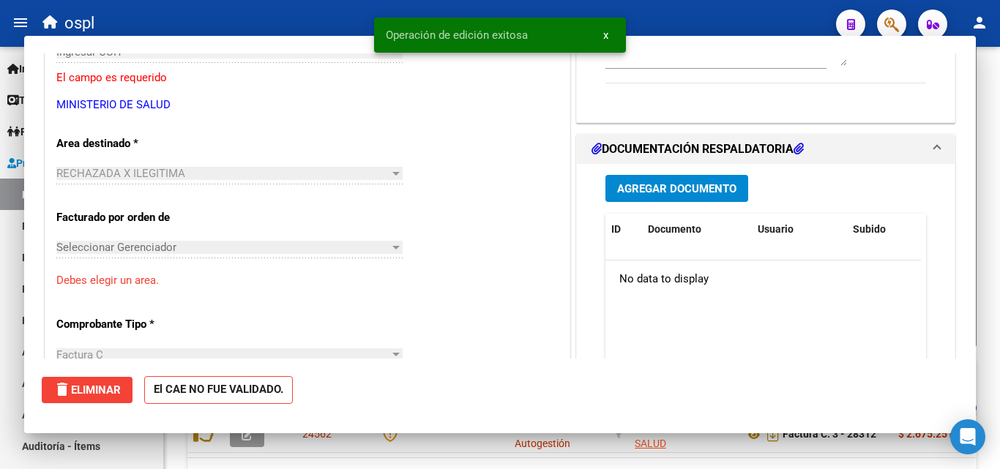
scroll to position [364, 0]
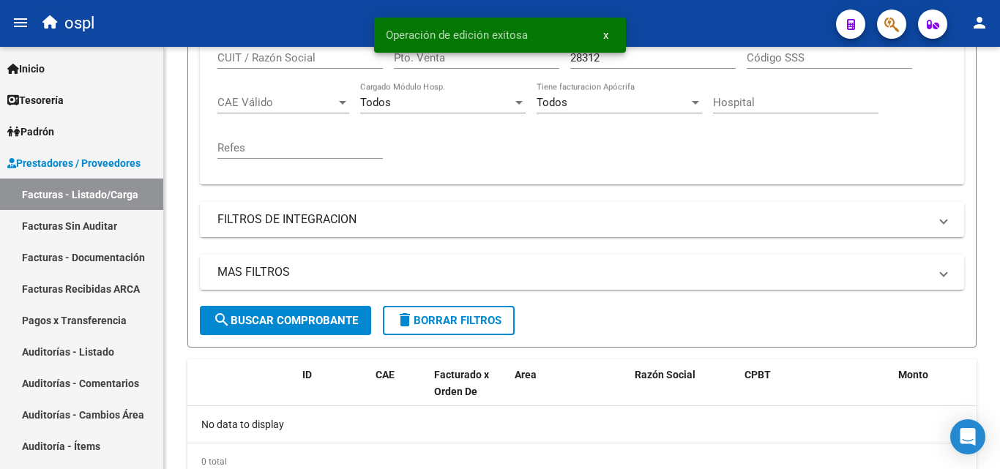
click at [607, 35] on span "x" at bounding box center [605, 35] width 5 height 13
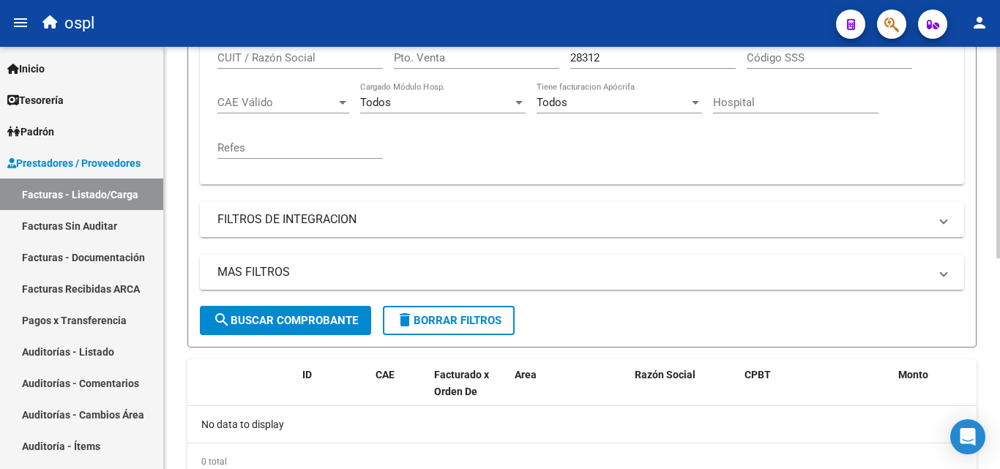
click at [606, 53] on input "28312" at bounding box center [652, 57] width 165 height 13
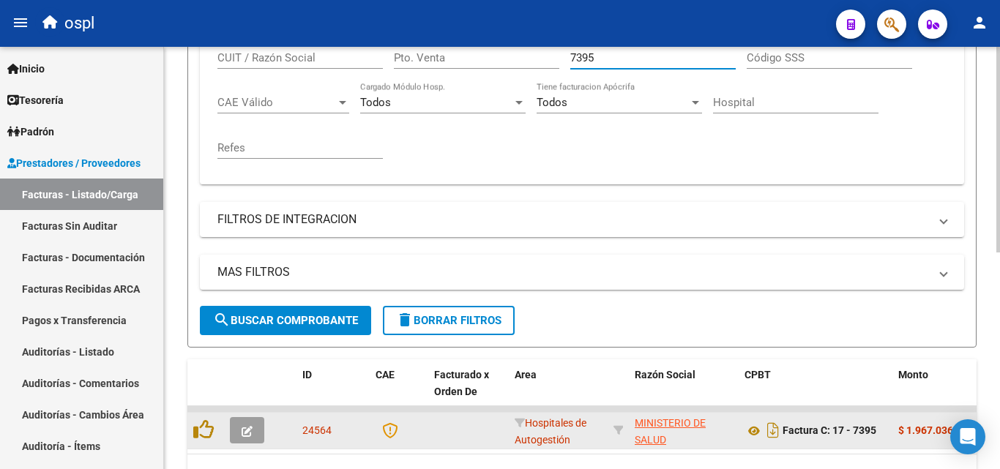
click at [243, 435] on icon "button" at bounding box center [246, 431] width 11 height 11
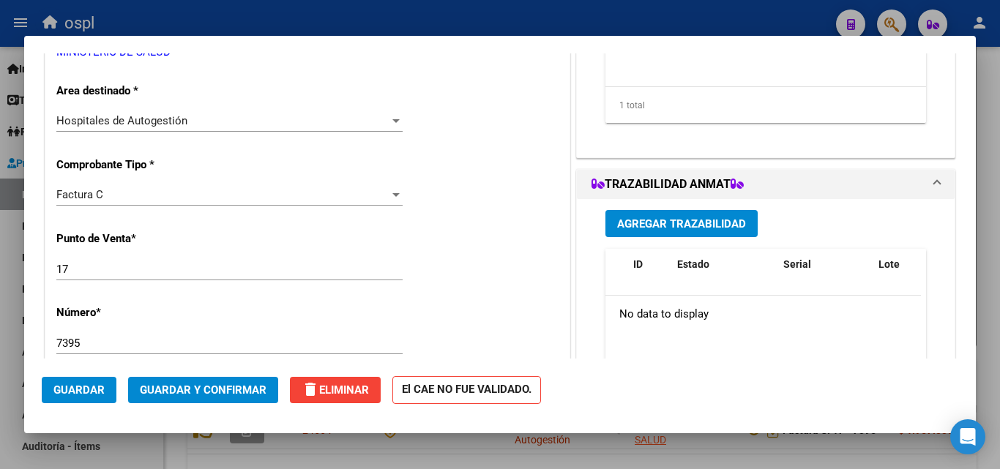
scroll to position [293, 0]
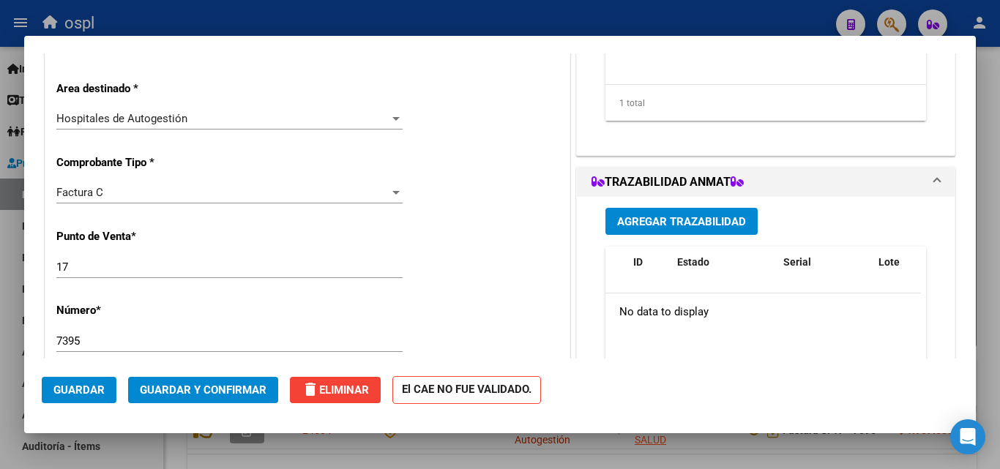
click at [367, 117] on div "Hospitales de Autogestión" at bounding box center [222, 118] width 333 height 13
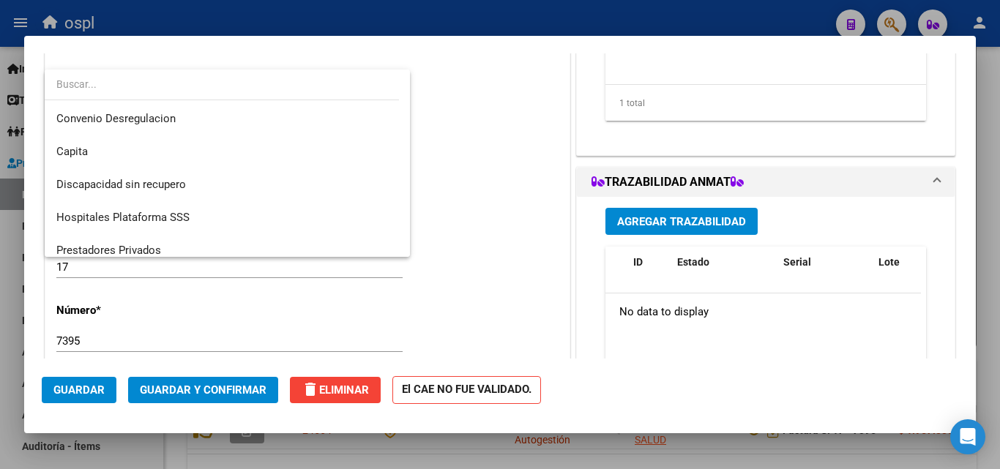
scroll to position [175, 0]
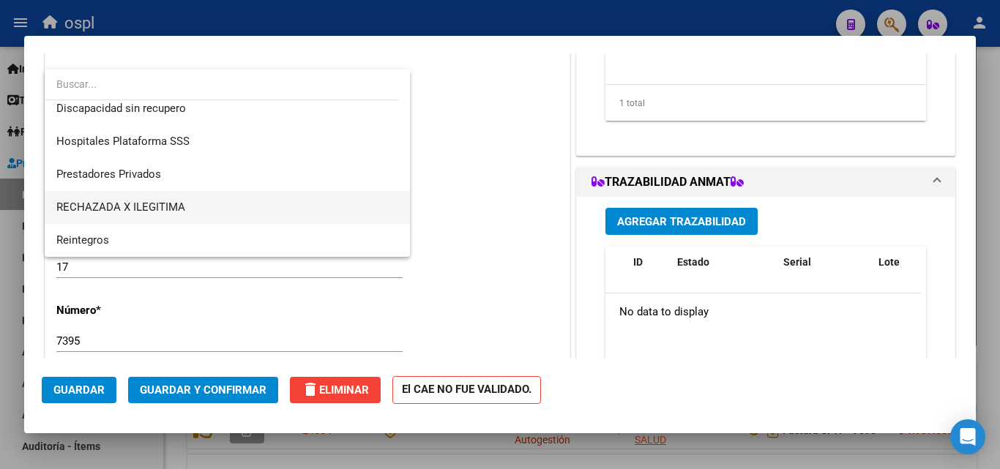
click at [329, 211] on span "RECHAZADA X ILEGITIMA" at bounding box center [227, 207] width 342 height 33
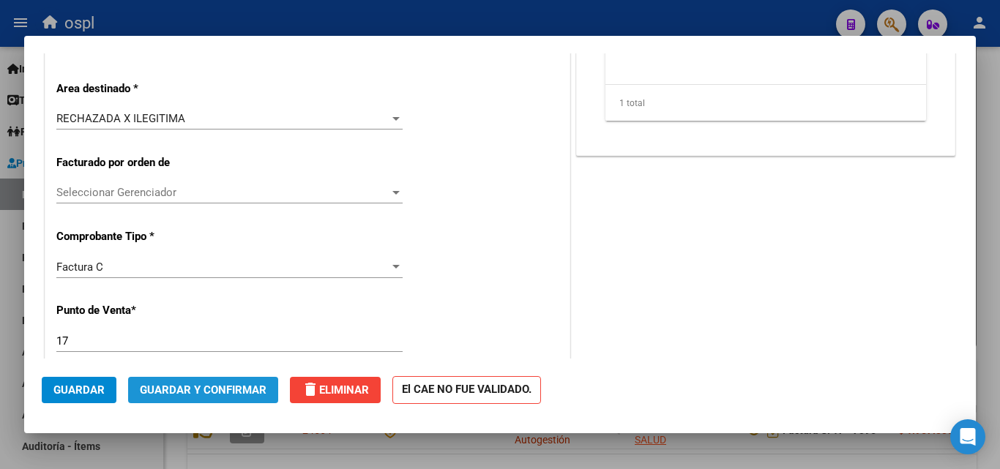
click at [210, 386] on span "Guardar y Confirmar" at bounding box center [203, 389] width 127 height 13
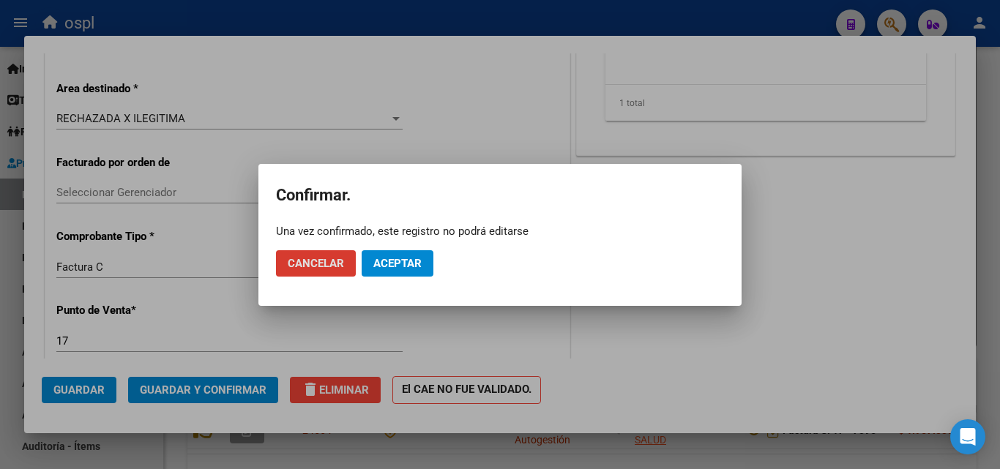
click at [412, 266] on span "Aceptar" at bounding box center [397, 263] width 48 height 13
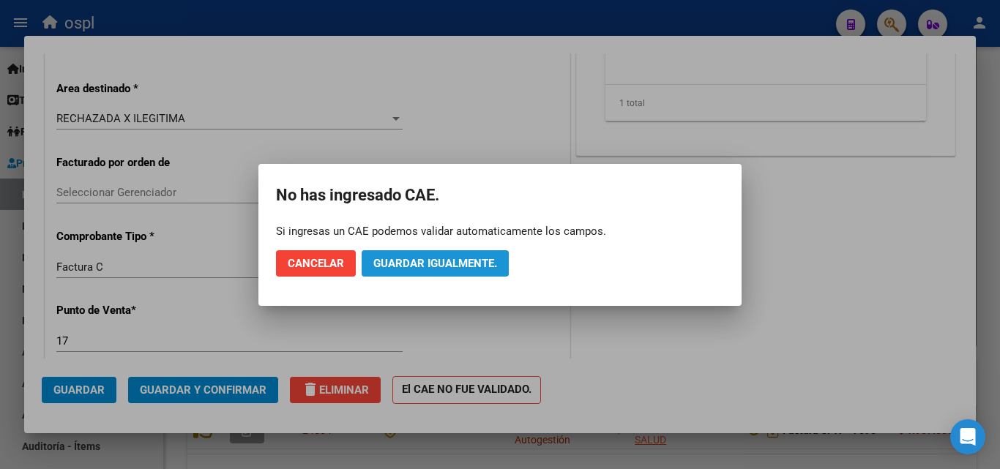
click at [407, 258] on span "Guardar igualmente." at bounding box center [435, 263] width 124 height 13
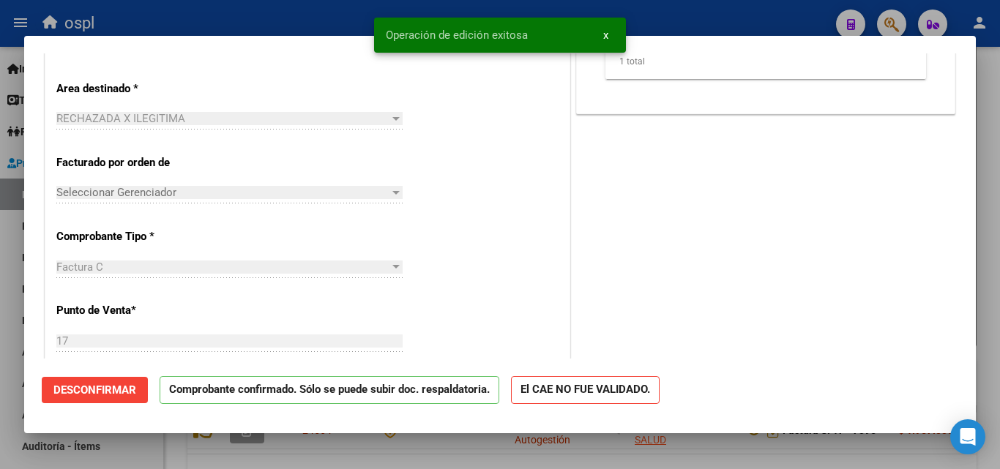
click at [326, 24] on div at bounding box center [500, 234] width 1000 height 469
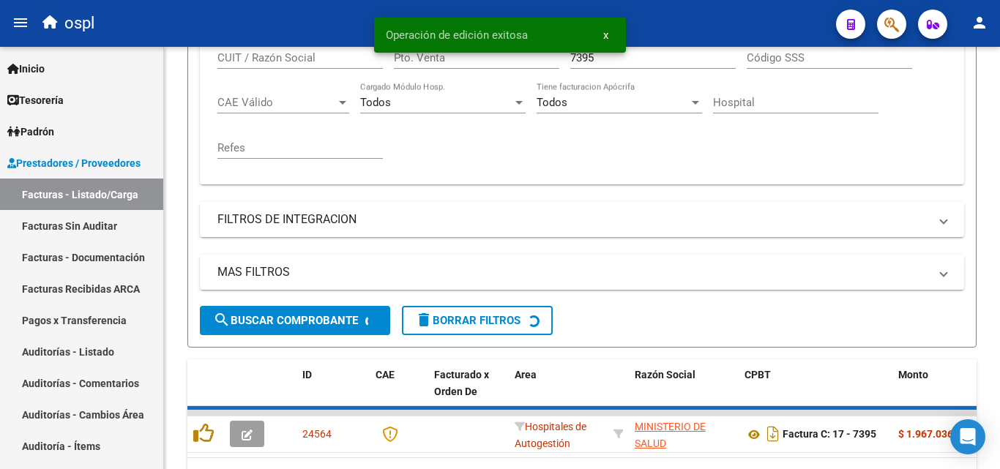
scroll to position [364, 0]
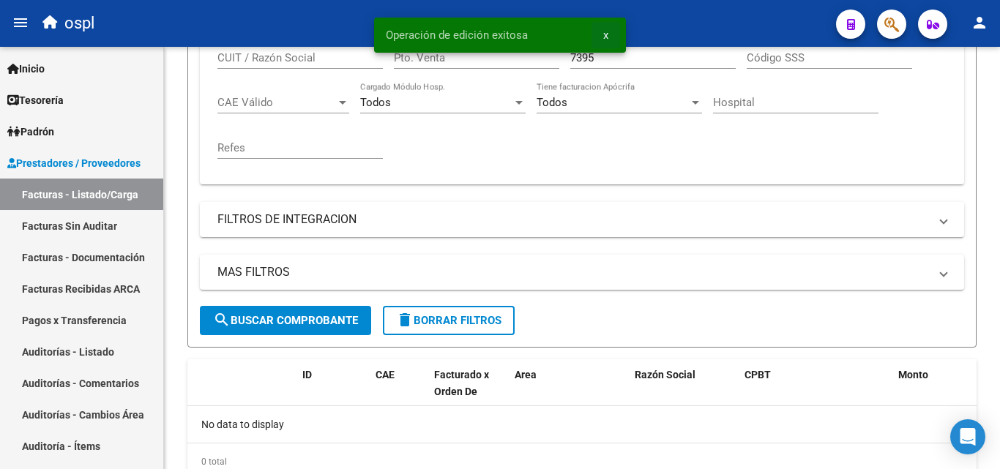
click at [609, 36] on button "x" at bounding box center [605, 35] width 29 height 26
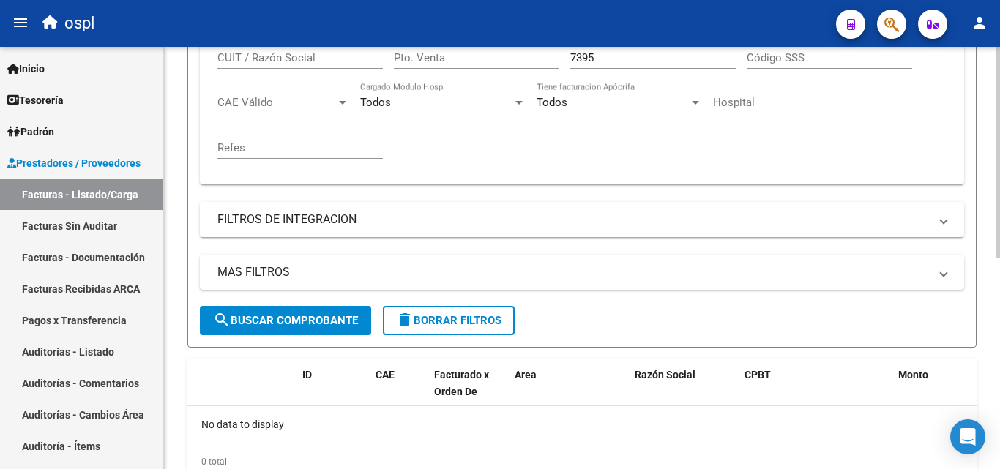
click at [612, 55] on input "7395" at bounding box center [652, 57] width 165 height 13
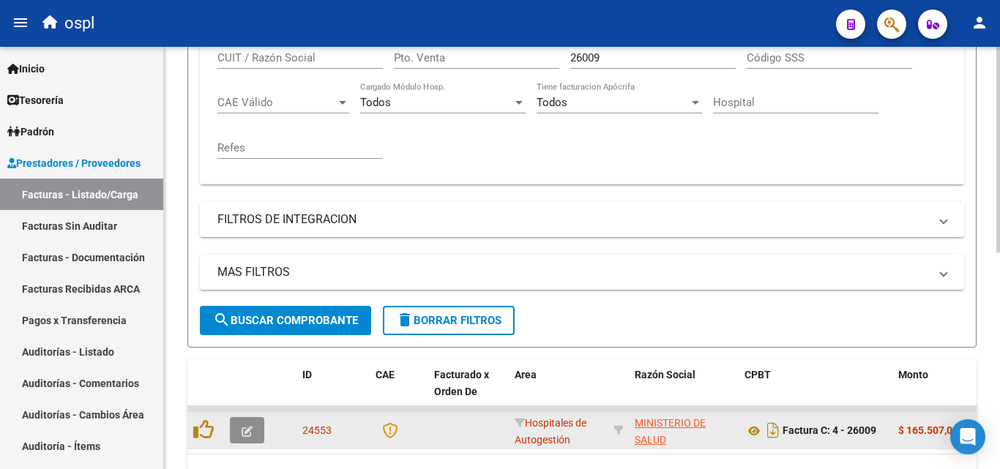
click at [247, 429] on icon "button" at bounding box center [246, 431] width 11 height 11
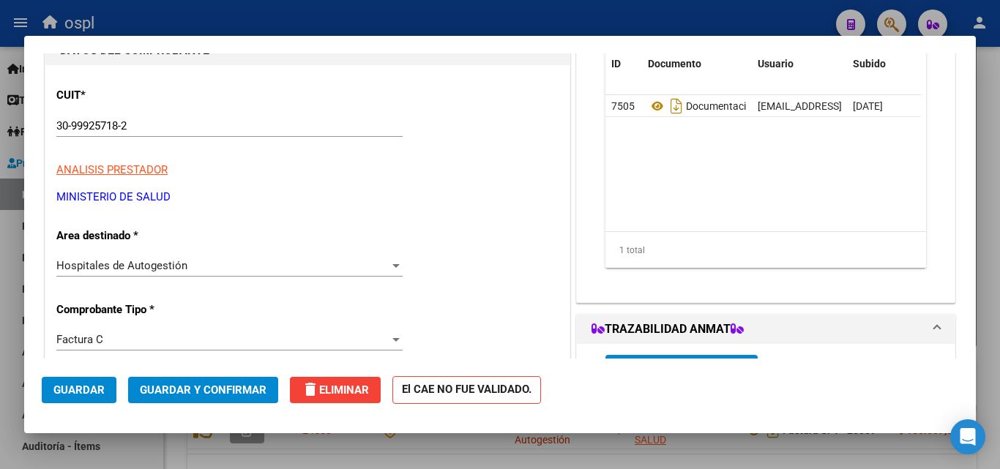
scroll to position [146, 0]
click at [318, 258] on div "Hospitales de Autogestión" at bounding box center [222, 264] width 333 height 13
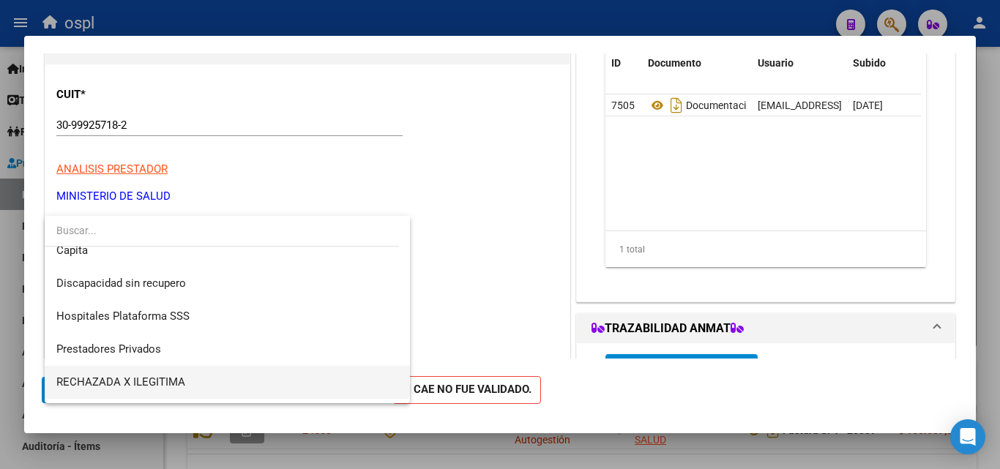
click at [176, 391] on span "RECHAZADA X ILEGITIMA" at bounding box center [227, 382] width 342 height 33
click at [176, 391] on span "Guardar y Confirmar" at bounding box center [203, 389] width 127 height 13
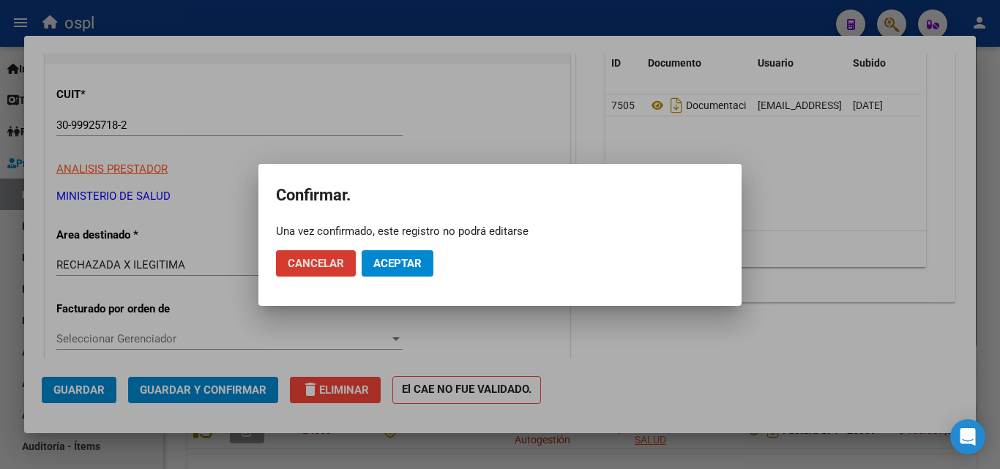
click at [410, 259] on span "Aceptar" at bounding box center [397, 263] width 48 height 13
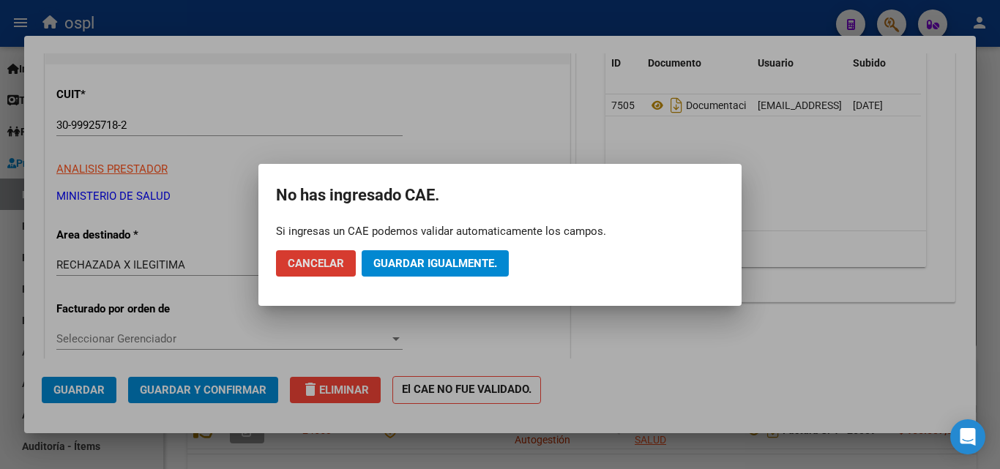
click at [386, 276] on button "Guardar igualmente." at bounding box center [434, 263] width 147 height 26
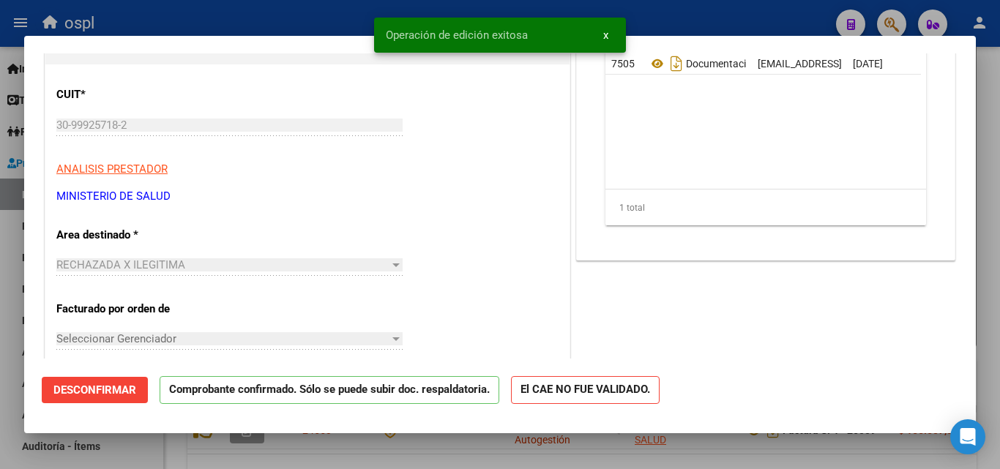
click at [345, 10] on div at bounding box center [500, 234] width 1000 height 469
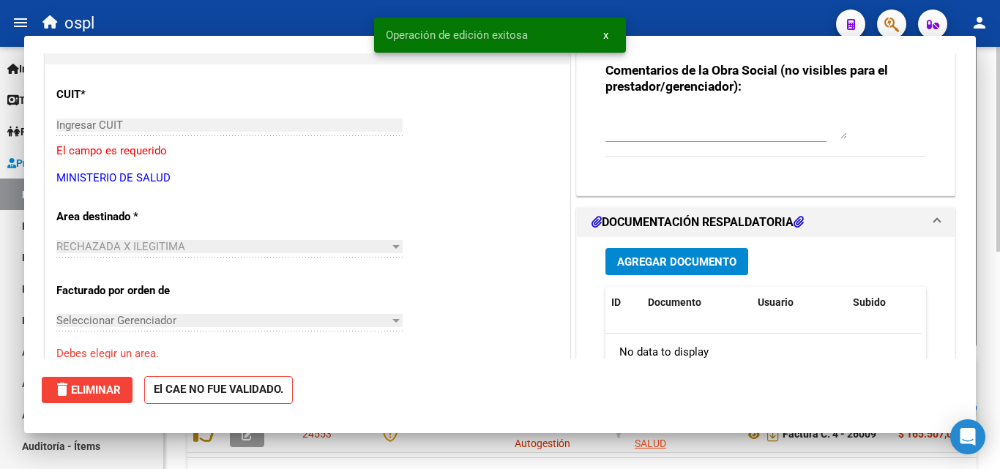
scroll to position [364, 0]
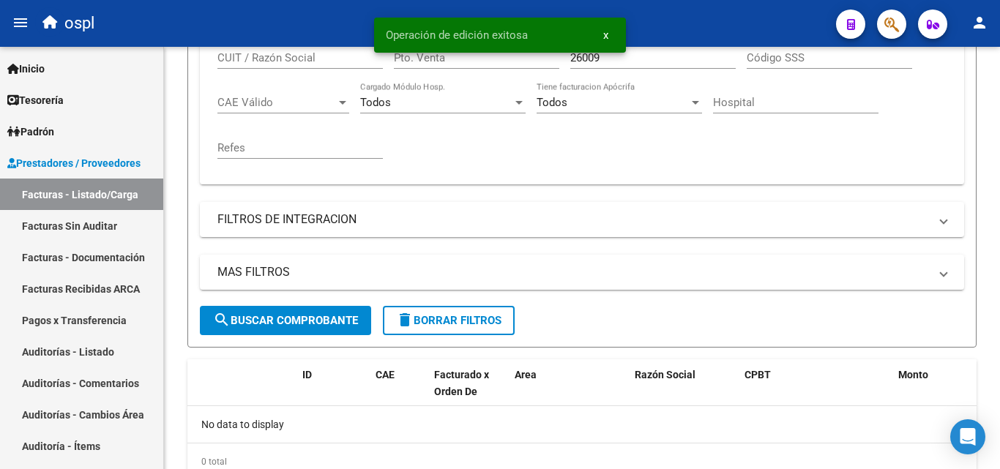
click at [602, 56] on div "Operación de edición exitosa x" at bounding box center [499, 35] width 287 height 70
click at [606, 33] on span "x" at bounding box center [605, 35] width 5 height 13
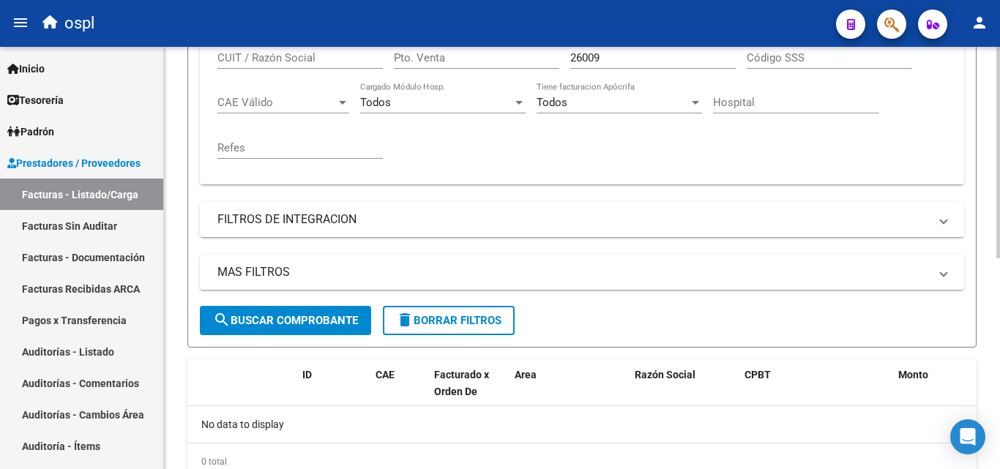
click at [611, 61] on input "26009" at bounding box center [652, 57] width 165 height 13
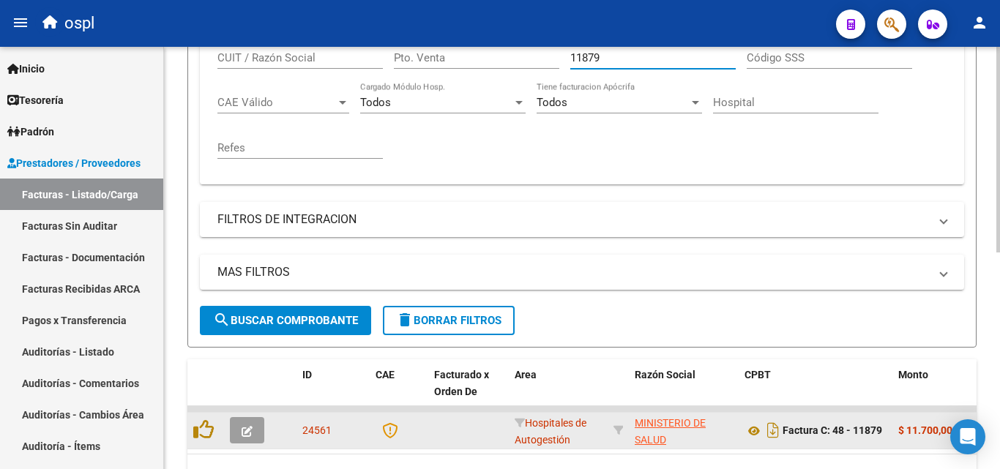
click at [253, 431] on button "button" at bounding box center [247, 430] width 34 height 26
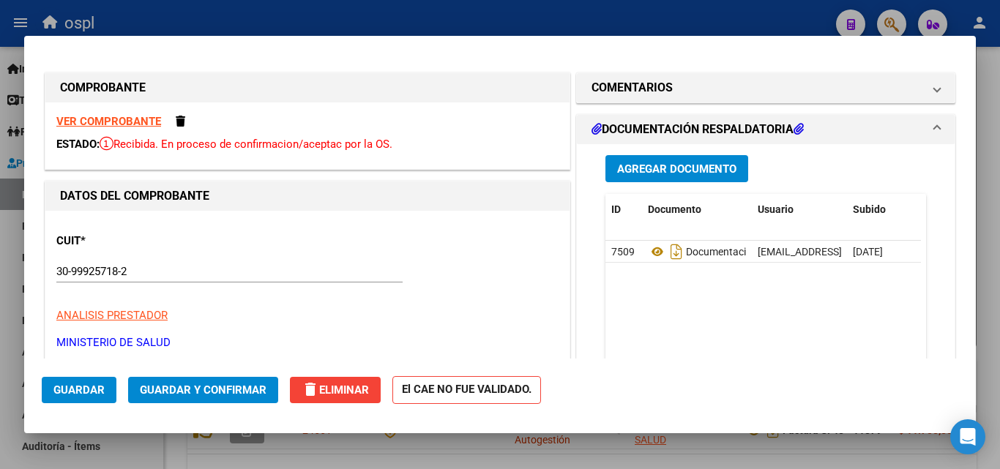
scroll to position [220, 0]
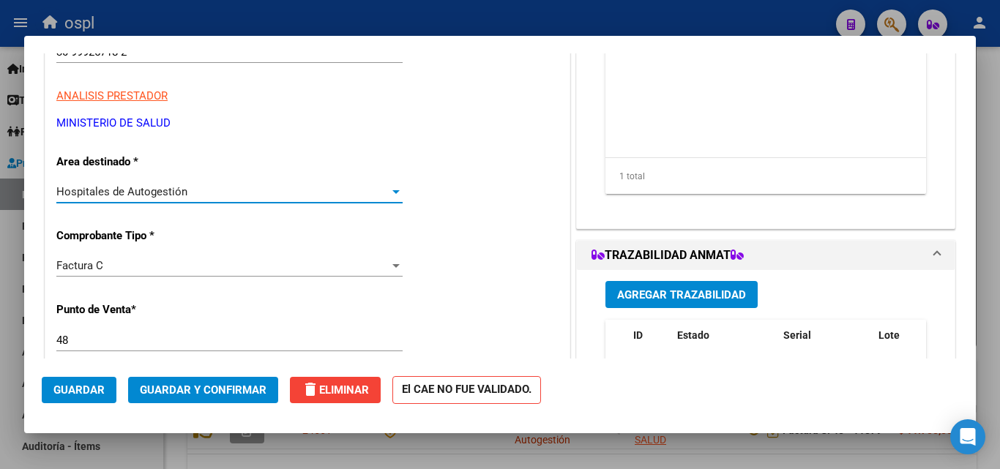
click at [329, 197] on div "Hospitales de Autogestión" at bounding box center [222, 191] width 333 height 13
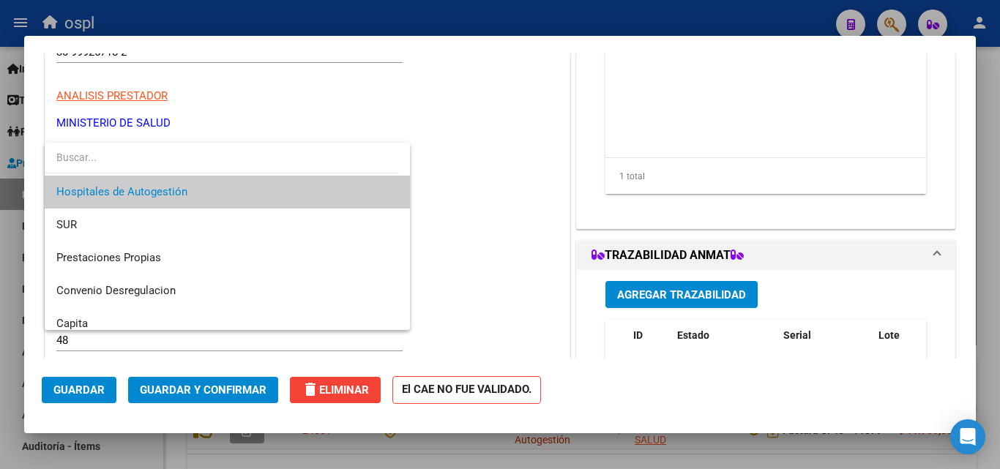
scroll to position [175, 0]
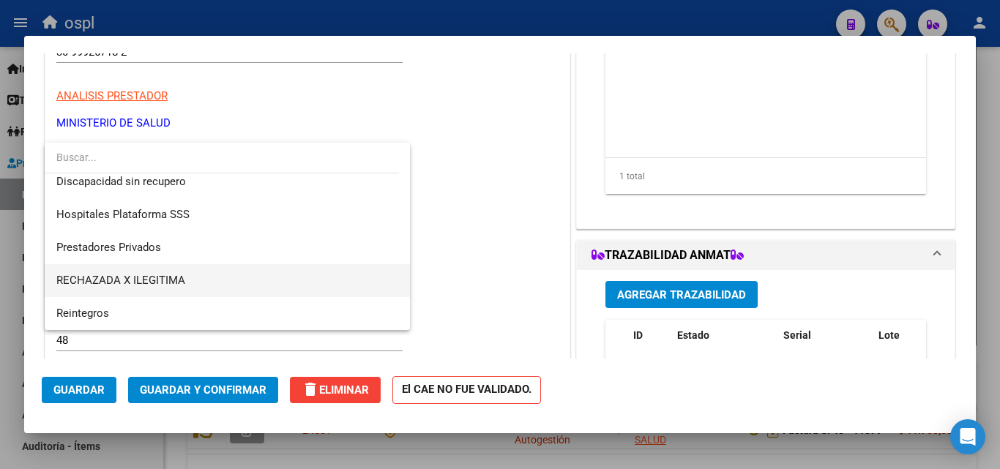
click at [187, 271] on span "RECHAZADA X ILEGITIMA" at bounding box center [227, 280] width 342 height 33
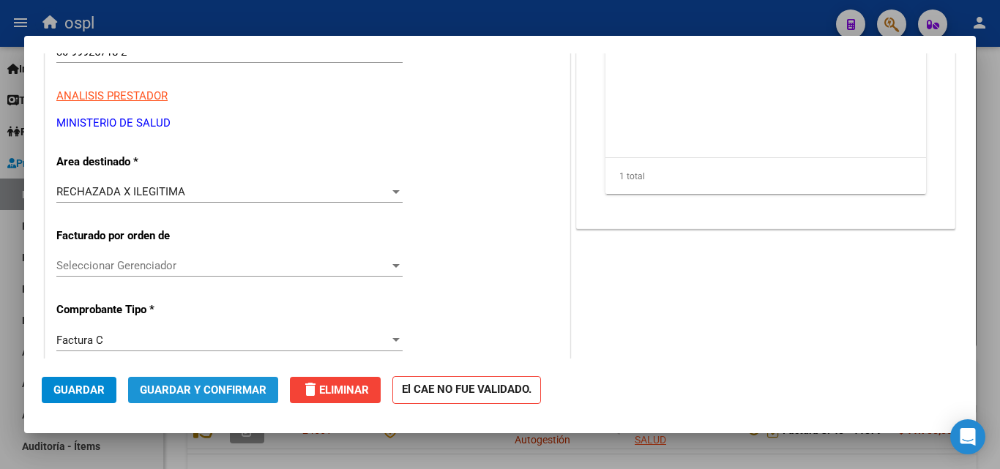
click at [227, 394] on span "Guardar y Confirmar" at bounding box center [203, 389] width 127 height 13
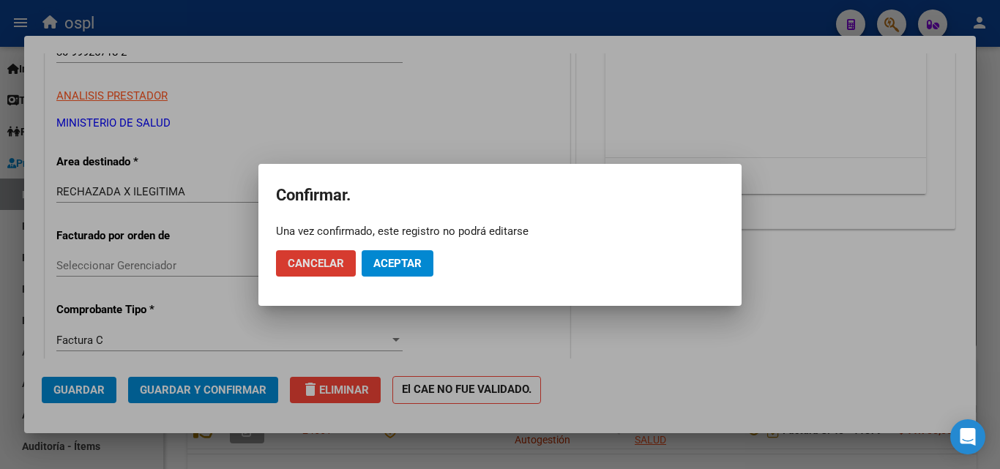
click at [391, 269] on span "Aceptar" at bounding box center [397, 263] width 48 height 13
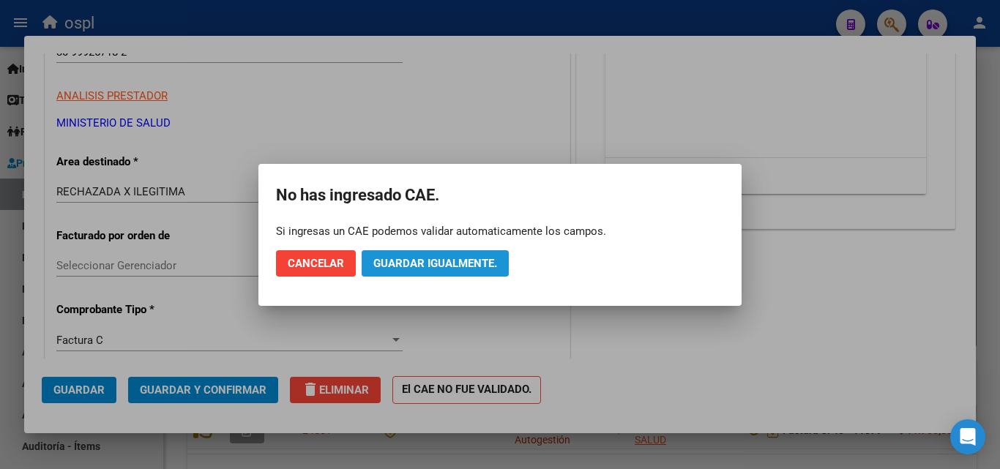
click at [413, 258] on span "Guardar igualmente." at bounding box center [435, 263] width 124 height 13
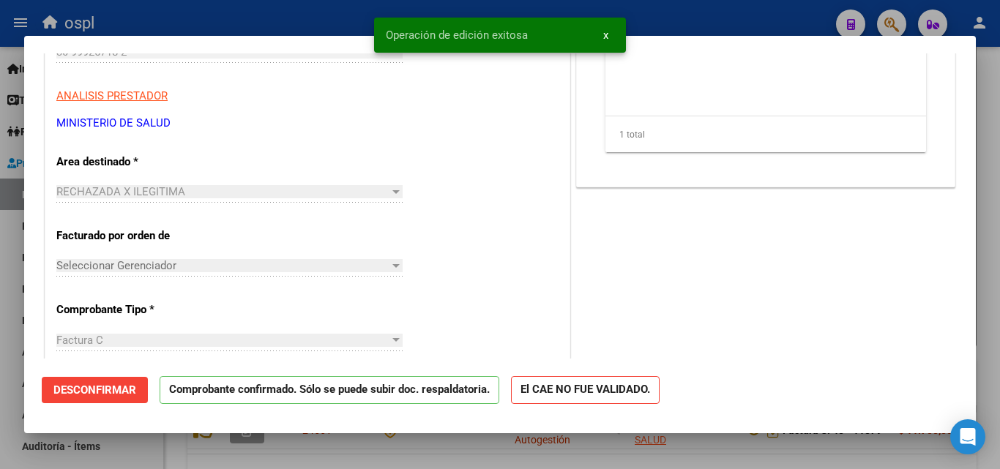
click at [329, 10] on div at bounding box center [500, 234] width 1000 height 469
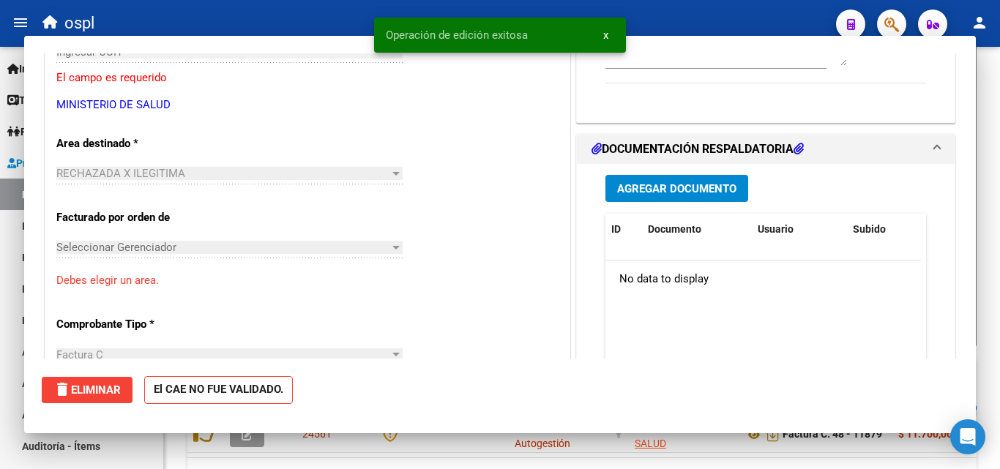
scroll to position [364, 0]
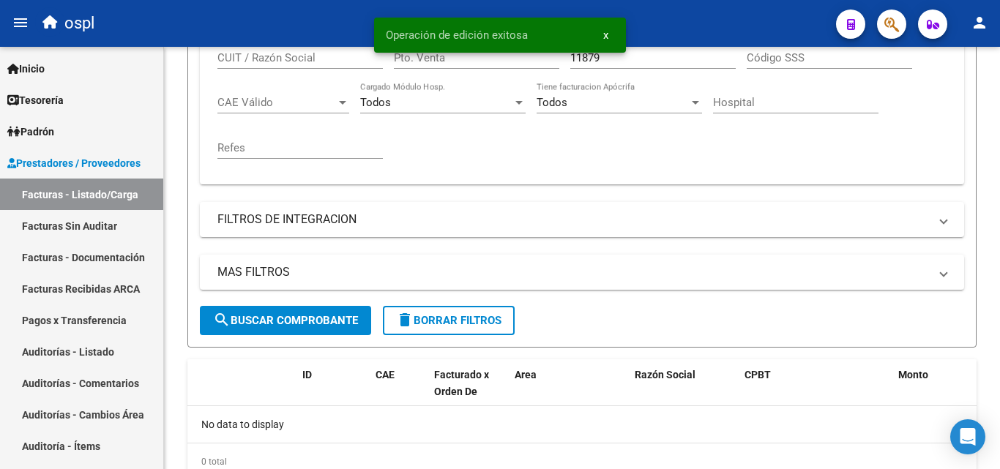
click at [607, 32] on span "x" at bounding box center [605, 35] width 5 height 13
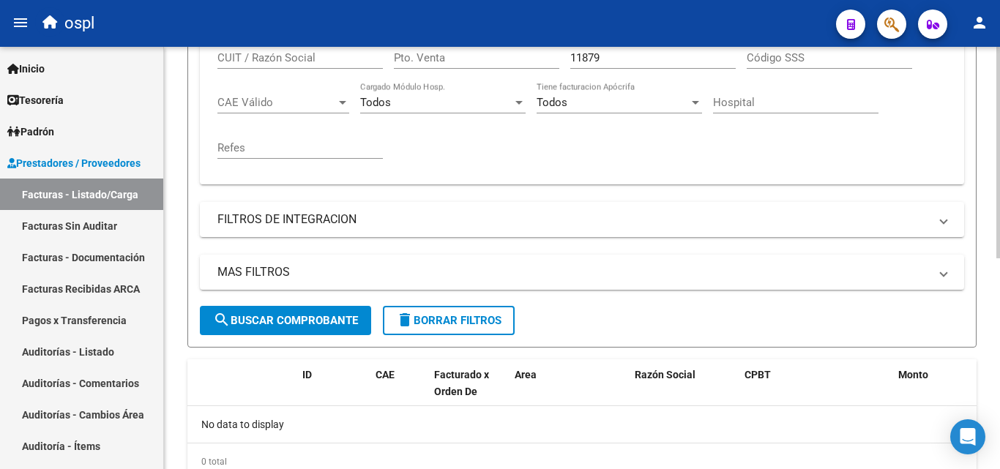
click at [607, 54] on input "11879" at bounding box center [652, 57] width 165 height 13
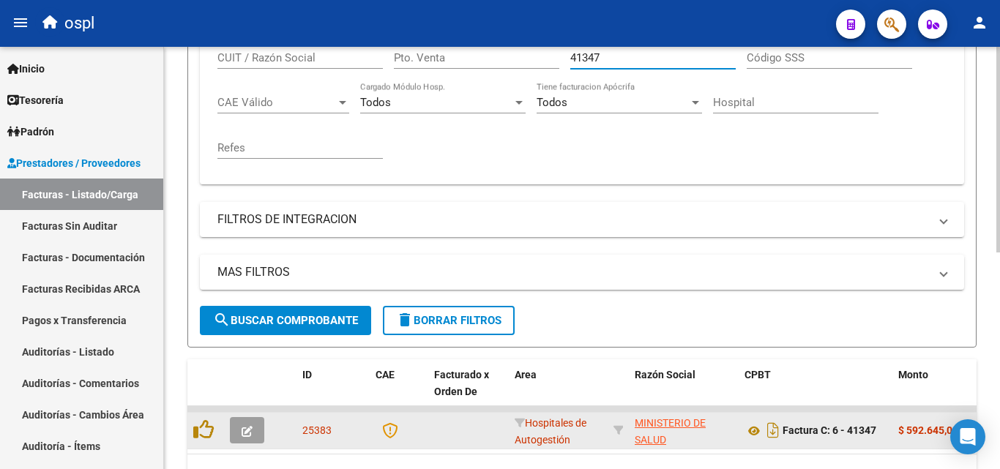
click at [244, 431] on icon "button" at bounding box center [246, 431] width 11 height 11
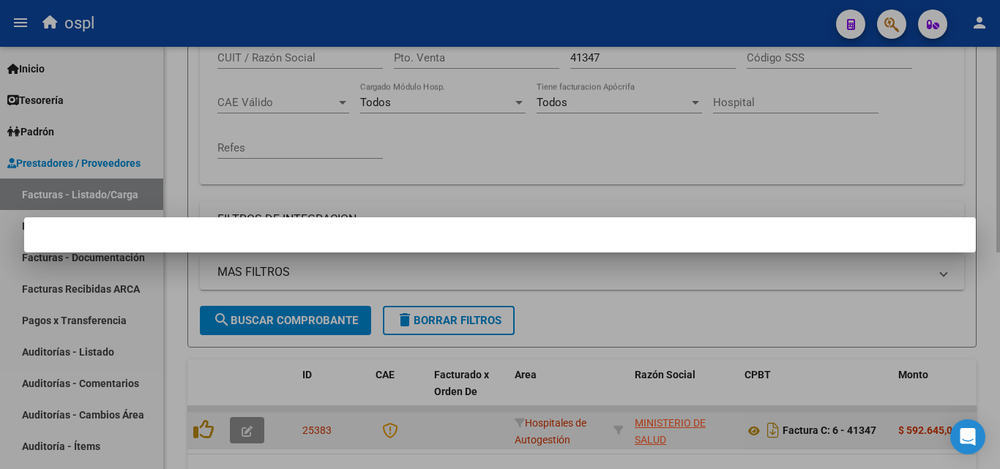
click at [244, 431] on div at bounding box center [500, 234] width 1000 height 469
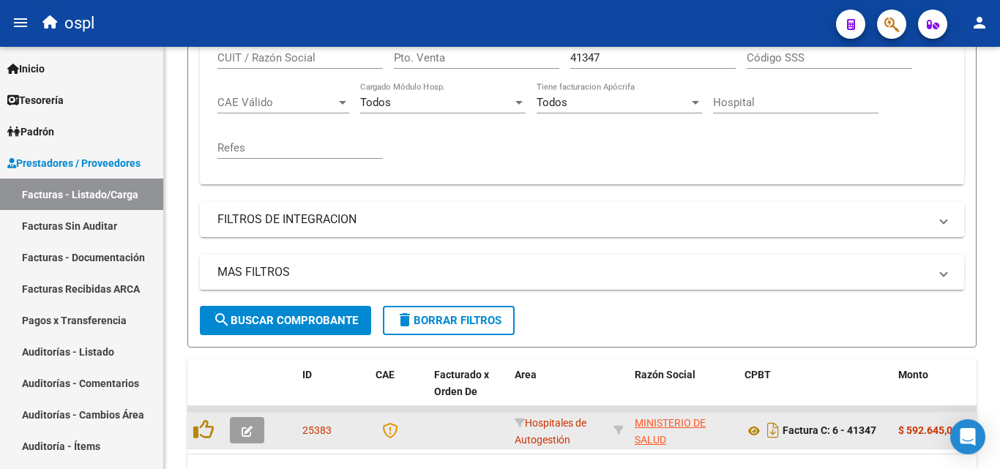
click at [244, 436] on icon "button" at bounding box center [246, 431] width 11 height 11
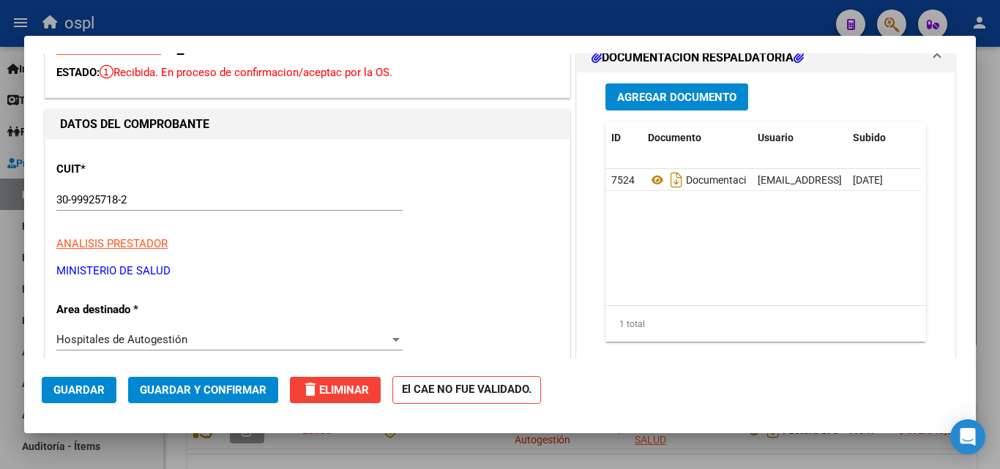
scroll to position [220, 0]
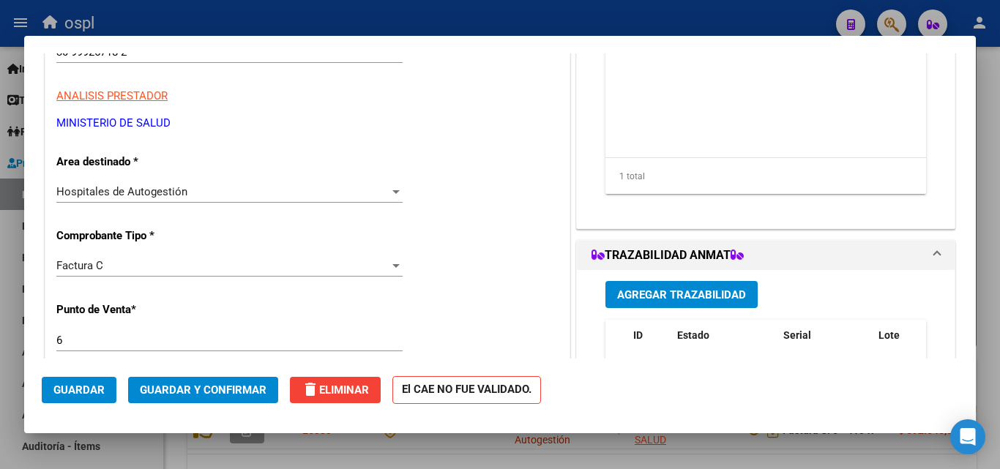
click at [345, 197] on div "Hospitales de Autogestión" at bounding box center [222, 191] width 333 height 13
click at [342, 196] on div "Hospitales de Autogestión" at bounding box center [222, 191] width 333 height 13
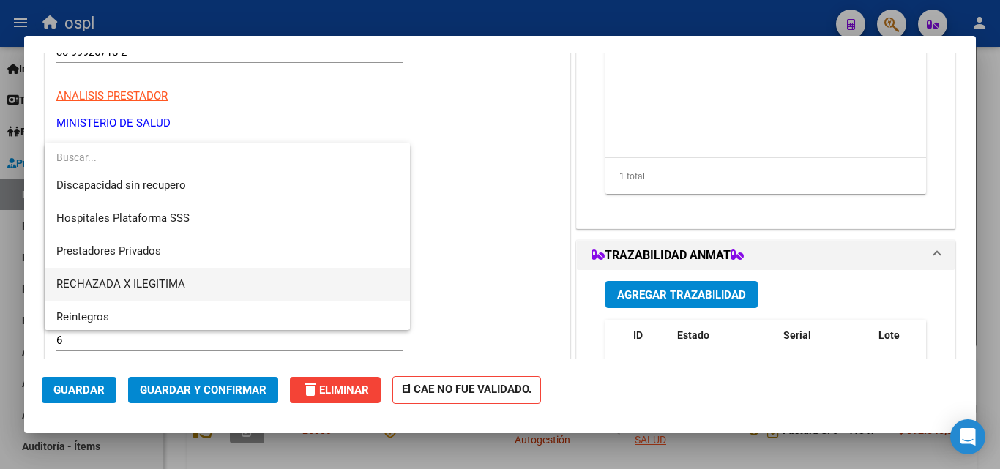
scroll to position [175, 0]
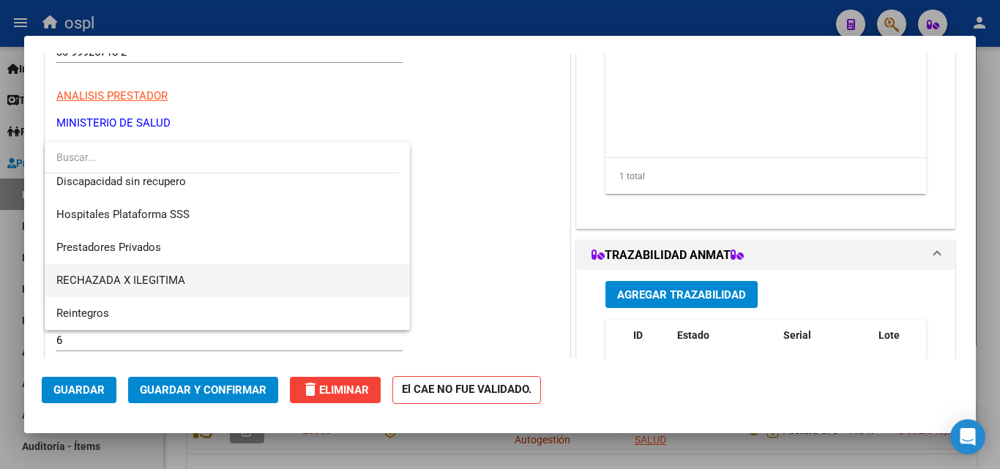
click at [228, 267] on span "RECHAZADA X ILEGITIMA" at bounding box center [227, 280] width 342 height 33
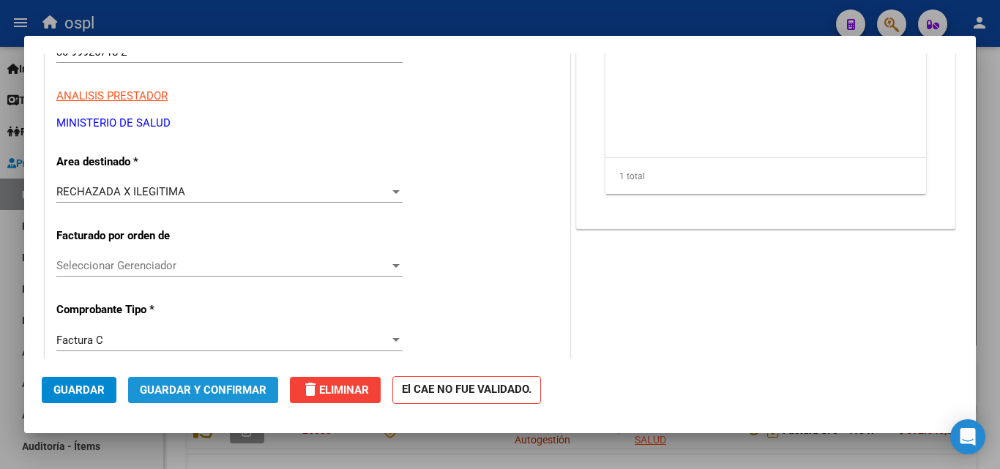
click at [248, 385] on span "Guardar y Confirmar" at bounding box center [203, 389] width 127 height 13
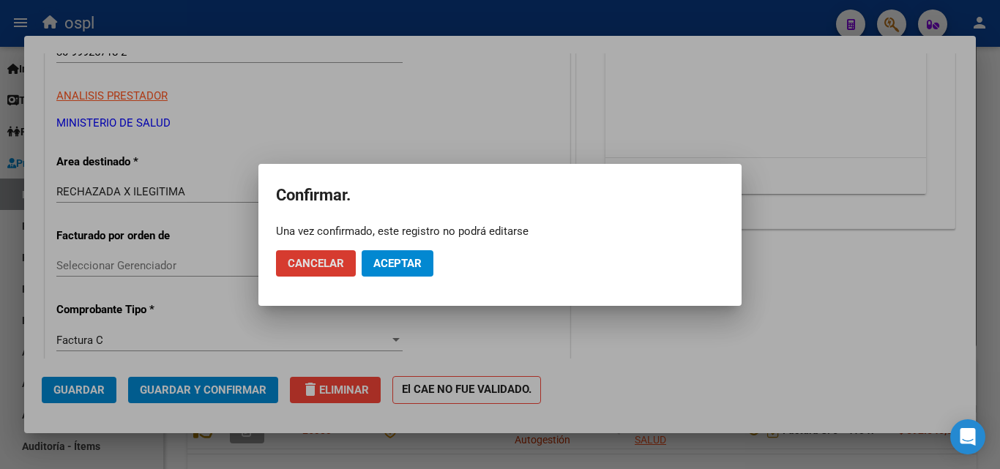
click at [384, 273] on button "Aceptar" at bounding box center [397, 263] width 72 height 26
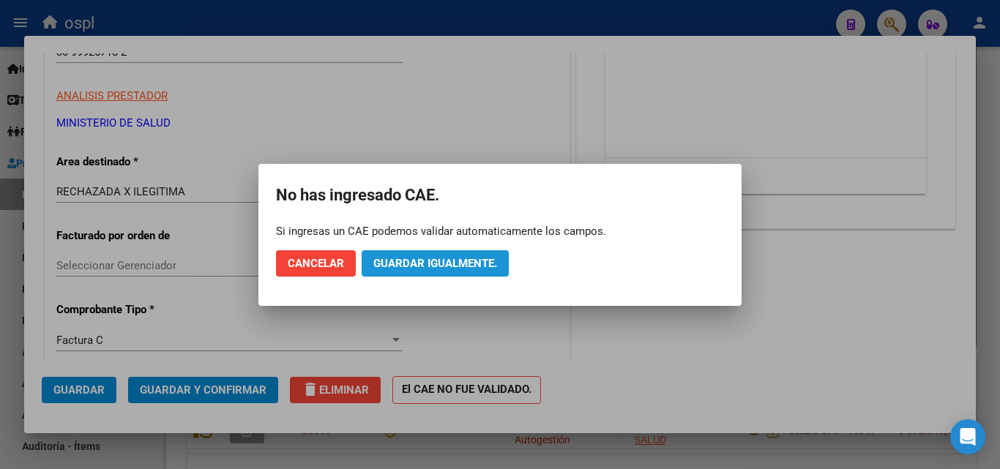
click at [399, 265] on span "Guardar igualmente." at bounding box center [435, 263] width 124 height 13
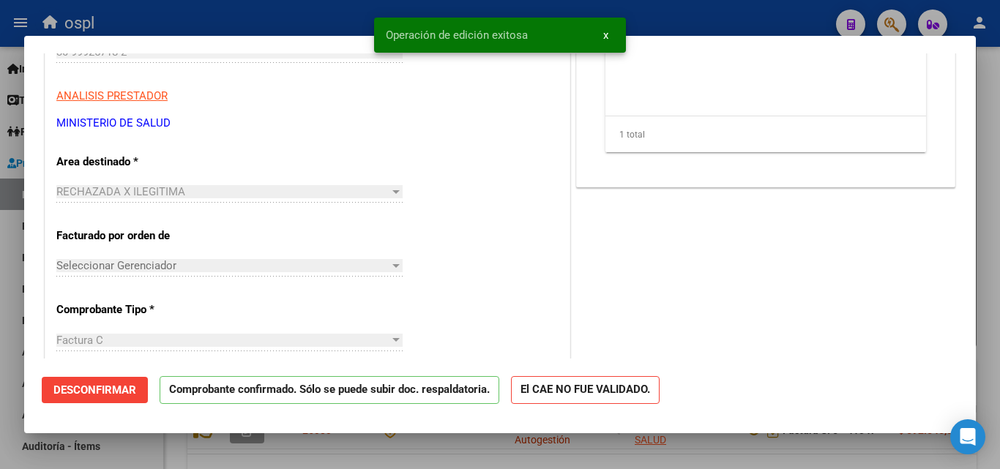
click at [60, 6] on div at bounding box center [500, 234] width 1000 height 469
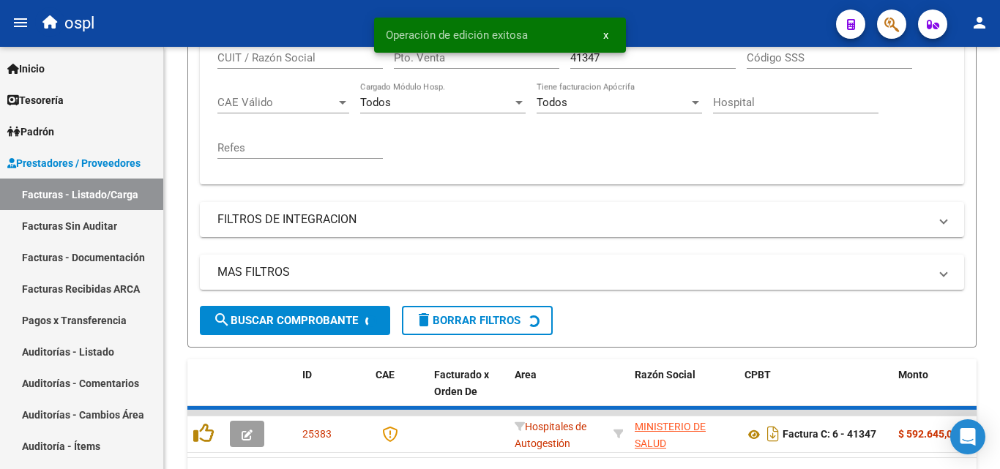
scroll to position [364, 0]
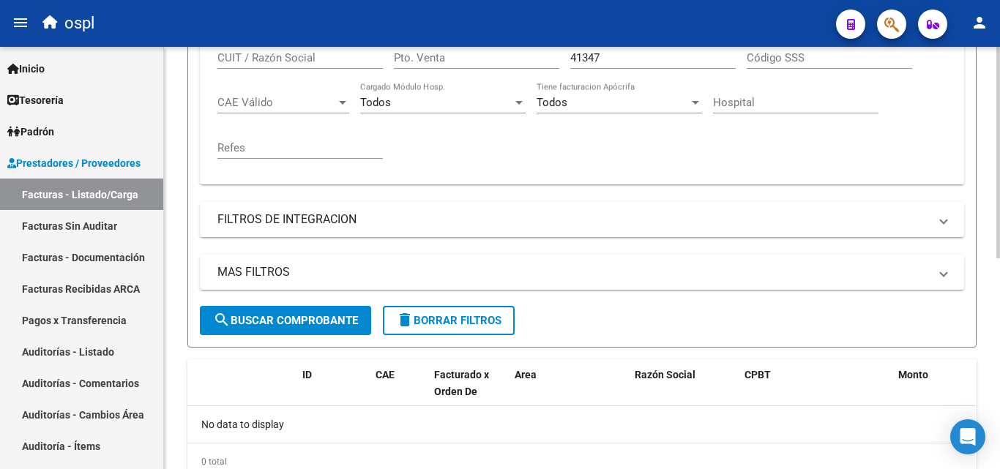
click at [608, 59] on input "41347" at bounding box center [652, 57] width 165 height 13
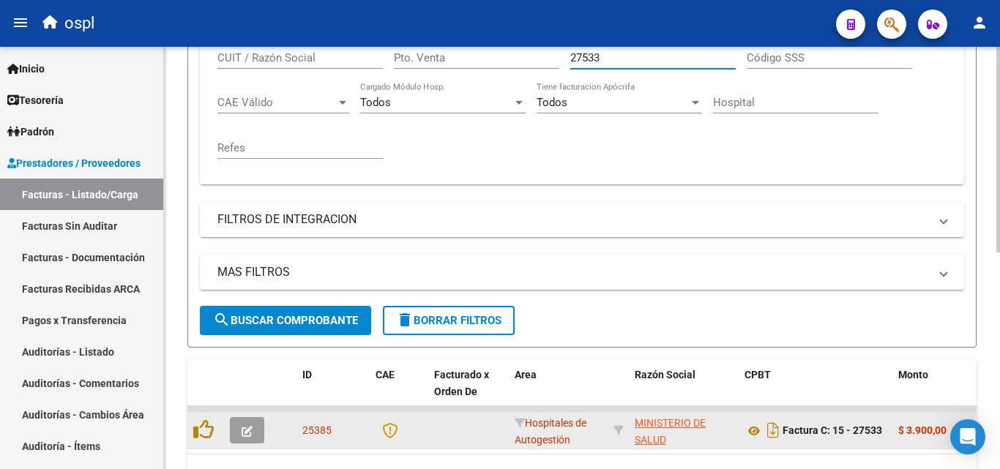
click at [257, 434] on button "button" at bounding box center [247, 430] width 34 height 26
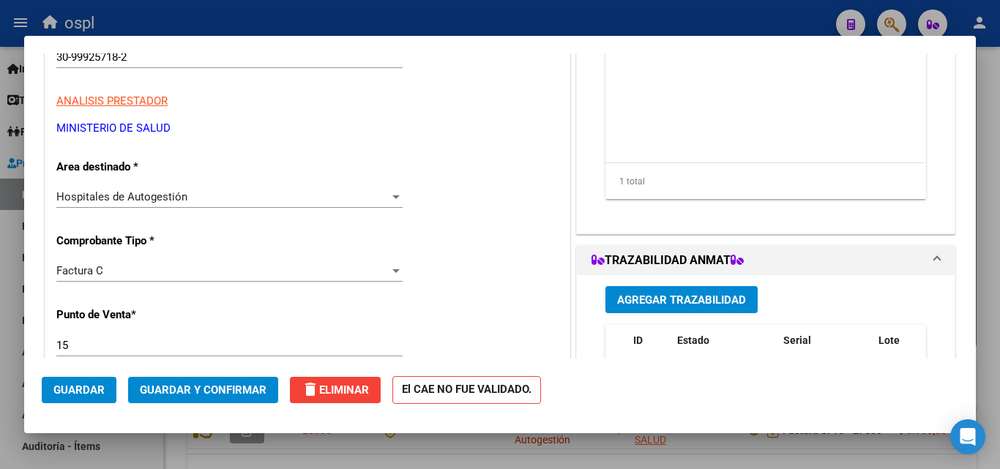
scroll to position [220, 0]
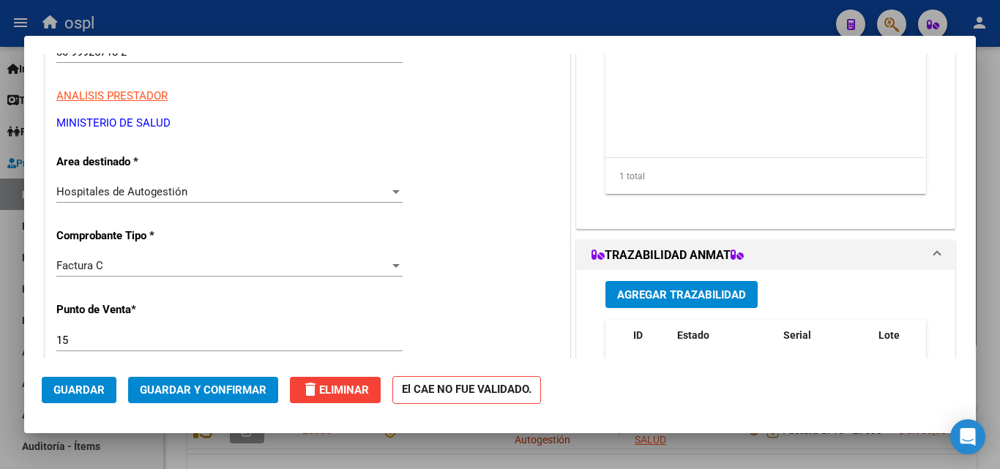
click at [371, 195] on div "Hospitales de Autogestión" at bounding box center [222, 191] width 333 height 13
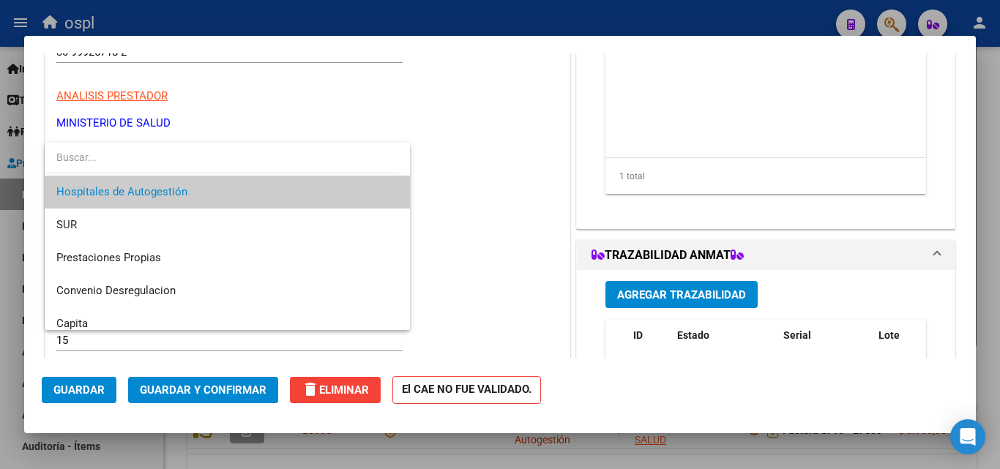
scroll to position [175, 0]
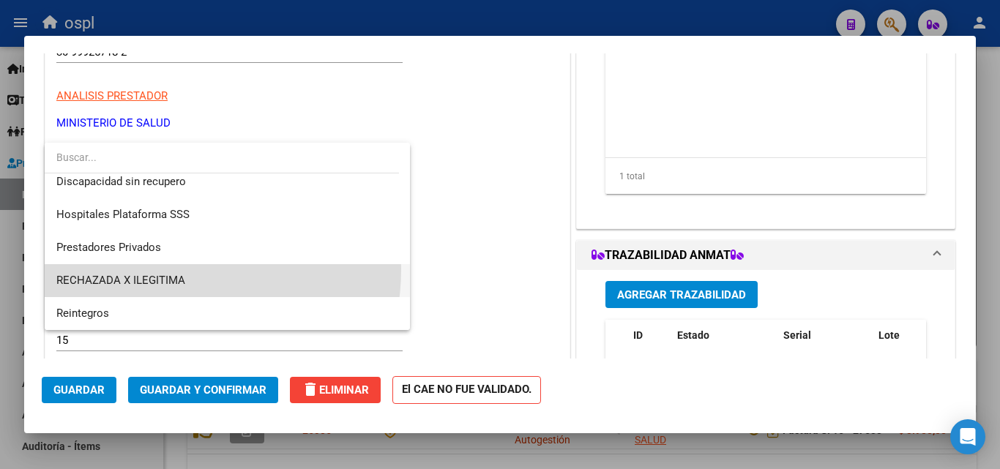
click at [155, 269] on span "RECHAZADA X ILEGITIMA" at bounding box center [227, 280] width 342 height 33
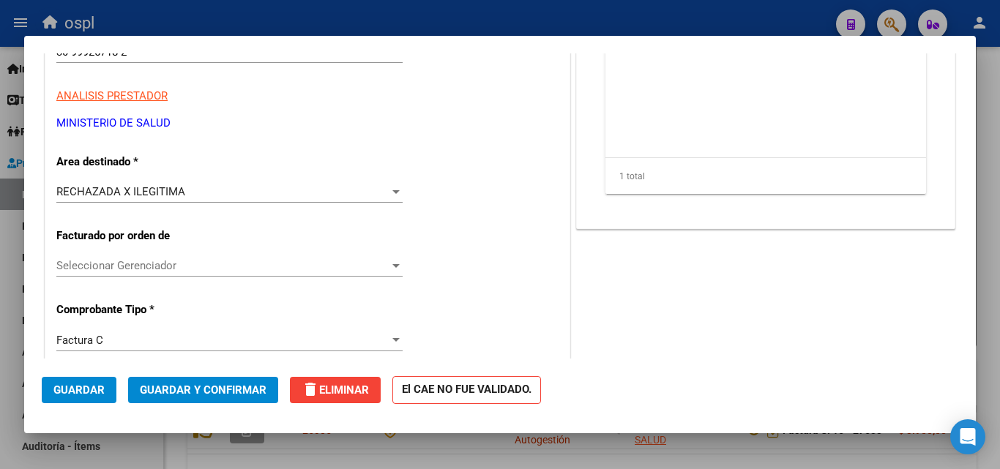
click at [217, 394] on span "Guardar y Confirmar" at bounding box center [203, 389] width 127 height 13
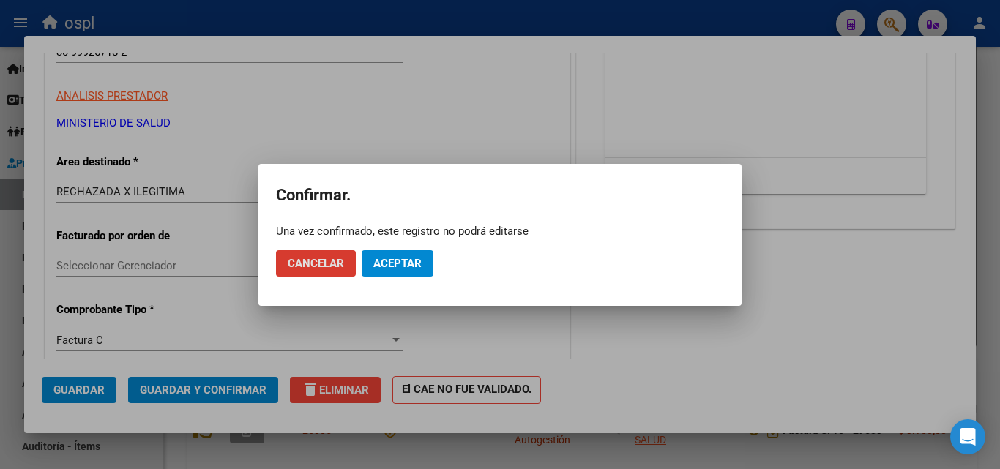
click at [440, 267] on mat-dialog-actions "Cancelar Aceptar" at bounding box center [500, 264] width 448 height 50
click at [420, 260] on span "Aceptar" at bounding box center [397, 263] width 48 height 13
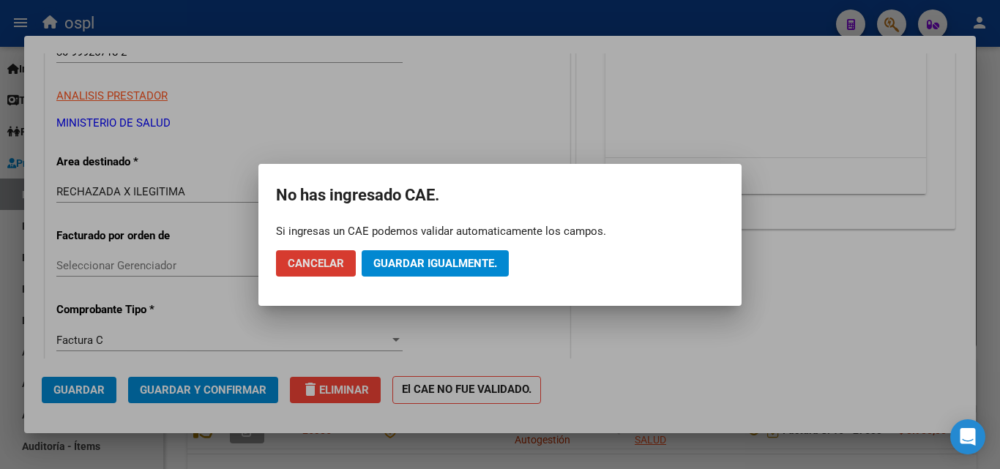
click at [427, 263] on span "Guardar igualmente." at bounding box center [435, 263] width 124 height 13
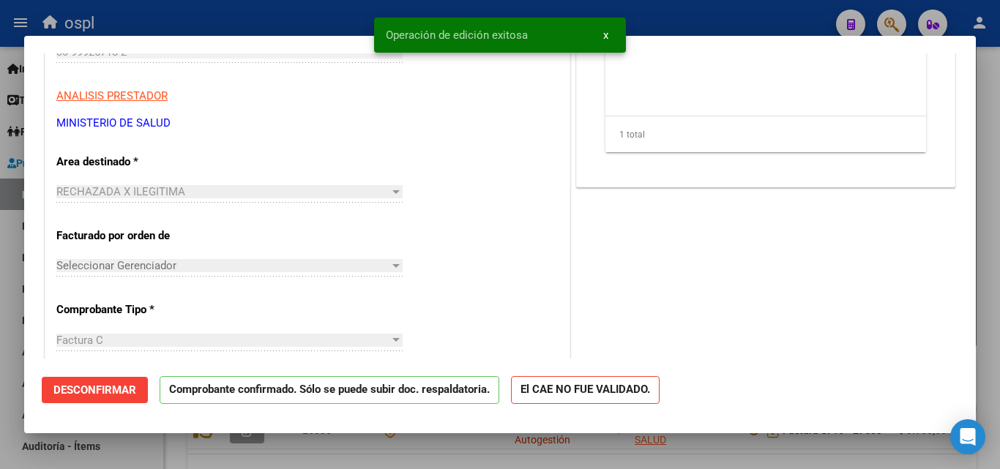
click at [230, 19] on div at bounding box center [500, 234] width 1000 height 469
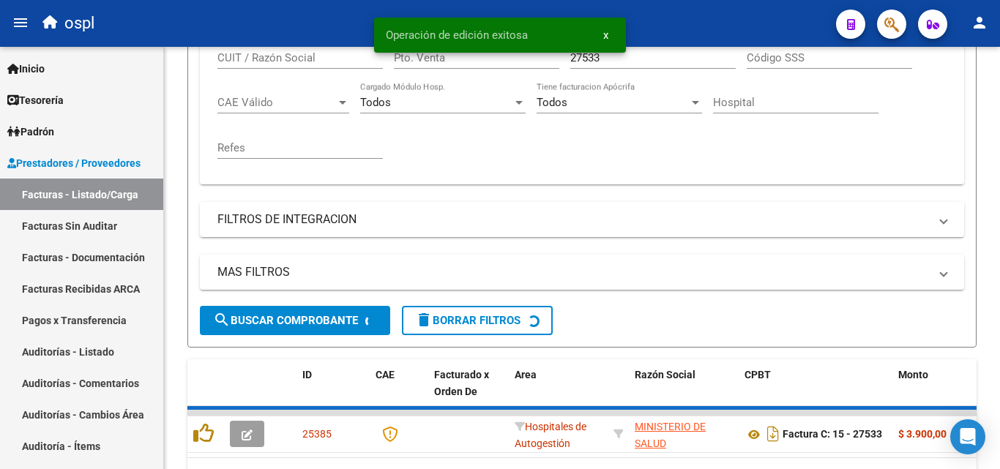
scroll to position [364, 0]
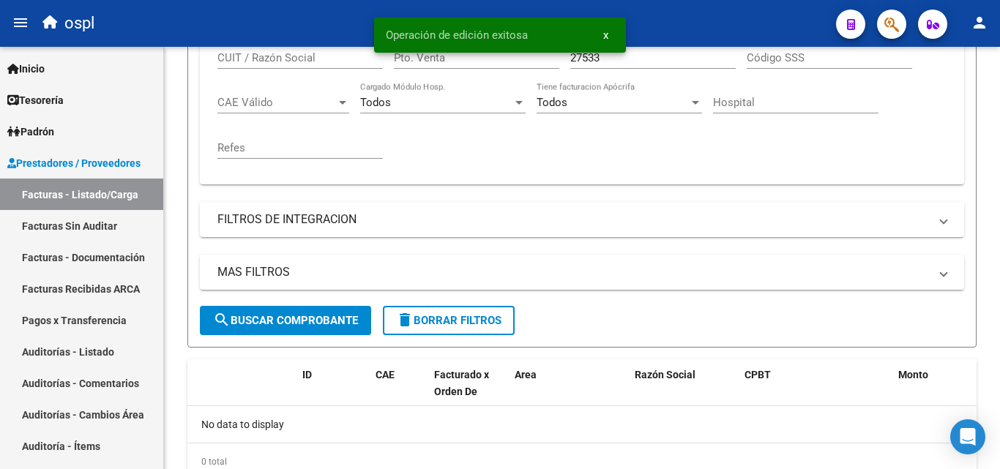
click at [605, 34] on span "x" at bounding box center [605, 35] width 5 height 13
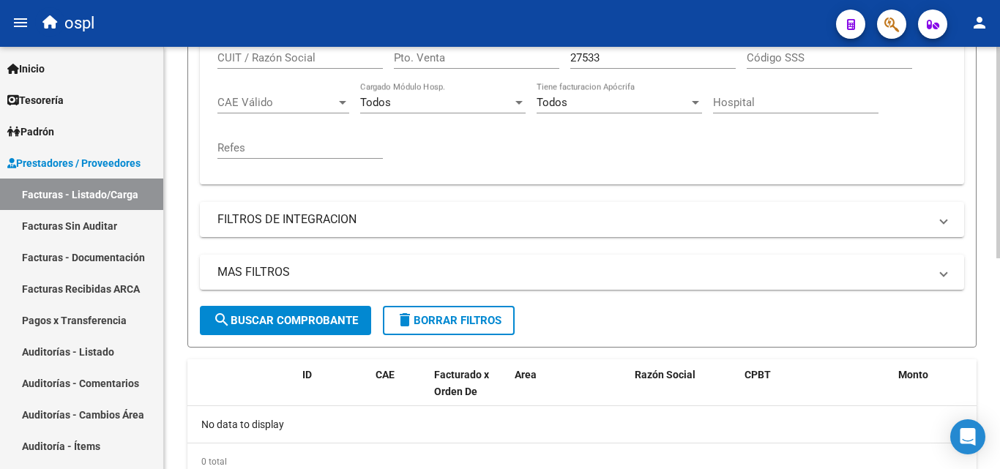
click at [610, 61] on input "27533" at bounding box center [652, 57] width 165 height 13
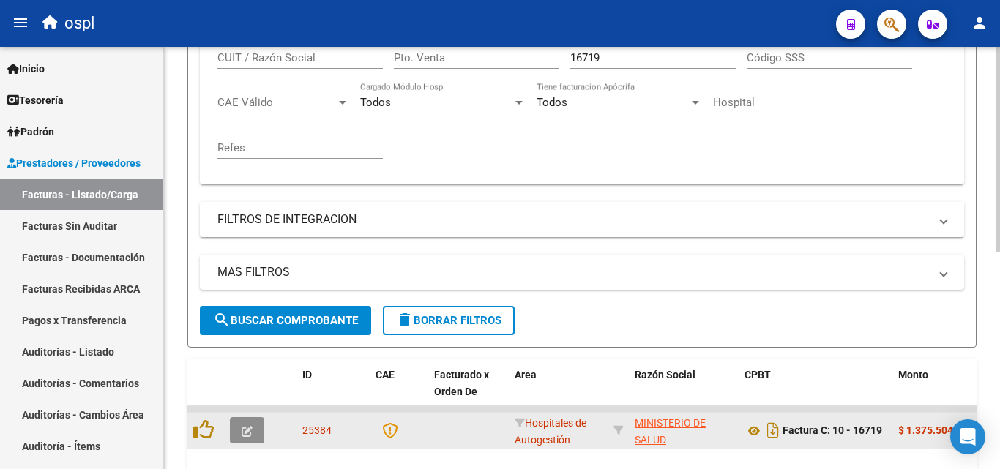
click at [232, 432] on button "button" at bounding box center [247, 430] width 34 height 26
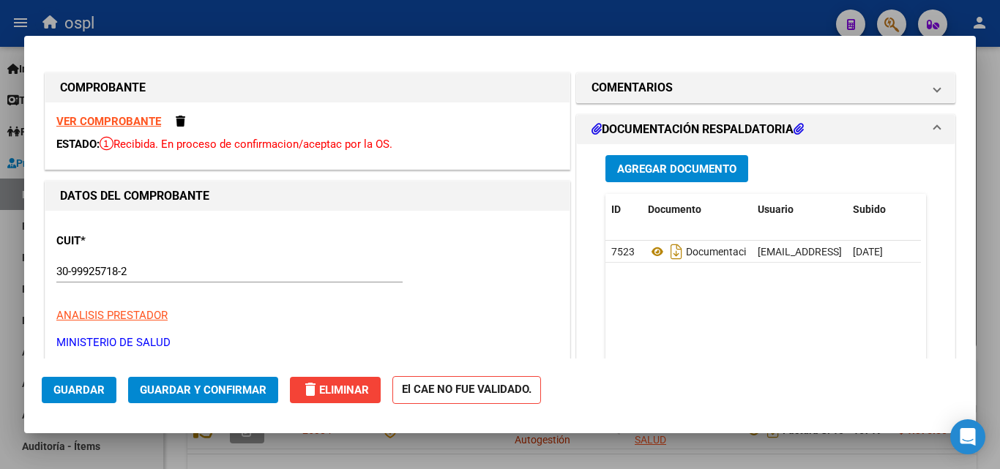
scroll to position [220, 0]
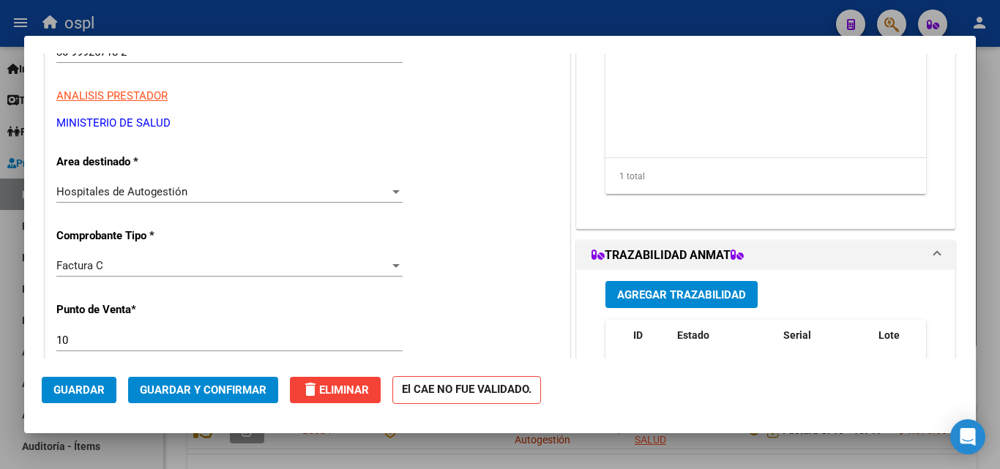
click at [386, 184] on div "Hospitales de Autogestión Seleccionar Area" at bounding box center [229, 192] width 346 height 22
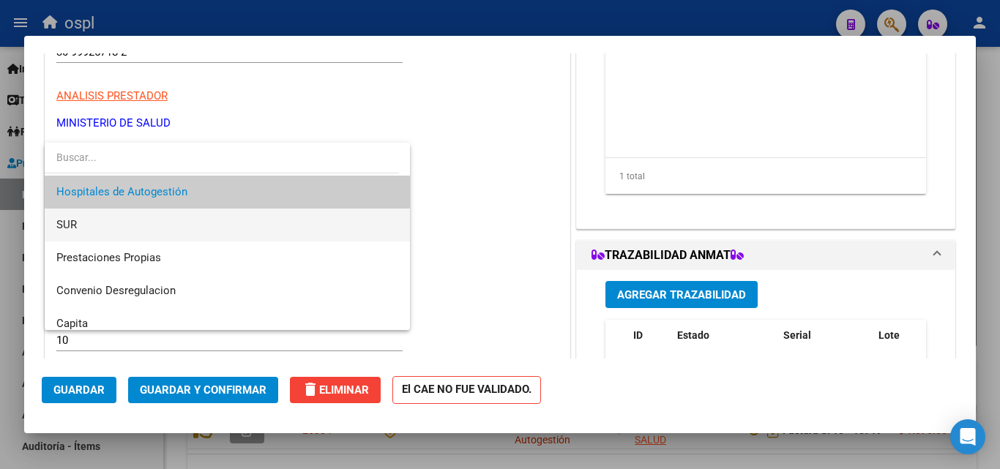
scroll to position [175, 0]
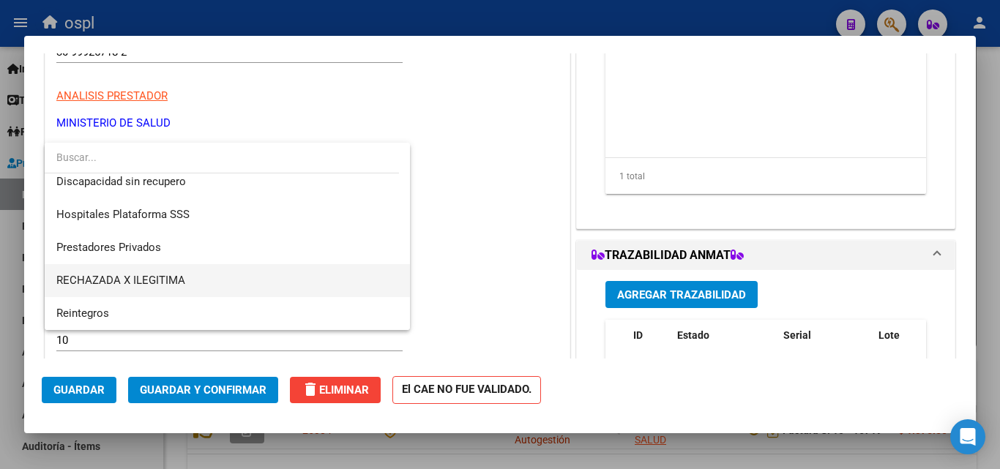
click at [178, 271] on span "RECHAZADA X ILEGITIMA" at bounding box center [227, 280] width 342 height 33
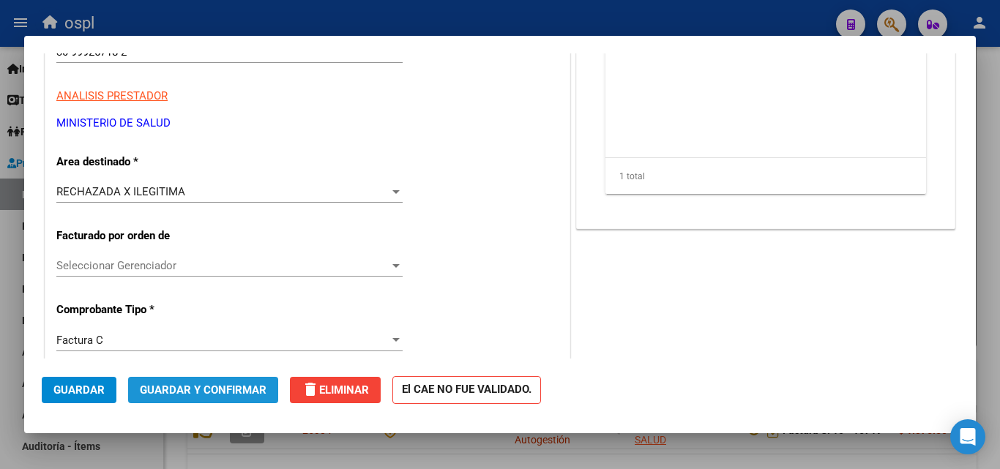
click at [233, 387] on span "Guardar y Confirmar" at bounding box center [203, 389] width 127 height 13
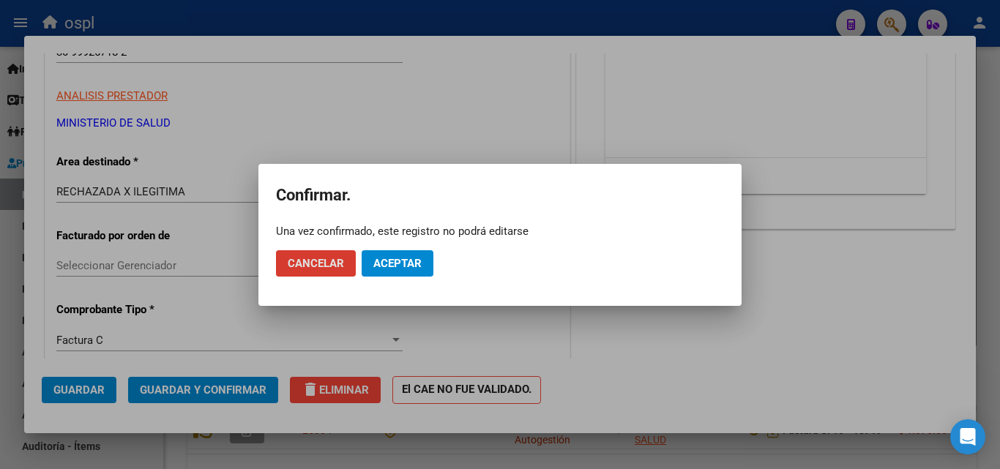
click at [405, 264] on span "Aceptar" at bounding box center [397, 263] width 48 height 13
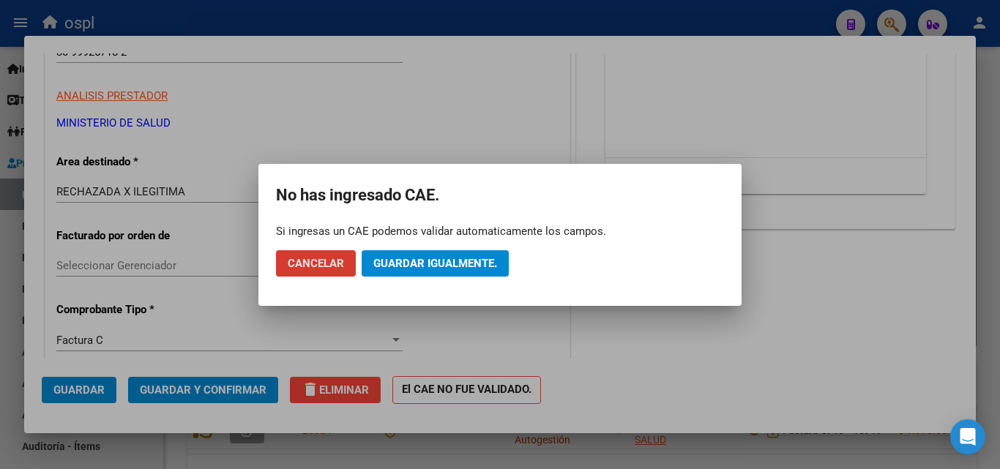
click at [438, 272] on button "Guardar igualmente." at bounding box center [434, 263] width 147 height 26
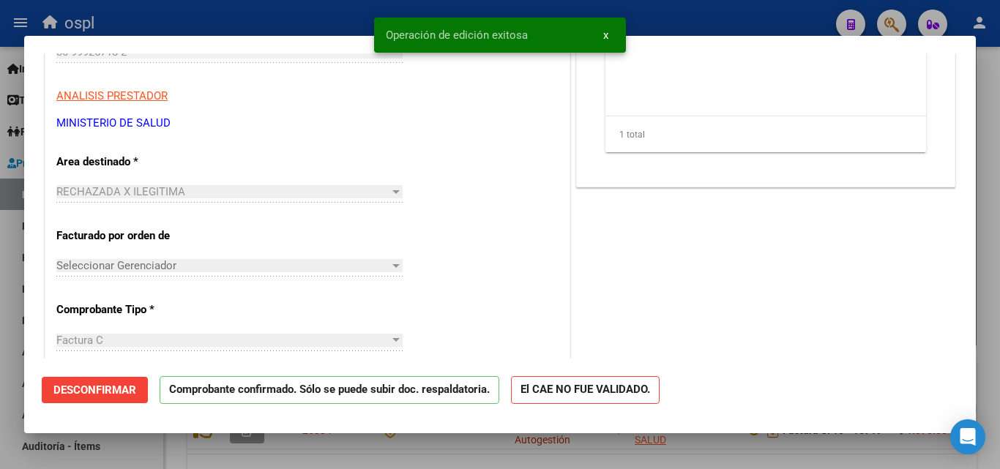
click at [251, 12] on div at bounding box center [500, 234] width 1000 height 469
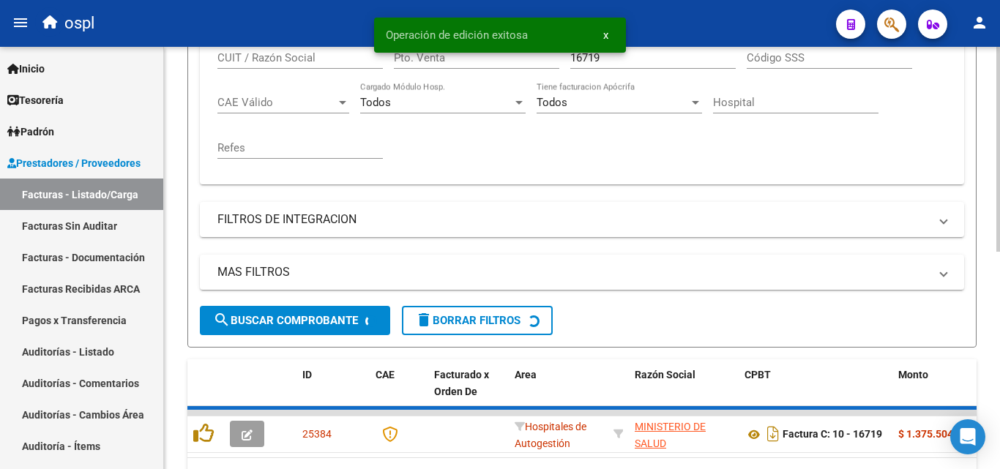
scroll to position [364, 0]
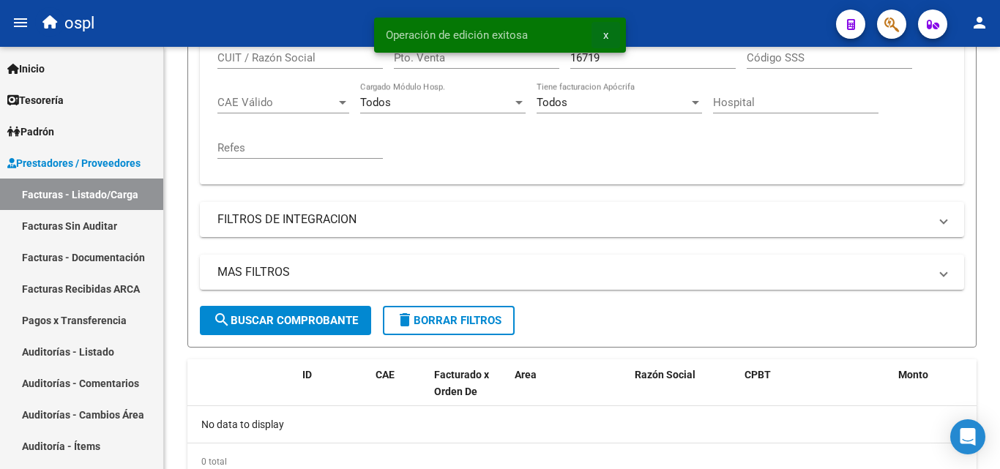
click at [605, 31] on span "x" at bounding box center [605, 35] width 5 height 13
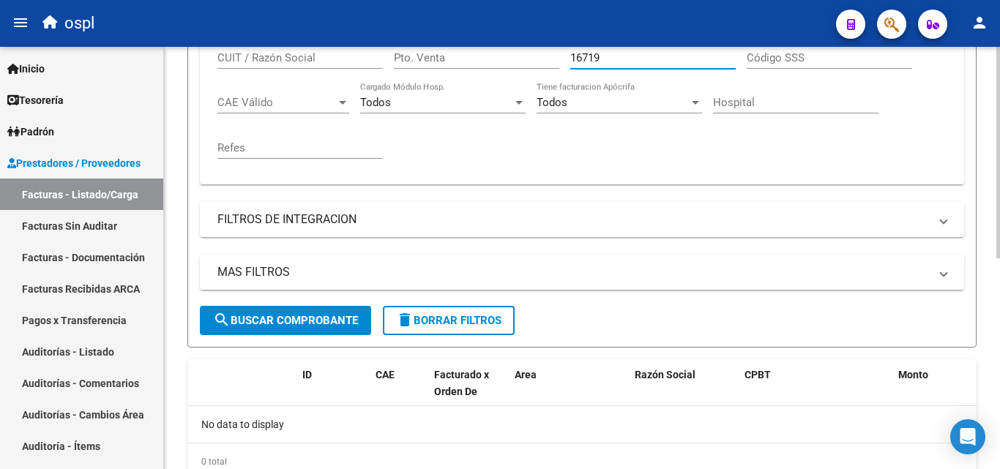
click at [605, 53] on input "16719" at bounding box center [652, 57] width 165 height 13
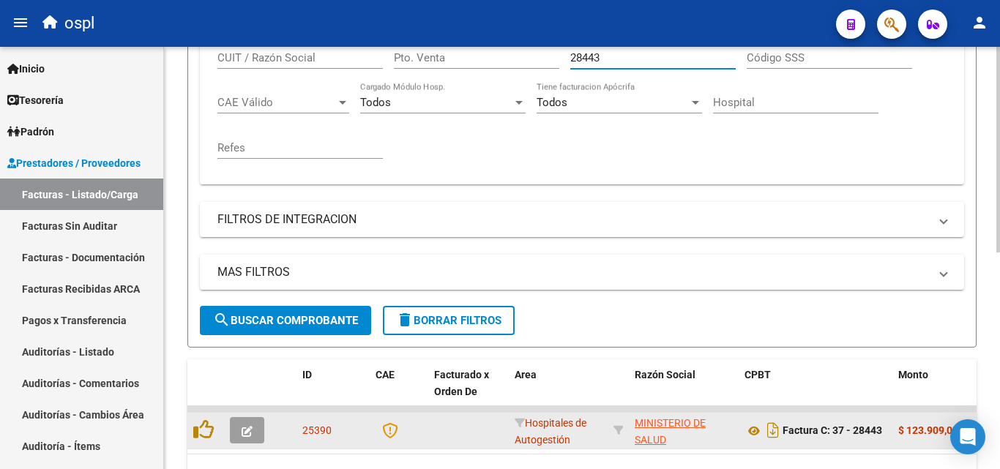
click at [260, 432] on button "button" at bounding box center [247, 430] width 34 height 26
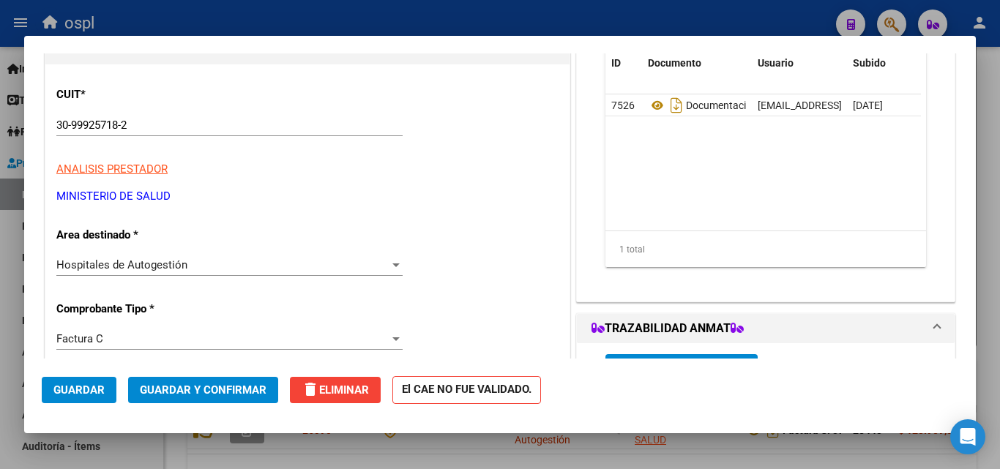
scroll to position [220, 0]
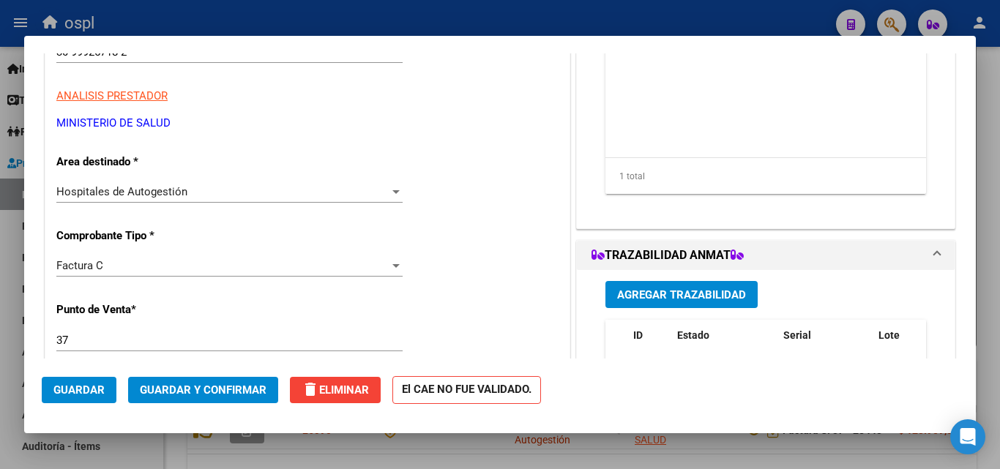
click at [308, 192] on div "Hospitales de Autogestión" at bounding box center [222, 191] width 333 height 13
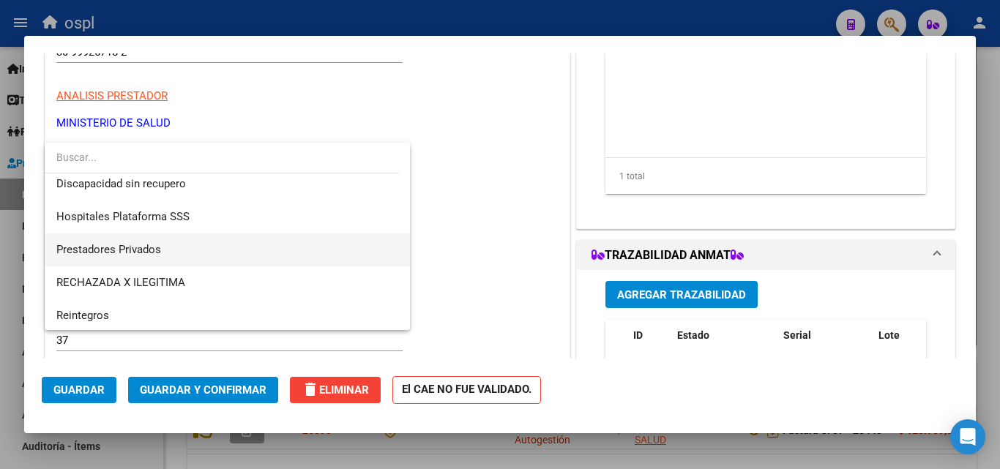
scroll to position [175, 0]
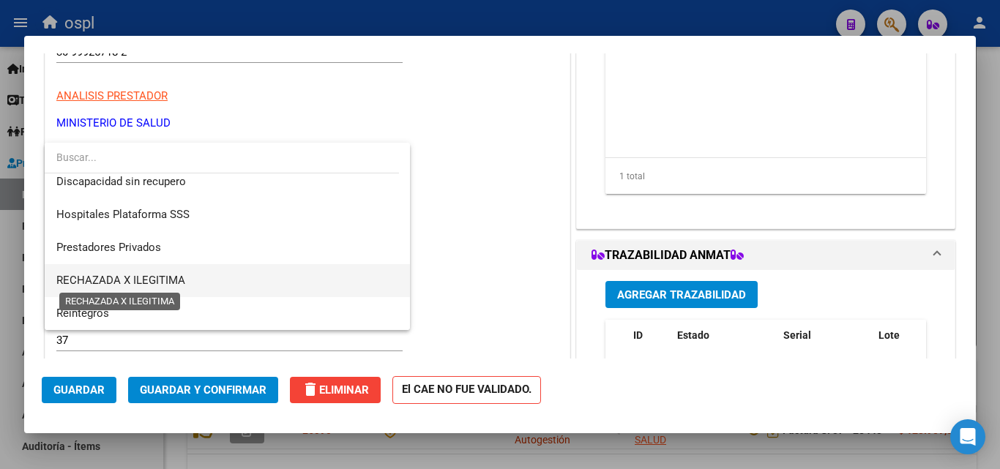
click at [175, 280] on span "RECHAZADA X ILEGITIMA" at bounding box center [120, 280] width 129 height 13
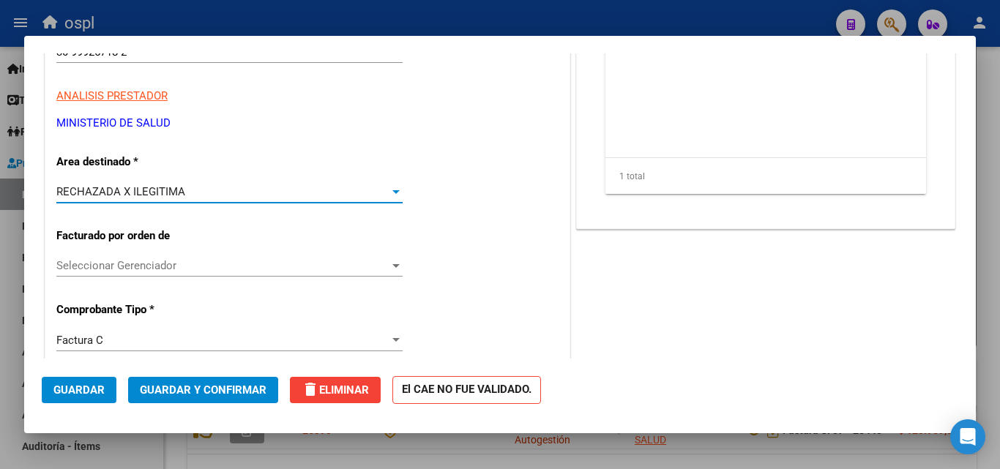
click at [231, 388] on span "Guardar y Confirmar" at bounding box center [203, 389] width 127 height 13
click at [235, 387] on span "Guardar y Confirmar" at bounding box center [203, 389] width 127 height 13
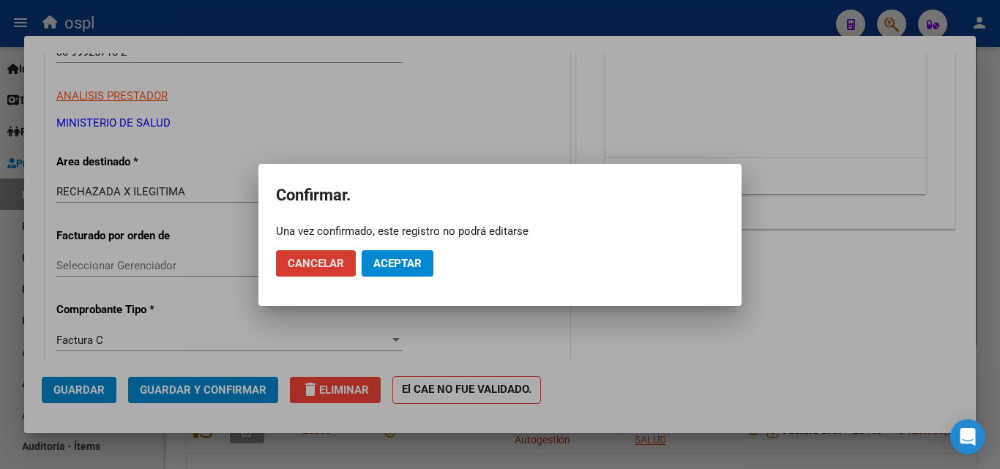
click at [394, 263] on span "Aceptar" at bounding box center [397, 263] width 48 height 13
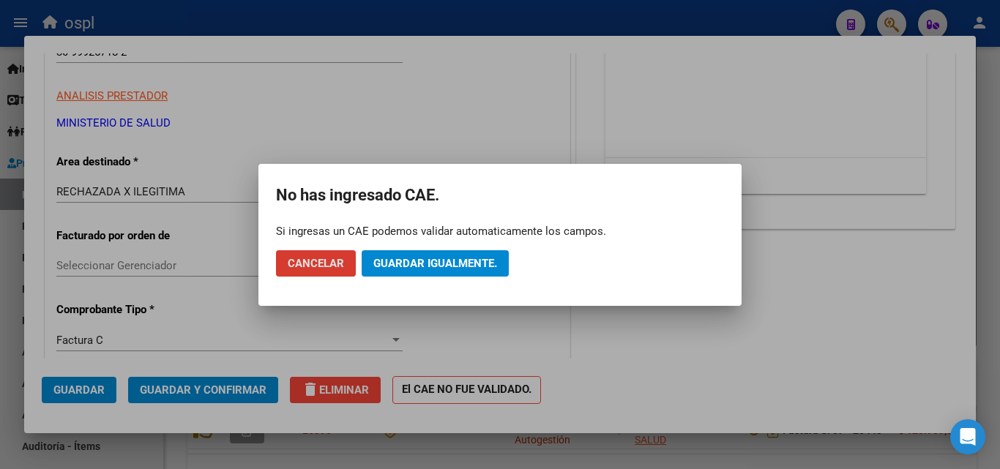
click at [394, 263] on span "Guardar igualmente." at bounding box center [435, 263] width 124 height 13
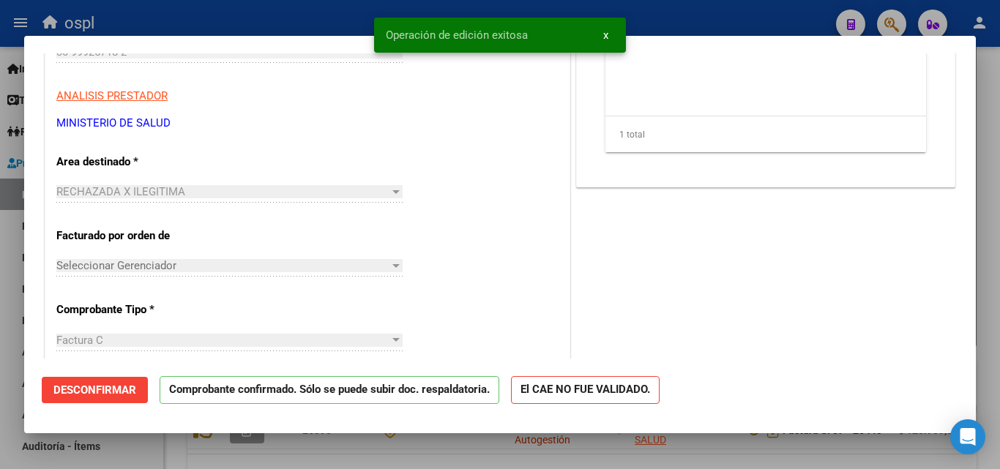
click at [311, 10] on div at bounding box center [500, 234] width 1000 height 469
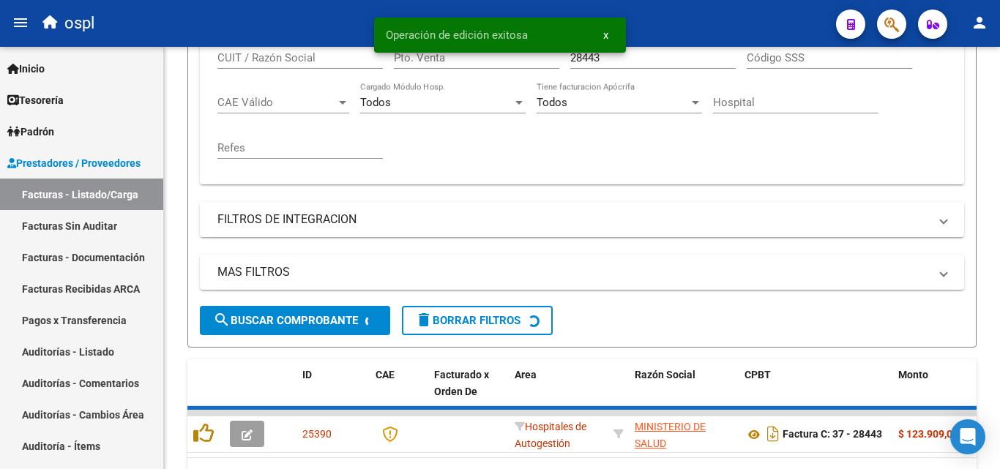
scroll to position [364, 0]
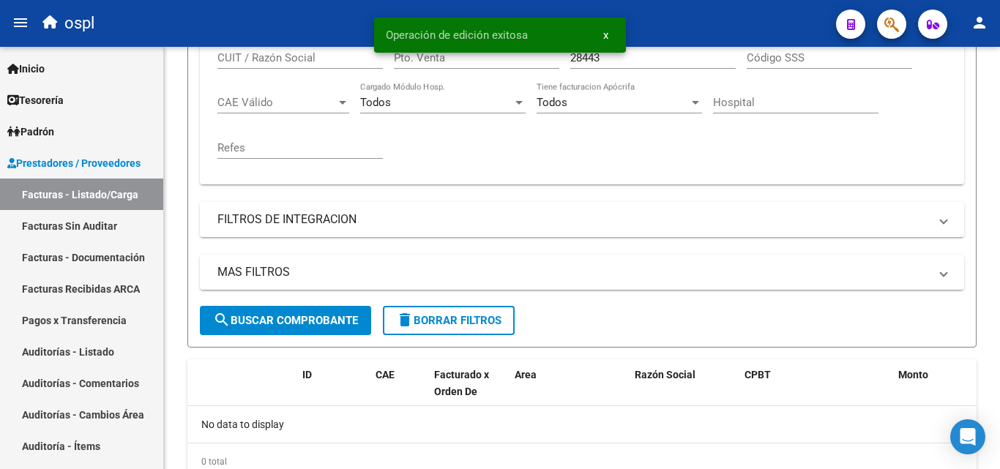
click at [608, 27] on button "x" at bounding box center [605, 35] width 29 height 26
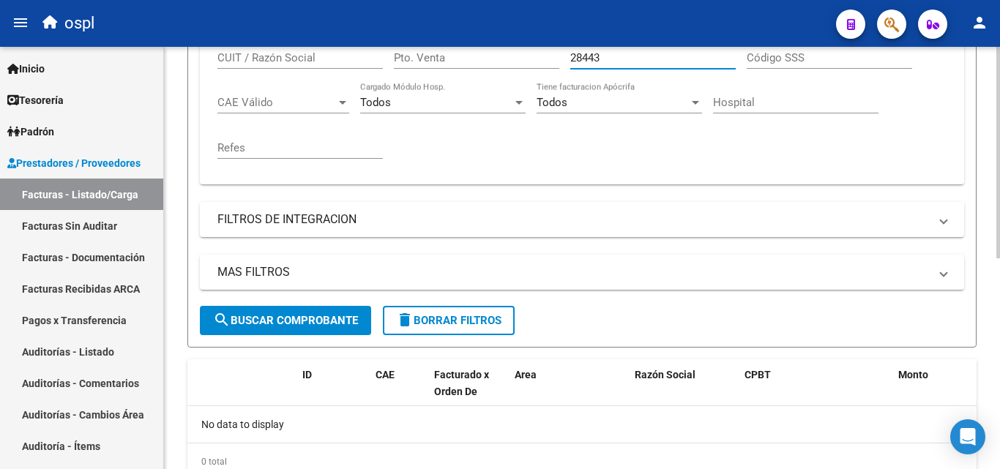
click at [610, 56] on input "28443" at bounding box center [652, 57] width 165 height 13
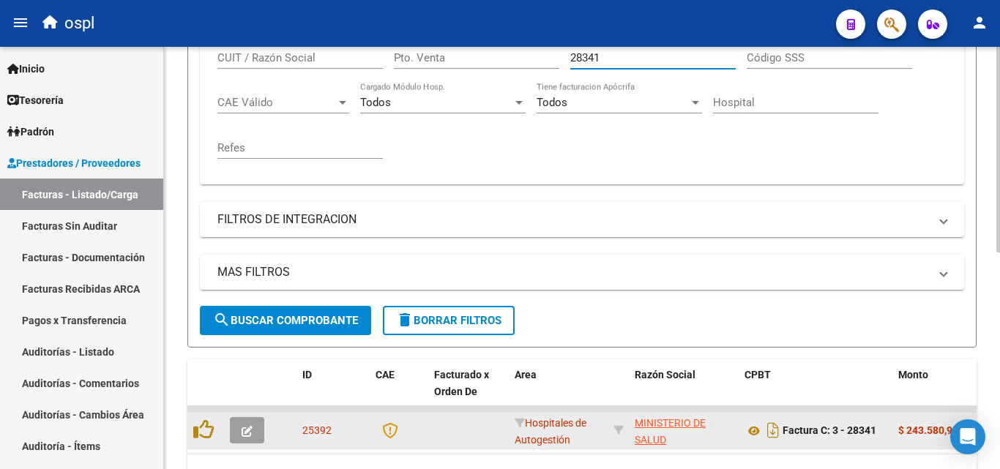
click at [243, 426] on icon "button" at bounding box center [246, 431] width 11 height 11
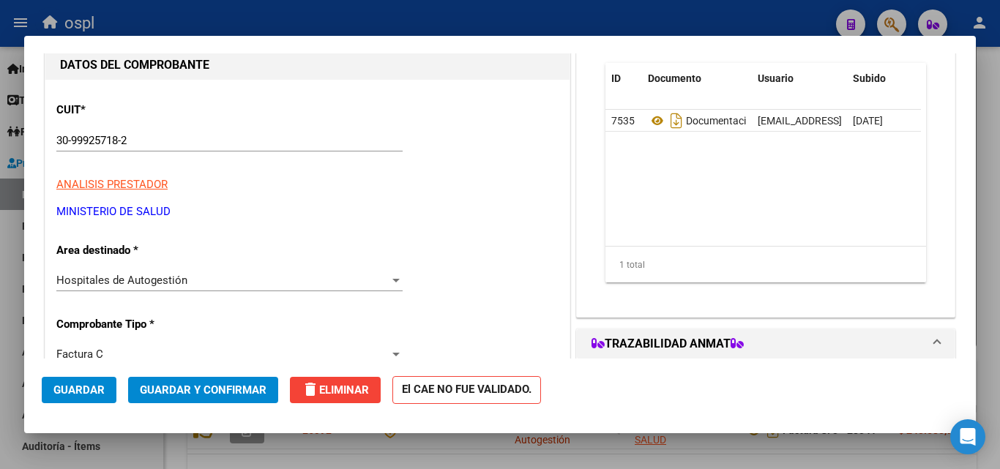
scroll to position [146, 0]
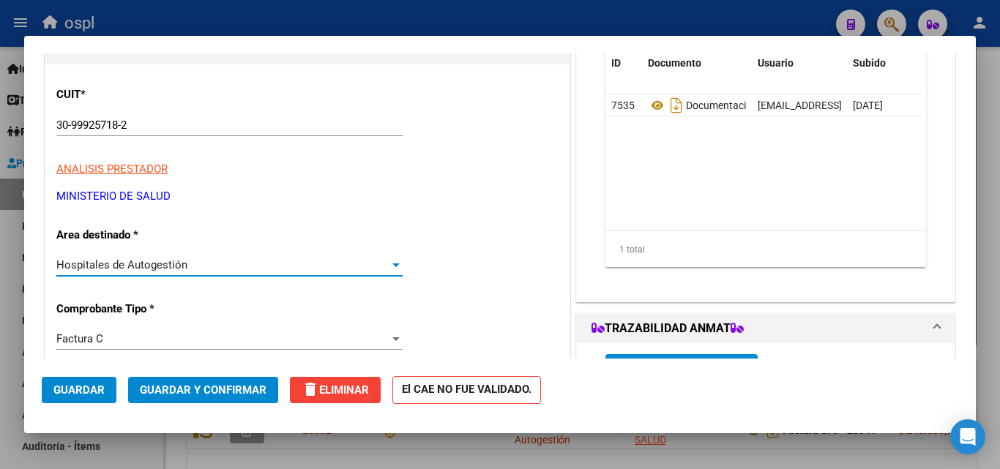
click at [319, 261] on div "Hospitales de Autogestión" at bounding box center [222, 264] width 333 height 13
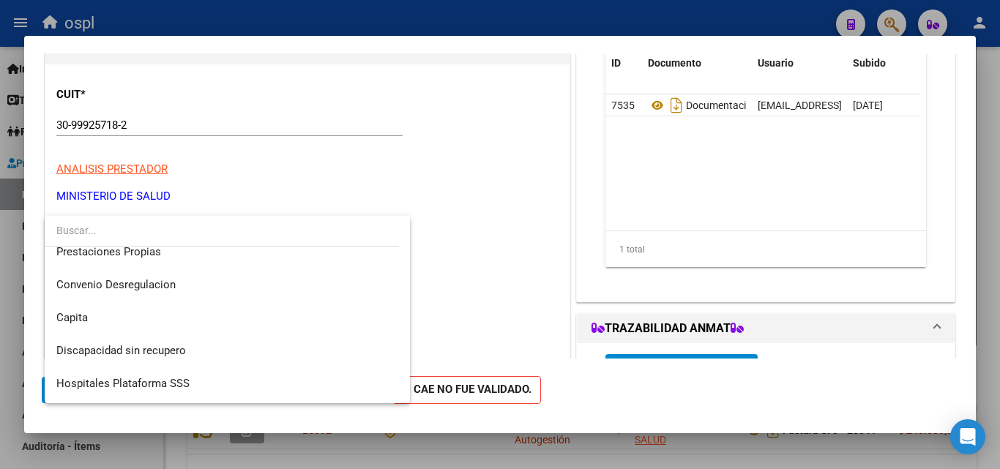
scroll to position [175, 0]
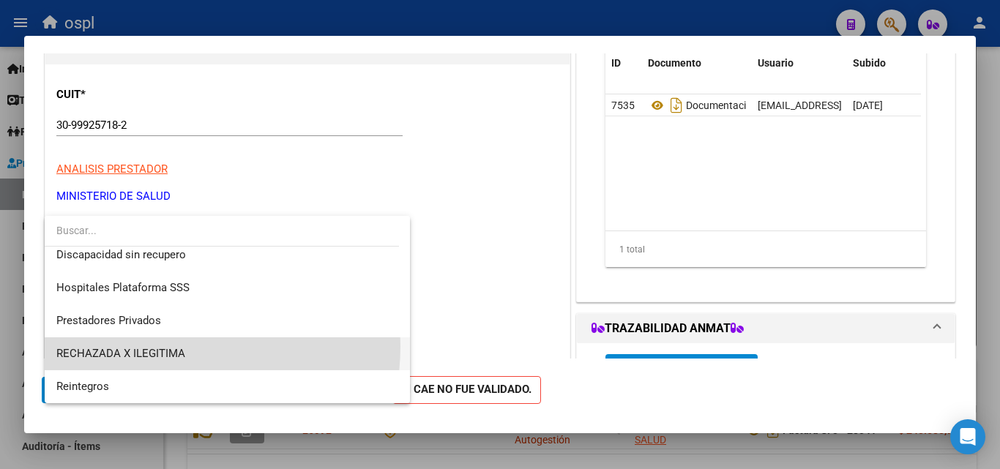
click at [162, 346] on span "RECHAZADA X ILEGITIMA" at bounding box center [227, 353] width 342 height 33
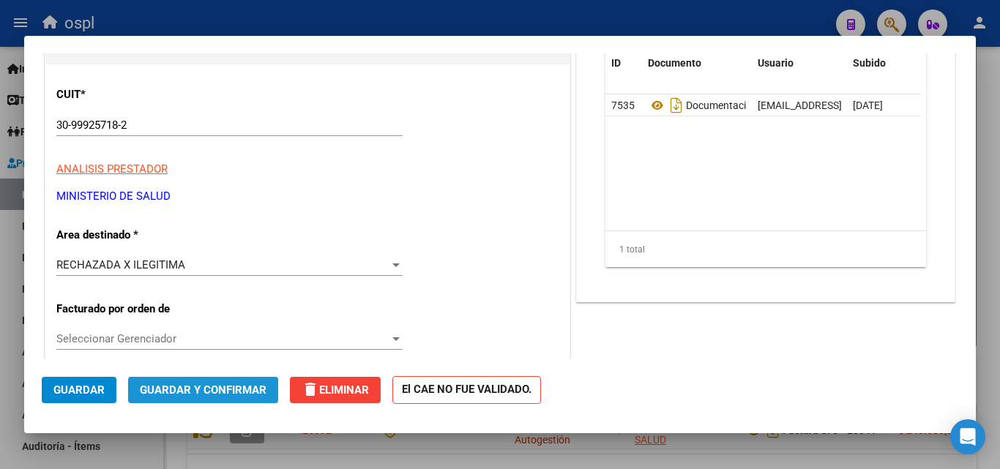
click at [228, 383] on span "Guardar y Confirmar" at bounding box center [203, 389] width 127 height 13
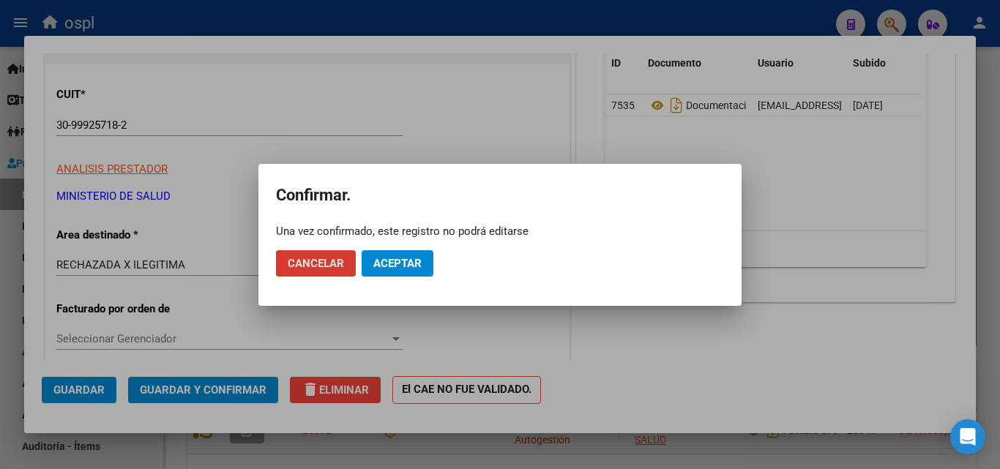
click at [389, 260] on span "Aceptar" at bounding box center [397, 263] width 48 height 13
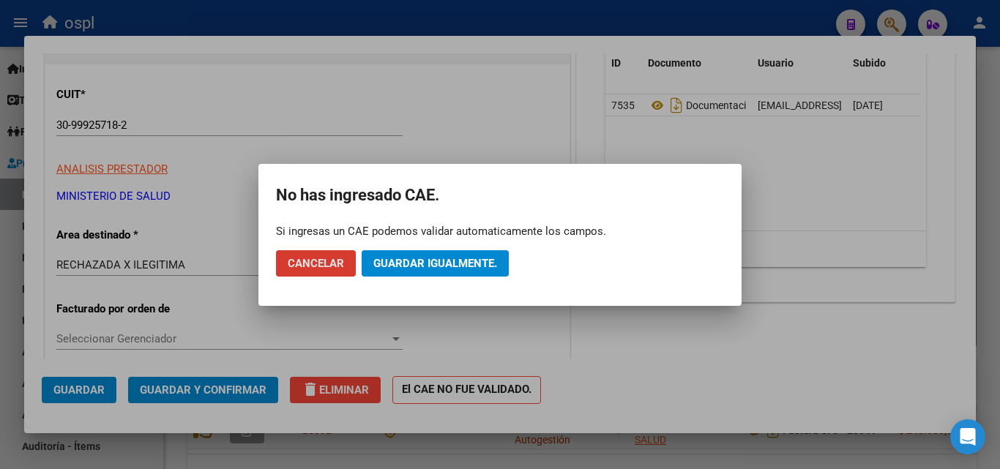
click at [453, 264] on span "Guardar igualmente." at bounding box center [435, 263] width 124 height 13
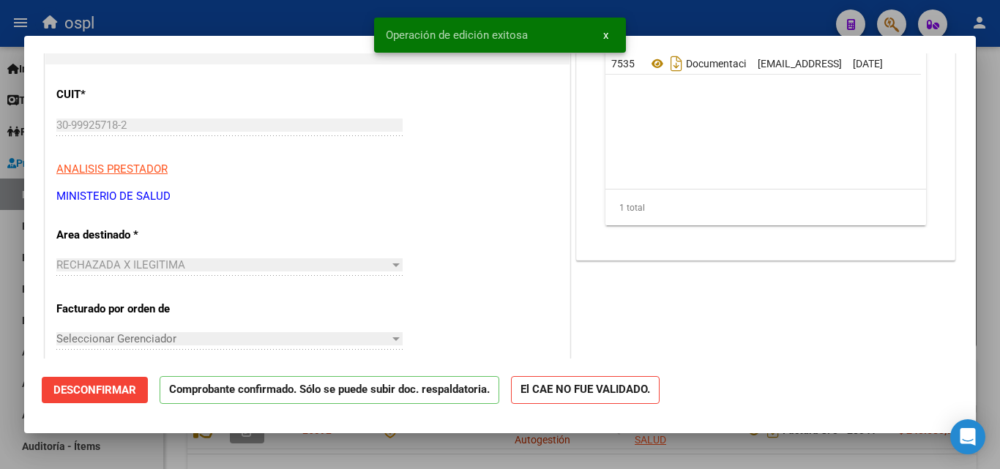
click at [229, 17] on div at bounding box center [500, 234] width 1000 height 469
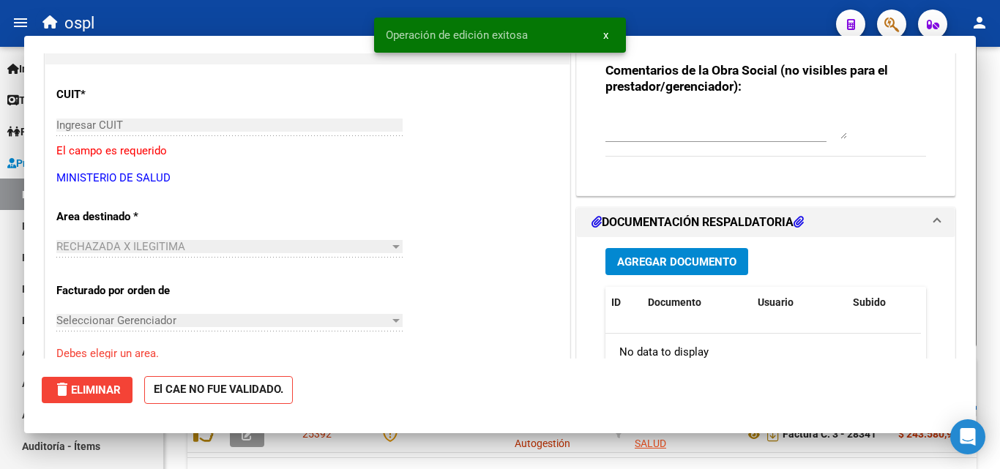
scroll to position [364, 0]
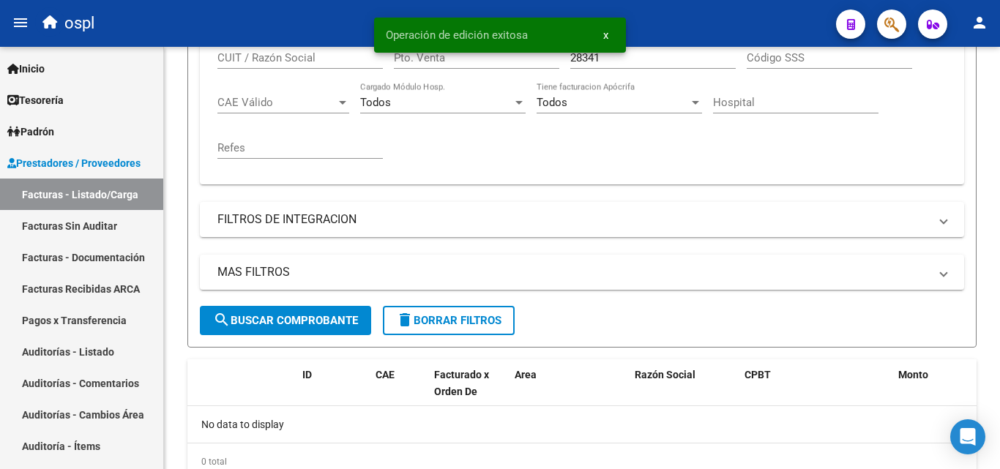
click at [606, 33] on span "x" at bounding box center [605, 35] width 5 height 13
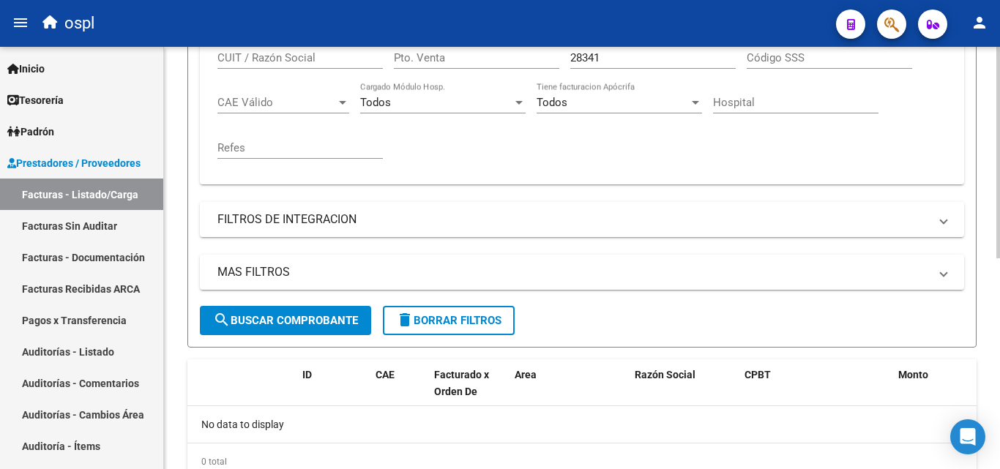
click at [611, 54] on input "28341" at bounding box center [652, 57] width 165 height 13
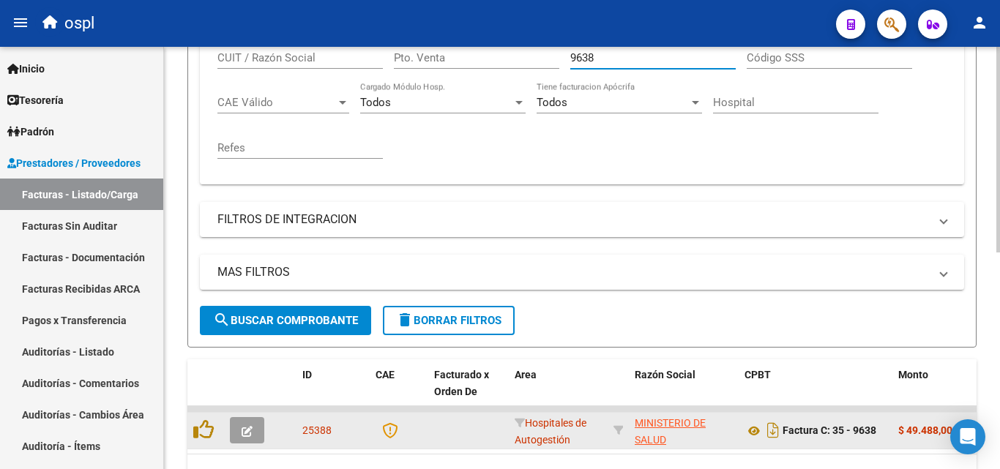
click at [260, 427] on button "button" at bounding box center [247, 430] width 34 height 26
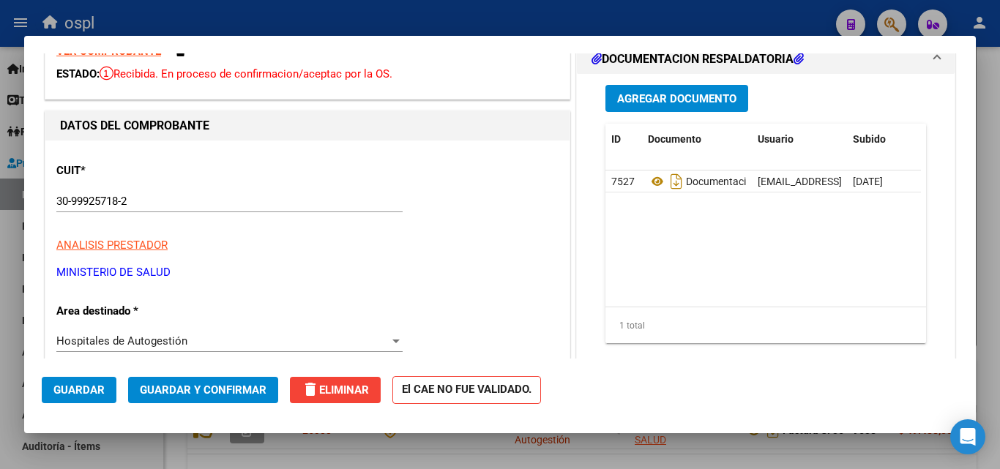
scroll to position [146, 0]
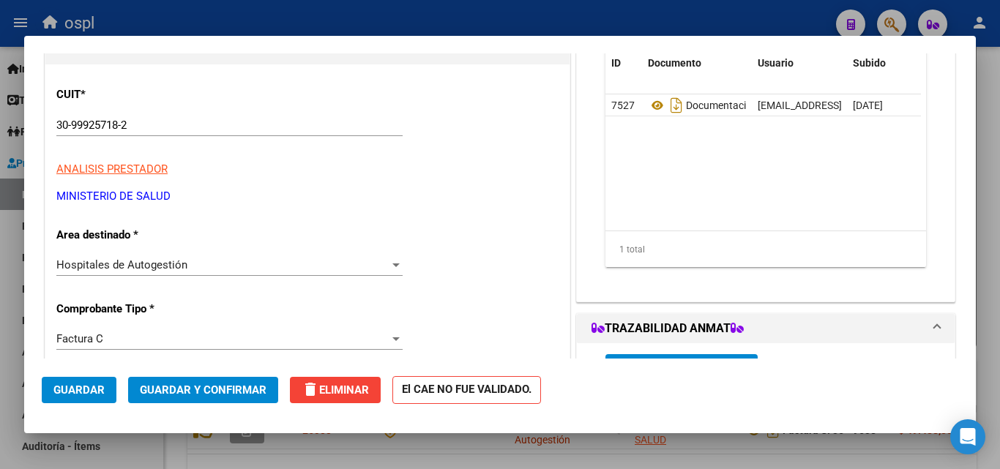
click at [297, 259] on div "Hospitales de Autogestión" at bounding box center [222, 264] width 333 height 13
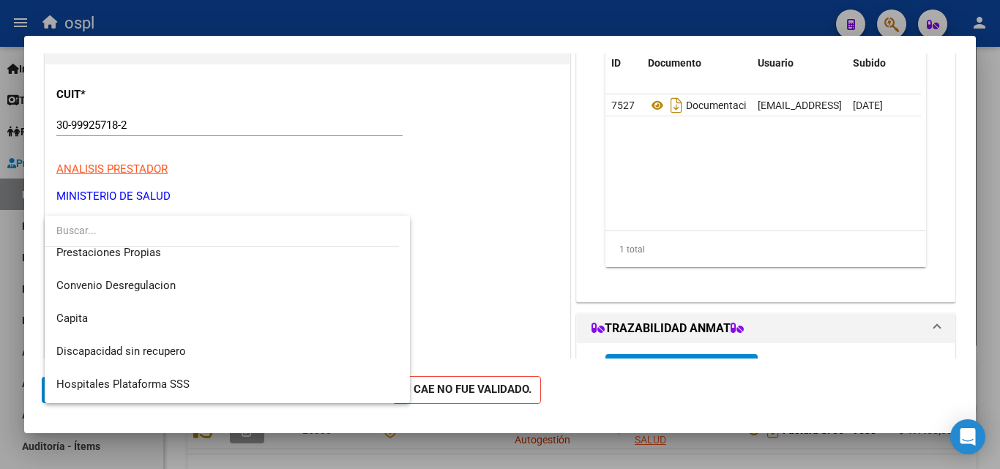
scroll to position [175, 0]
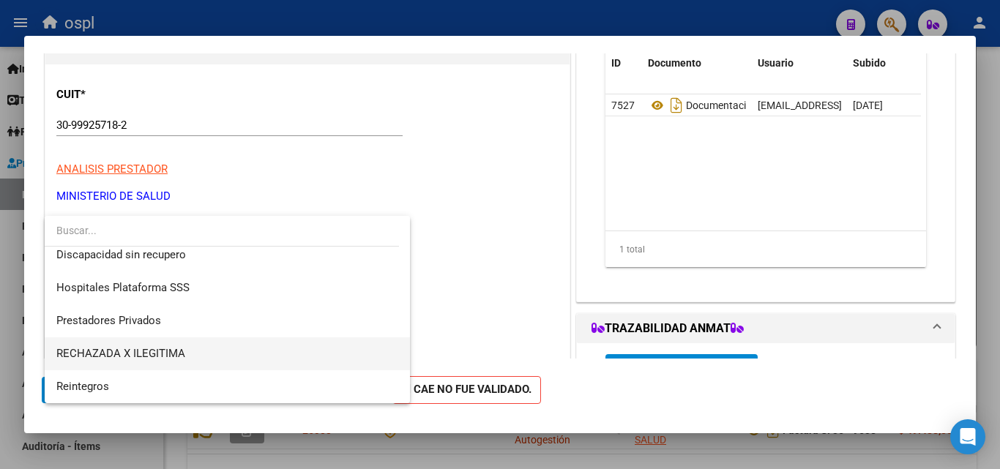
click at [195, 351] on span "RECHAZADA X ILEGITIMA" at bounding box center [227, 353] width 342 height 33
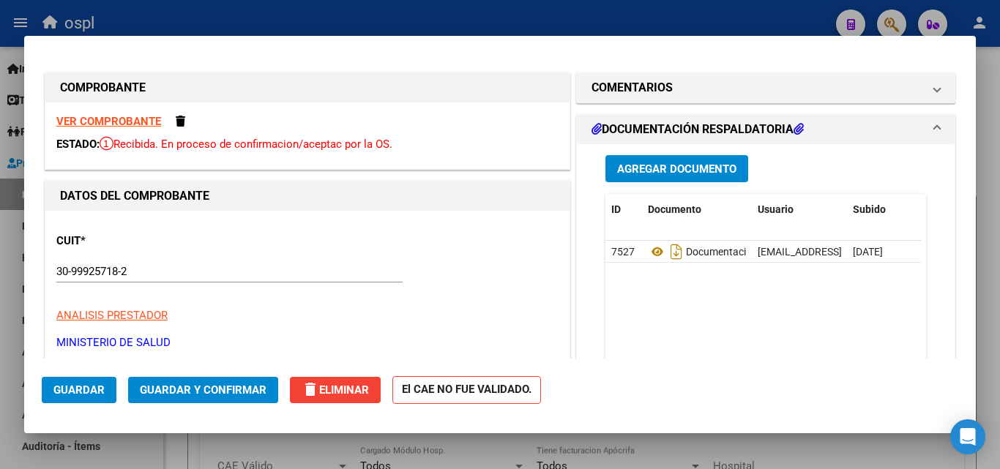
scroll to position [146, 0]
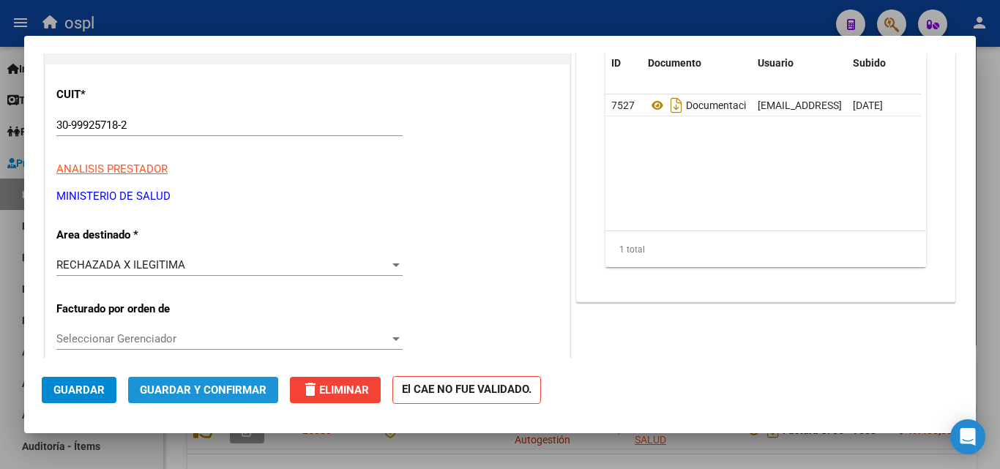
click at [195, 388] on span "Guardar y Confirmar" at bounding box center [203, 389] width 127 height 13
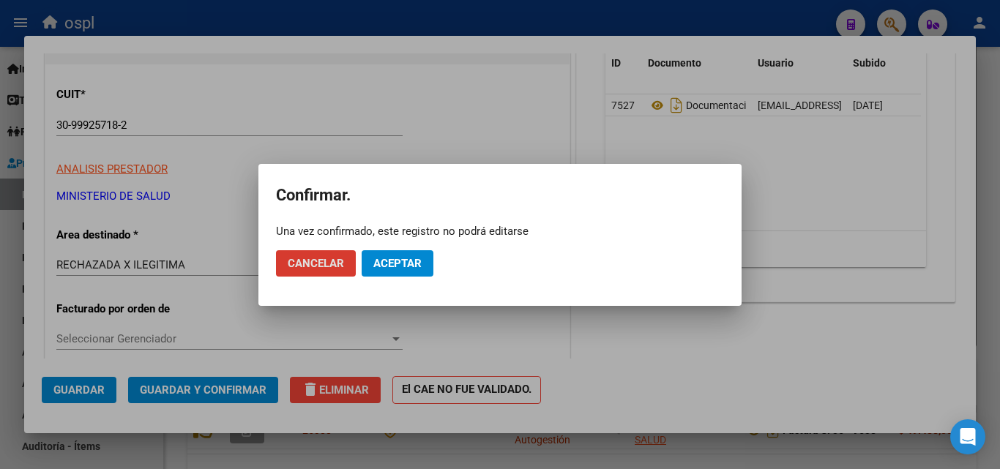
click at [399, 262] on span "Aceptar" at bounding box center [397, 263] width 48 height 13
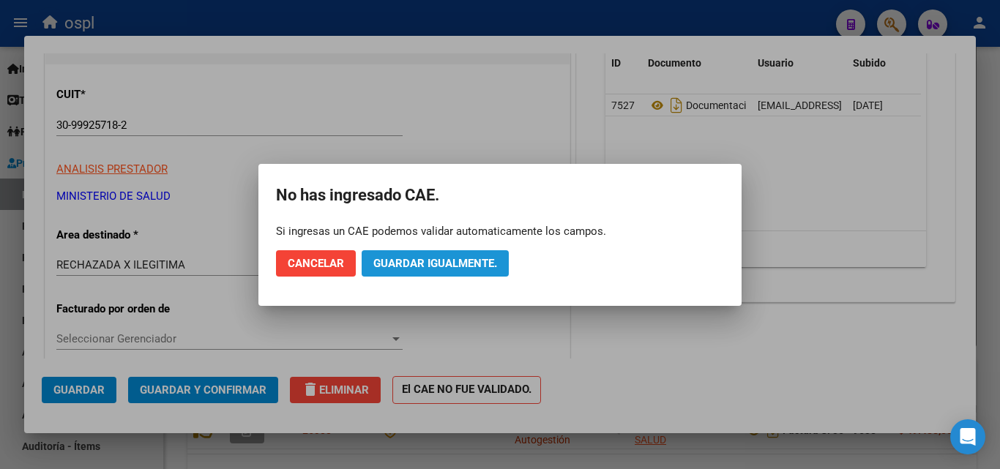
click at [435, 265] on span "Guardar igualmente." at bounding box center [435, 263] width 124 height 13
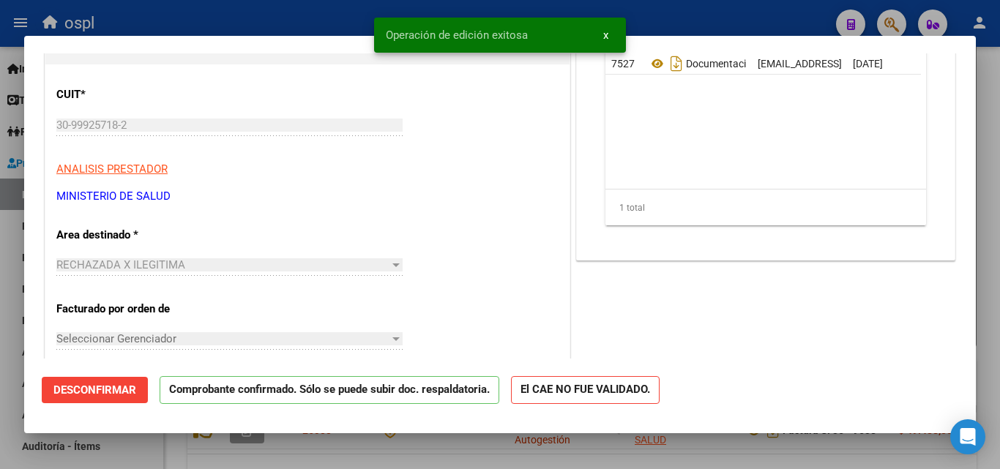
click at [280, 15] on div at bounding box center [500, 234] width 1000 height 469
type input "$ 0,00"
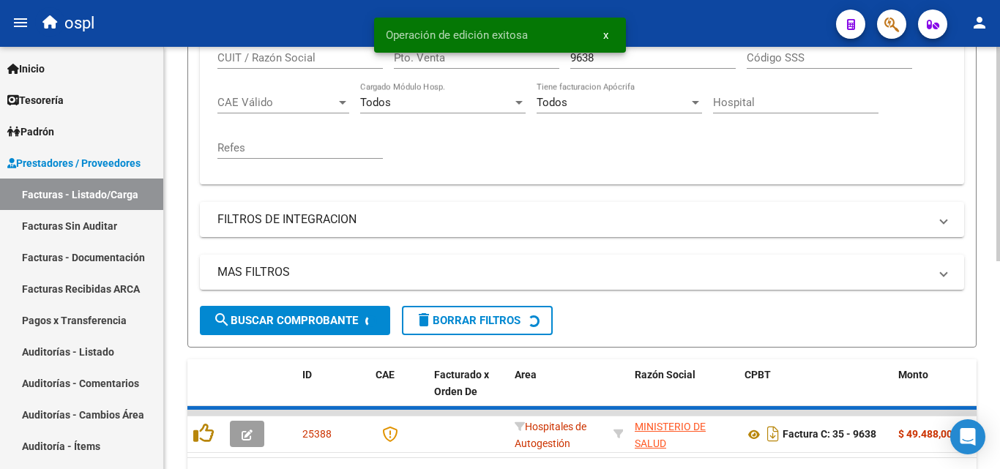
scroll to position [364, 0]
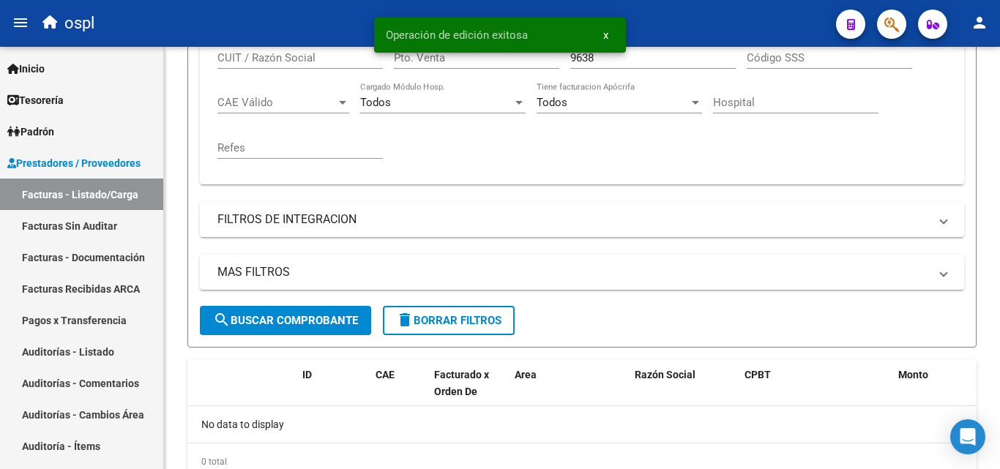
click at [607, 34] on span "x" at bounding box center [605, 35] width 5 height 13
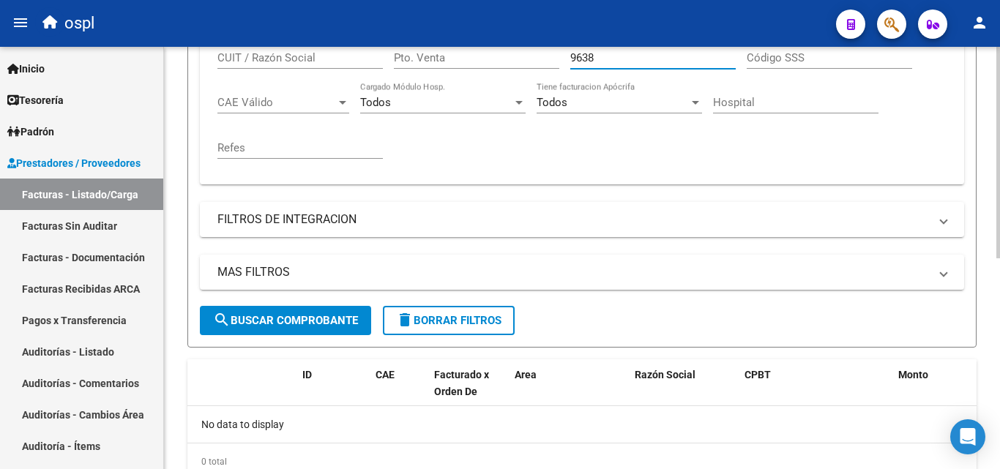
click at [607, 61] on input "9638" at bounding box center [652, 57] width 165 height 13
type input "9"
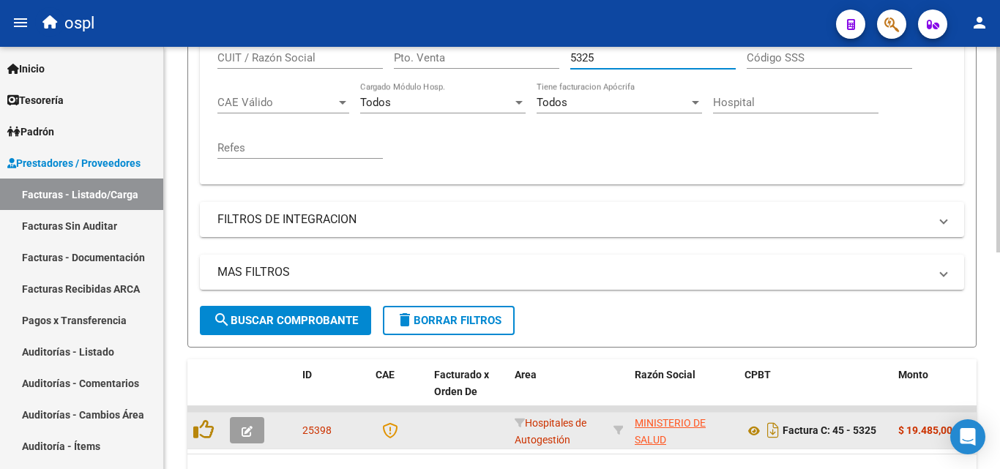
type input "5325"
click at [257, 427] on button "button" at bounding box center [247, 430] width 34 height 26
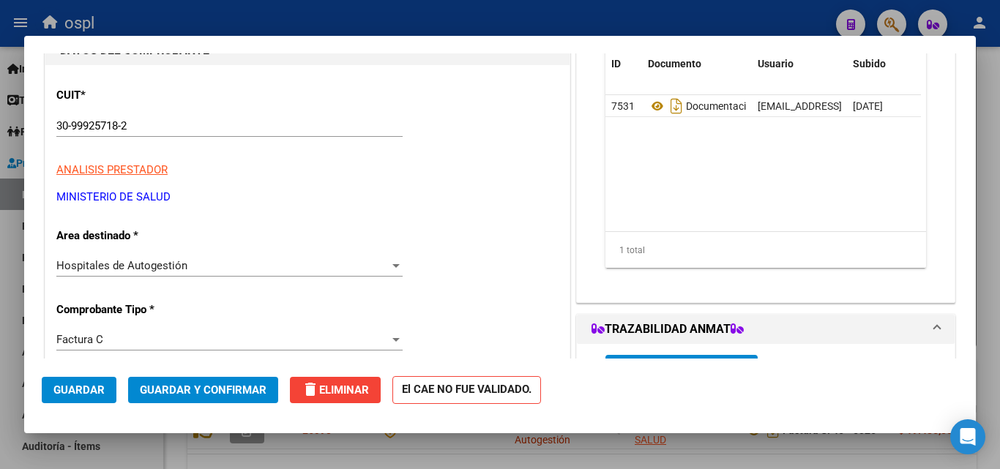
scroll to position [146, 0]
click at [280, 261] on div "Hospitales de Autogestión" at bounding box center [222, 264] width 333 height 13
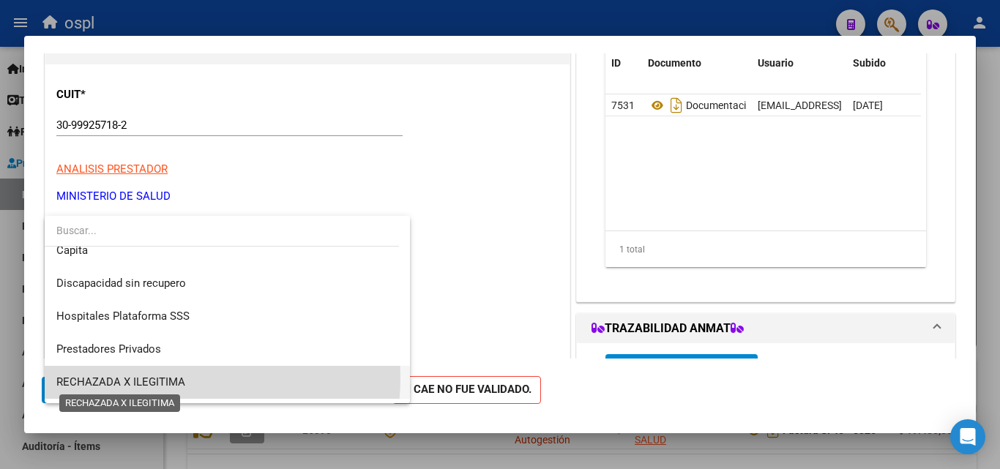
click at [171, 378] on span "RECHAZADA X ILEGITIMA" at bounding box center [120, 381] width 129 height 13
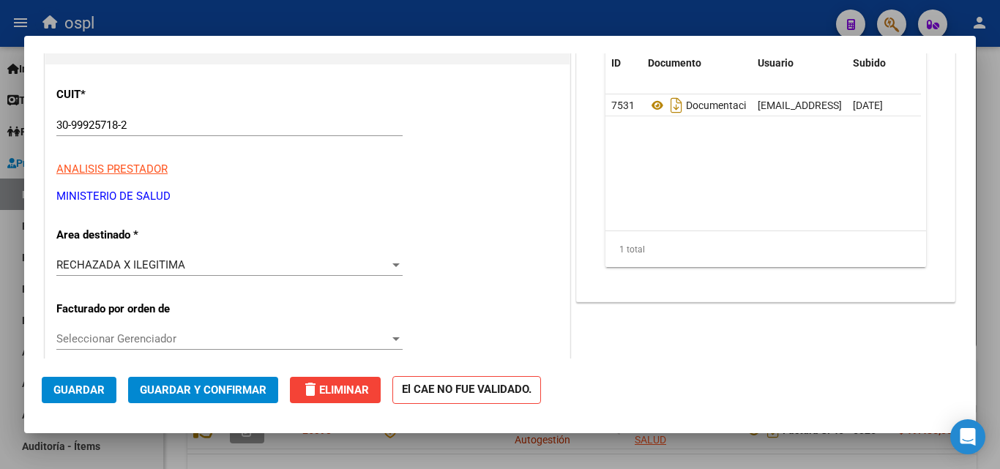
click at [214, 397] on button "Guardar y Confirmar" at bounding box center [203, 390] width 150 height 26
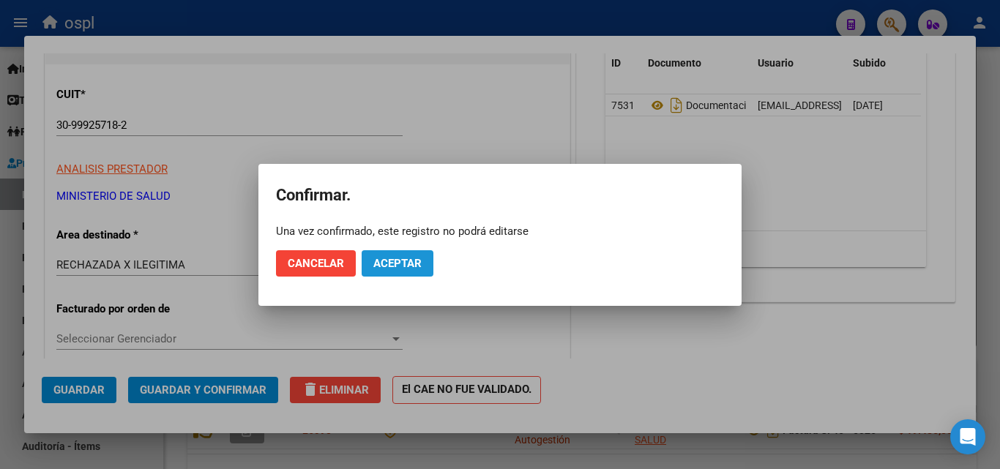
click at [396, 269] on span "Aceptar" at bounding box center [397, 263] width 48 height 13
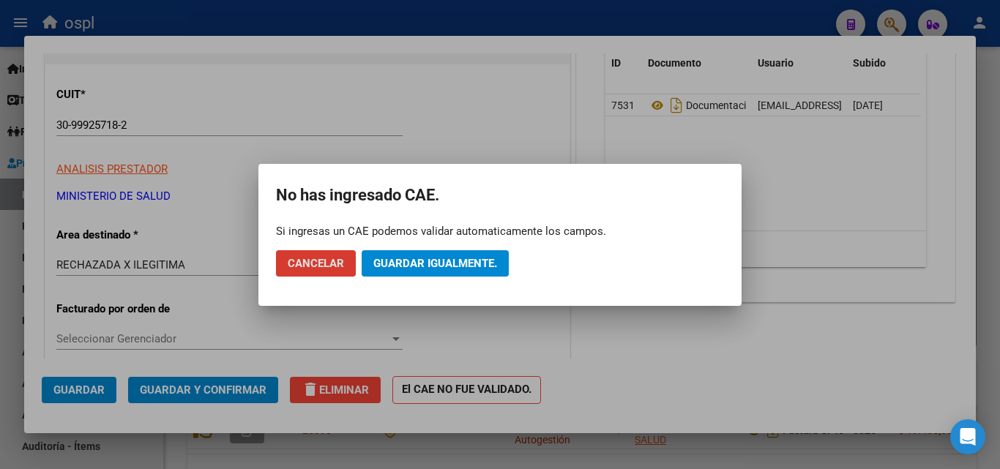
click at [479, 251] on button "Guardar igualmente." at bounding box center [434, 263] width 147 height 26
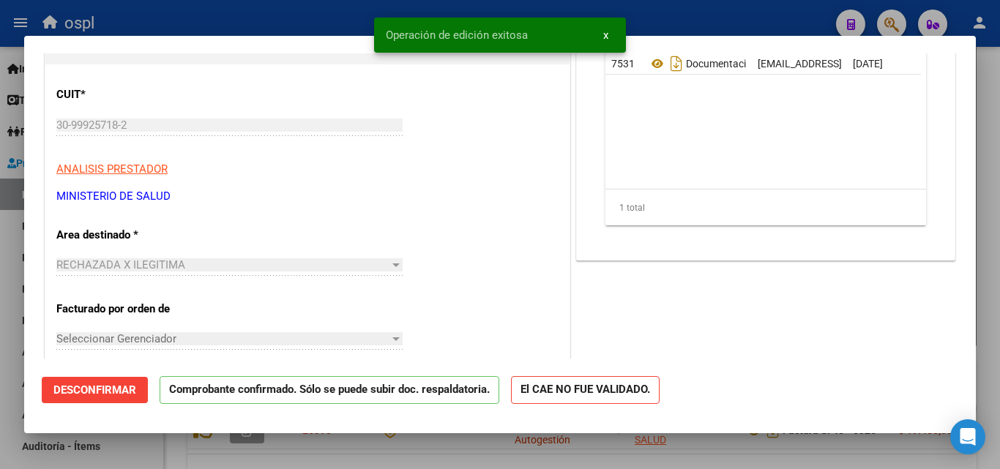
click at [242, 10] on div at bounding box center [500, 234] width 1000 height 469
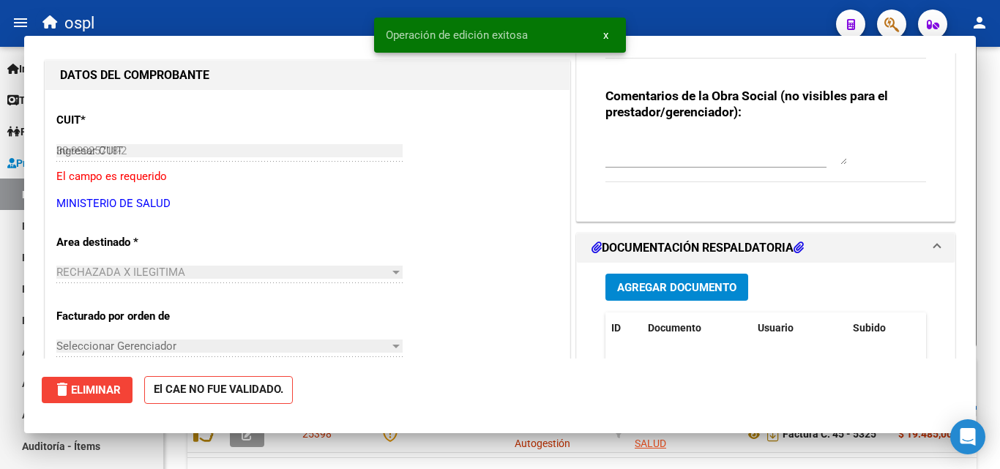
type input "$ 0,00"
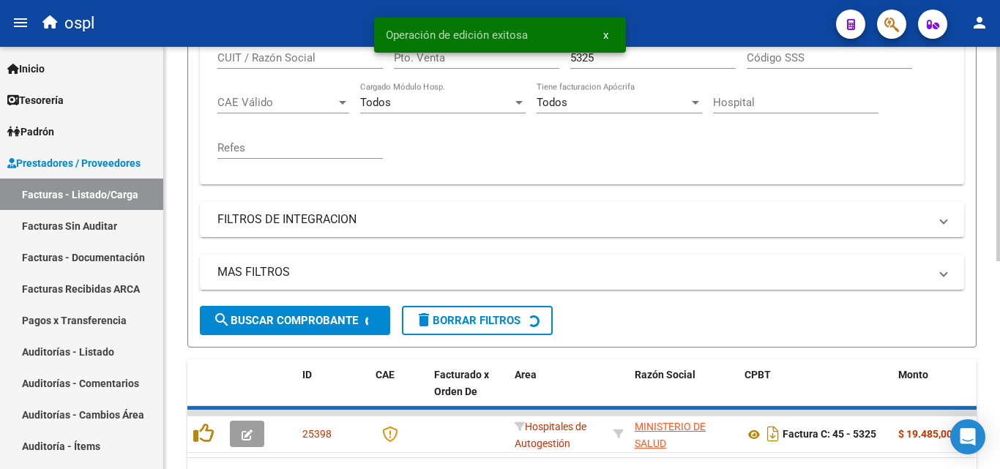
scroll to position [364, 0]
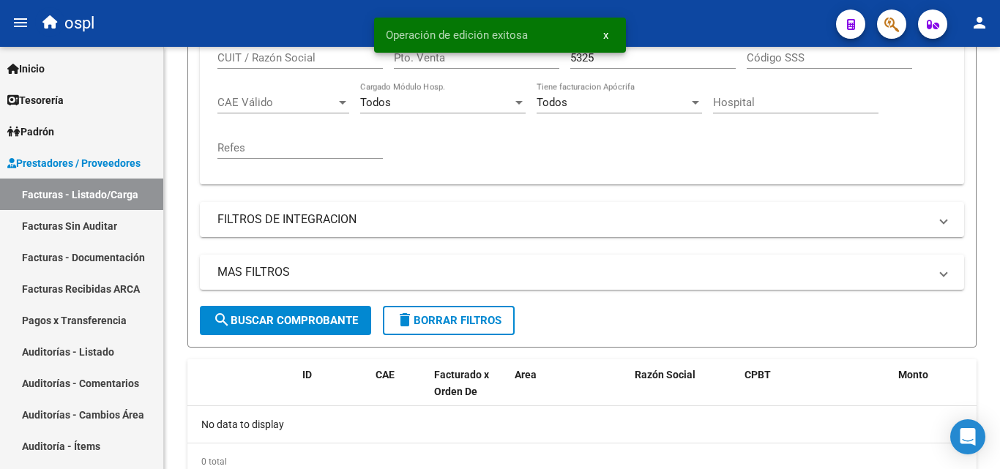
click at [601, 33] on button "x" at bounding box center [605, 35] width 29 height 26
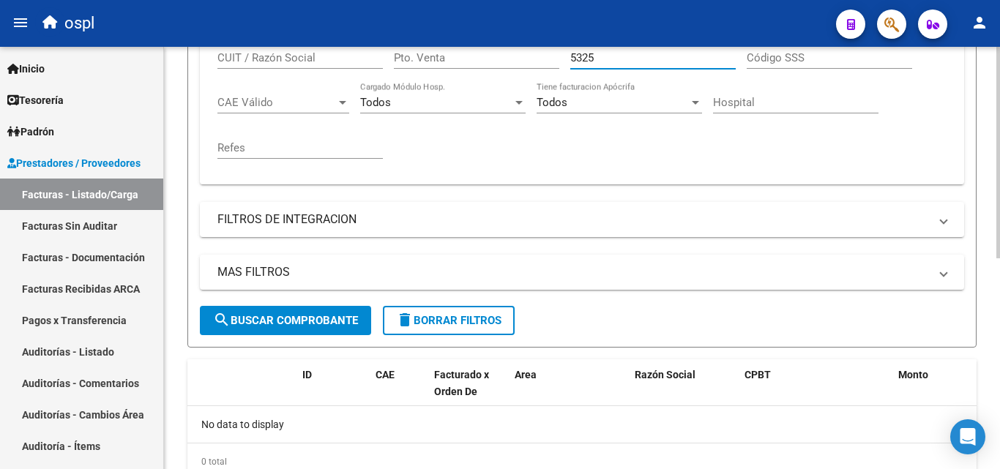
click at [596, 61] on input "5325" at bounding box center [652, 57] width 165 height 13
type input "5"
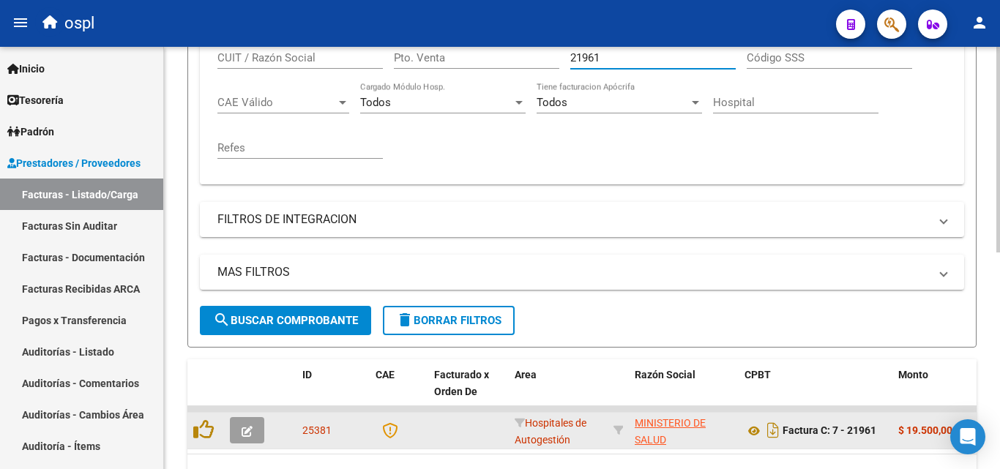
type input "21961"
click at [258, 431] on button "button" at bounding box center [247, 430] width 34 height 26
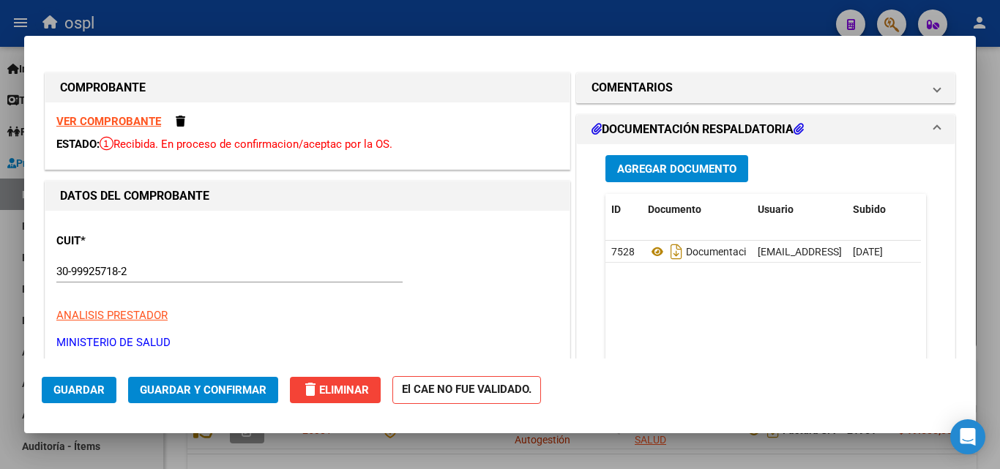
scroll to position [220, 0]
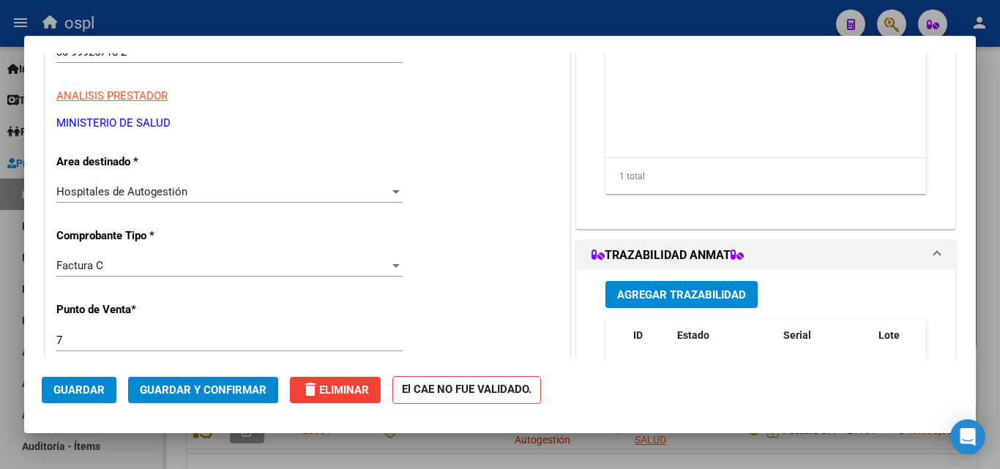
click at [325, 201] on div "Hospitales de Autogestión Seleccionar Area" at bounding box center [229, 192] width 346 height 22
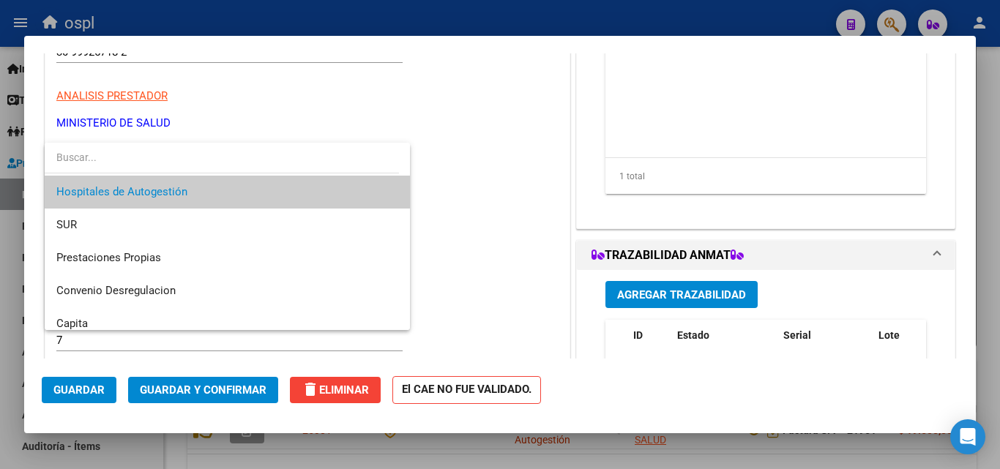
scroll to position [175, 0]
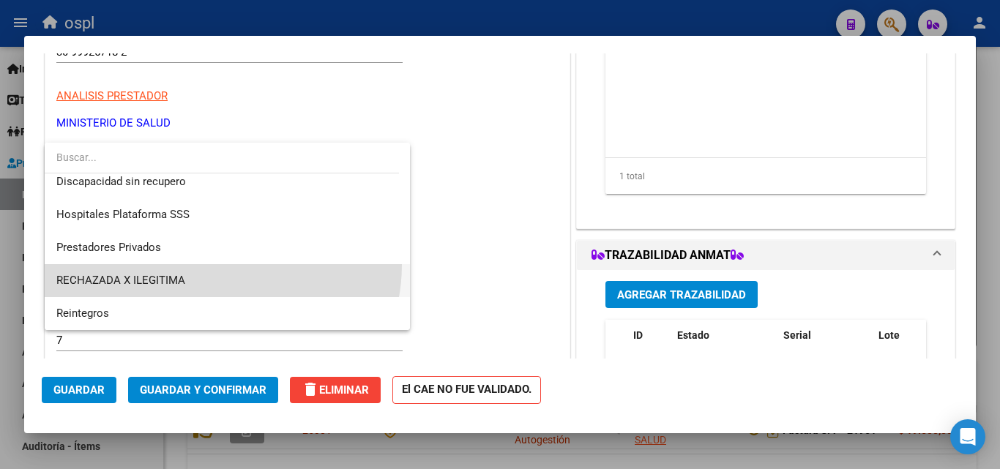
click at [211, 264] on span "RECHAZADA X ILEGITIMA" at bounding box center [227, 280] width 342 height 33
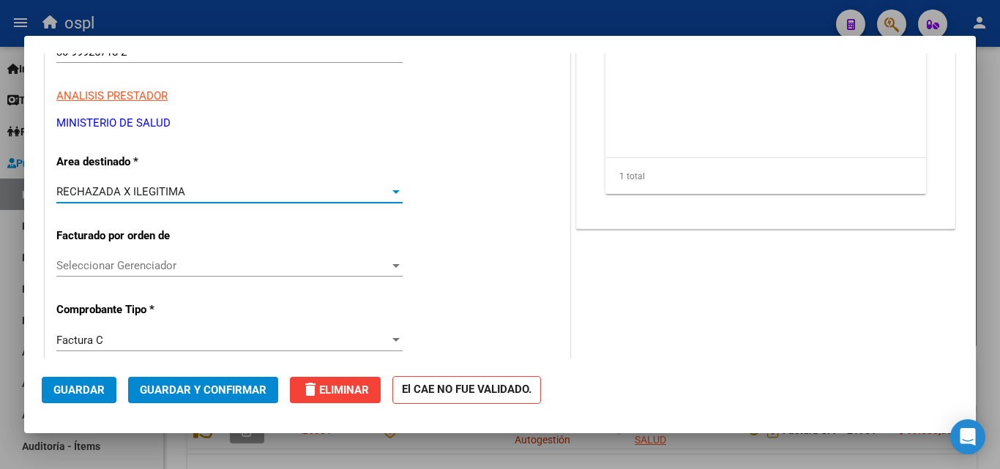
click at [246, 385] on span "Guardar y Confirmar" at bounding box center [203, 389] width 127 height 13
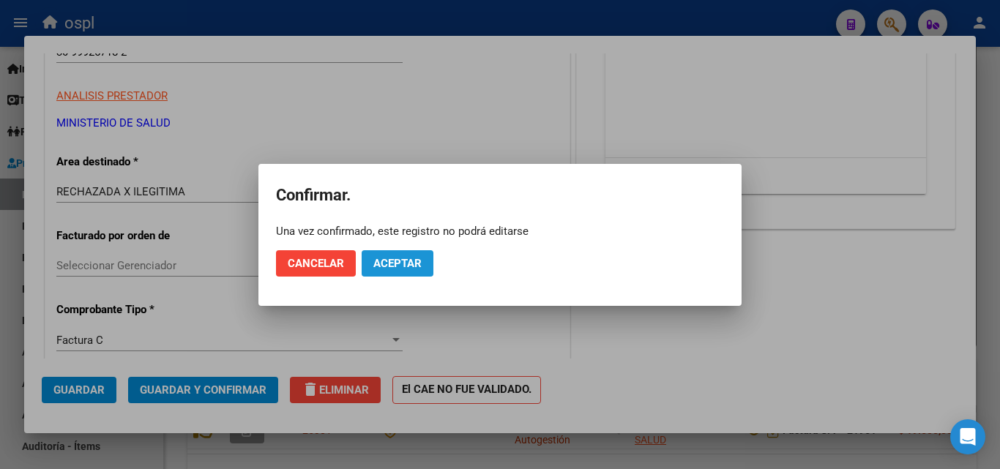
click at [427, 270] on button "Aceptar" at bounding box center [397, 263] width 72 height 26
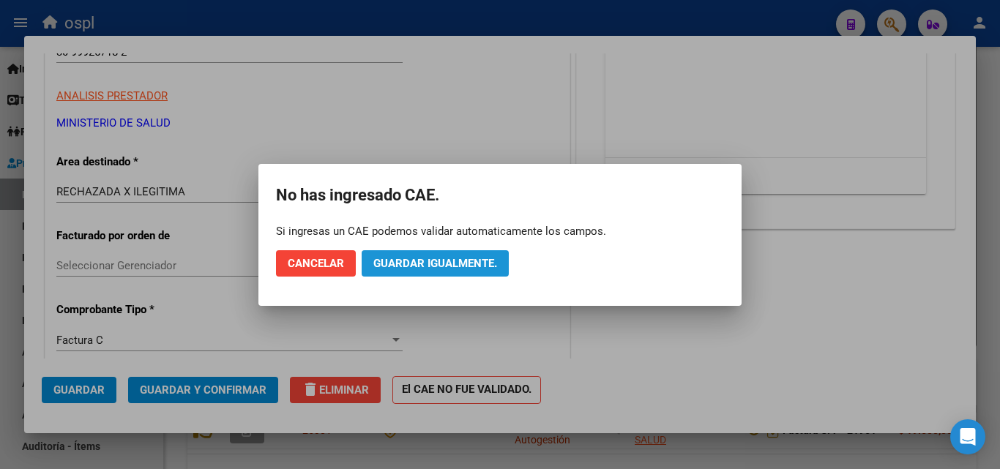
click at [427, 267] on span "Guardar igualmente." at bounding box center [435, 263] width 124 height 13
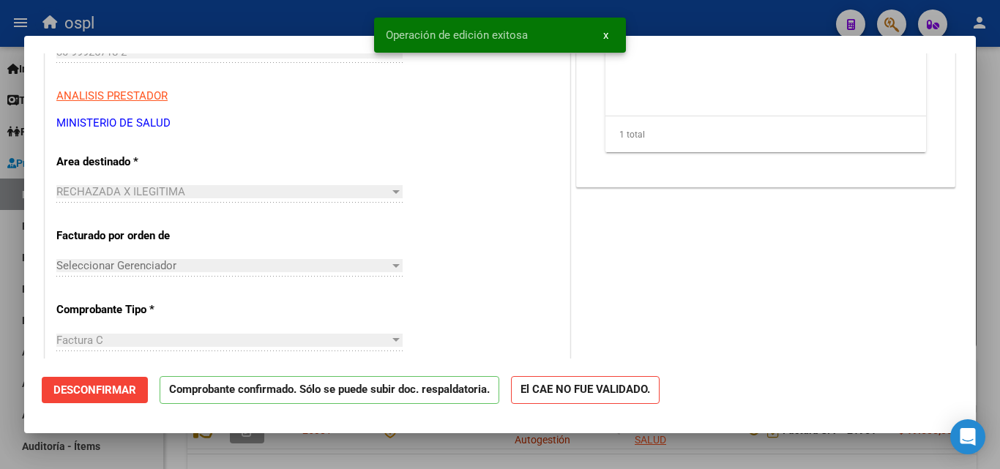
click at [271, 13] on div at bounding box center [500, 234] width 1000 height 469
type input "$ 0,00"
click at [271, 13] on div "ospl" at bounding box center [429, 23] width 789 height 32
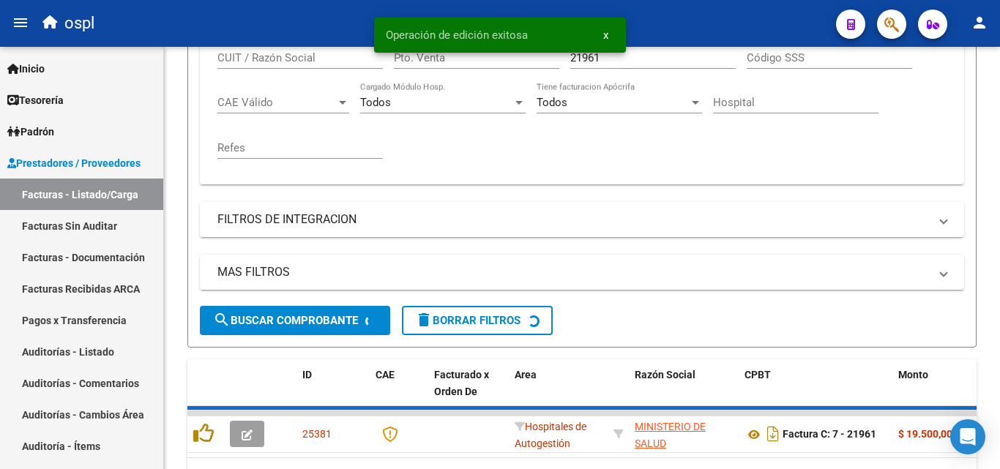
scroll to position [364, 0]
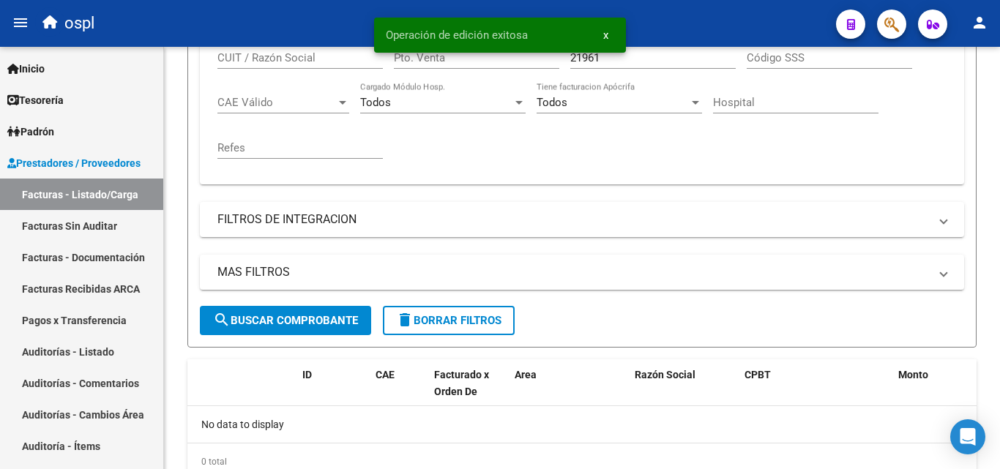
click at [604, 36] on span "x" at bounding box center [605, 35] width 5 height 13
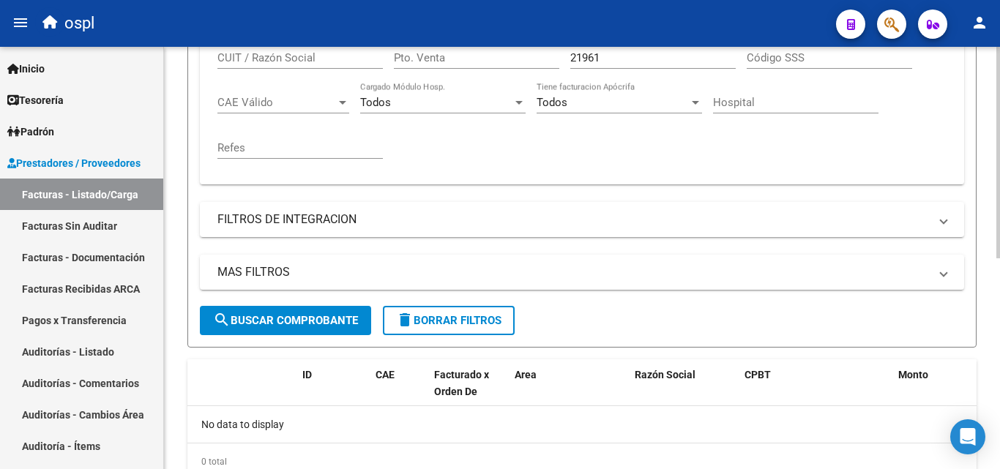
click at [609, 61] on input "21961" at bounding box center [652, 57] width 165 height 13
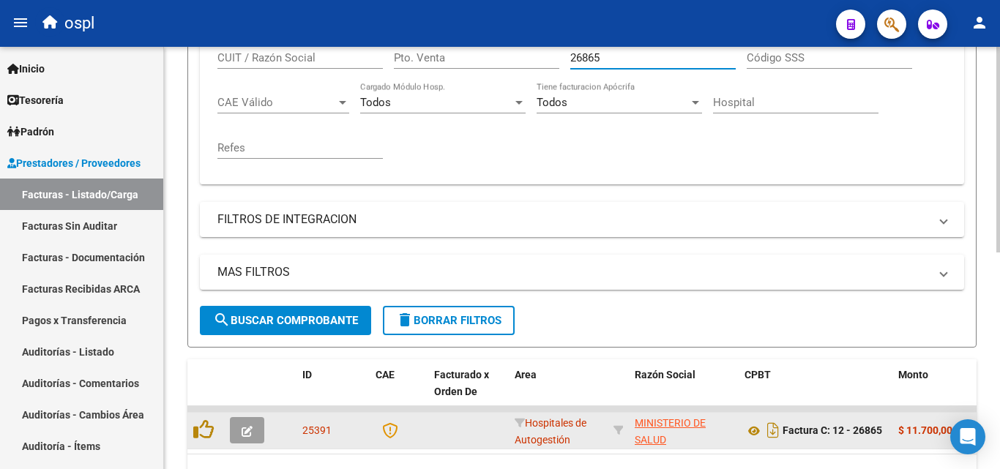
click at [255, 426] on button "button" at bounding box center [247, 430] width 34 height 26
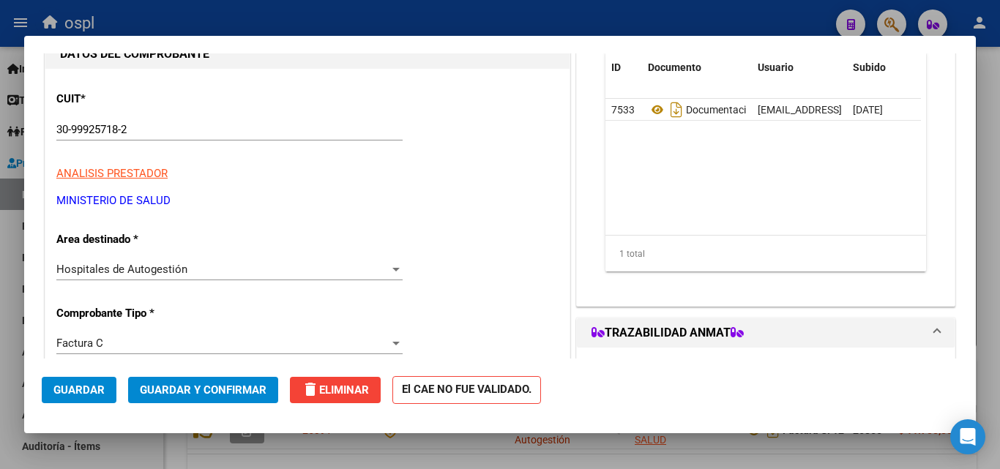
scroll to position [146, 0]
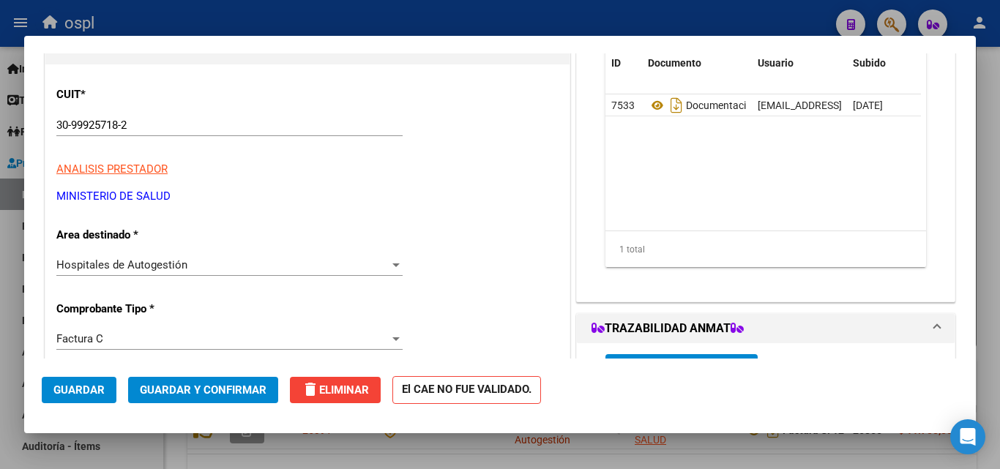
click at [285, 258] on div "Hospitales de Autogestión" at bounding box center [222, 264] width 333 height 13
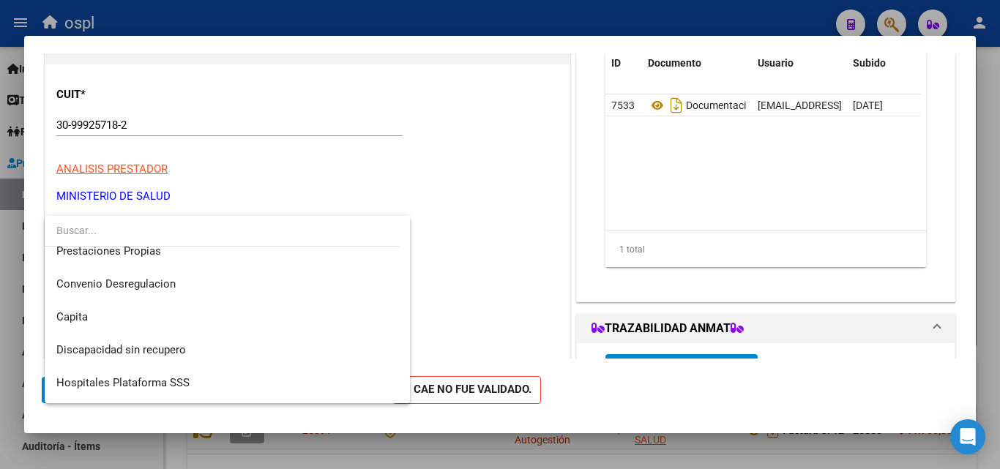
scroll to position [175, 0]
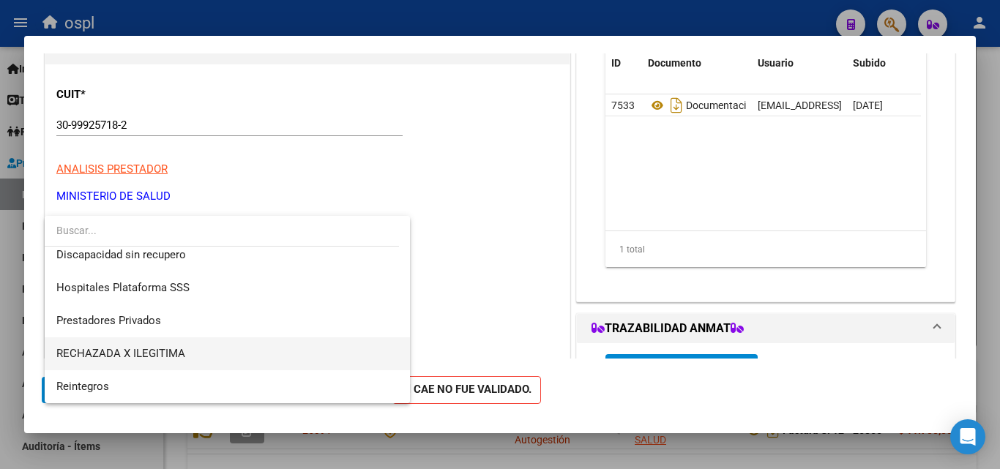
click at [198, 354] on span "RECHAZADA X ILEGITIMA" at bounding box center [227, 353] width 342 height 33
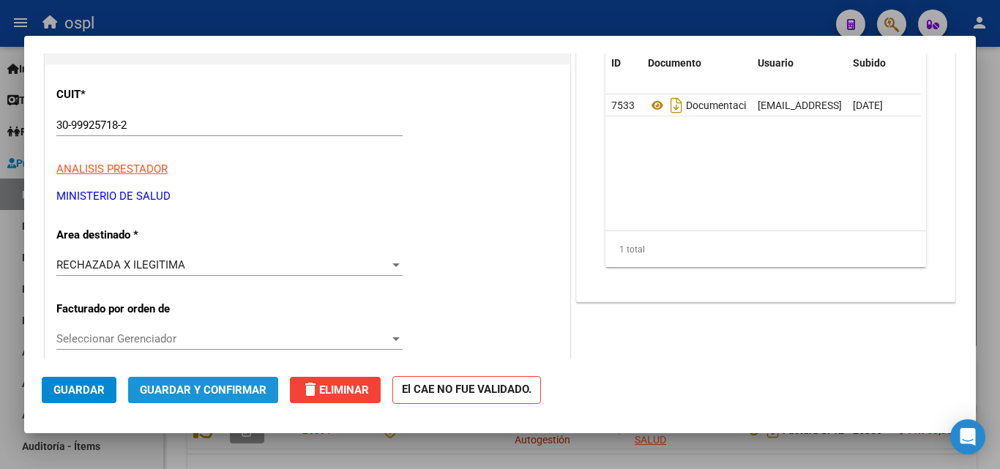
click at [244, 397] on button "Guardar y Confirmar" at bounding box center [203, 390] width 150 height 26
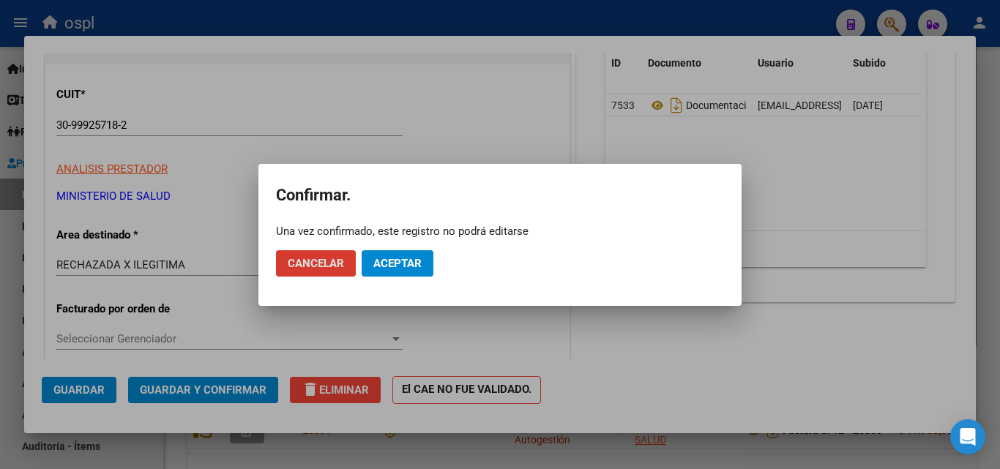
click at [411, 253] on button "Aceptar" at bounding box center [397, 263] width 72 height 26
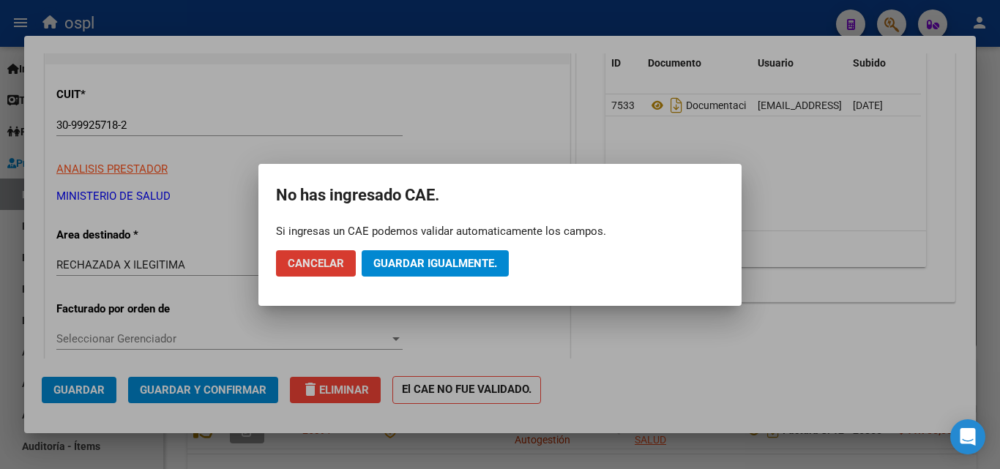
click at [408, 260] on span "Guardar igualmente." at bounding box center [435, 263] width 124 height 13
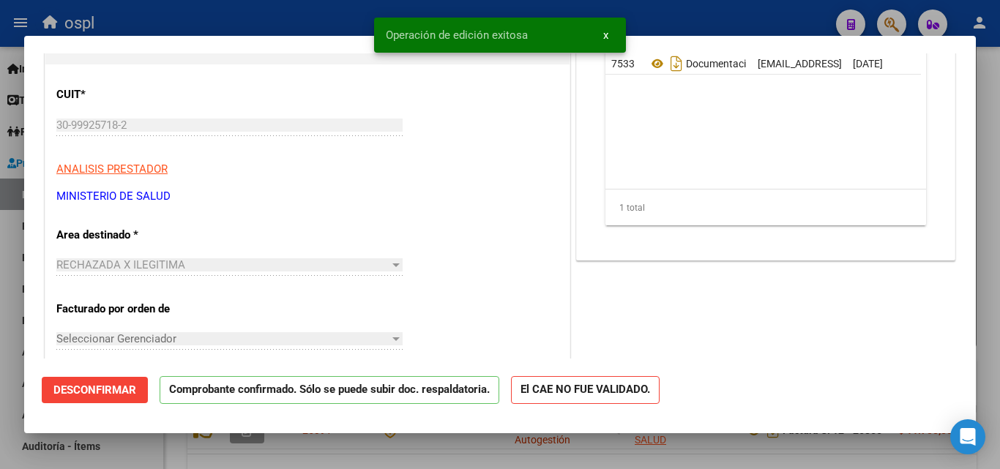
click at [263, 20] on div at bounding box center [500, 234] width 1000 height 469
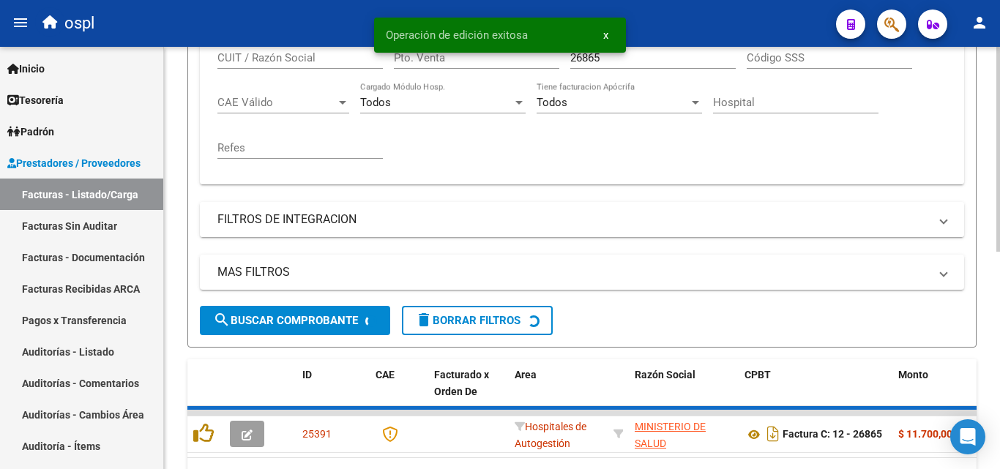
scroll to position [364, 0]
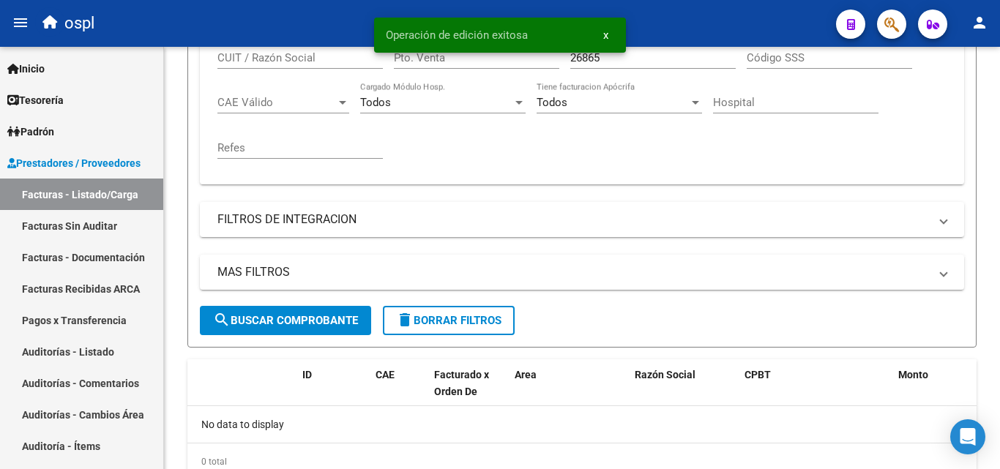
click at [612, 36] on button "x" at bounding box center [605, 35] width 29 height 26
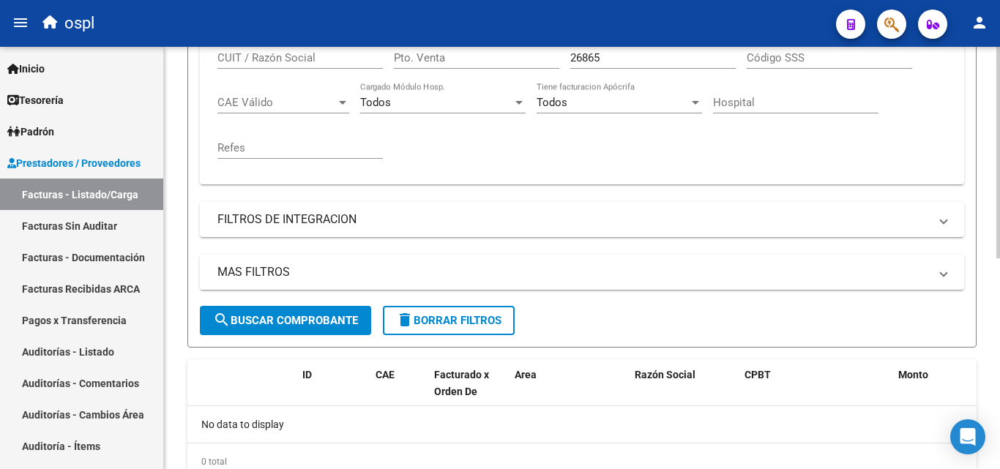
click at [619, 62] on input "26865" at bounding box center [652, 57] width 165 height 13
type input "2"
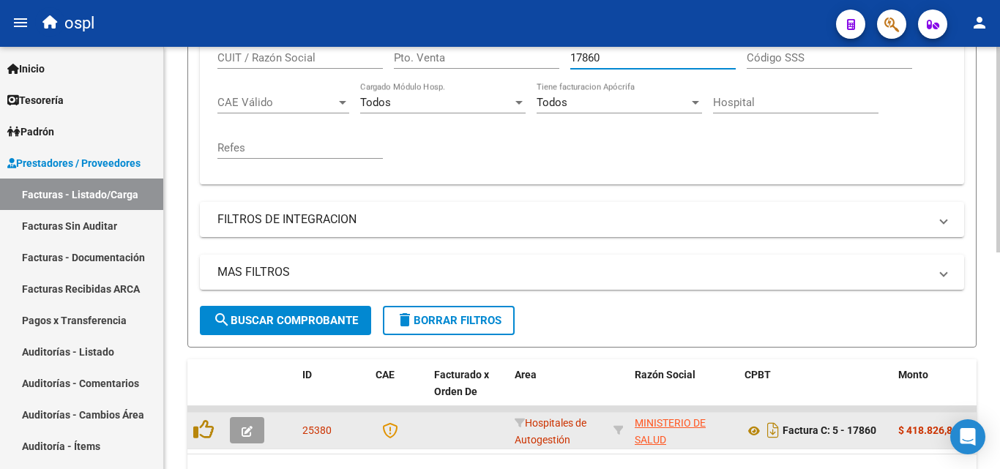
type input "17860"
click at [252, 432] on button "button" at bounding box center [247, 430] width 34 height 26
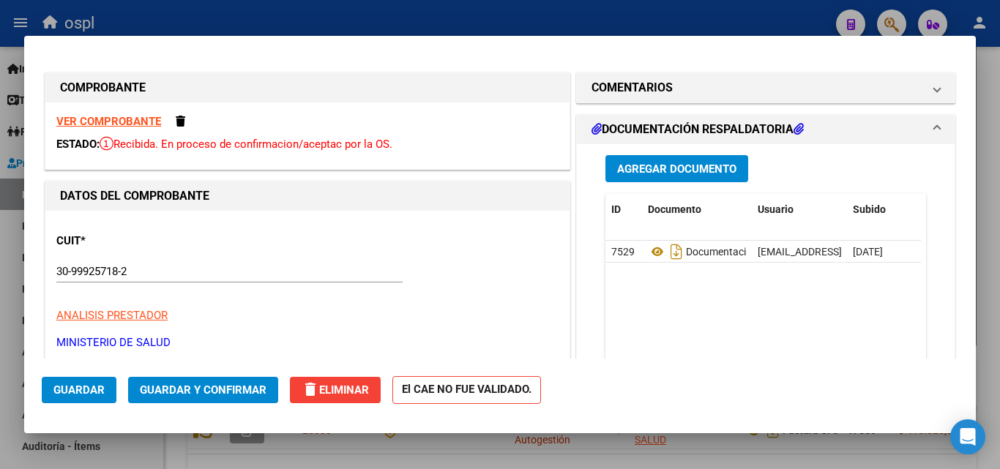
scroll to position [220, 0]
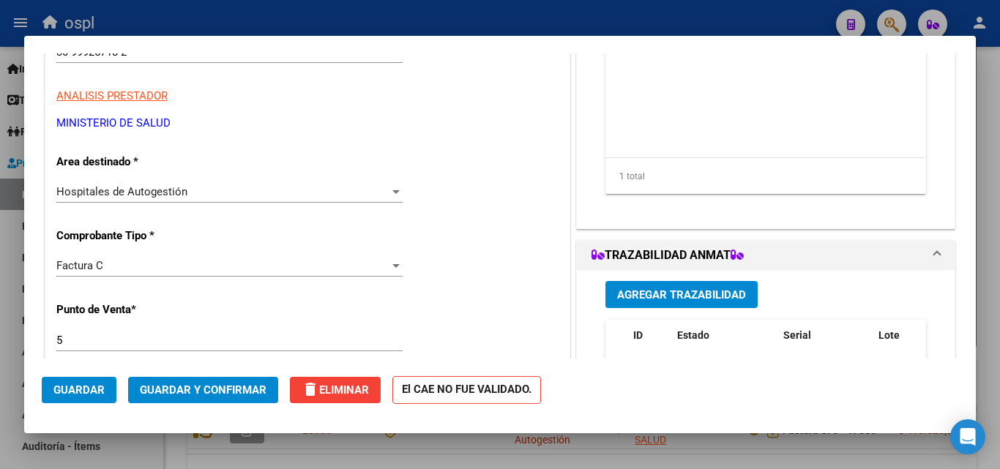
click at [236, 187] on div "Hospitales de Autogestión" at bounding box center [222, 191] width 333 height 13
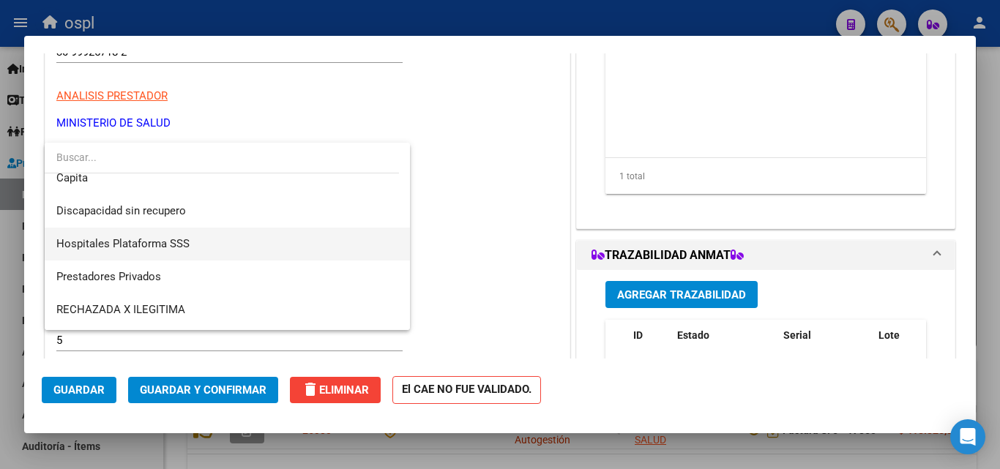
scroll to position [146, 0]
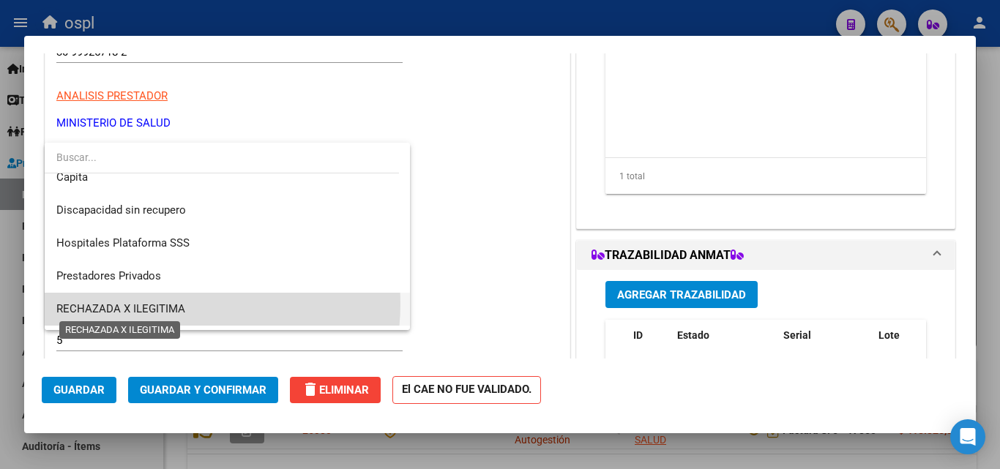
click at [173, 304] on span "RECHAZADA X ILEGITIMA" at bounding box center [120, 308] width 129 height 13
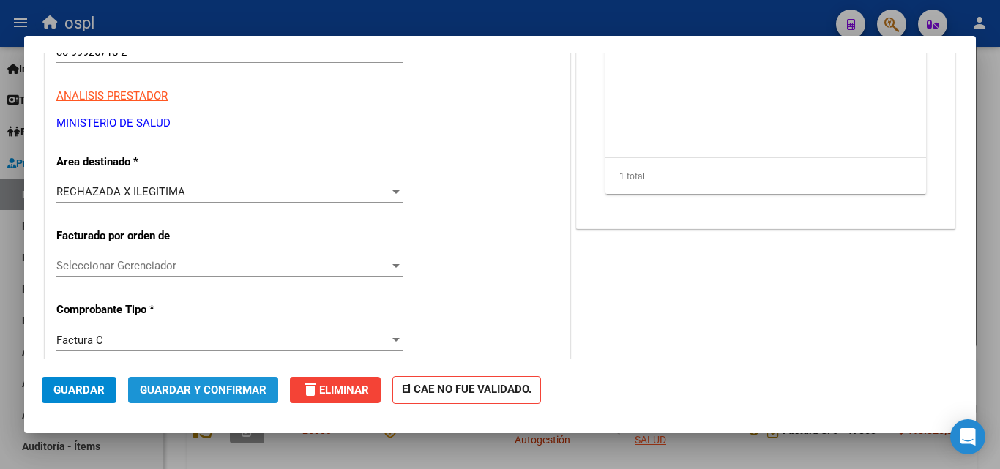
click at [208, 394] on span "Guardar y Confirmar" at bounding box center [203, 389] width 127 height 13
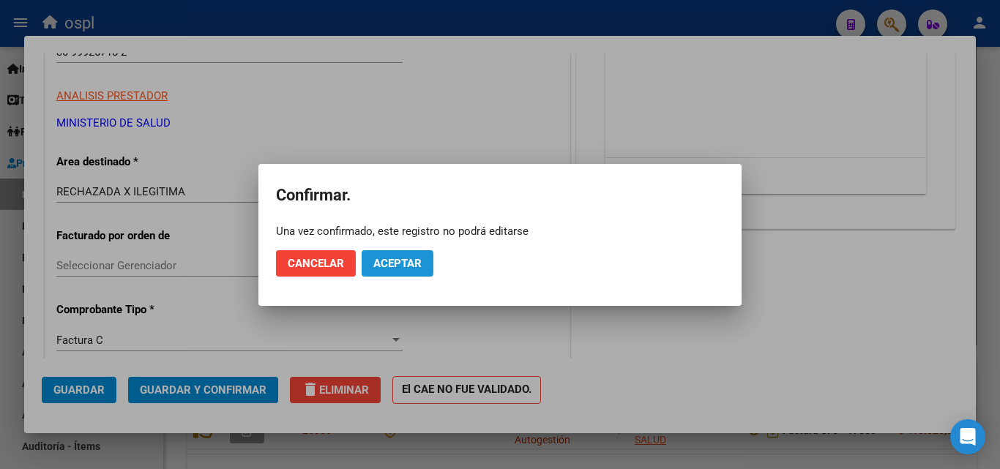
click at [386, 266] on span "Aceptar" at bounding box center [397, 263] width 48 height 13
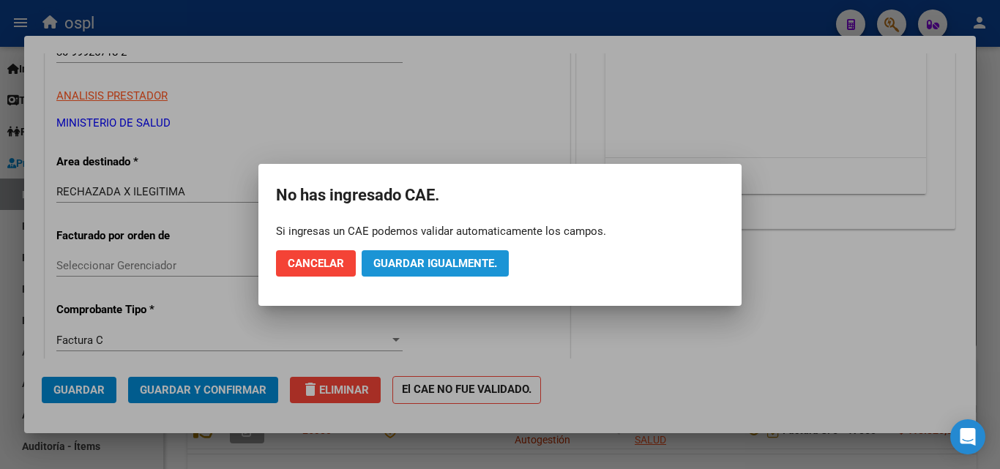
click at [383, 261] on span "Guardar igualmente." at bounding box center [435, 263] width 124 height 13
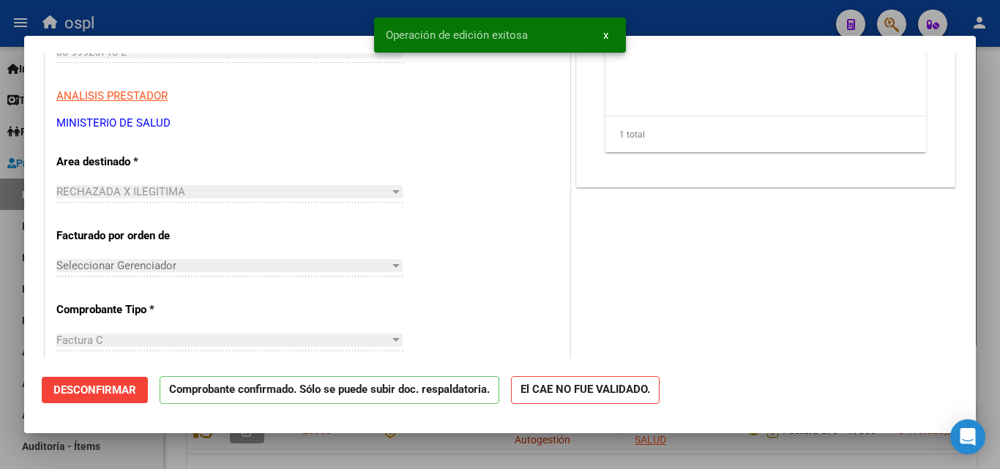
click at [251, 10] on div at bounding box center [500, 234] width 1000 height 469
type input "$ 0,00"
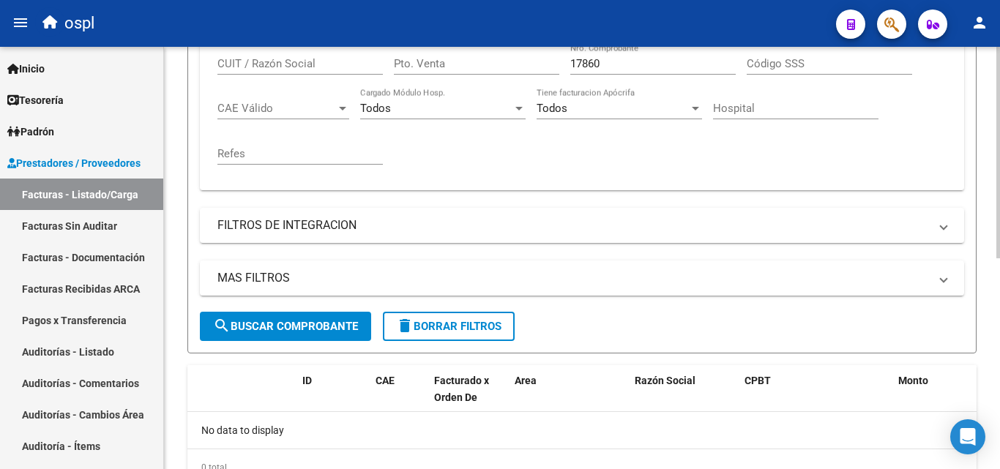
scroll to position [364, 0]
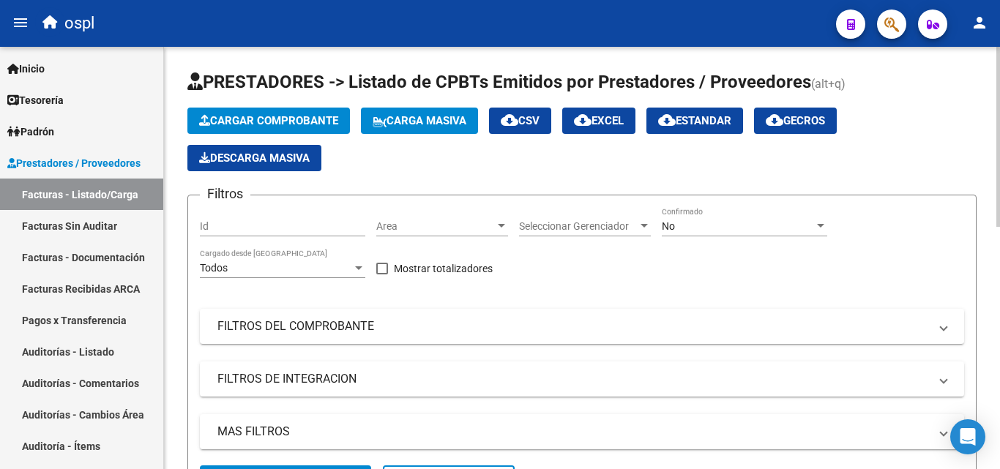
click at [651, 269] on div "Filtros Id Area Area Seleccionar Gerenciador Seleccionar Gerenciador No Confirm…" at bounding box center [582, 336] width 764 height 258
click at [494, 225] on span "Area" at bounding box center [435, 226] width 119 height 12
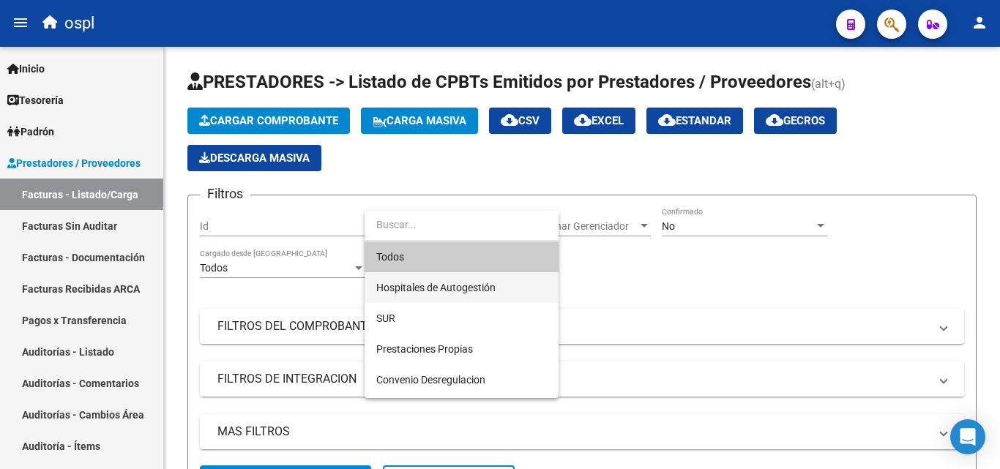
click at [485, 277] on span "Hospitales de Autogestión" at bounding box center [461, 287] width 171 height 31
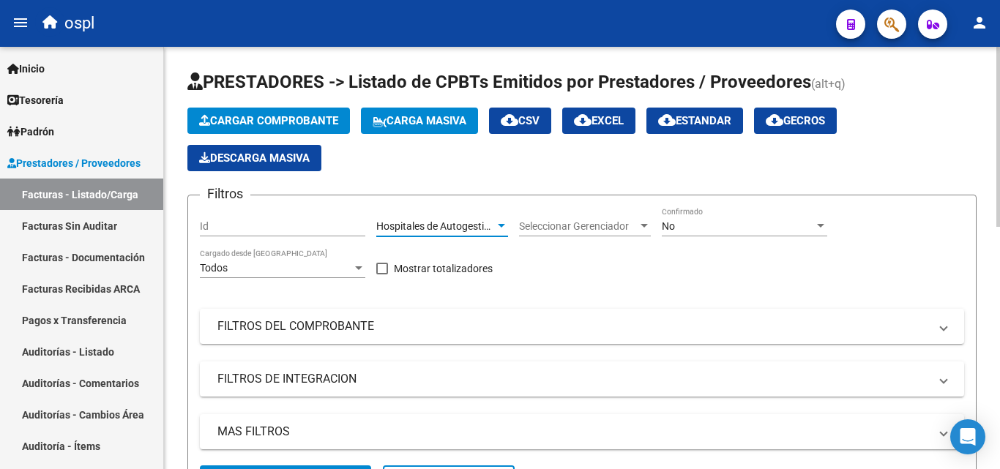
click at [573, 255] on div "Filtros Id Hospitales de Autogestión Area Seleccionar Gerenciador Seleccionar G…" at bounding box center [582, 336] width 764 height 258
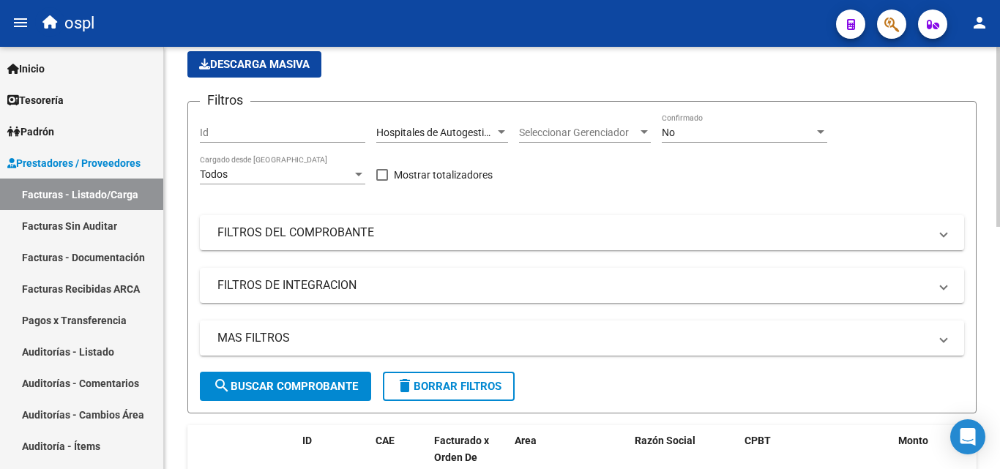
scroll to position [220, 0]
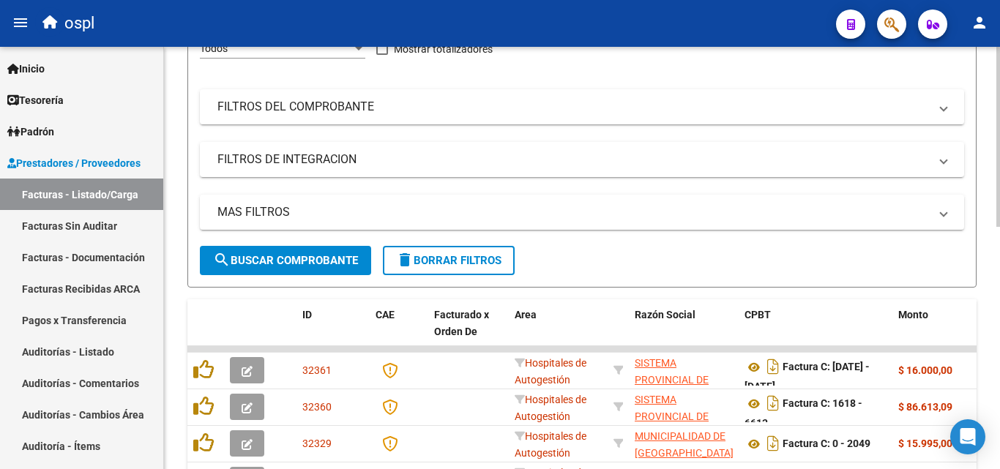
click at [345, 252] on button "search Buscar Comprobante" at bounding box center [285, 260] width 171 height 29
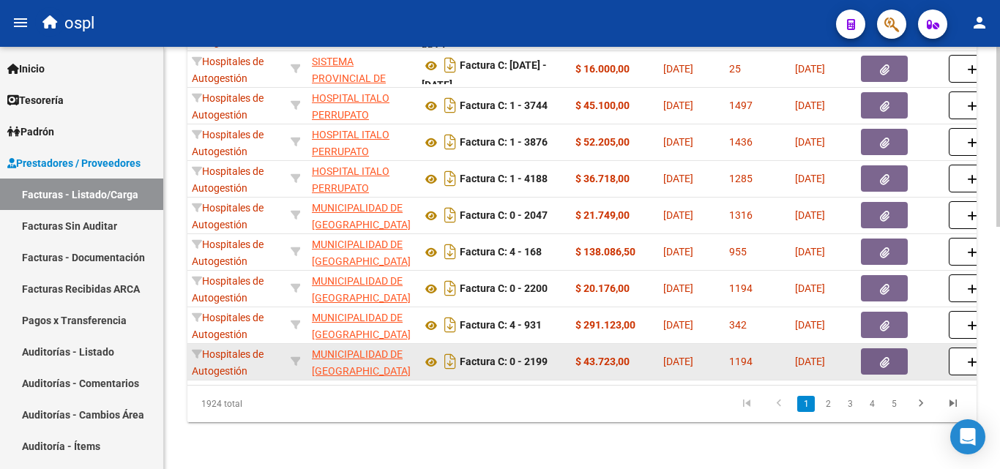
scroll to position [496, 0]
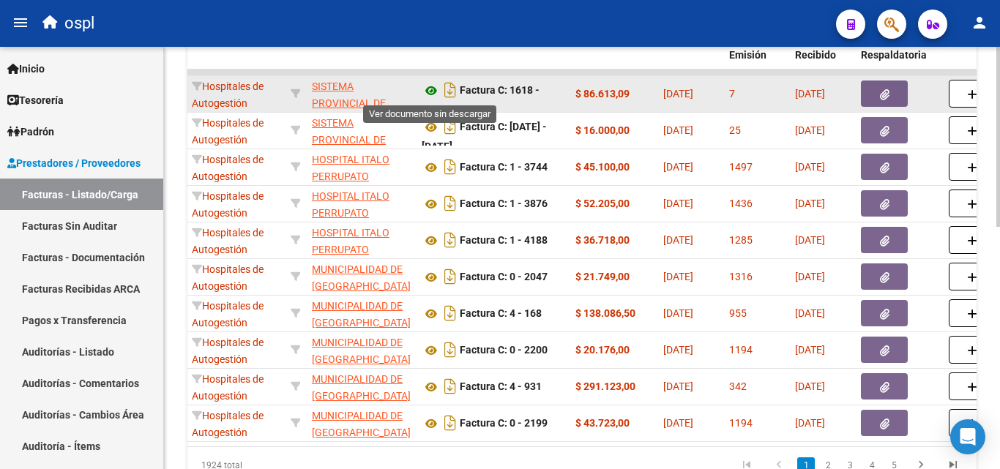
click at [435, 91] on icon at bounding box center [431, 91] width 19 height 18
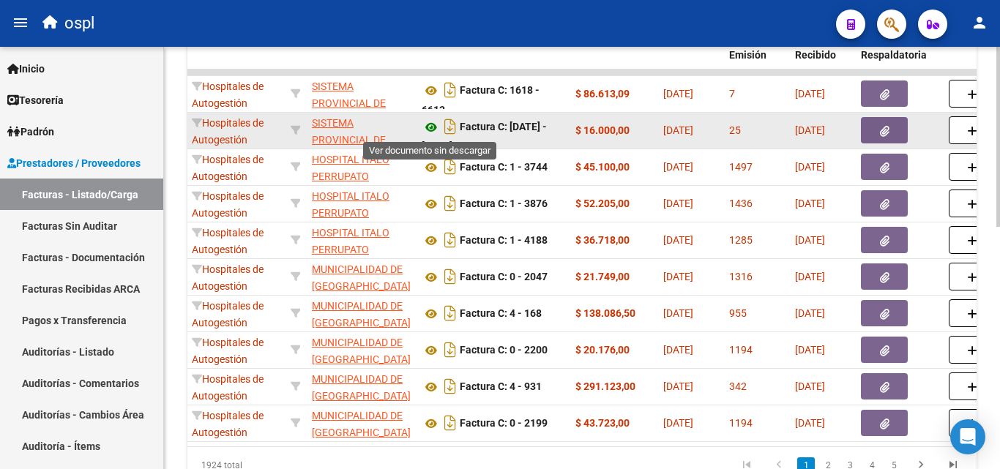
click at [433, 128] on icon at bounding box center [431, 128] width 19 height 18
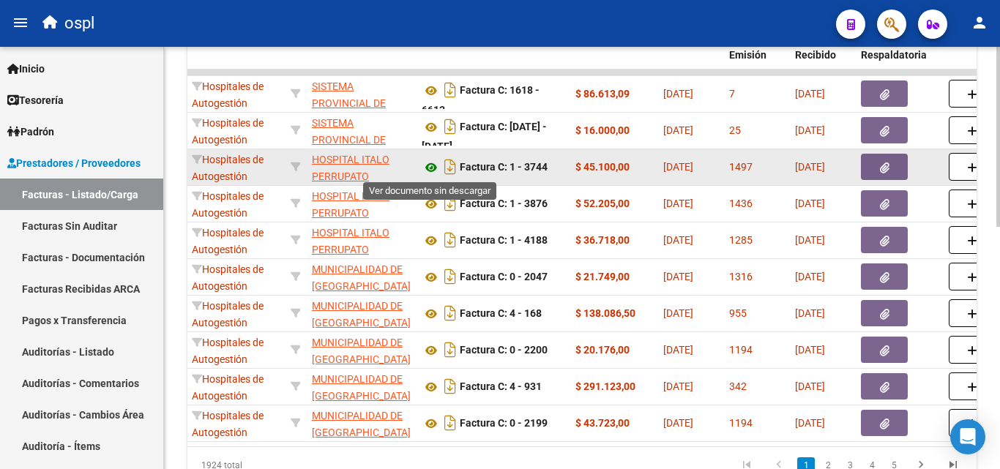
click at [431, 168] on icon at bounding box center [431, 168] width 19 height 18
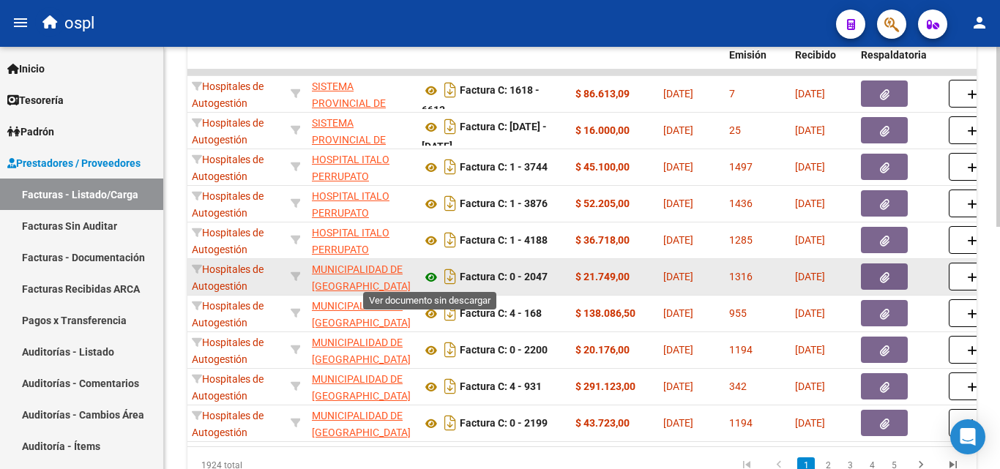
click at [427, 276] on icon at bounding box center [431, 278] width 19 height 18
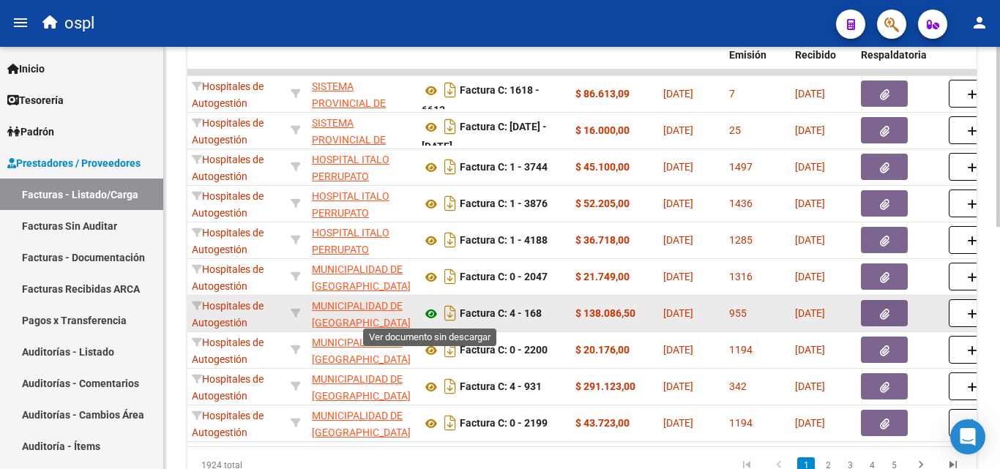
click at [436, 314] on icon at bounding box center [431, 314] width 19 height 18
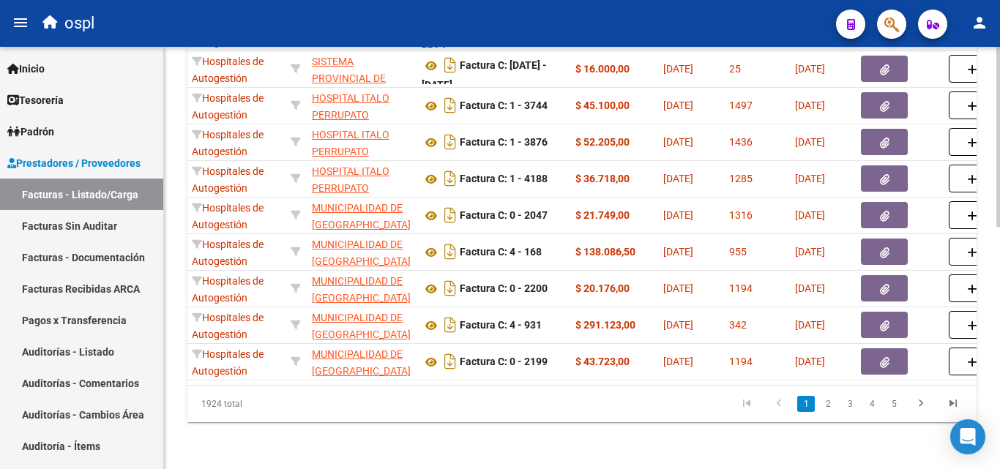
scroll to position [569, 0]
click at [826, 400] on link "2" at bounding box center [828, 404] width 18 height 16
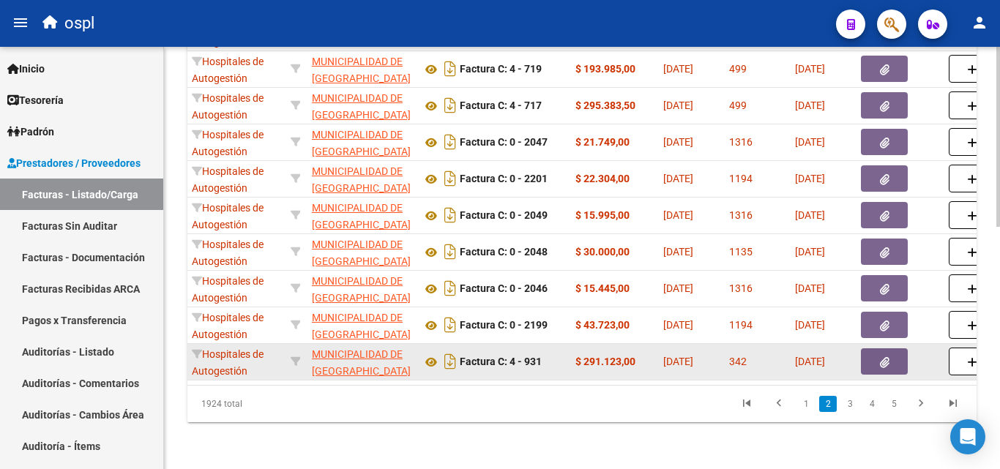
scroll to position [496, 0]
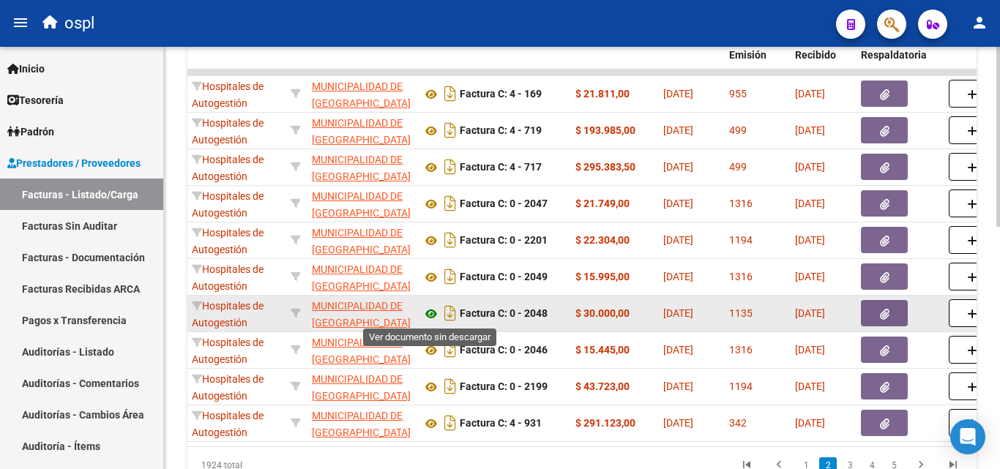
click at [428, 315] on icon at bounding box center [431, 314] width 19 height 18
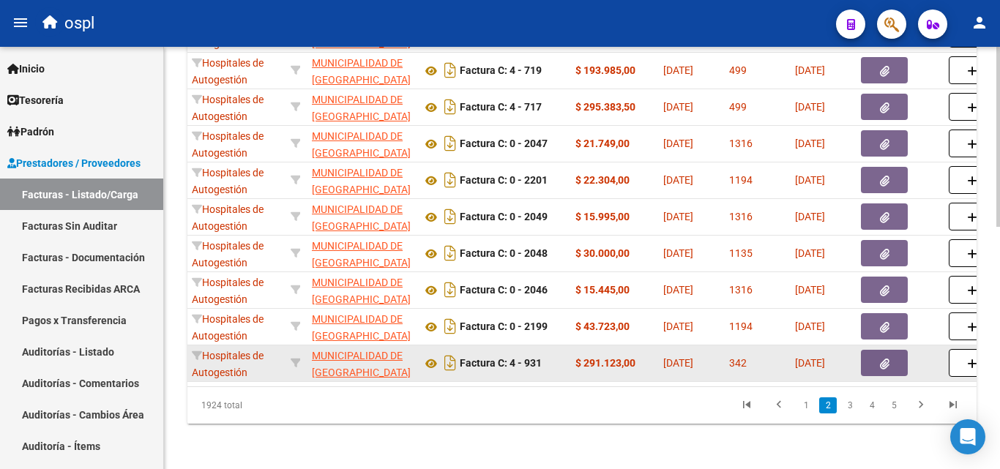
scroll to position [569, 0]
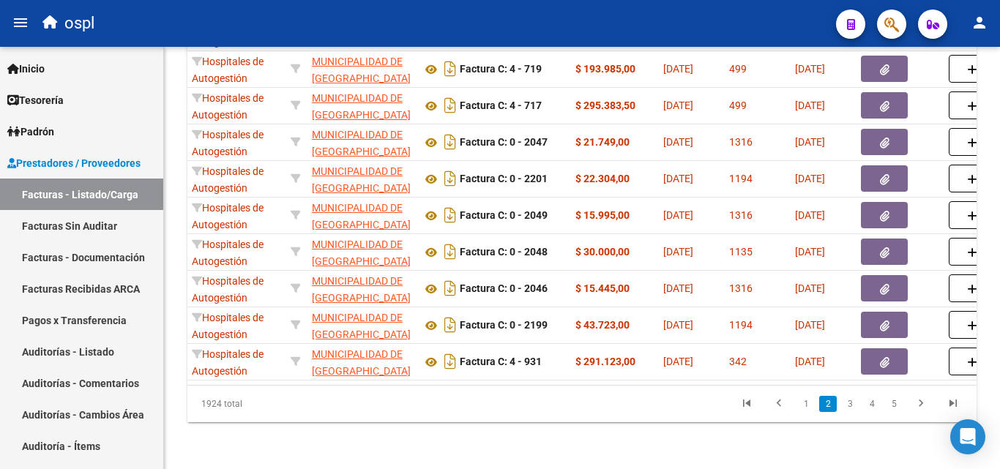
click at [853, 402] on link "3" at bounding box center [850, 404] width 18 height 16
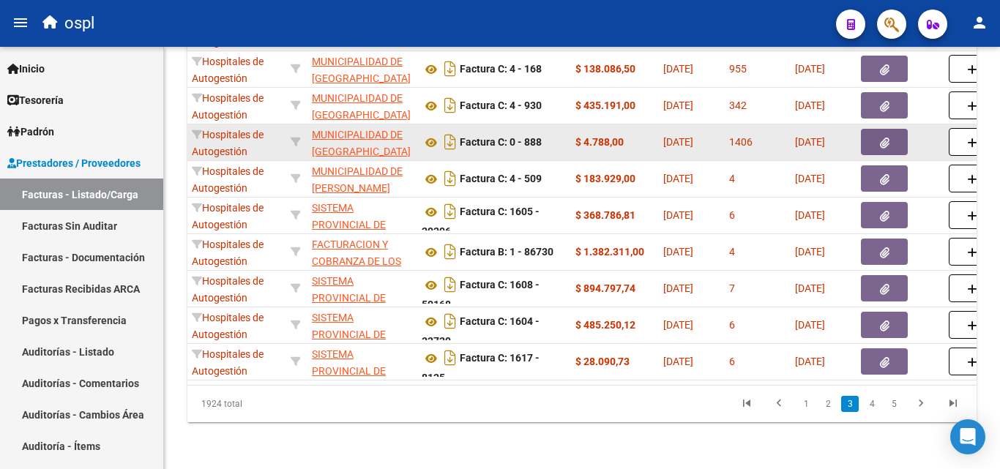
scroll to position [496, 0]
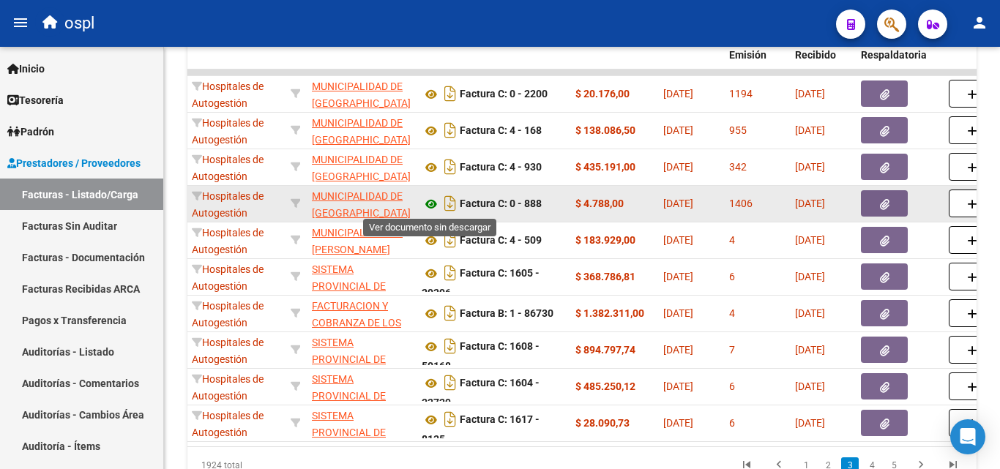
click at [431, 202] on icon at bounding box center [431, 204] width 19 height 18
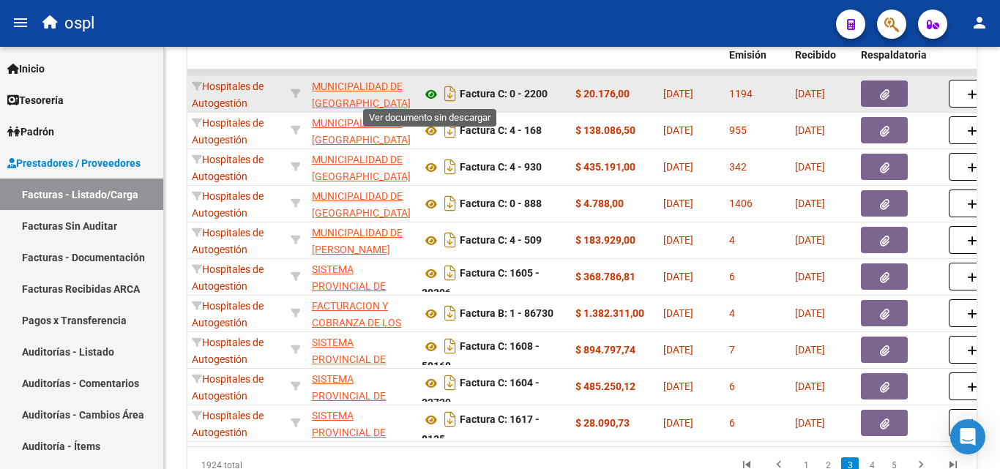
click at [434, 90] on icon at bounding box center [431, 95] width 19 height 18
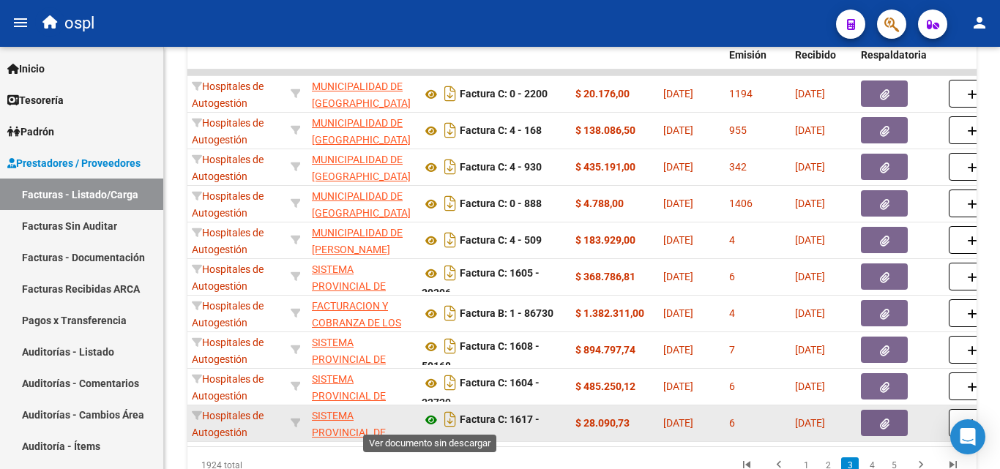
click at [428, 417] on icon at bounding box center [431, 420] width 19 height 18
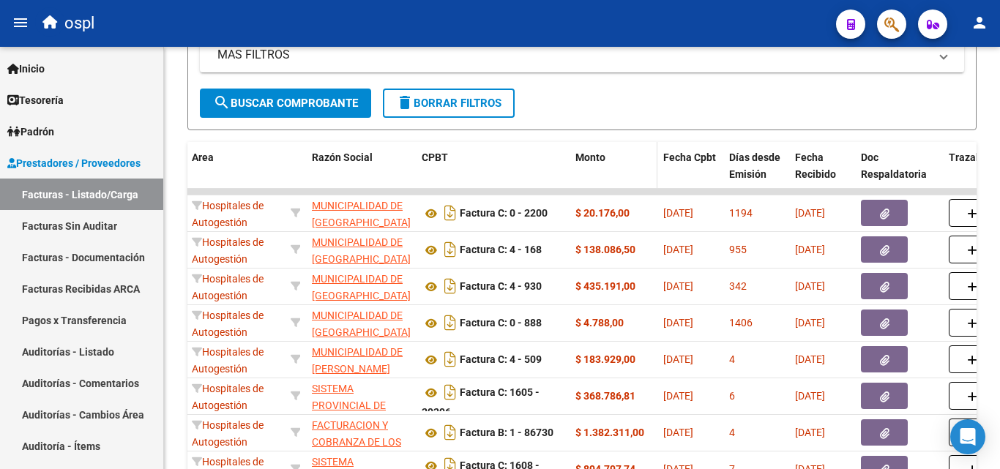
scroll to position [350, 0]
